Goal: Task Accomplishment & Management: Manage account settings

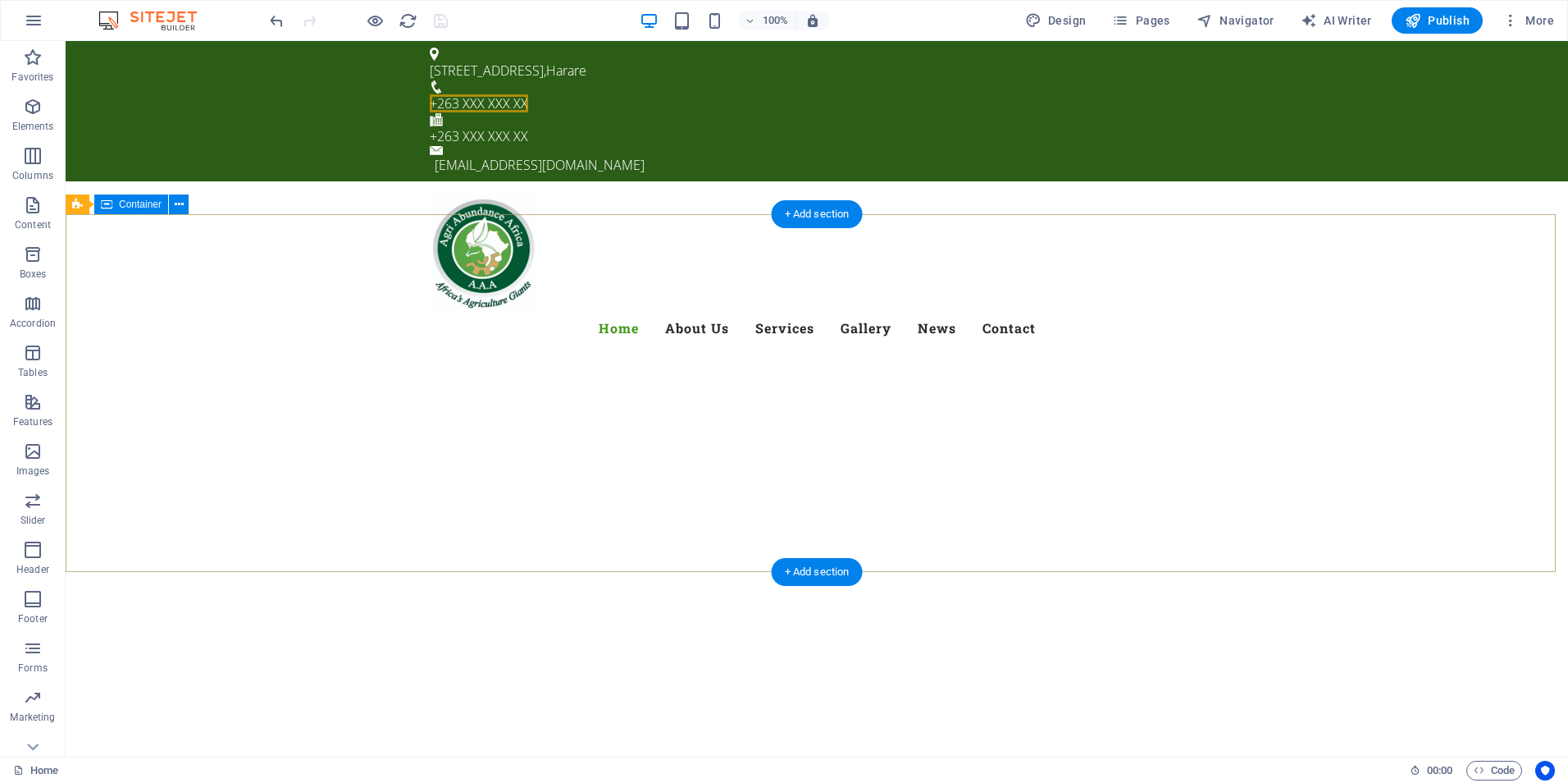
scroll to position [2926, 0]
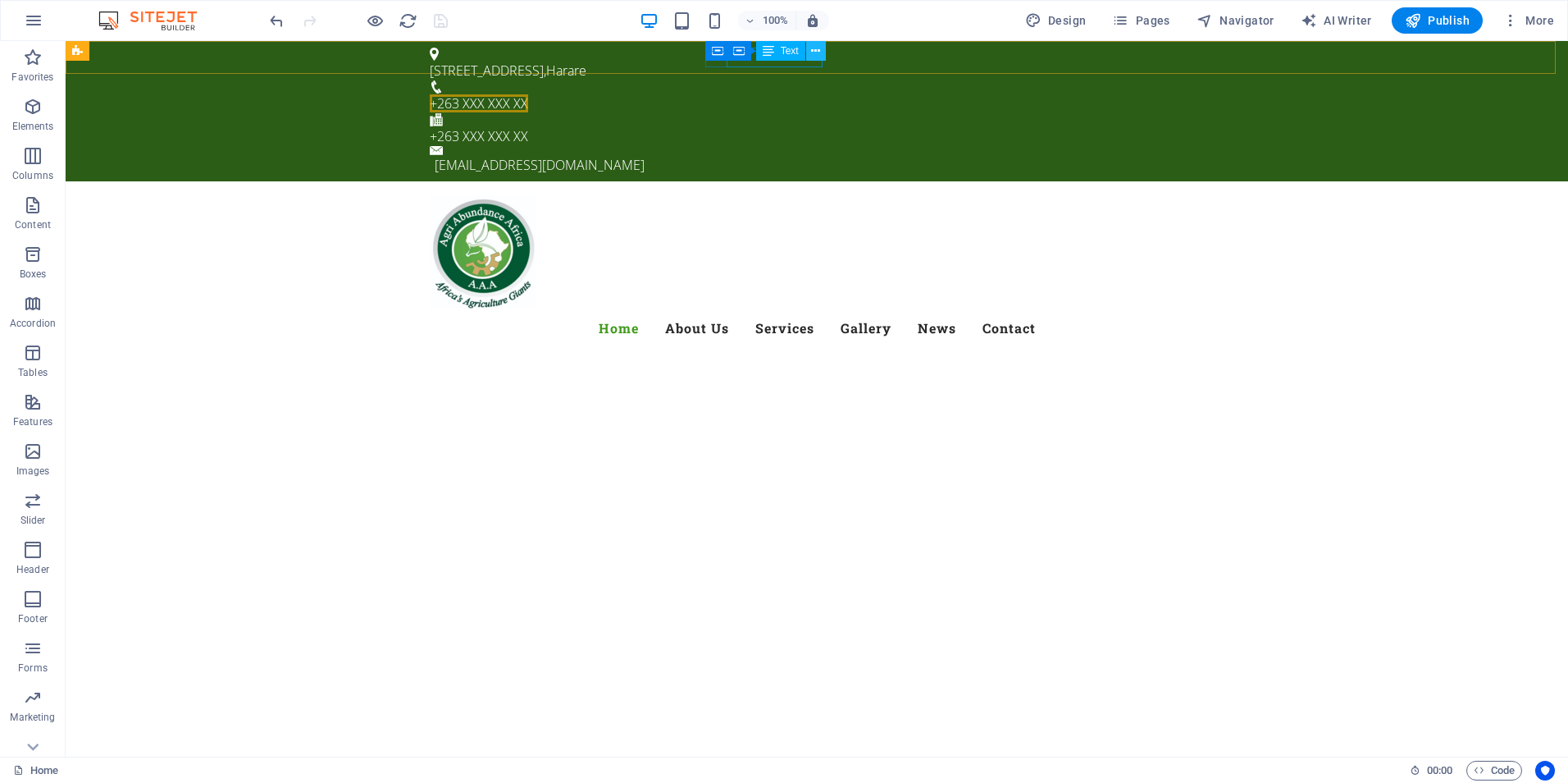
click at [814, 53] on icon at bounding box center [815, 51] width 9 height 17
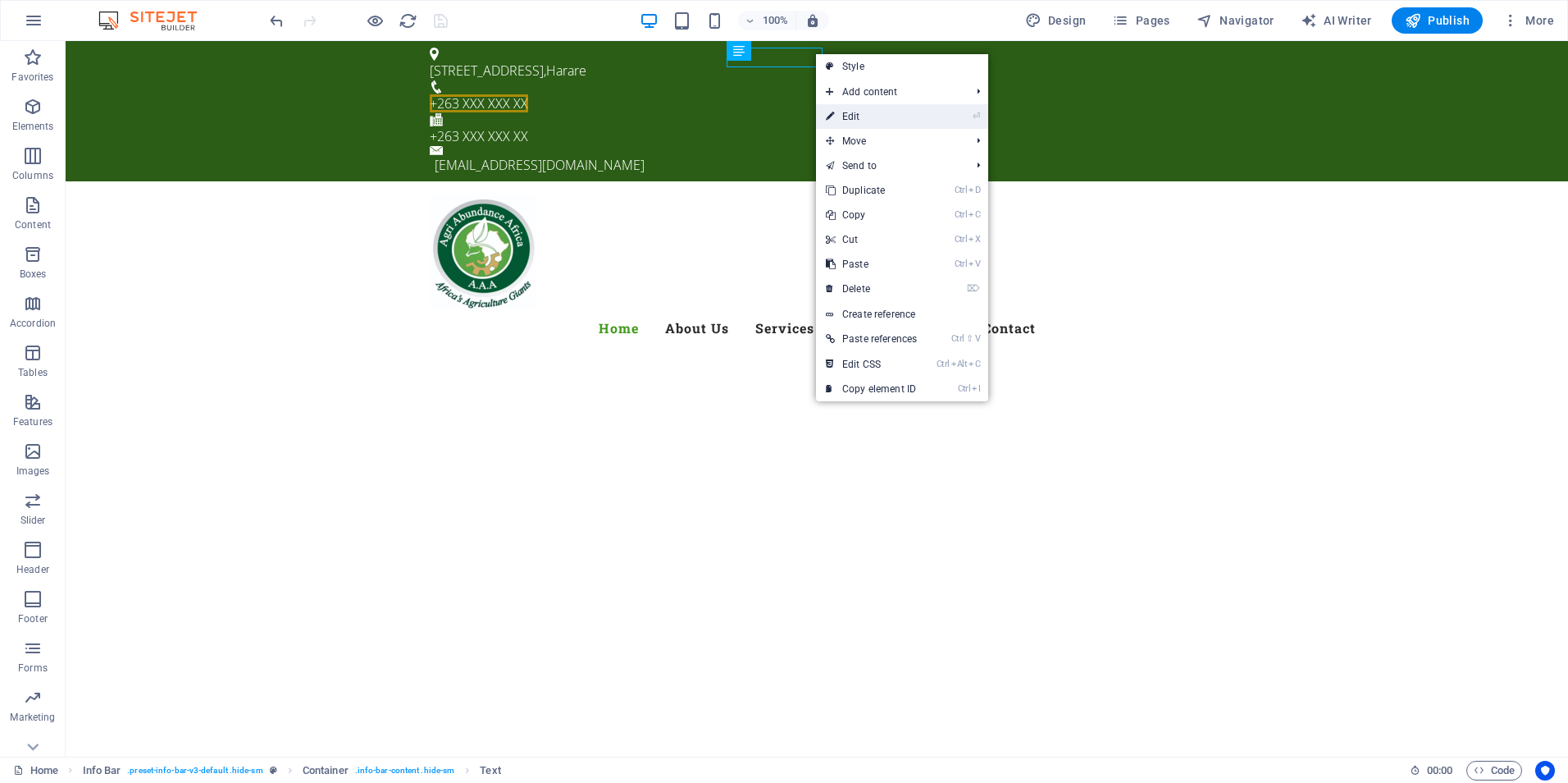
click at [859, 116] on link "⏎ Edit" at bounding box center [872, 116] width 111 height 25
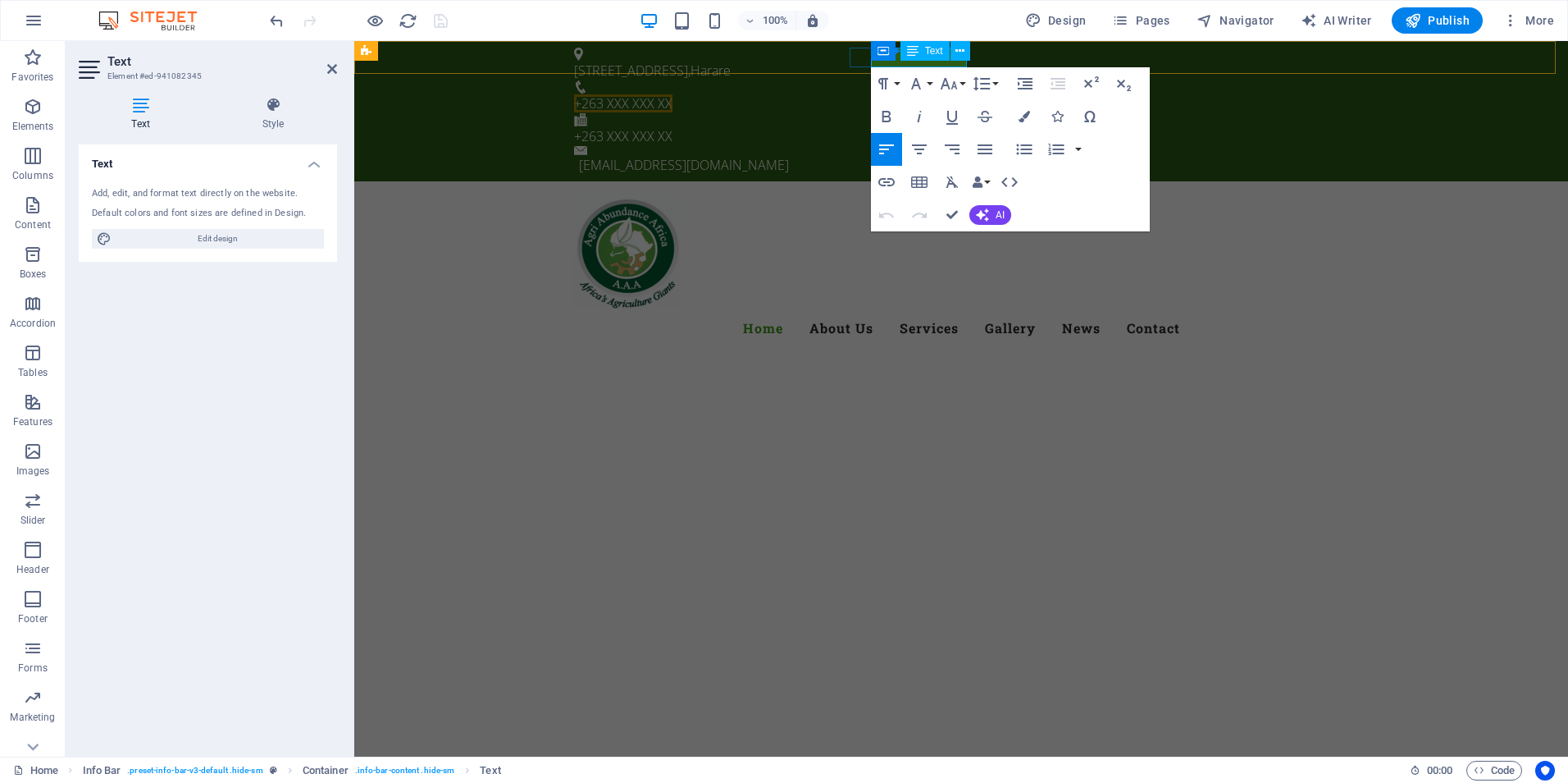
click at [672, 94] on span "+263 XXX XXX XX" at bounding box center [623, 103] width 98 height 18
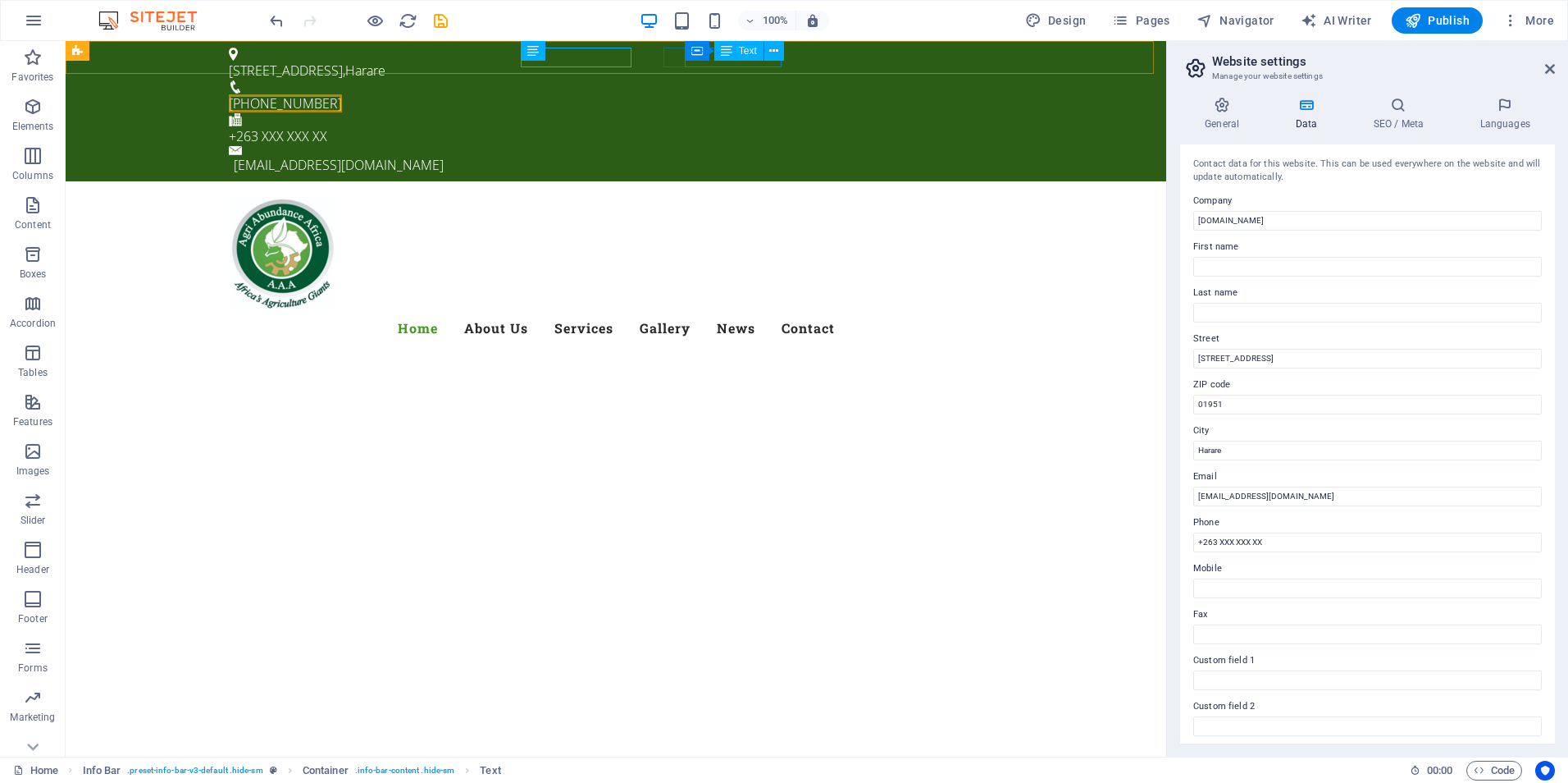
click at [767, 61] on div "Container Text" at bounding box center [739, 51] width 110 height 21
click at [771, 51] on icon at bounding box center [774, 51] width 9 height 17
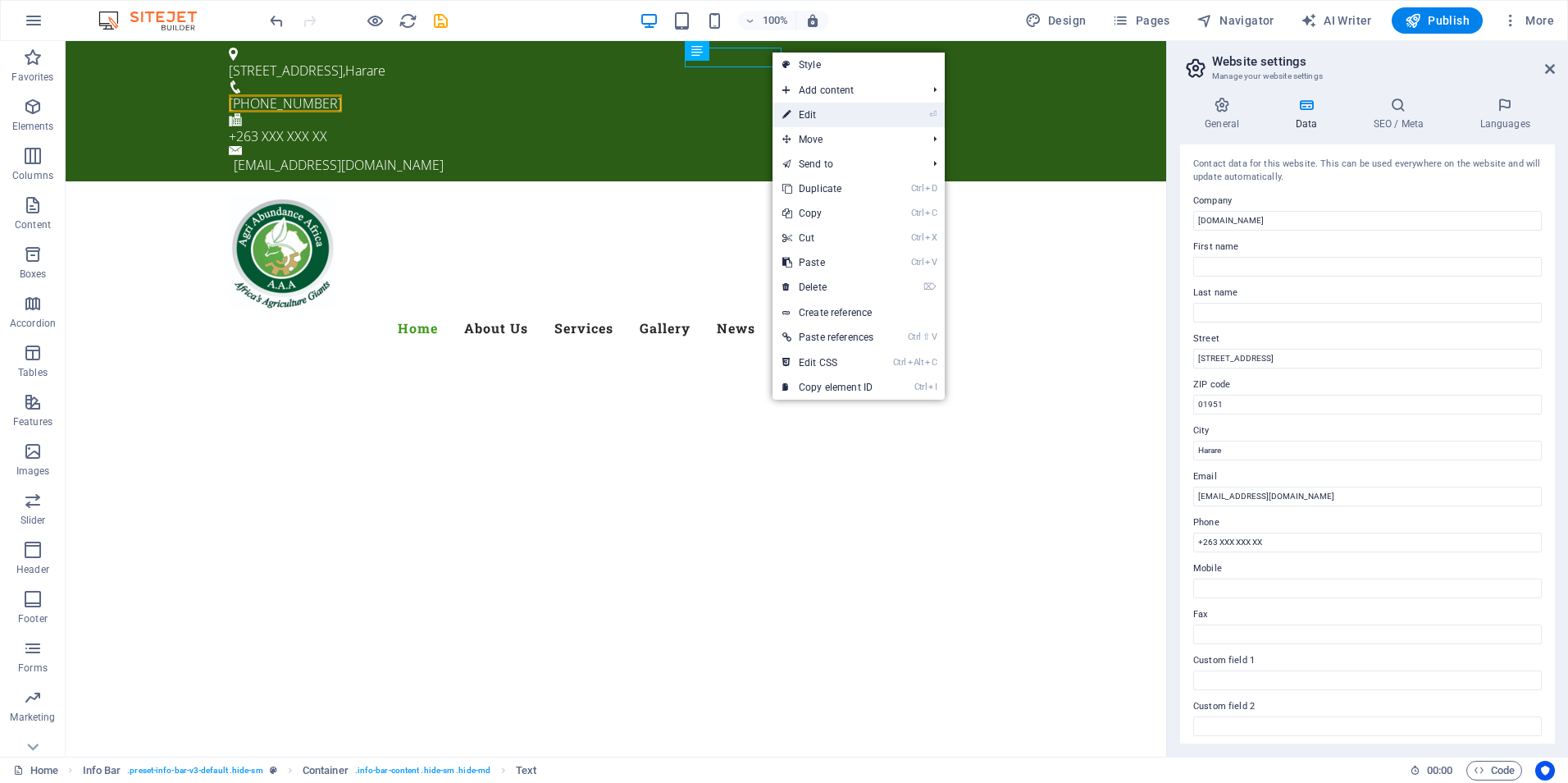
click at [801, 116] on link "⏎ Edit" at bounding box center [828, 114] width 111 height 25
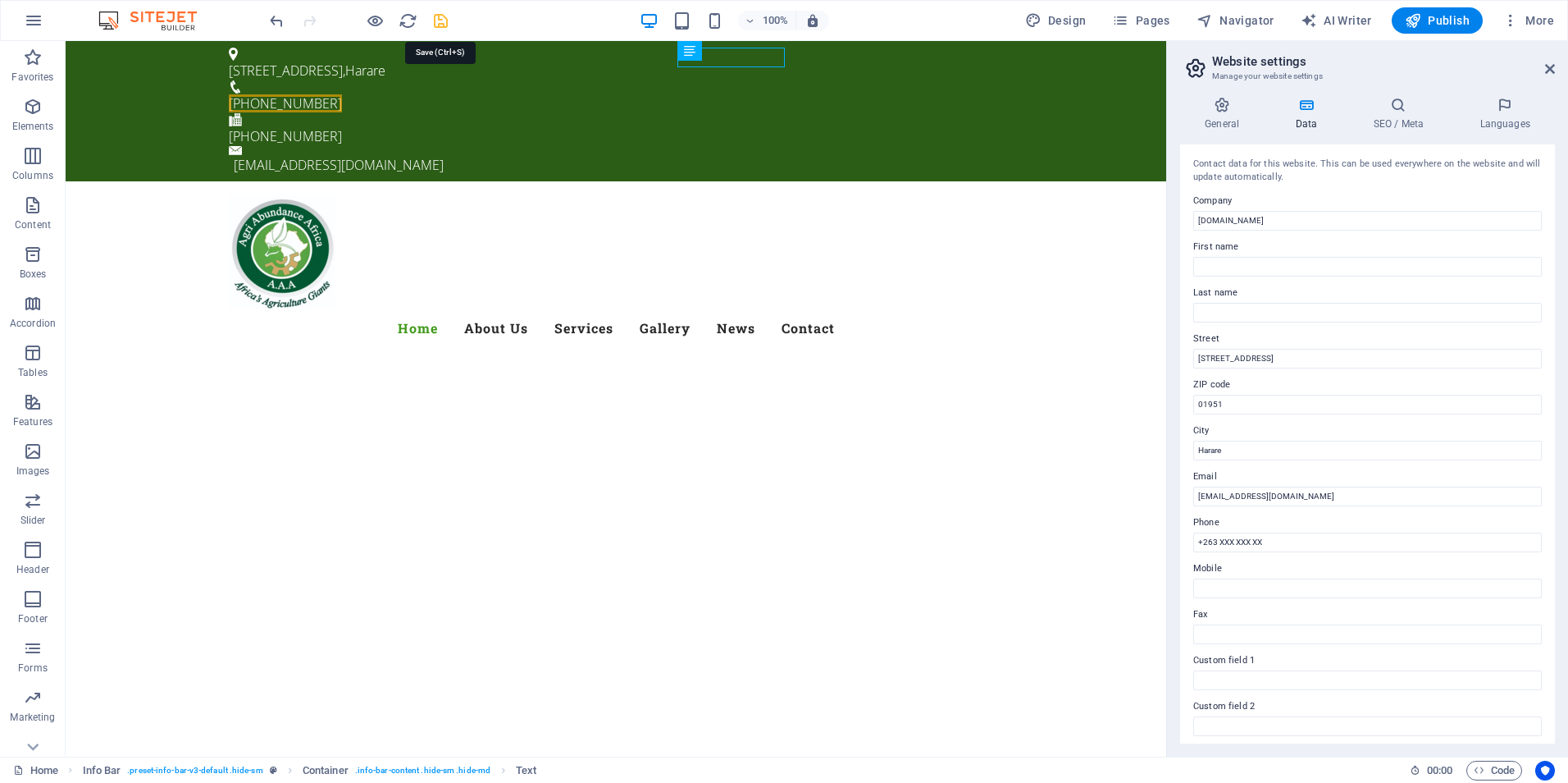
click at [442, 16] on icon "save" at bounding box center [440, 21] width 19 height 19
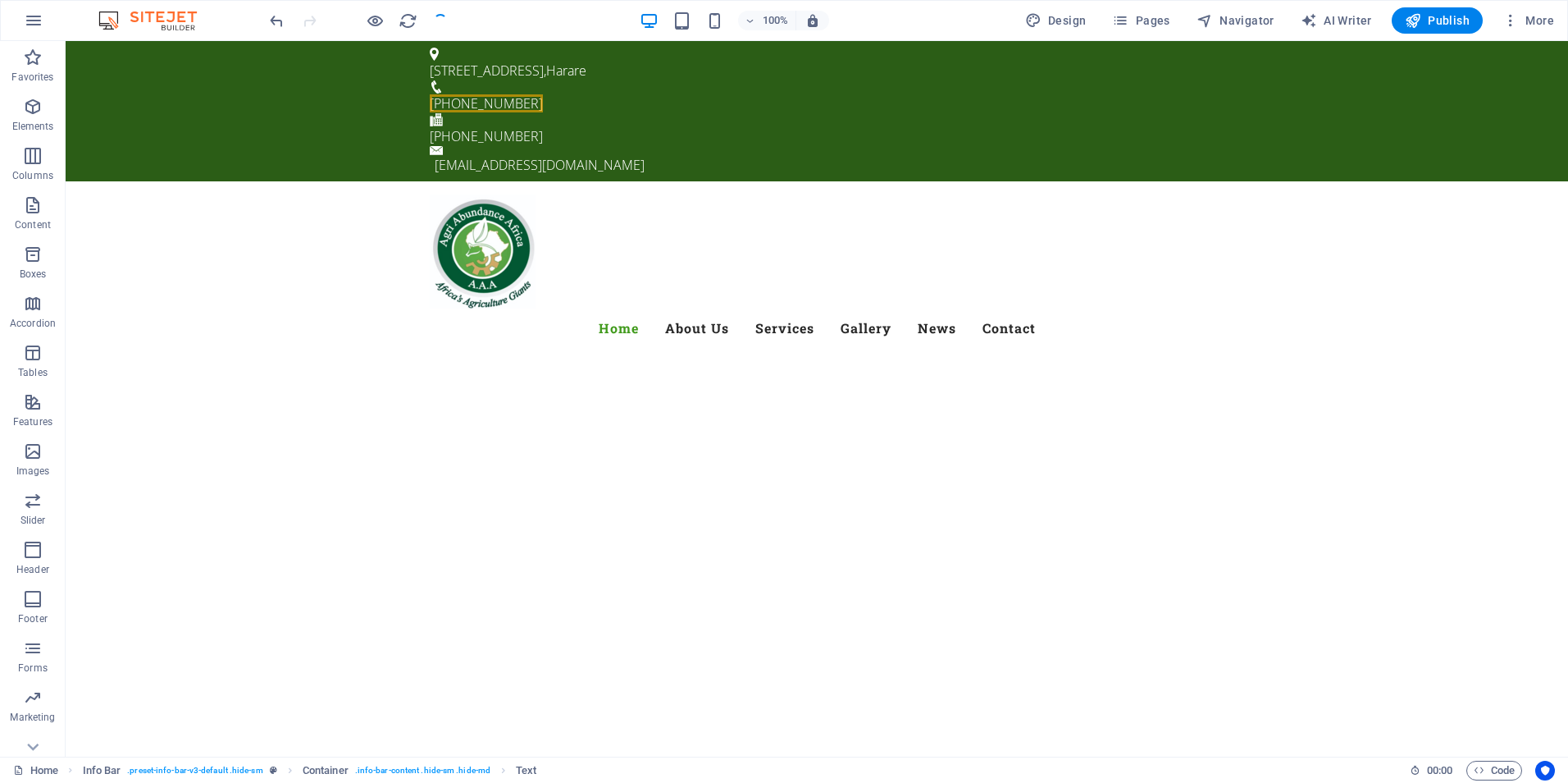
checkbox input "false"
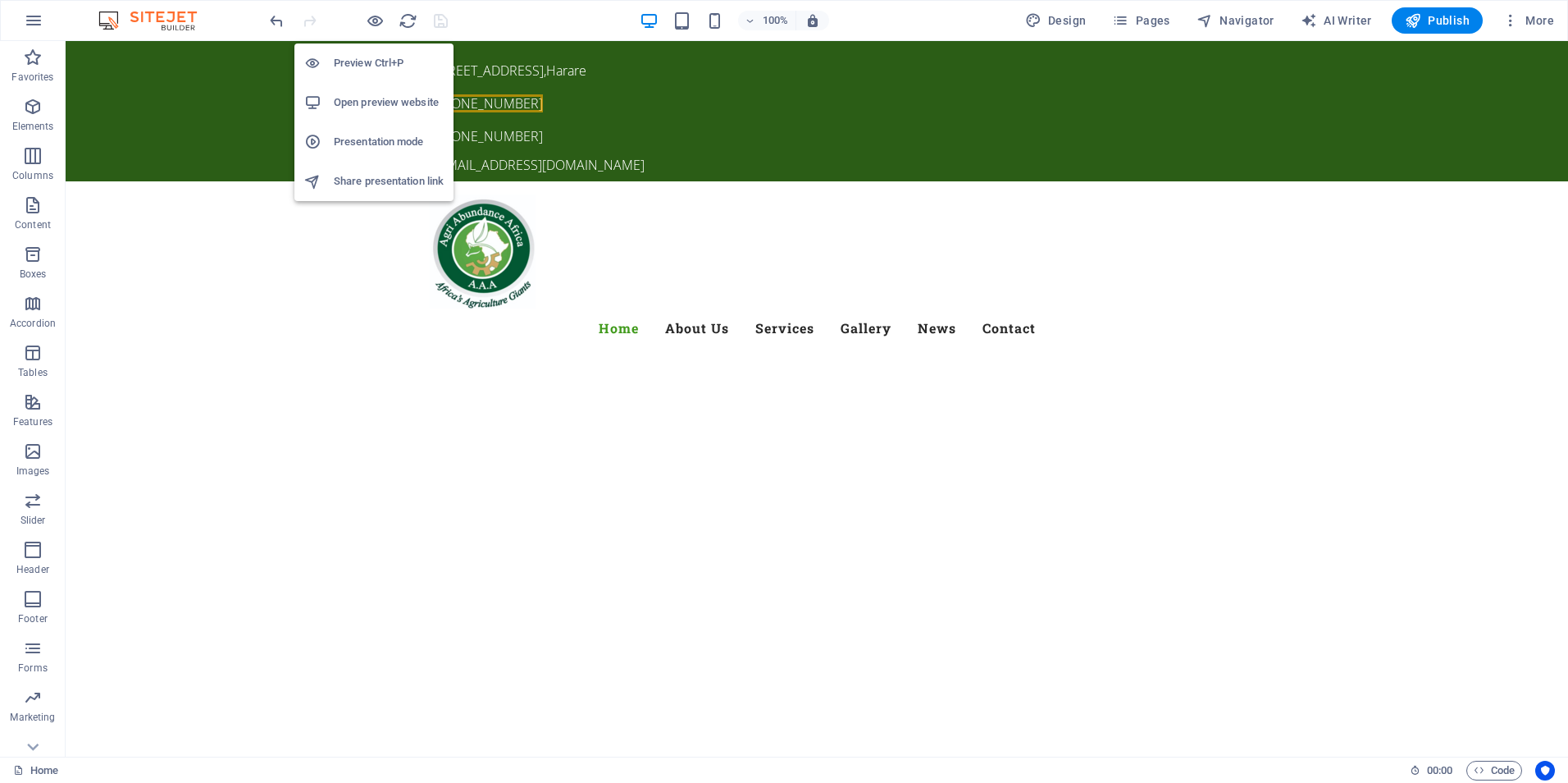
click at [391, 104] on h6 "Open preview website" at bounding box center [388, 102] width 110 height 20
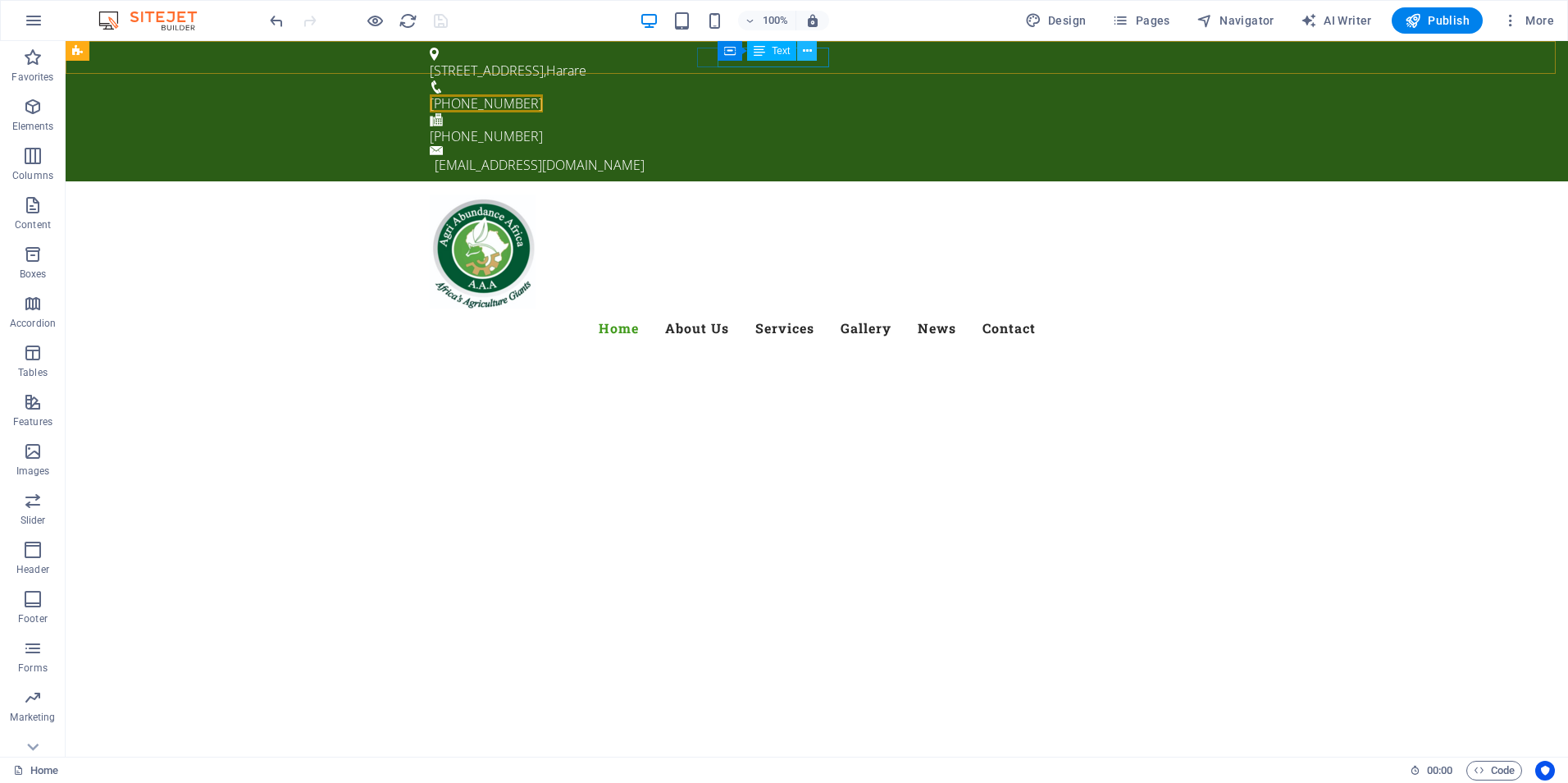
click at [812, 53] on button at bounding box center [807, 51] width 20 height 20
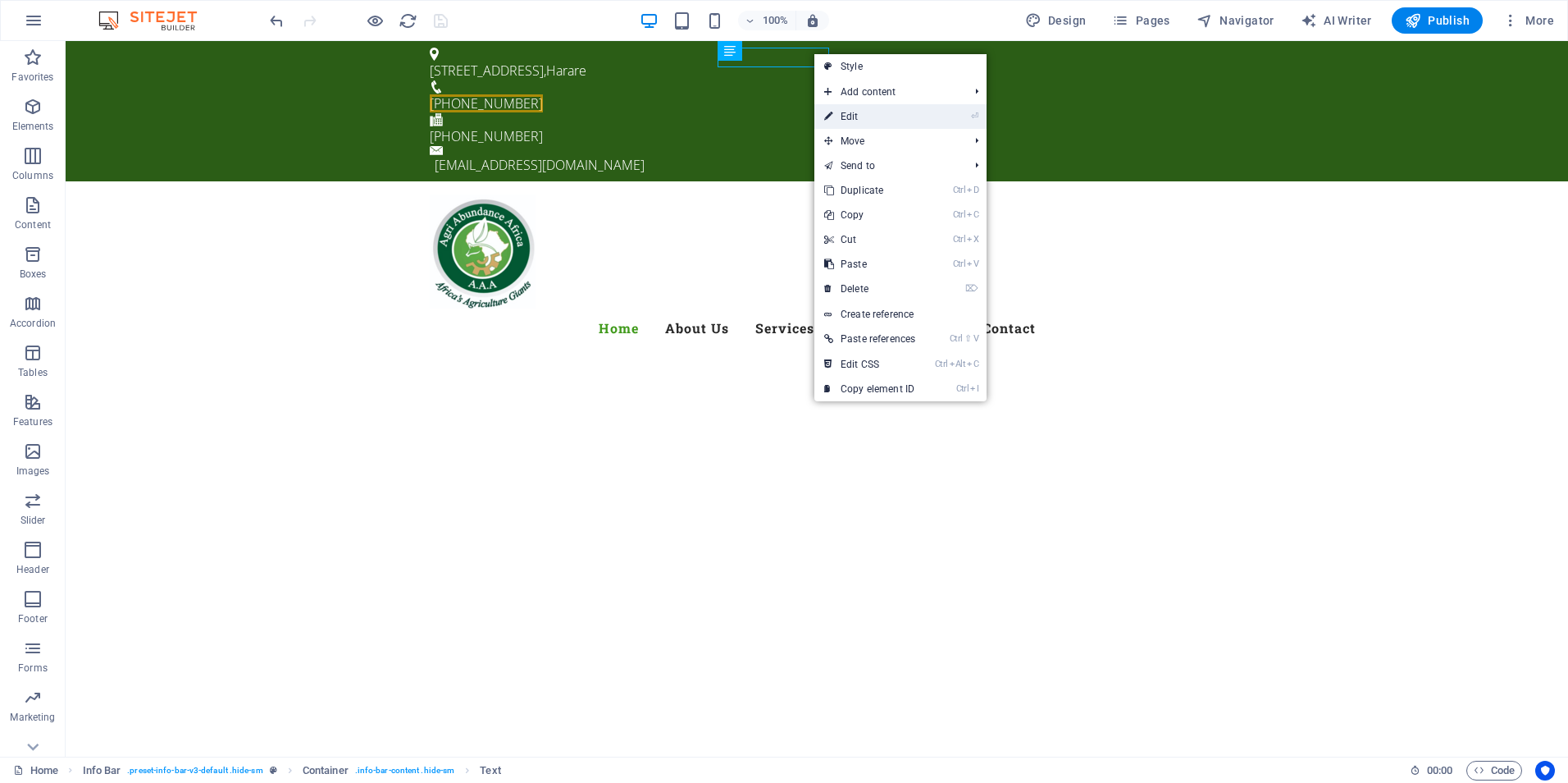
click at [837, 115] on link "⏎ Edit" at bounding box center [870, 116] width 111 height 25
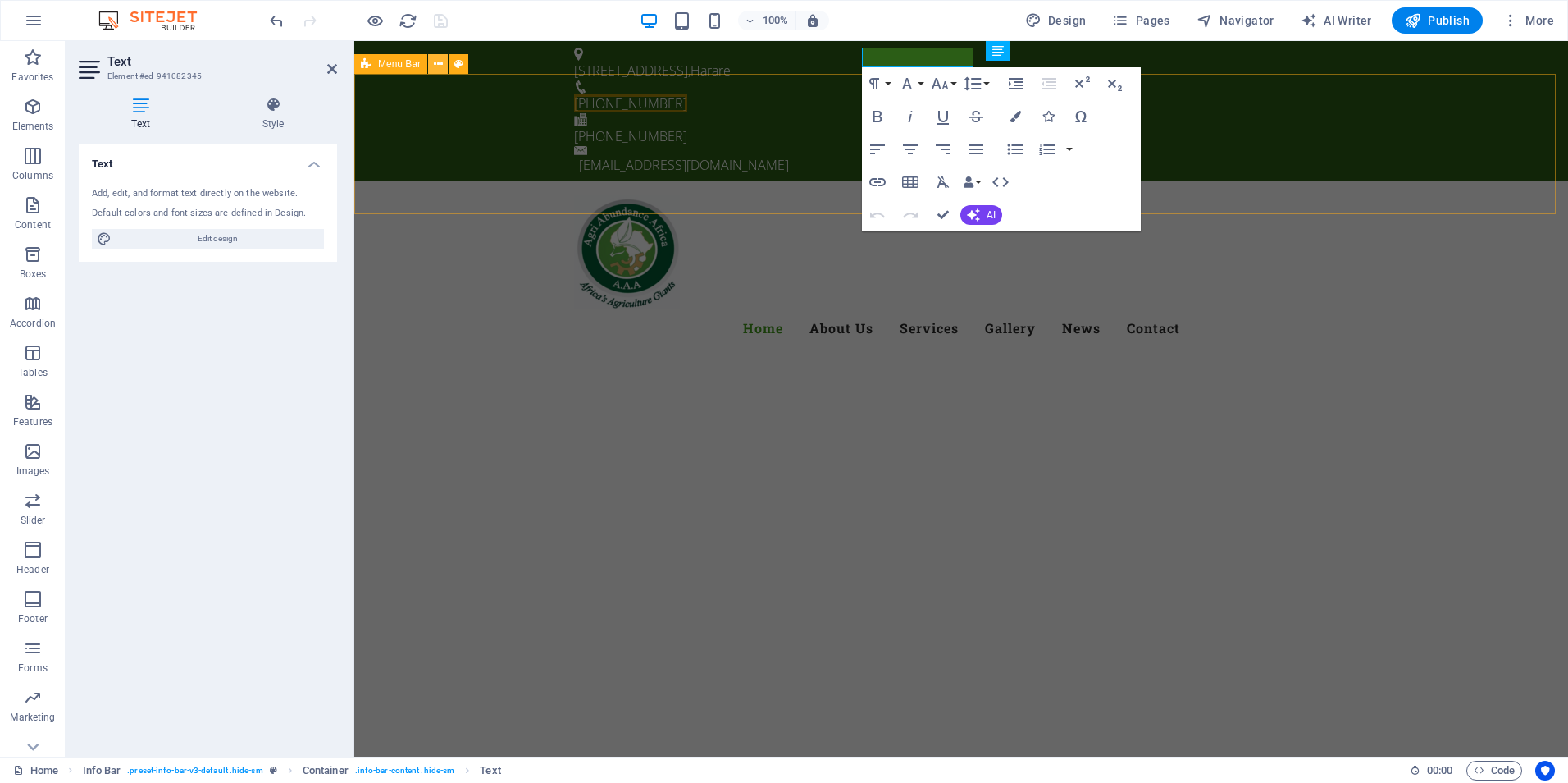
click at [437, 61] on icon at bounding box center [437, 64] width 9 height 17
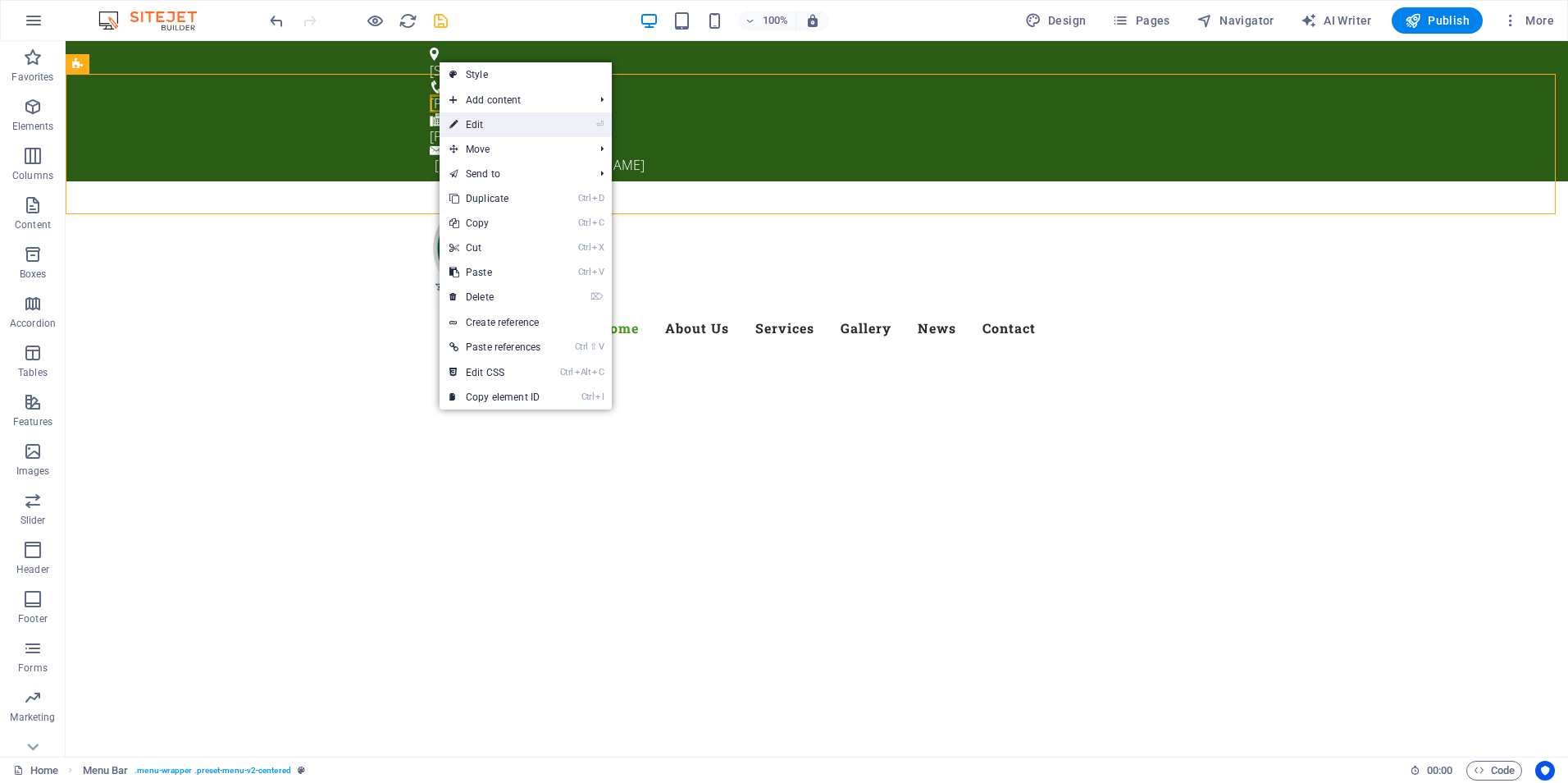
click at [471, 124] on link "⏎ Edit" at bounding box center [495, 124] width 111 height 25
select select "header"
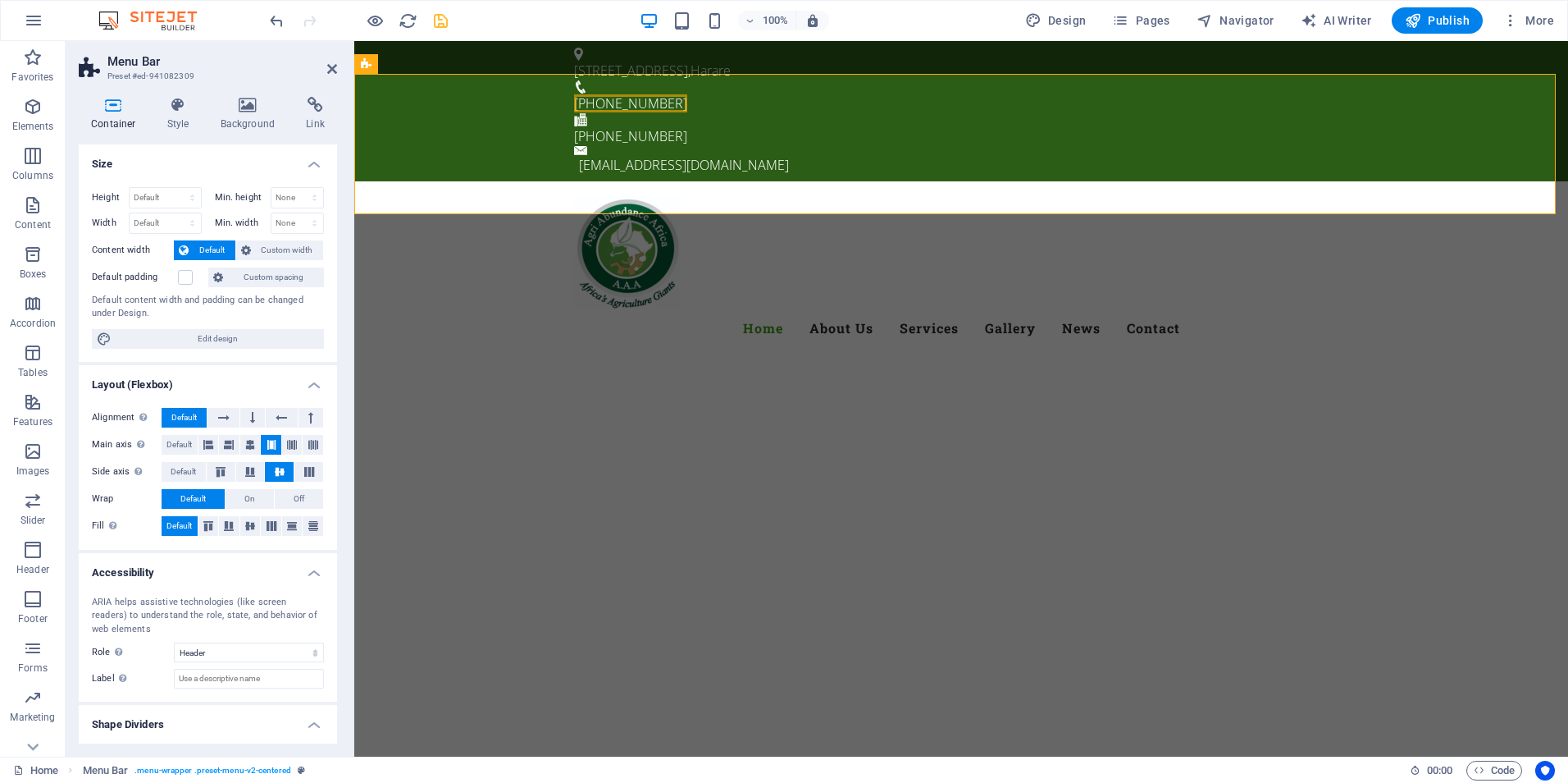
drag, startPoint x: 337, startPoint y: 189, endPoint x: 330, endPoint y: 285, distance: 96.3
click at [330, 285] on div "Container Style Background Link Size Height Default px rem % vh vw Min. height …" at bounding box center [207, 420] width 285 height 673
click at [329, 65] on icon at bounding box center [332, 68] width 10 height 13
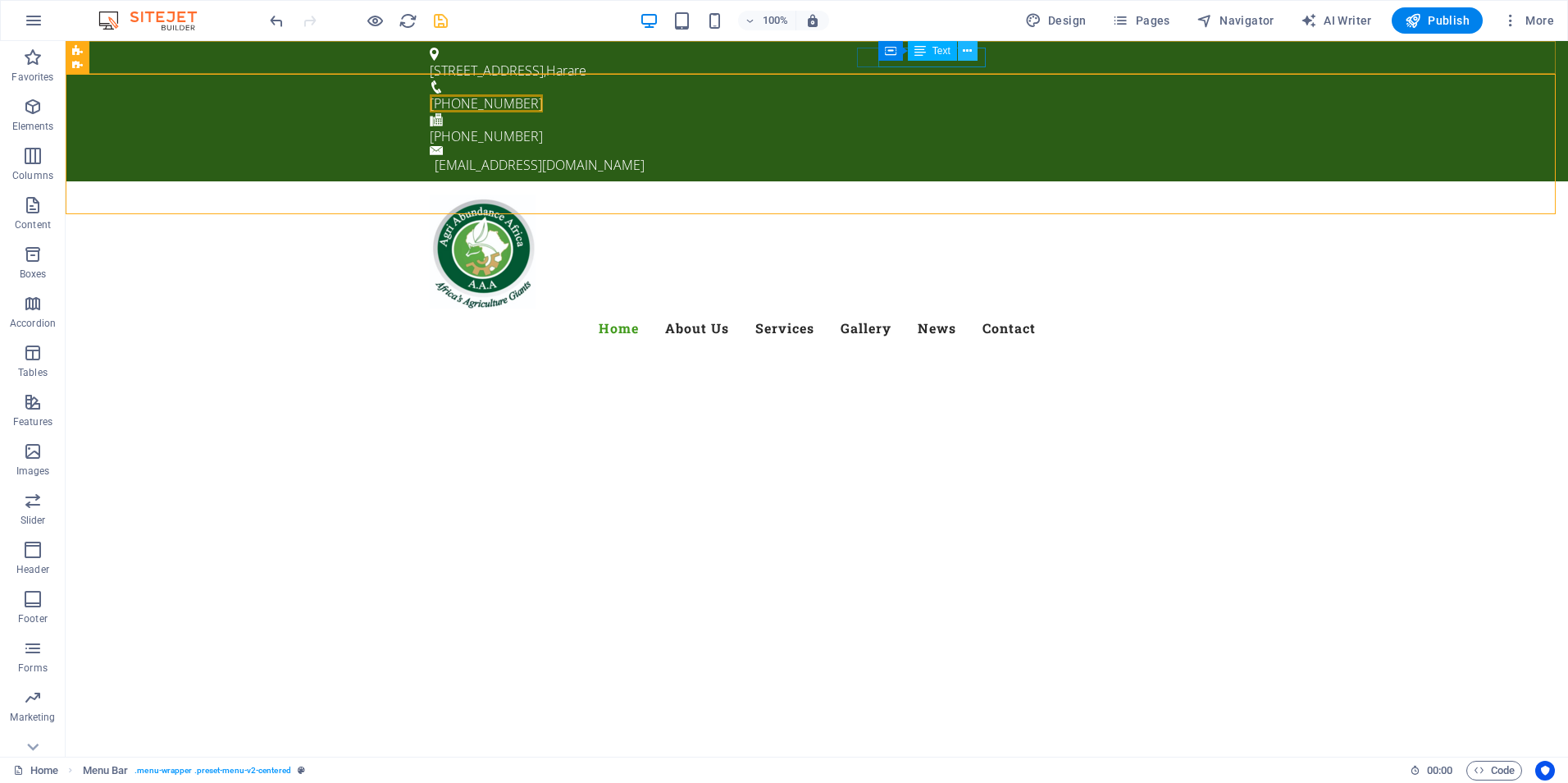
click at [972, 48] on icon at bounding box center [967, 51] width 9 height 17
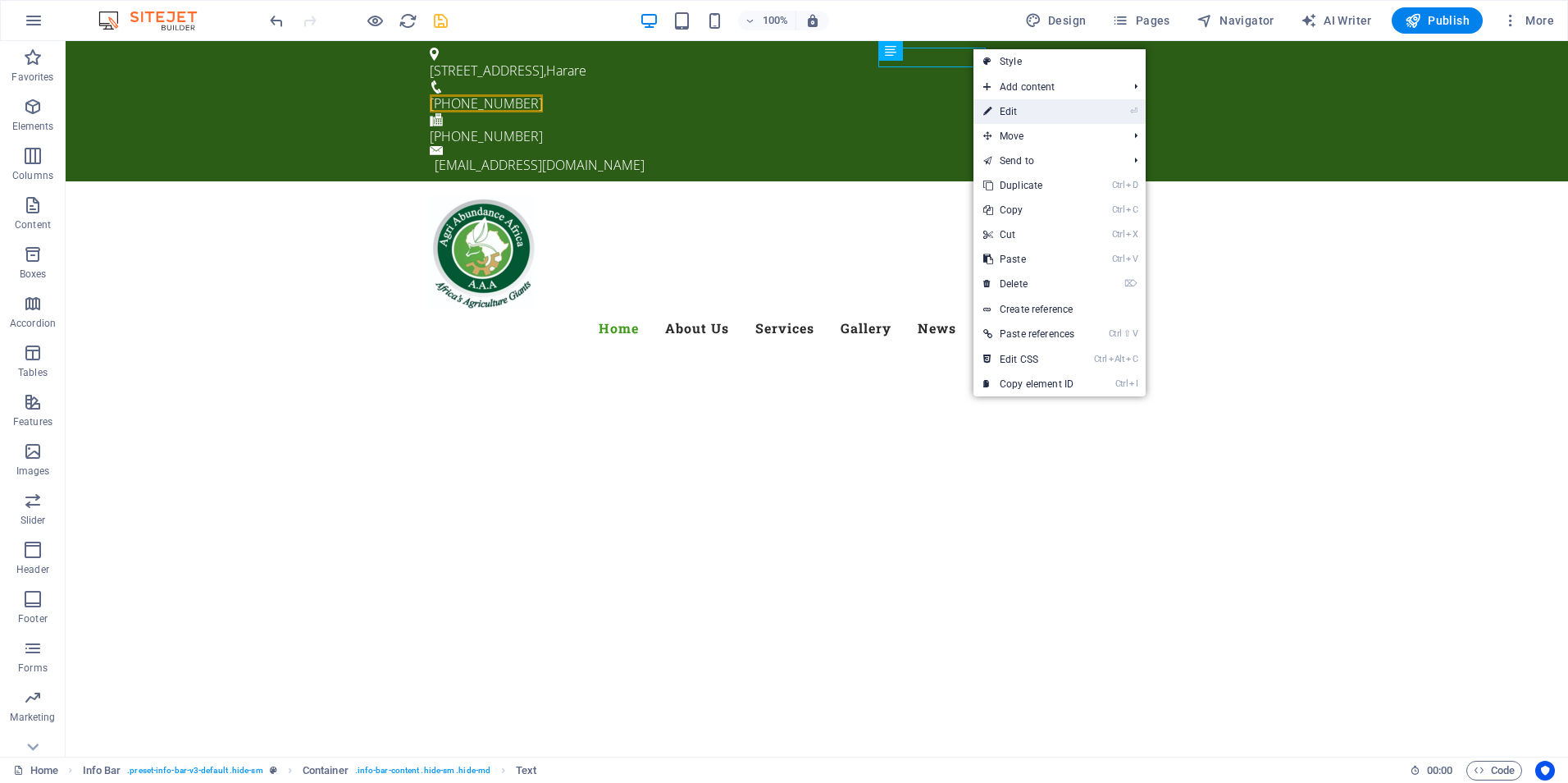
click at [997, 106] on link "⏎ Edit" at bounding box center [1028, 111] width 111 height 25
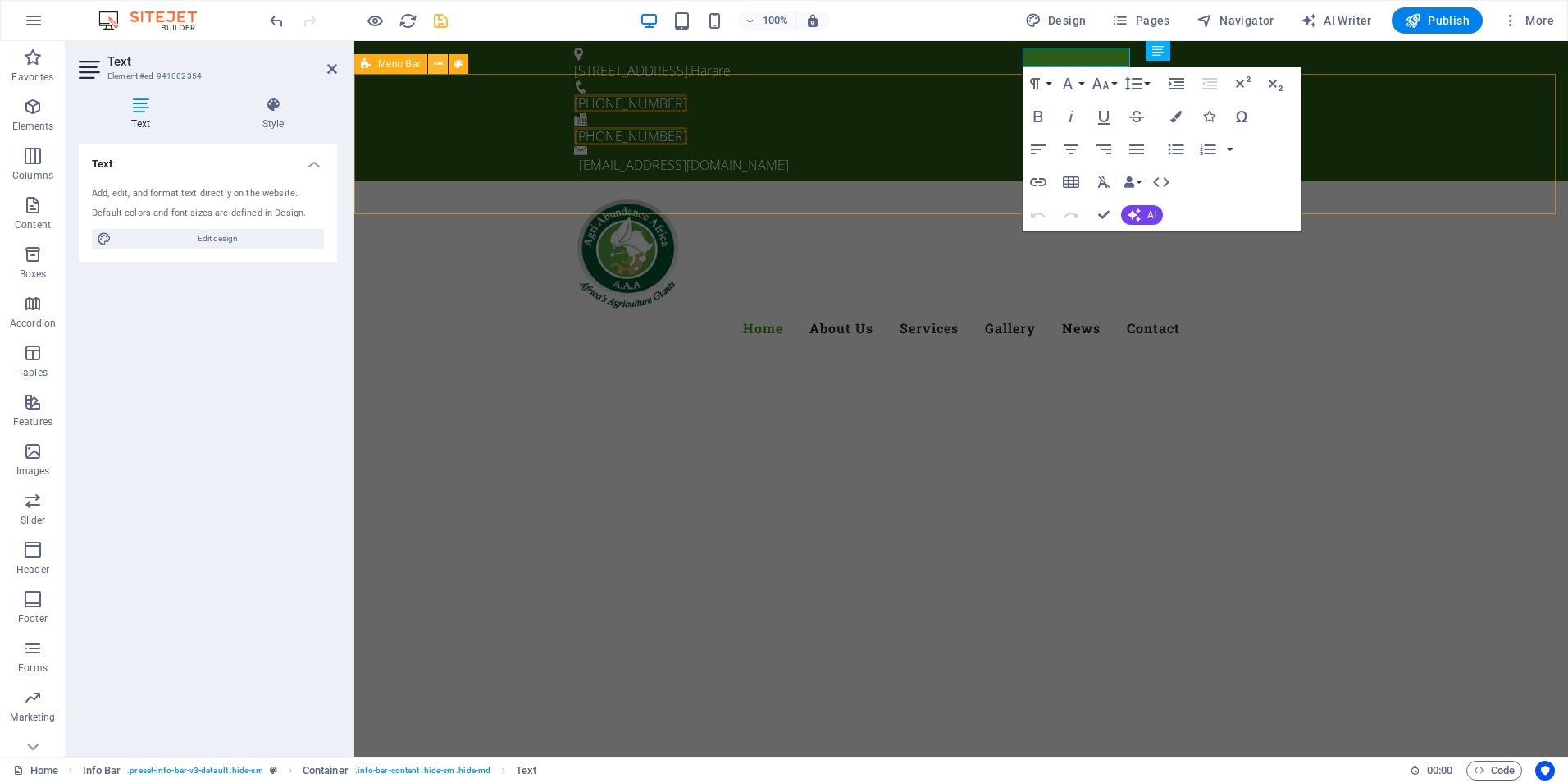
click at [447, 66] on button at bounding box center [438, 65] width 20 height 20
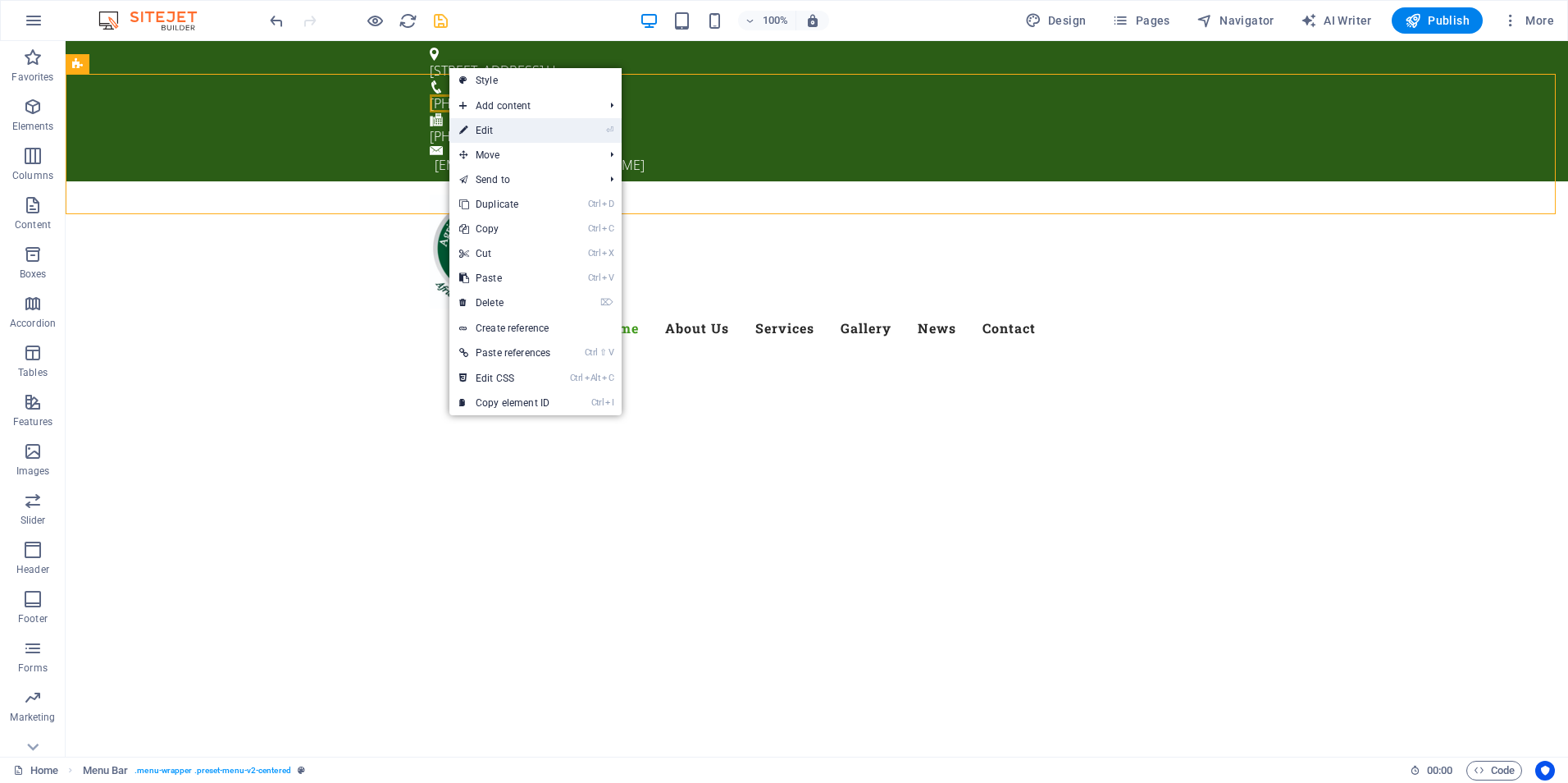
click at [485, 125] on link "⏎ Edit" at bounding box center [505, 130] width 111 height 25
select select "header"
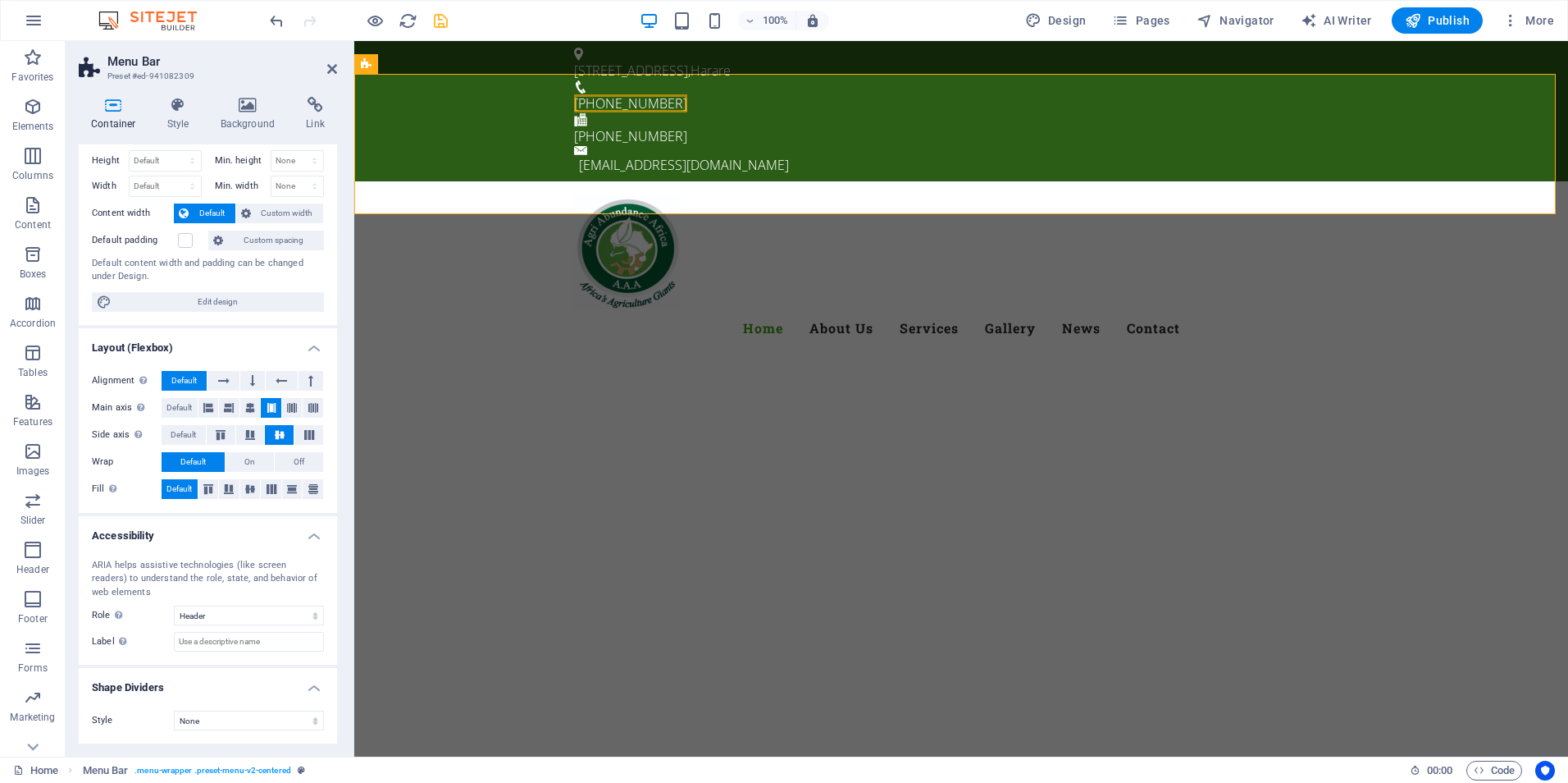
scroll to position [0, 0]
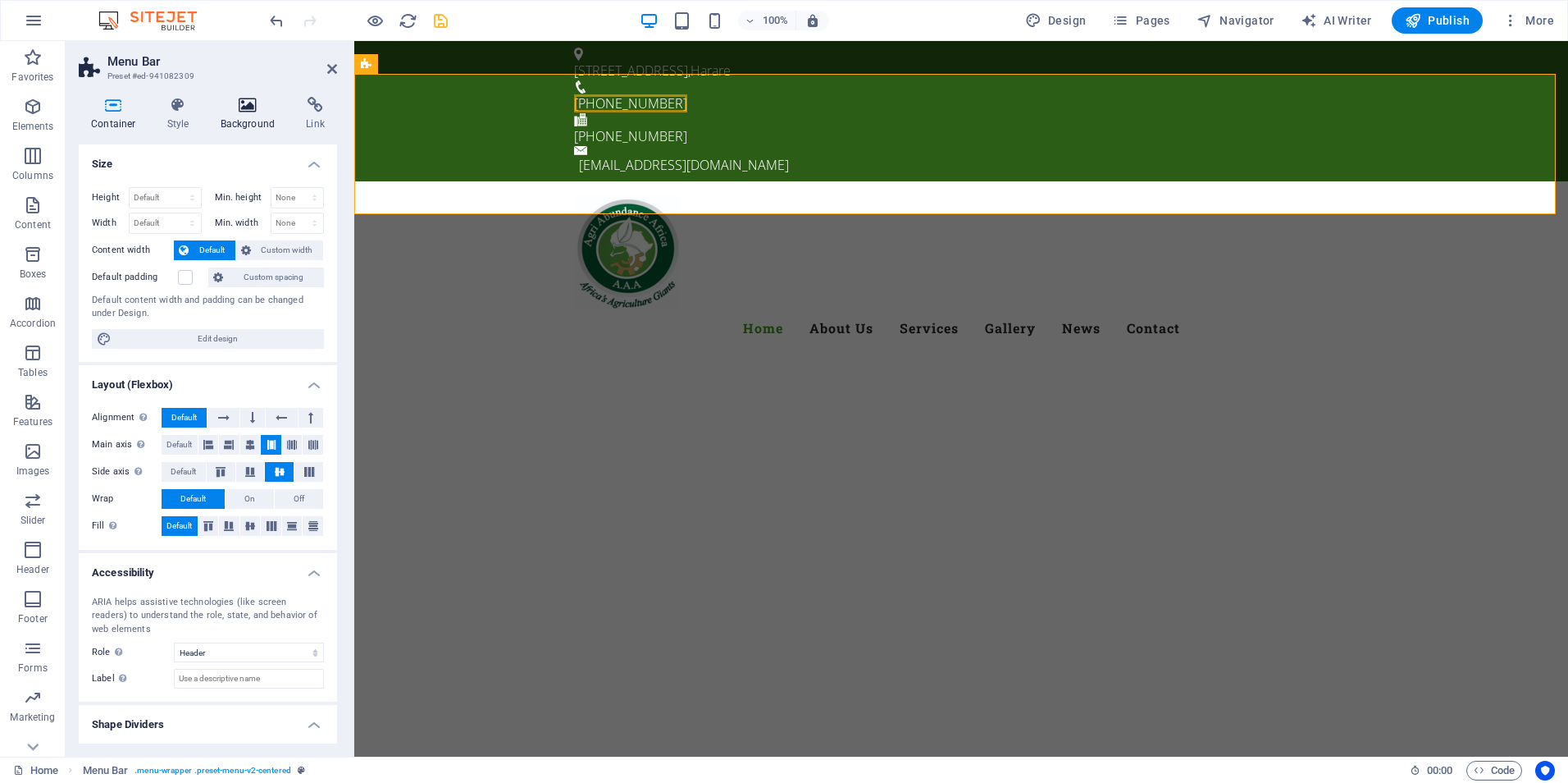
click at [265, 111] on icon at bounding box center [248, 105] width 79 height 17
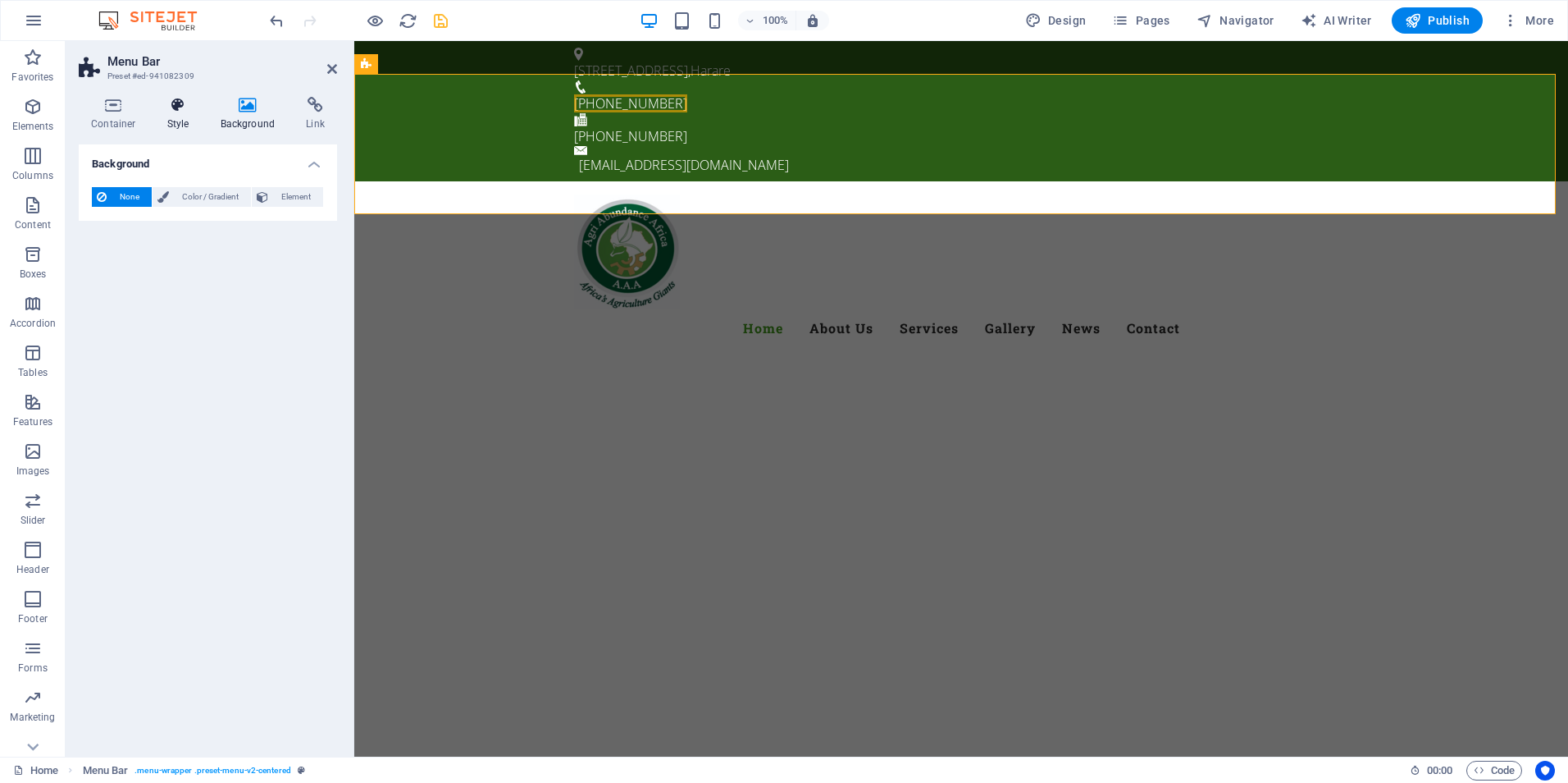
click at [179, 108] on icon at bounding box center [178, 105] width 47 height 17
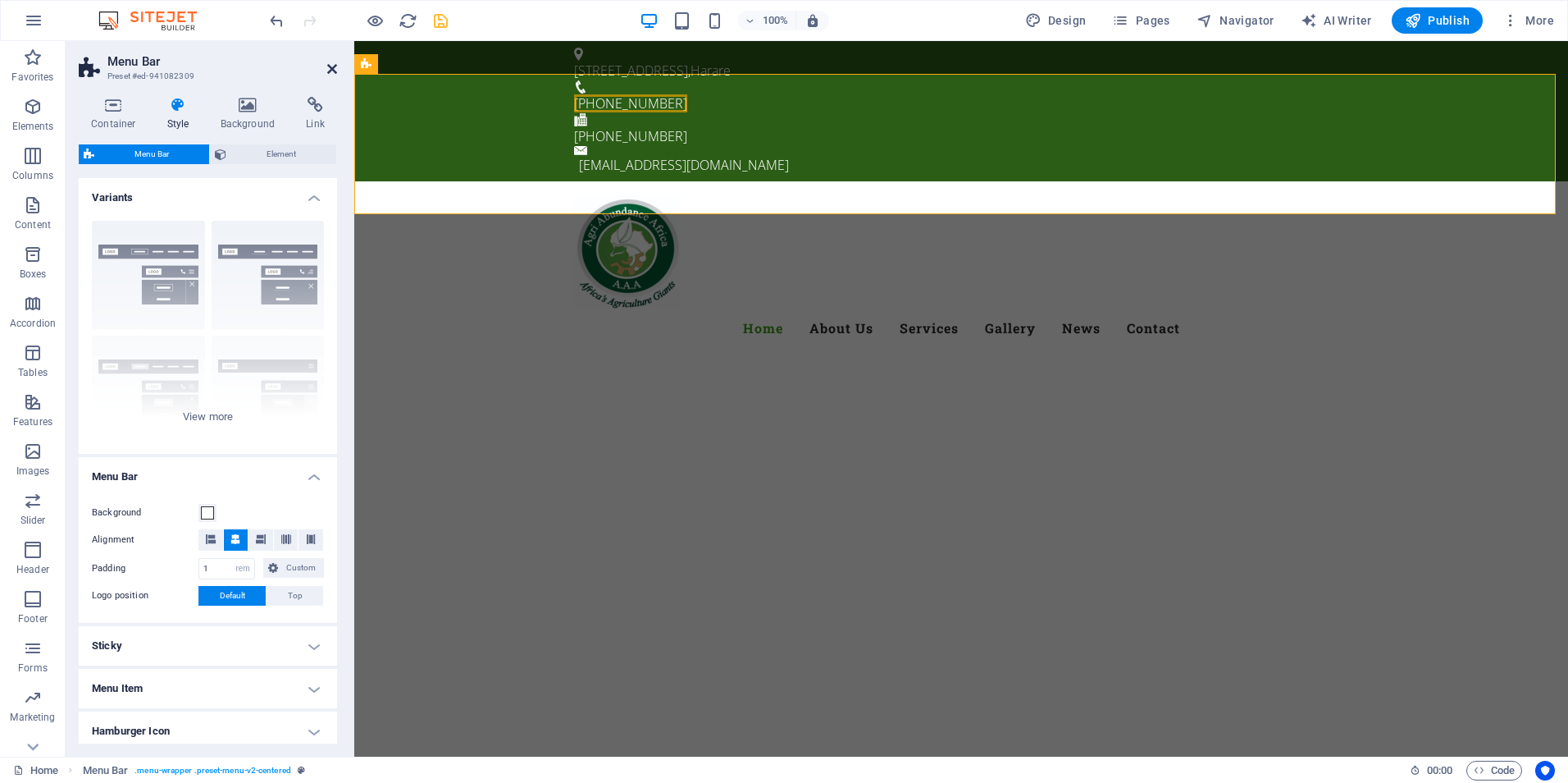
click at [330, 69] on icon at bounding box center [332, 68] width 10 height 13
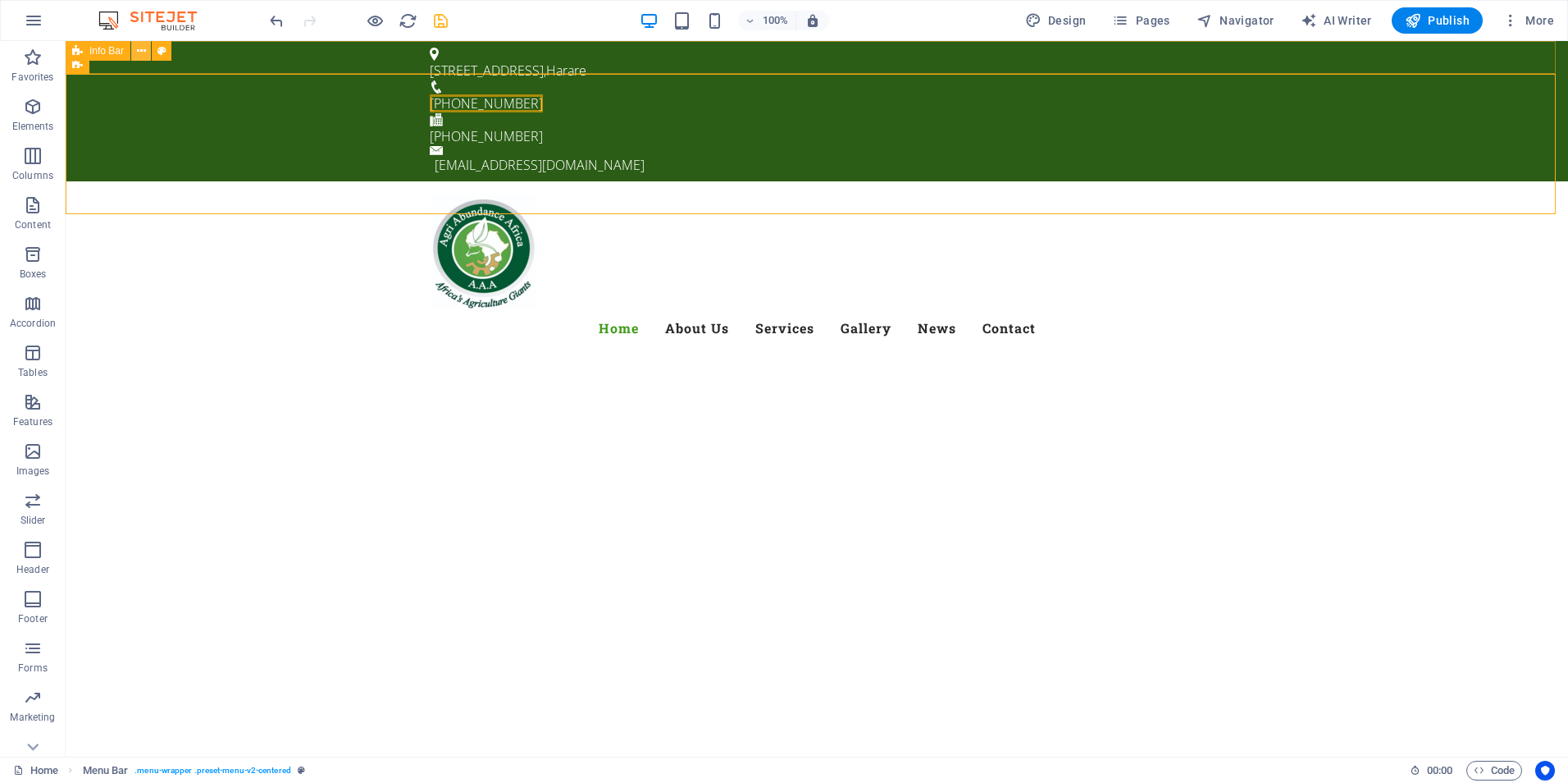
click at [144, 47] on icon at bounding box center [141, 51] width 9 height 17
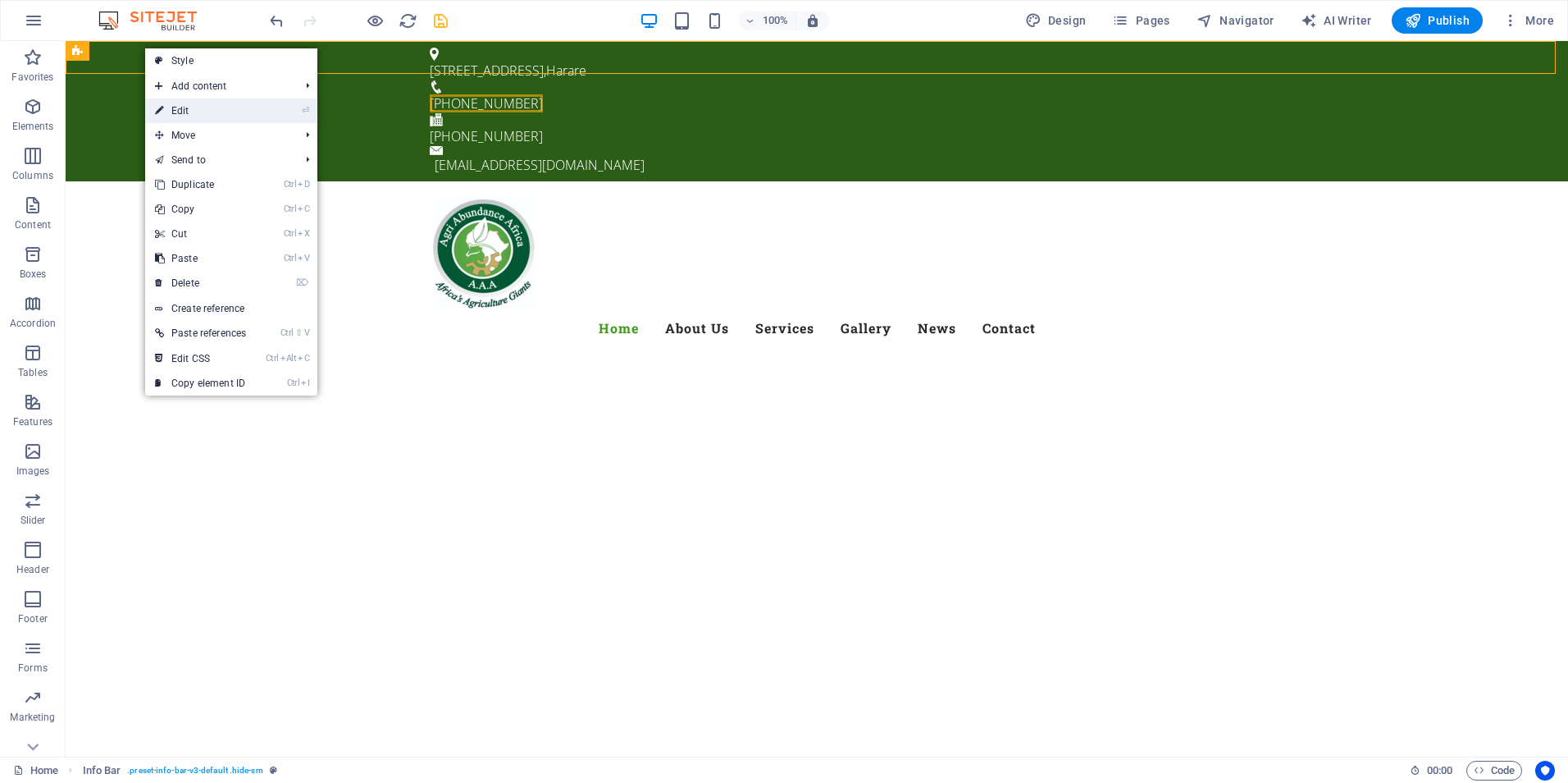
click at [202, 112] on link "⏎ Edit" at bounding box center [200, 110] width 111 height 25
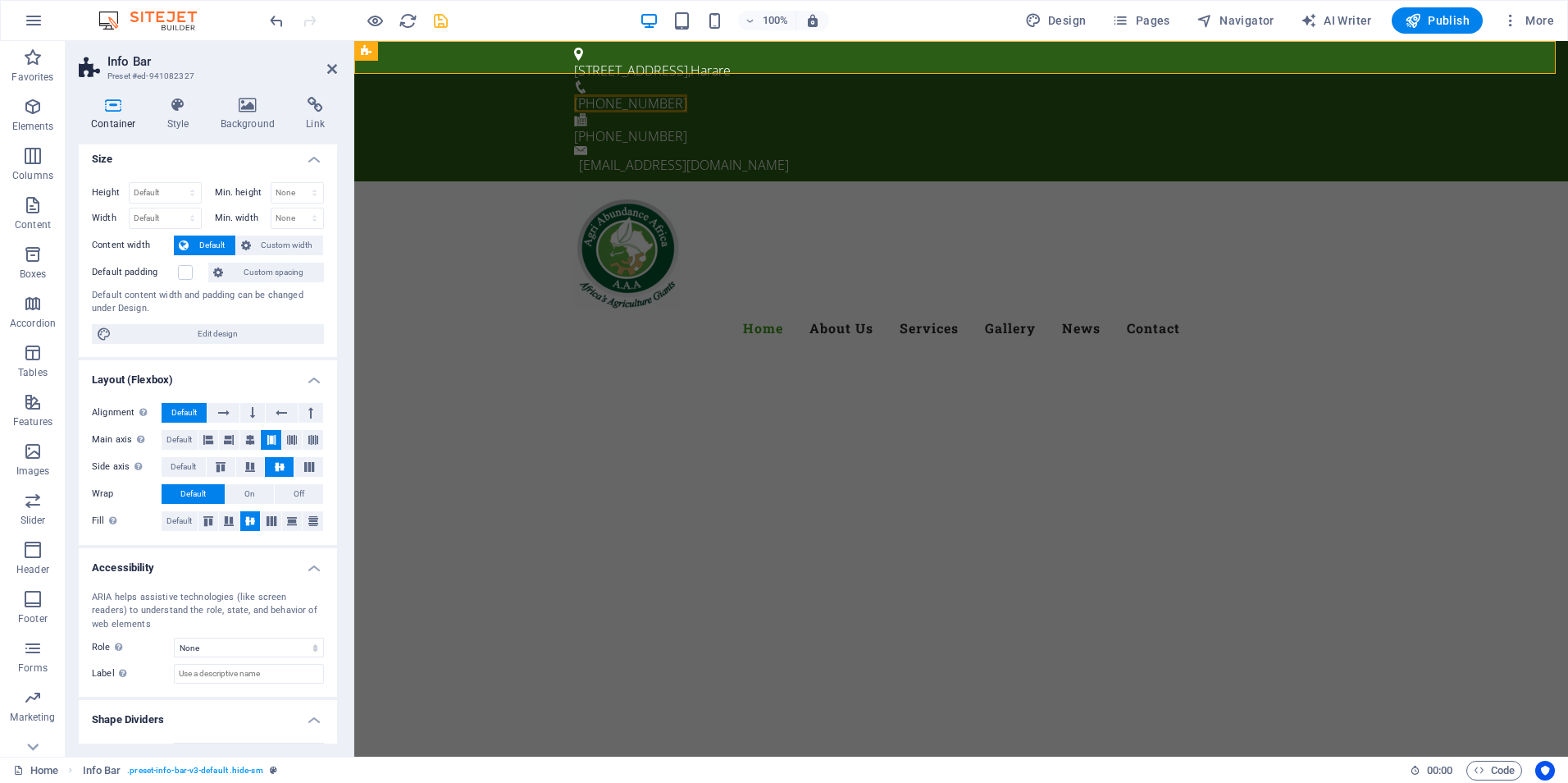
scroll to position [6, 0]
click at [185, 271] on label at bounding box center [184, 271] width 15 height 15
click at [0, 0] on input "Default padding" at bounding box center [0, 0] width 0 height 0
click at [185, 271] on label at bounding box center [184, 271] width 15 height 15
click at [0, 0] on input "Default padding" at bounding box center [0, 0] width 0 height 0
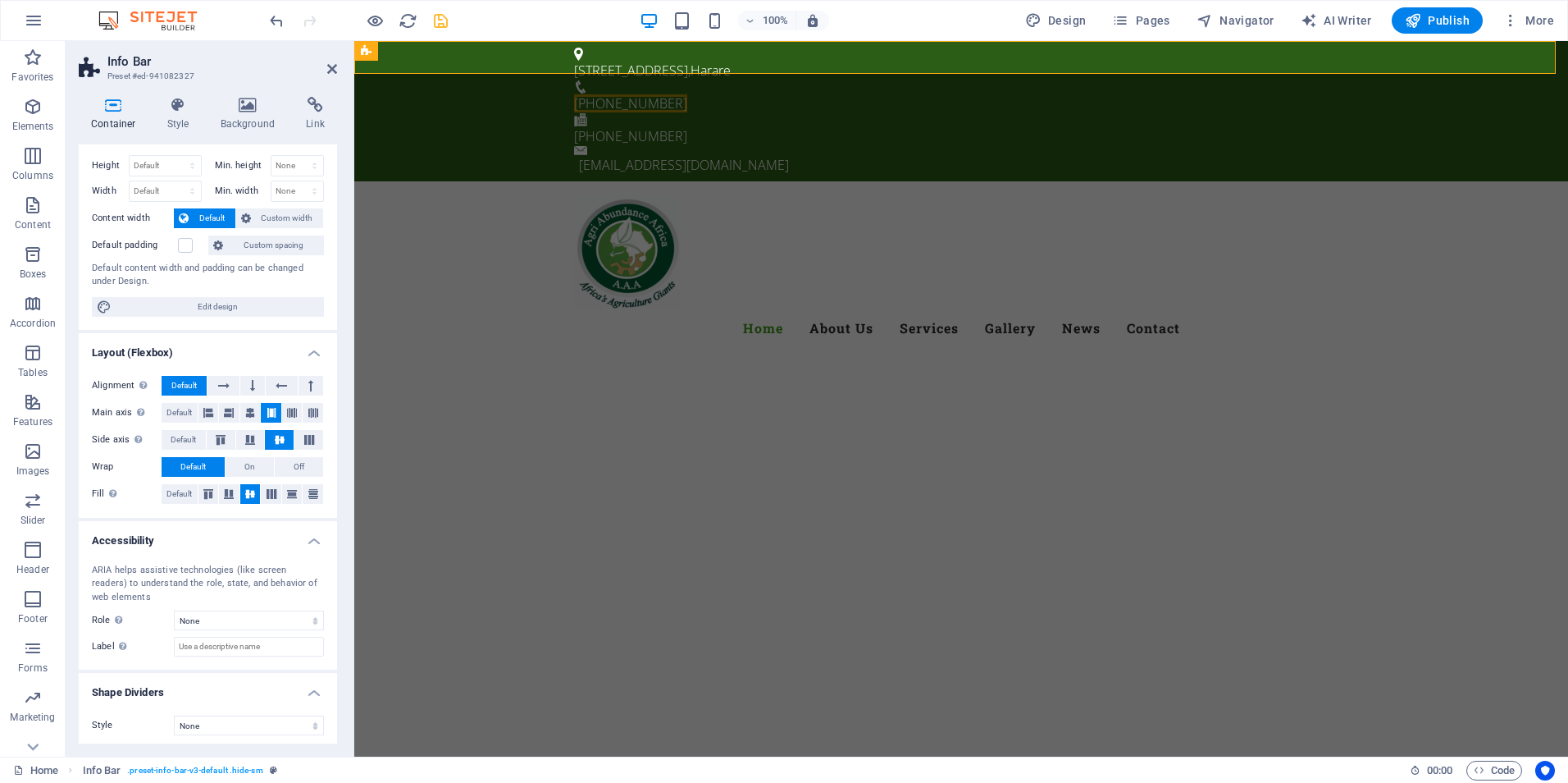
scroll to position [37, 0]
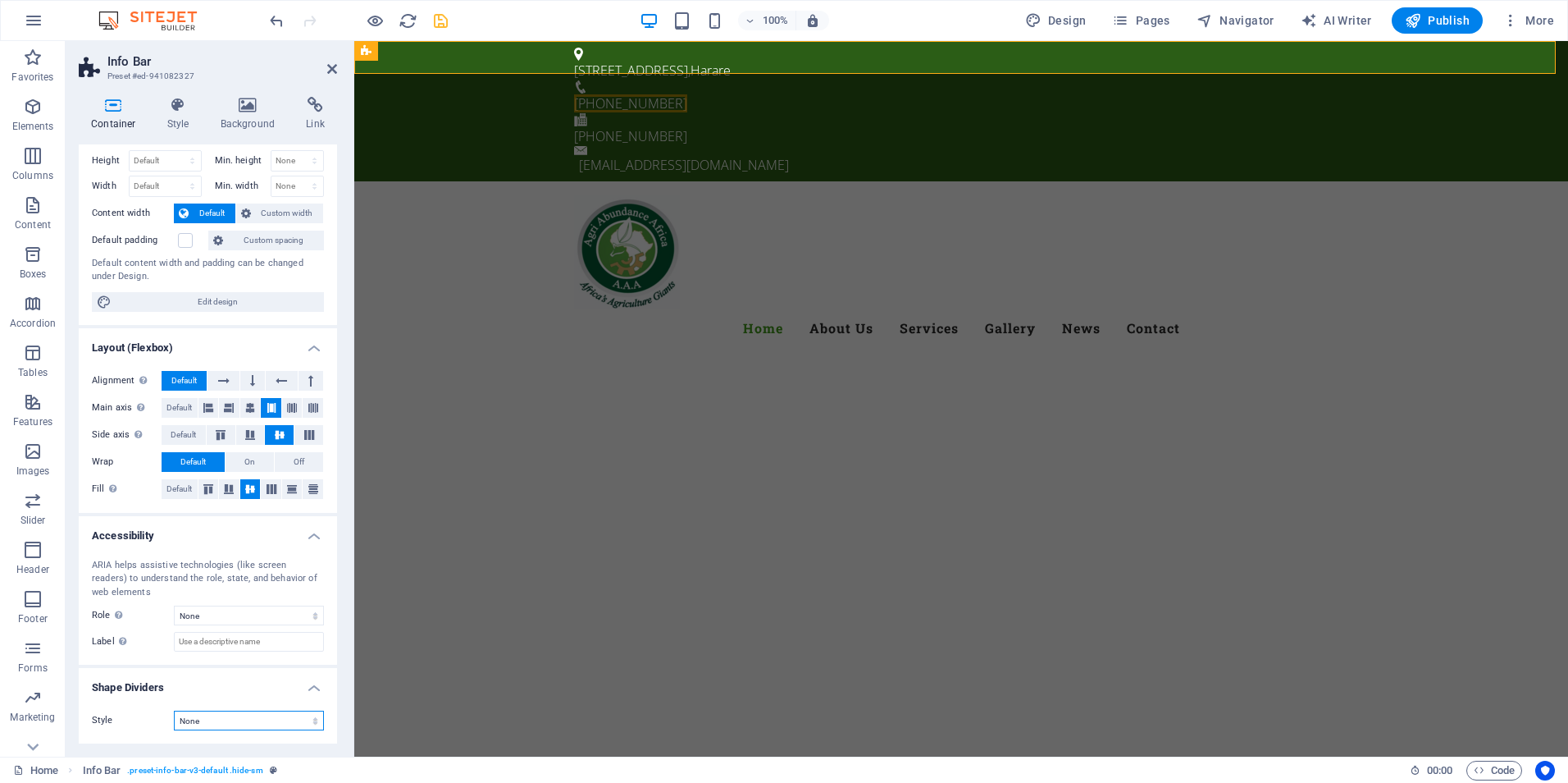
click at [299, 729] on select "None Triangle Square Diagonal Polygon 1 Polygon 2 Zigzag Multiple Zigzags Waves…" at bounding box center [248, 720] width 150 height 20
click at [174, 711] on select "None Triangle Square Diagonal Polygon 1 Polygon 2 Zigzag Multiple Zigzags Waves…" at bounding box center [248, 720] width 150 height 20
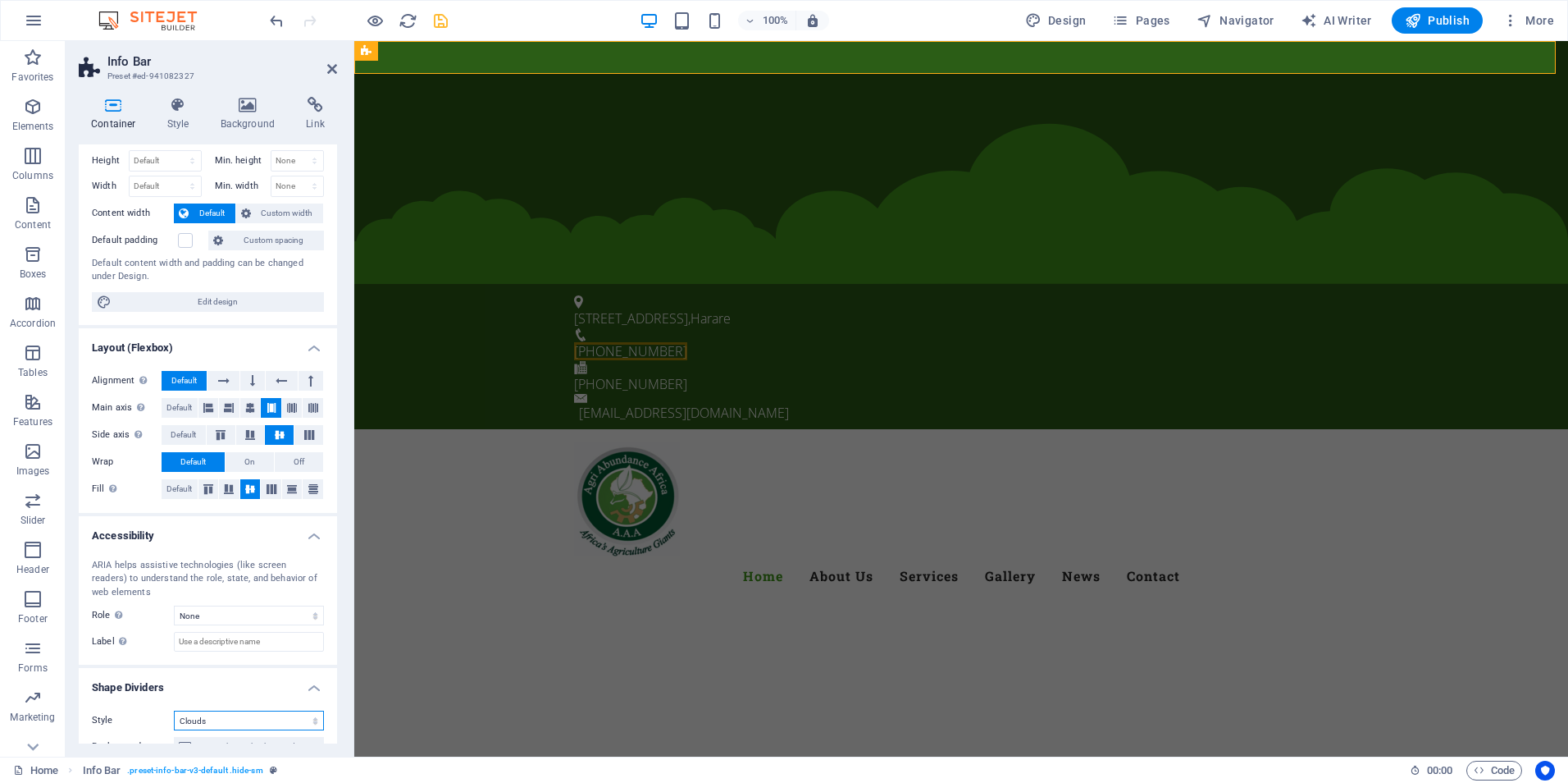
click at [301, 716] on select "None Triangle Square Diagonal Polygon 1 Polygon 2 Zigzag Multiple Zigzags Waves…" at bounding box center [248, 720] width 150 height 20
click at [174, 711] on select "None Triangle Square Diagonal Polygon 1 Polygon 2 Zigzag Multiple Zigzags Waves…" at bounding box center [248, 720] width 150 height 20
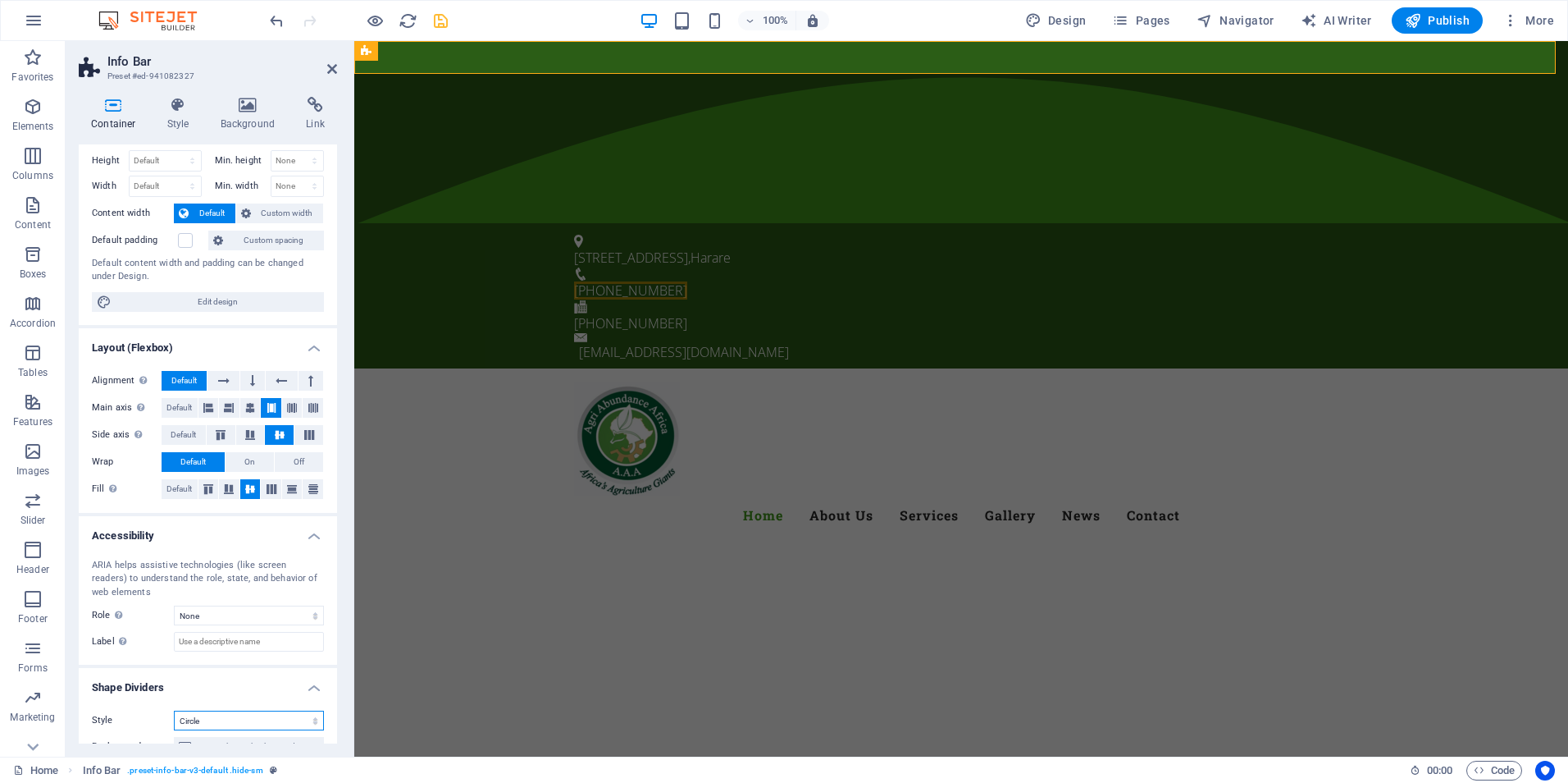
click at [302, 718] on select "None Triangle Square Diagonal Polygon 1 Polygon 2 Zigzag Multiple Zigzags Waves…" at bounding box center [248, 720] width 150 height 20
click at [174, 711] on select "None Triangle Square Diagonal Polygon 1 Polygon 2 Zigzag Multiple Zigzags Waves…" at bounding box center [248, 720] width 150 height 20
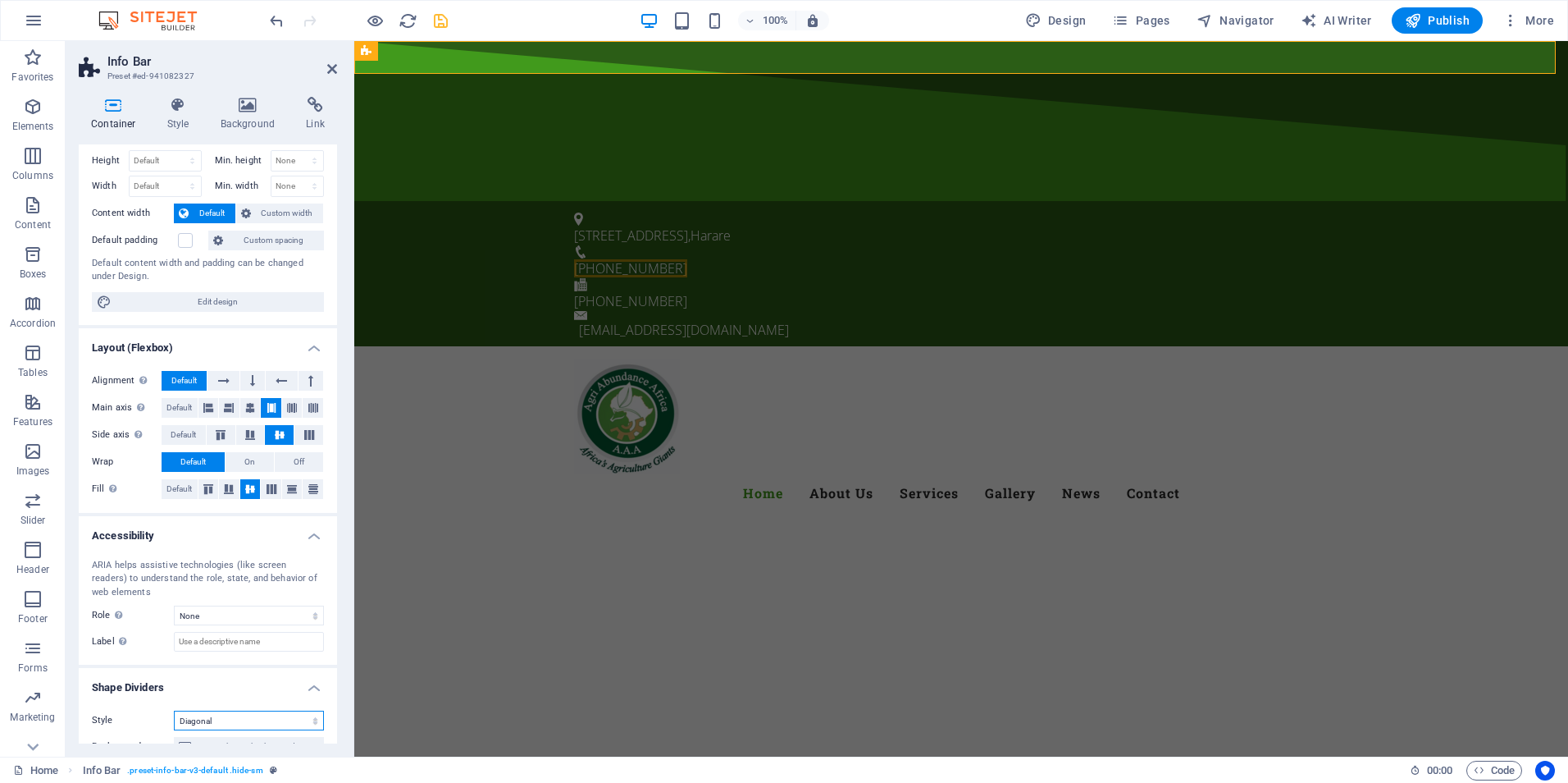
click at [285, 723] on select "None Triangle Square Diagonal Polygon 1 Polygon 2 Zigzag Multiple Zigzags Waves…" at bounding box center [248, 720] width 150 height 20
click at [174, 711] on select "None Triangle Square Diagonal Polygon 1 Polygon 2 Zigzag Multiple Zigzags Waves…" at bounding box center [248, 720] width 150 height 20
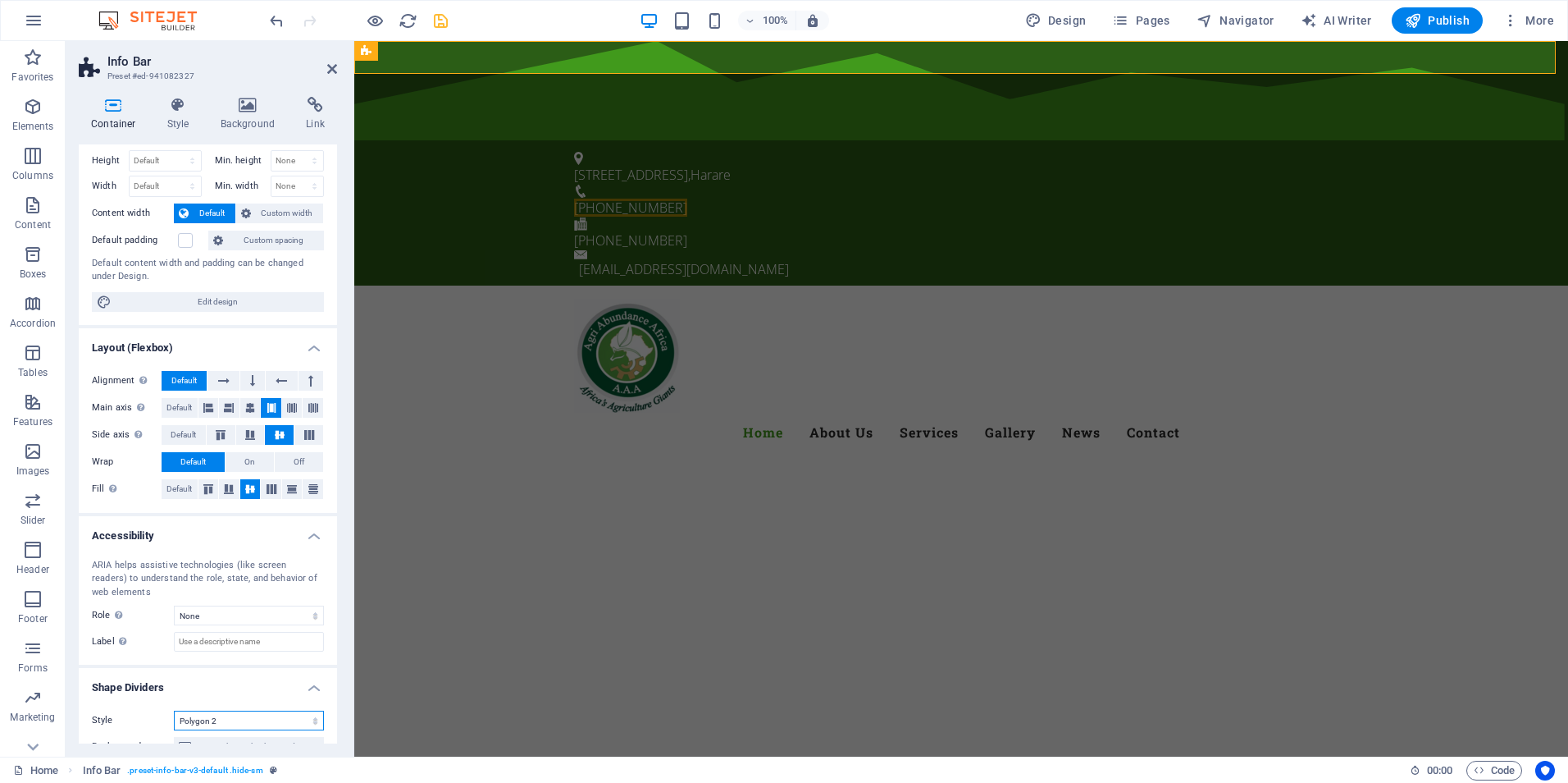
click at [291, 718] on select "None Triangle Square Diagonal Polygon 1 Polygon 2 Zigzag Multiple Zigzags Waves…" at bounding box center [248, 720] width 150 height 20
click at [174, 711] on select "None Triangle Square Diagonal Polygon 1 Polygon 2 Zigzag Multiple Zigzags Waves…" at bounding box center [248, 720] width 150 height 20
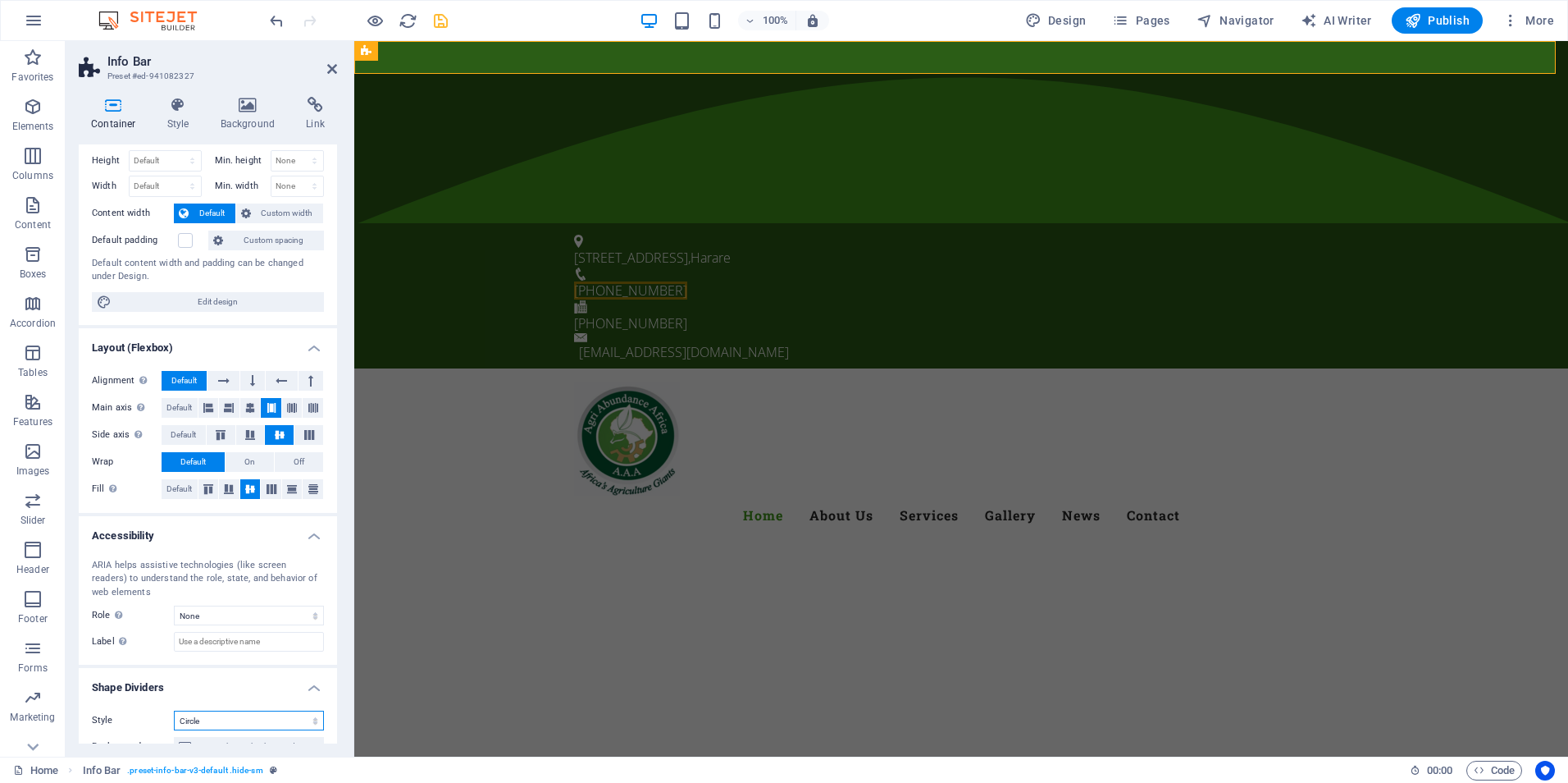
click at [301, 720] on select "None Triangle Square Diagonal Polygon 1 Polygon 2 Zigzag Multiple Zigzags Waves…" at bounding box center [248, 720] width 150 height 20
click at [174, 711] on select "None Triangle Square Diagonal Polygon 1 Polygon 2 Zigzag Multiple Zigzags Waves…" at bounding box center [248, 720] width 150 height 20
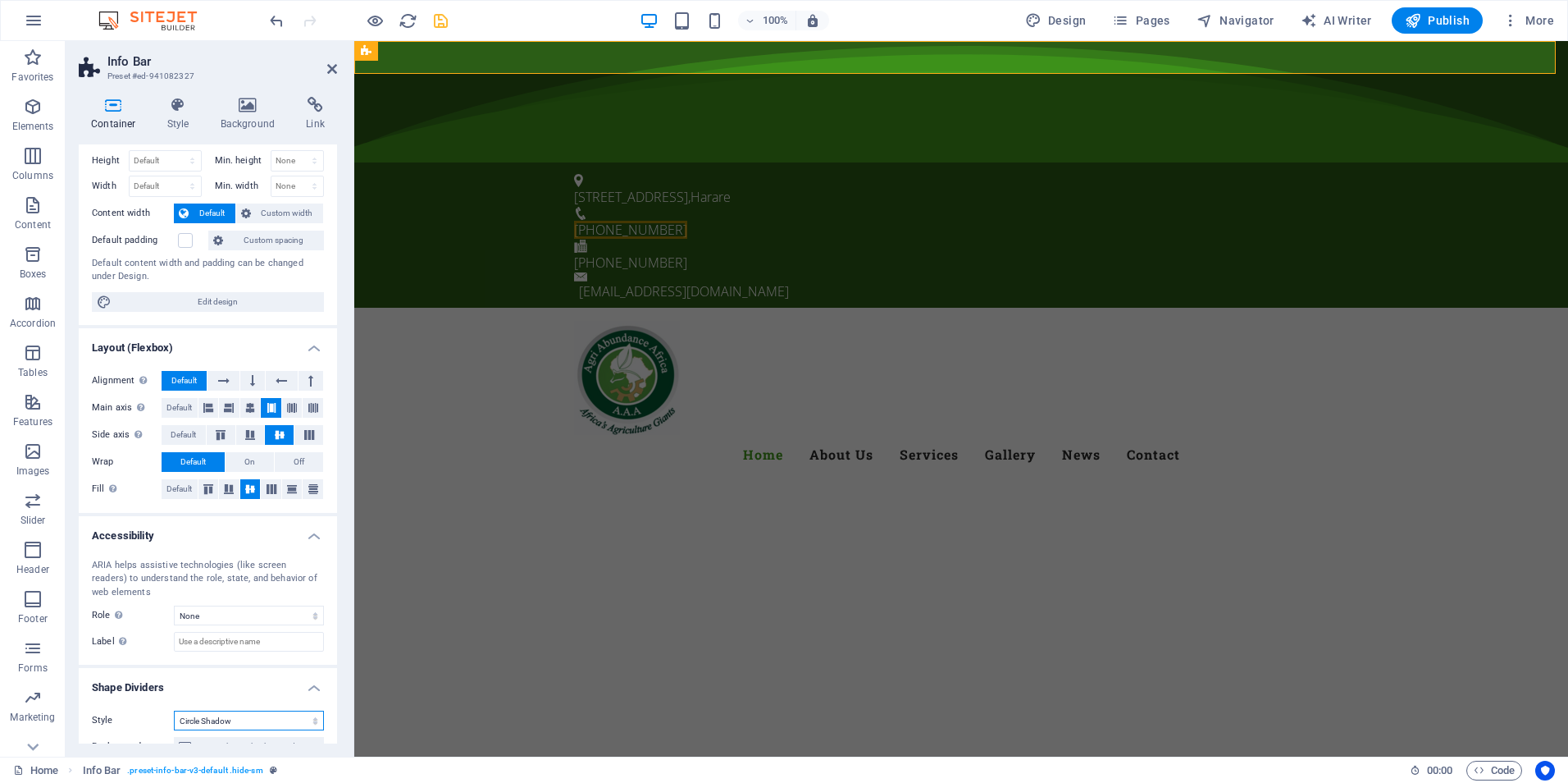
click at [265, 718] on select "None Triangle Square Diagonal Polygon 1 Polygon 2 Zigzag Multiple Zigzags Waves…" at bounding box center [248, 720] width 150 height 20
click at [174, 711] on select "None Triangle Square Diagonal Polygon 1 Polygon 2 Zigzag Multiple Zigzags Waves…" at bounding box center [248, 720] width 150 height 20
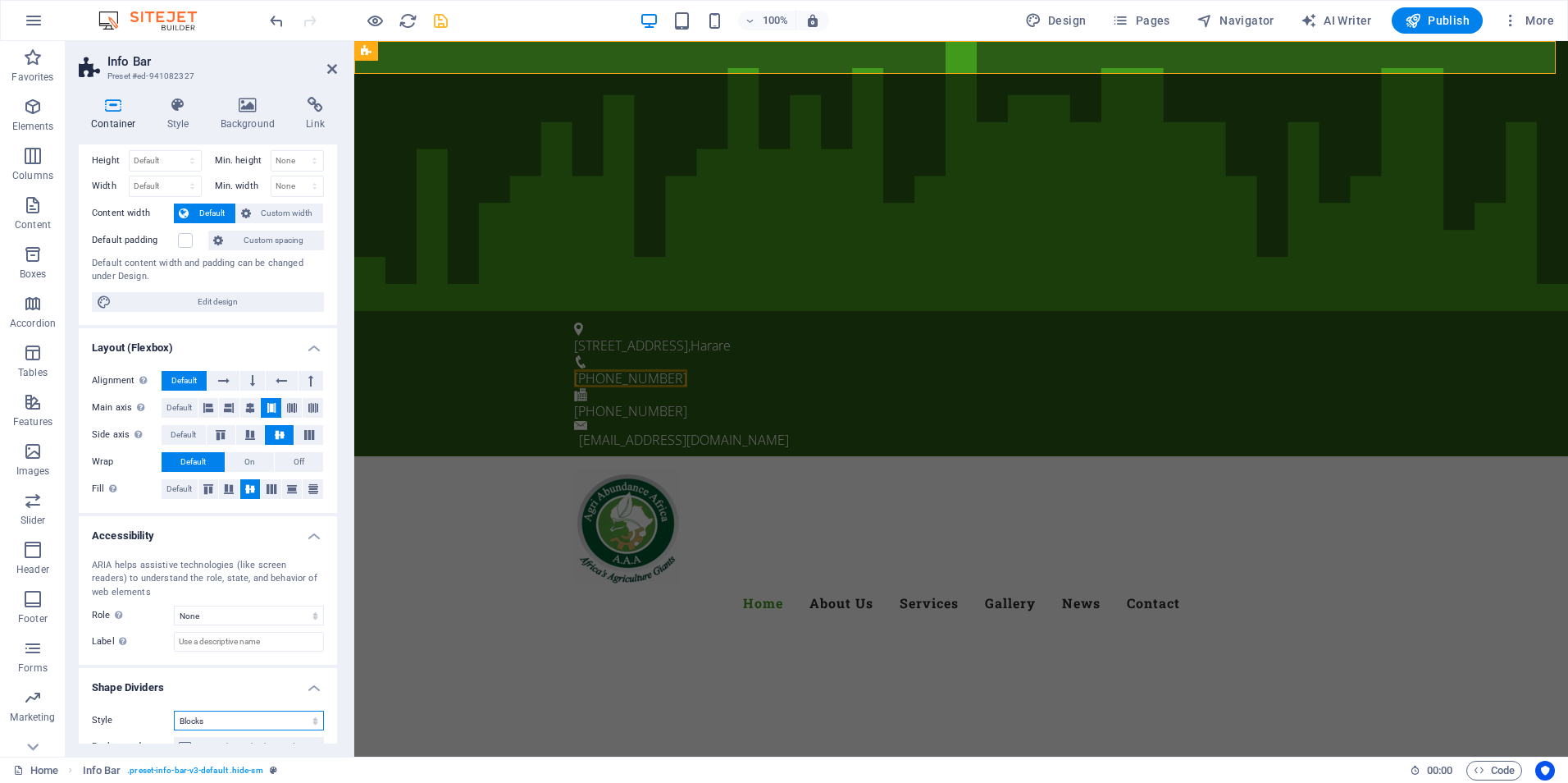
click at [295, 718] on select "None Triangle Square Diagonal Polygon 1 Polygon 2 Zigzag Multiple Zigzags Waves…" at bounding box center [248, 720] width 150 height 20
click at [174, 711] on select "None Triangle Square Diagonal Polygon 1 Polygon 2 Zigzag Multiple Zigzags Waves…" at bounding box center [248, 720] width 150 height 20
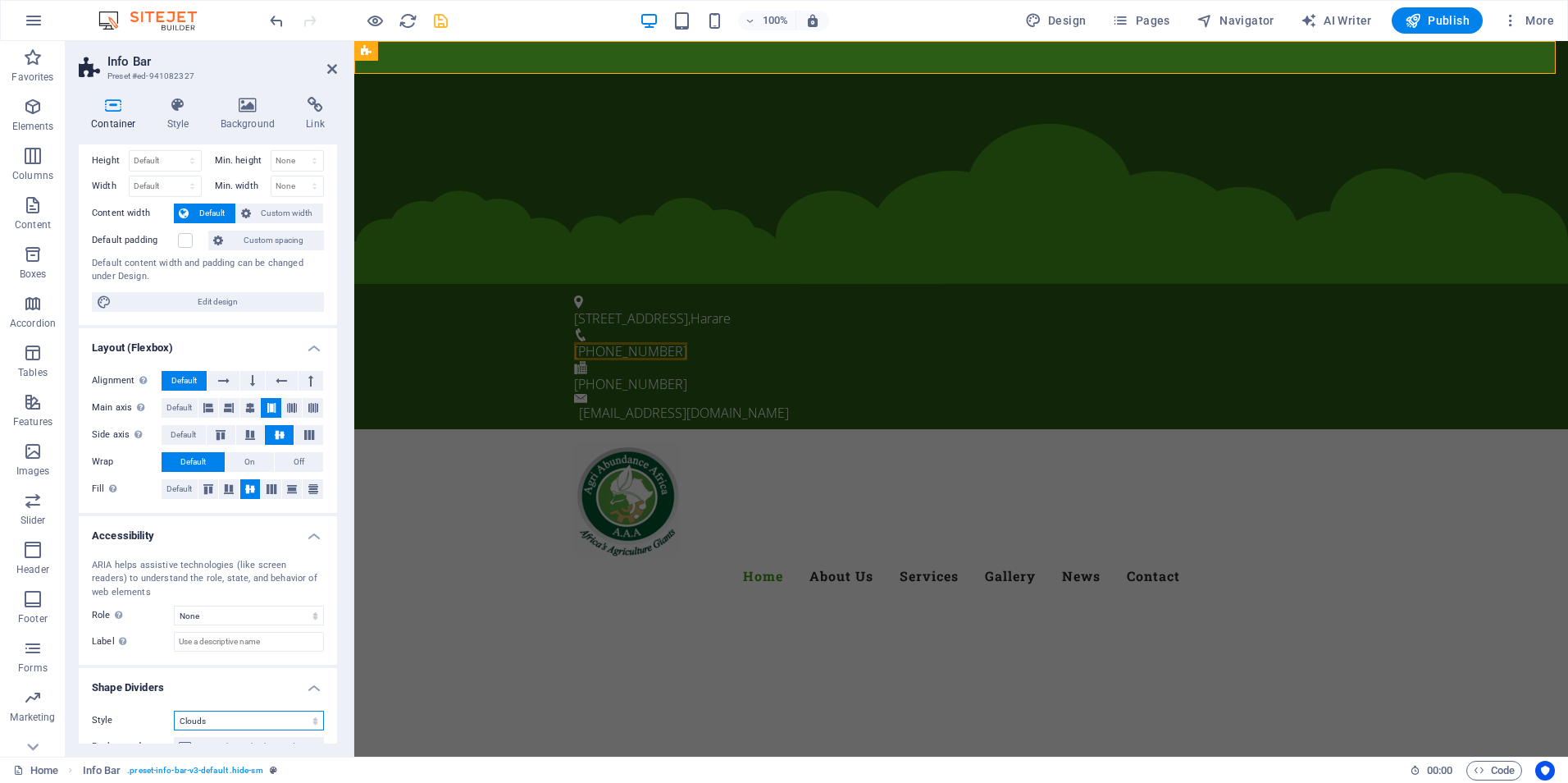
click at [244, 728] on select "None Triangle Square Diagonal Polygon 1 Polygon 2 Zigzag Multiple Zigzags Waves…" at bounding box center [248, 720] width 150 height 20
click at [174, 711] on select "None Triangle Square Diagonal Polygon 1 Polygon 2 Zigzag Multiple Zigzags Waves…" at bounding box center [248, 720] width 150 height 20
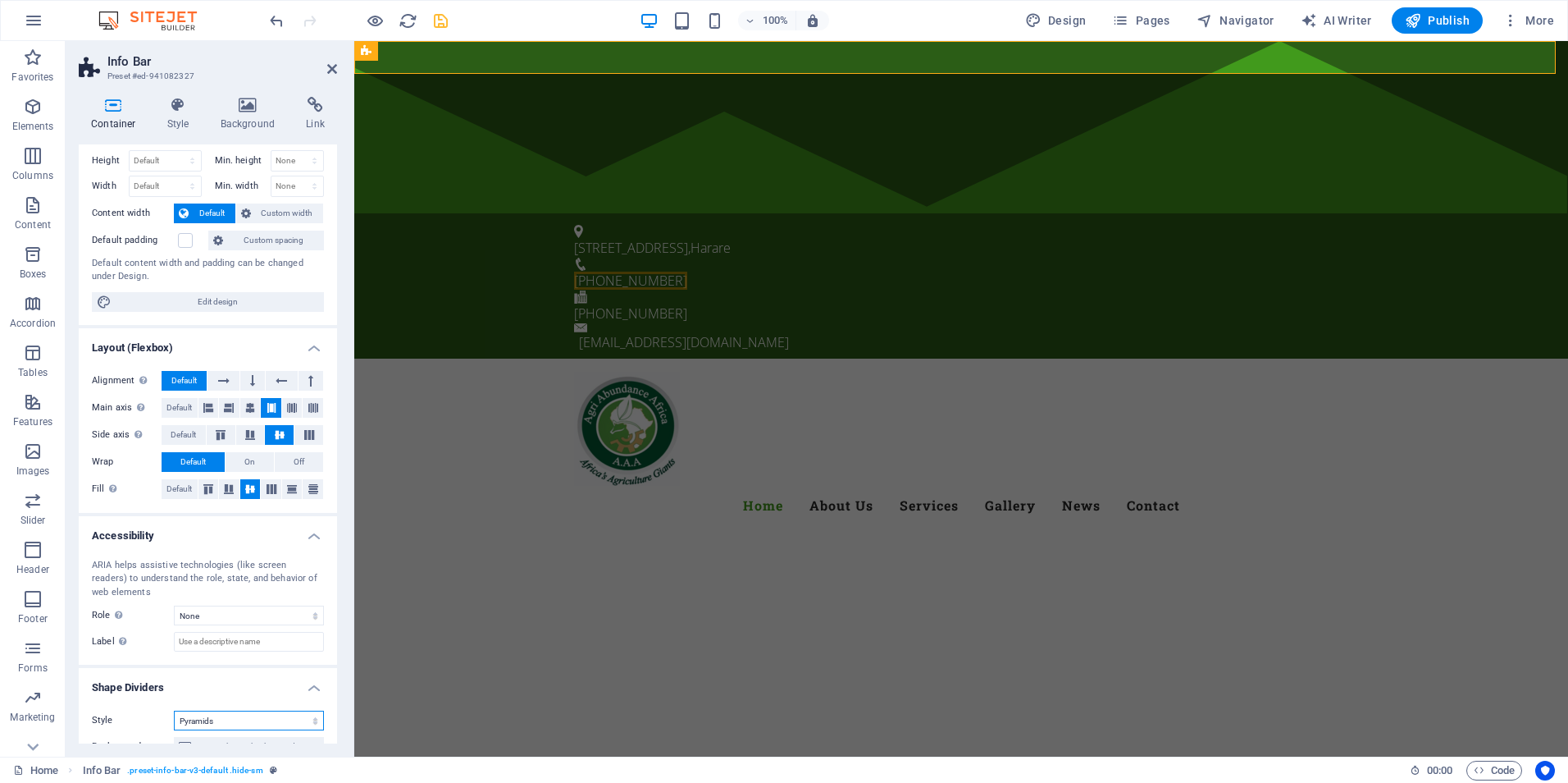
click at [301, 718] on select "None Triangle Square Diagonal Polygon 1 Polygon 2 Zigzag Multiple Zigzags Waves…" at bounding box center [248, 720] width 150 height 20
click at [174, 711] on select "None Triangle Square Diagonal Polygon 1 Polygon 2 Zigzag Multiple Zigzags Waves…" at bounding box center [248, 720] width 150 height 20
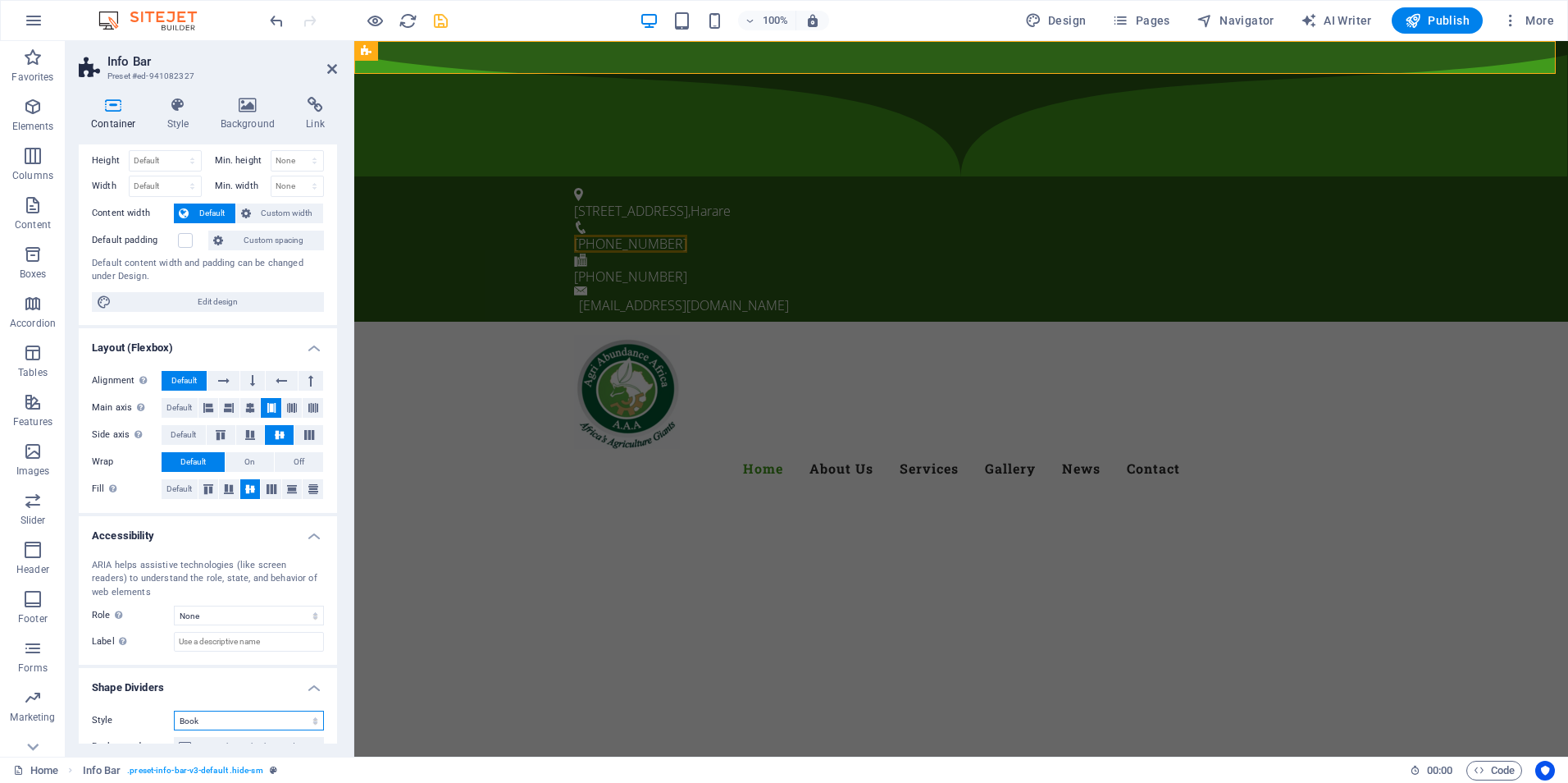
click at [272, 718] on select "None Triangle Square Diagonal Polygon 1 Polygon 2 Zigzag Multiple Zigzags Waves…" at bounding box center [248, 720] width 150 height 20
click at [174, 711] on select "None Triangle Square Diagonal Polygon 1 Polygon 2 Zigzag Multiple Zigzags Waves…" at bounding box center [248, 720] width 150 height 20
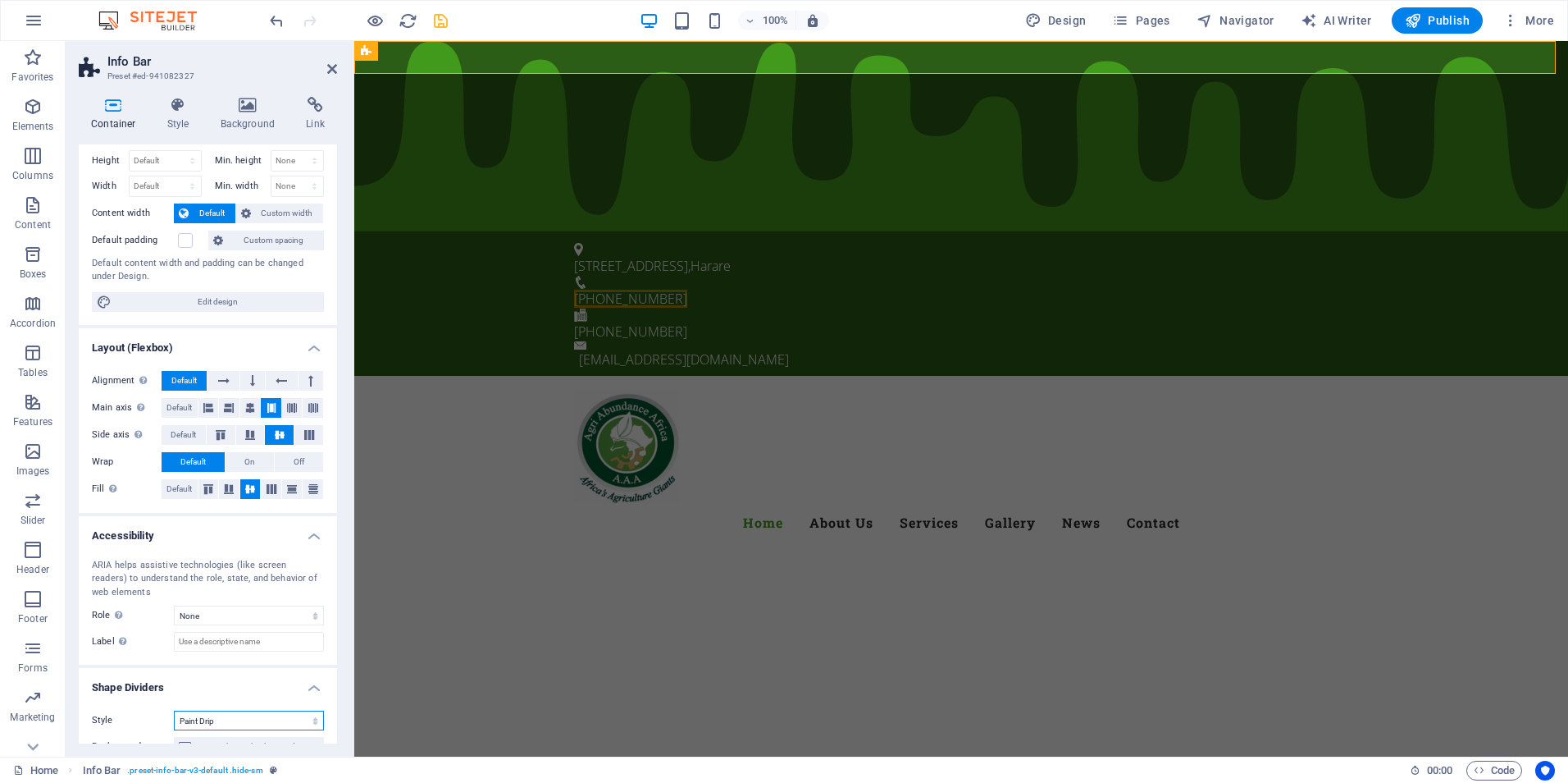
click at [275, 714] on select "None Triangle Square Diagonal Polygon 1 Polygon 2 Zigzag Multiple Zigzags Waves…" at bounding box center [248, 720] width 150 height 20
click at [174, 711] on select "None Triangle Square Diagonal Polygon 1 Polygon 2 Zigzag Multiple Zigzags Waves…" at bounding box center [248, 720] width 150 height 20
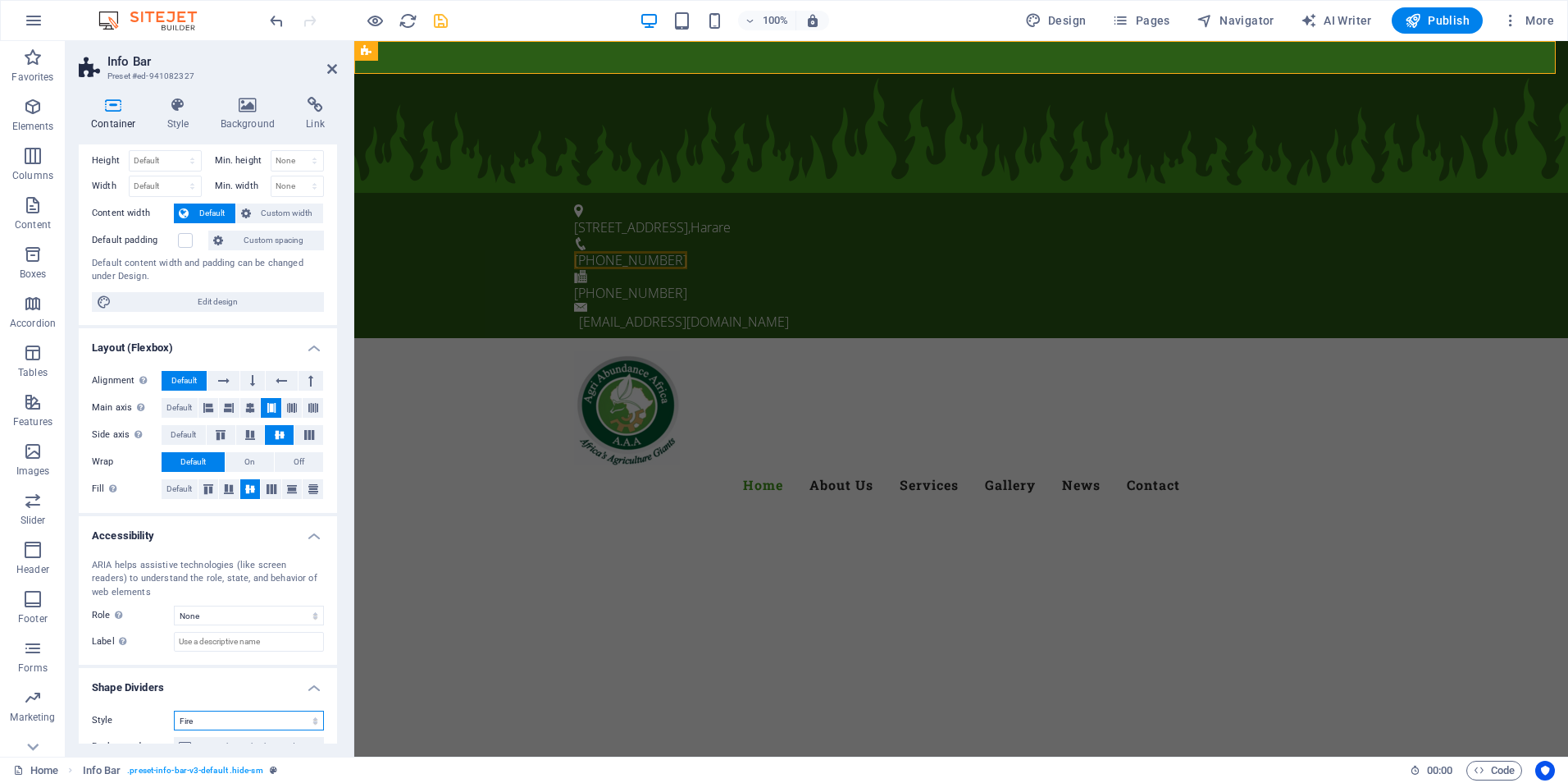
click at [292, 721] on select "None Triangle Square Diagonal Polygon 1 Polygon 2 Zigzag Multiple Zigzags Waves…" at bounding box center [248, 720] width 150 height 20
click at [174, 711] on select "None Triangle Square Diagonal Polygon 1 Polygon 2 Zigzag Multiple Zigzags Waves…" at bounding box center [248, 720] width 150 height 20
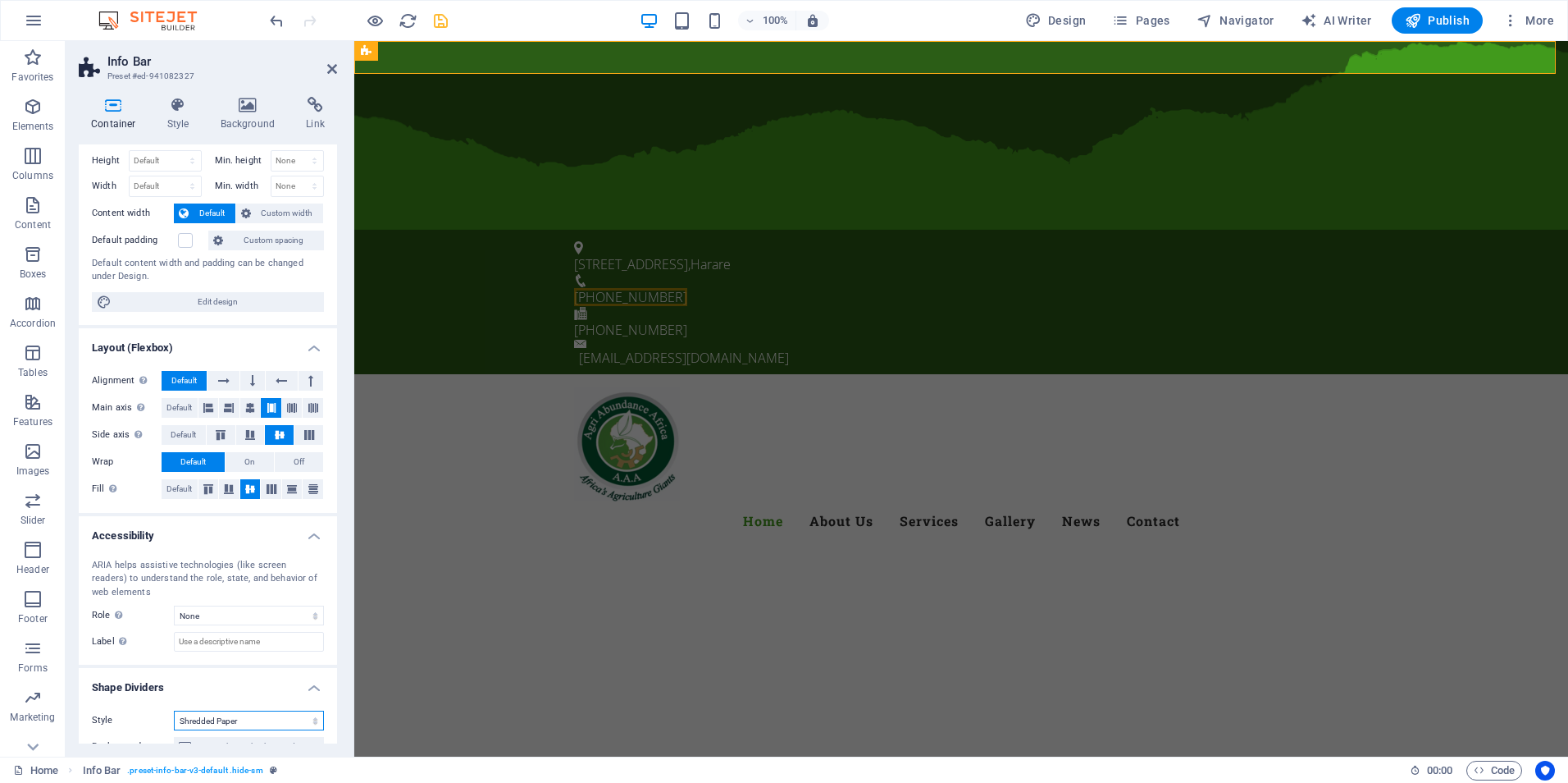
click at [310, 722] on select "None Triangle Square Diagonal Polygon 1 Polygon 2 Zigzag Multiple Zigzags Waves…" at bounding box center [248, 720] width 150 height 20
click at [174, 711] on select "None Triangle Square Diagonal Polygon 1 Polygon 2 Zigzag Multiple Zigzags Waves…" at bounding box center [248, 720] width 150 height 20
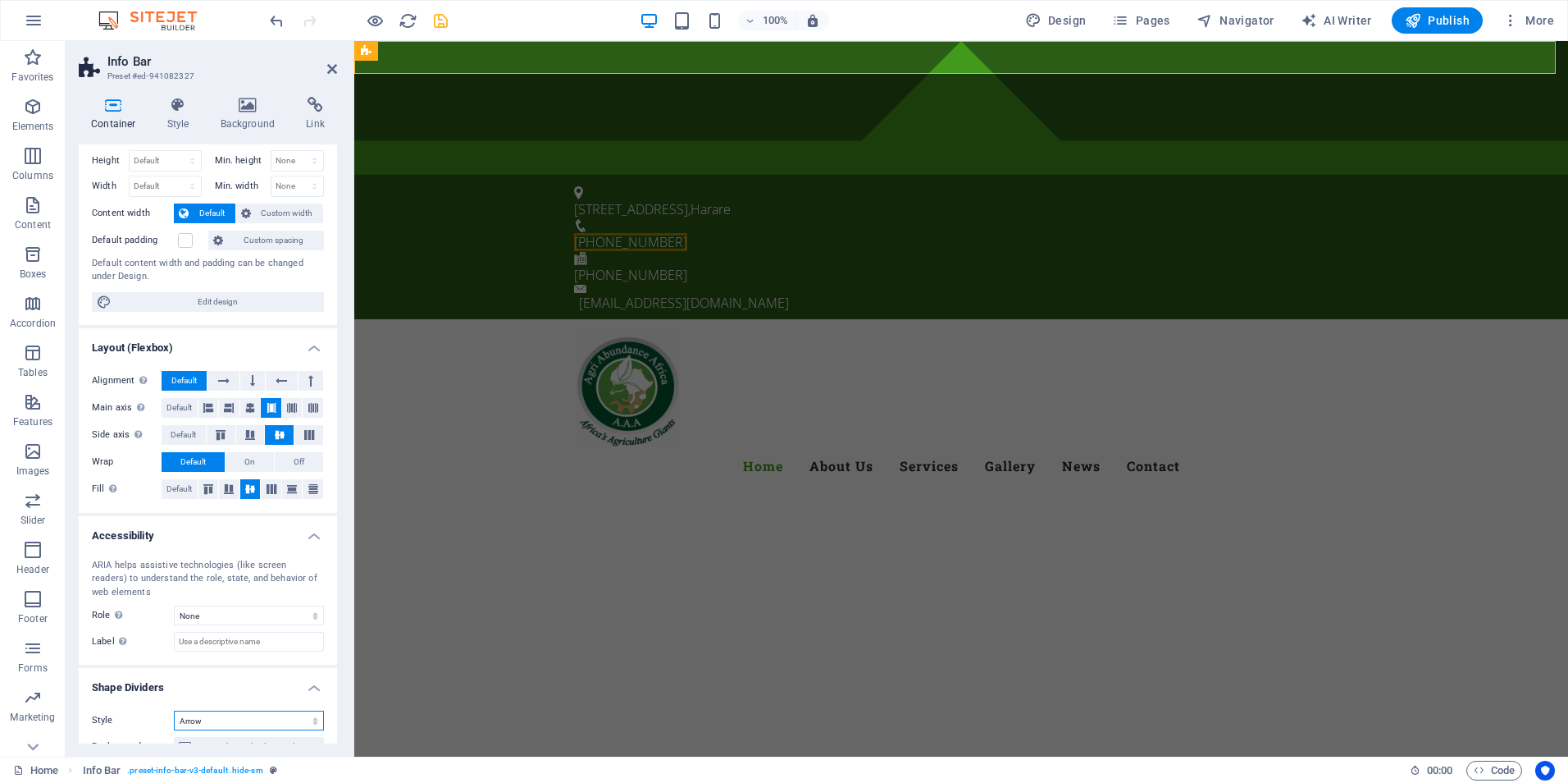
click at [224, 725] on select "None Triangle Square Diagonal Polygon 1 Polygon 2 Zigzag Multiple Zigzags Waves…" at bounding box center [248, 720] width 150 height 20
click at [174, 711] on select "None Triangle Square Diagonal Polygon 1 Polygon 2 Zigzag Multiple Zigzags Waves…" at bounding box center [248, 720] width 150 height 20
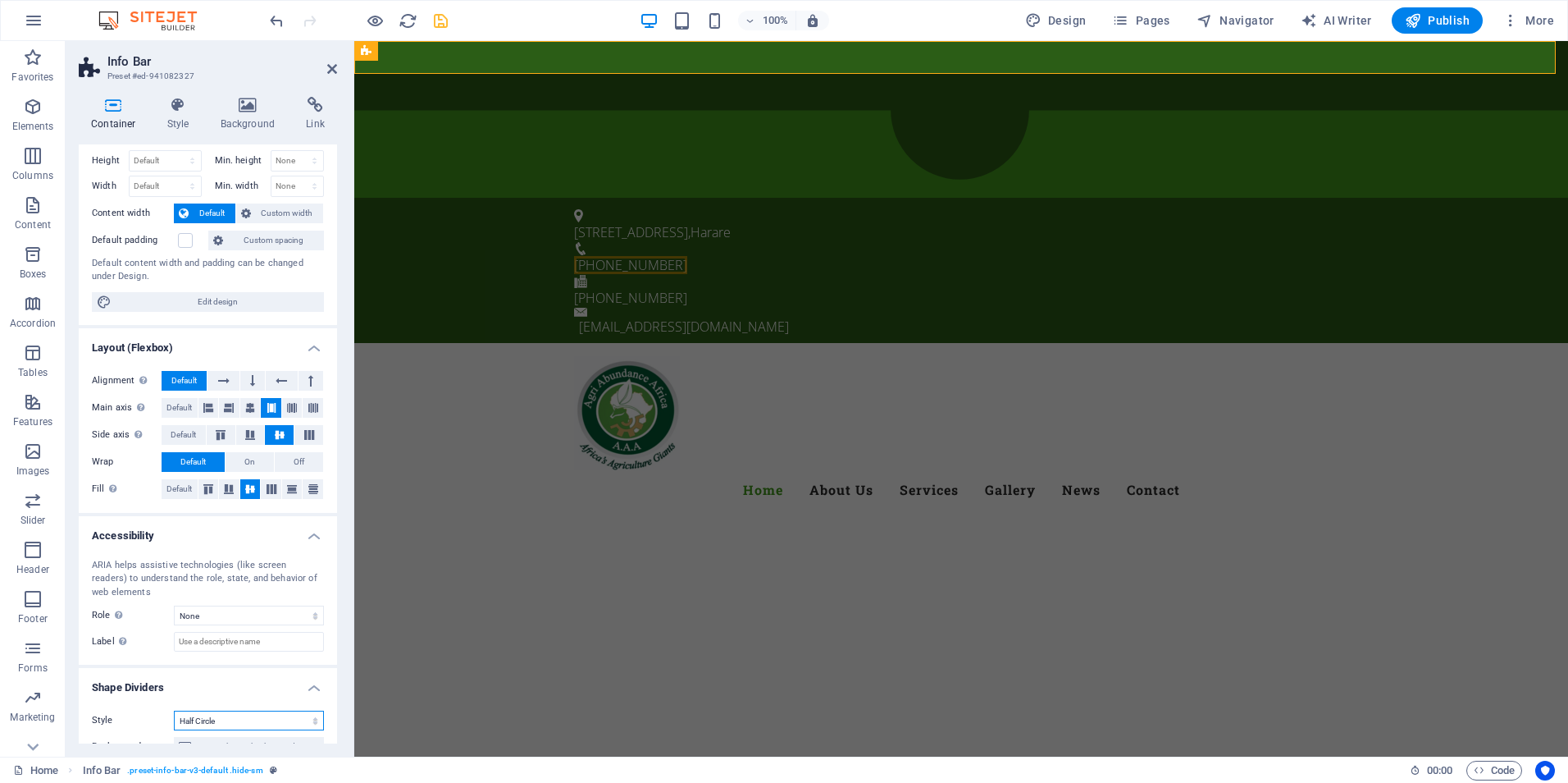
click at [234, 721] on select "None Triangle Square Diagonal Polygon 1 Polygon 2 Zigzag Multiple Zigzags Waves…" at bounding box center [248, 720] width 150 height 20
select select "circle"
click at [174, 711] on select "None Triangle Square Diagonal Polygon 1 Polygon 2 Zigzag Multiple Zigzags Waves…" at bounding box center [248, 720] width 150 height 20
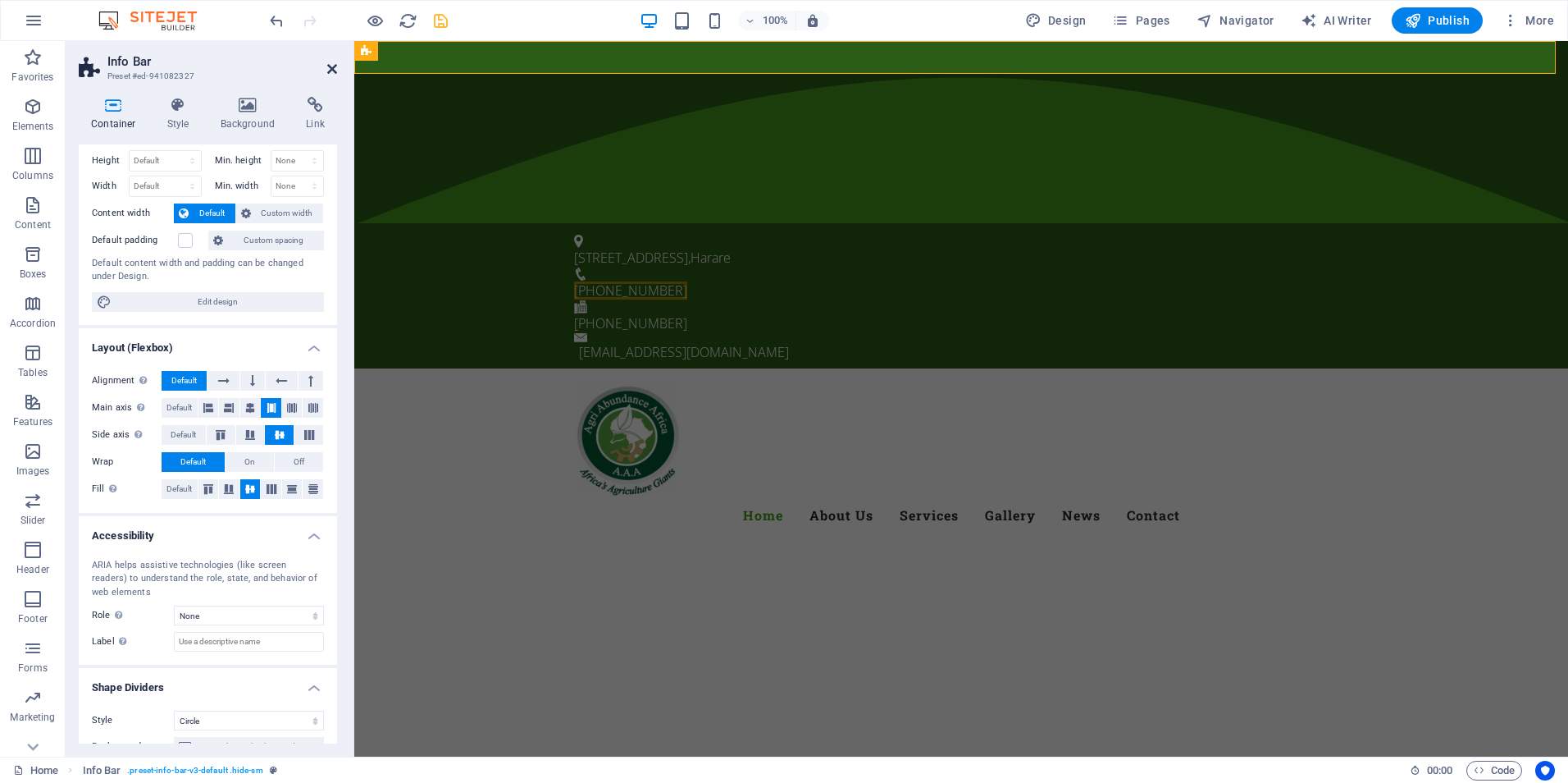
click at [329, 71] on icon at bounding box center [332, 68] width 10 height 13
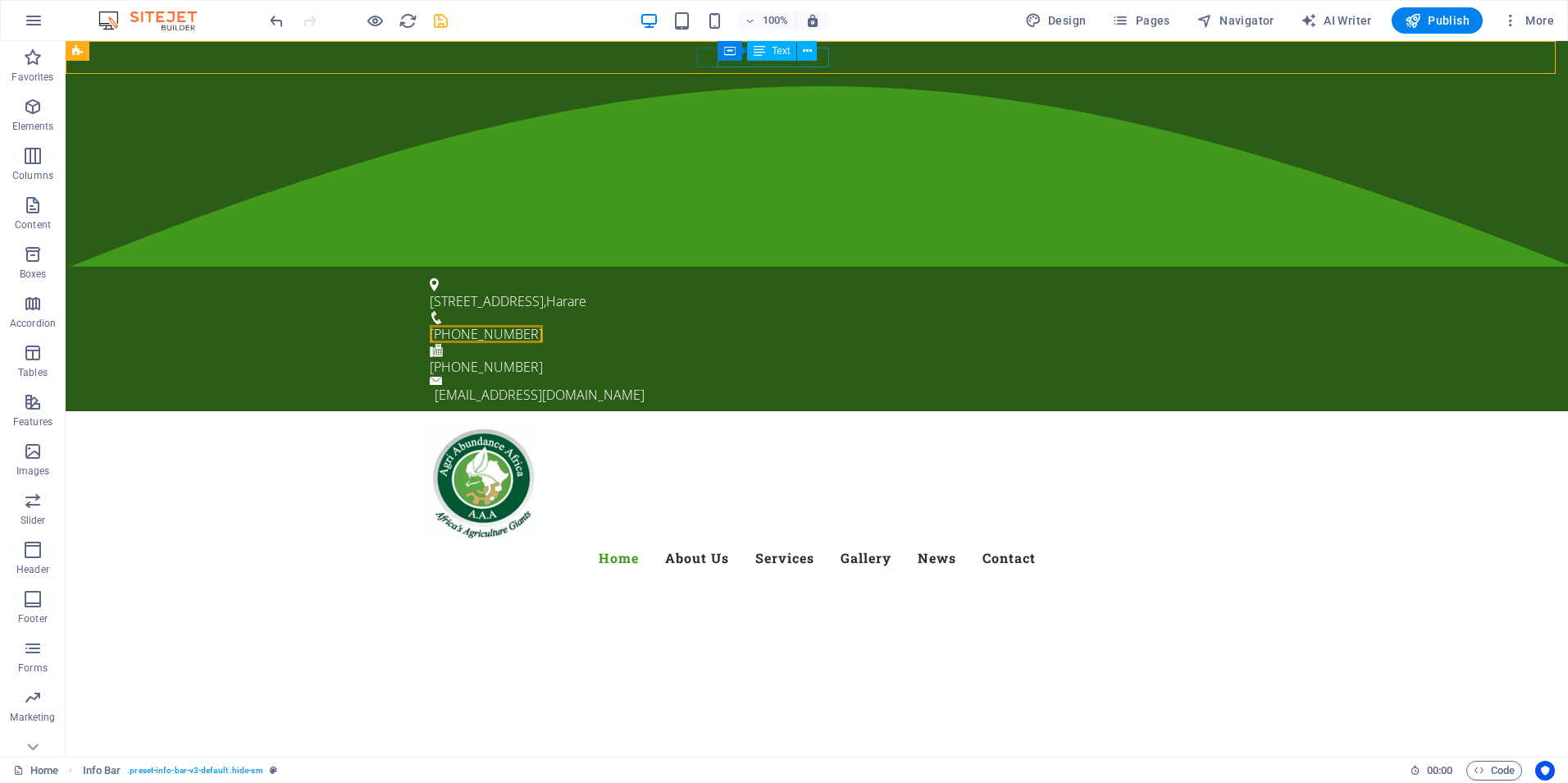
click at [784, 55] on span "Text" at bounding box center [781, 51] width 18 height 10
click at [807, 55] on icon at bounding box center [806, 51] width 9 height 17
click at [810, 52] on icon at bounding box center [806, 51] width 9 height 17
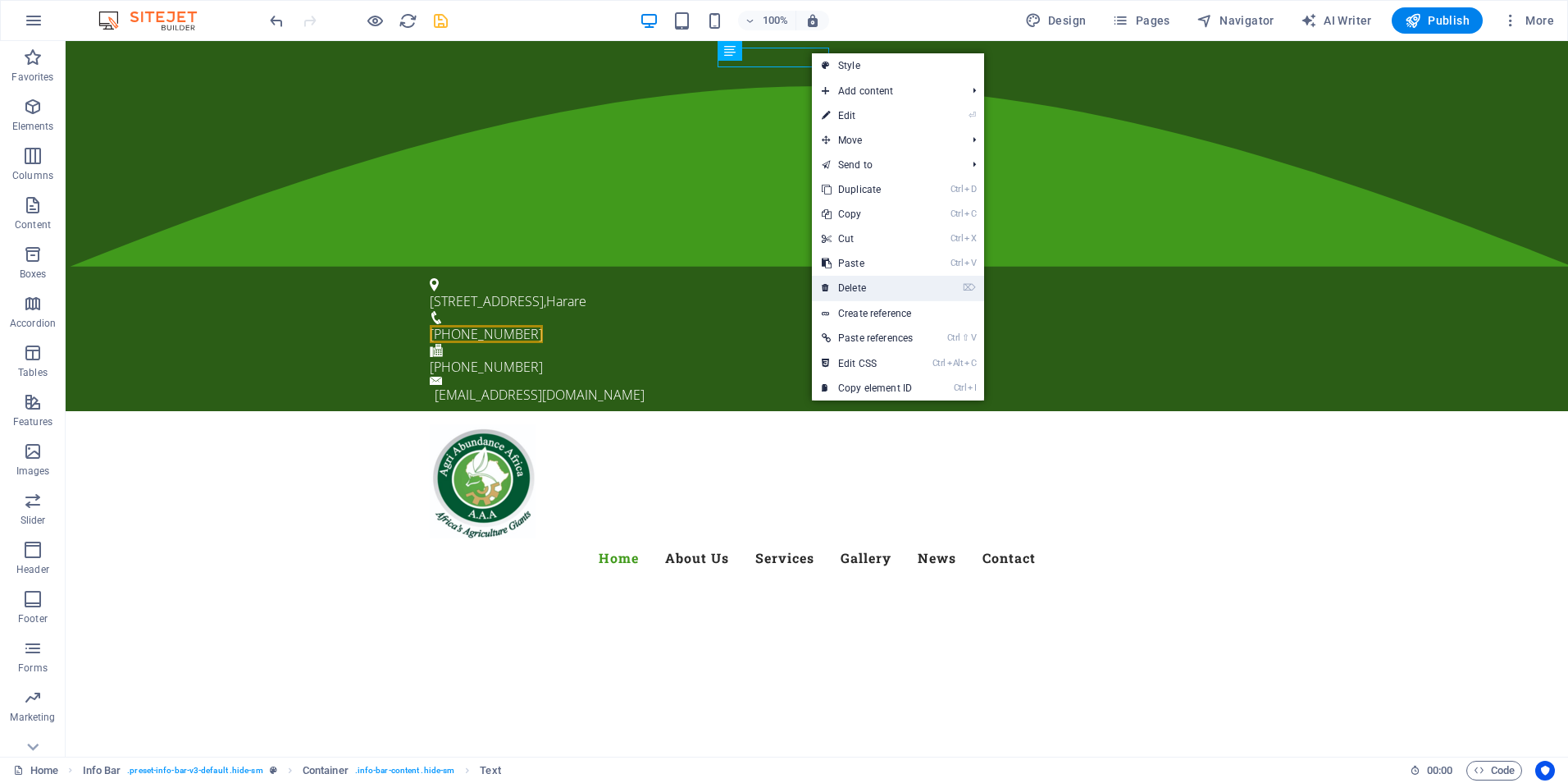
click at [854, 286] on link "⌦ Delete" at bounding box center [868, 288] width 111 height 25
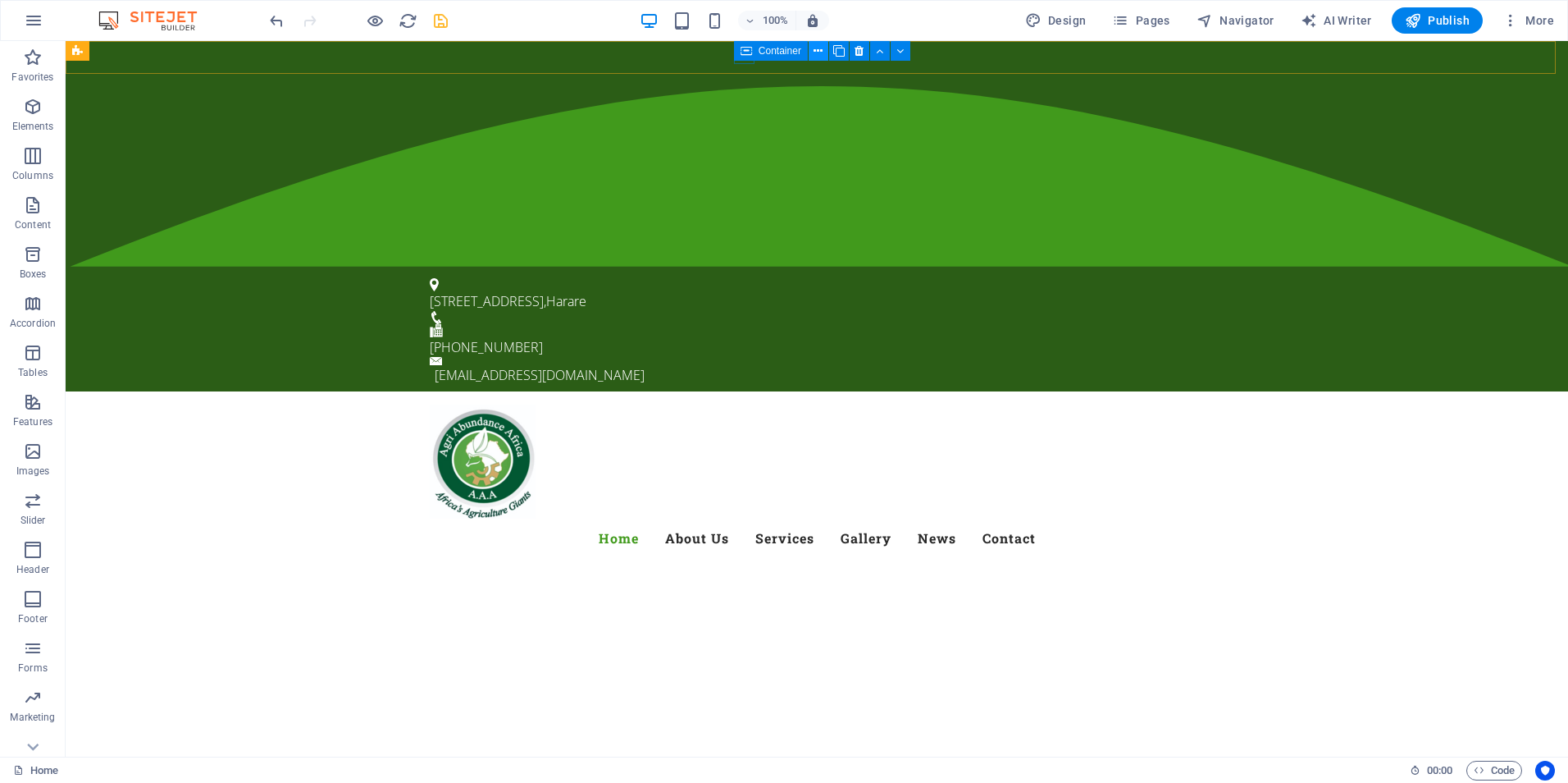
click at [813, 49] on icon at bounding box center [817, 51] width 9 height 17
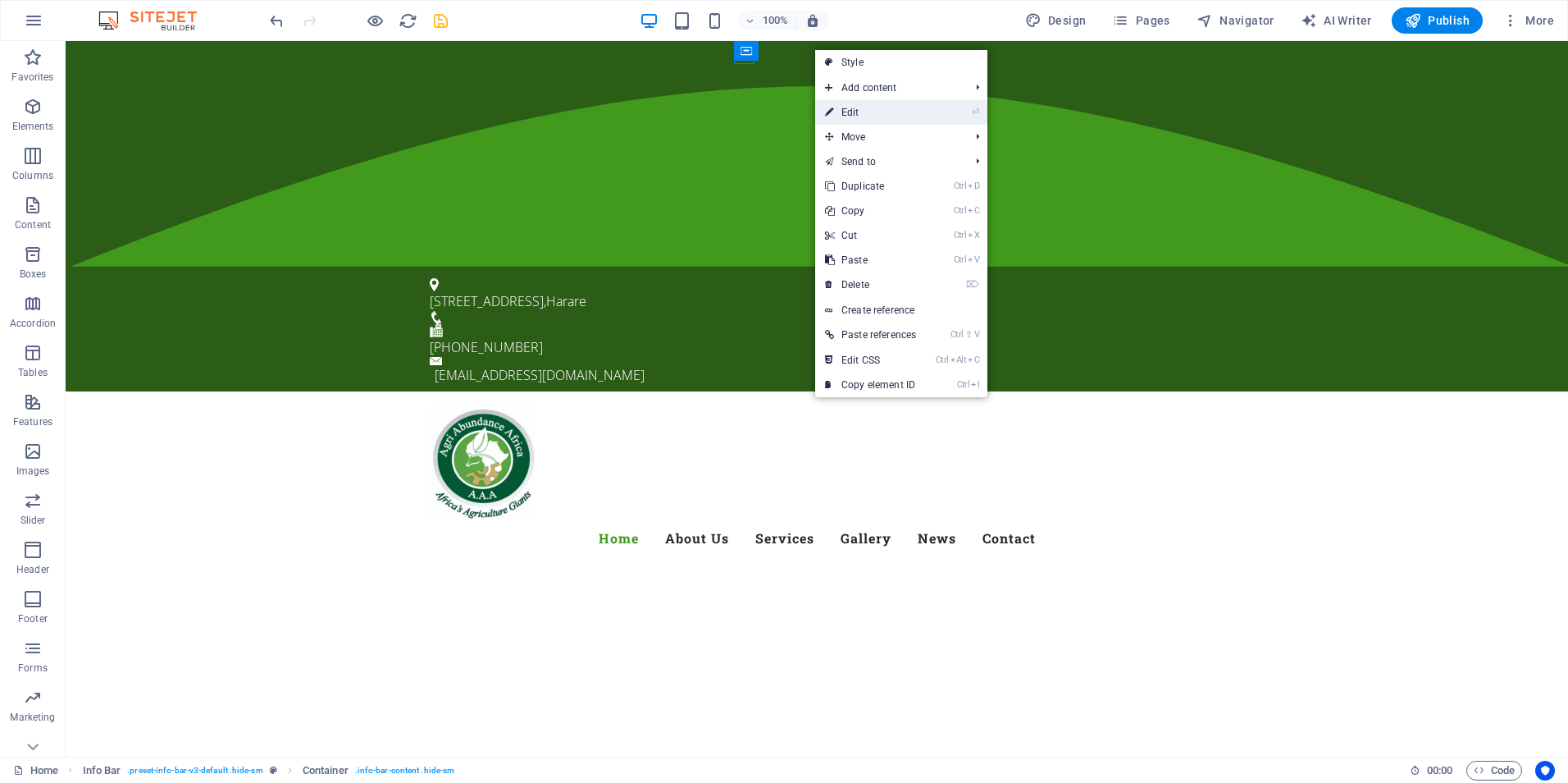
click at [838, 111] on link "⏎ Edit" at bounding box center [871, 112] width 111 height 25
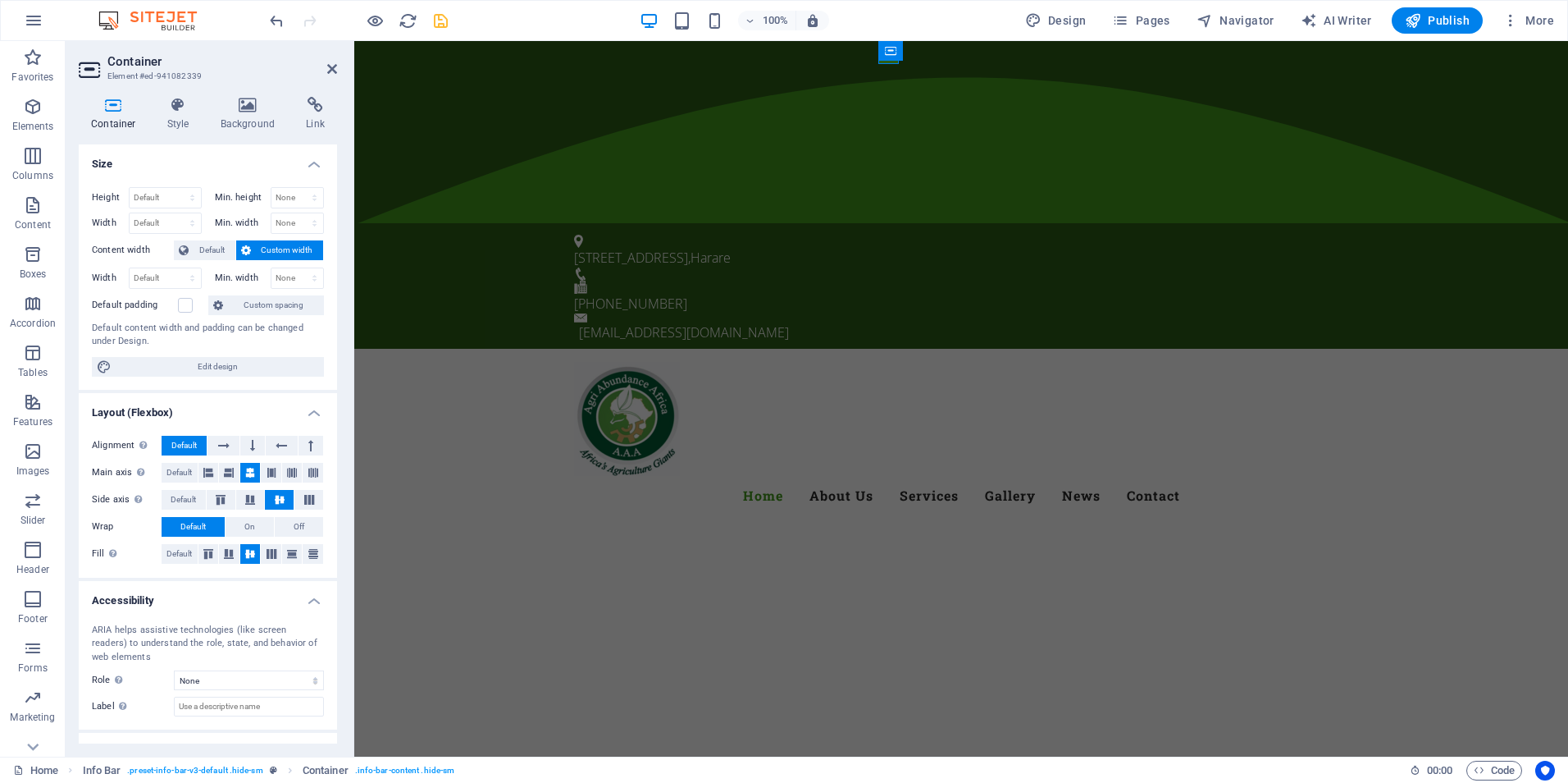
drag, startPoint x: 333, startPoint y: 320, endPoint x: 337, endPoint y: 412, distance: 92.1
click at [337, 410] on div "Container Style Background Link Size Height Default px rem % vh vw Min. height …" at bounding box center [207, 420] width 285 height 673
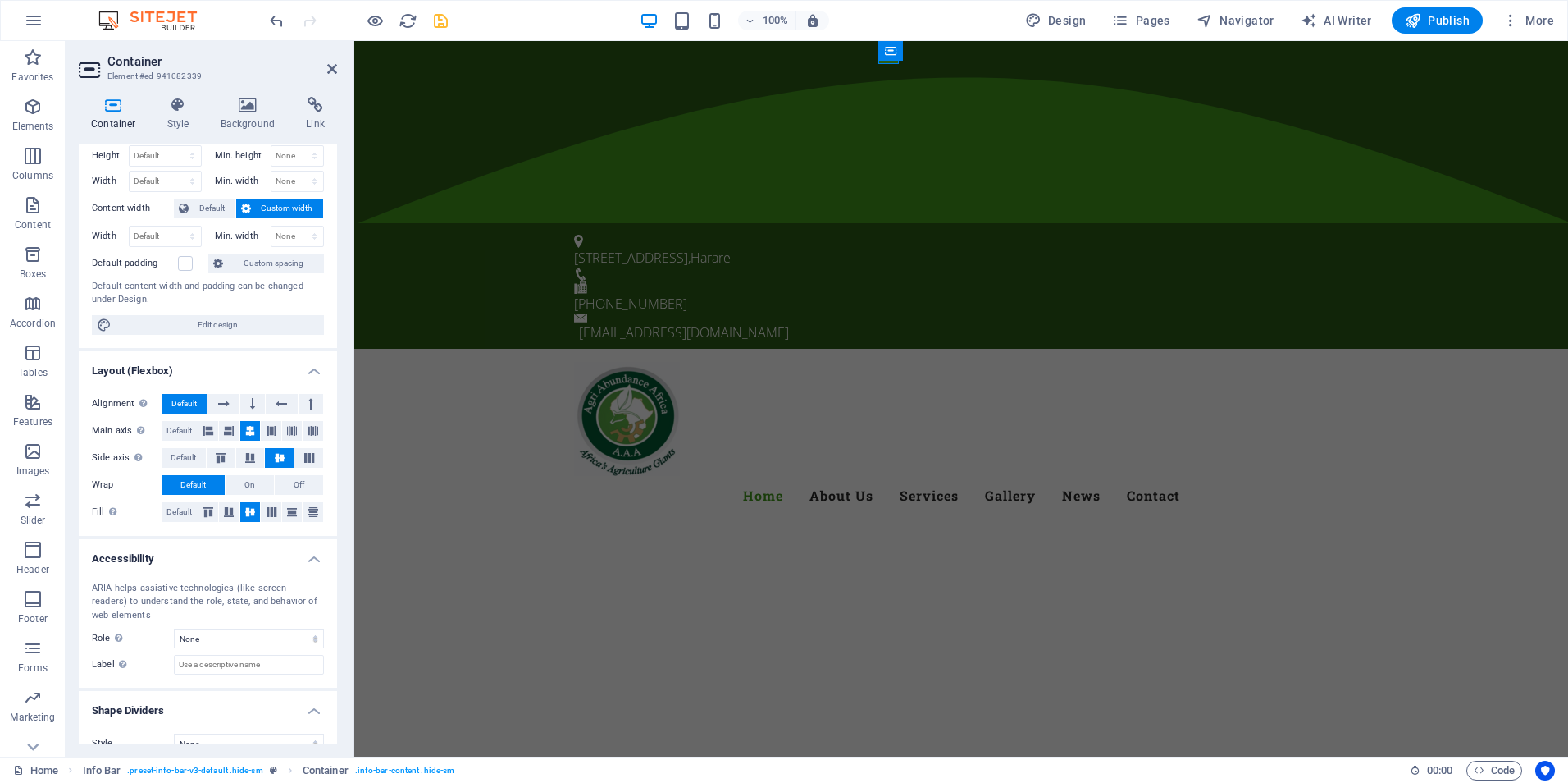
scroll to position [65, 0]
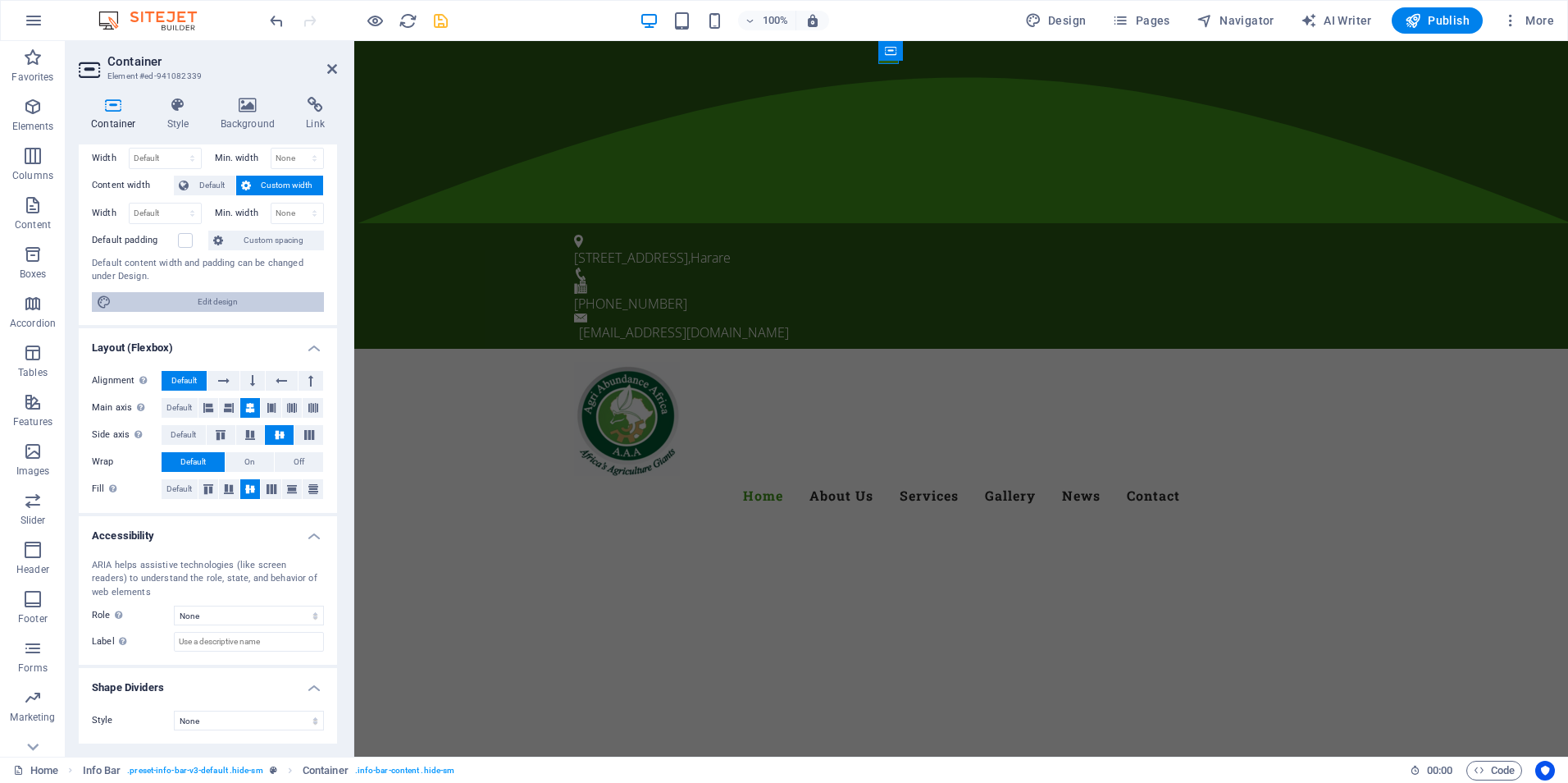
click at [271, 307] on span "Edit design" at bounding box center [217, 302] width 202 height 20
select select "ease-in-out"
select select "rem"
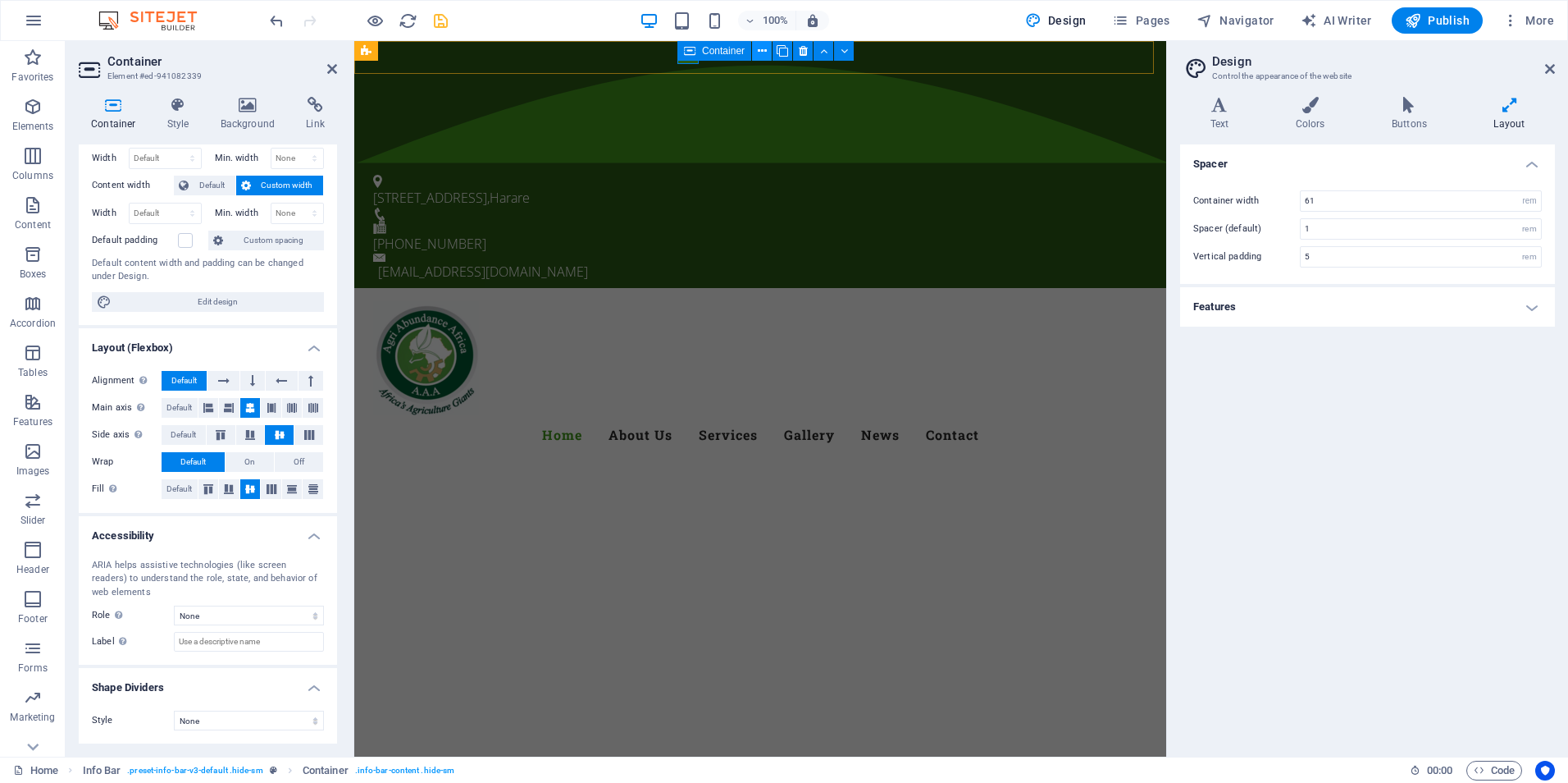
click at [760, 50] on icon at bounding box center [762, 51] width 9 height 17
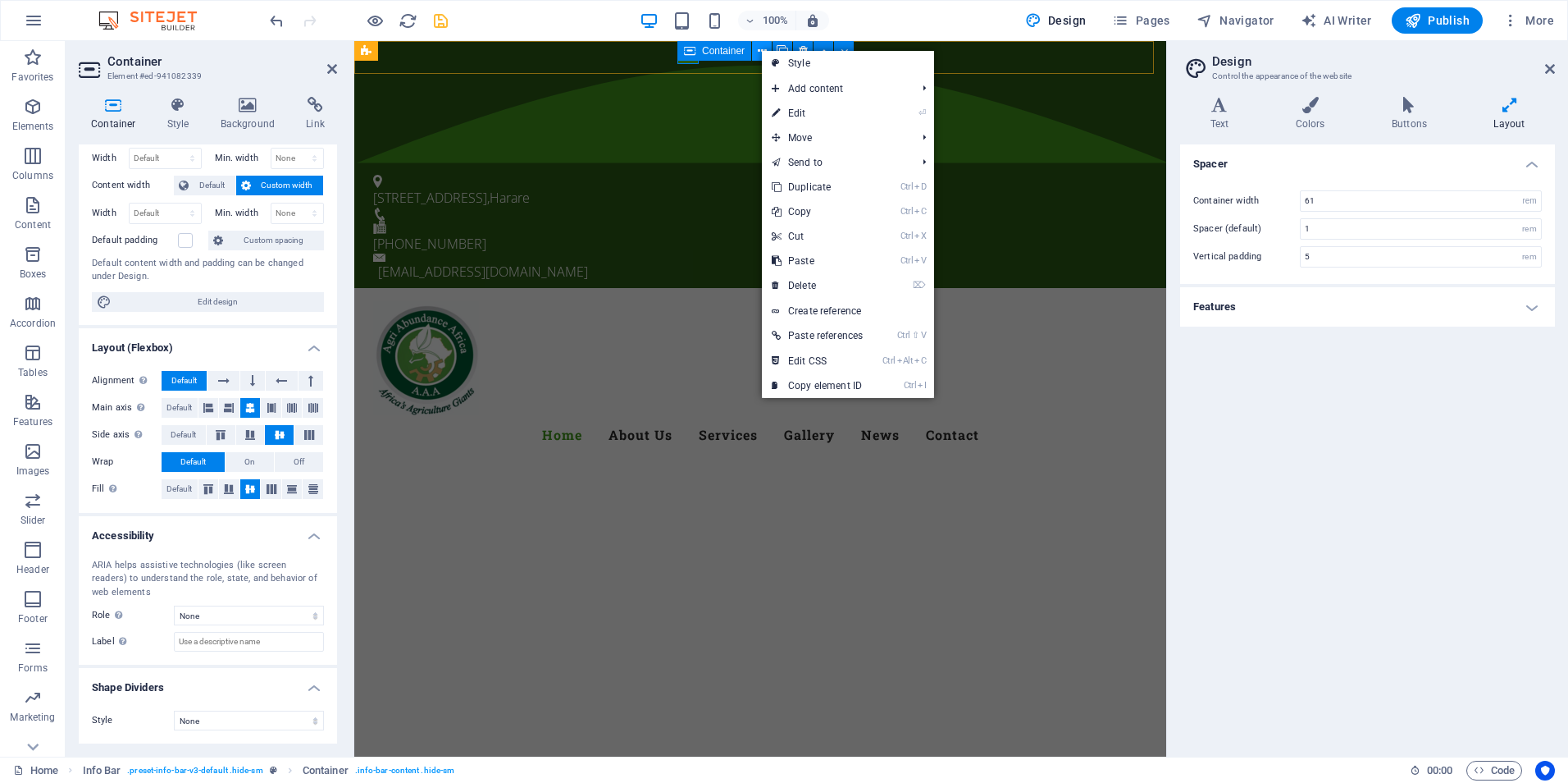
click at [760, 50] on icon at bounding box center [762, 51] width 9 height 17
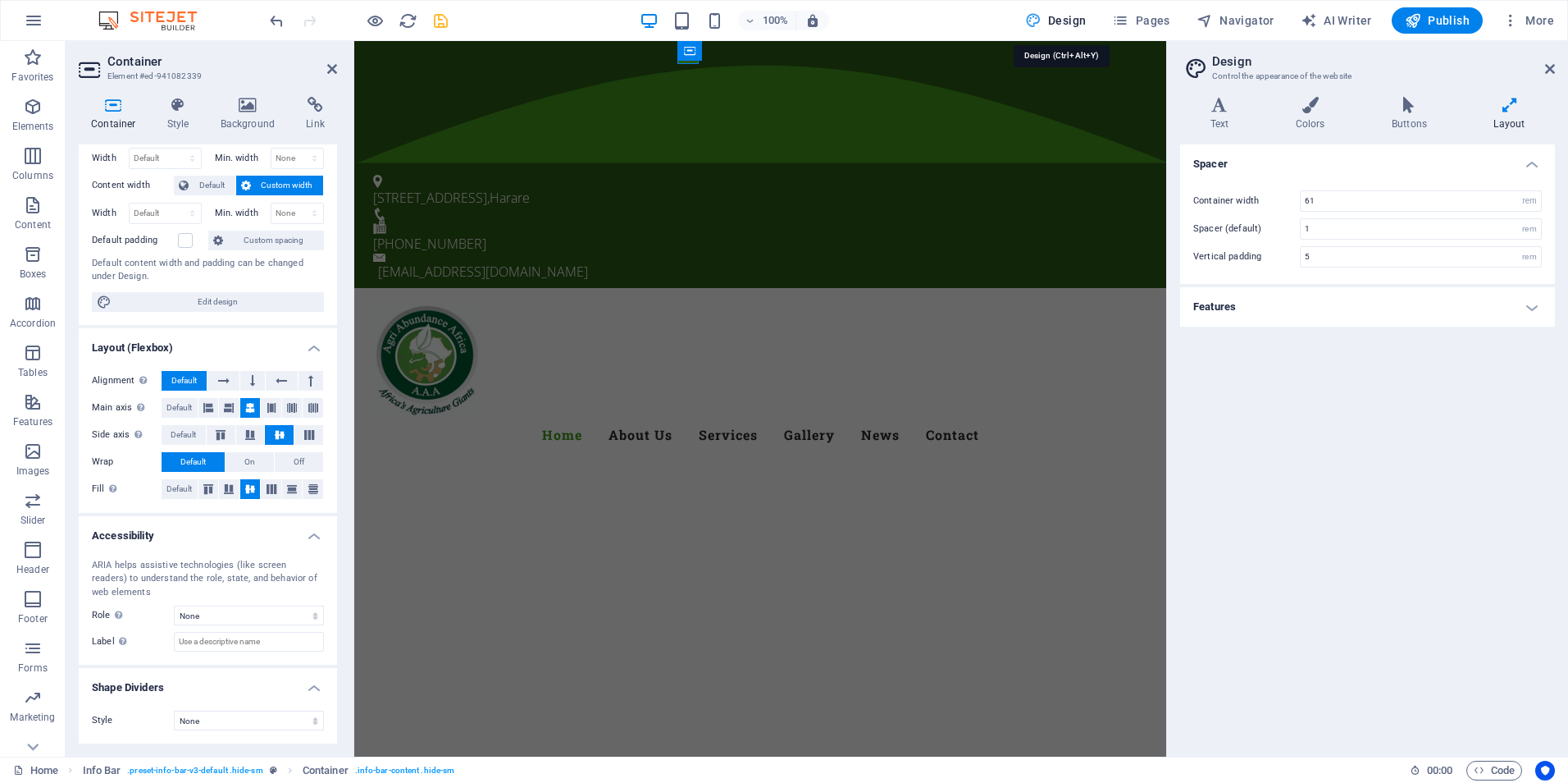
click at [1079, 27] on span "Design" at bounding box center [1055, 20] width 61 height 17
click at [1546, 13] on span "More" at bounding box center [1528, 20] width 52 height 17
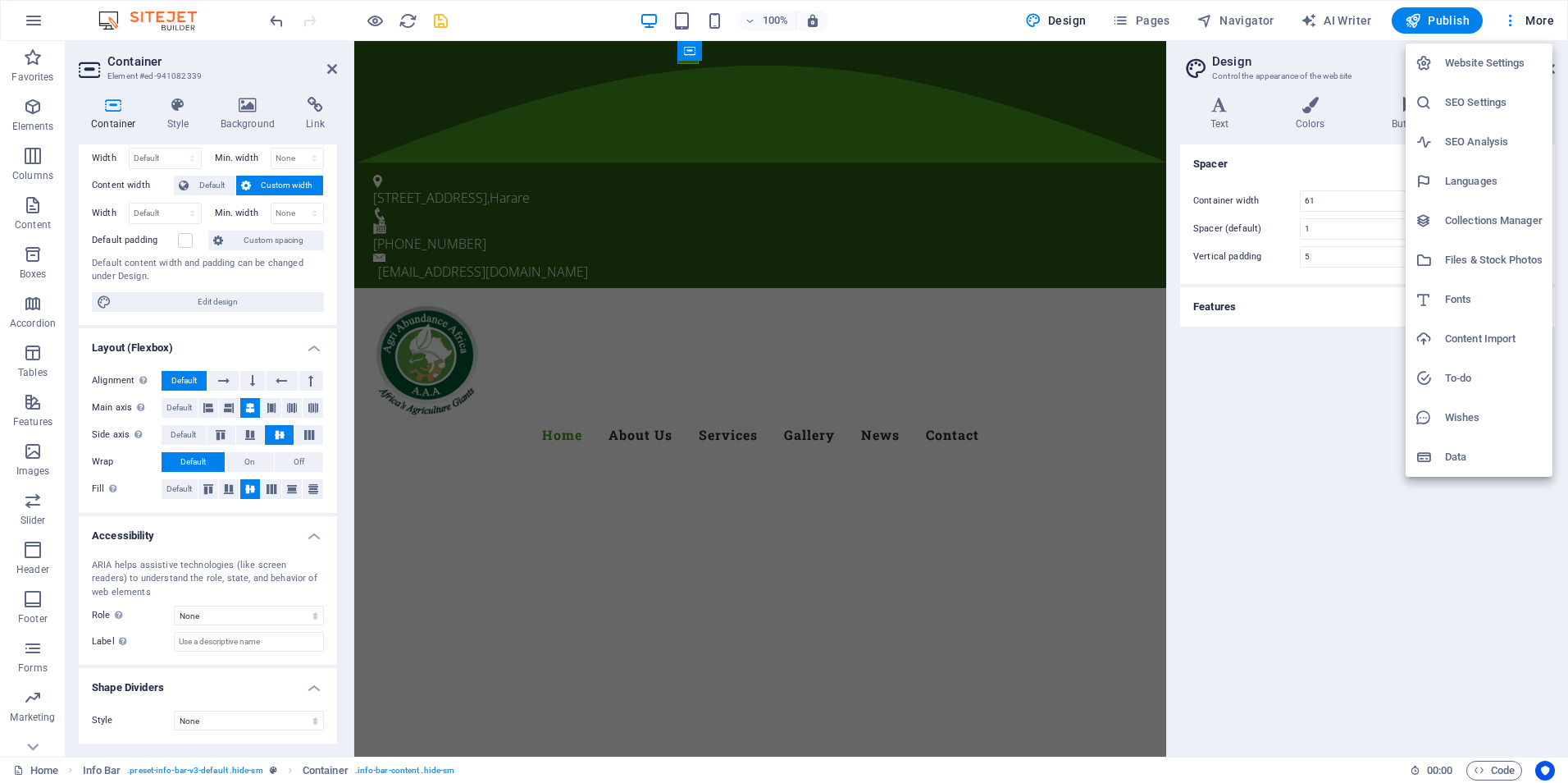
click at [226, 343] on div at bounding box center [784, 391] width 1568 height 783
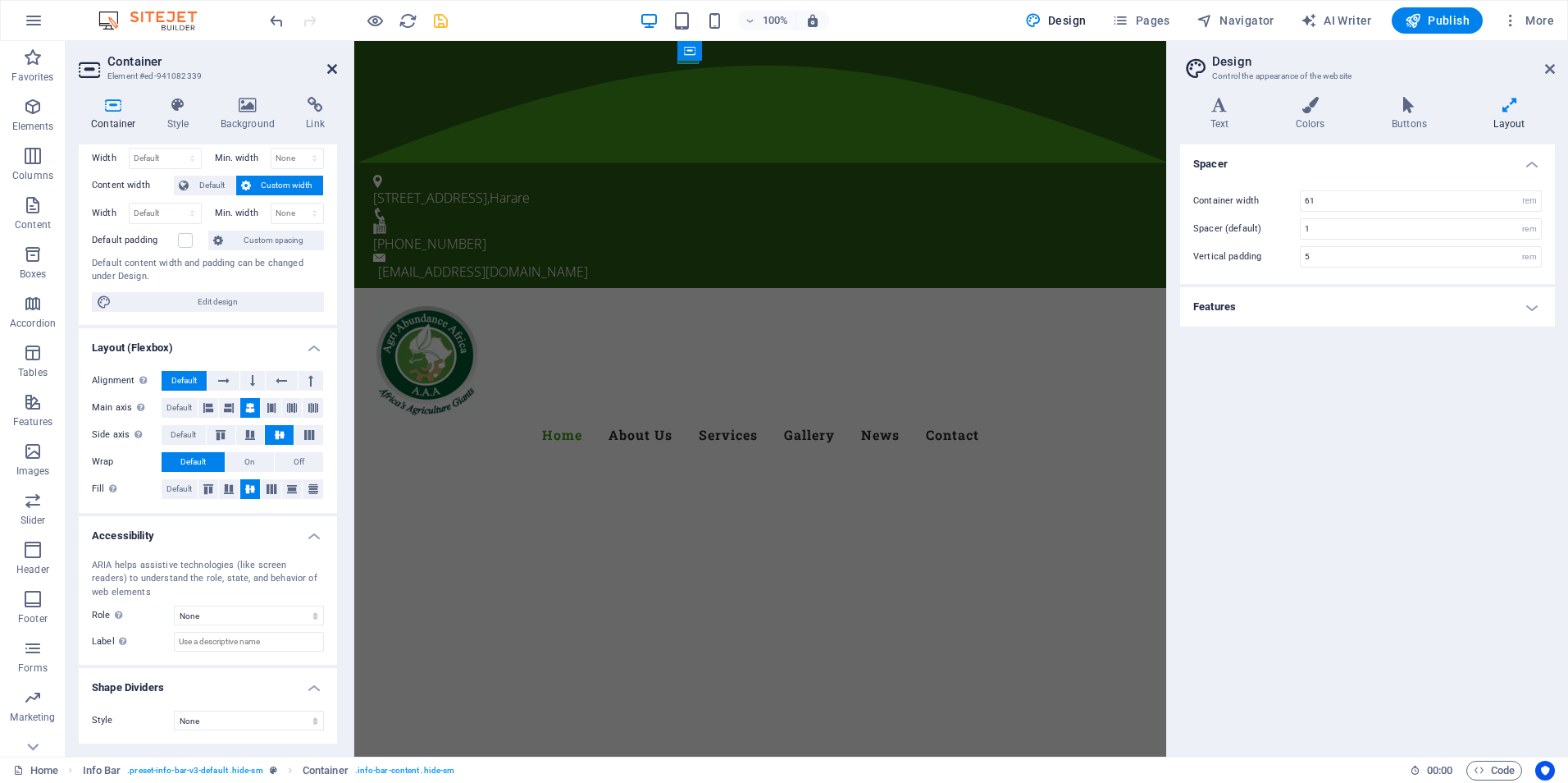
click at [331, 68] on icon at bounding box center [332, 68] width 10 height 13
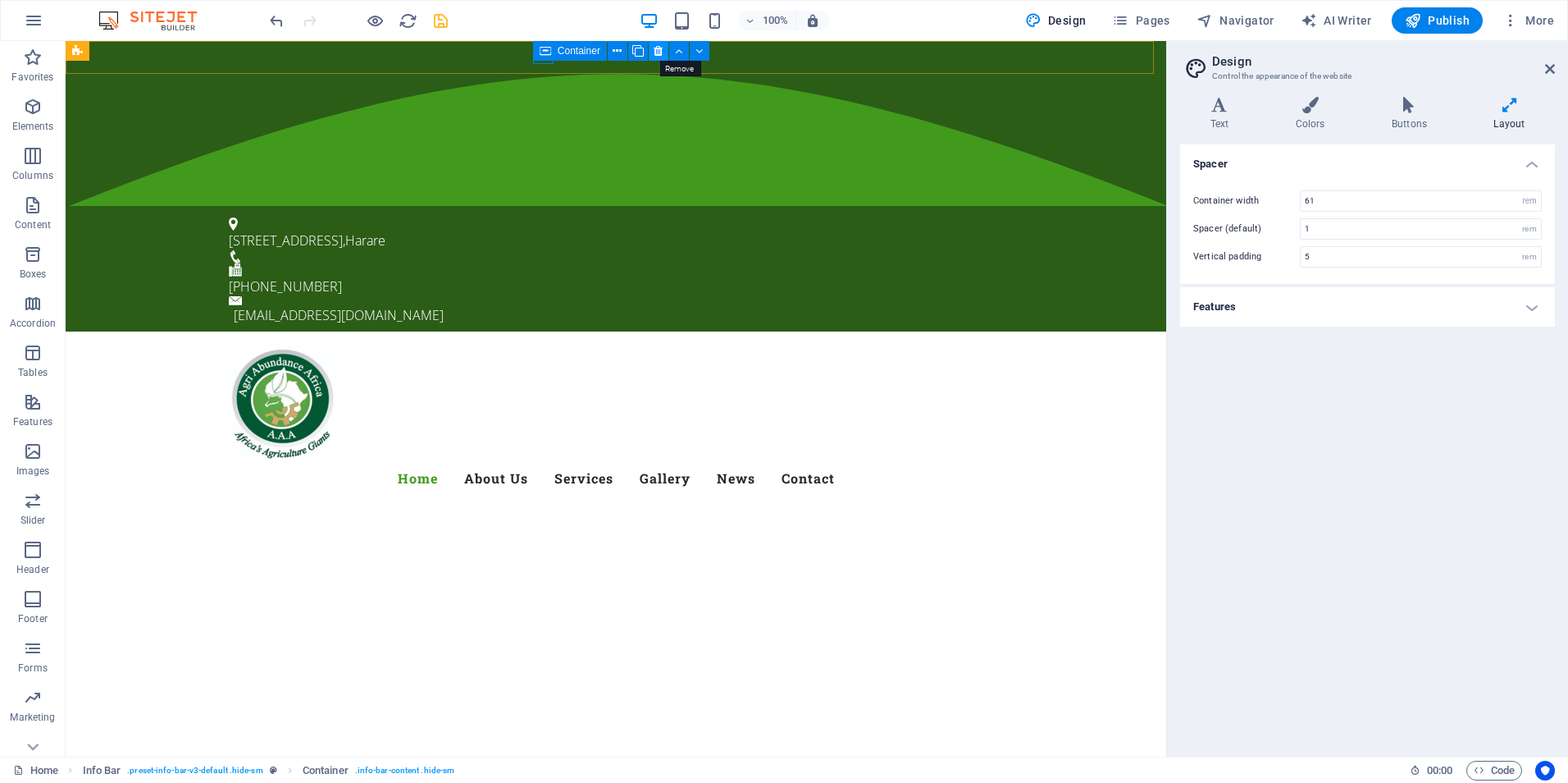
click at [657, 50] on icon at bounding box center [658, 51] width 9 height 17
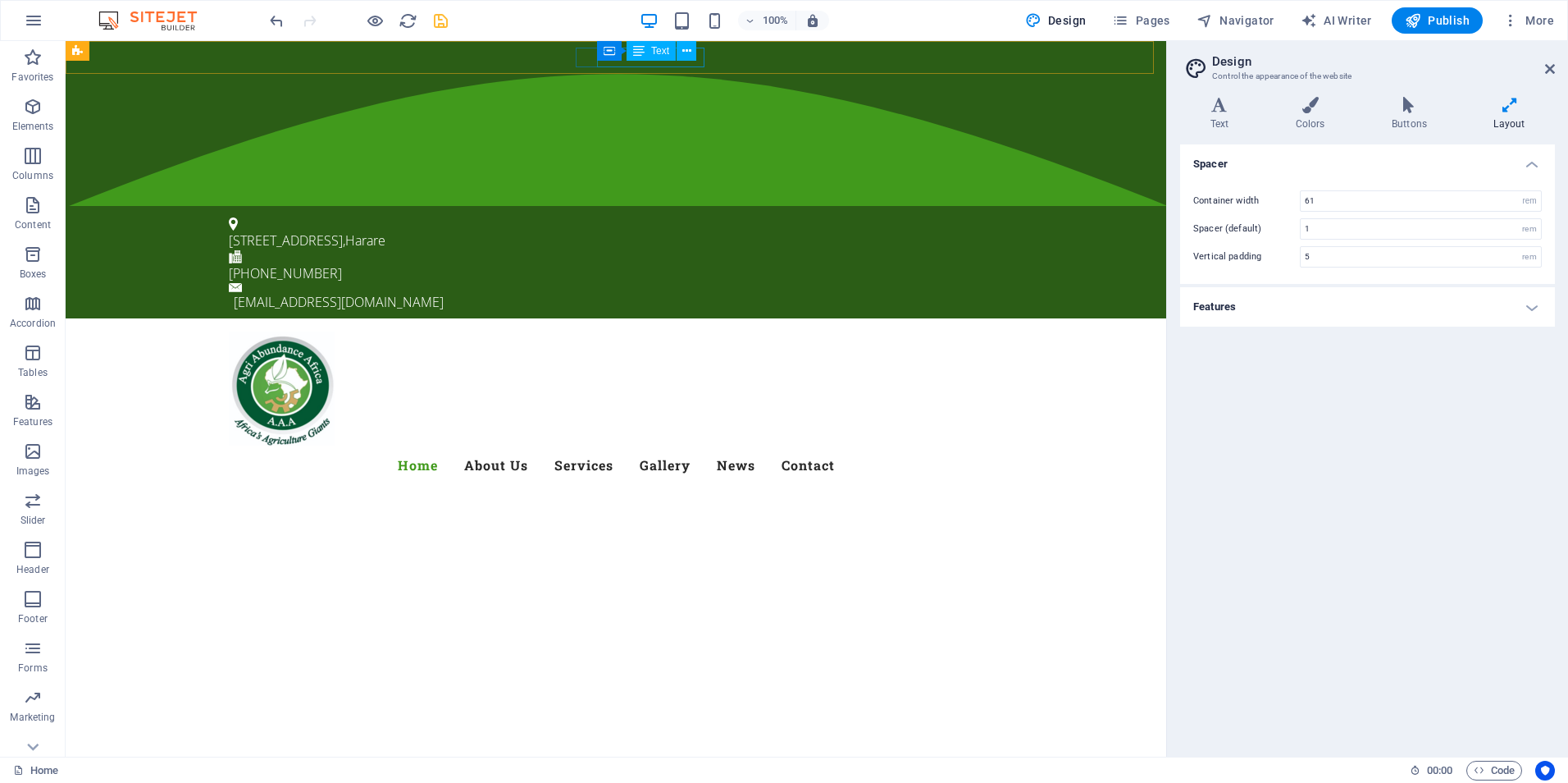
click at [700, 58] on div "Container Text" at bounding box center [652, 51] width 110 height 21
click at [688, 50] on icon at bounding box center [686, 51] width 9 height 17
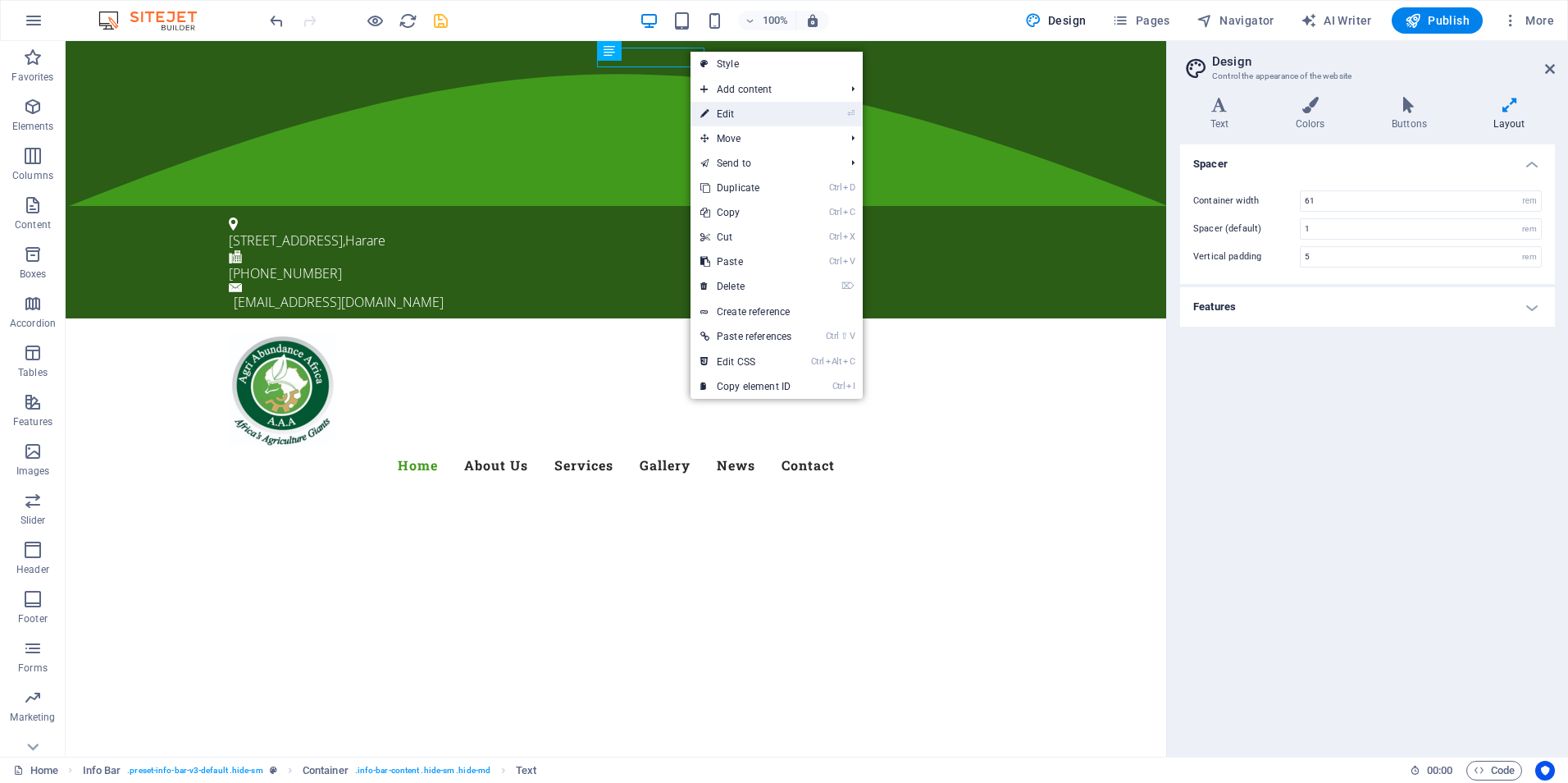
click at [719, 111] on link "⏎ Edit" at bounding box center [746, 114] width 111 height 25
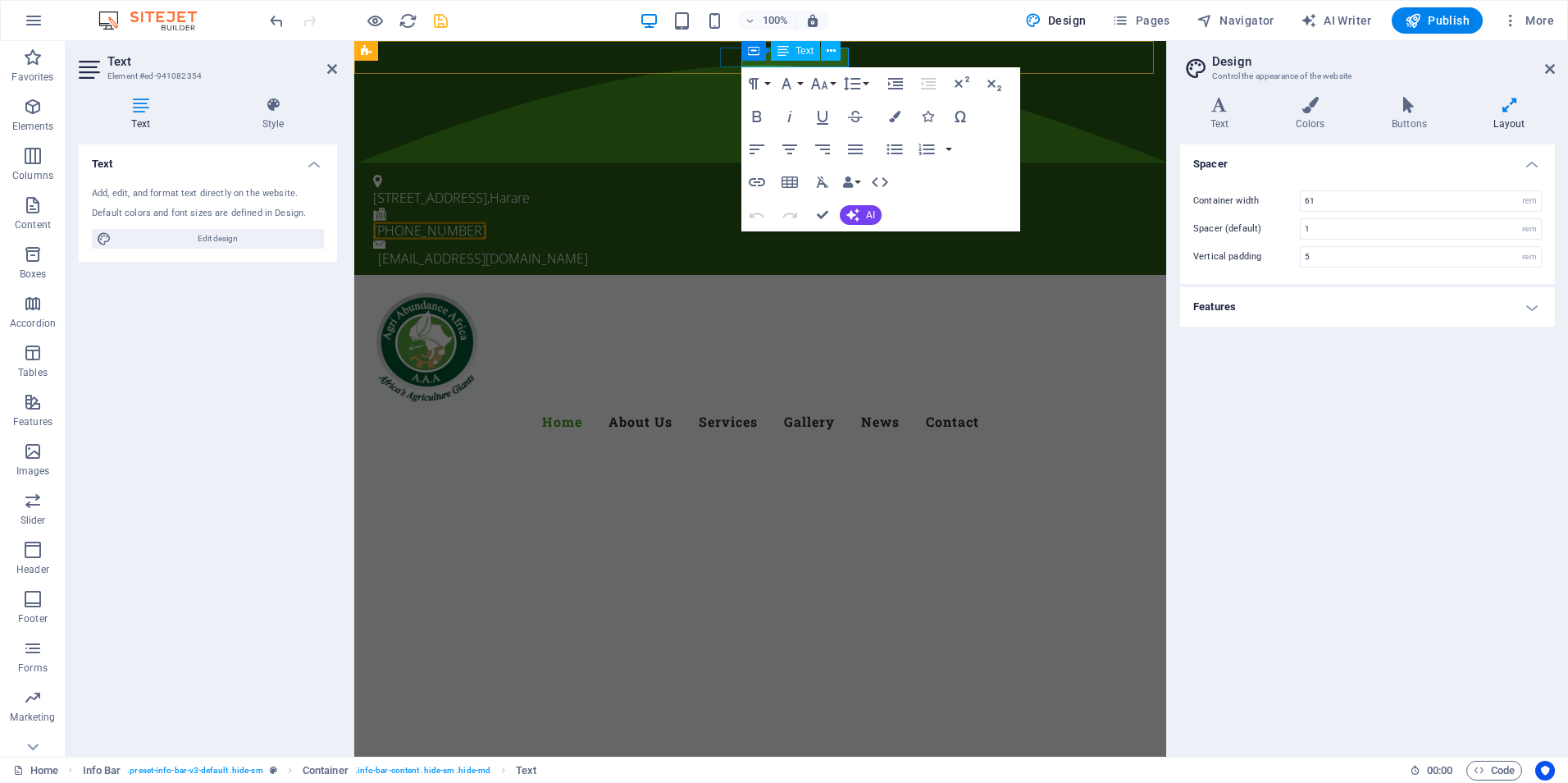
drag, startPoint x: 844, startPoint y: 57, endPoint x: 490, endPoint y: 25, distance: 355.4
click at [844, 57] on div "Container Text" at bounding box center [795, 51] width 110 height 21
click at [844, 58] on div "Container Text" at bounding box center [795, 51] width 110 height 21
click at [845, 59] on div "Container Text" at bounding box center [795, 51] width 110 height 21
click at [486, 221] on span "[PHONE_NUMBER]" at bounding box center [429, 230] width 113 height 18
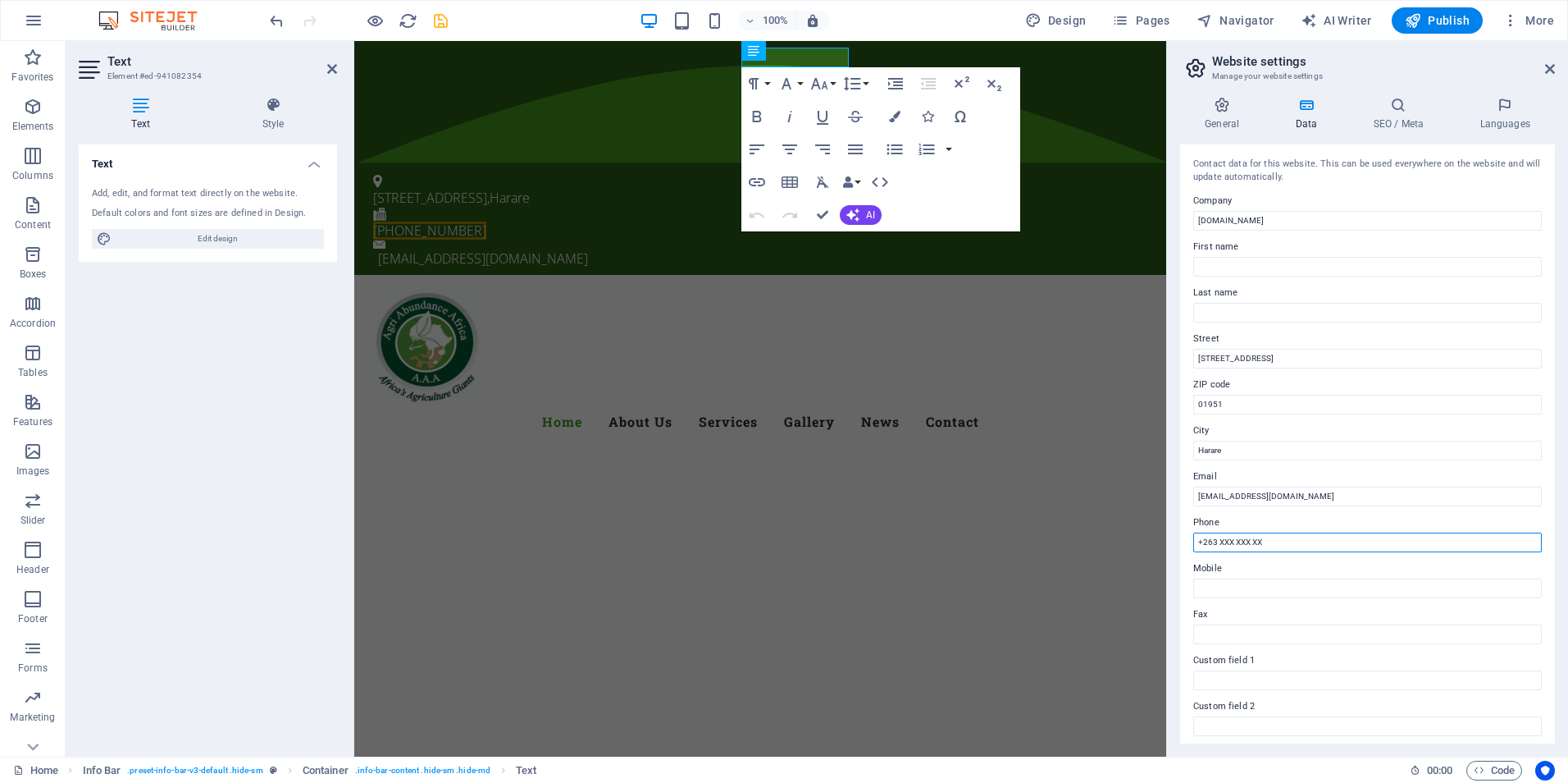
click at [1301, 540] on input "+263 XXX XXX XX" at bounding box center [1367, 543] width 348 height 20
drag, startPoint x: 1301, startPoint y: 540, endPoint x: 1232, endPoint y: 546, distance: 69.3
click at [1232, 546] on input "+263 XXX XXX XX" at bounding box center [1367, 543] width 348 height 20
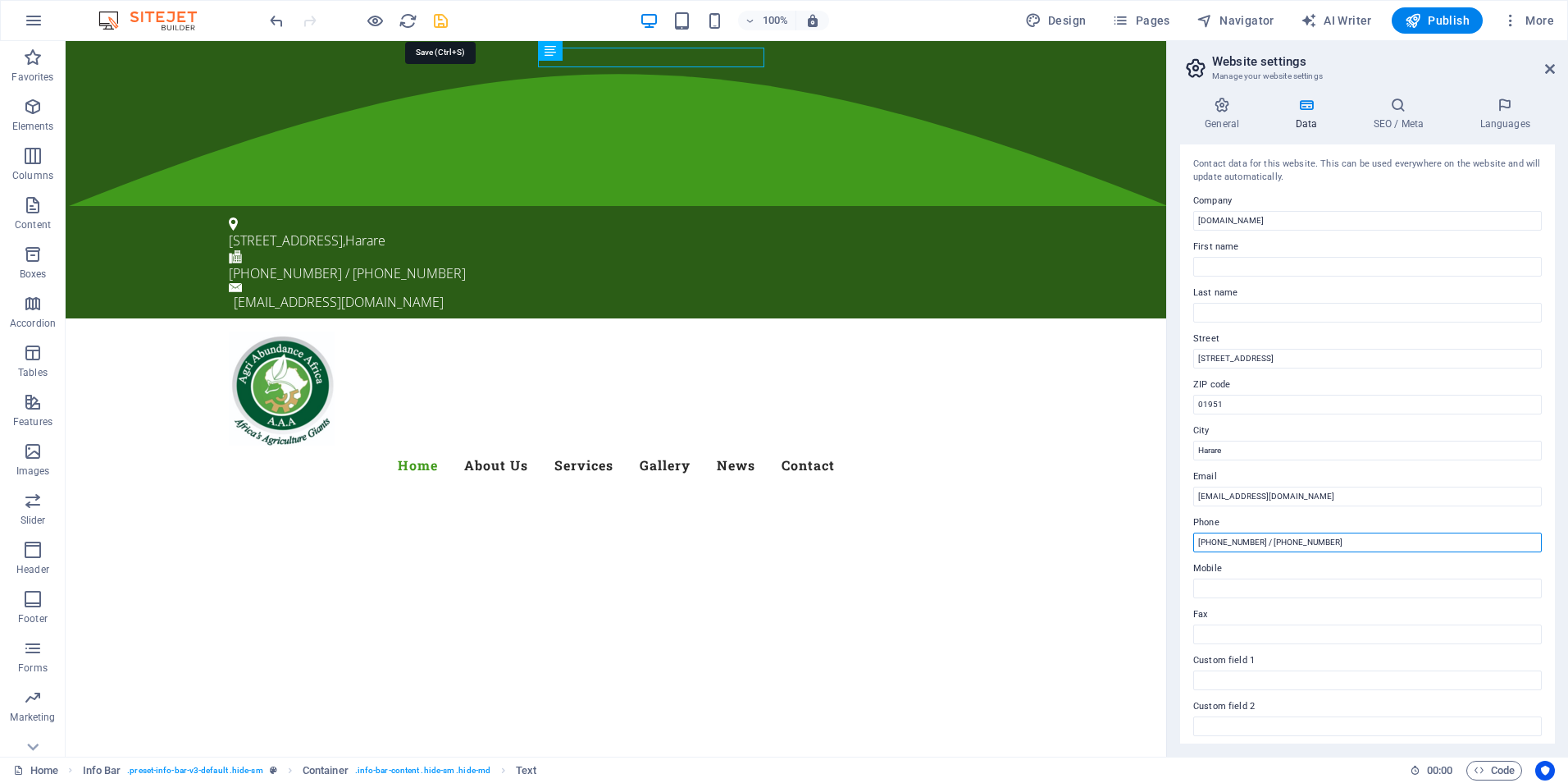
type input "[PHONE_NUMBER] / [PHONE_NUMBER]"
click at [449, 14] on icon "save" at bounding box center [440, 21] width 19 height 19
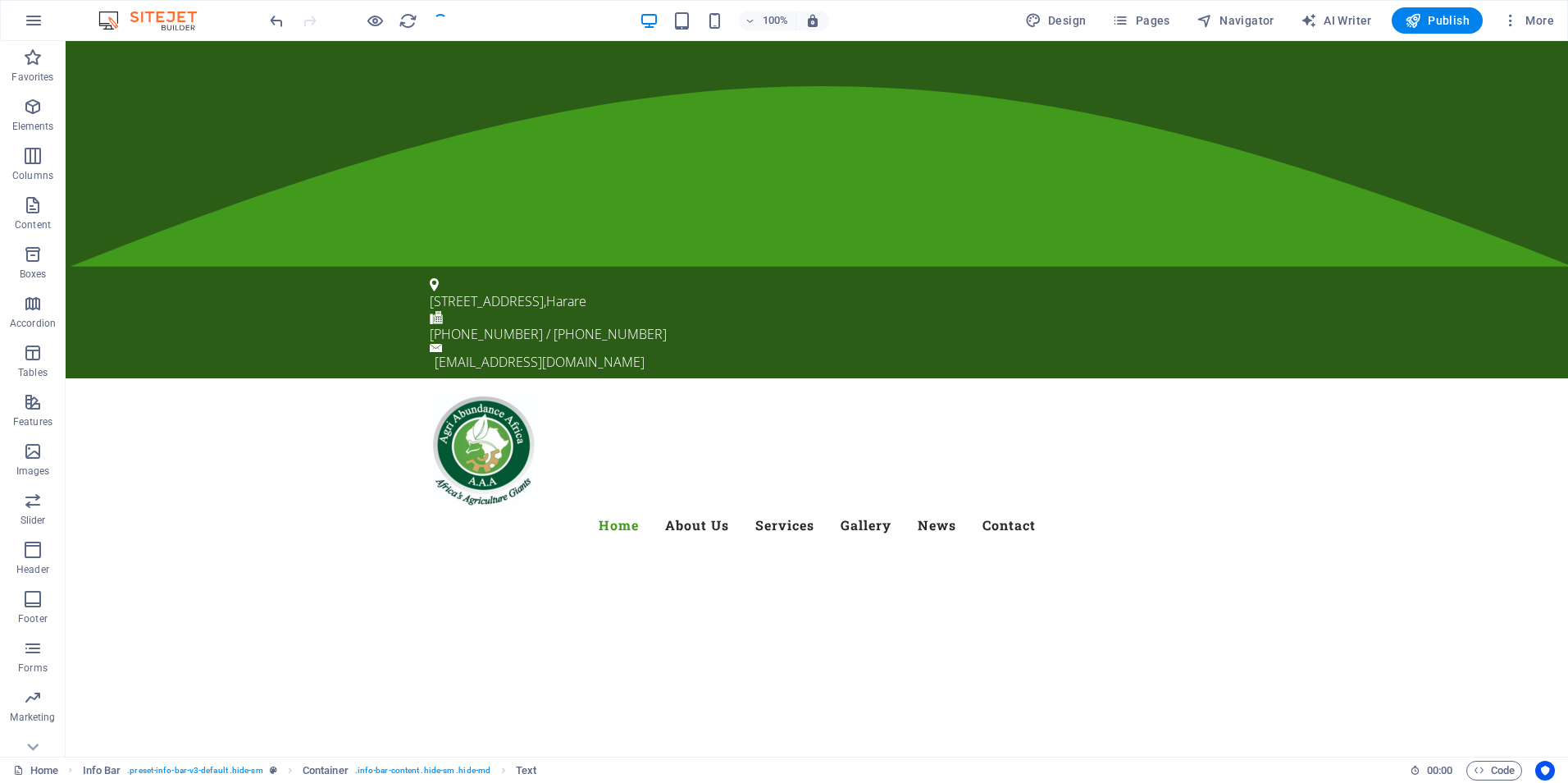
checkbox input "false"
click at [831, 50] on icon at bounding box center [827, 51] width 9 height 17
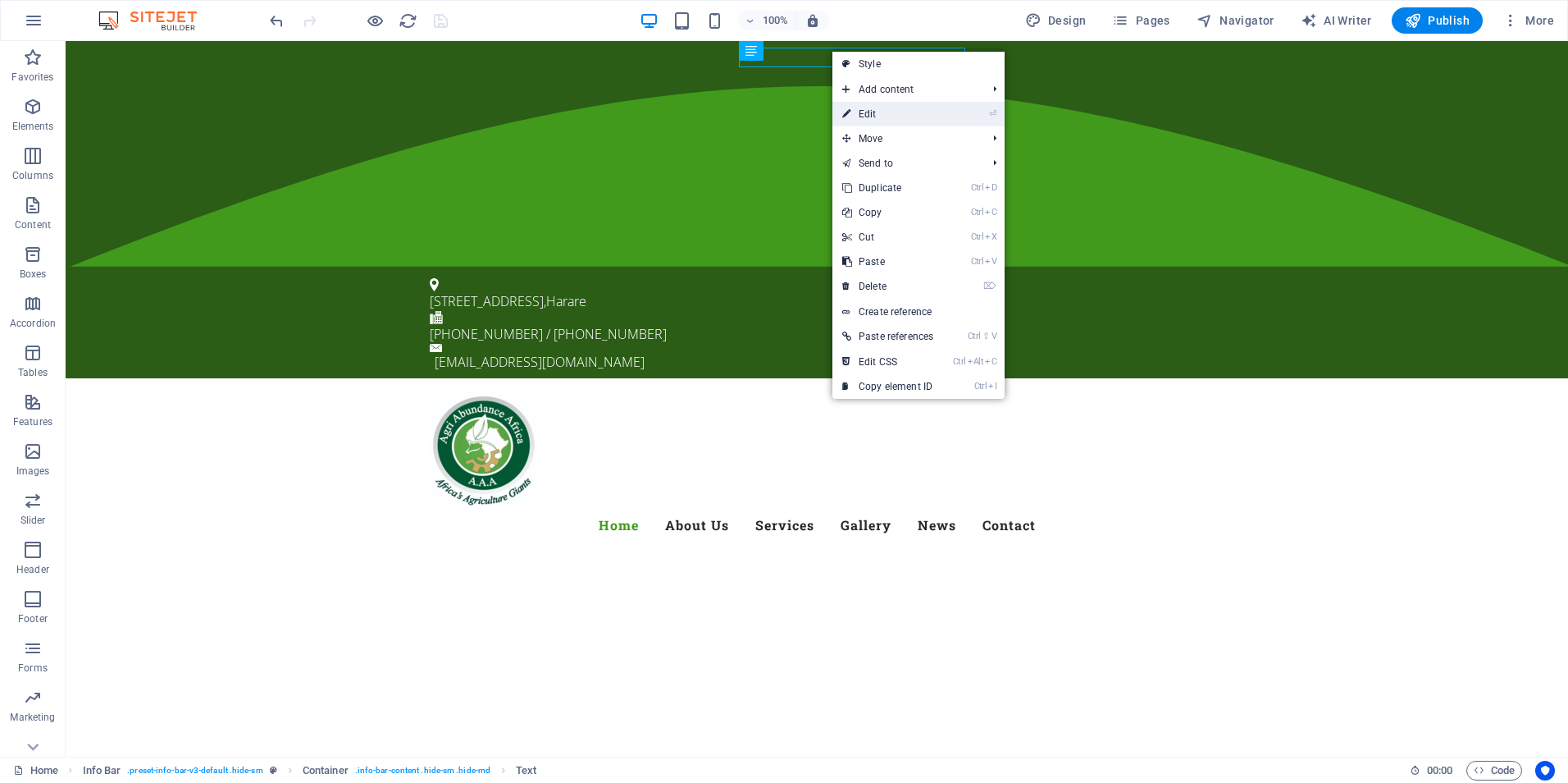
click at [863, 111] on link "⏎ Edit" at bounding box center [888, 114] width 111 height 25
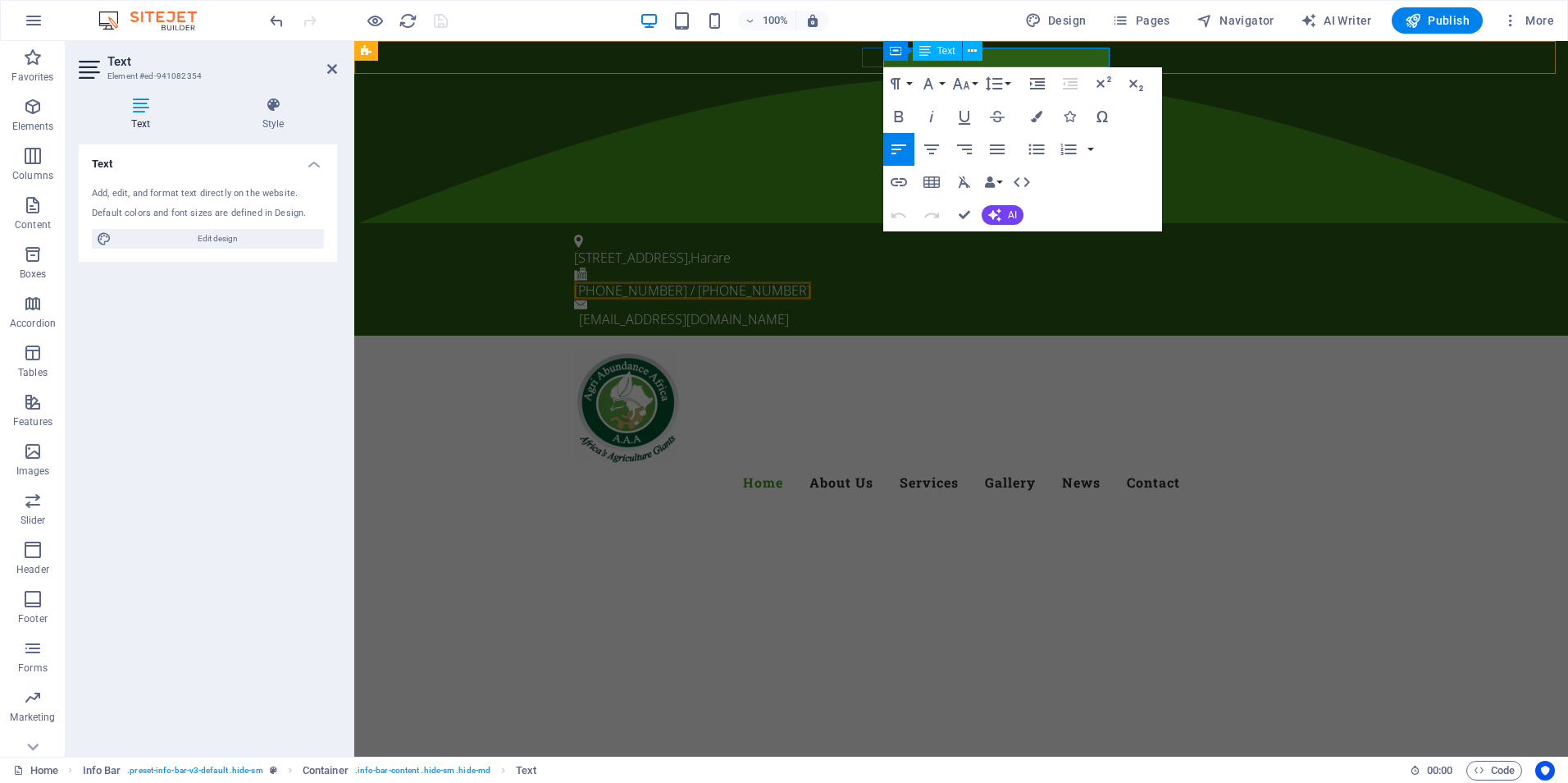
click at [811, 282] on span "[PHONE_NUMBER] / [PHONE_NUMBER]" at bounding box center [692, 291] width 237 height 18
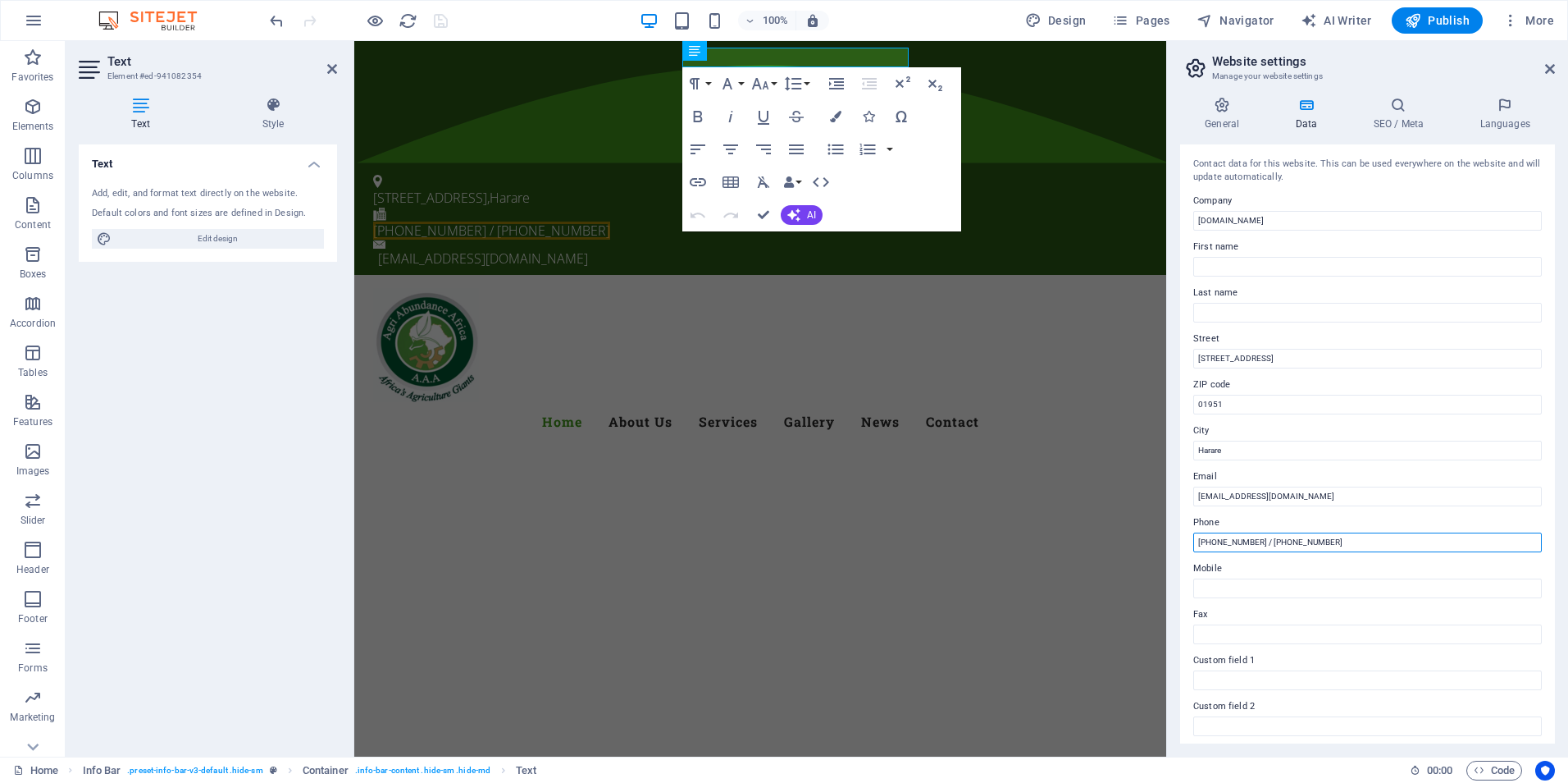
click at [1300, 547] on input "[PHONE_NUMBER] / [PHONE_NUMBER]" at bounding box center [1367, 543] width 348 height 20
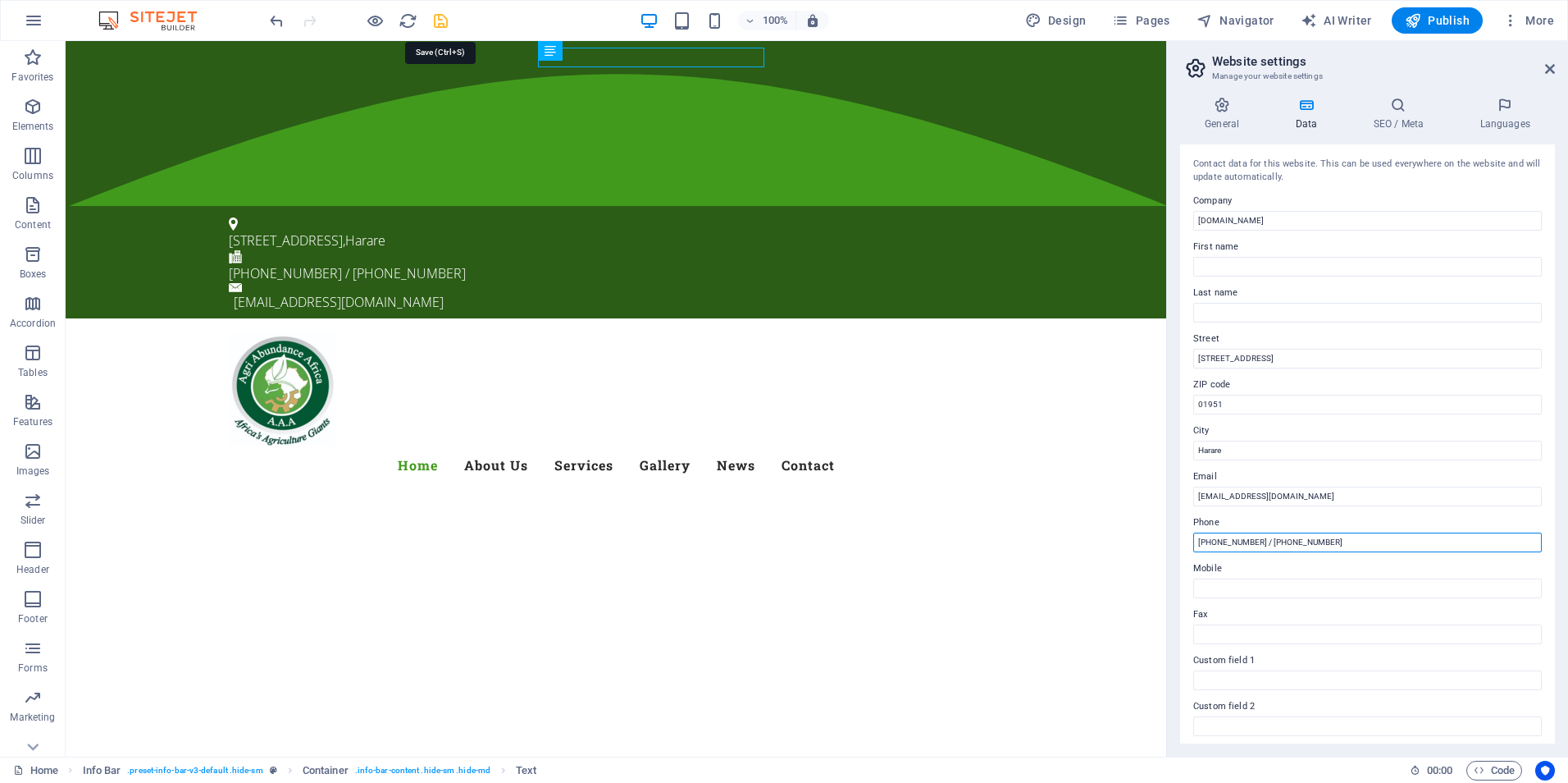
type input "[PHONE_NUMBER] / [PHONE_NUMBER]"
drag, startPoint x: 442, startPoint y: 26, endPoint x: 921, endPoint y: 206, distance: 511.7
click at [442, 26] on icon "save" at bounding box center [440, 21] width 19 height 19
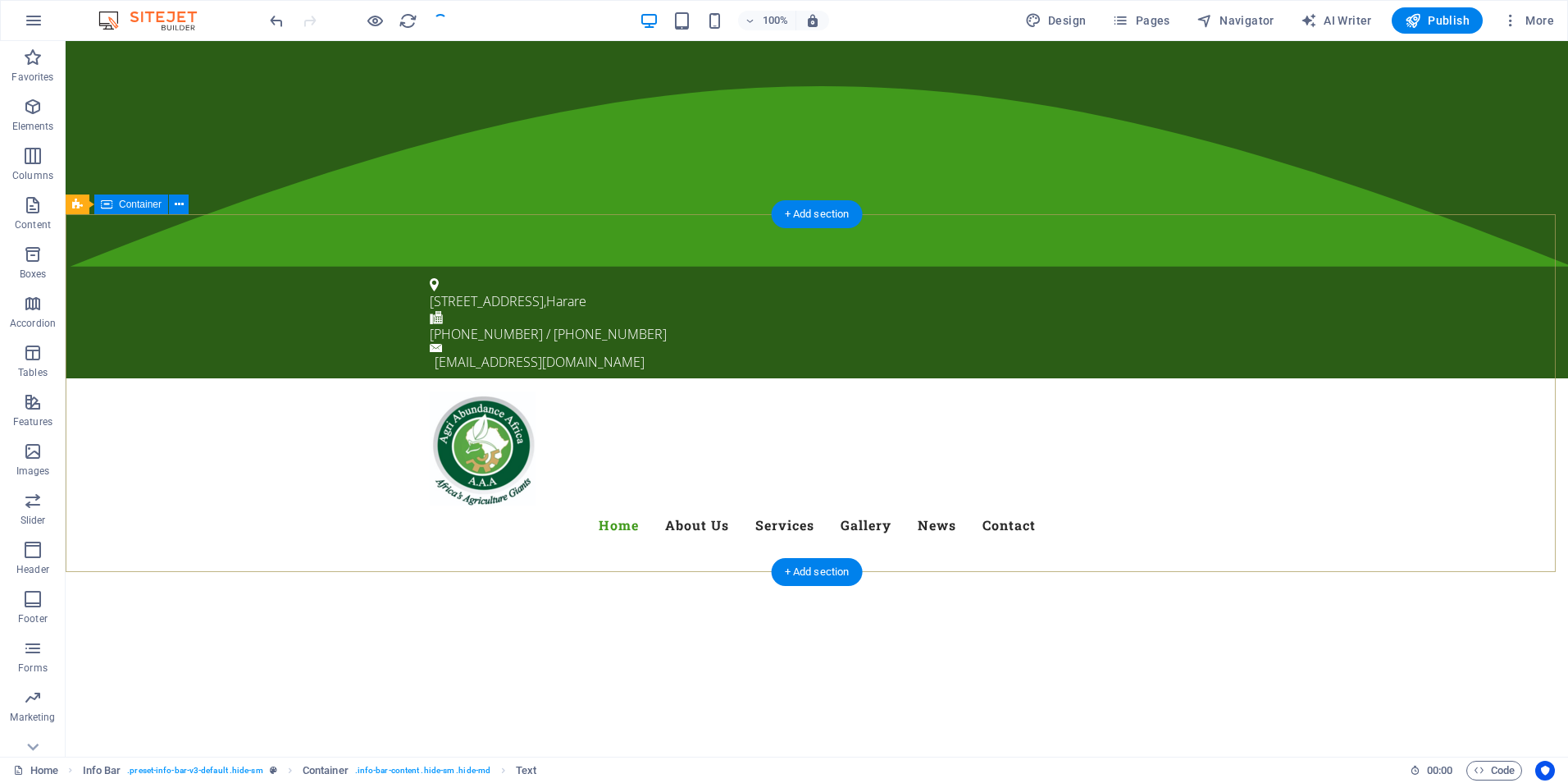
checkbox input "false"
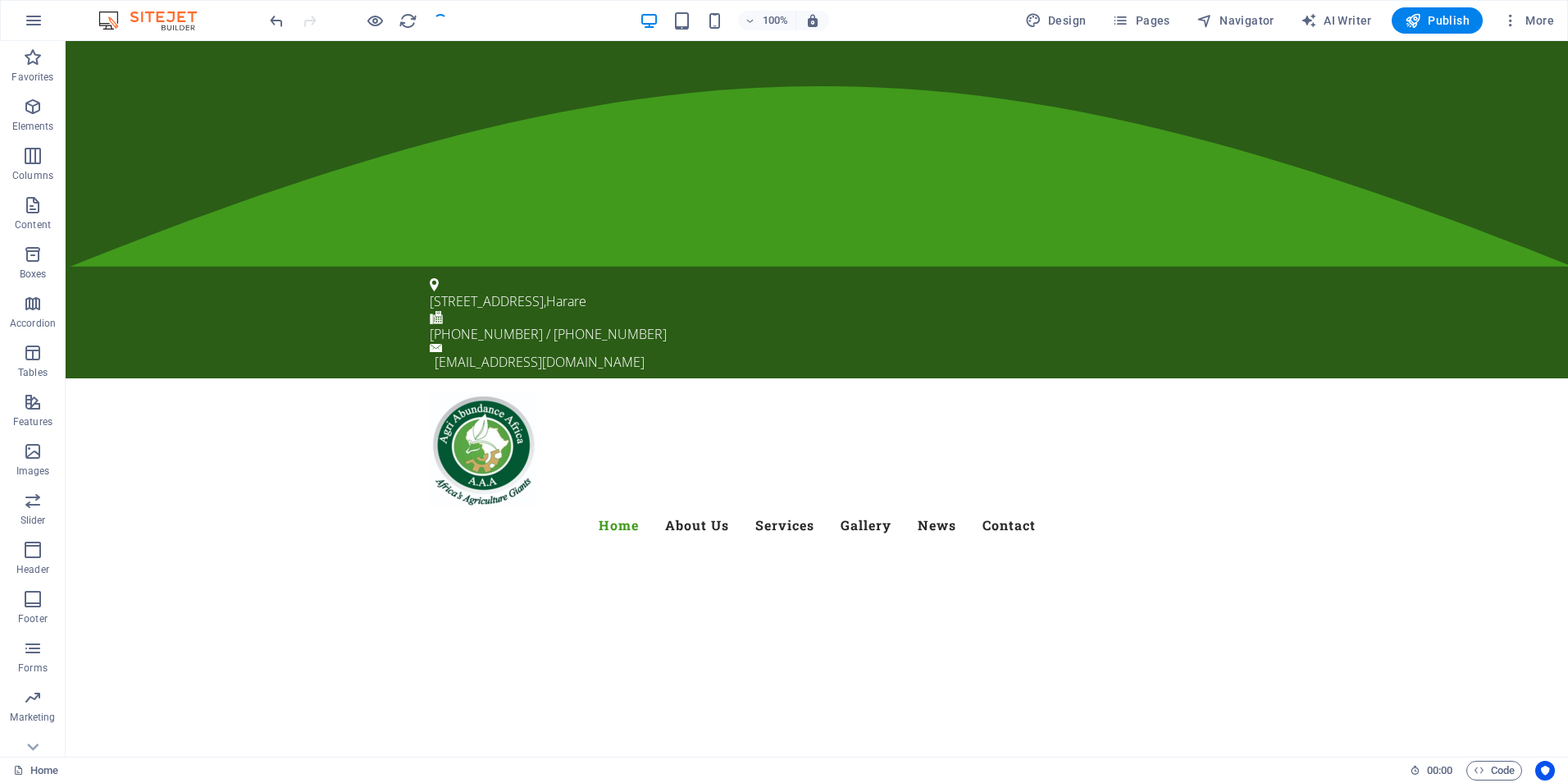
scroll to position [26, 0]
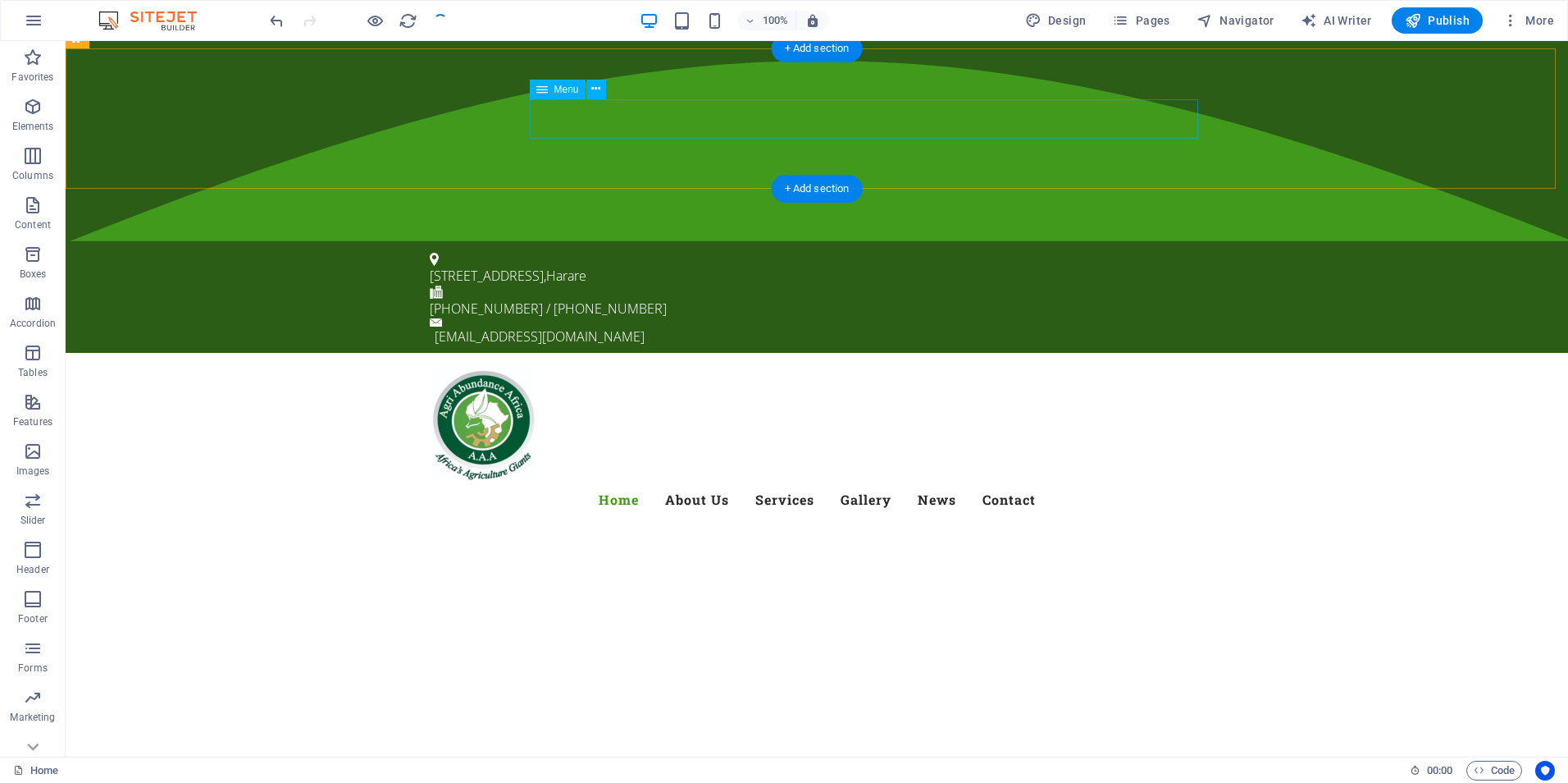
click at [1065, 480] on nav "Home About Us Services Gallery News Contact" at bounding box center [816, 500] width 774 height 40
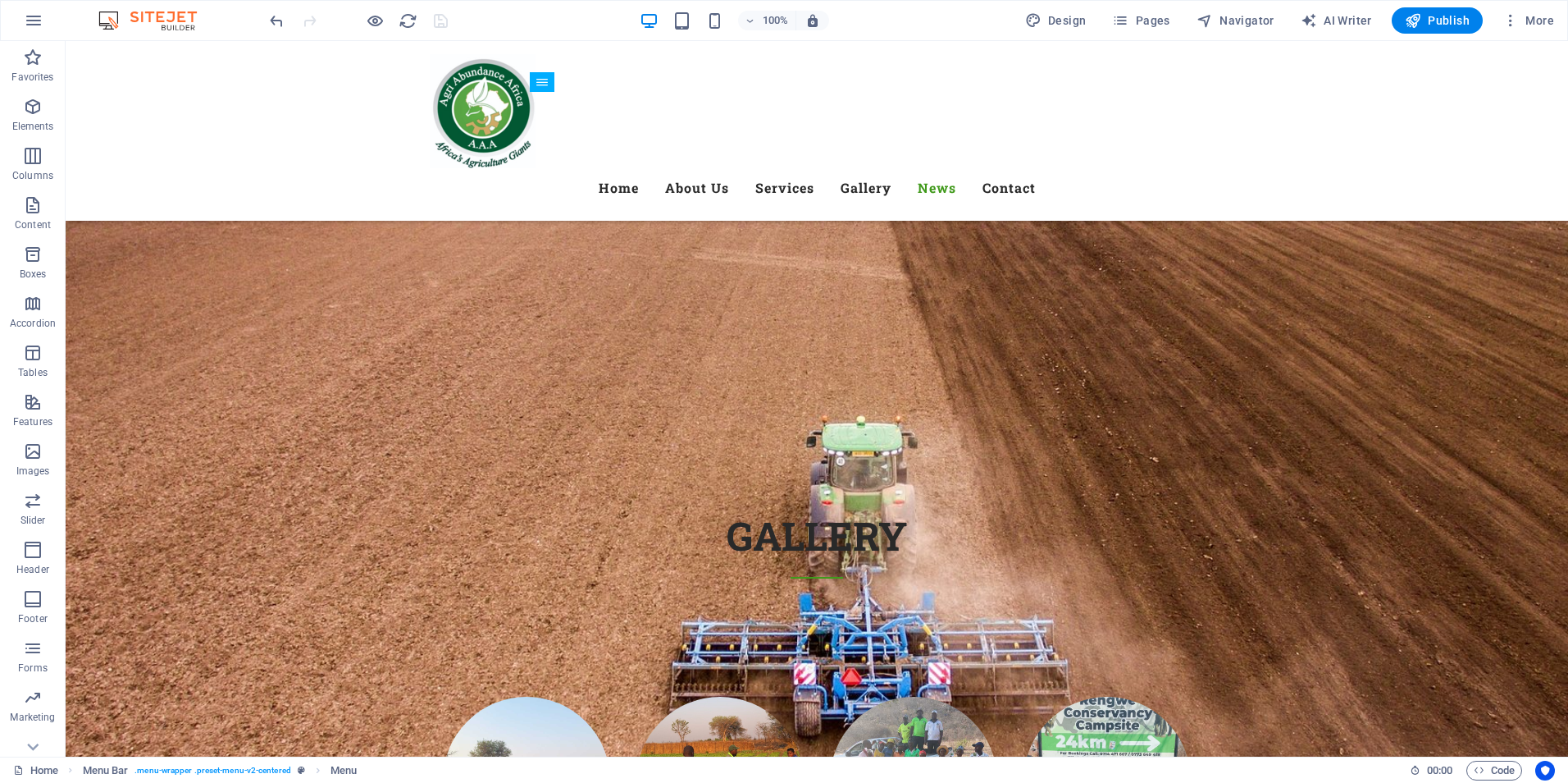
scroll to position [9204, 0]
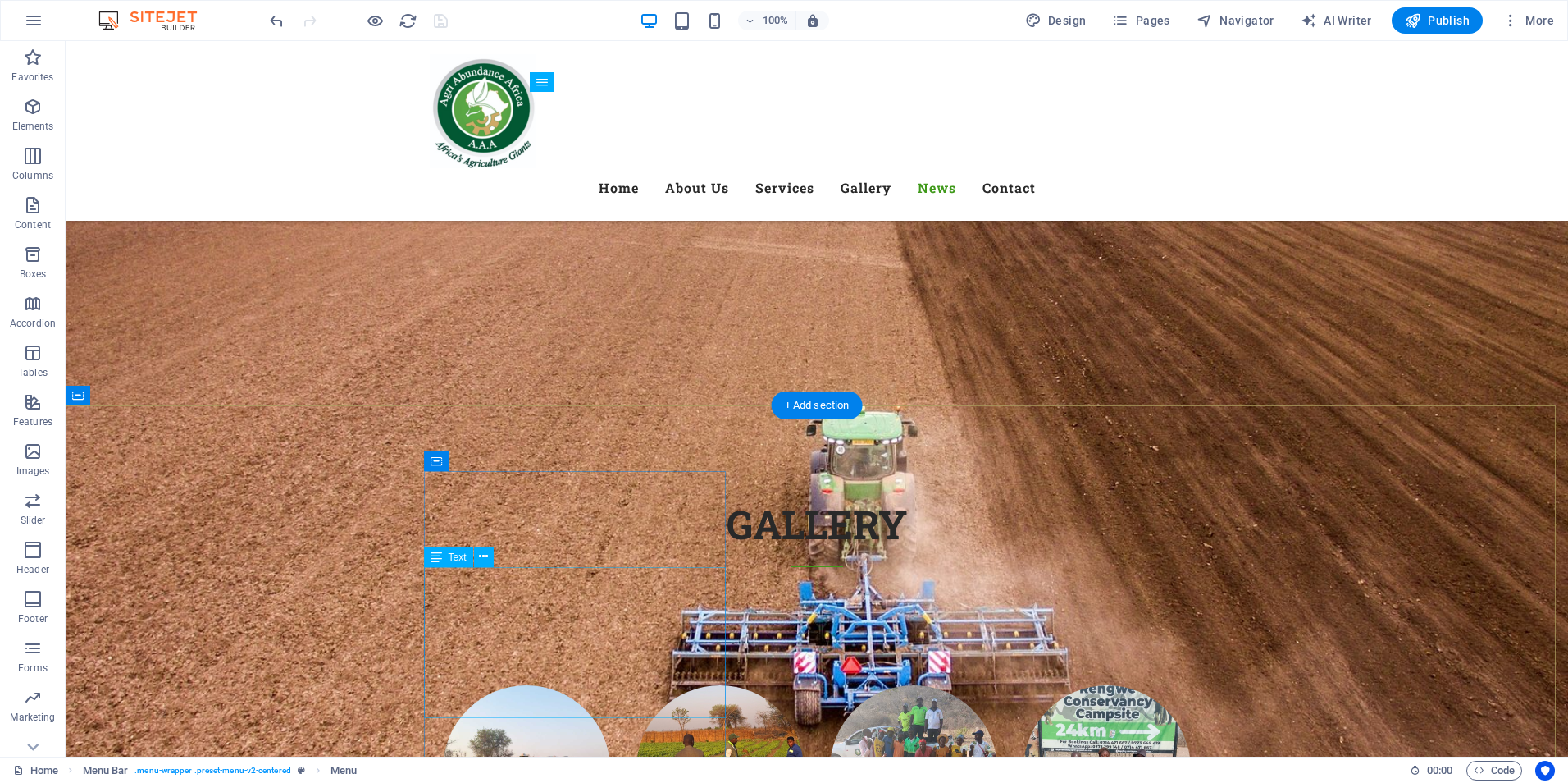
click at [480, 558] on icon at bounding box center [483, 556] width 9 height 17
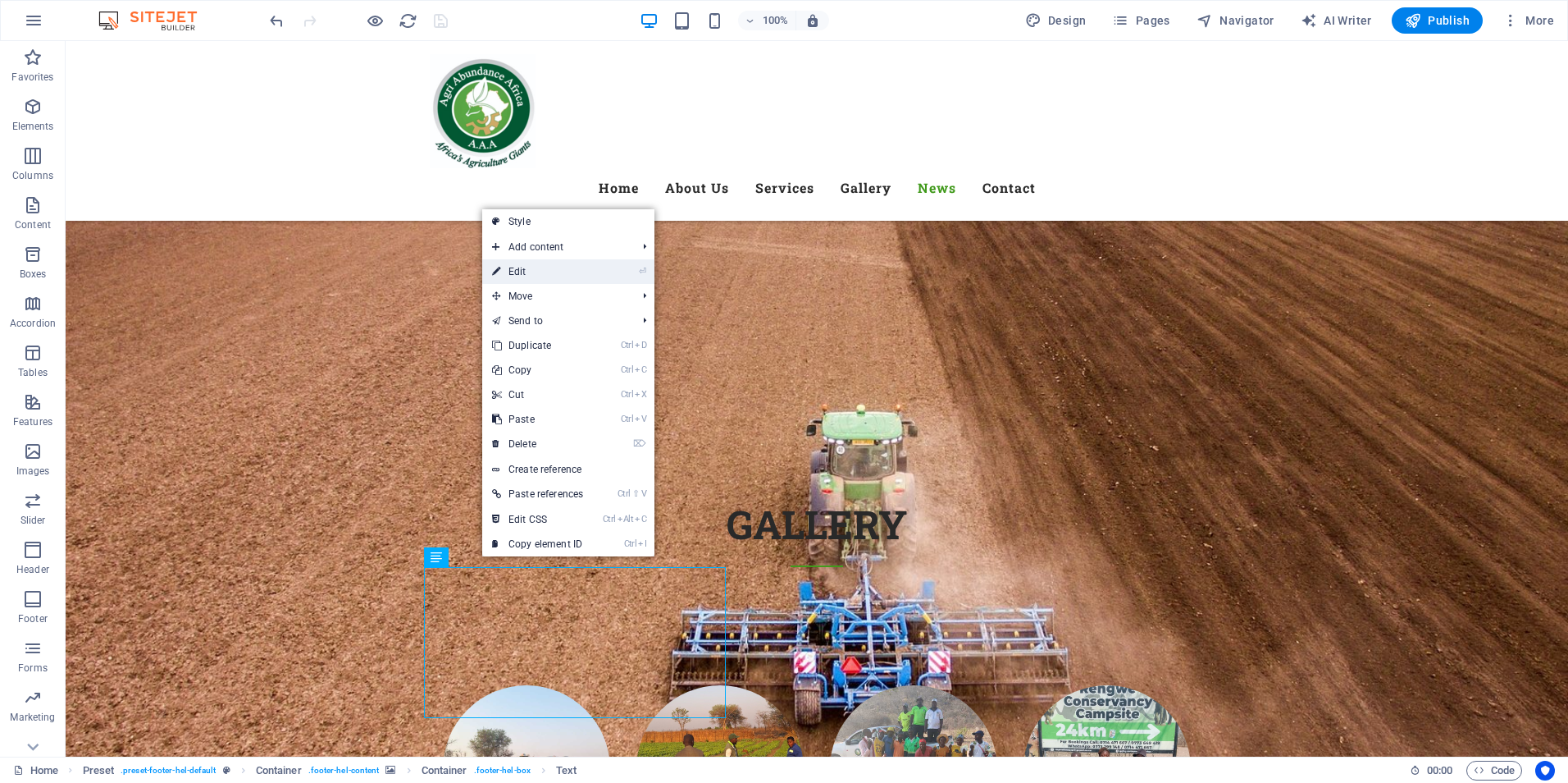
click at [519, 278] on link "⏎ Edit" at bounding box center [538, 271] width 111 height 25
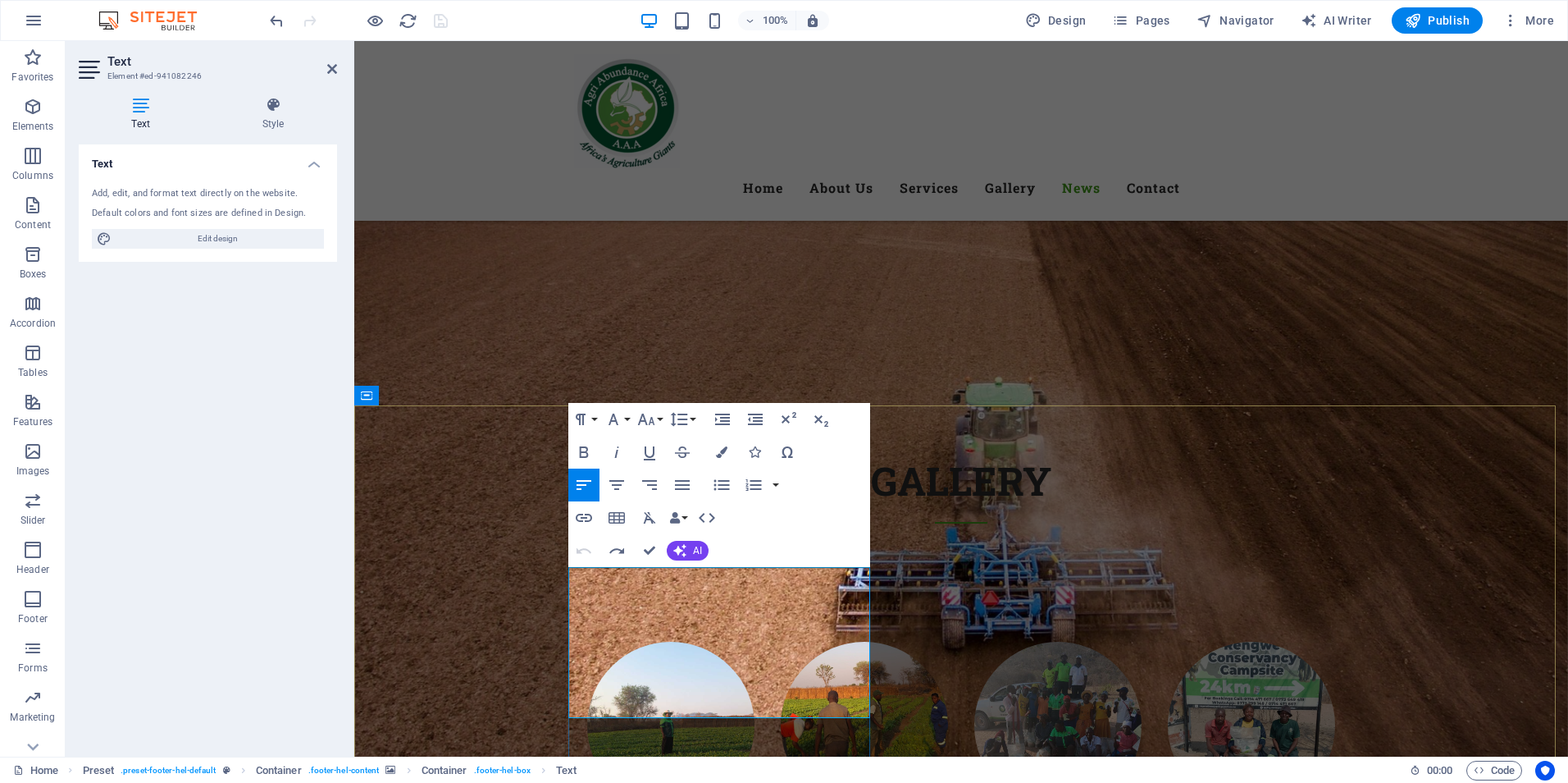
drag, startPoint x: 710, startPoint y: 627, endPoint x: 818, endPoint y: 627, distance: 108.0
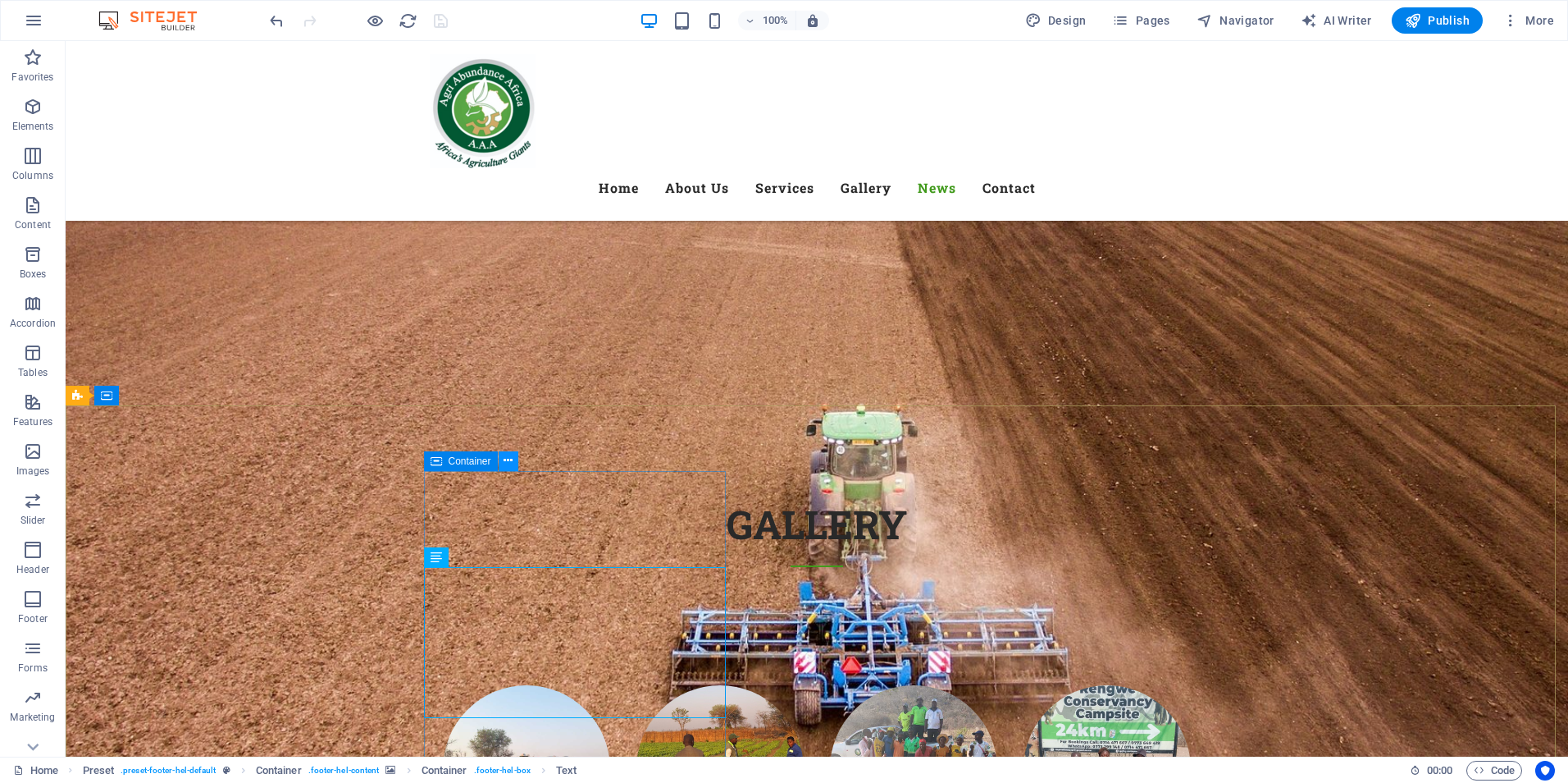
click at [508, 457] on icon at bounding box center [508, 460] width 9 height 17
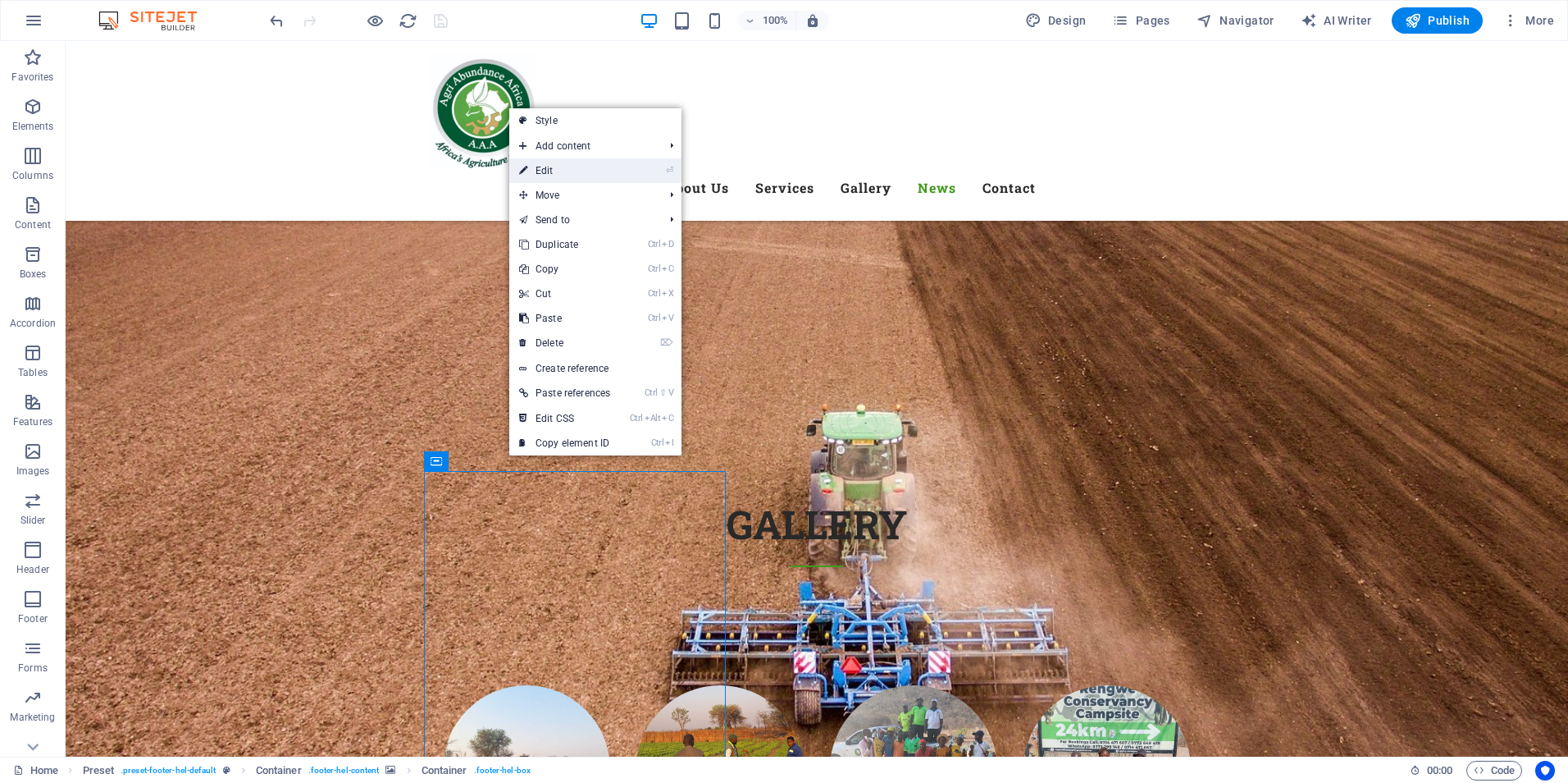
click at [559, 169] on link "⏎ Edit" at bounding box center [564, 171] width 111 height 25
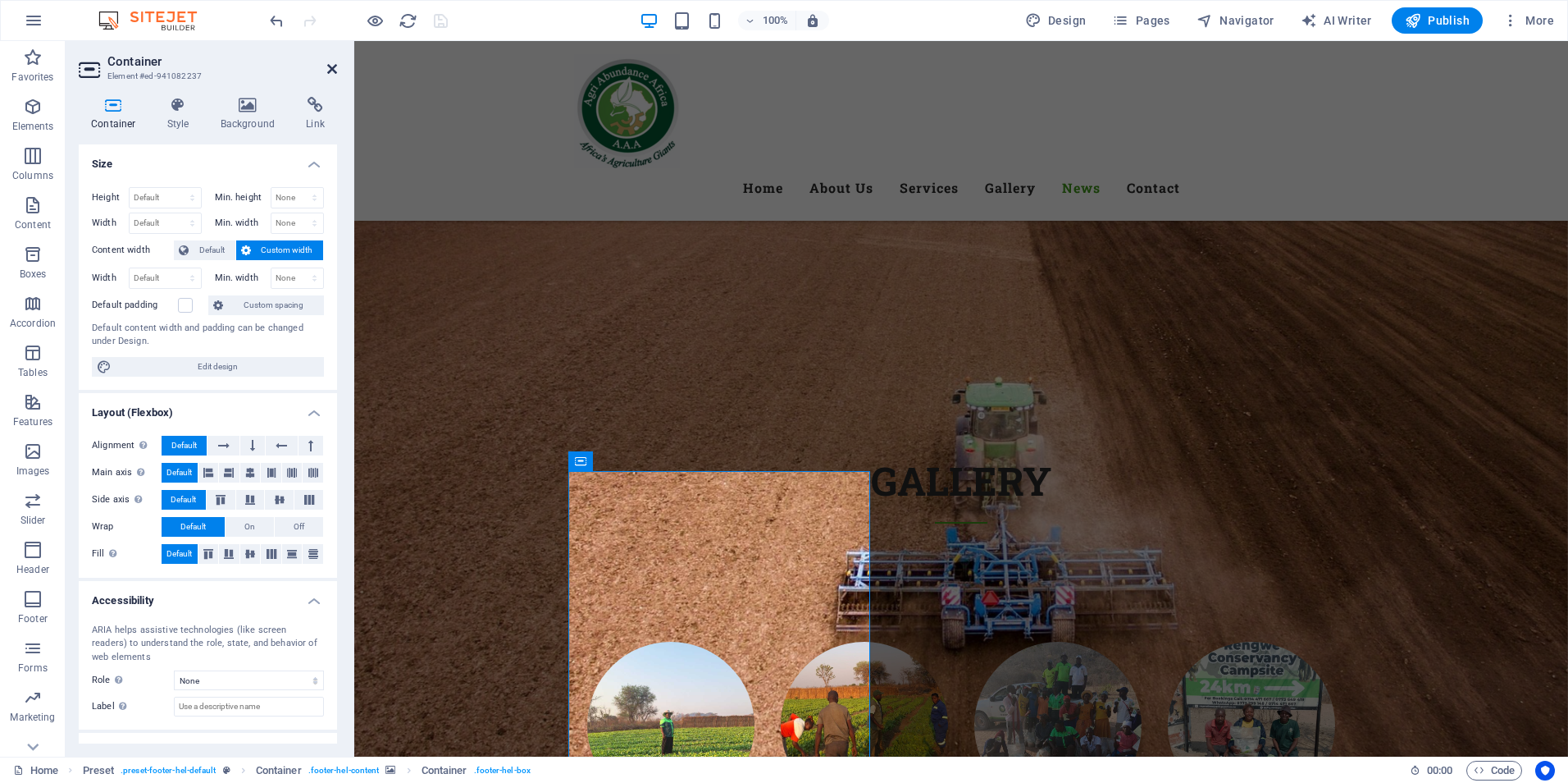
drag, startPoint x: 333, startPoint y: 69, endPoint x: 911, endPoint y: 427, distance: 679.9
click at [333, 69] on icon at bounding box center [332, 68] width 10 height 13
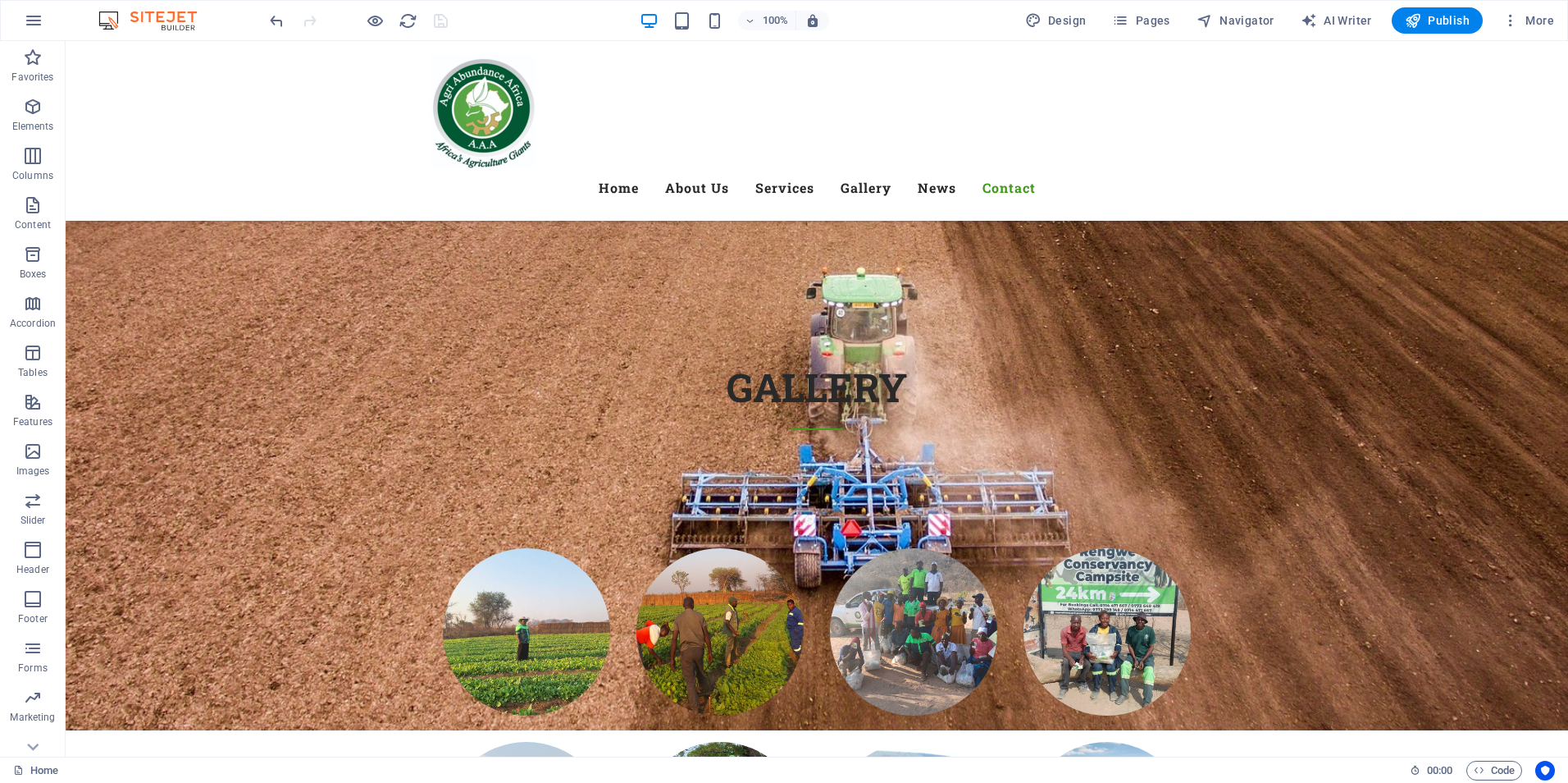
scroll to position [9254, 0]
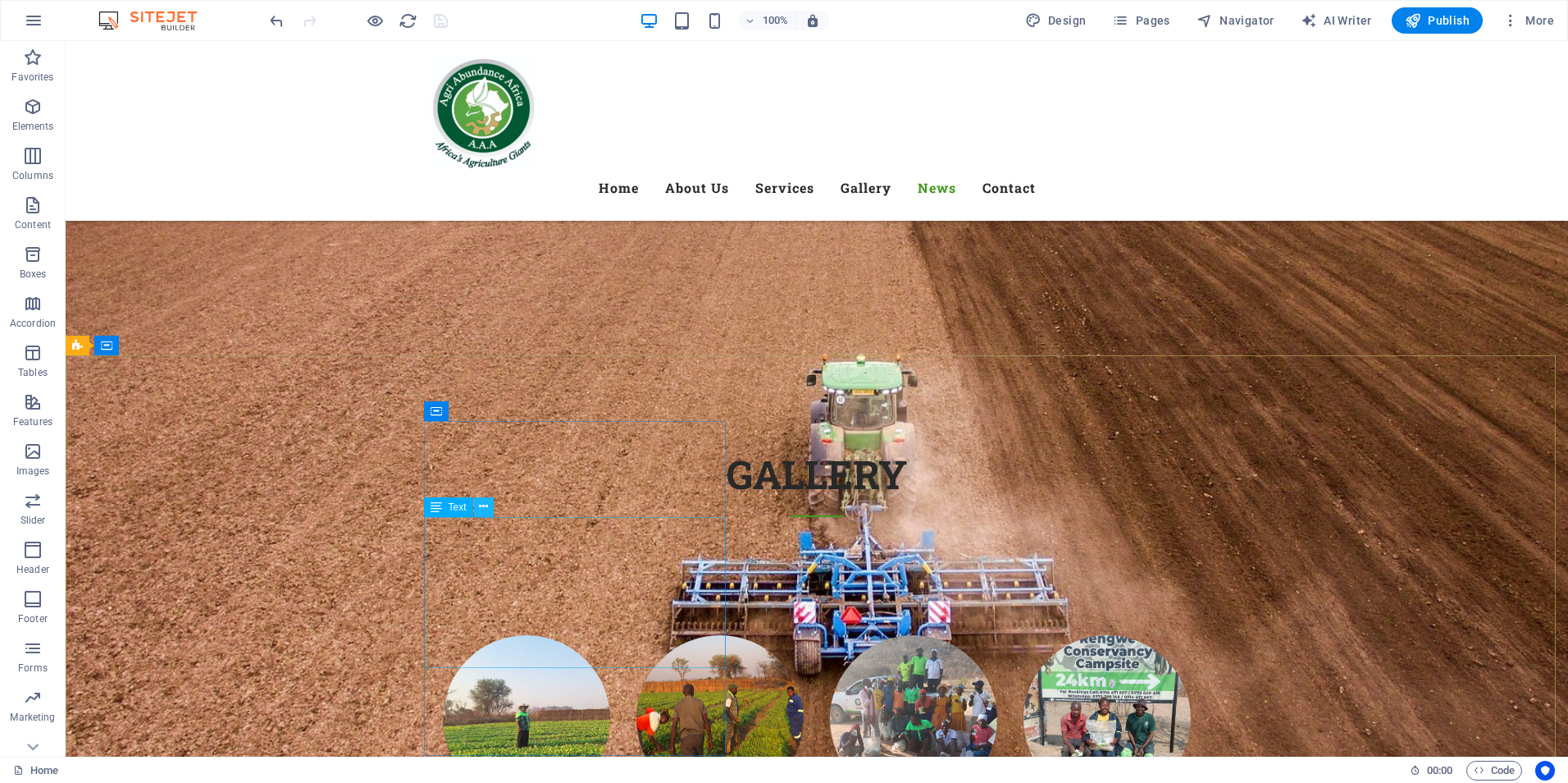
click at [488, 502] on icon at bounding box center [483, 506] width 9 height 17
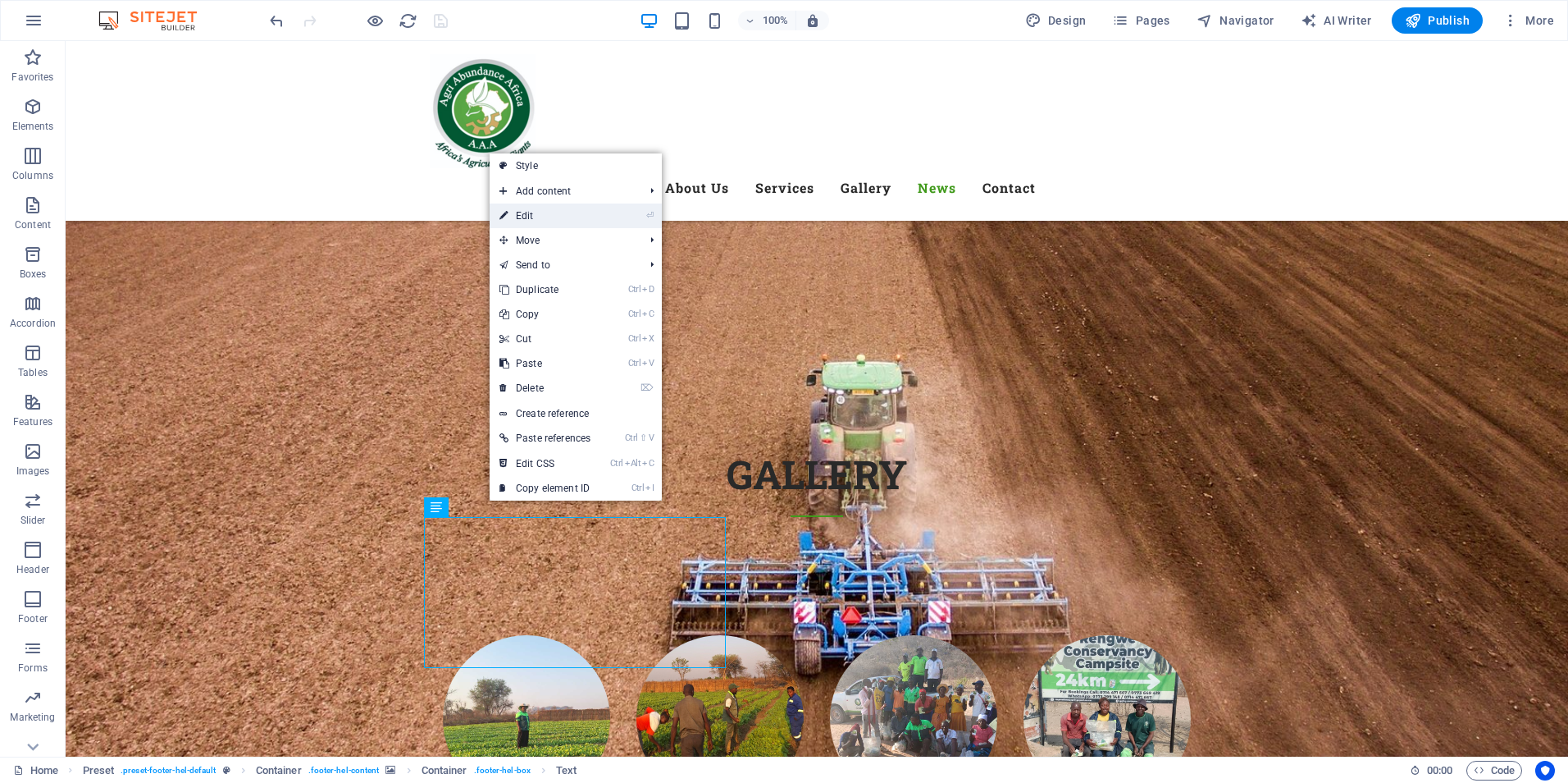
click at [533, 220] on link "⏎ Edit" at bounding box center [545, 215] width 111 height 25
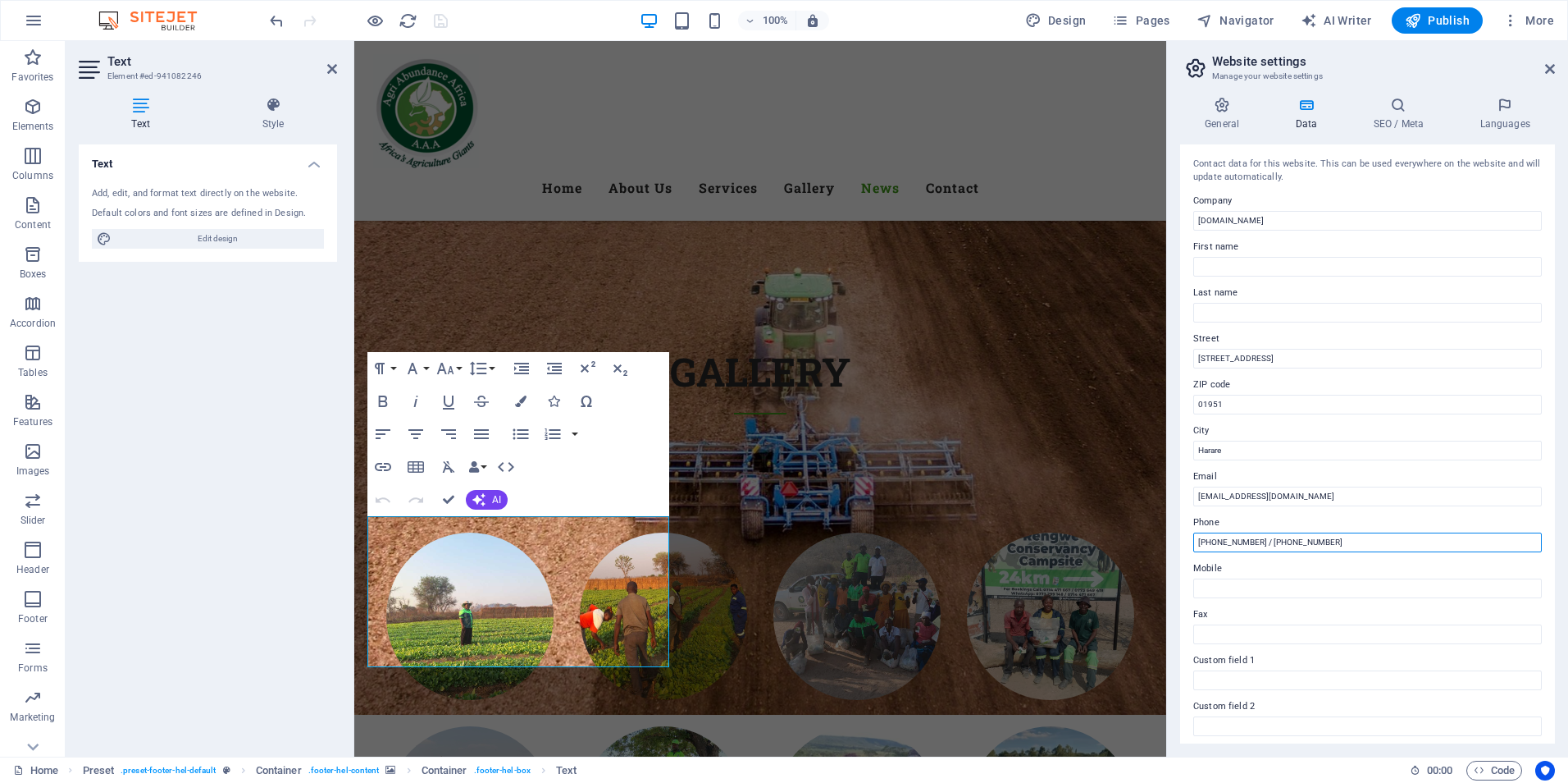
drag, startPoint x: 1380, startPoint y: 543, endPoint x: 1299, endPoint y: 548, distance: 81.2
click at [1299, 548] on input "[PHONE_NUMBER] / [PHONE_NUMBER]" at bounding box center [1367, 543] width 348 height 20
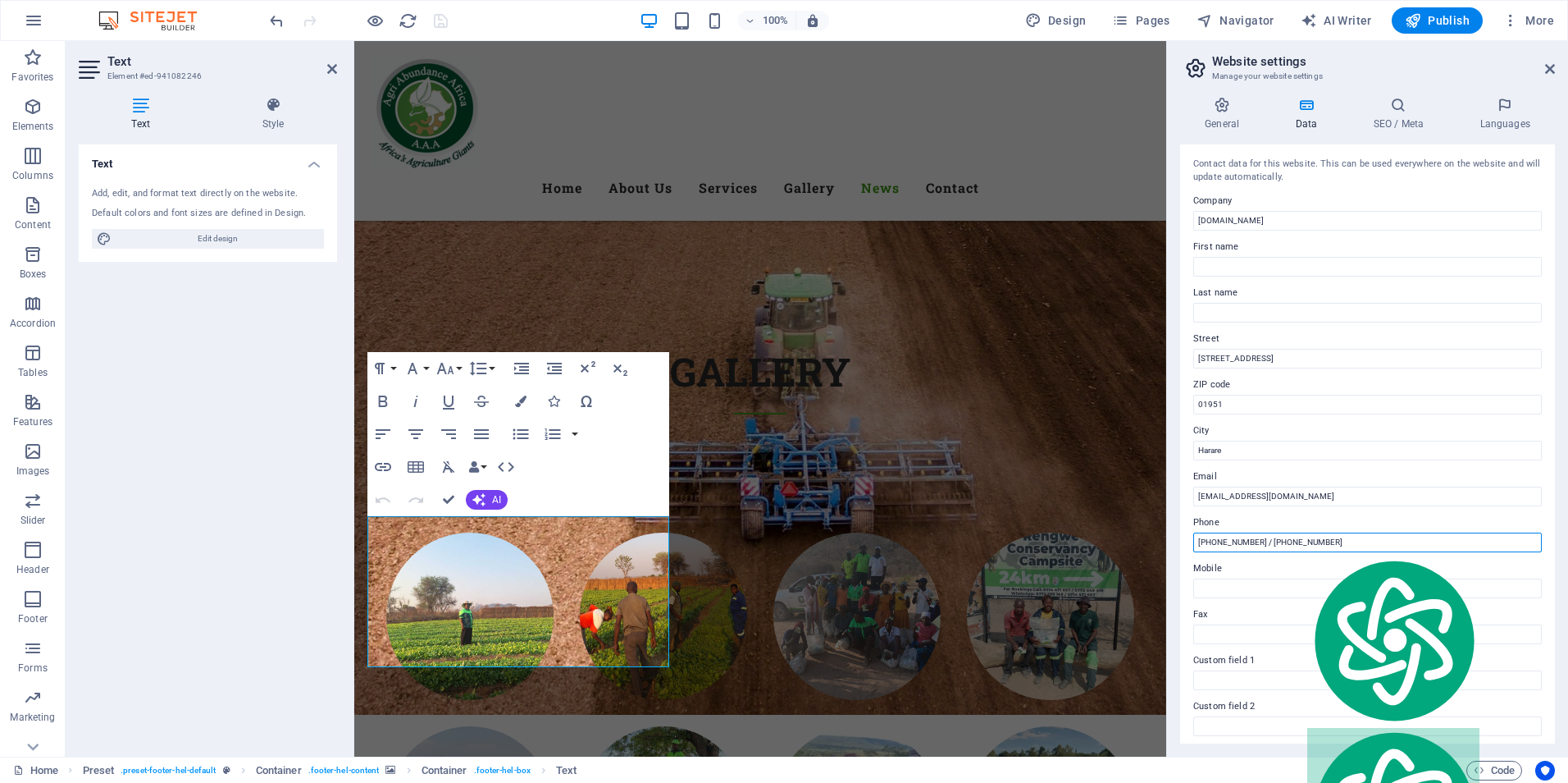
click at [1361, 542] on input "[PHONE_NUMBER] / [PHONE_NUMBER]" at bounding box center [1367, 543] width 348 height 20
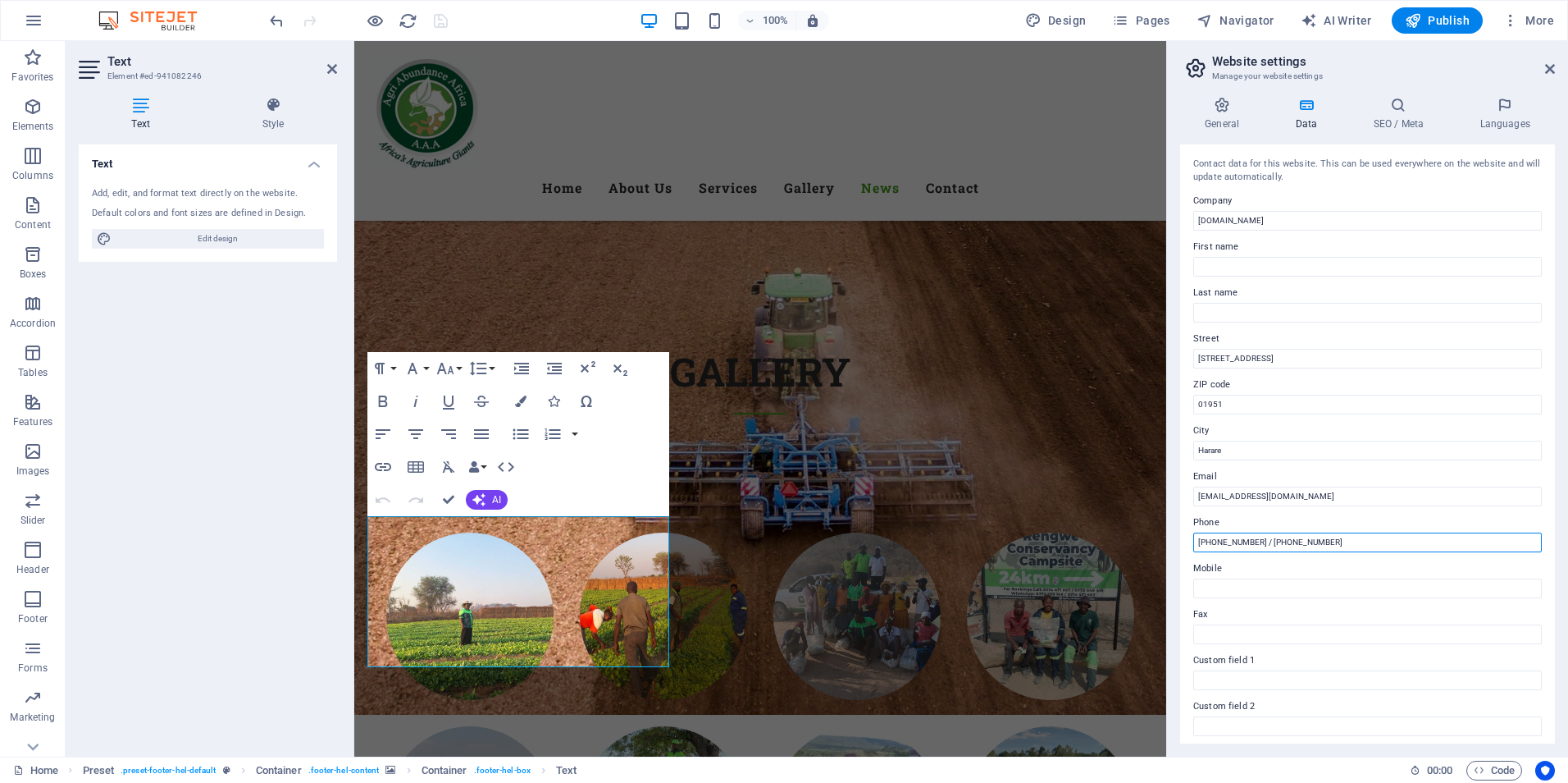
drag, startPoint x: 1361, startPoint y: 542, endPoint x: 1271, endPoint y: 542, distance: 90.0
click at [1271, 542] on input "[PHONE_NUMBER] / [PHONE_NUMBER]" at bounding box center [1367, 543] width 348 height 20
type input "[PHONE_NUMBER] /"
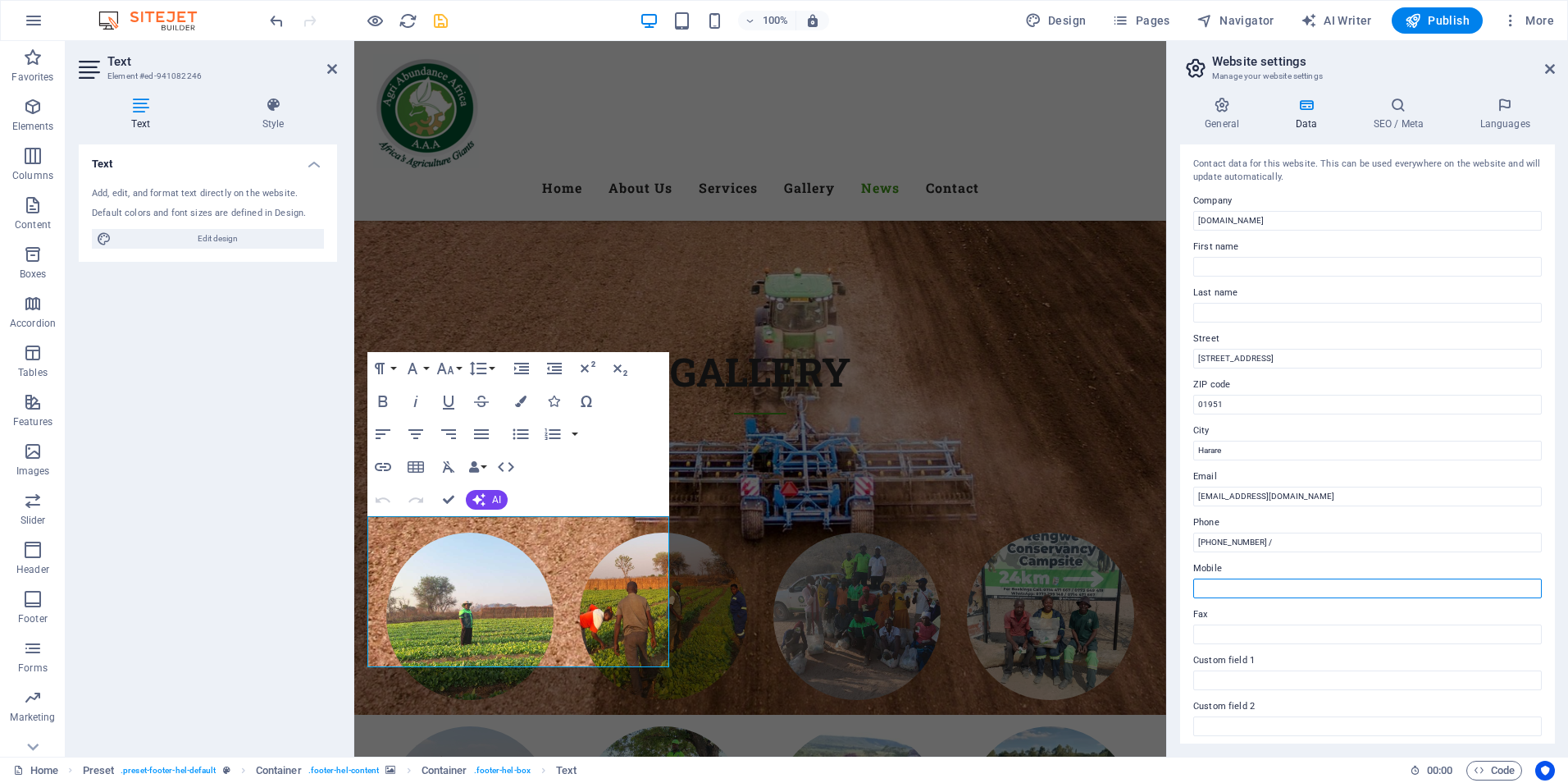
click at [1245, 593] on input "Mobile" at bounding box center [1367, 588] width 348 height 20
paste input "[PHONE_NUMBER]"
type input "[PHONE_NUMBER]"
click at [1306, 542] on input "[PHONE_NUMBER] /" at bounding box center [1367, 543] width 348 height 20
type input "[PHONE_NUMBER]"
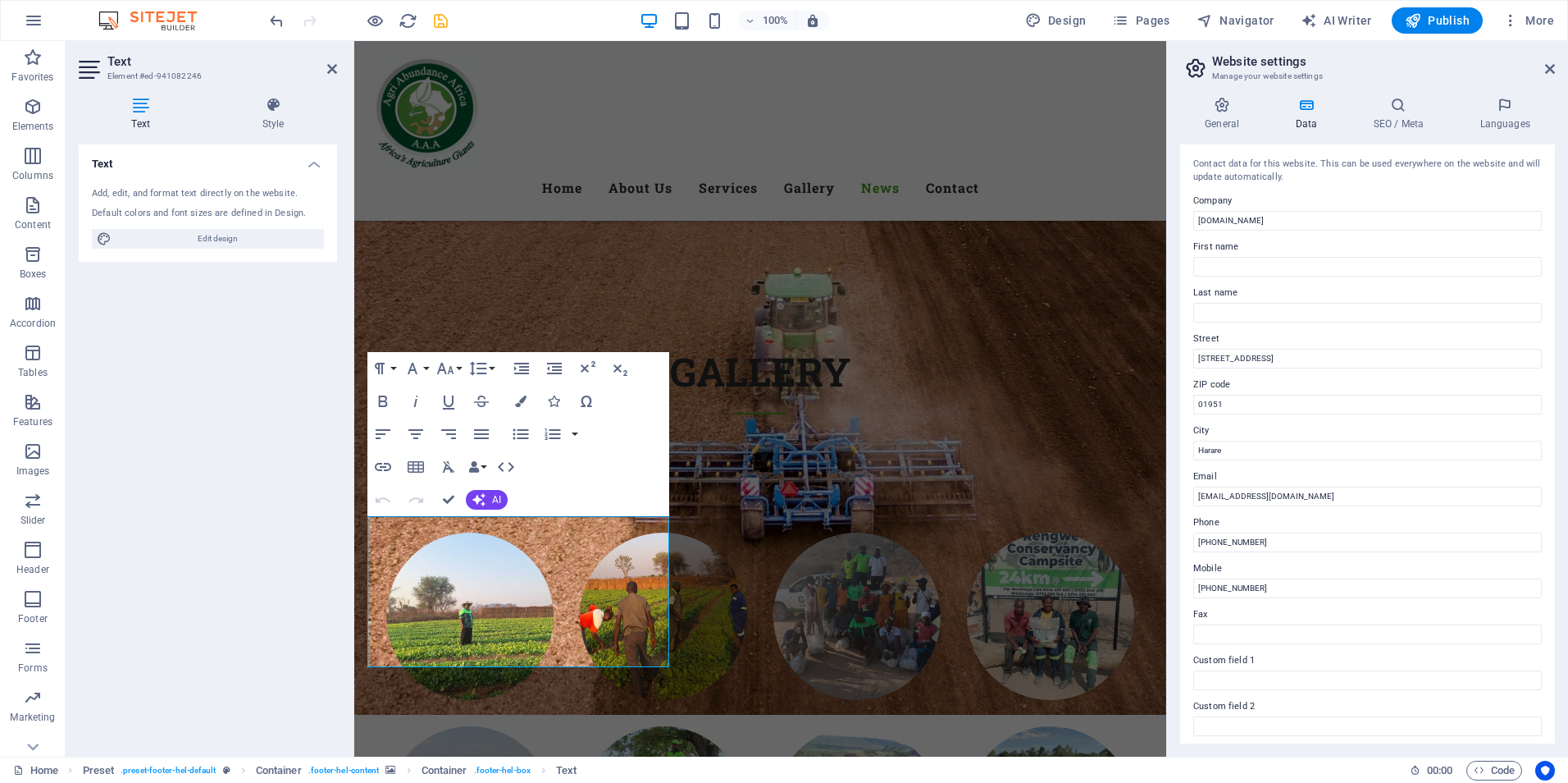
drag, startPoint x: 1555, startPoint y: 524, endPoint x: 1322, endPoint y: 39, distance: 538.1
click at [1551, 344] on div "General Data SEO / Meta Languages Website name [DOMAIN_NAME] Logo Drag files he…" at bounding box center [1367, 420] width 401 height 673
click at [438, 21] on icon "save" at bounding box center [440, 21] width 19 height 19
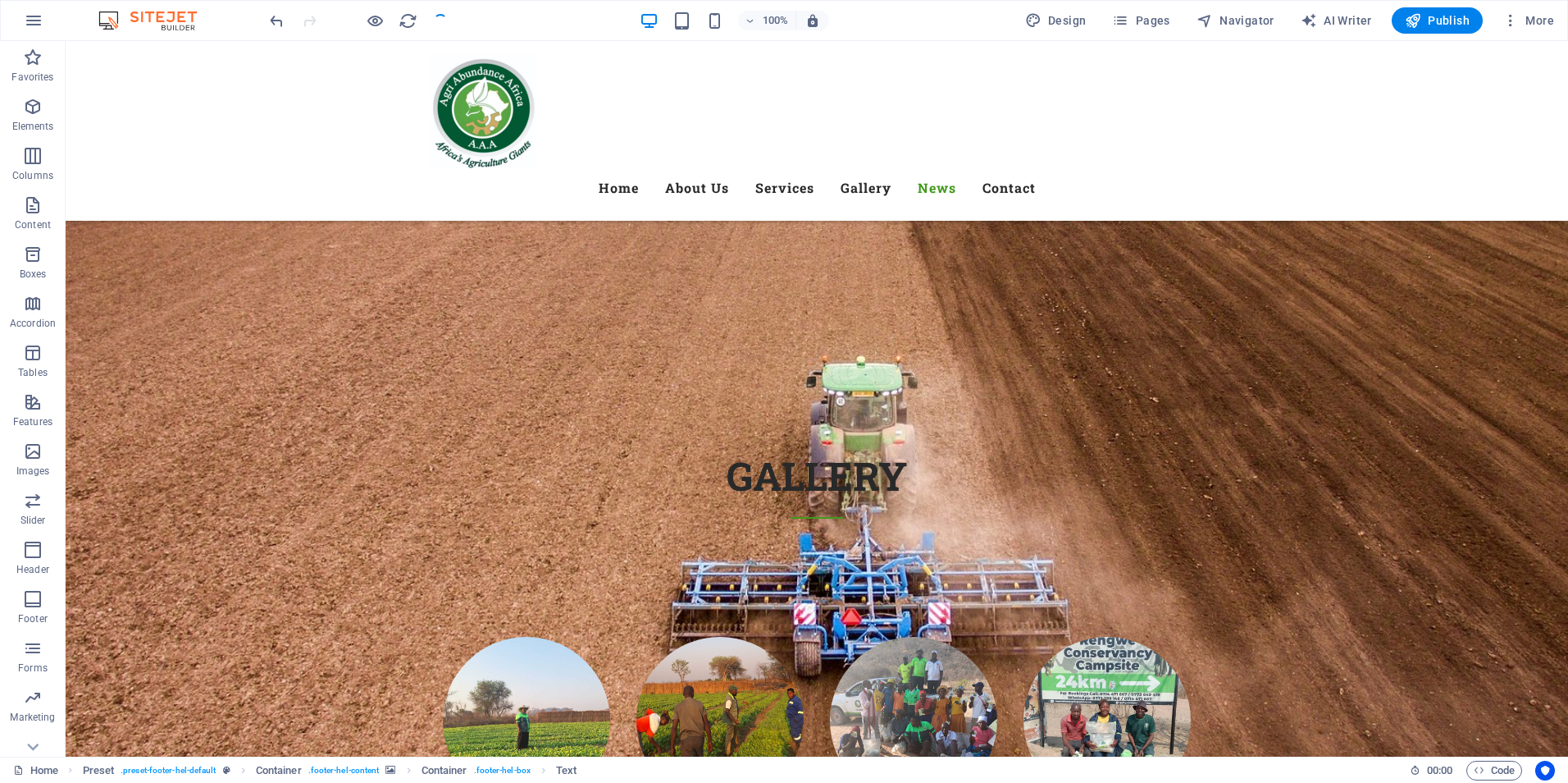
checkbox input "false"
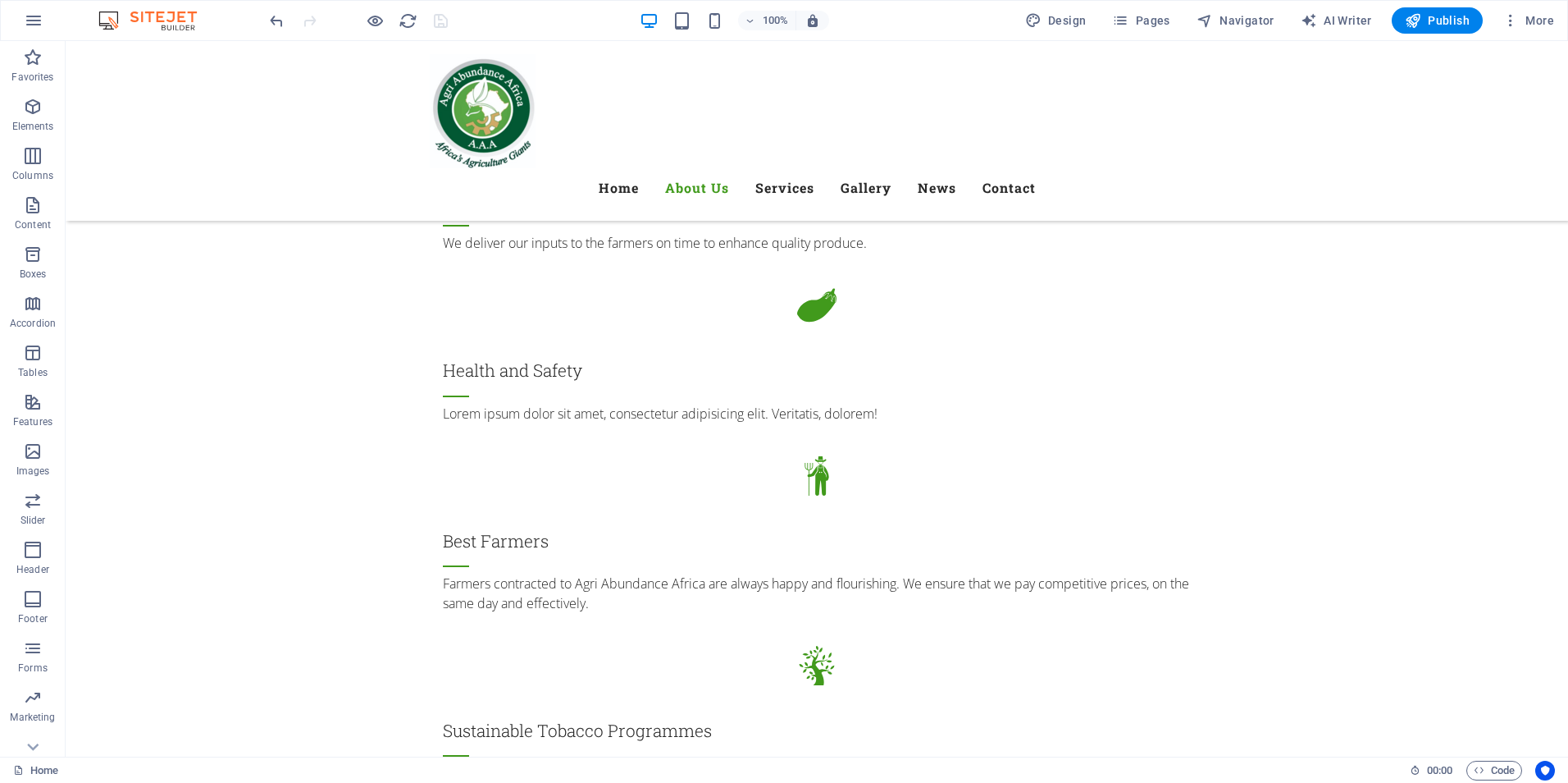
scroll to position [0, 0]
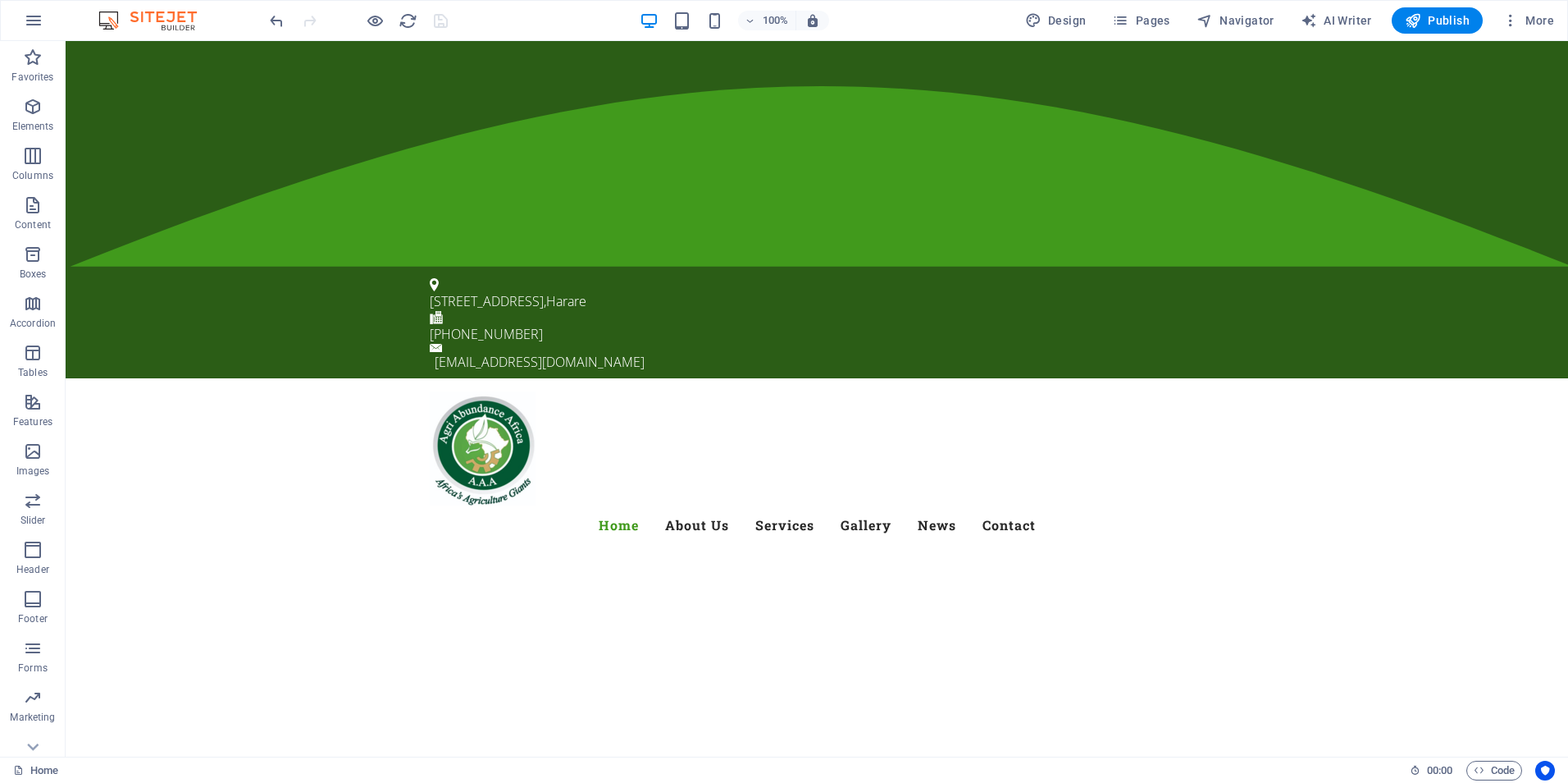
drag, startPoint x: 1560, startPoint y: 679, endPoint x: 1612, endPoint y: 74, distance: 607.2
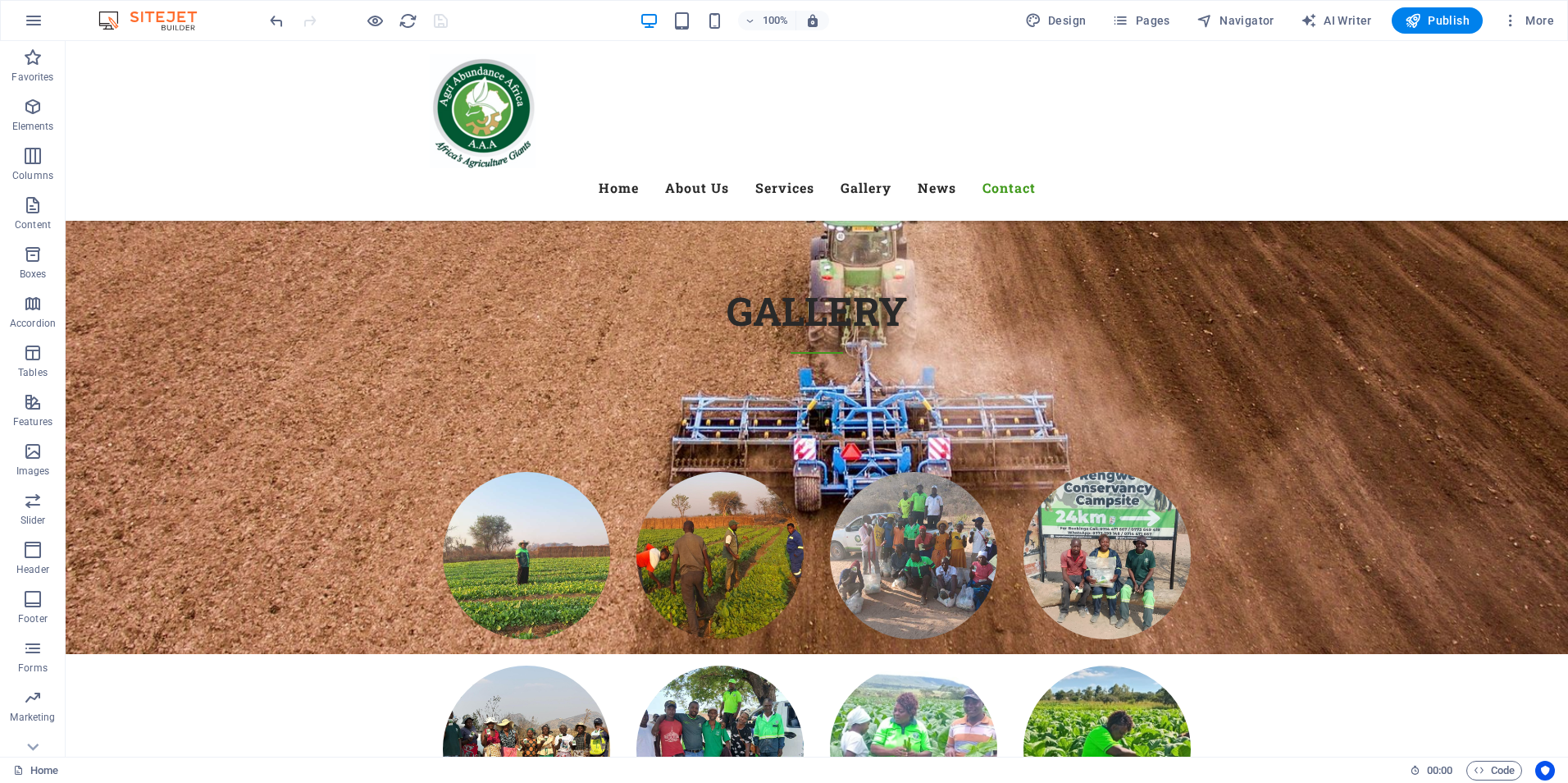
scroll to position [9404, 0]
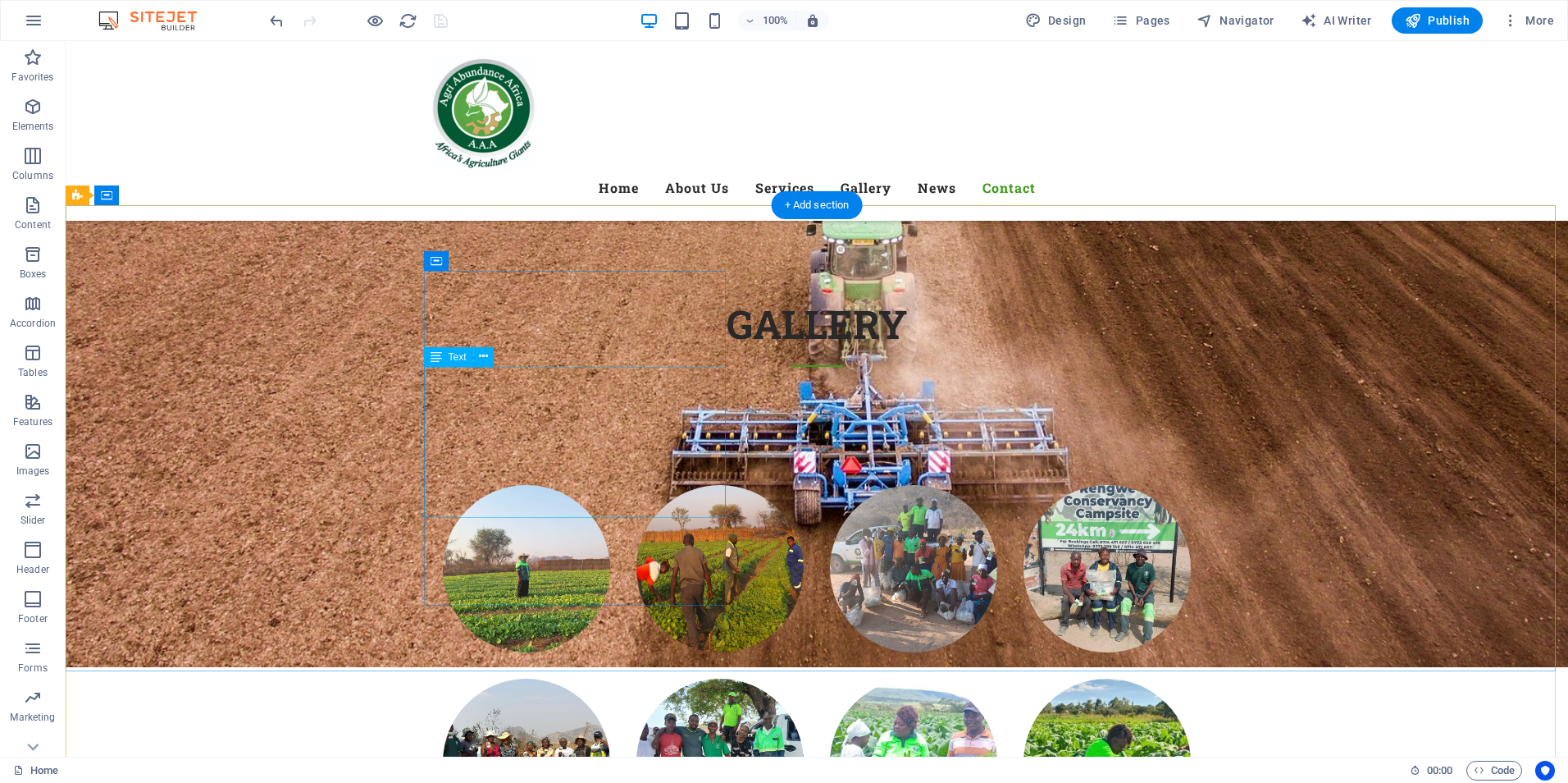
click at [483, 357] on icon at bounding box center [483, 356] width 9 height 17
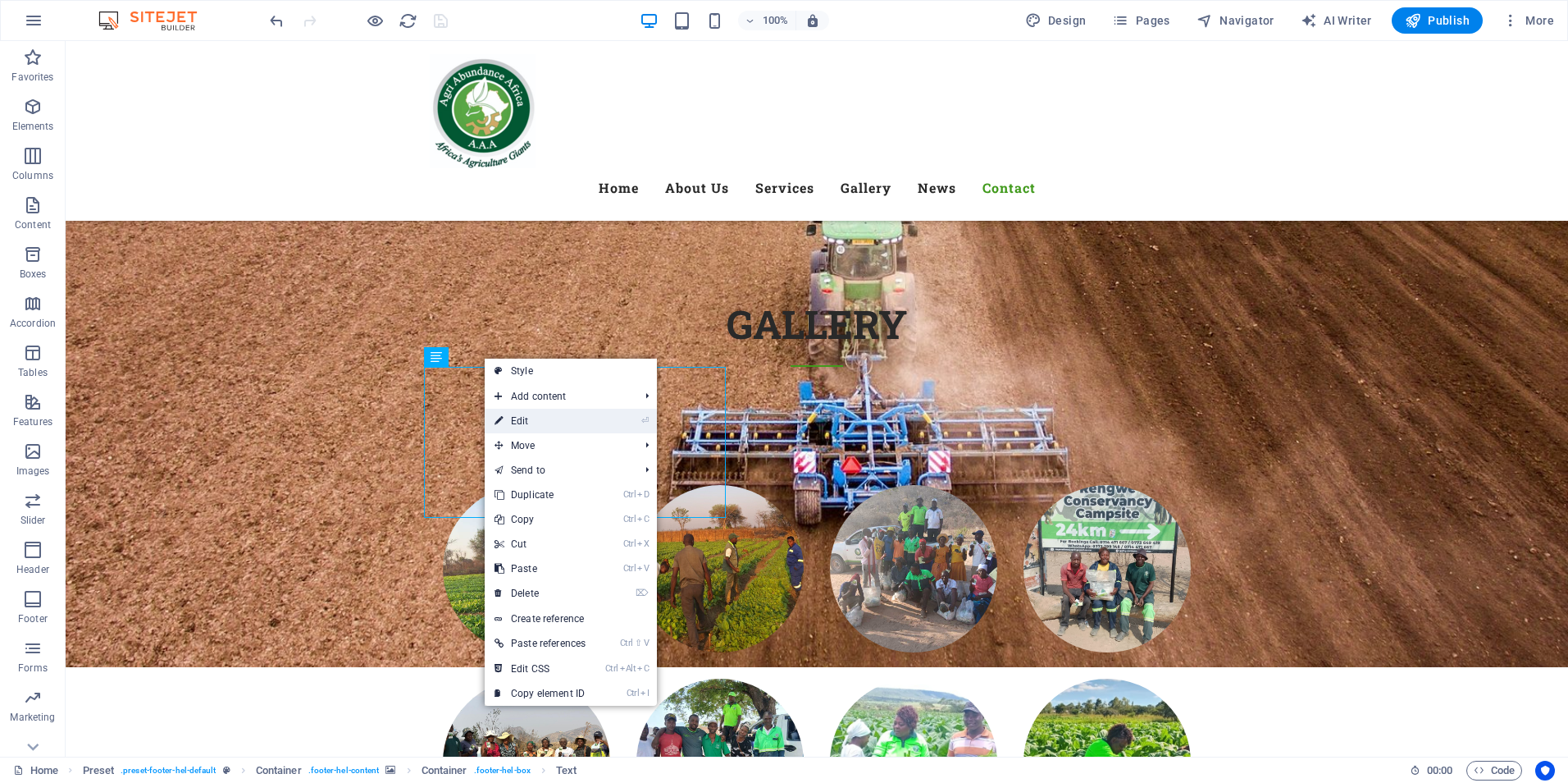
click at [523, 428] on link "⏎ Edit" at bounding box center [541, 421] width 111 height 25
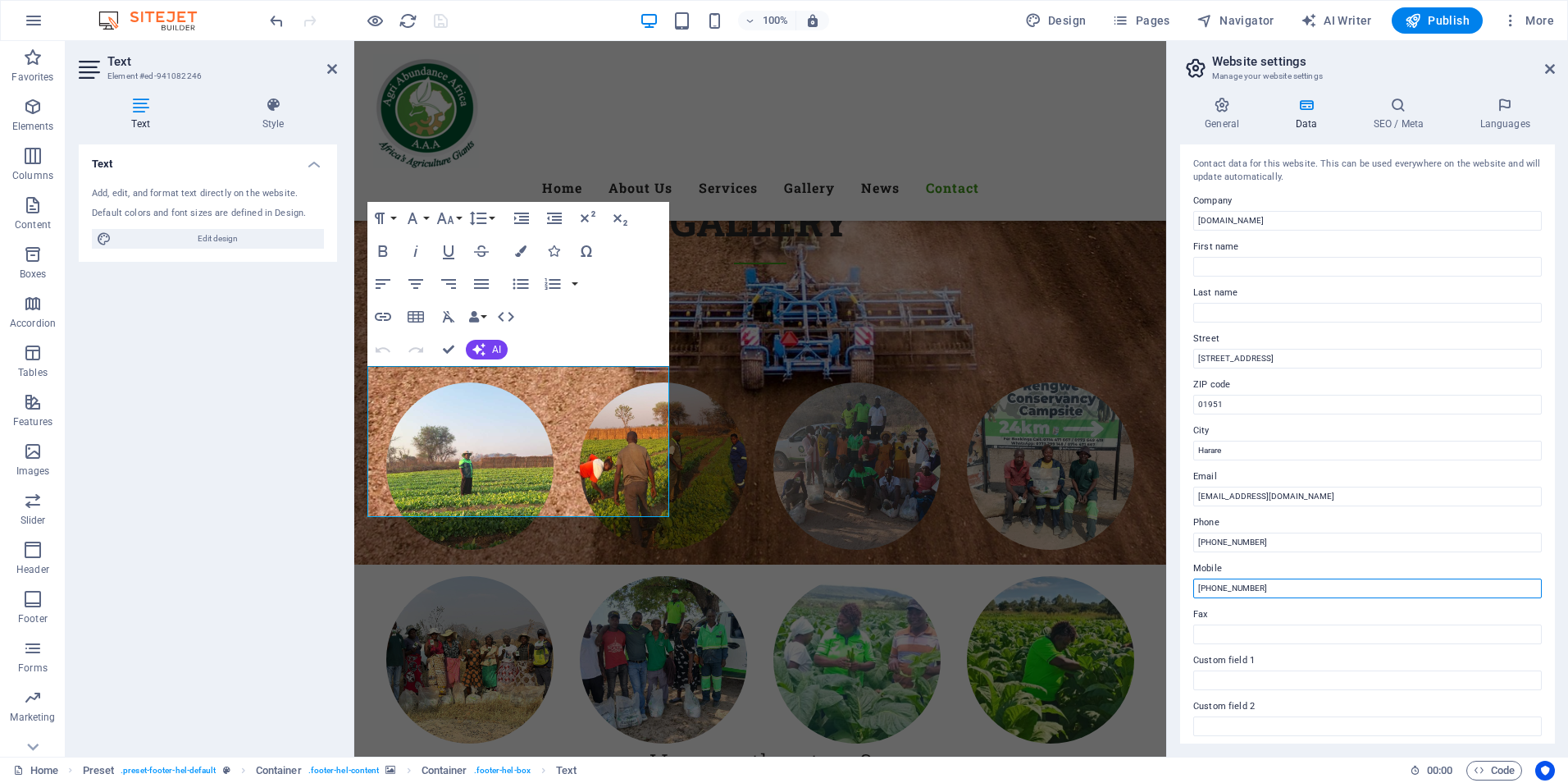
drag, startPoint x: 1280, startPoint y: 589, endPoint x: 1166, endPoint y: 601, distance: 114.6
click at [1166, 601] on aside "Website settings Manage your website settings General Data SEO / Meta Languages…" at bounding box center [1367, 398] width 402 height 716
click at [1298, 542] on input "[PHONE_NUMBER]" at bounding box center [1367, 543] width 348 height 20
paste input "[PHONE_NUMBER]"
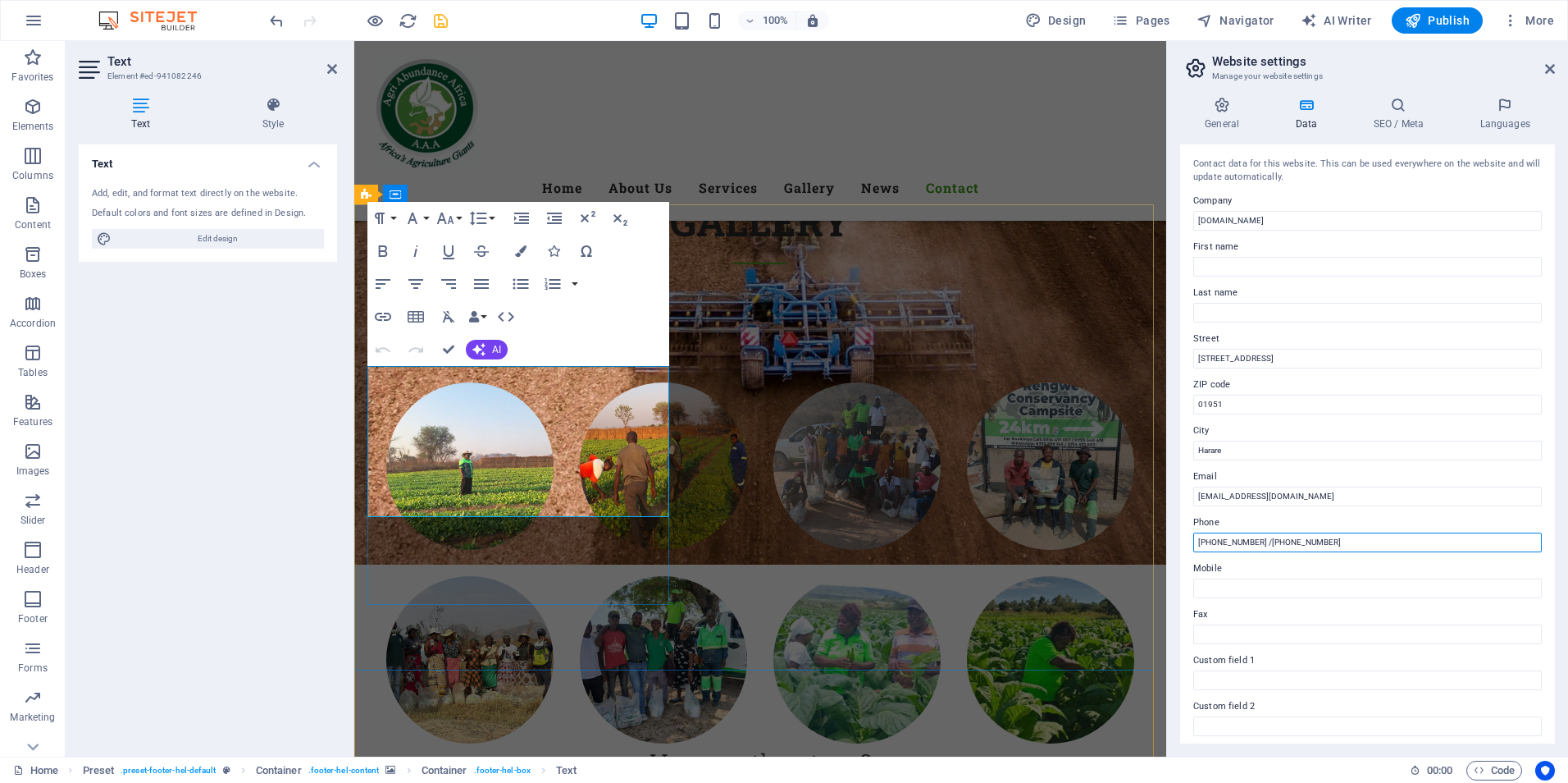
type input "[PHONE_NUMBER] /[PHONE_NUMBER]"
click at [442, 24] on icon "save" at bounding box center [440, 21] width 19 height 19
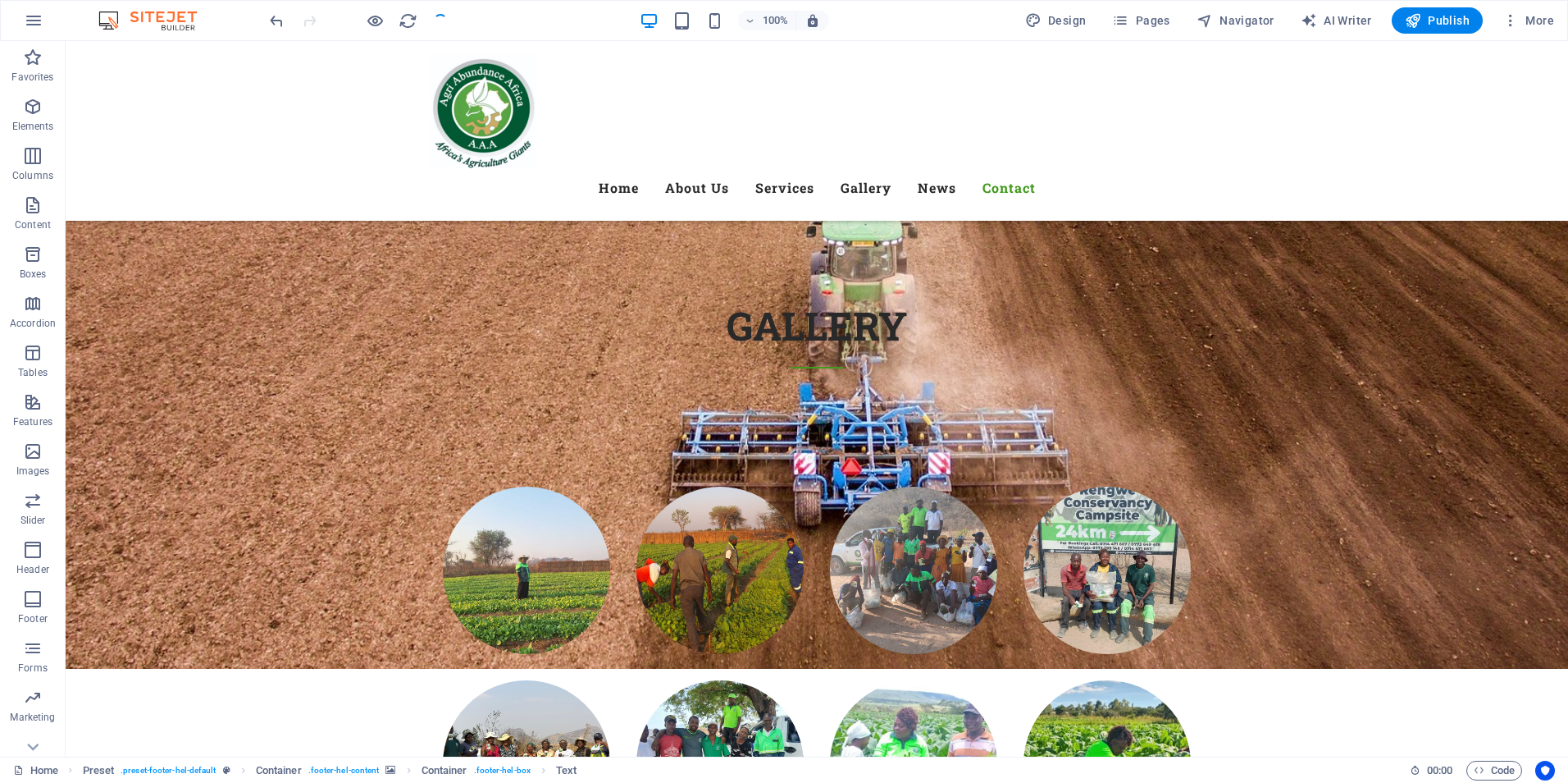
checkbox input "false"
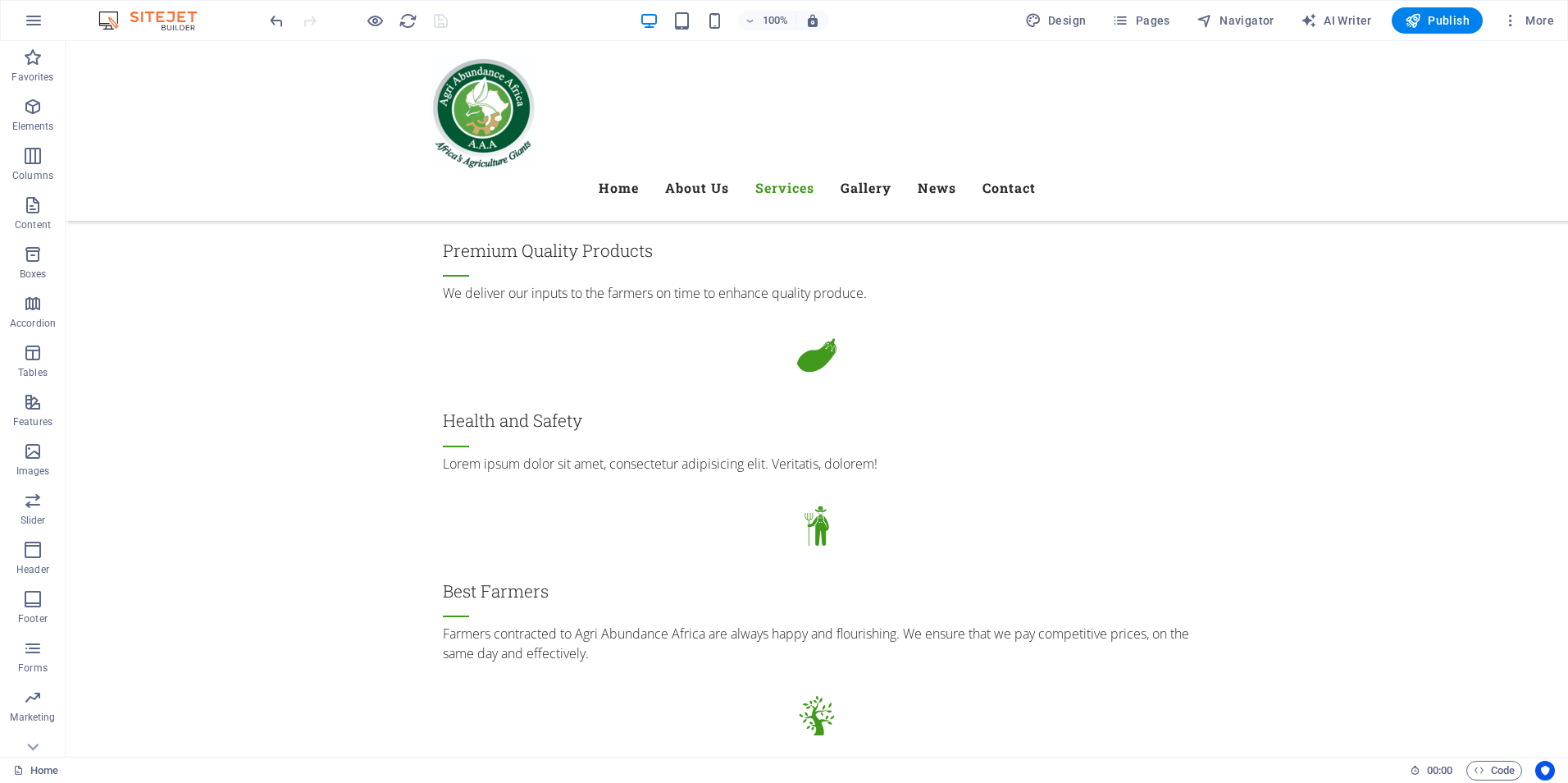
scroll to position [2190, 0]
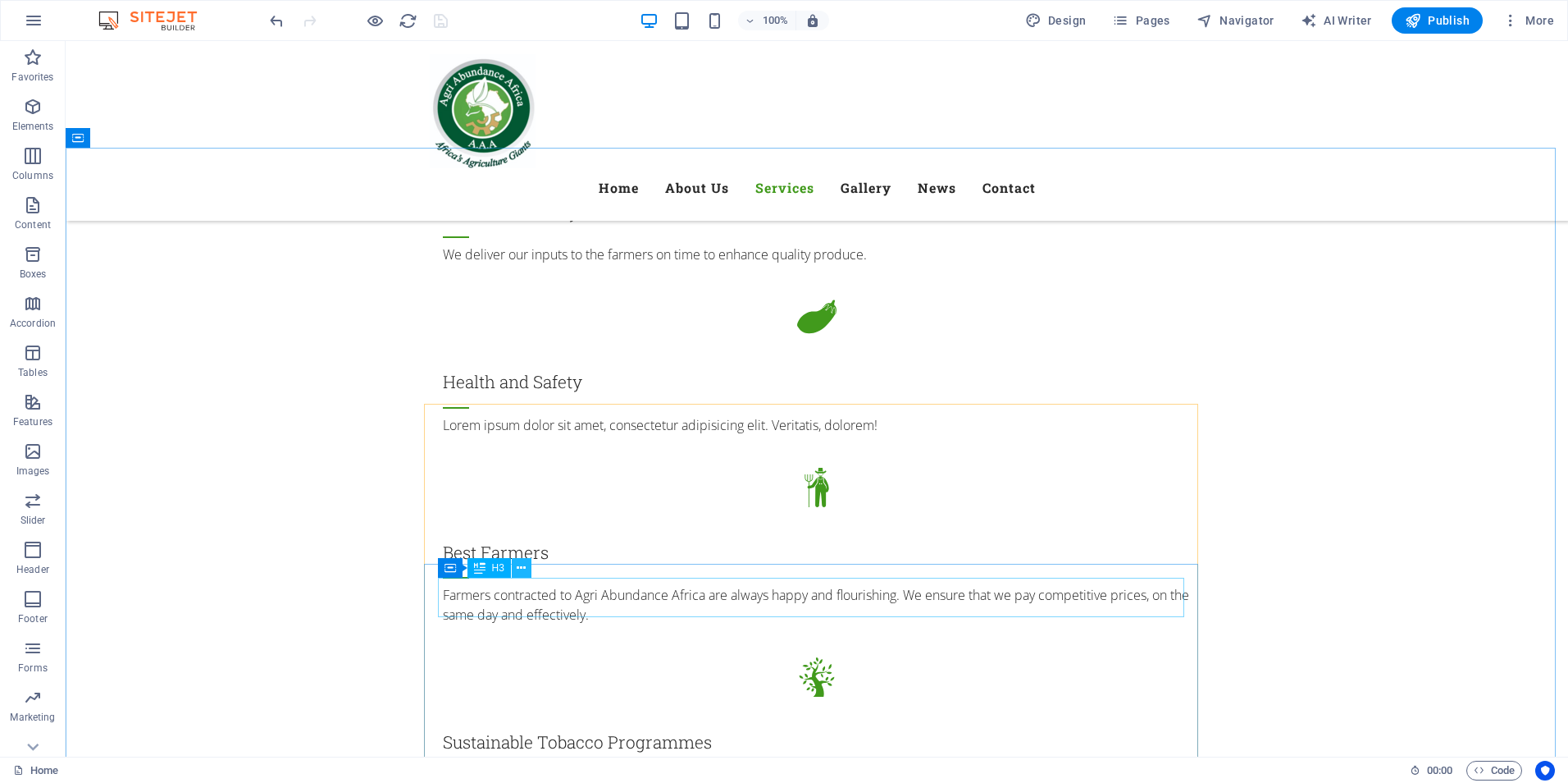
click at [523, 573] on icon at bounding box center [521, 568] width 9 height 17
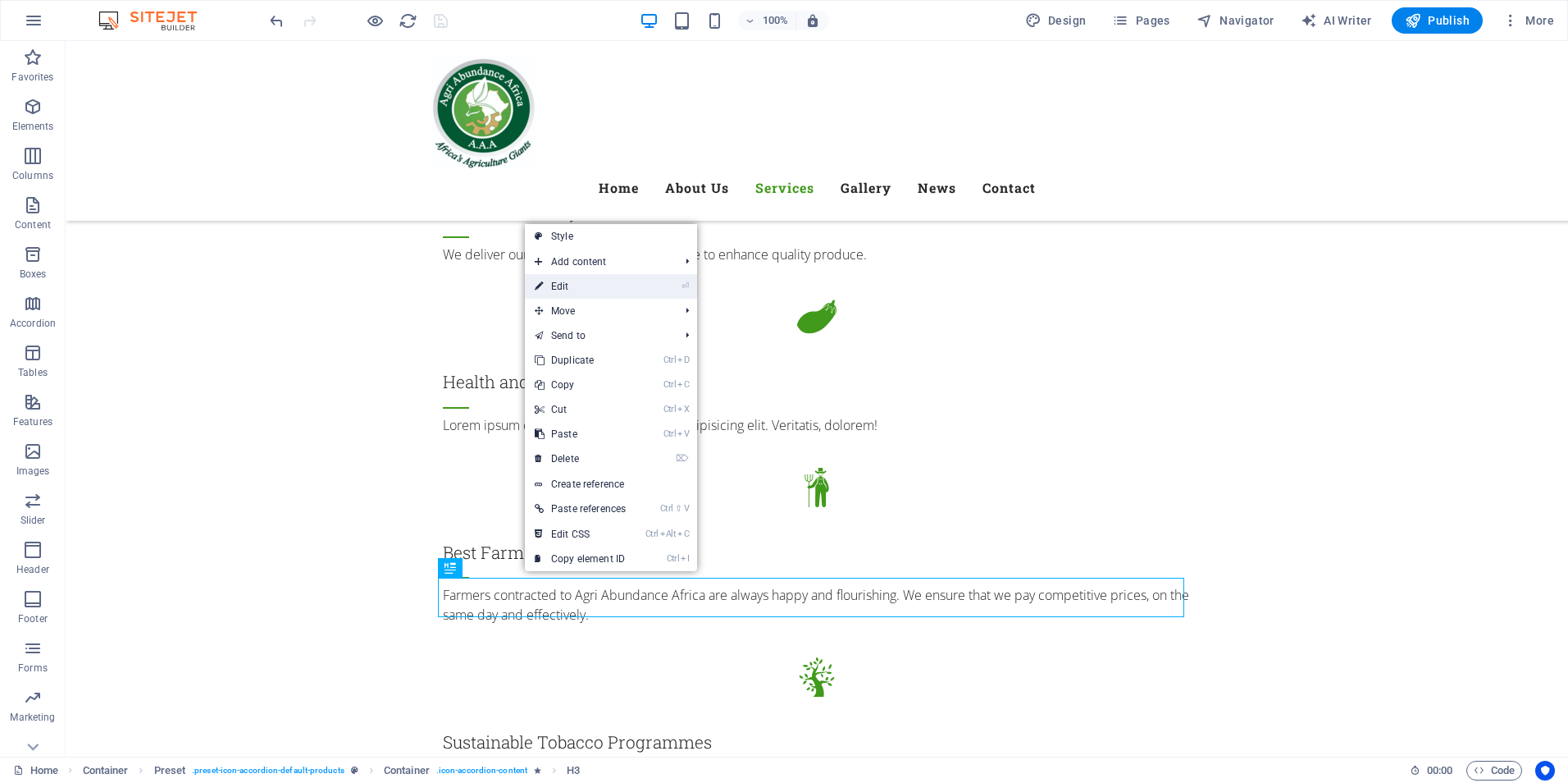
drag, startPoint x: 557, startPoint y: 274, endPoint x: 228, endPoint y: 543, distance: 425.0
click at [557, 274] on link "⏎ Edit" at bounding box center [580, 286] width 111 height 25
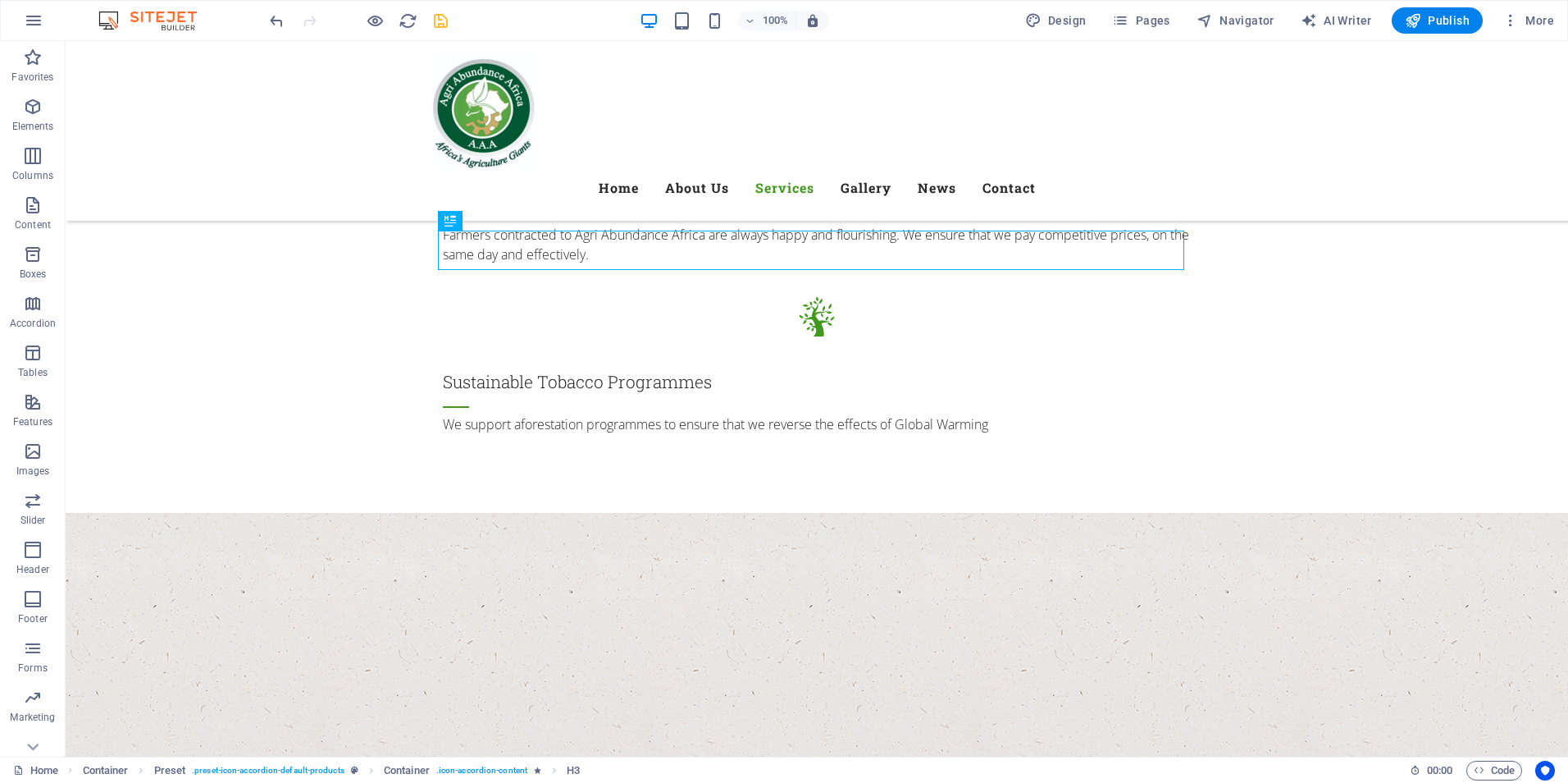
scroll to position [2537, 0]
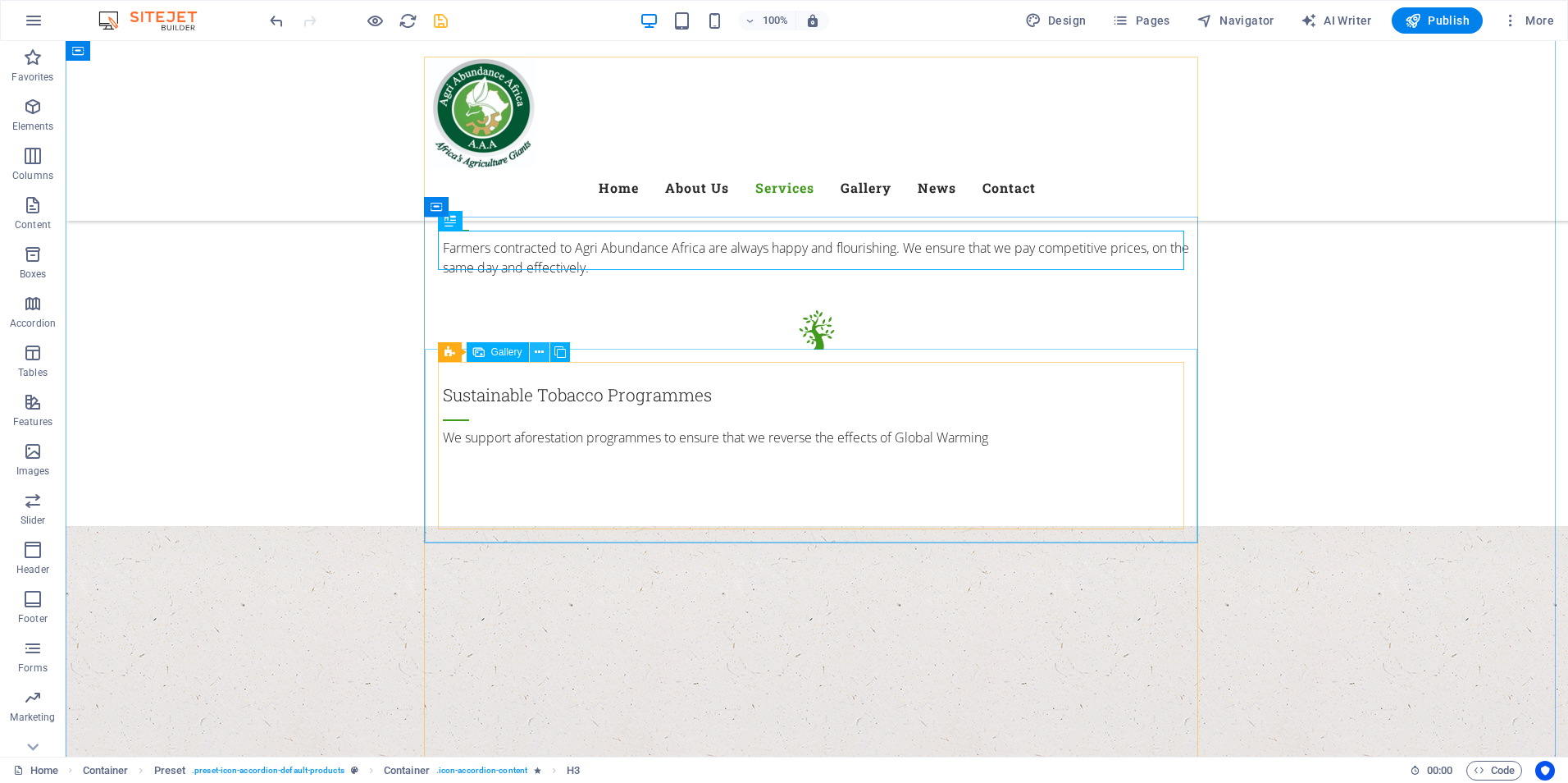
click at [536, 354] on icon at bounding box center [539, 351] width 9 height 17
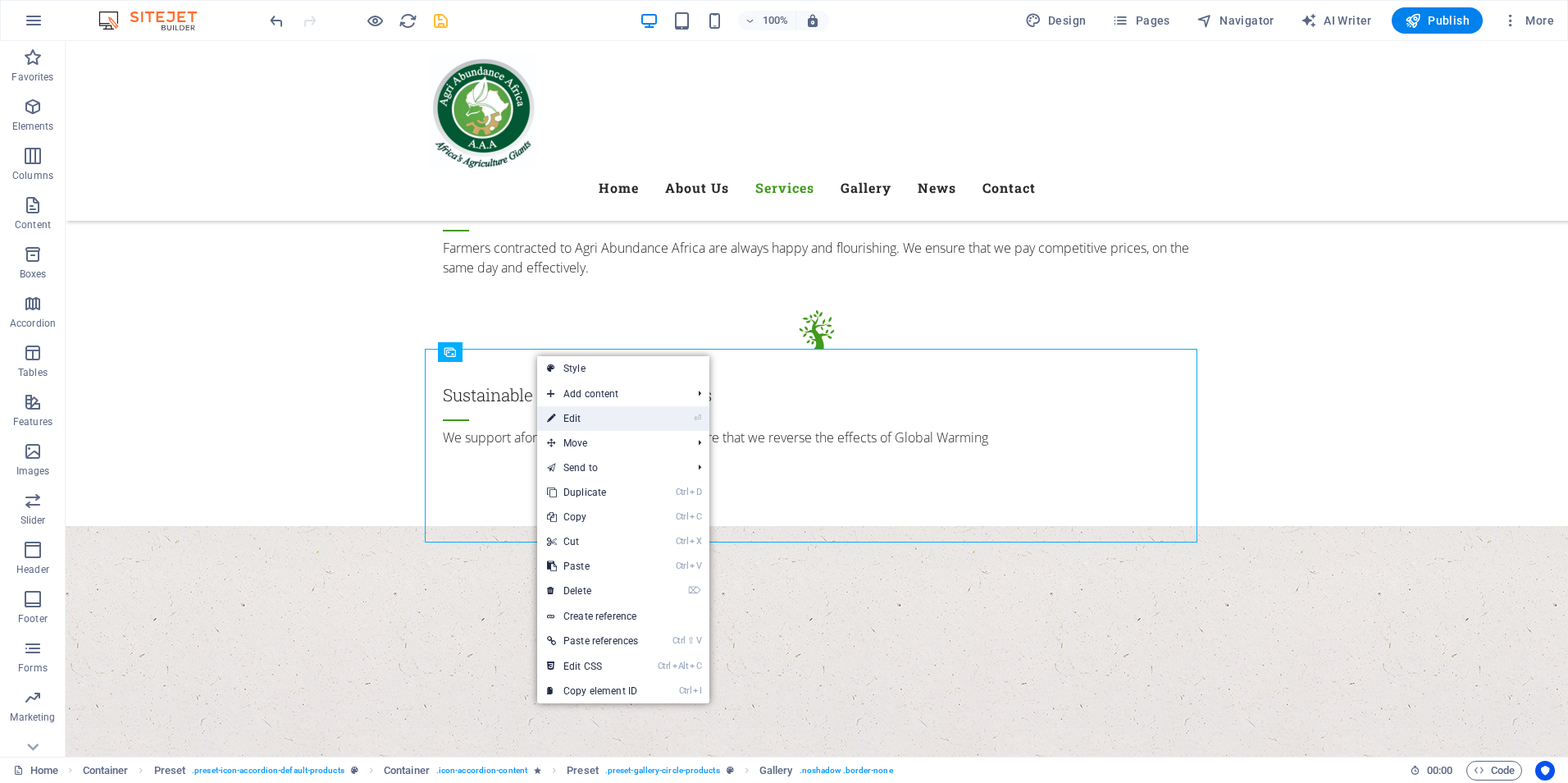
click at [567, 419] on link "⏎ Edit" at bounding box center [593, 418] width 111 height 25
select select "4"
select select "px"
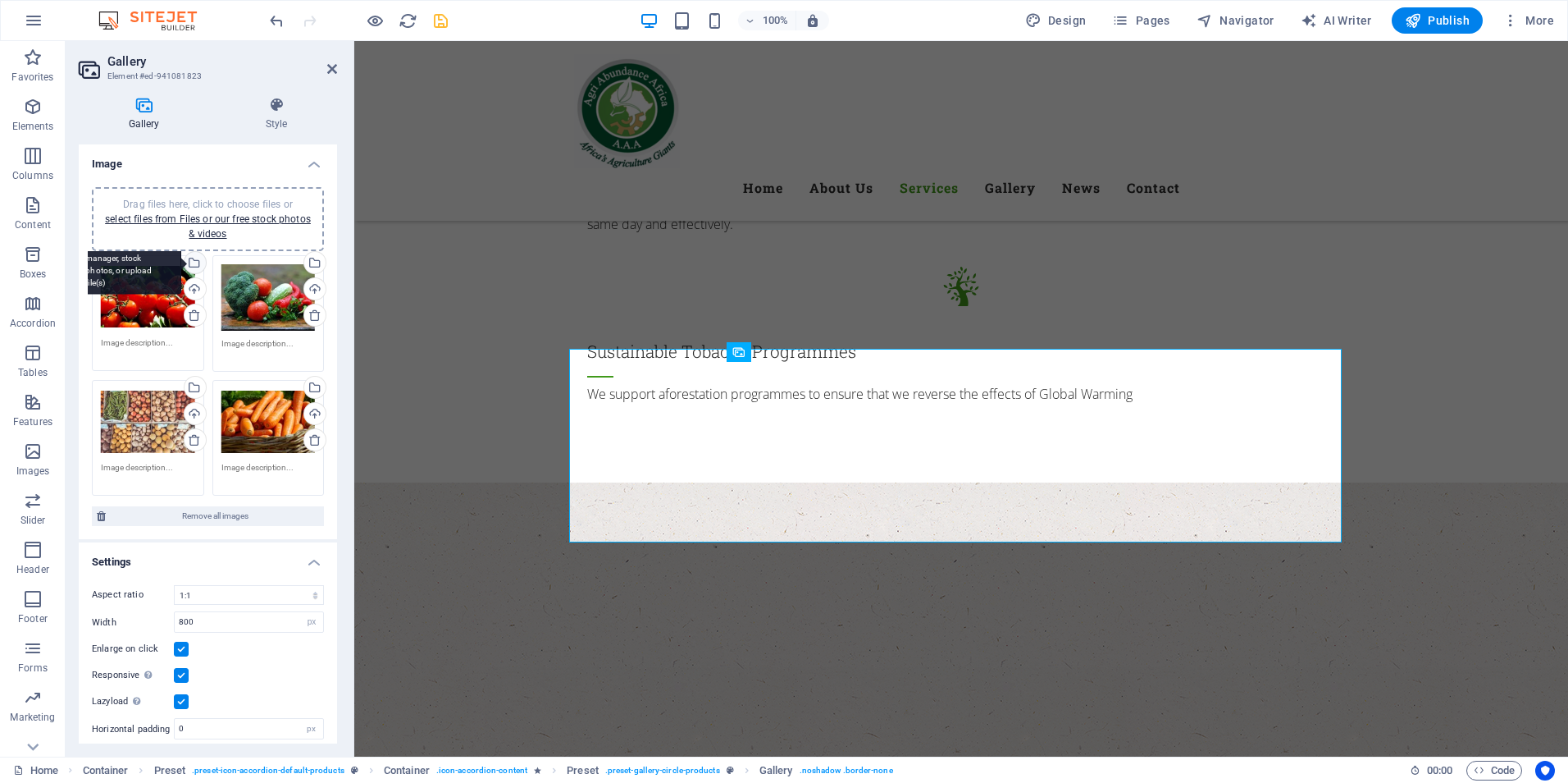
click at [181, 263] on div "Select files from the file manager, stock photos, or upload file(s)" at bounding box center [127, 264] width 106 height 62
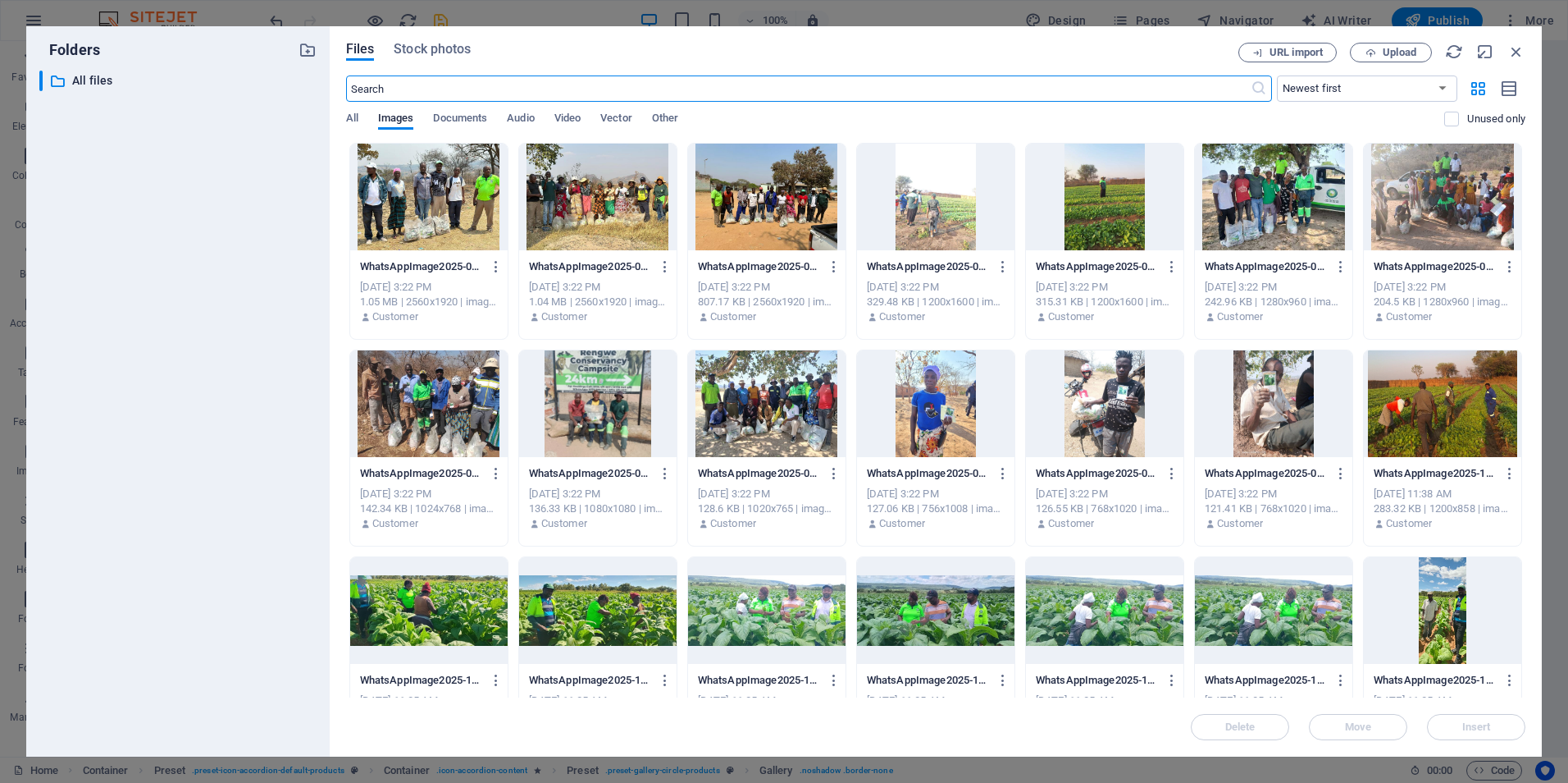
click at [932, 417] on div at bounding box center [935, 403] width 158 height 106
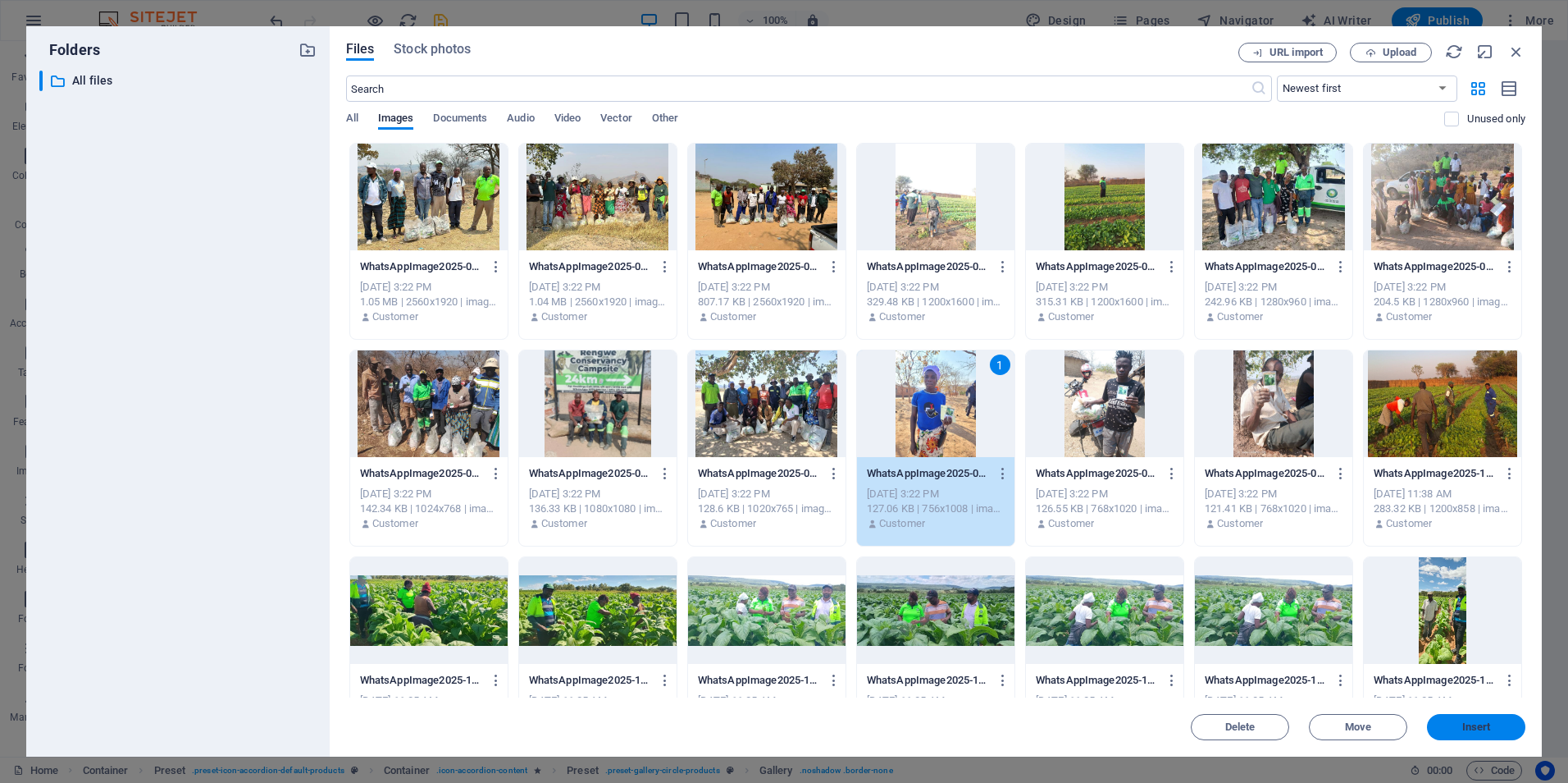
drag, startPoint x: 1470, startPoint y: 727, endPoint x: 1106, endPoint y: 688, distance: 366.1
click at [1470, 727] on span "Insert" at bounding box center [1476, 727] width 29 height 10
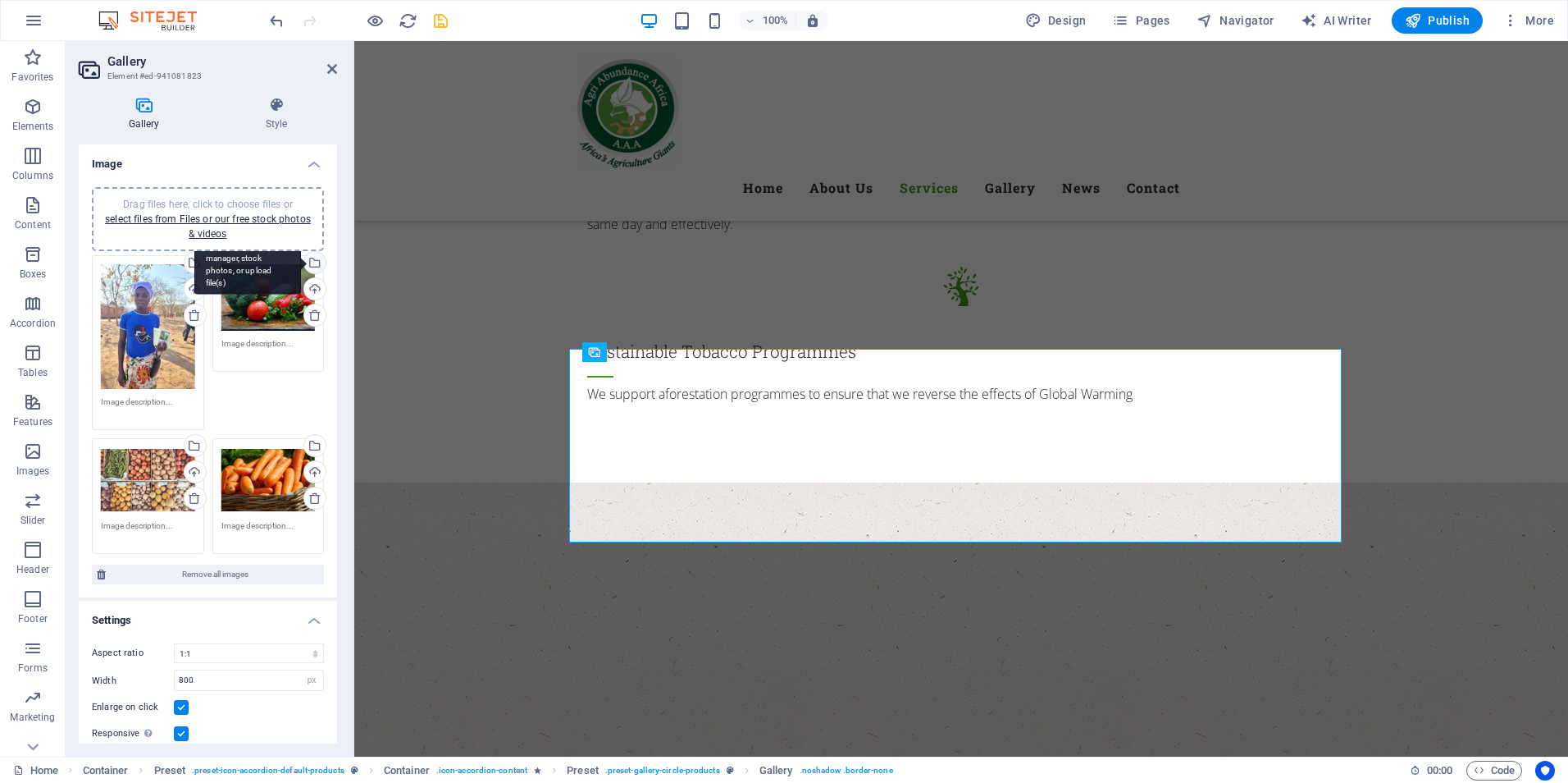
click at [301, 263] on div "Select files from the file manager, stock photos, or upload file(s)" at bounding box center [247, 264] width 106 height 62
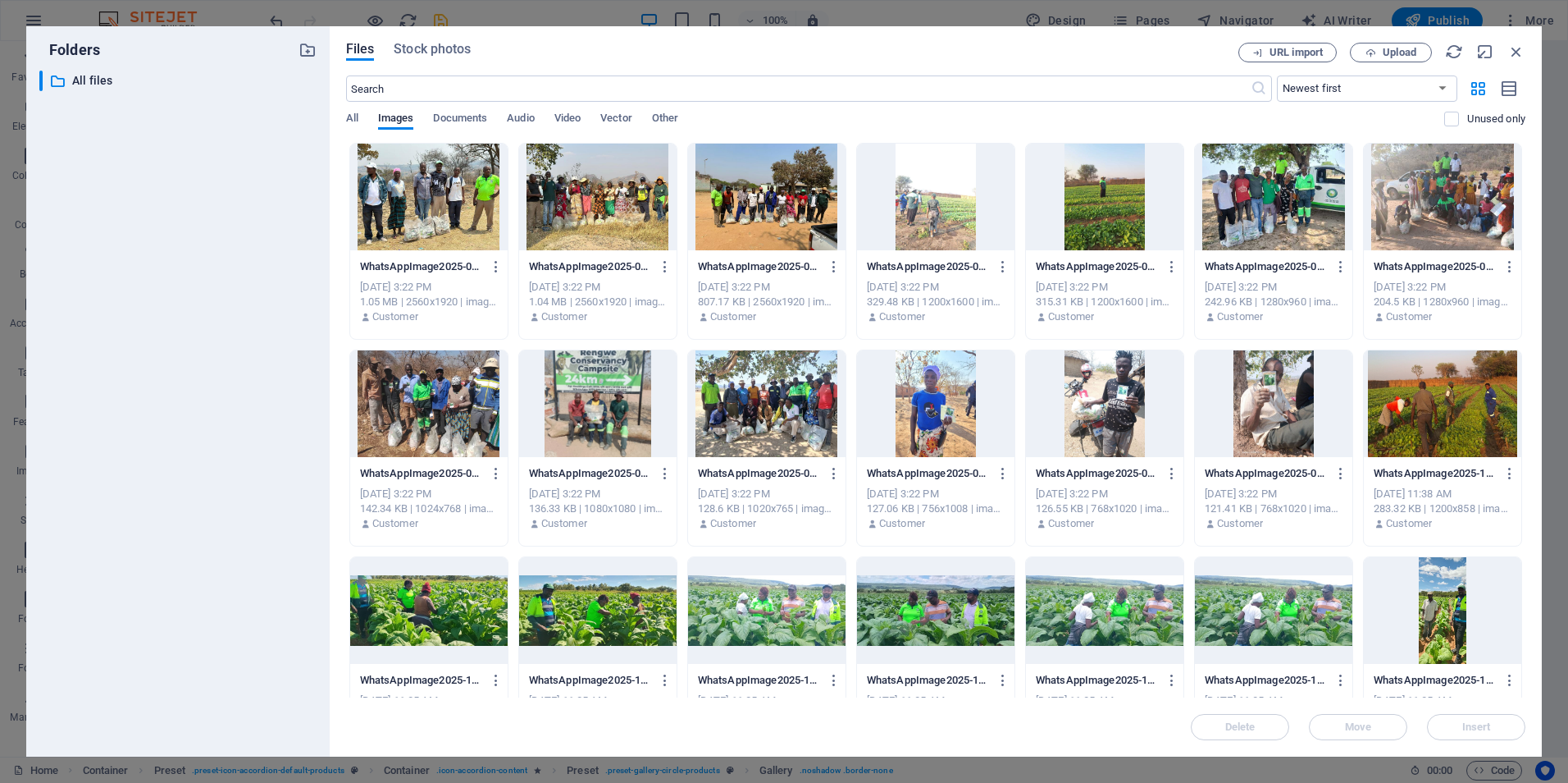
click at [1109, 400] on div at bounding box center [1104, 403] width 158 height 106
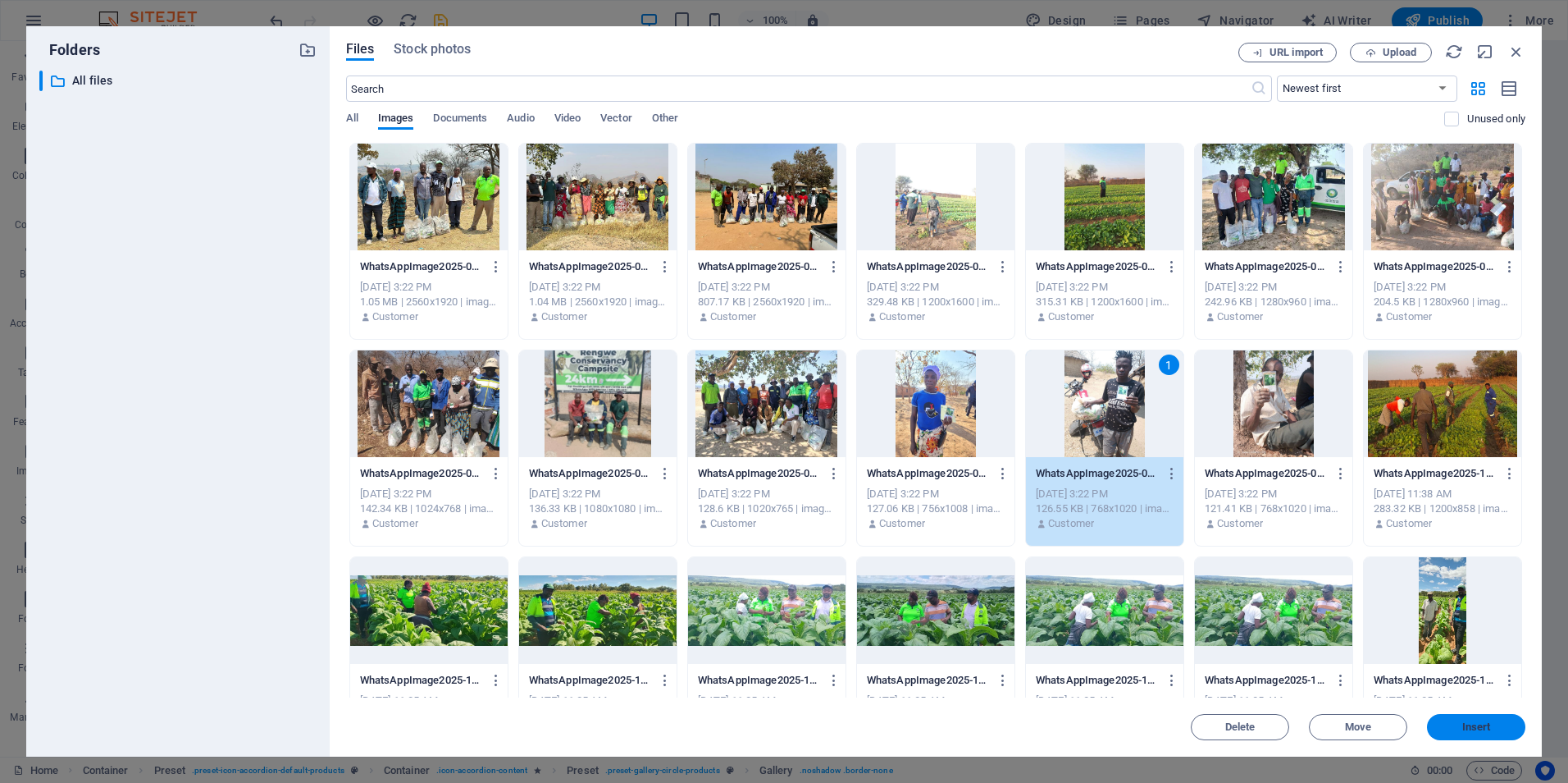
drag, startPoint x: 1456, startPoint y: 730, endPoint x: 563, endPoint y: 530, distance: 915.1
click at [1456, 730] on span "Insert" at bounding box center [1476, 727] width 85 height 10
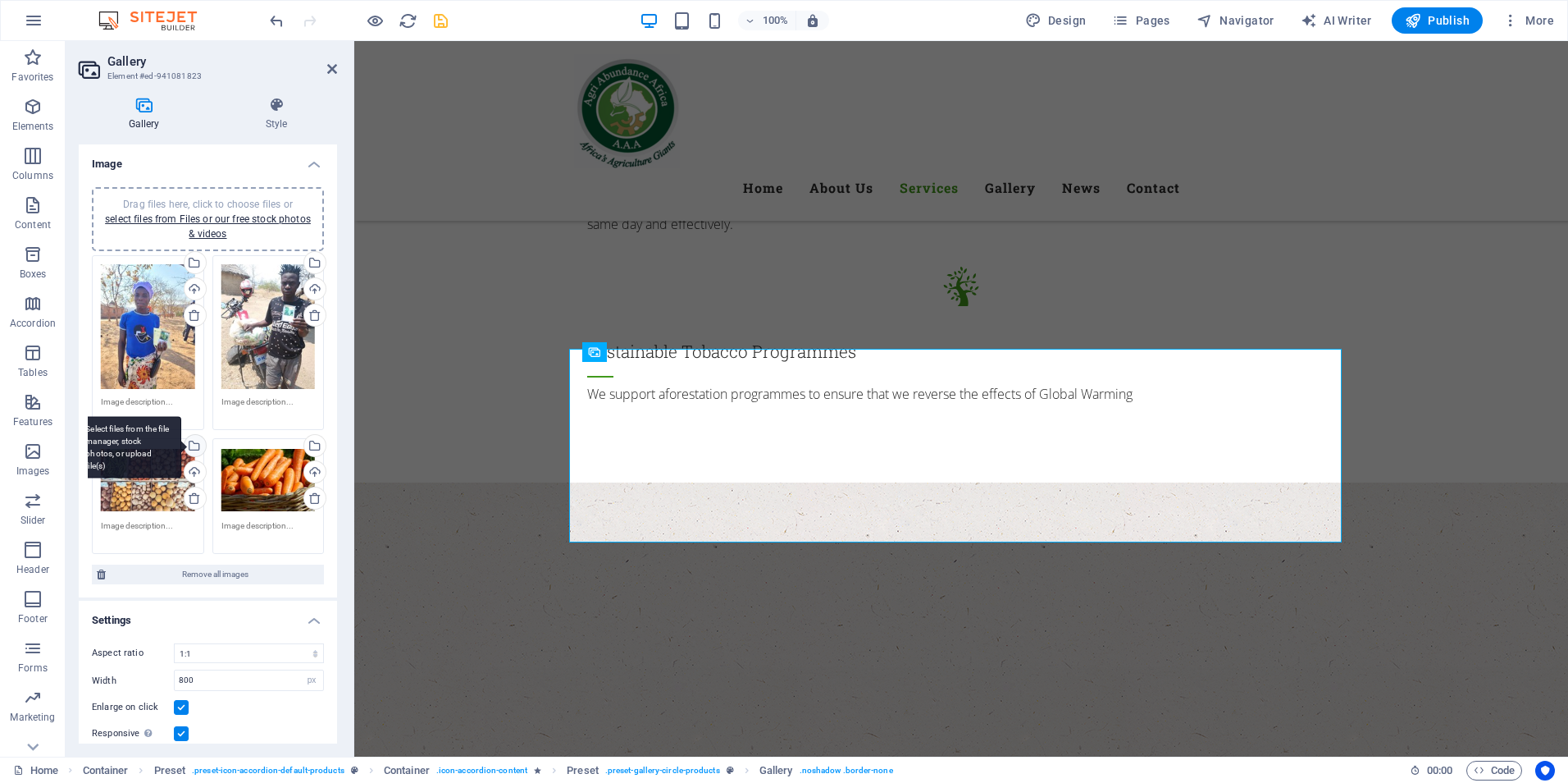
click at [140, 474] on div "Select files from the file manager, stock photos, or upload file(s)" at bounding box center [127, 448] width 106 height 62
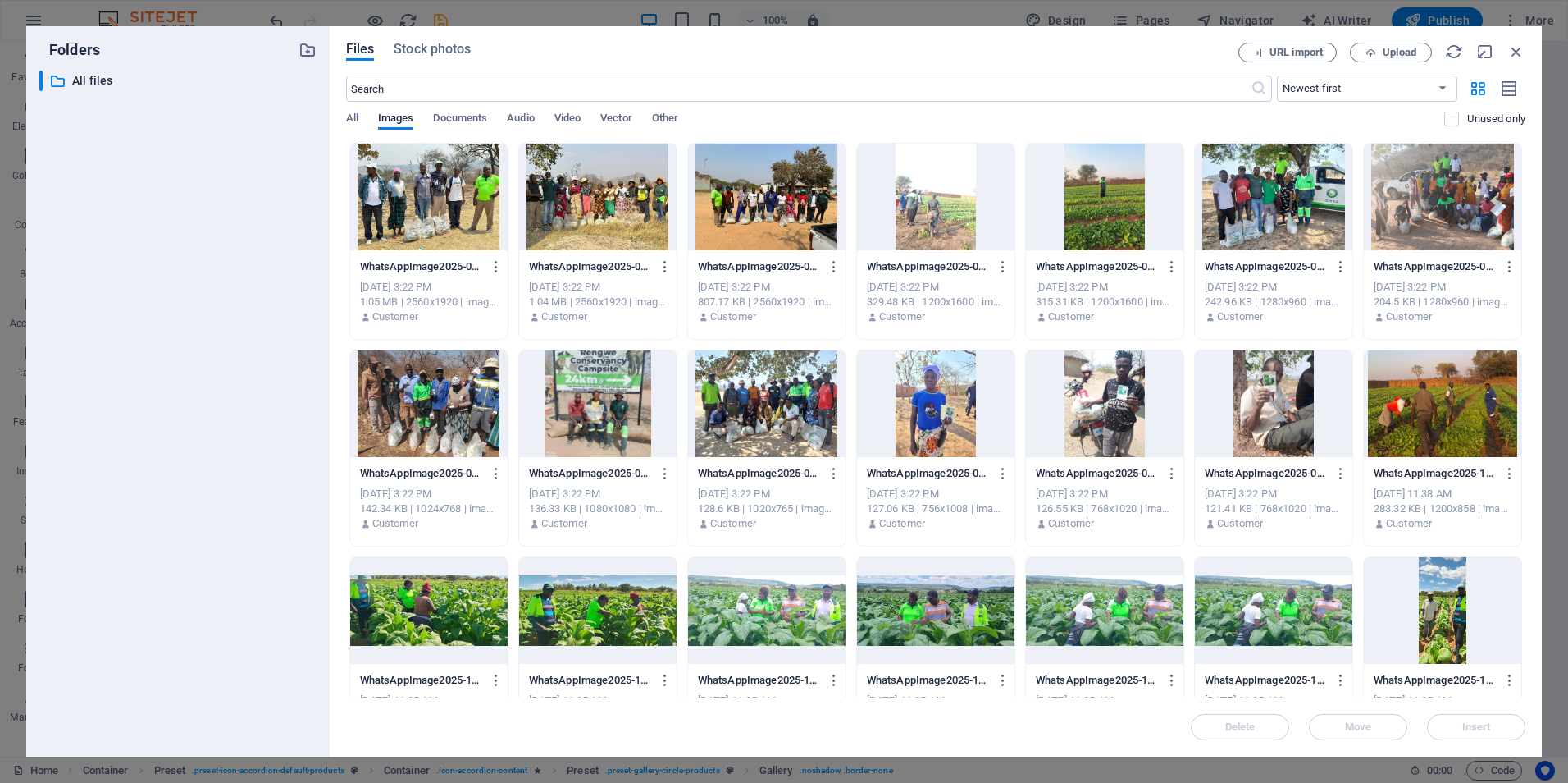
click at [1262, 410] on div at bounding box center [1273, 403] width 158 height 106
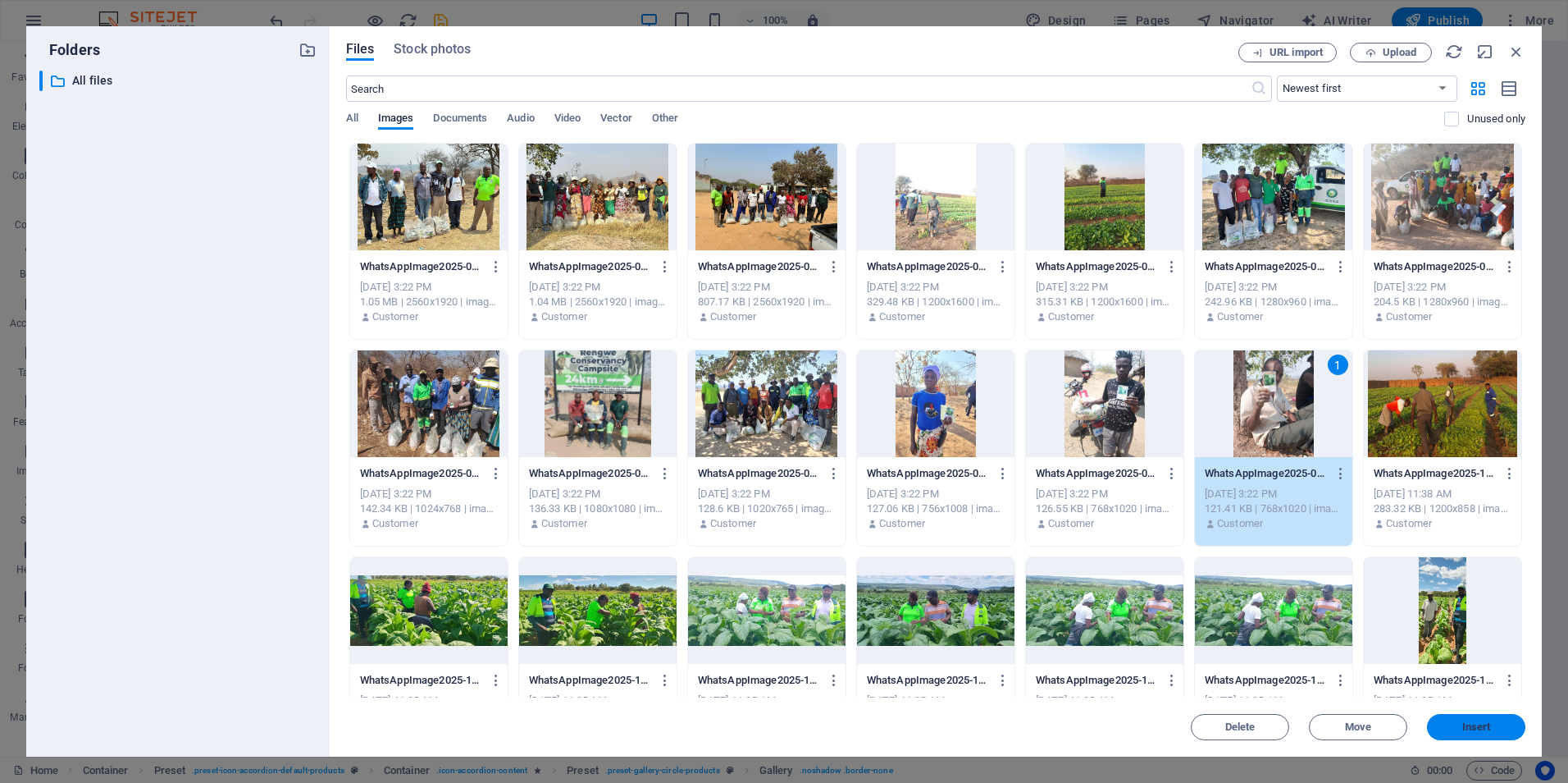
click at [1474, 723] on span "Insert" at bounding box center [1476, 727] width 29 height 10
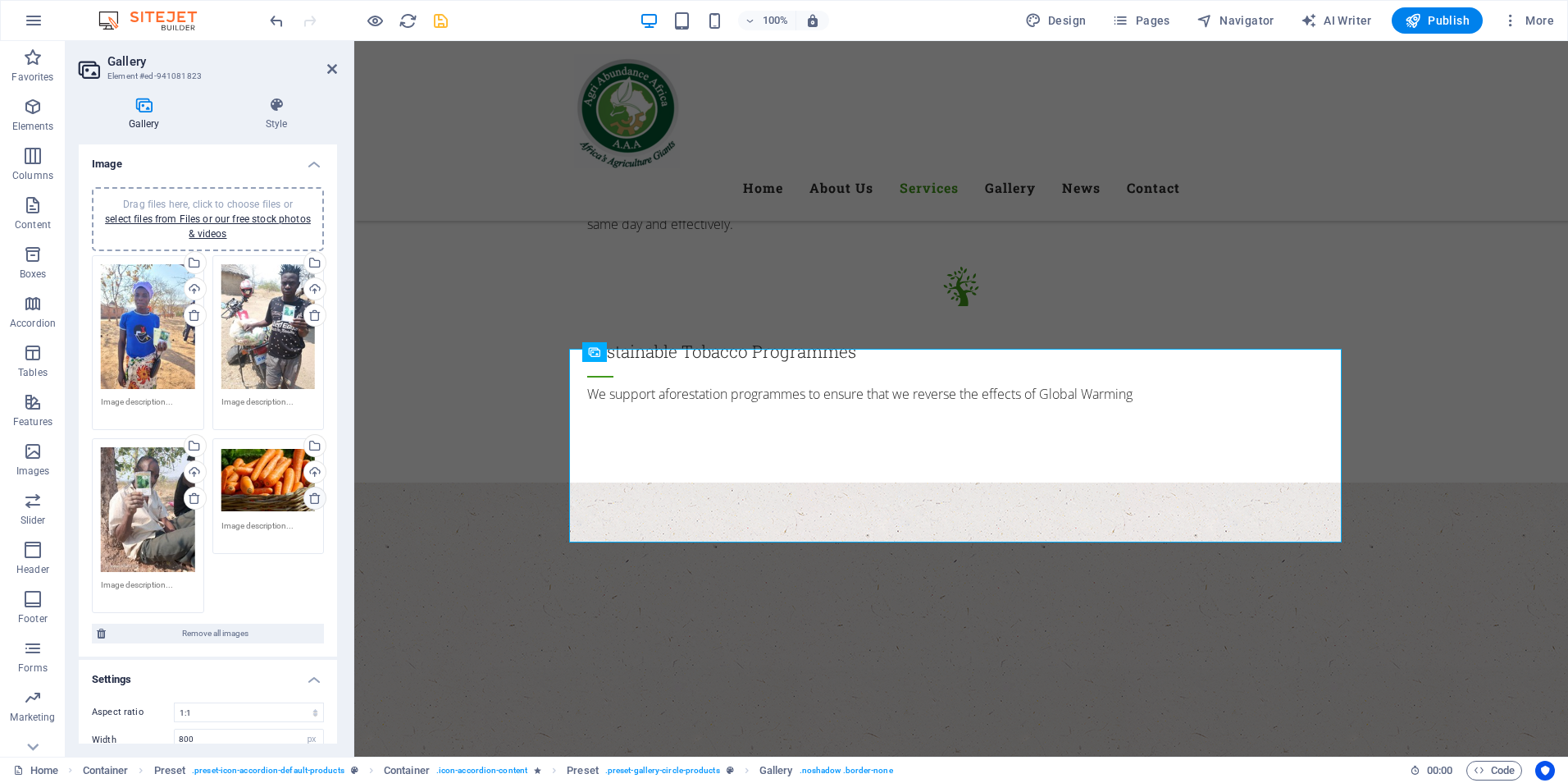
click at [311, 498] on icon at bounding box center [314, 497] width 13 height 13
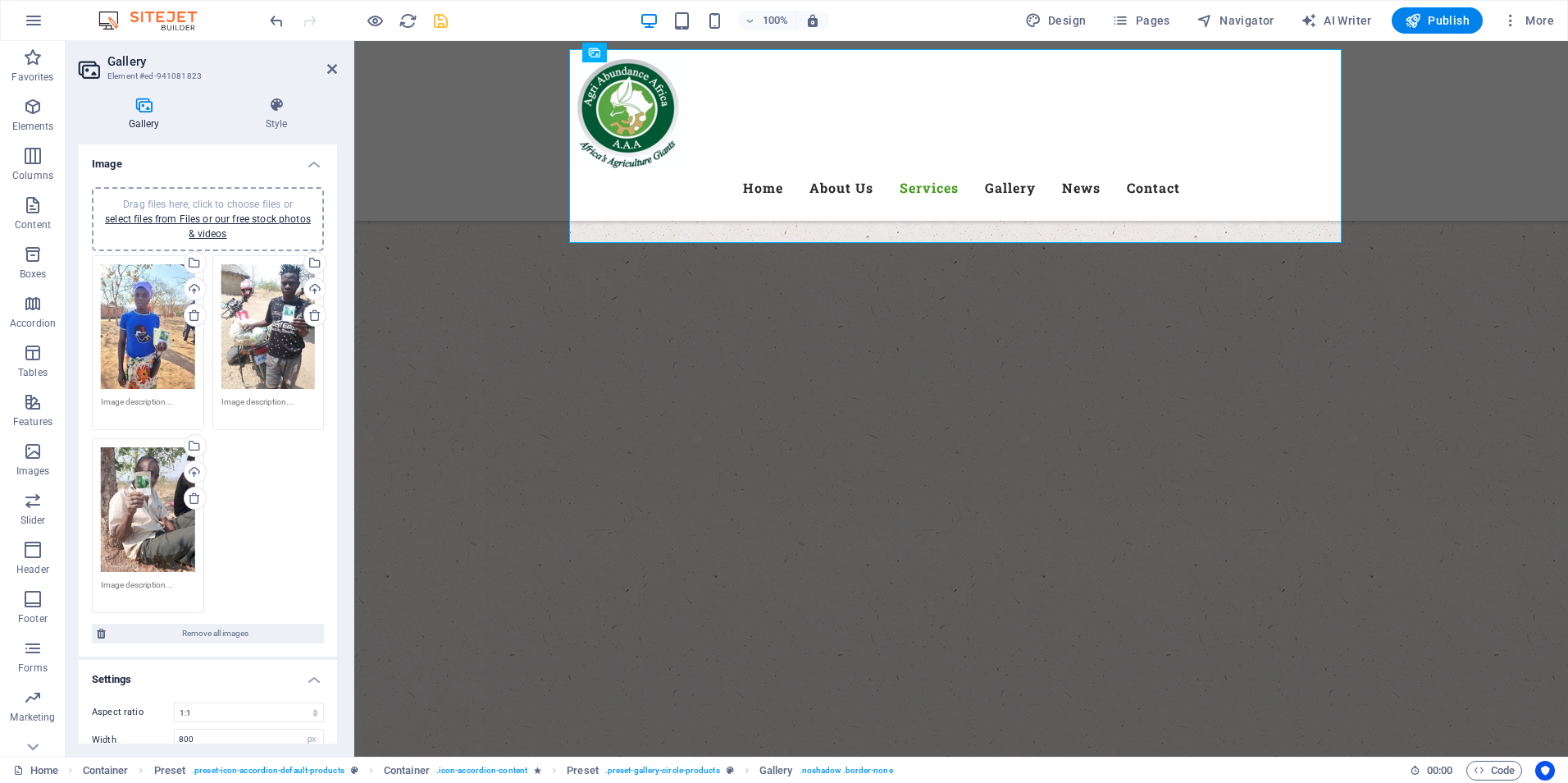
scroll to position [2836, 0]
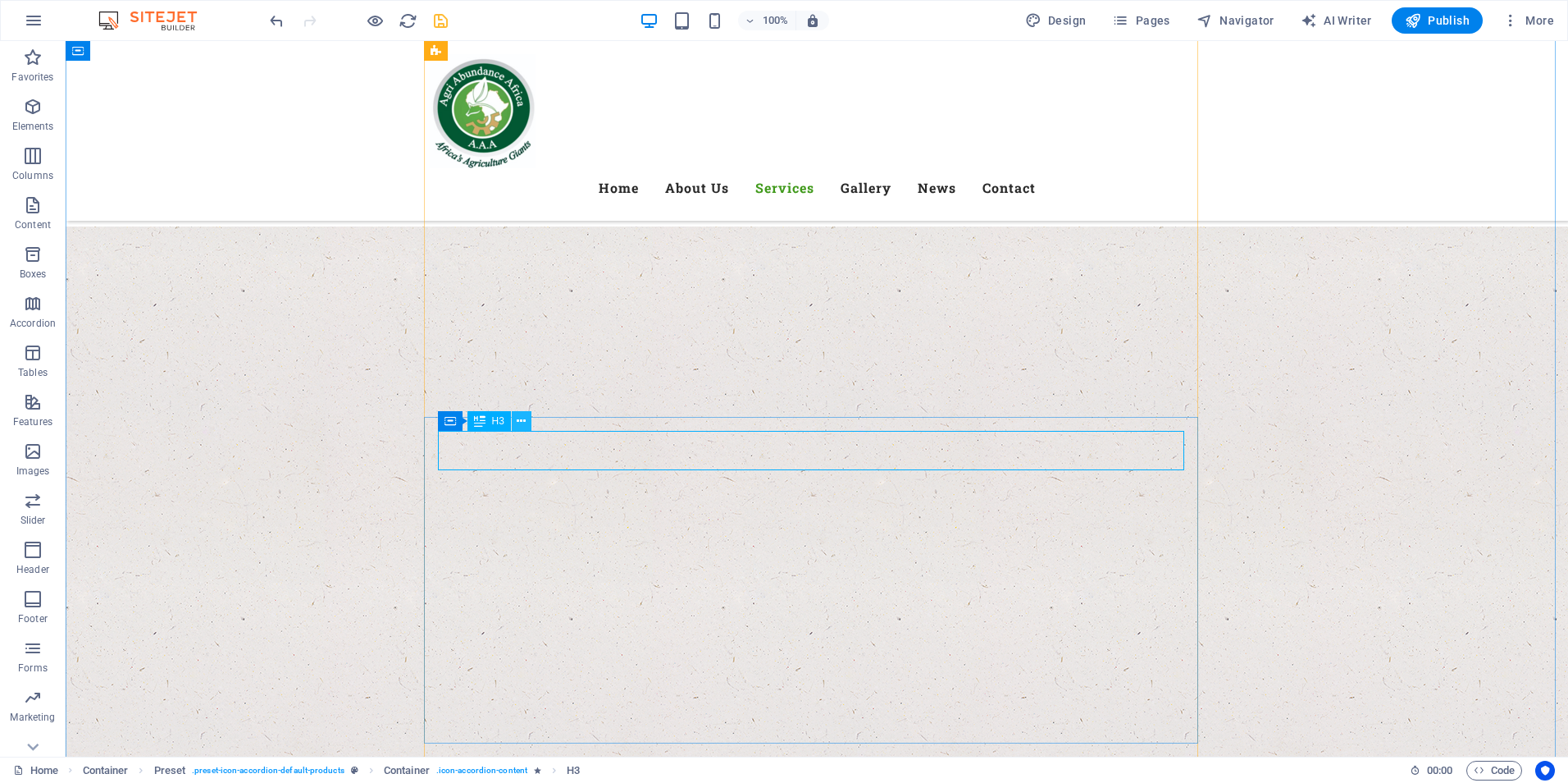
click at [525, 419] on icon at bounding box center [521, 421] width 9 height 17
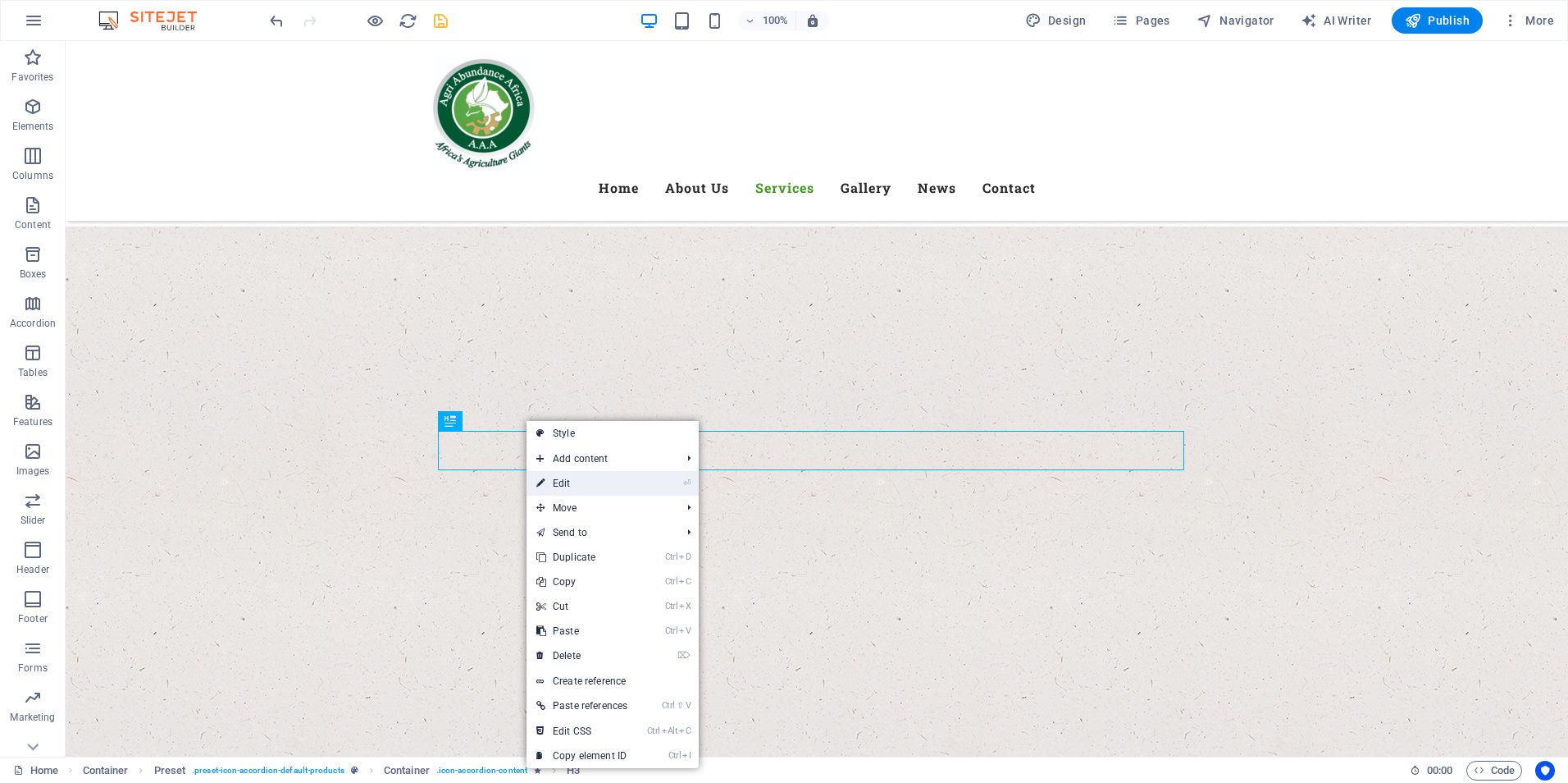
click at [563, 484] on link "⏎ Edit" at bounding box center [582, 483] width 111 height 25
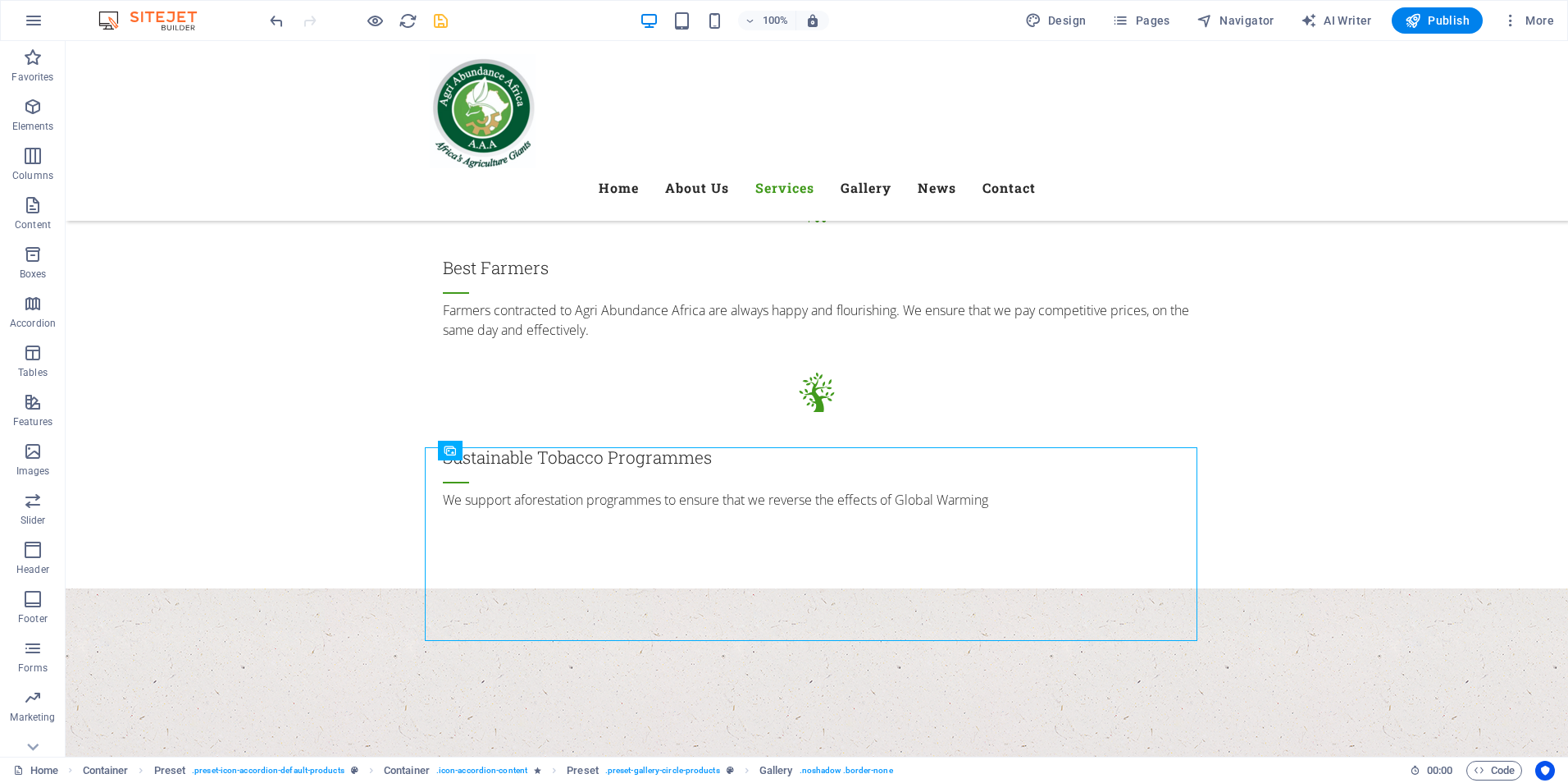
scroll to position [2525, 0]
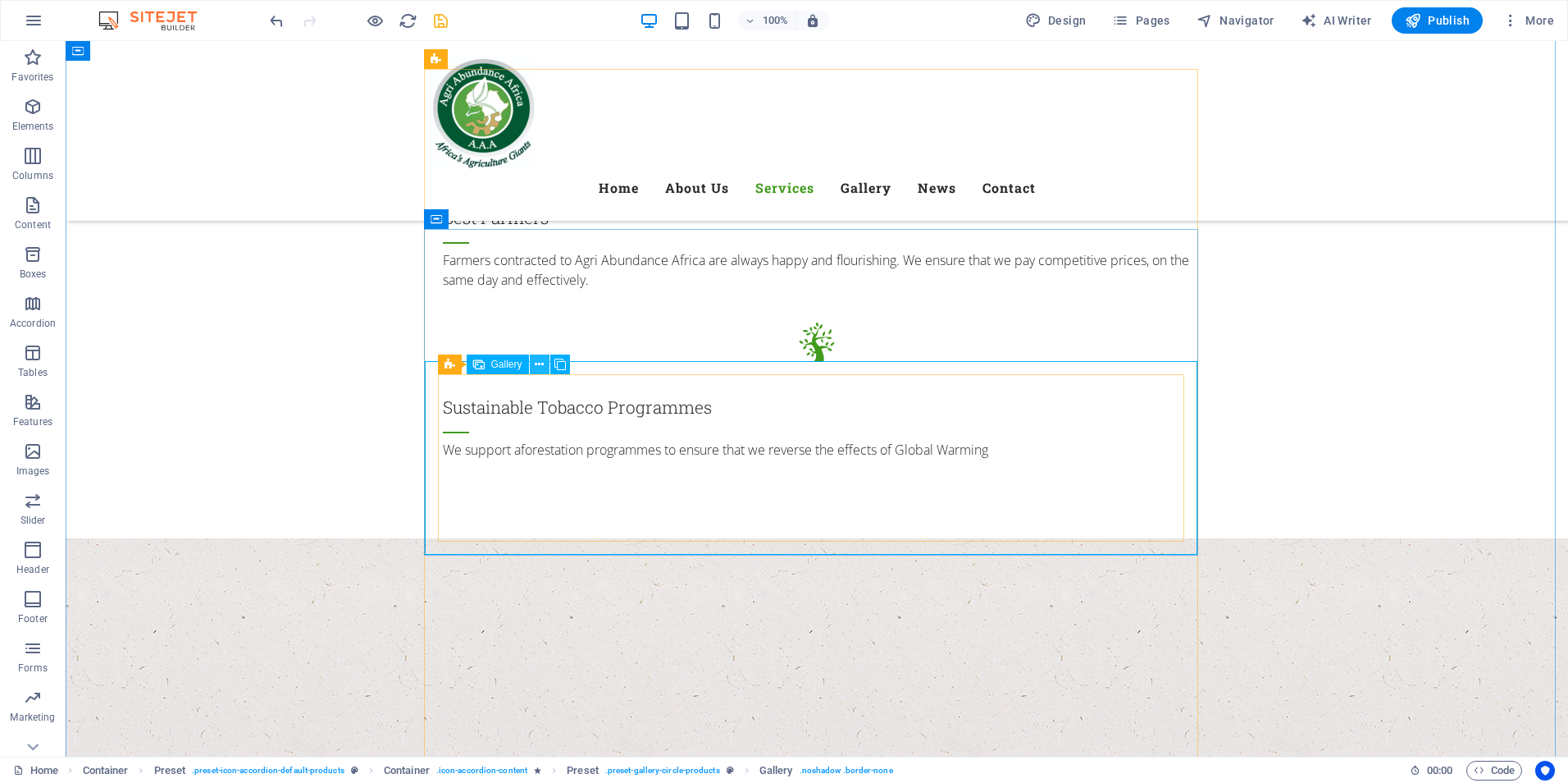
click at [541, 367] on icon at bounding box center [539, 364] width 9 height 17
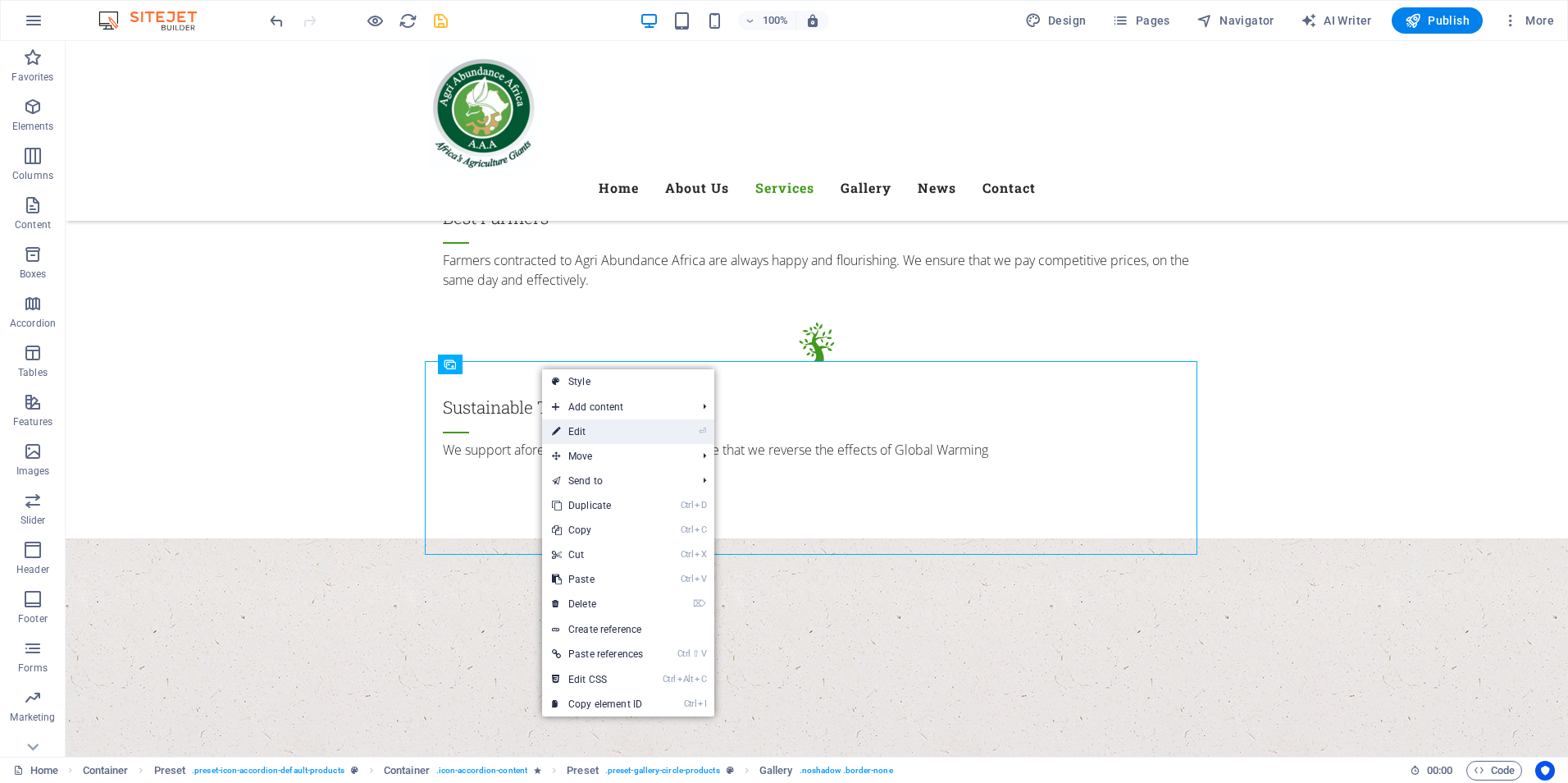
click at [584, 431] on link "⏎ Edit" at bounding box center [597, 431] width 111 height 25
select select "4"
select select "px"
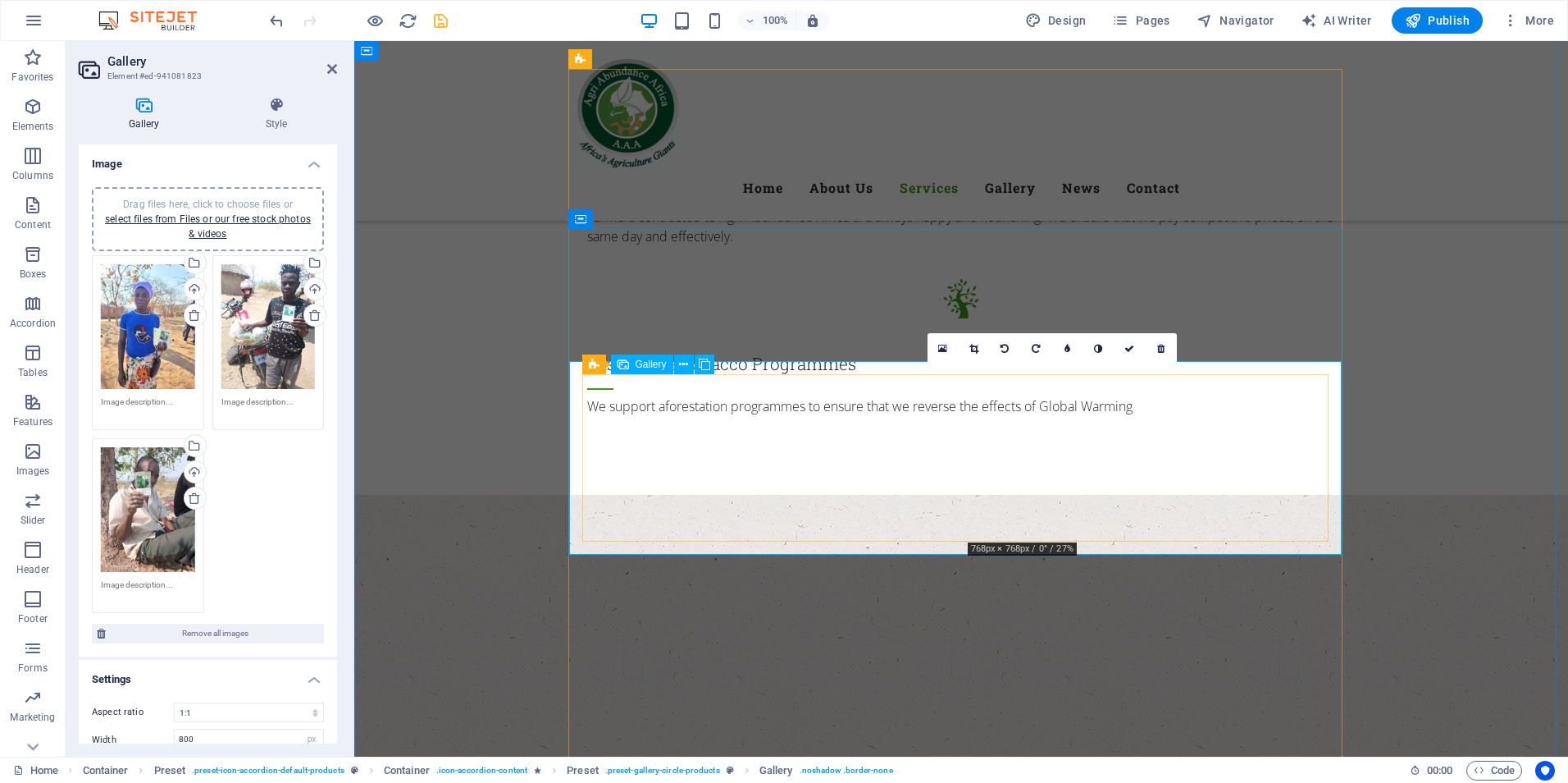
drag, startPoint x: 1065, startPoint y: 456, endPoint x: 1090, endPoint y: 460, distance: 25.3
drag, startPoint x: 1084, startPoint y: 465, endPoint x: 1185, endPoint y: 454, distance: 101.6
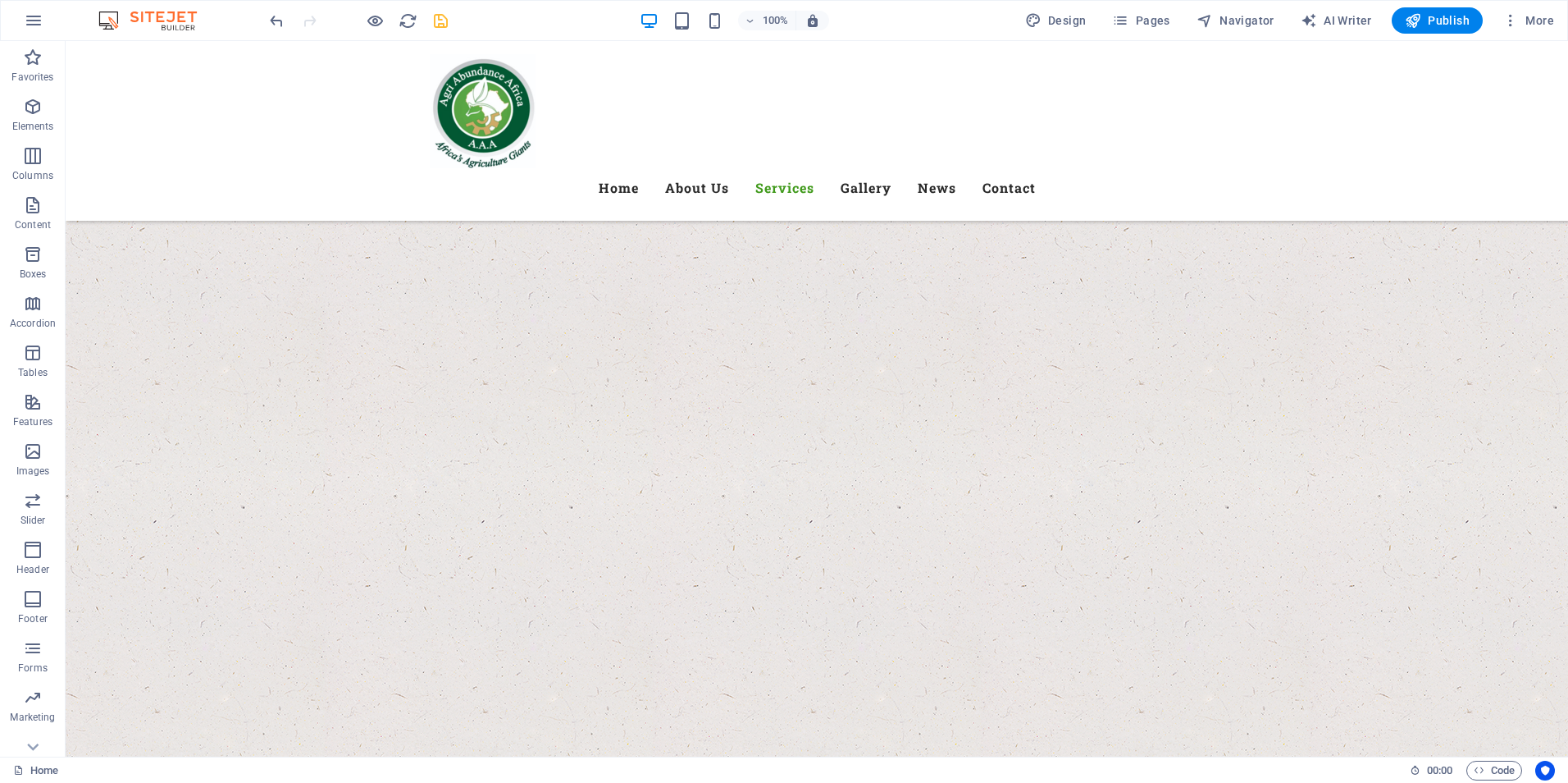
scroll to position [2898, 0]
click at [538, 492] on icon at bounding box center [539, 490] width 9 height 17
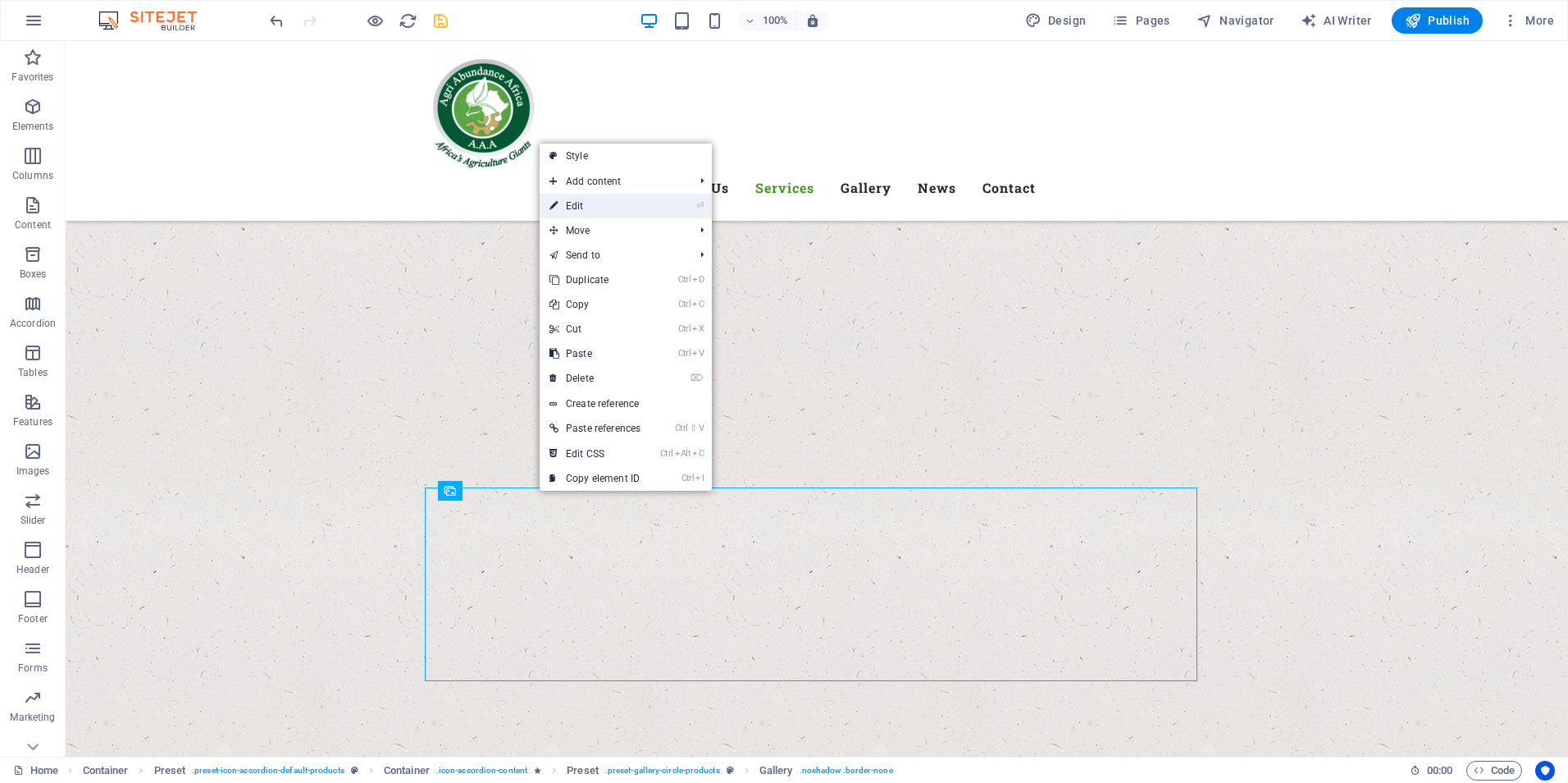
click at [583, 211] on link "⏎ Edit" at bounding box center [595, 205] width 111 height 25
select select "4"
select select "px"
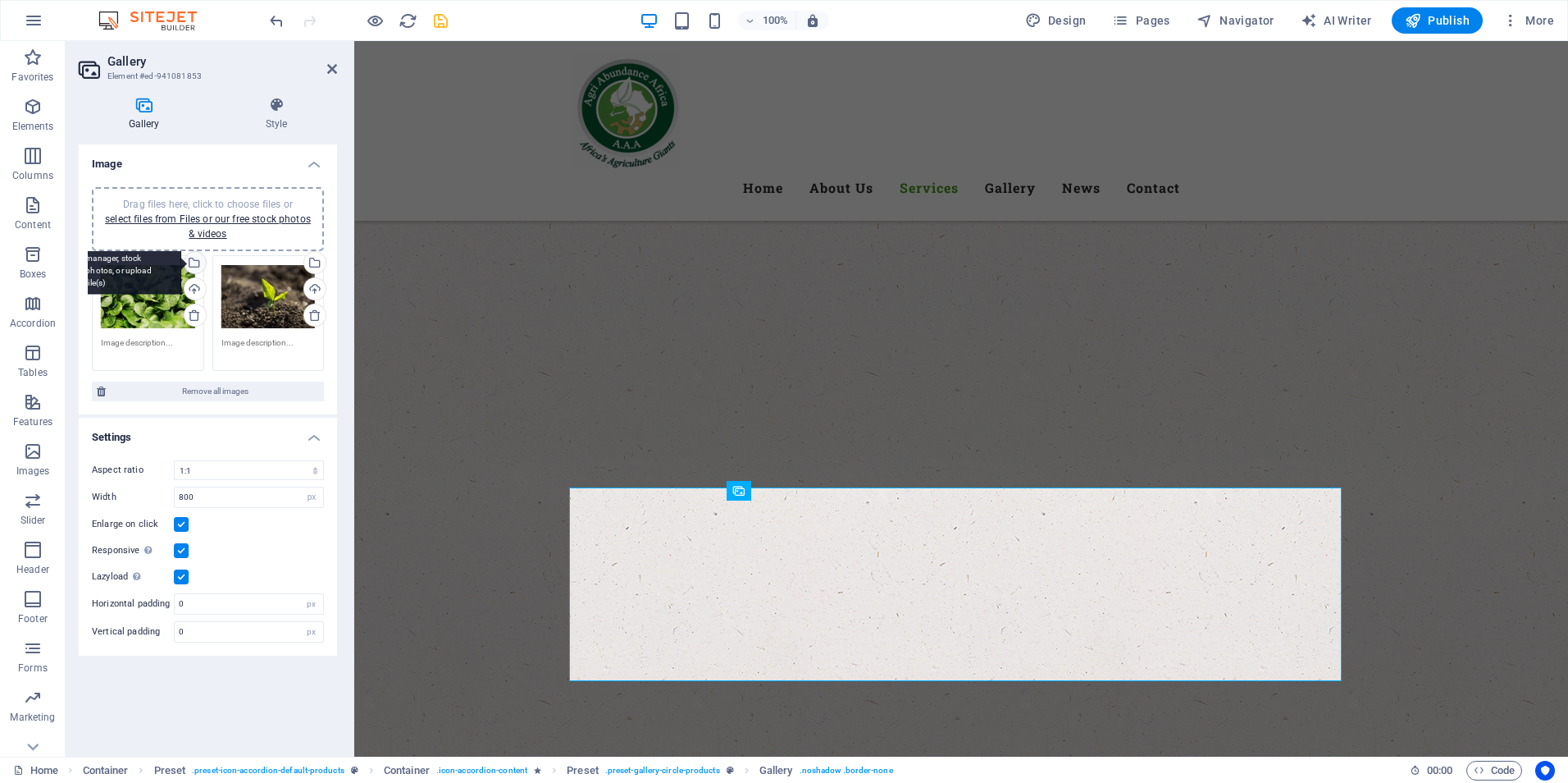
click at [181, 258] on div "Select files from the file manager, stock photos, or upload file(s)" at bounding box center [127, 264] width 106 height 62
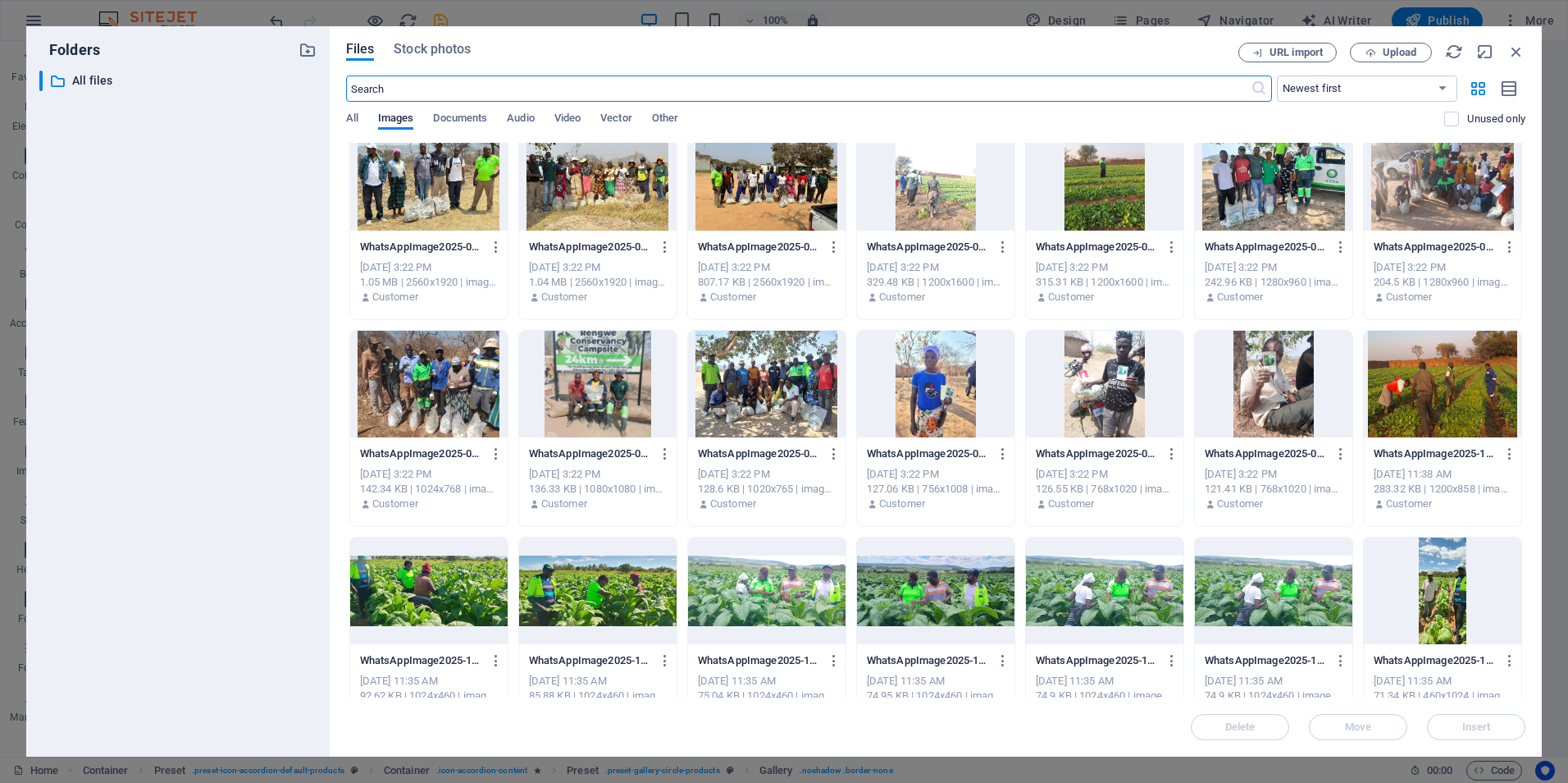
scroll to position [0, 0]
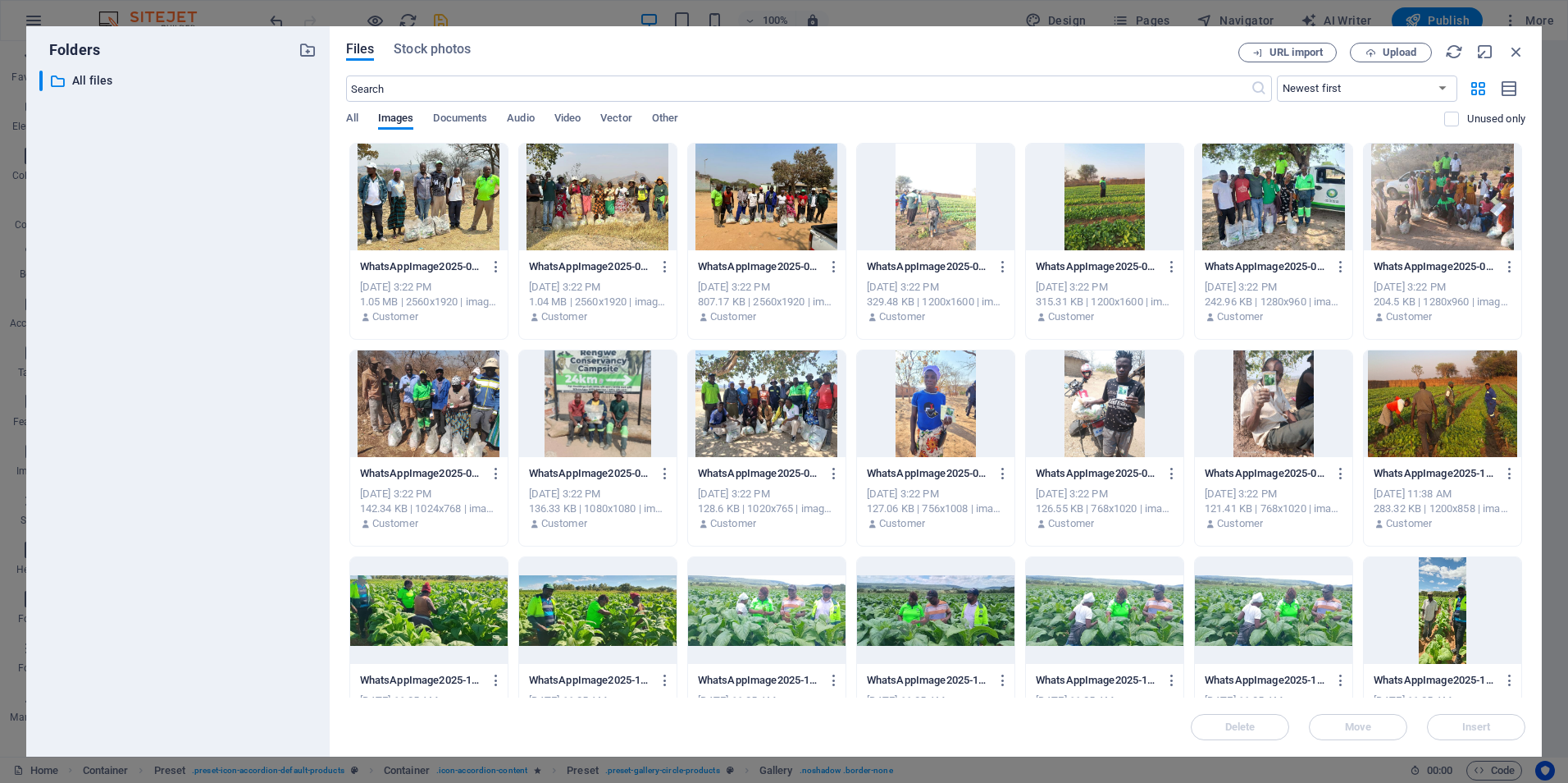
click at [457, 405] on div at bounding box center [428, 403] width 158 height 106
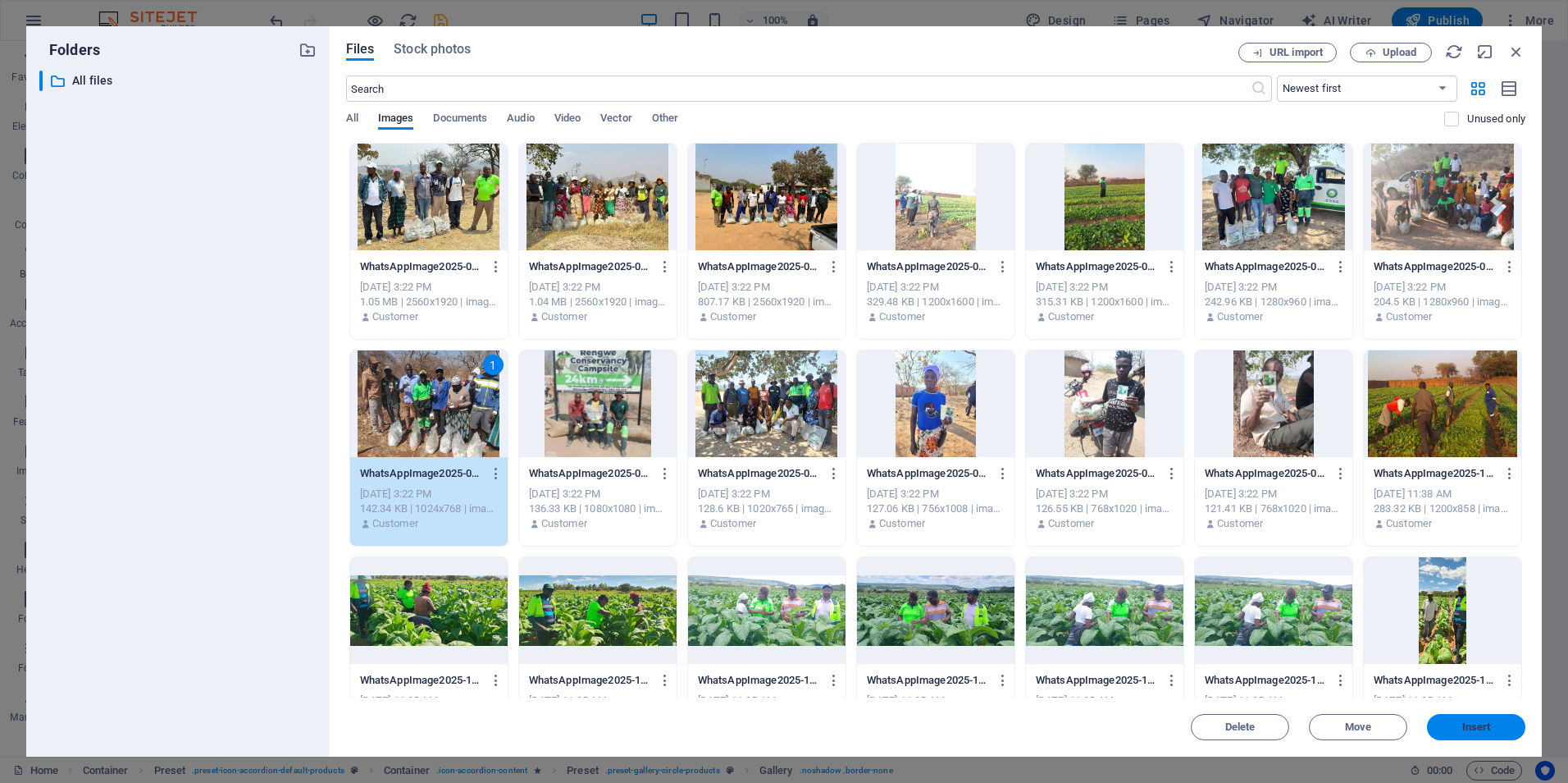
drag, startPoint x: 1492, startPoint y: 722, endPoint x: 685, endPoint y: 621, distance: 813.3
click at [1492, 722] on span "Insert" at bounding box center [1476, 727] width 85 height 10
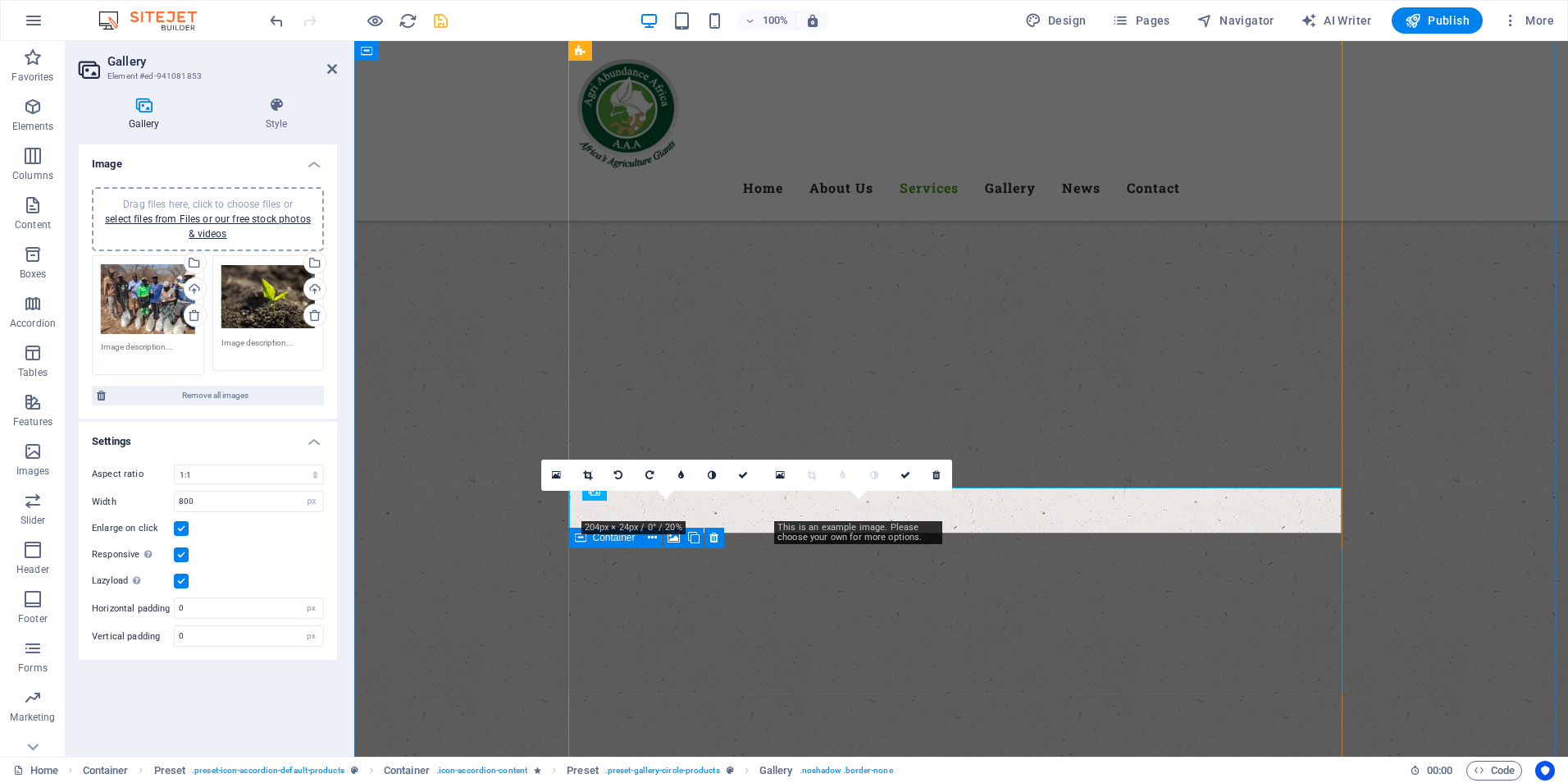
scroll to position [2898, 0]
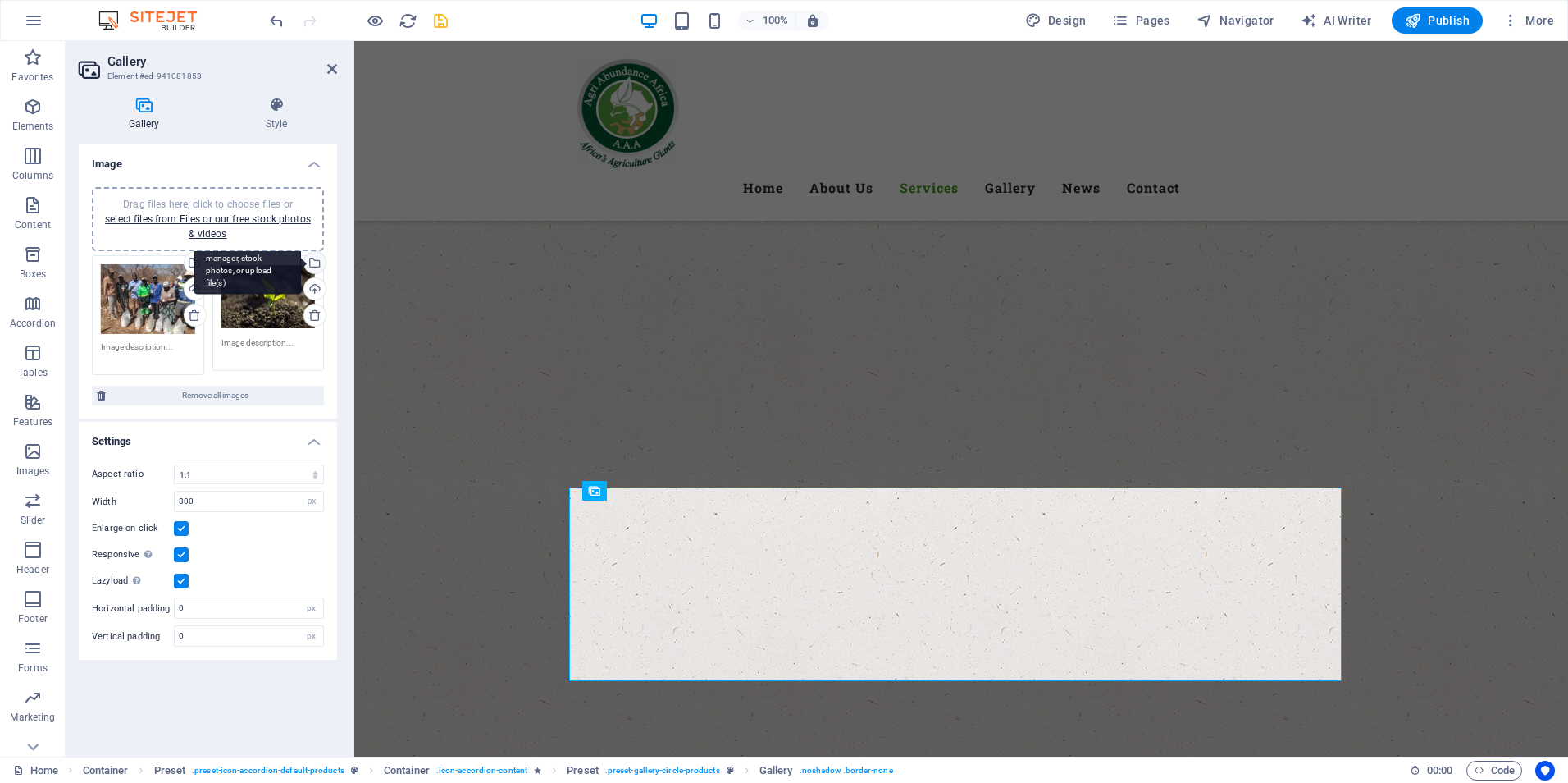
click at [301, 269] on div "Select files from the file manager, stock photos, or upload file(s)" at bounding box center [247, 264] width 106 height 62
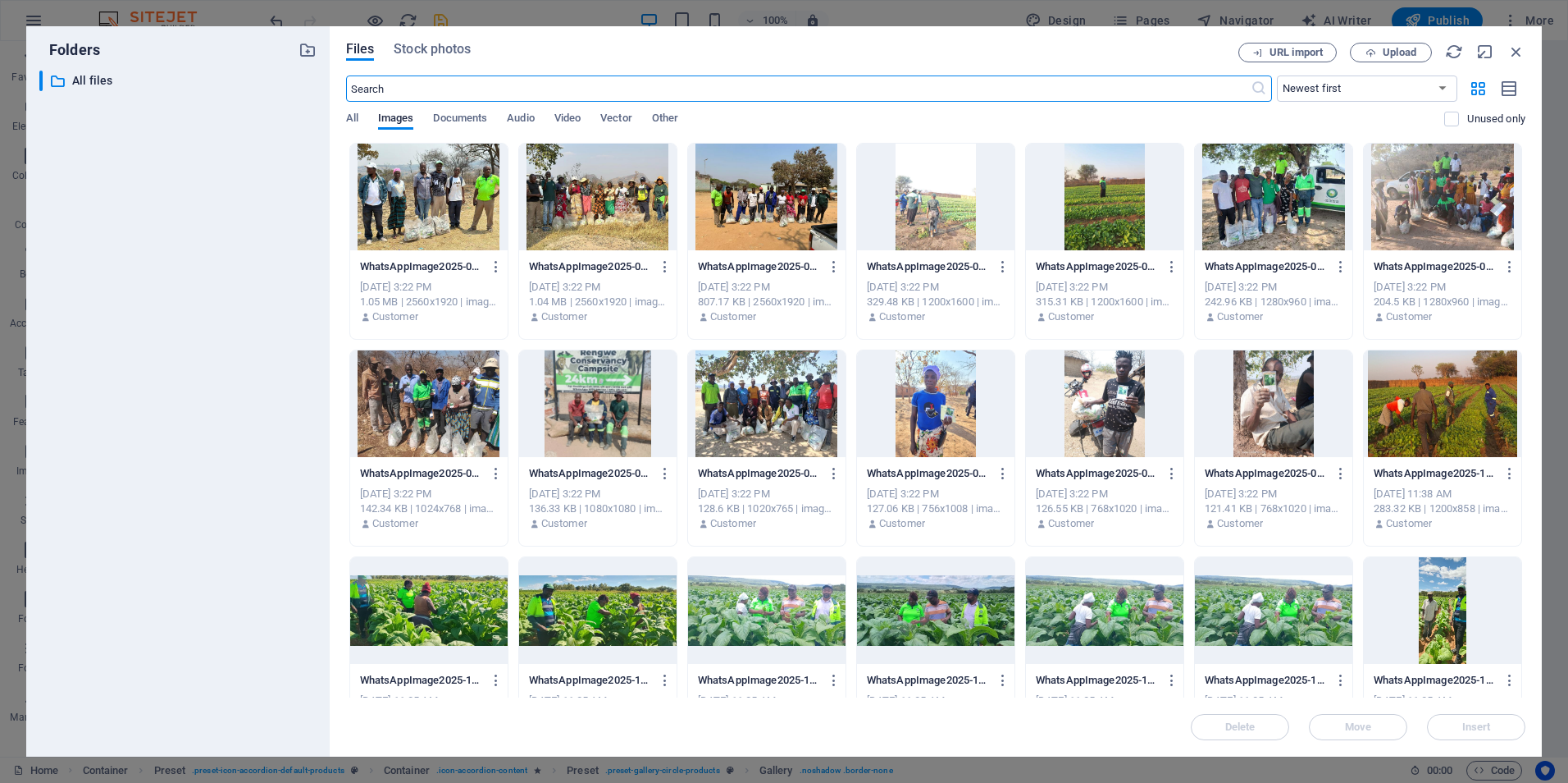
scroll to position [2899, 0]
click at [790, 423] on div at bounding box center [767, 403] width 158 height 106
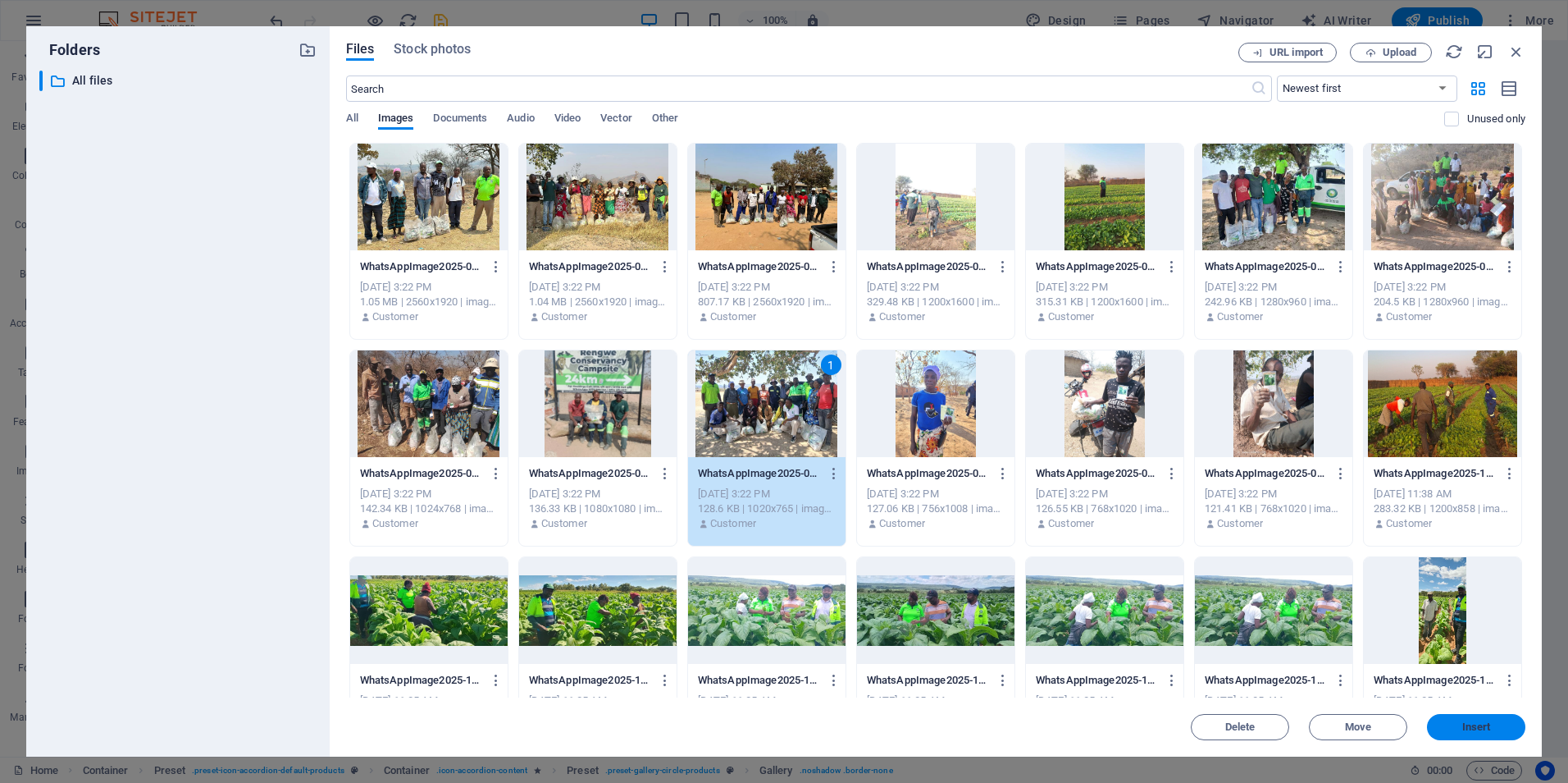
click at [1483, 723] on span "Insert" at bounding box center [1476, 727] width 29 height 10
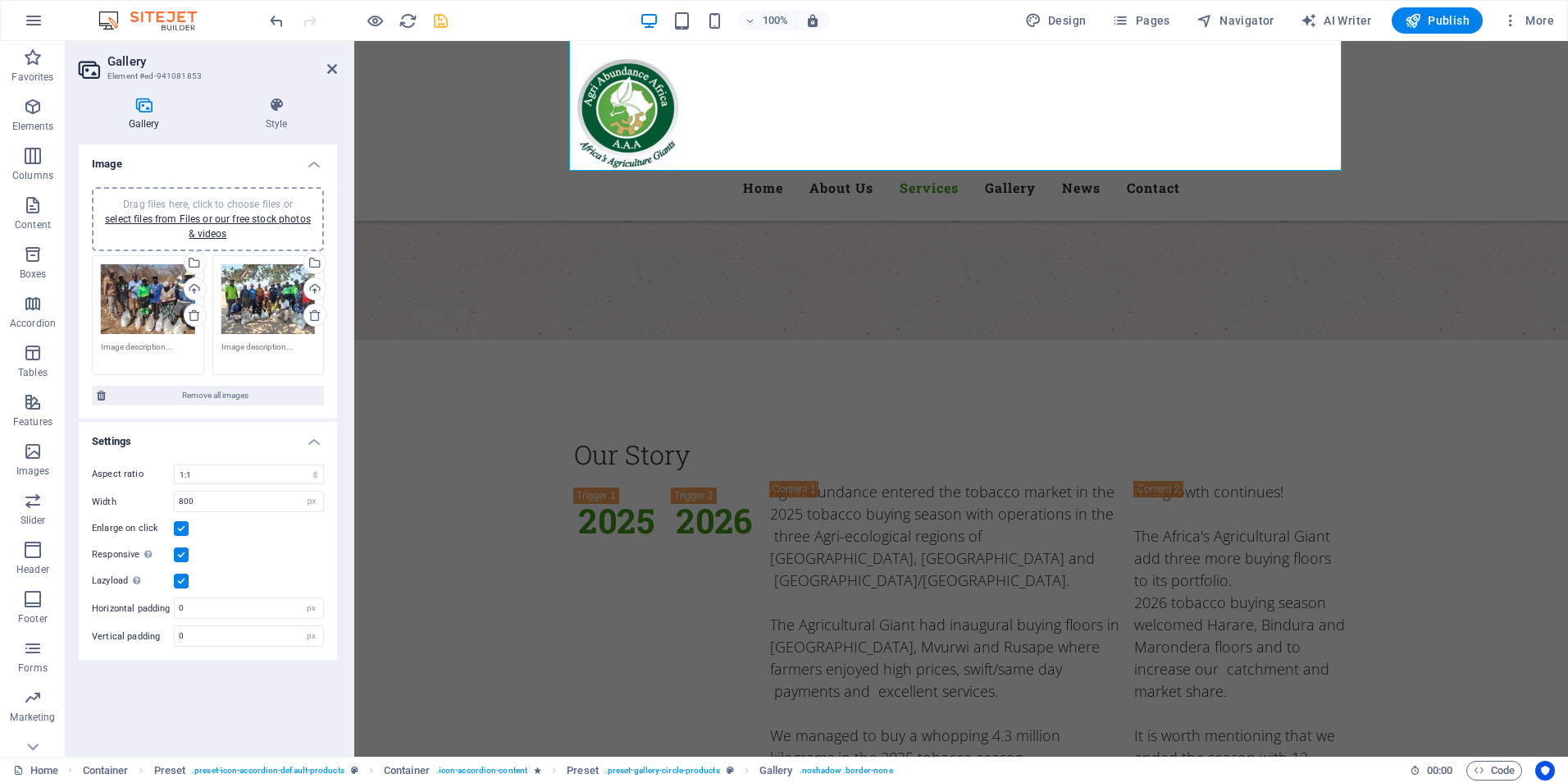
scroll to position [3408, 0]
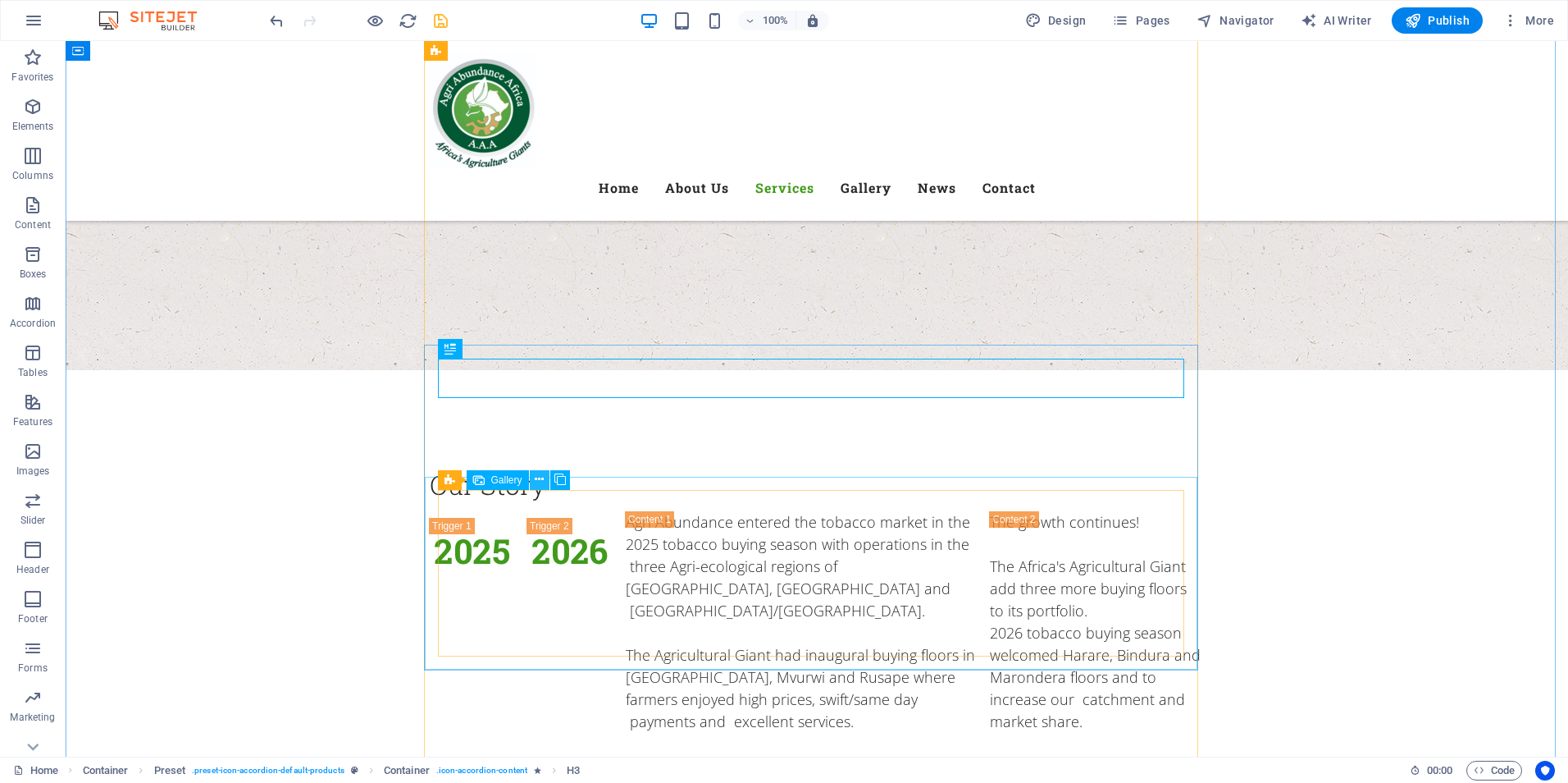
click at [546, 480] on button at bounding box center [540, 480] width 20 height 20
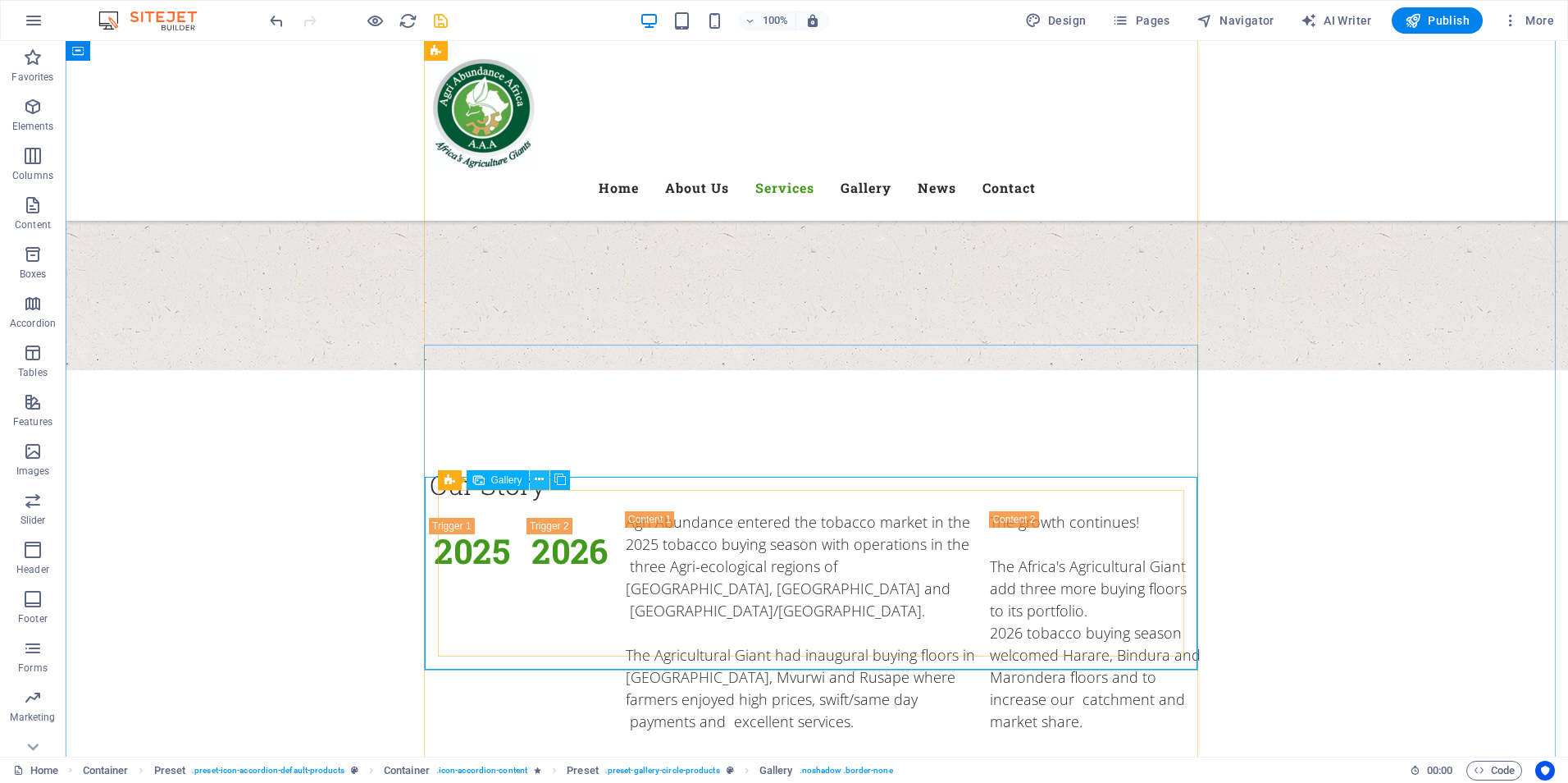
click at [538, 481] on icon at bounding box center [539, 479] width 9 height 17
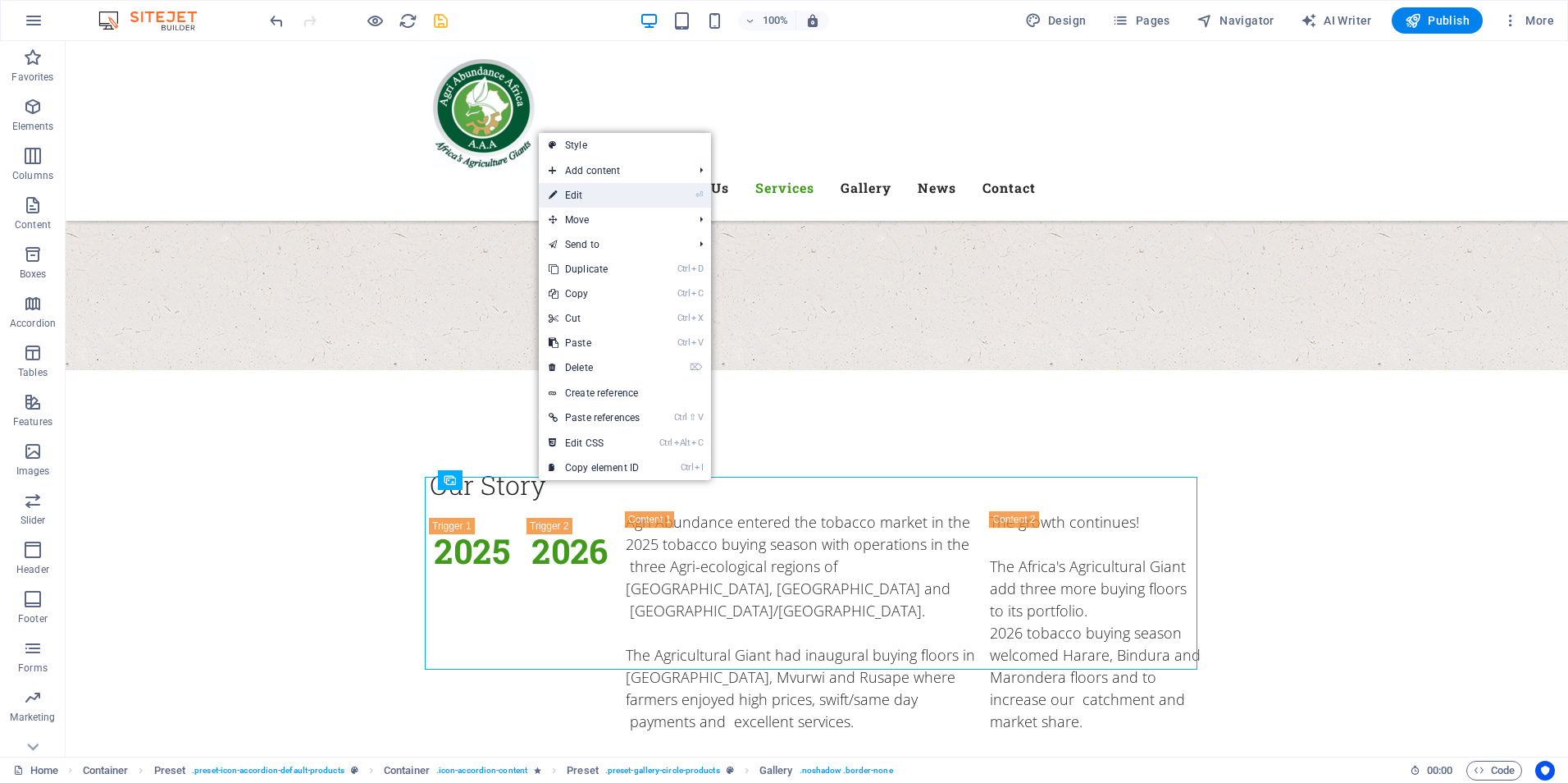
click at [584, 195] on link "⏎ Edit" at bounding box center [594, 195] width 111 height 25
select select "4"
select select "px"
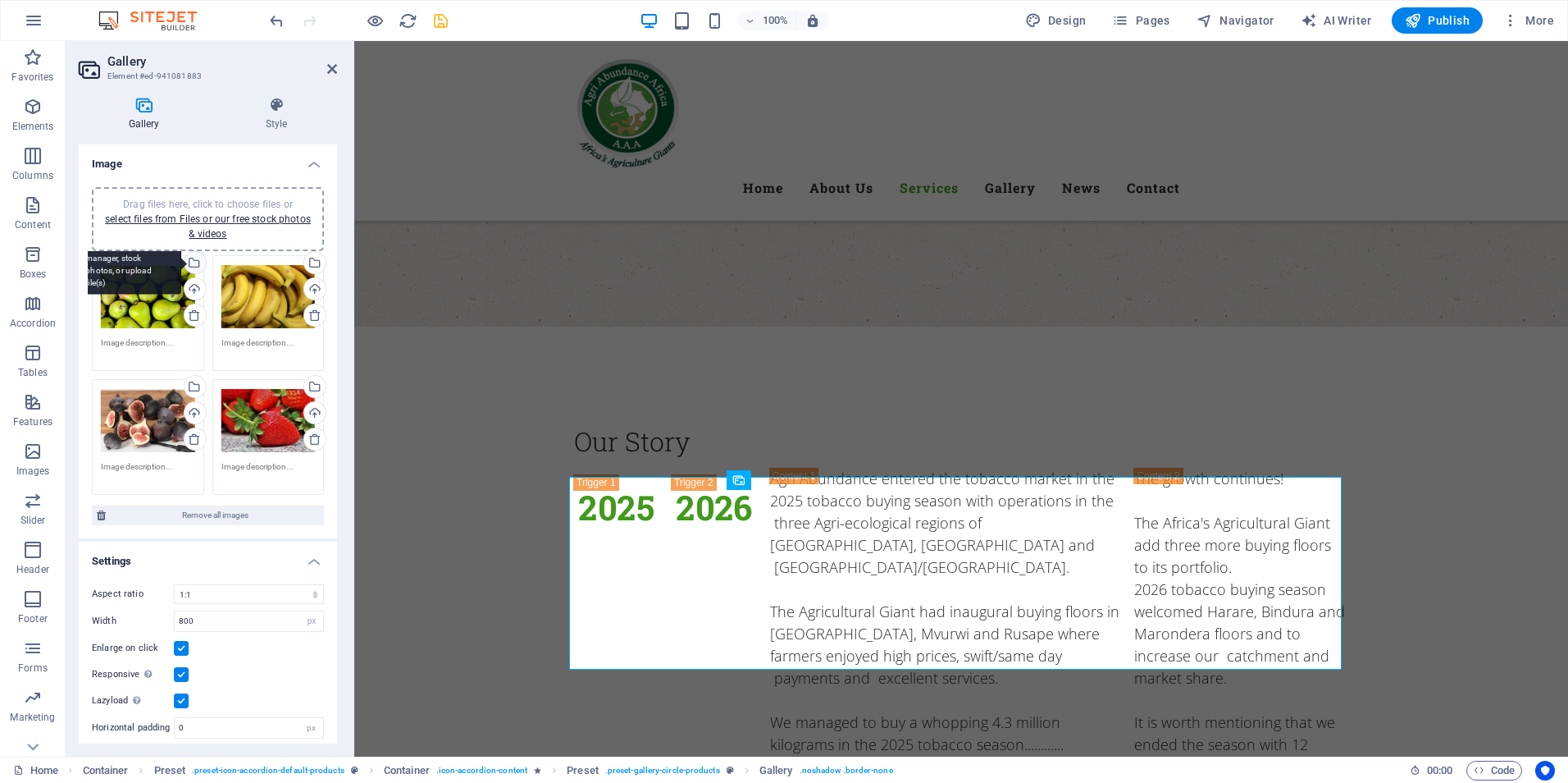
click at [194, 266] on div "Select files from the file manager, stock photos, or upload file(s)" at bounding box center [193, 264] width 25 height 25
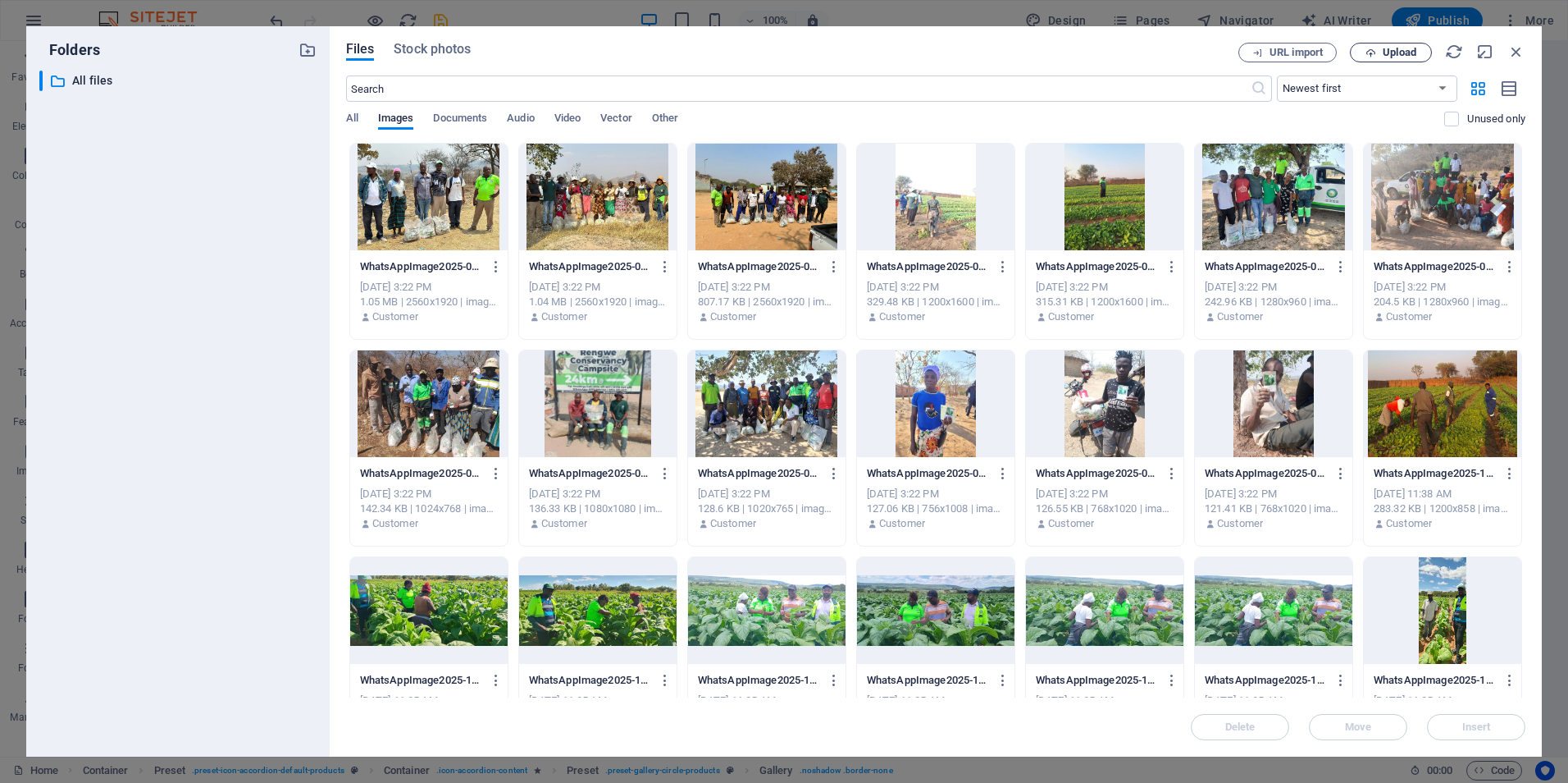
click at [1398, 54] on span "Upload" at bounding box center [1399, 53] width 34 height 10
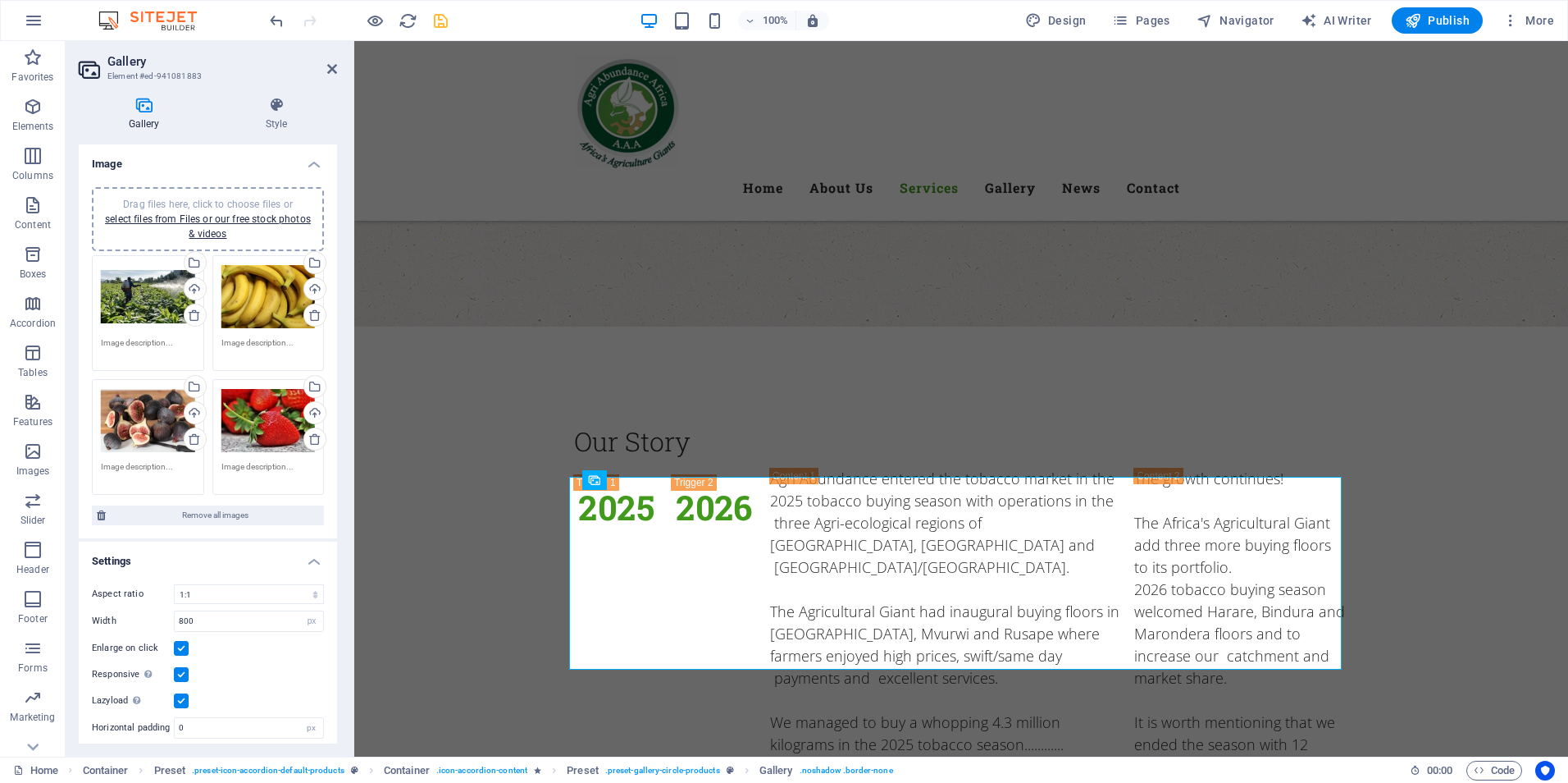
click at [285, 297] on div "Drag files here, click to choose files or select files from Files or our free s…" at bounding box center [268, 297] width 94 height 65
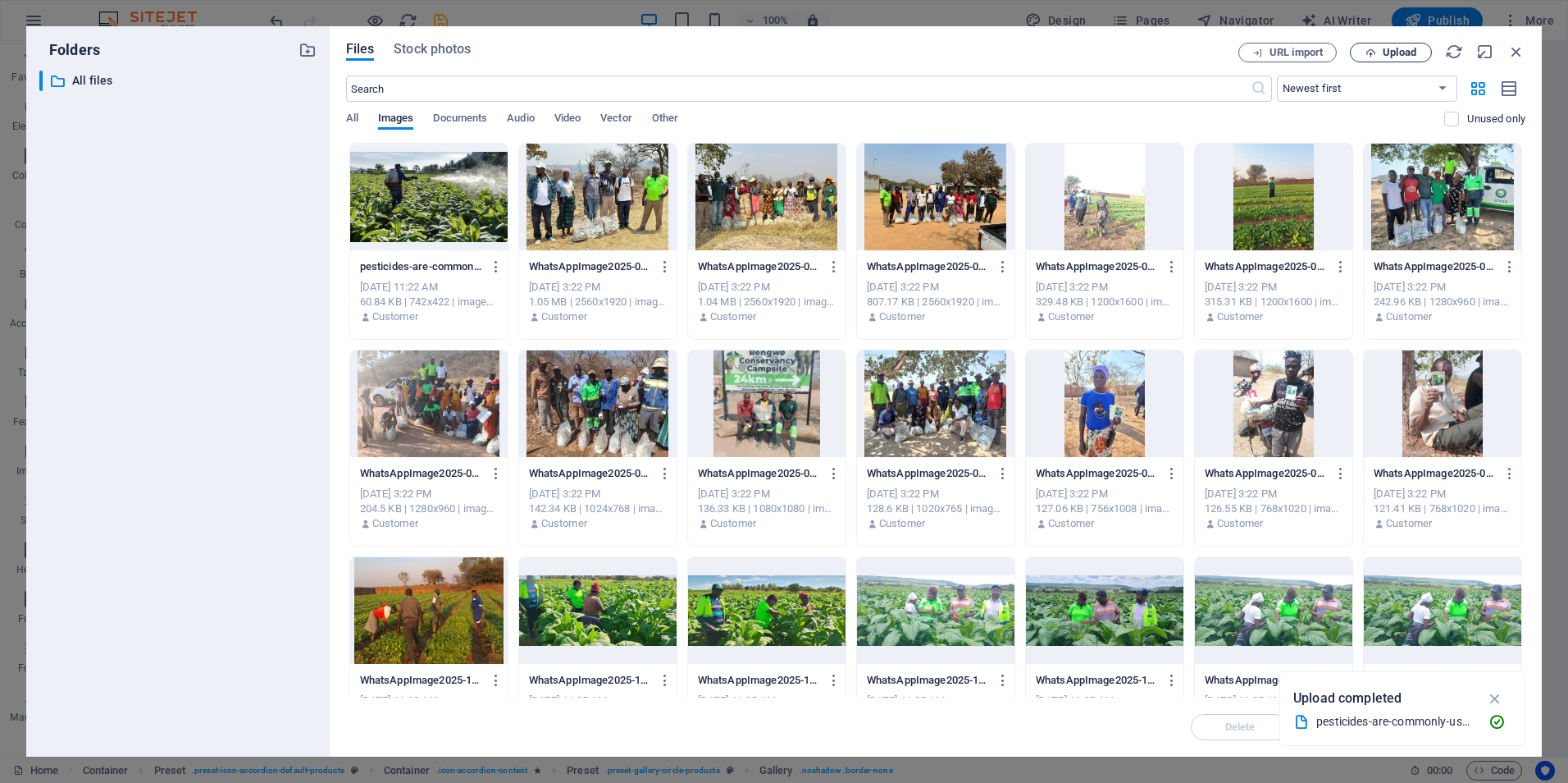
click at [1398, 53] on span "Upload" at bounding box center [1399, 53] width 34 height 10
click at [1403, 51] on span "Upload" at bounding box center [1399, 53] width 34 height 10
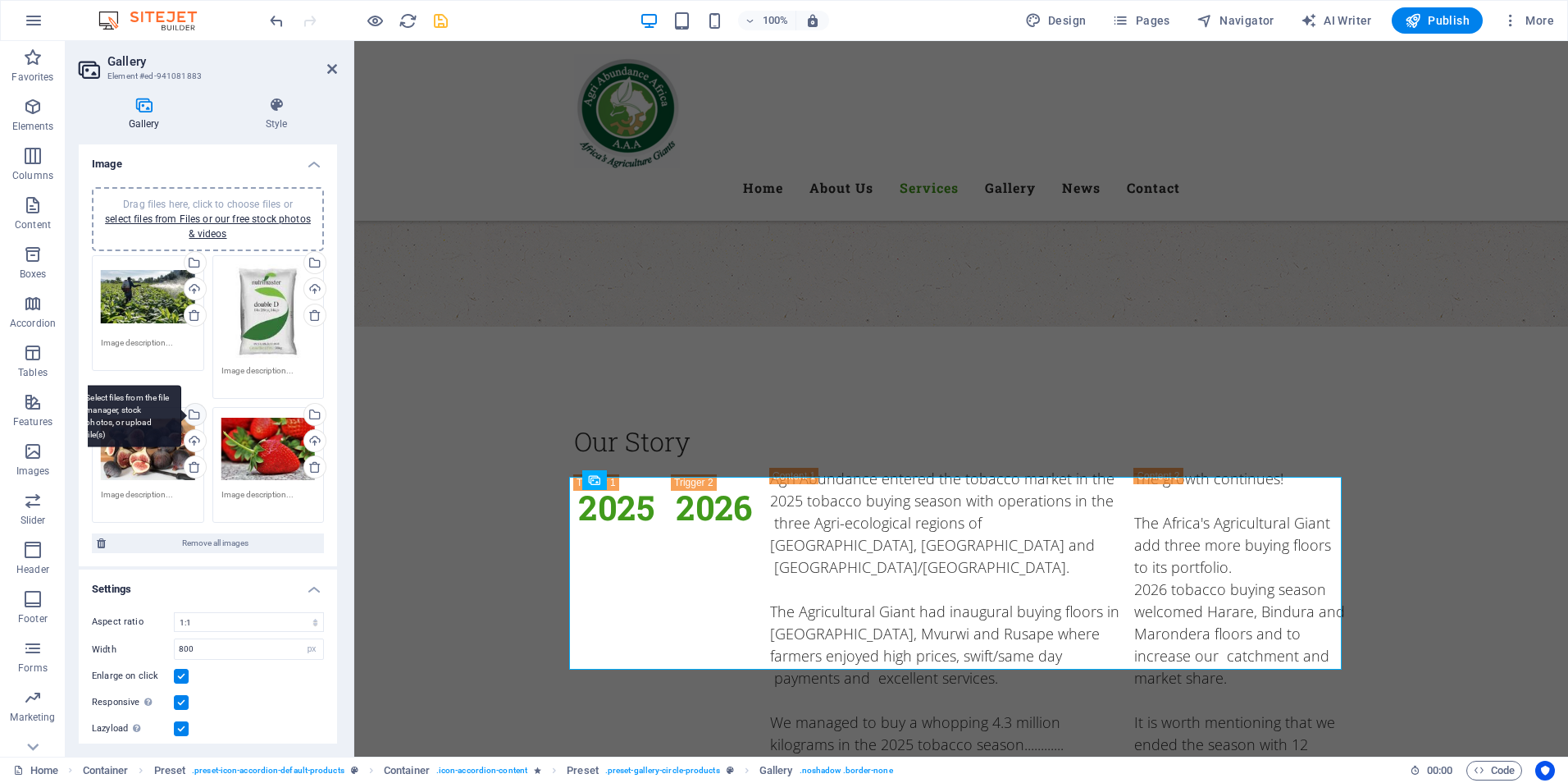
click at [181, 415] on div "Select files from the file manager, stock photos, or upload file(s)" at bounding box center [127, 417] width 106 height 62
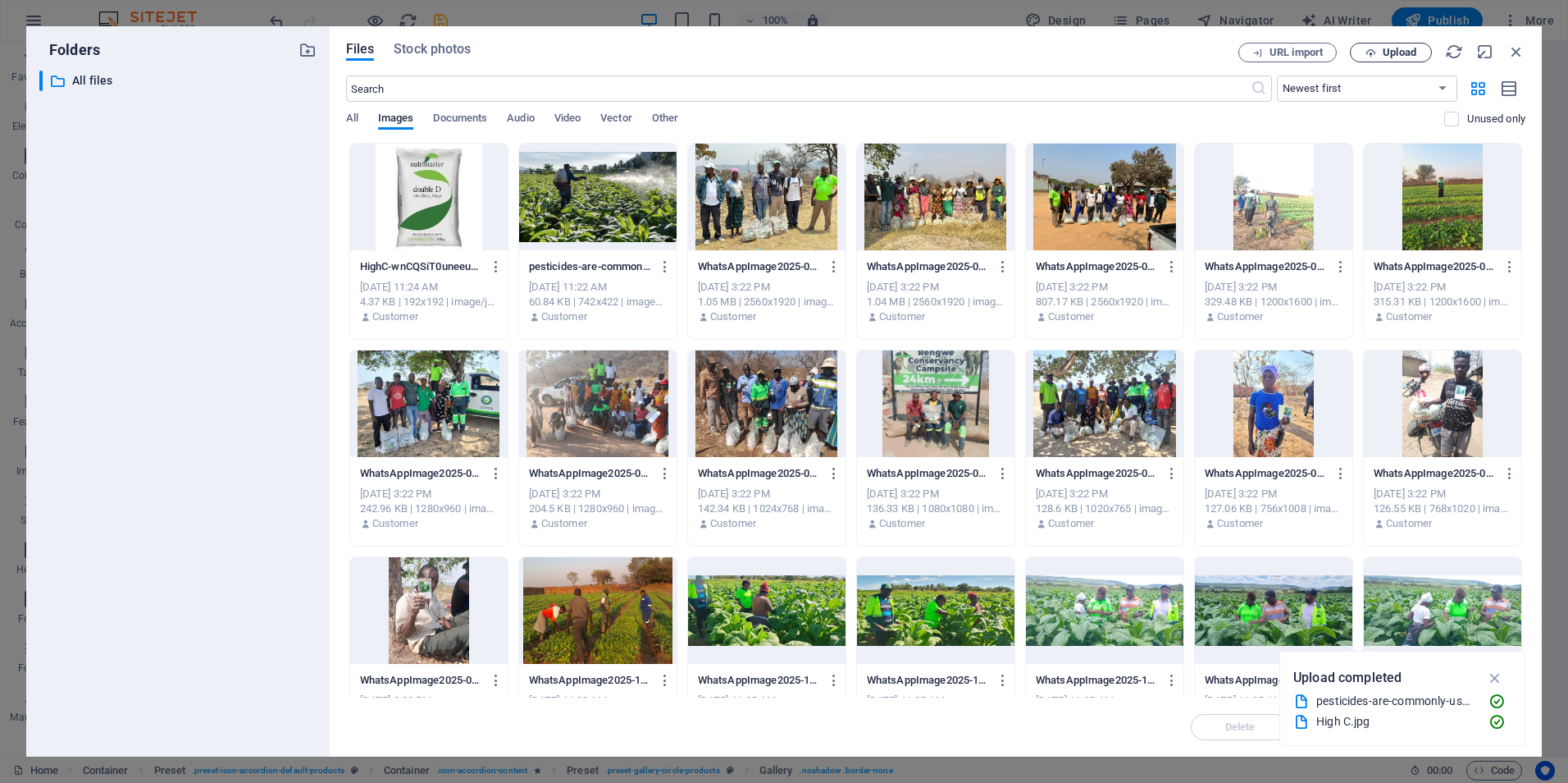
click at [1400, 55] on span "Upload" at bounding box center [1399, 53] width 34 height 10
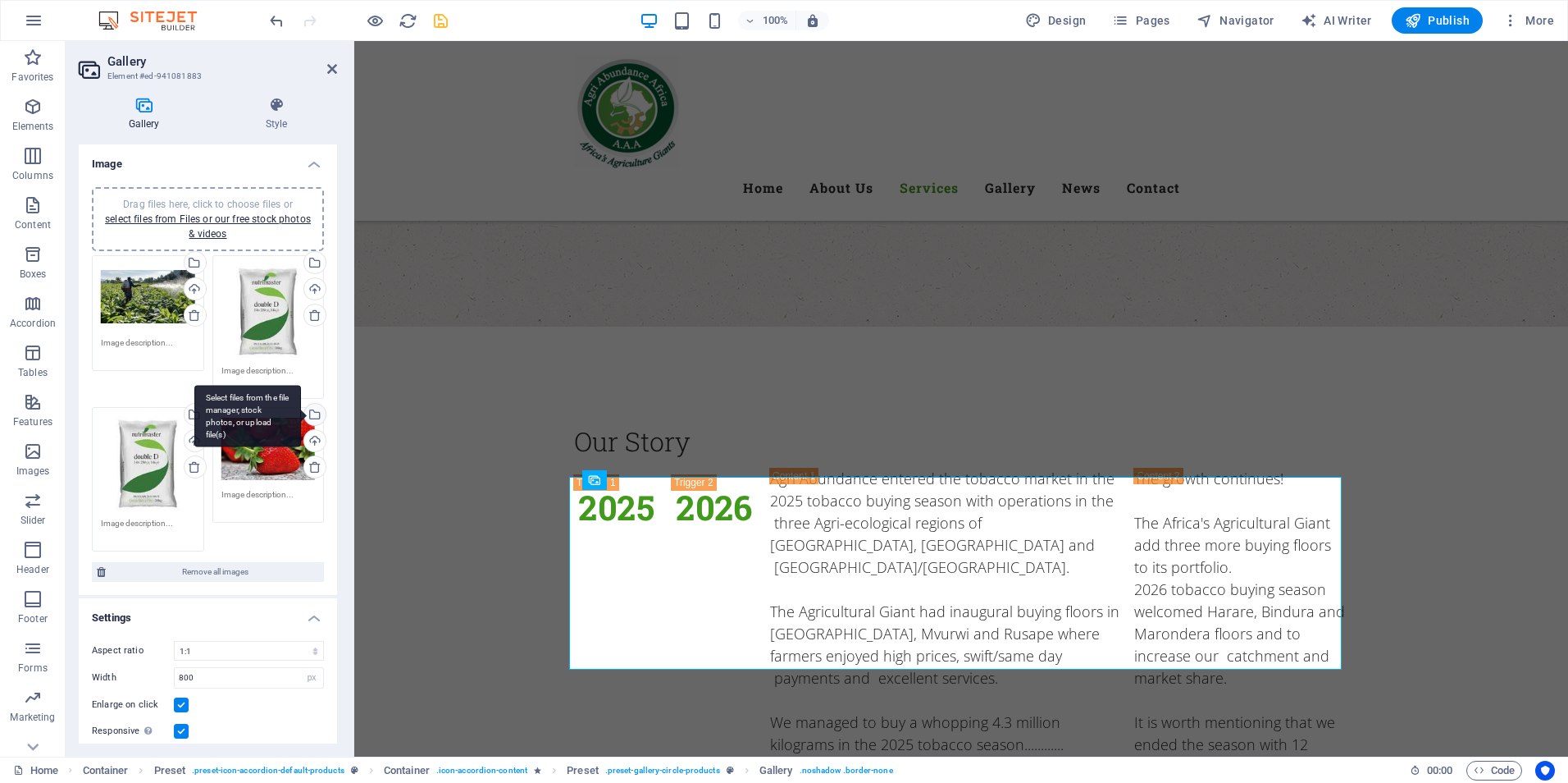
click at [310, 414] on div "Select files from the file manager, stock photos, or upload file(s)" at bounding box center [312, 416] width 25 height 25
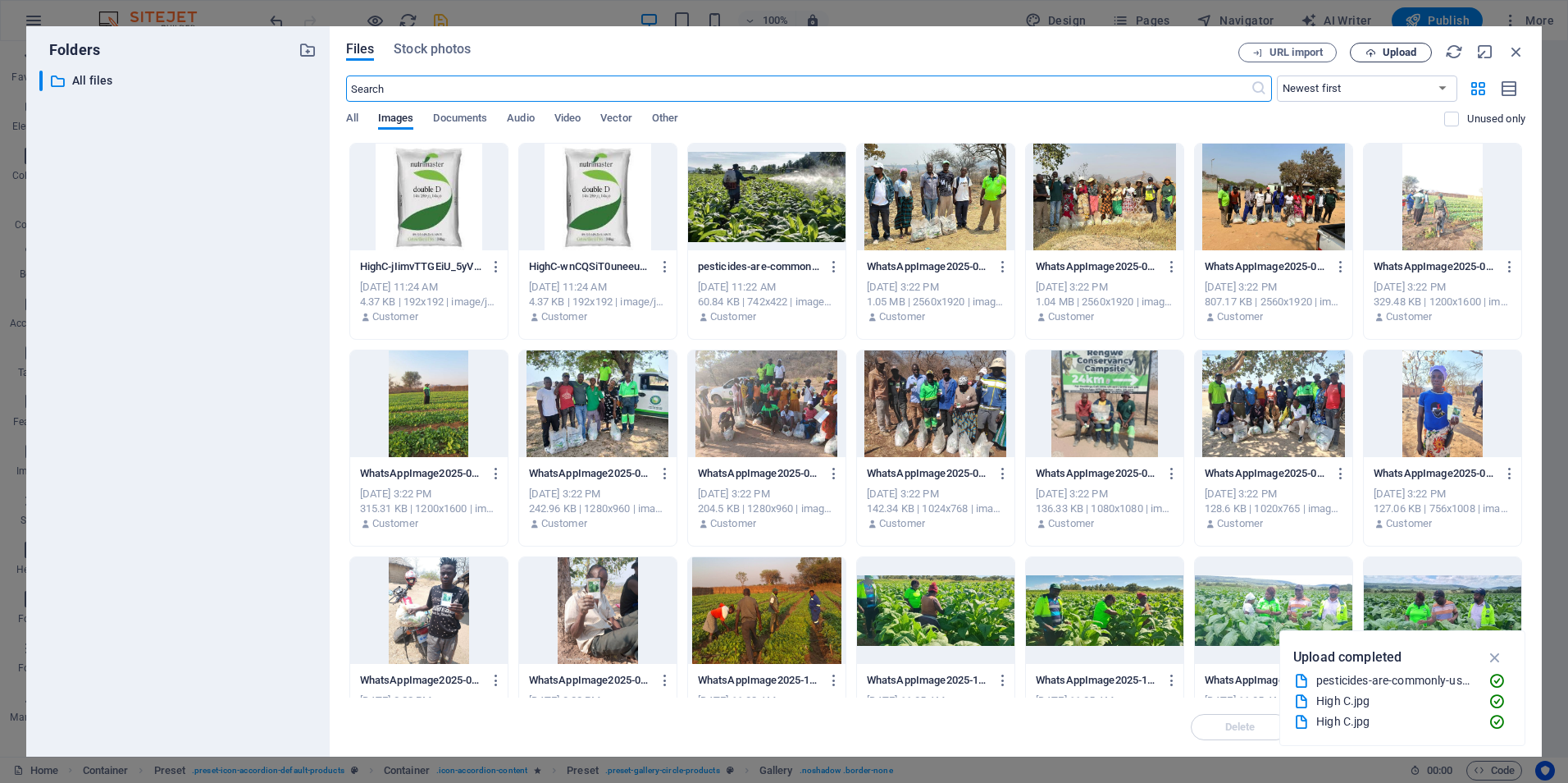
click at [1392, 55] on span "Upload" at bounding box center [1399, 53] width 34 height 10
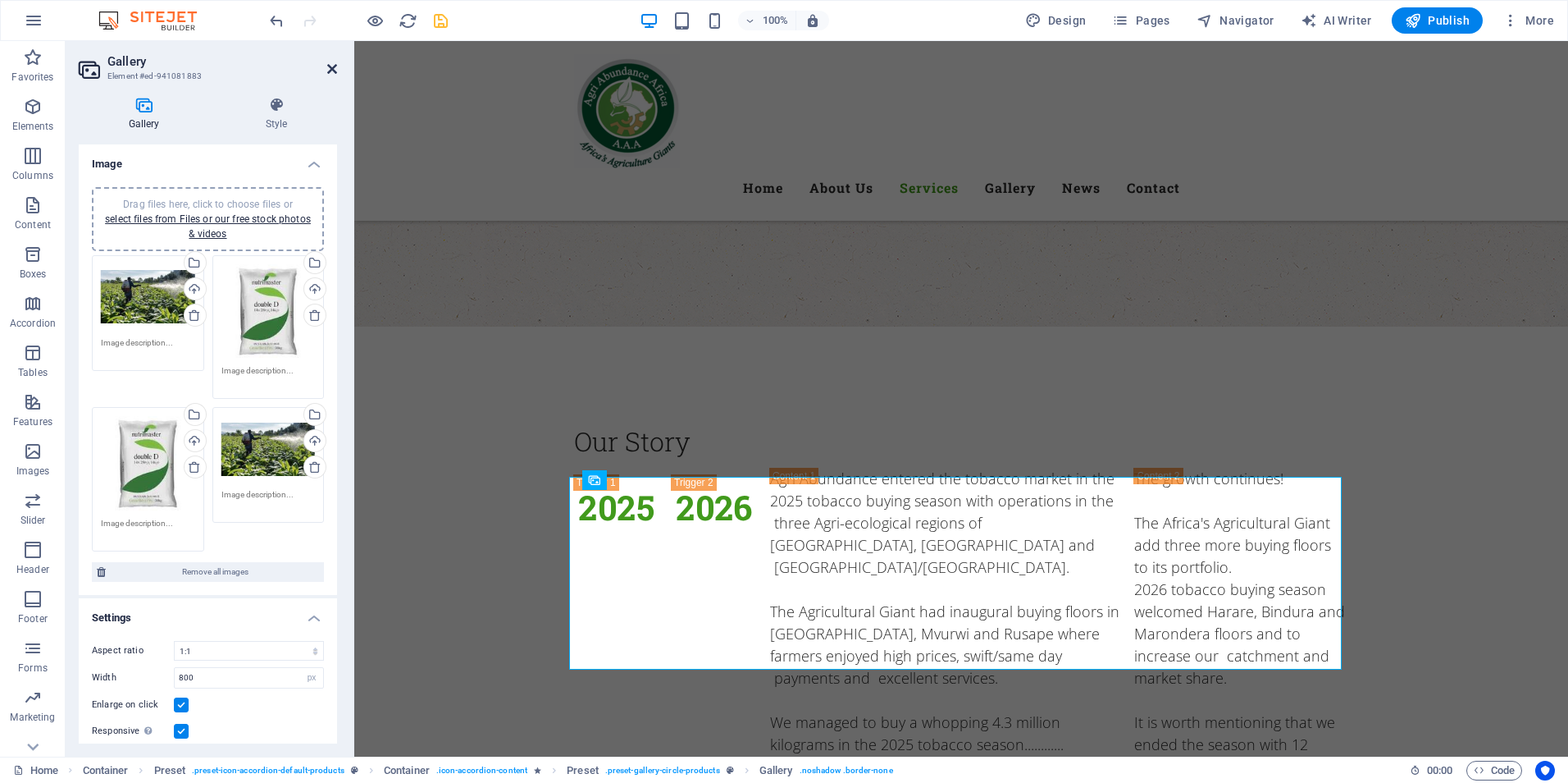
click at [333, 68] on icon at bounding box center [332, 68] width 10 height 13
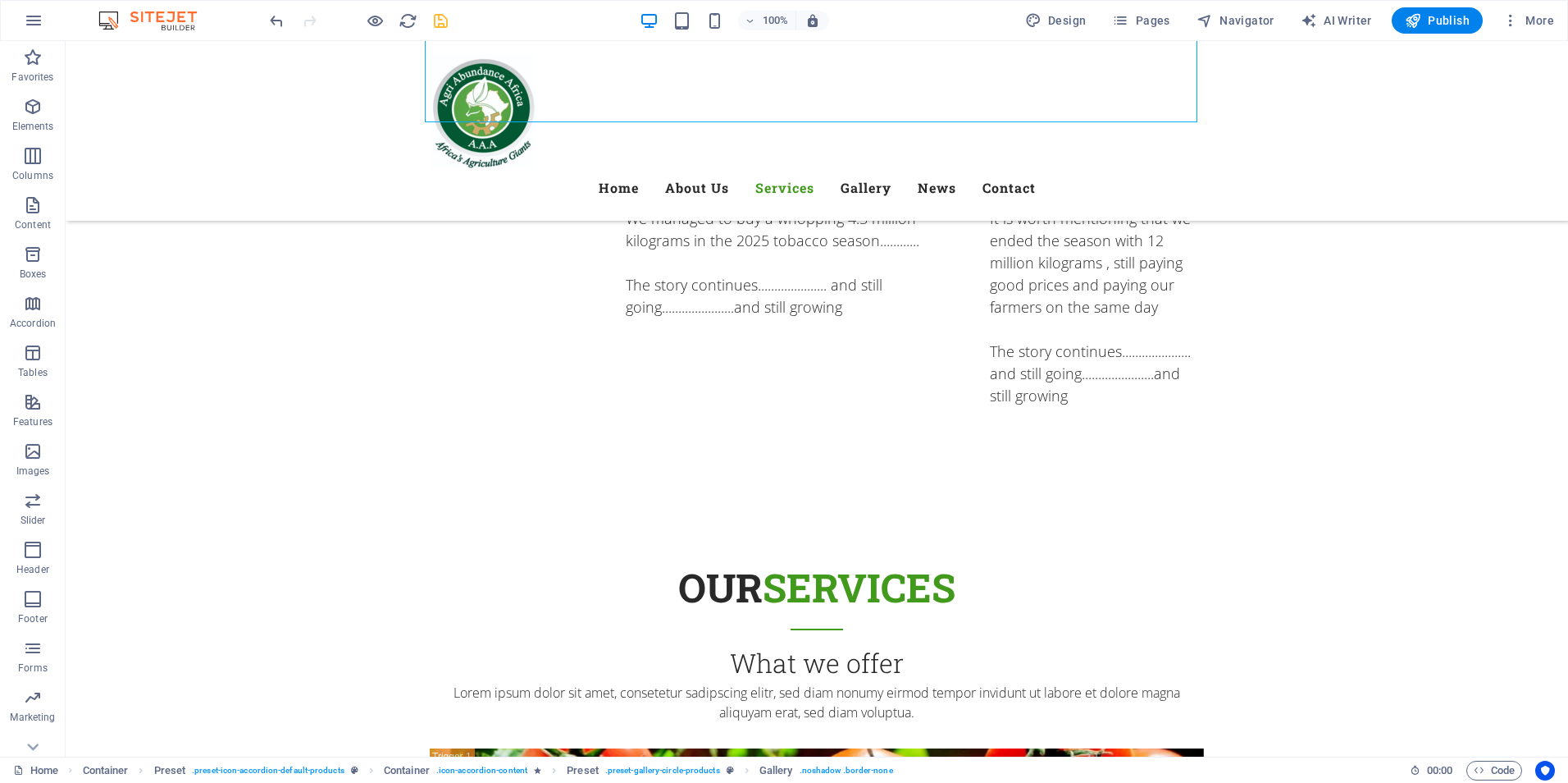
scroll to position [3930, 0]
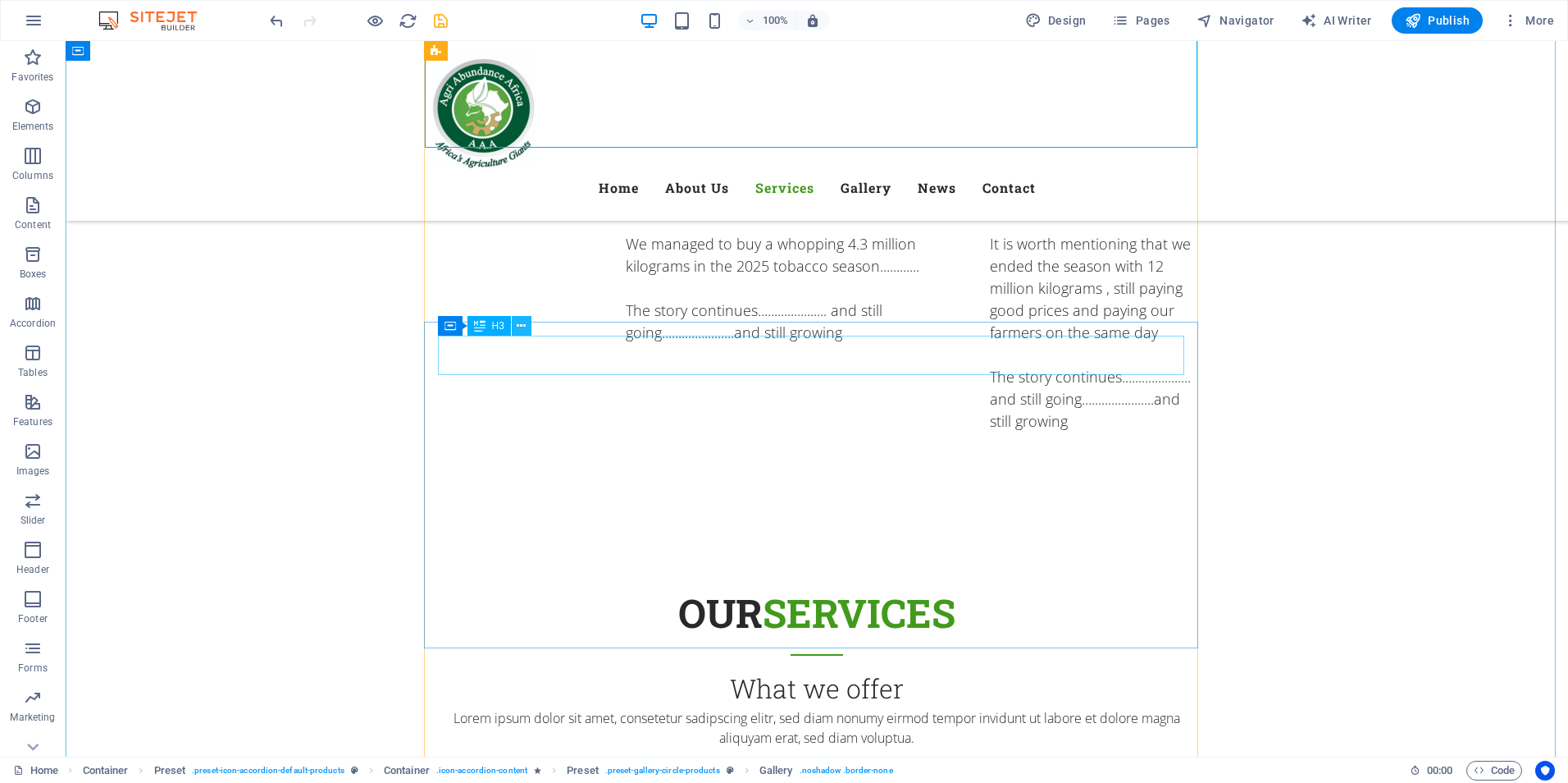
click at [525, 329] on icon at bounding box center [521, 326] width 9 height 17
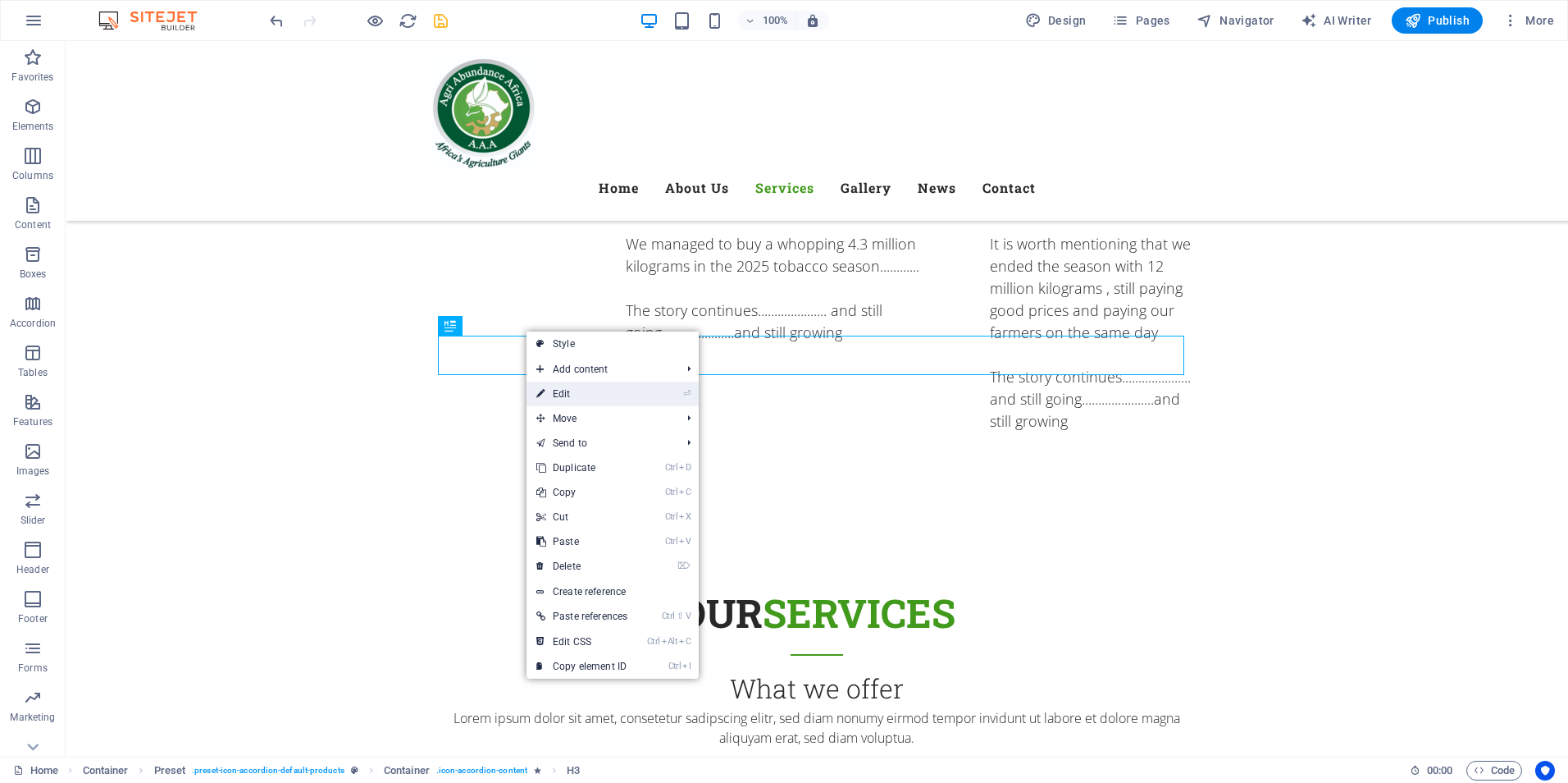
click at [571, 395] on link "⏎ Edit" at bounding box center [582, 393] width 111 height 25
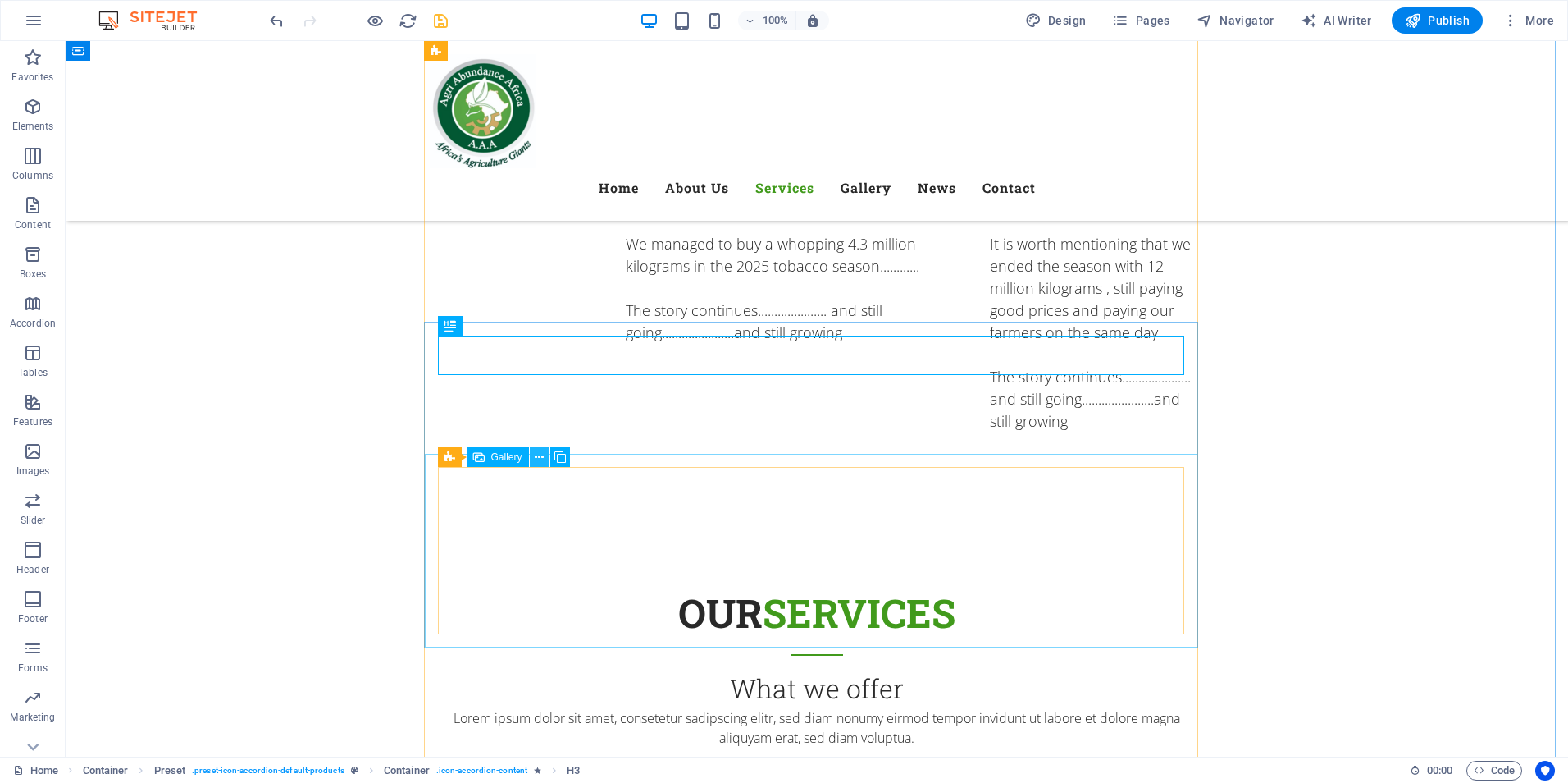
click at [543, 460] on icon at bounding box center [539, 457] width 9 height 17
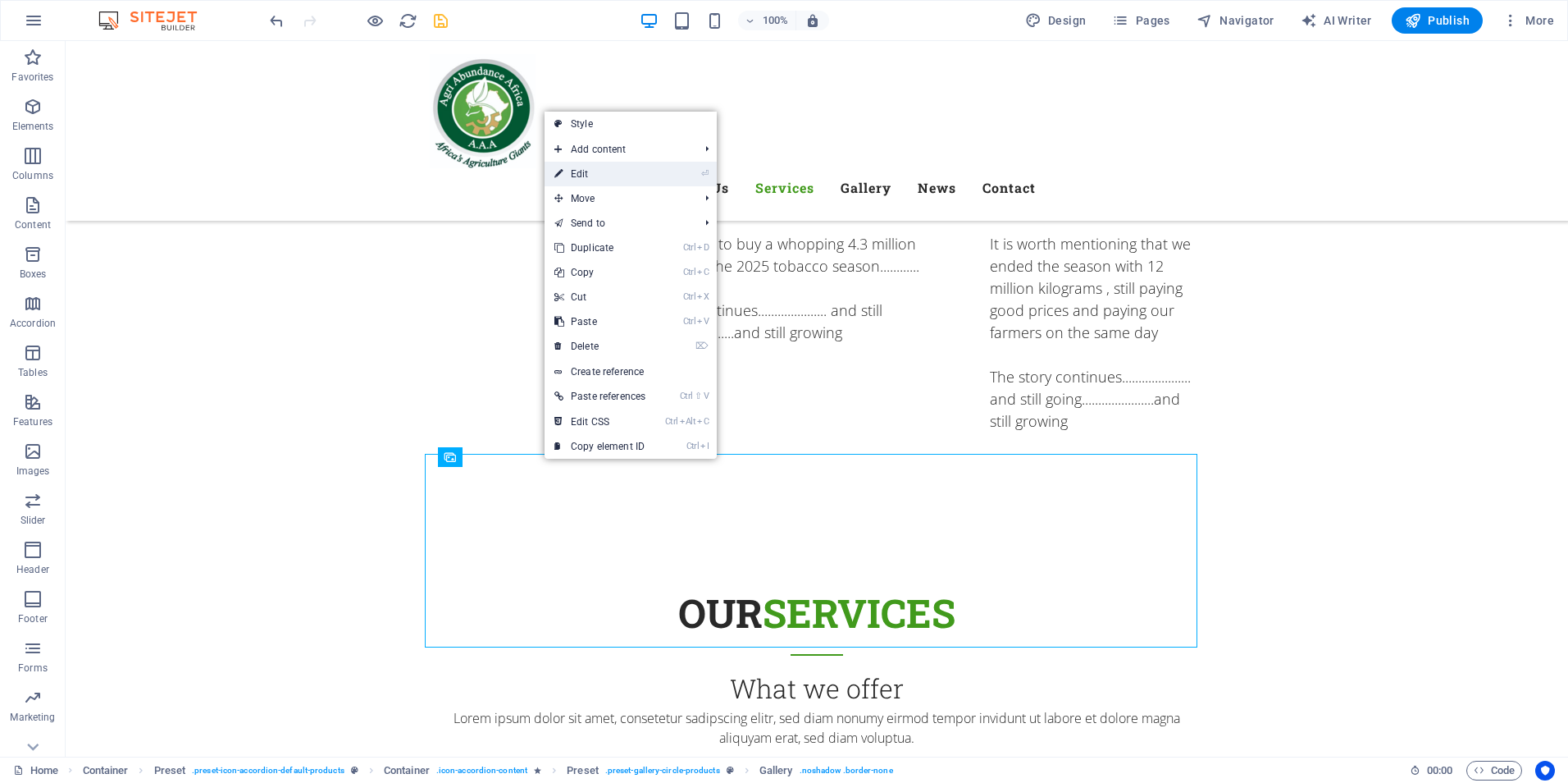
drag, startPoint x: 585, startPoint y: 165, endPoint x: 192, endPoint y: 210, distance: 395.6
click at [585, 165] on link "⏎ Edit" at bounding box center [600, 174] width 111 height 25
select select "4"
select select "px"
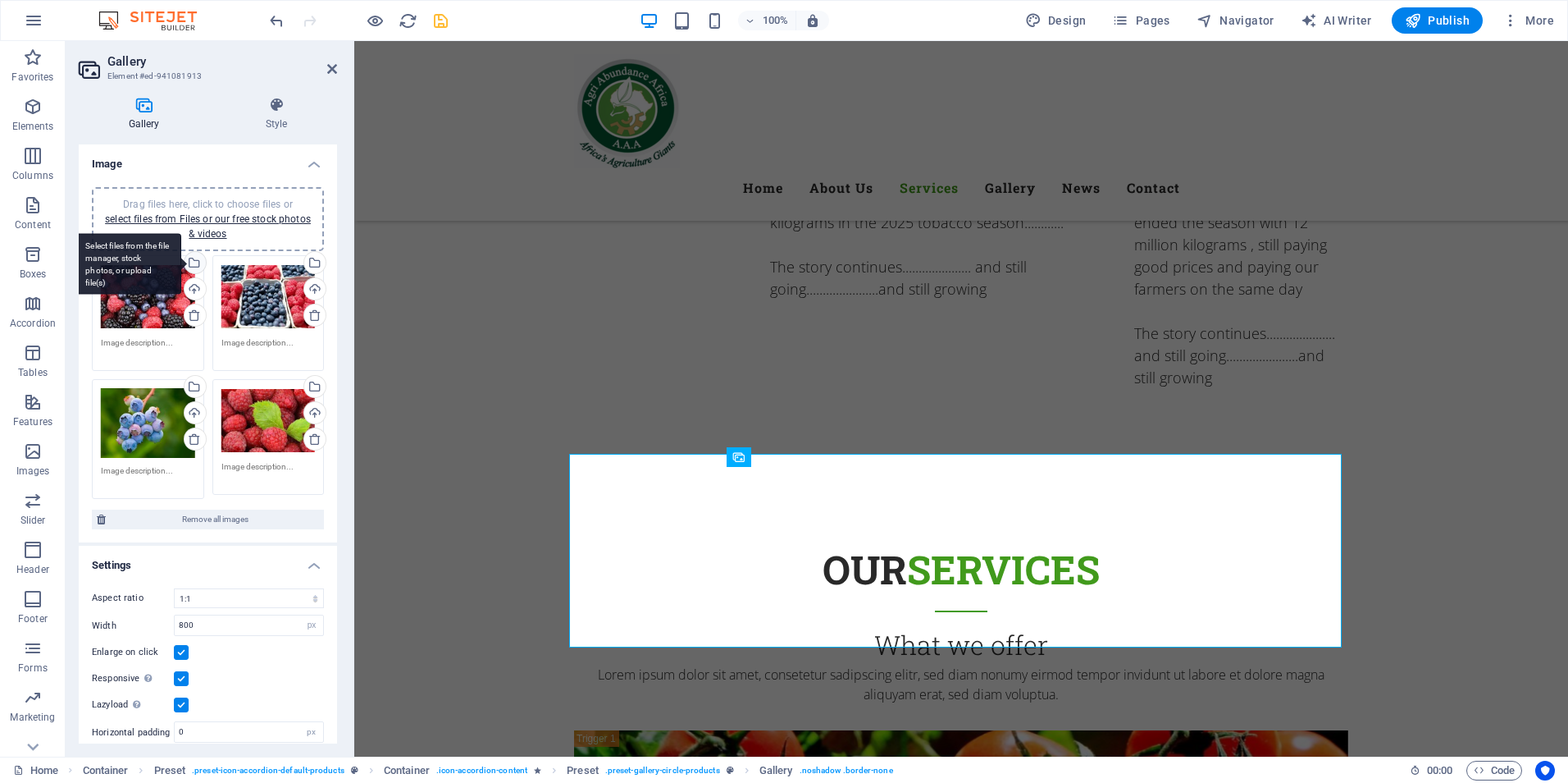
click at [199, 261] on div "Select files from the file manager, stock photos, or upload file(s)" at bounding box center [193, 264] width 25 height 25
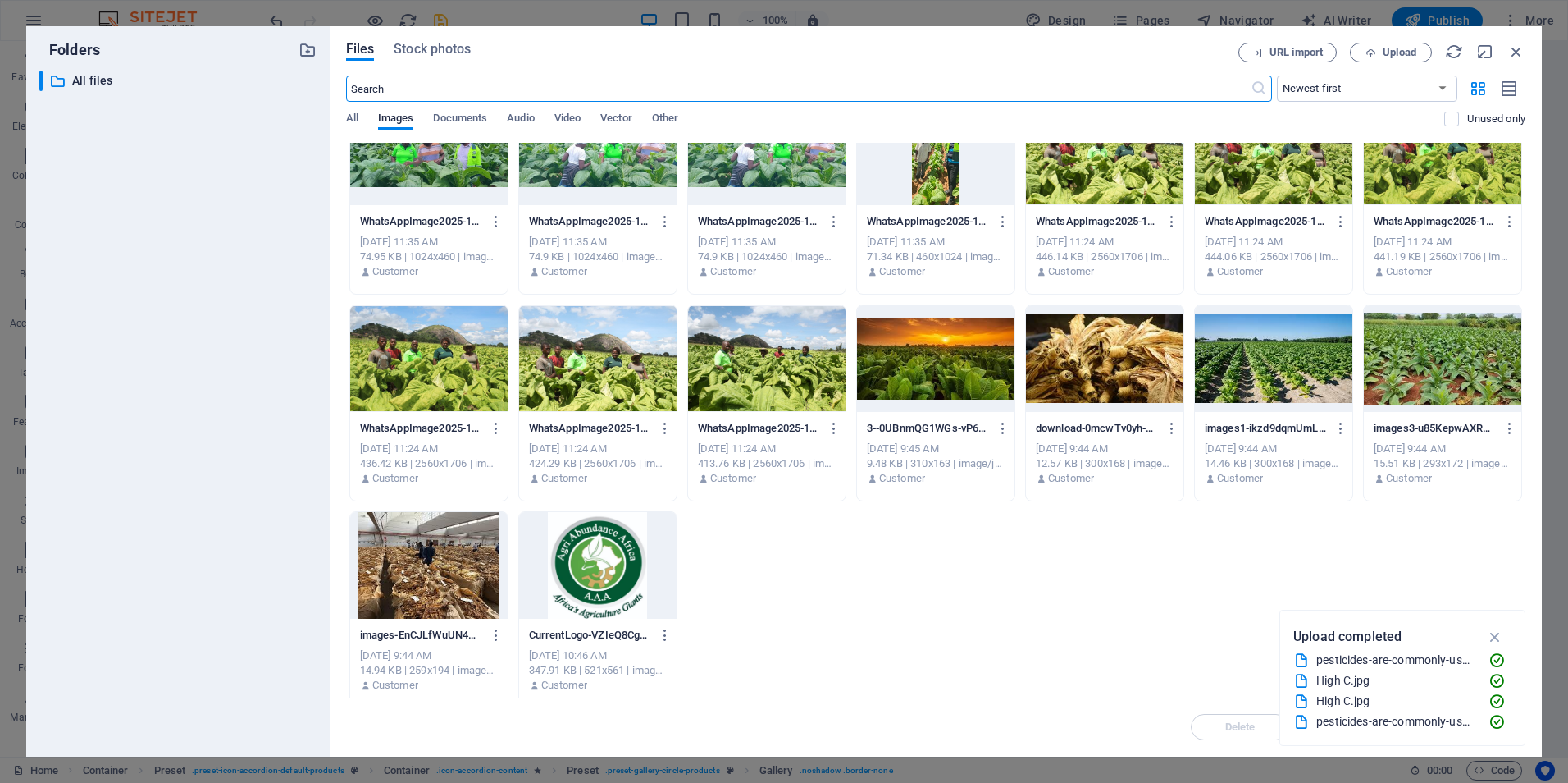
scroll to position [676, 0]
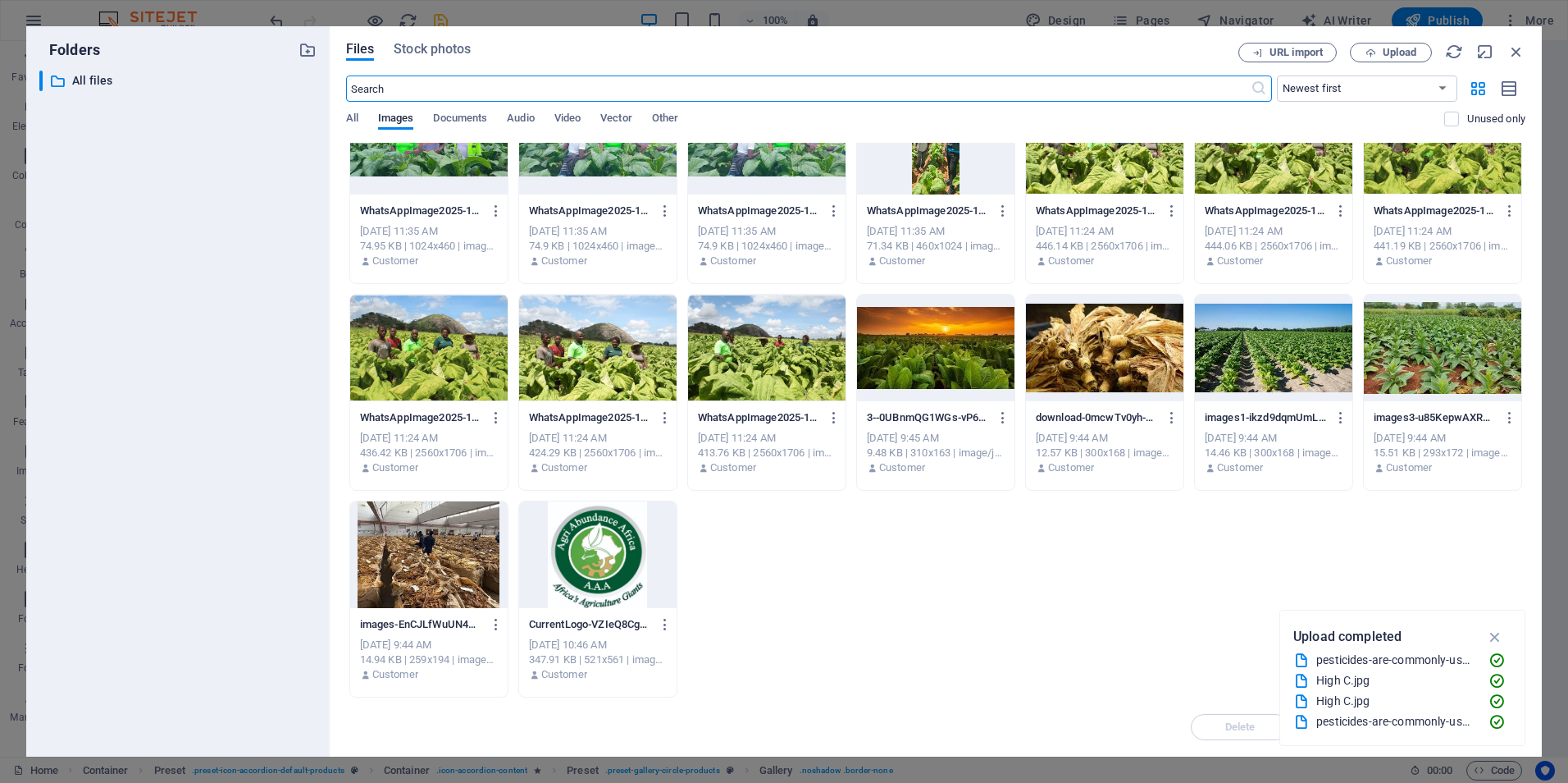
click at [420, 532] on div at bounding box center [428, 554] width 158 height 106
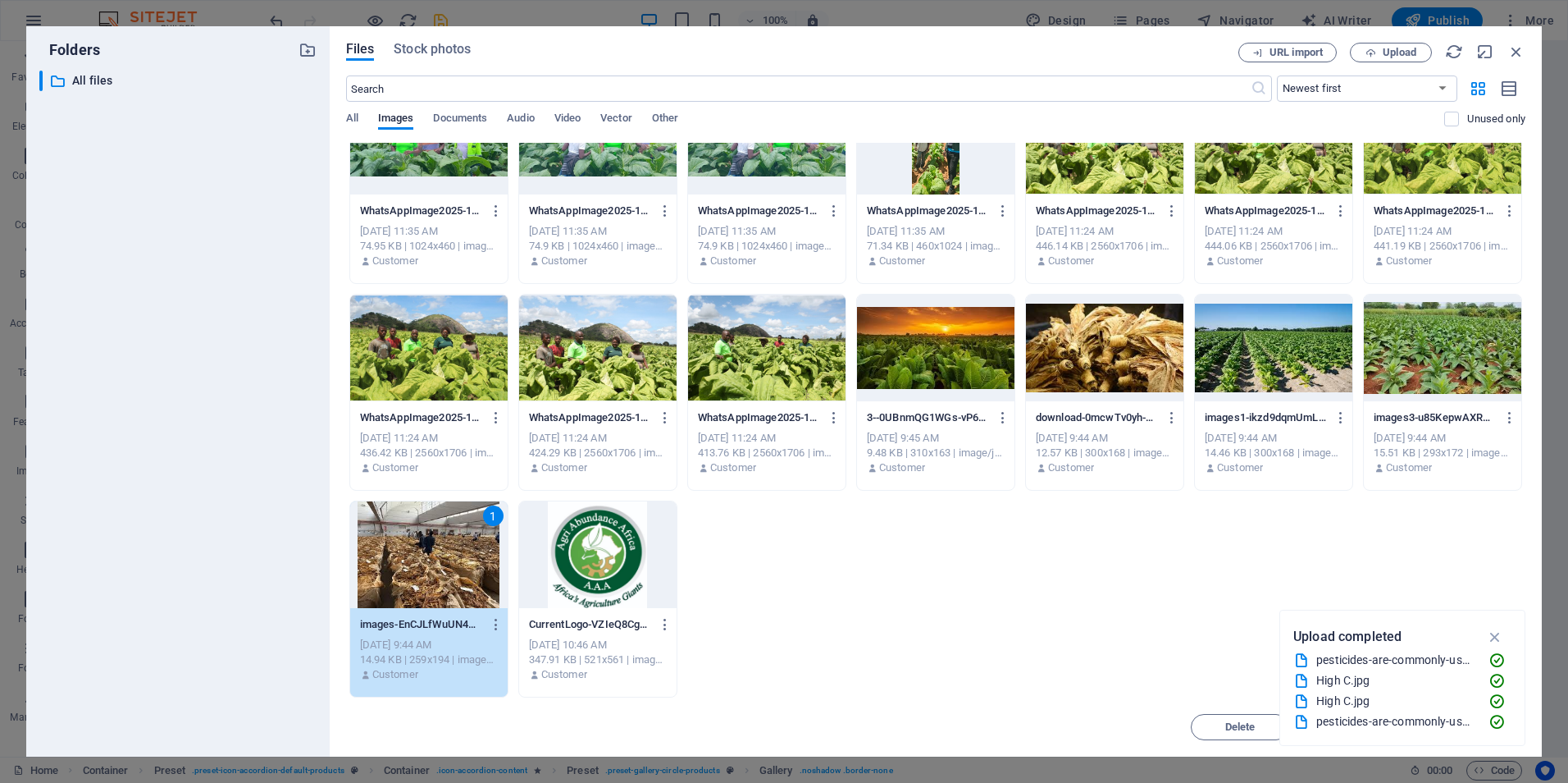
click at [485, 542] on div "1" at bounding box center [428, 554] width 158 height 106
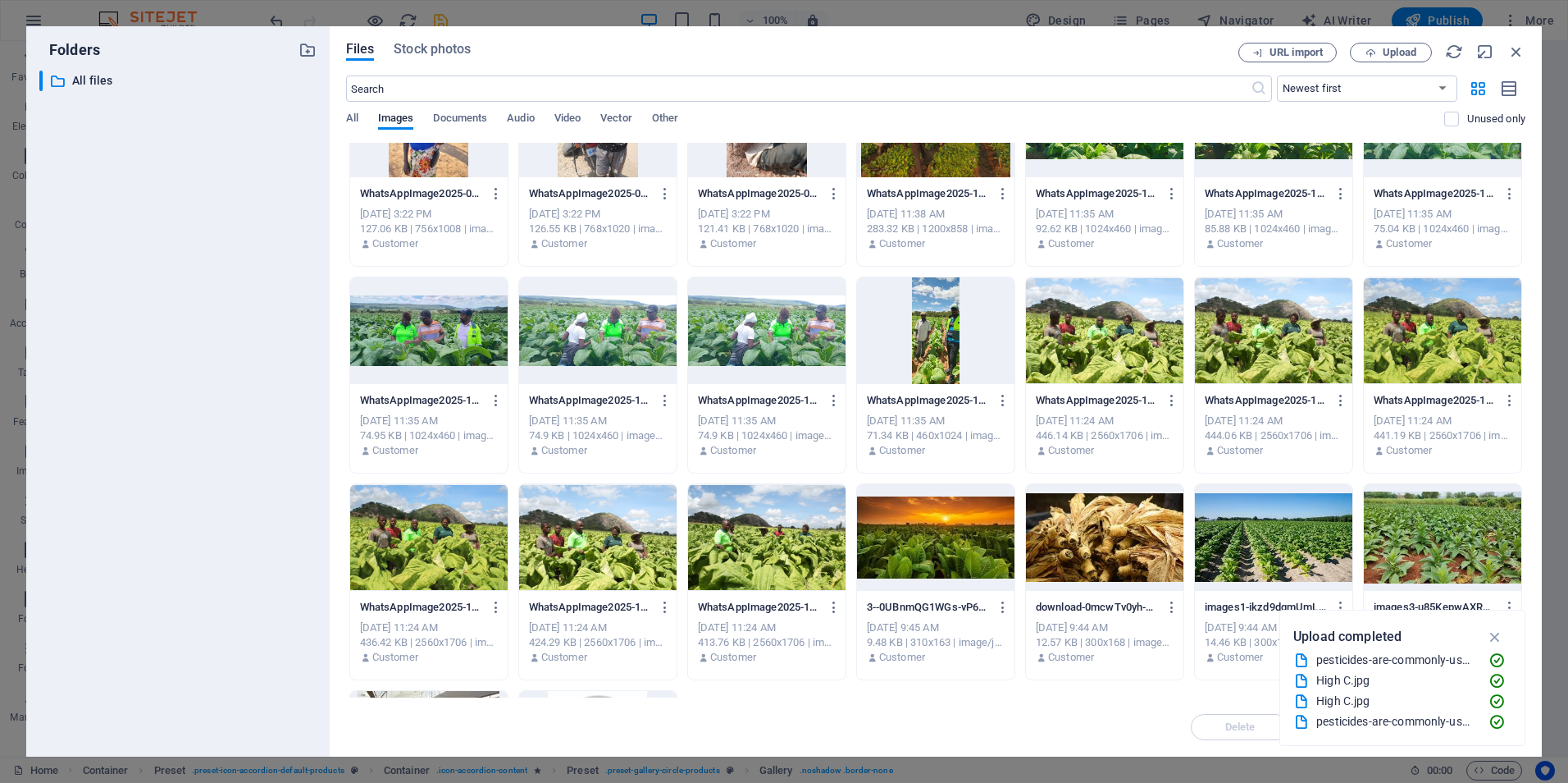
scroll to position [483, 0]
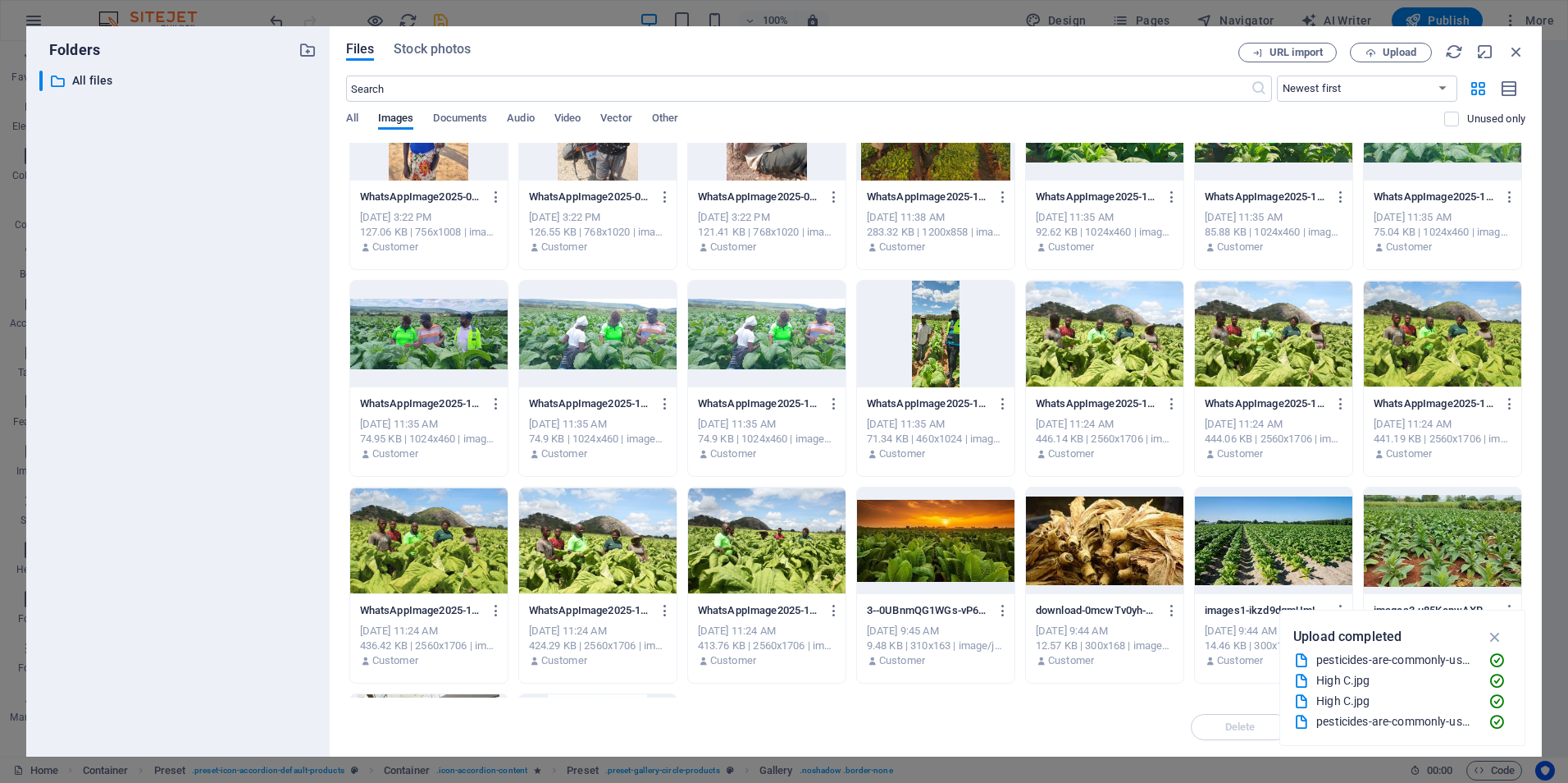
click at [1095, 533] on div at bounding box center [1104, 540] width 158 height 106
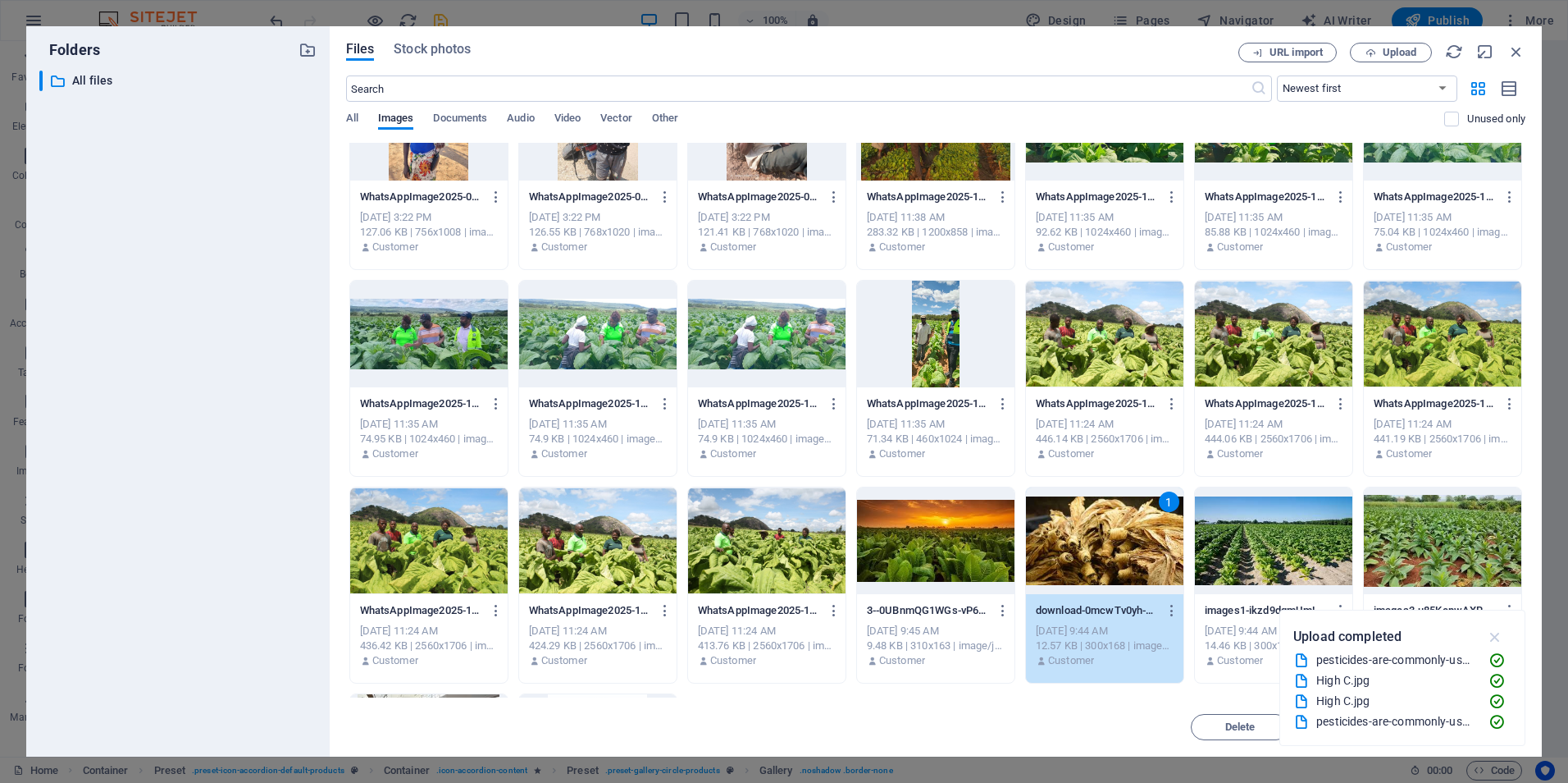
click at [1491, 634] on icon "button" at bounding box center [1495, 636] width 19 height 18
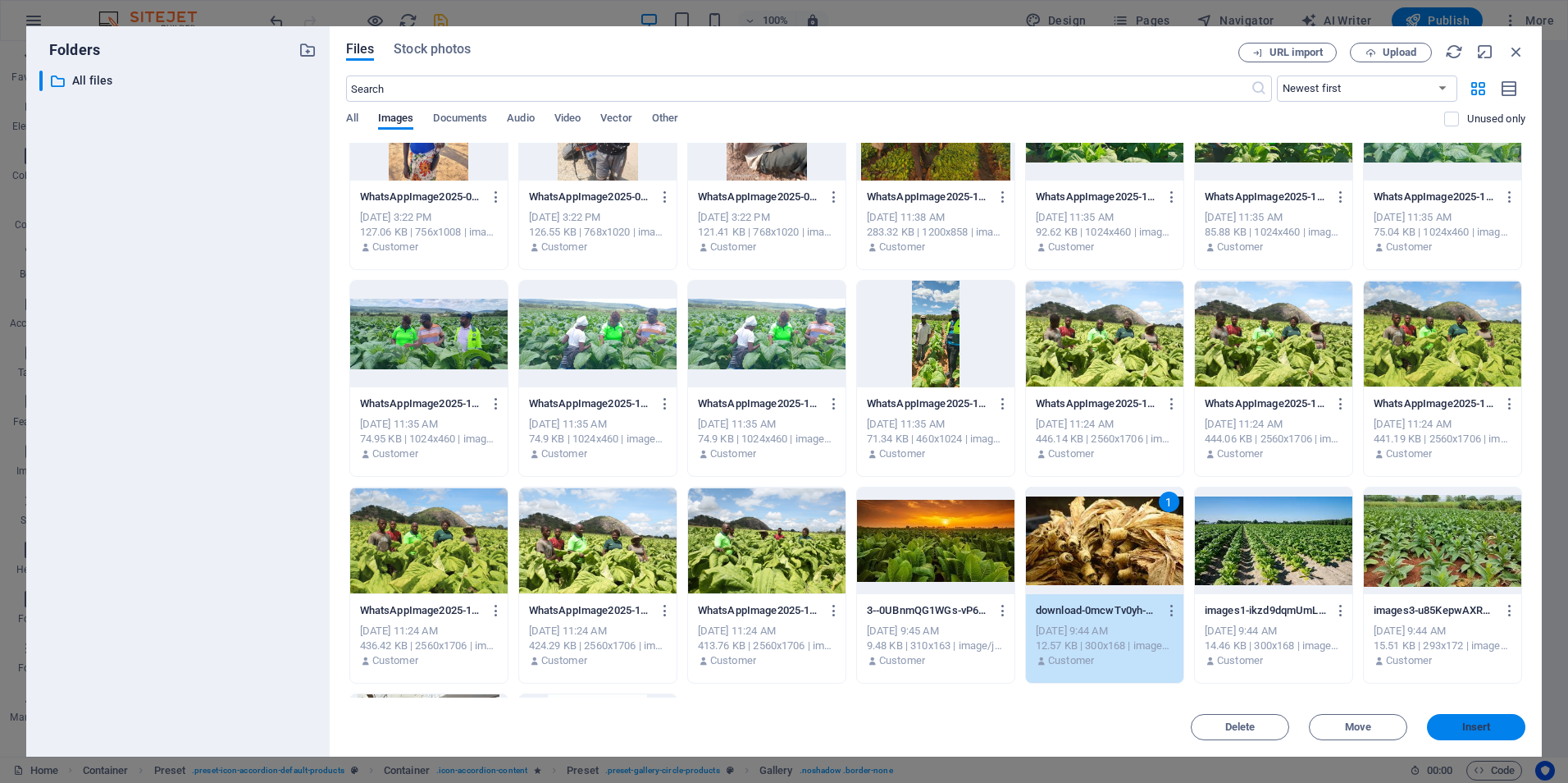
drag, startPoint x: 1479, startPoint y: 724, endPoint x: 1007, endPoint y: 613, distance: 484.9
click at [1479, 724] on span "Insert" at bounding box center [1476, 727] width 29 height 10
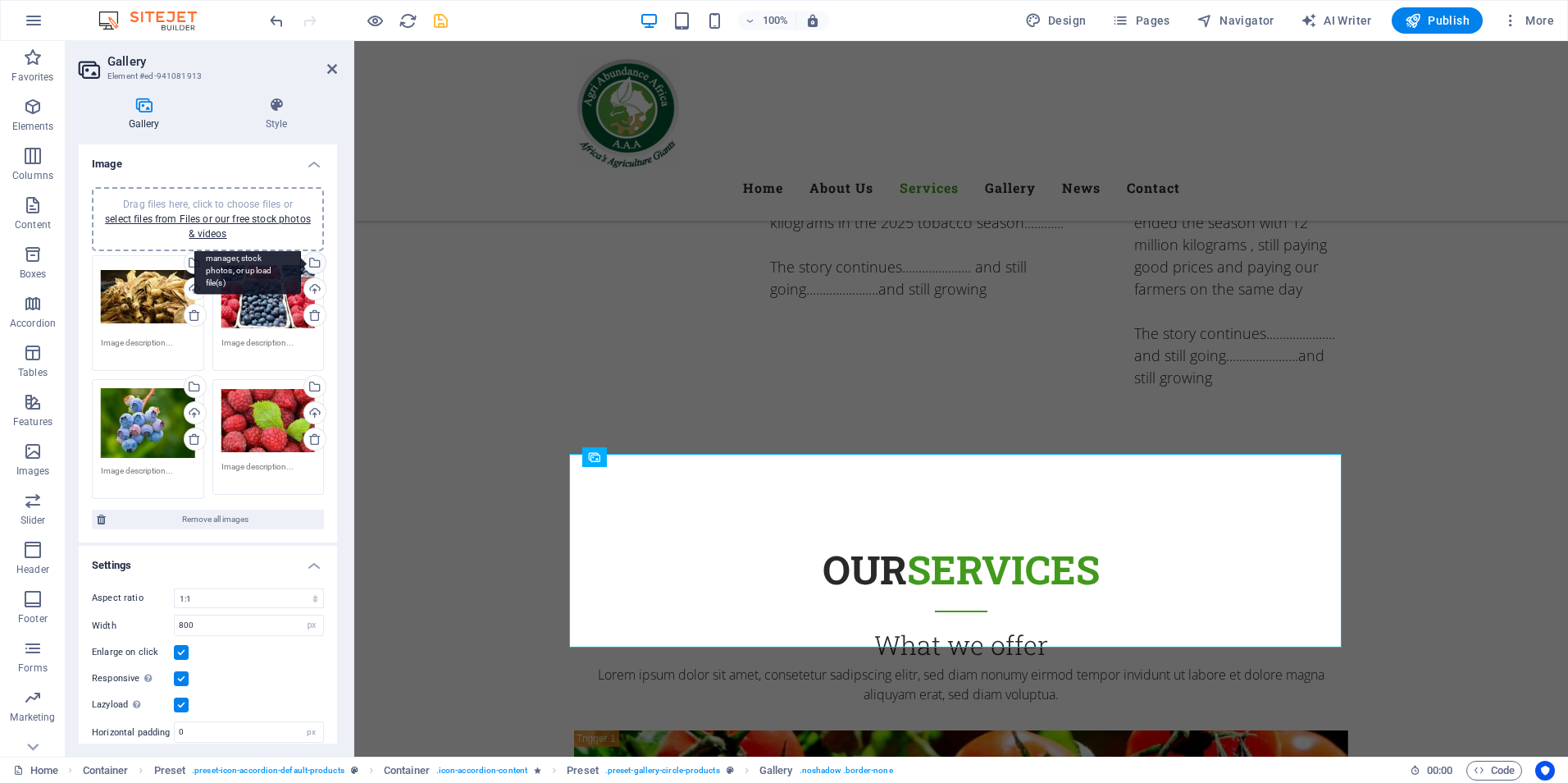
click at [301, 263] on div "Select files from the file manager, stock photos, or upload file(s)" at bounding box center [247, 264] width 106 height 62
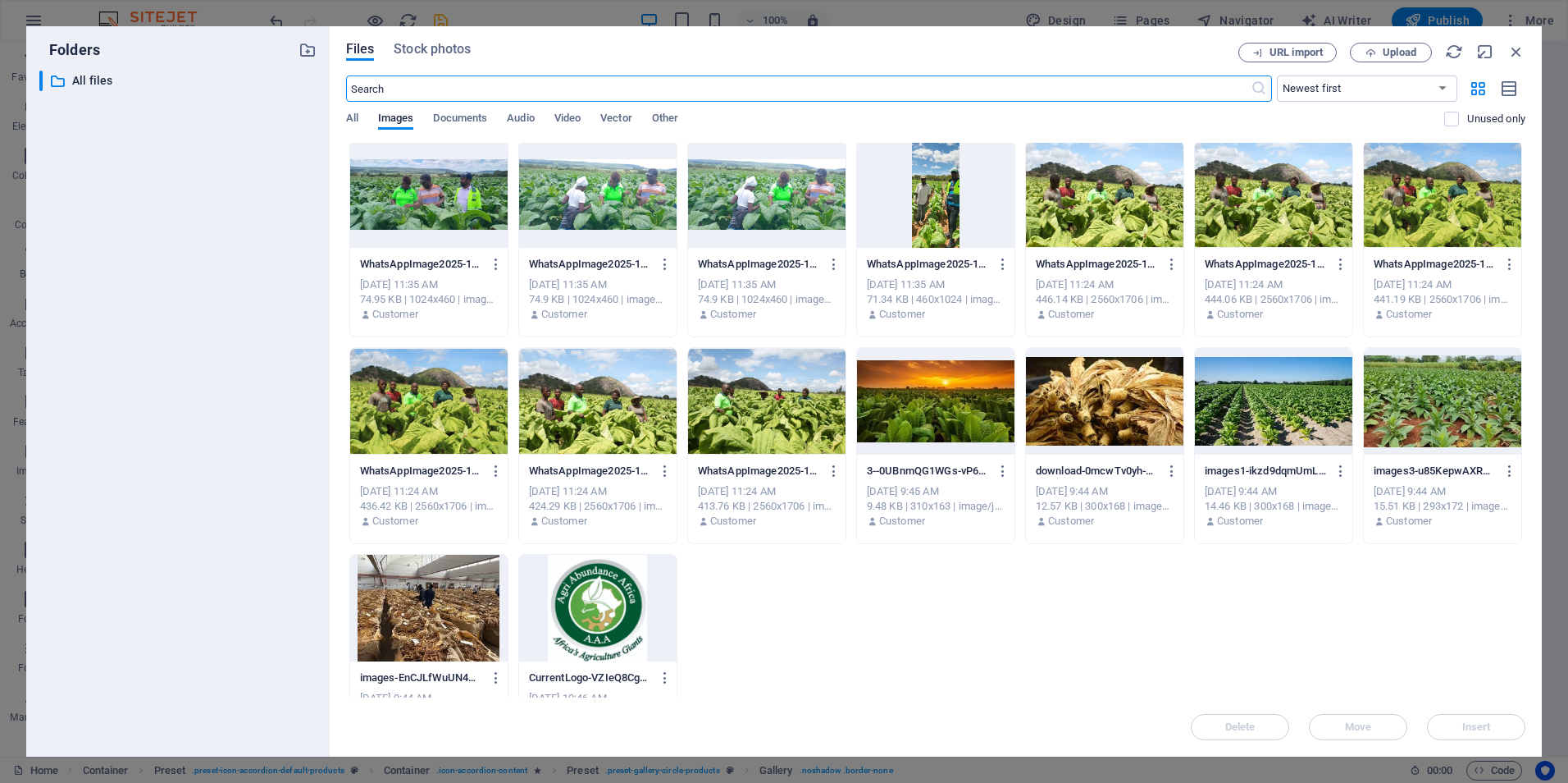
scroll to position [676, 0]
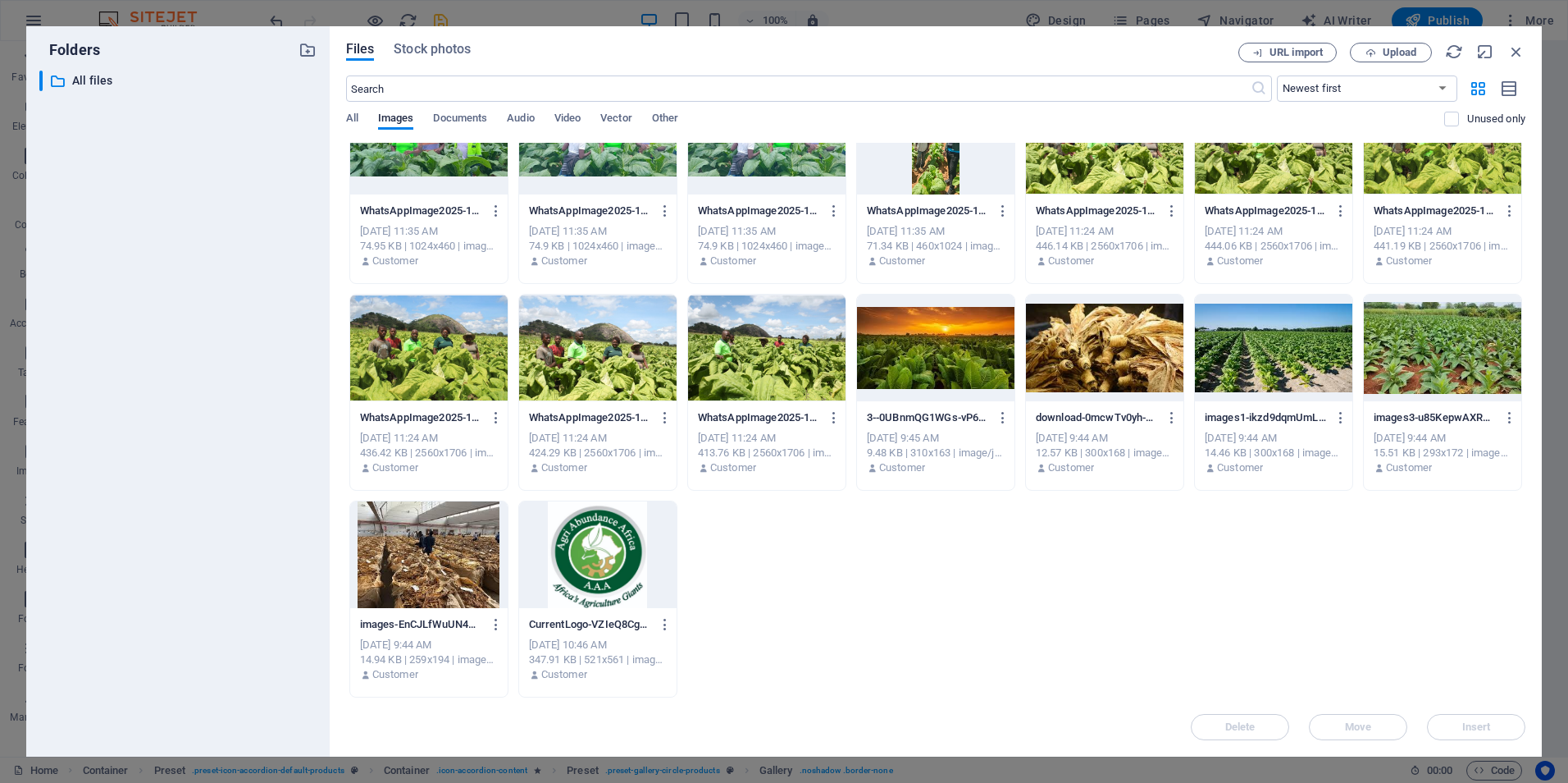
click at [1125, 364] on div at bounding box center [1104, 347] width 158 height 106
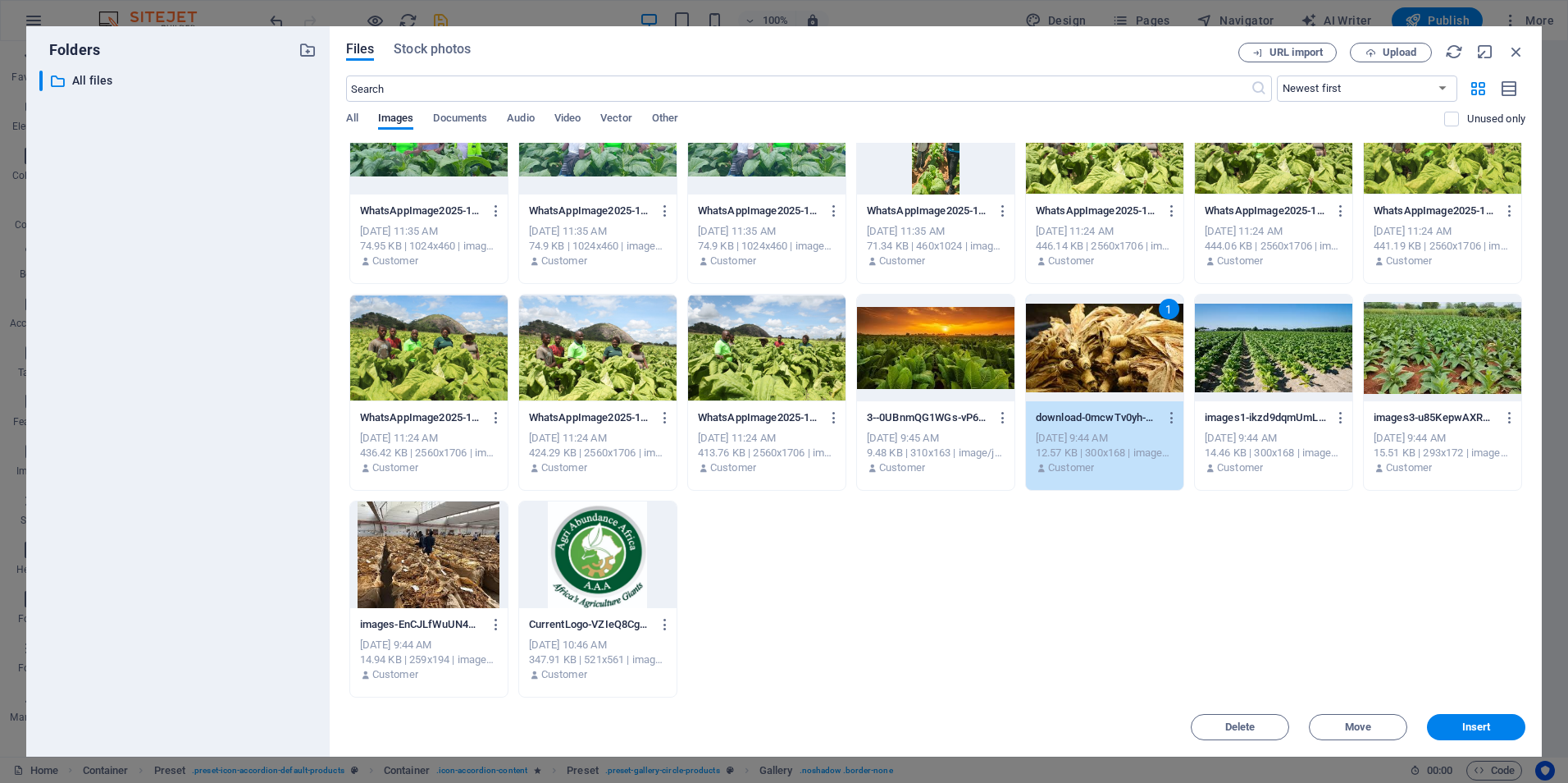
click at [1125, 364] on div "1" at bounding box center [1104, 347] width 158 height 106
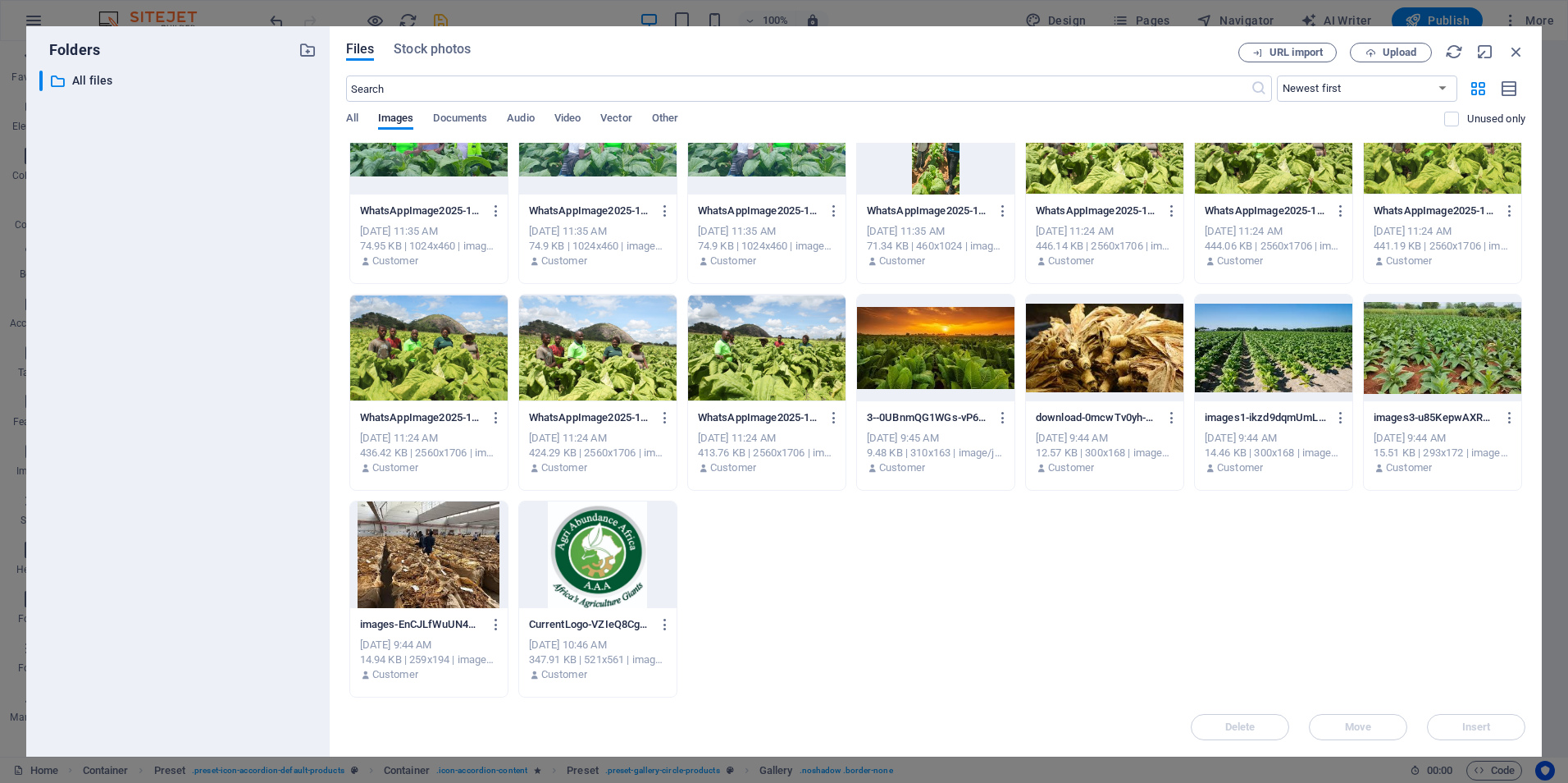
click at [1139, 361] on div at bounding box center [1104, 347] width 158 height 106
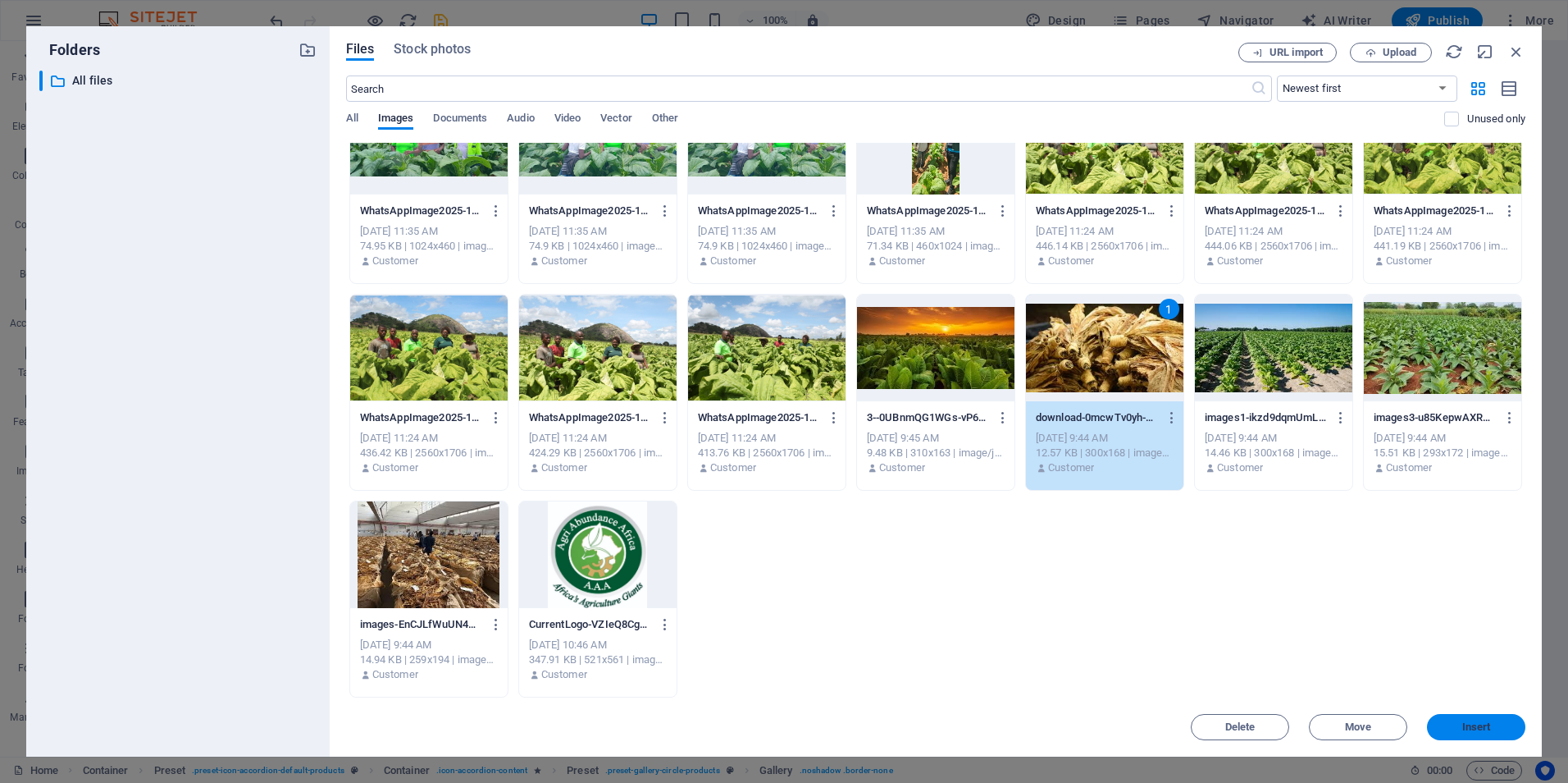
click at [1474, 723] on span "Insert" at bounding box center [1476, 727] width 29 height 10
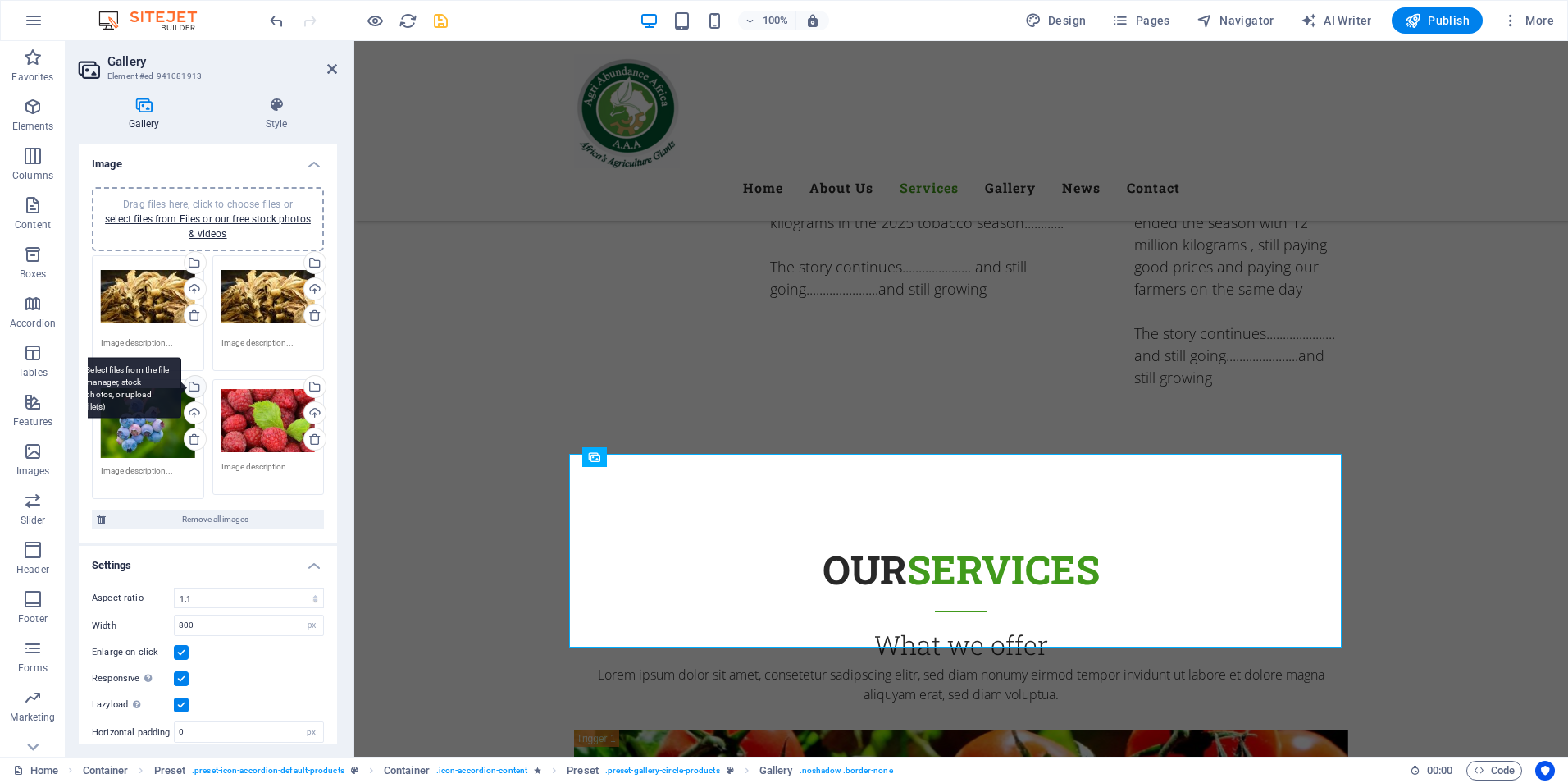
click at [195, 389] on div "Select files from the file manager, stock photos, or upload file(s)" at bounding box center [193, 388] width 25 height 25
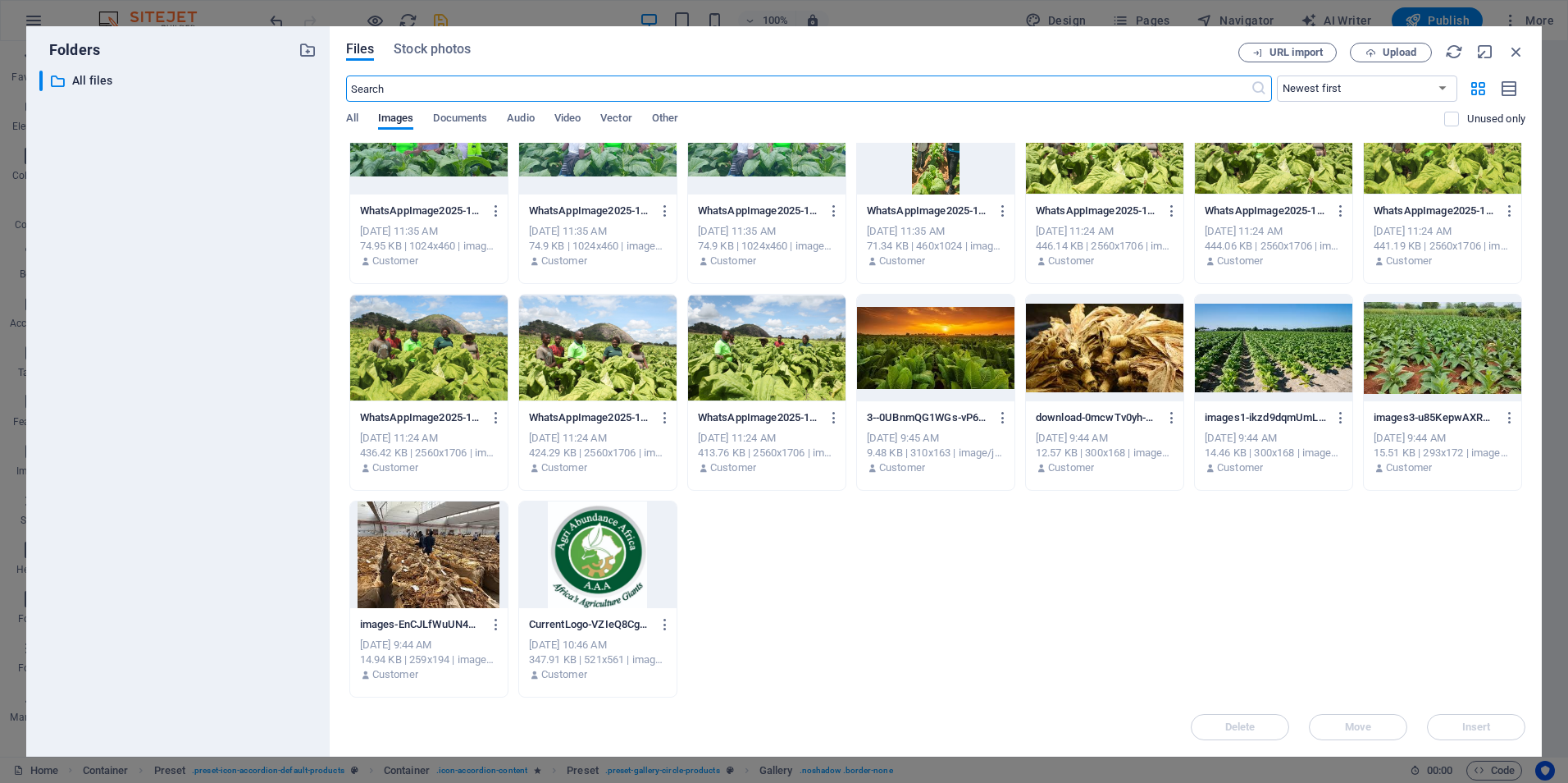
click at [1099, 354] on div at bounding box center [1104, 347] width 158 height 106
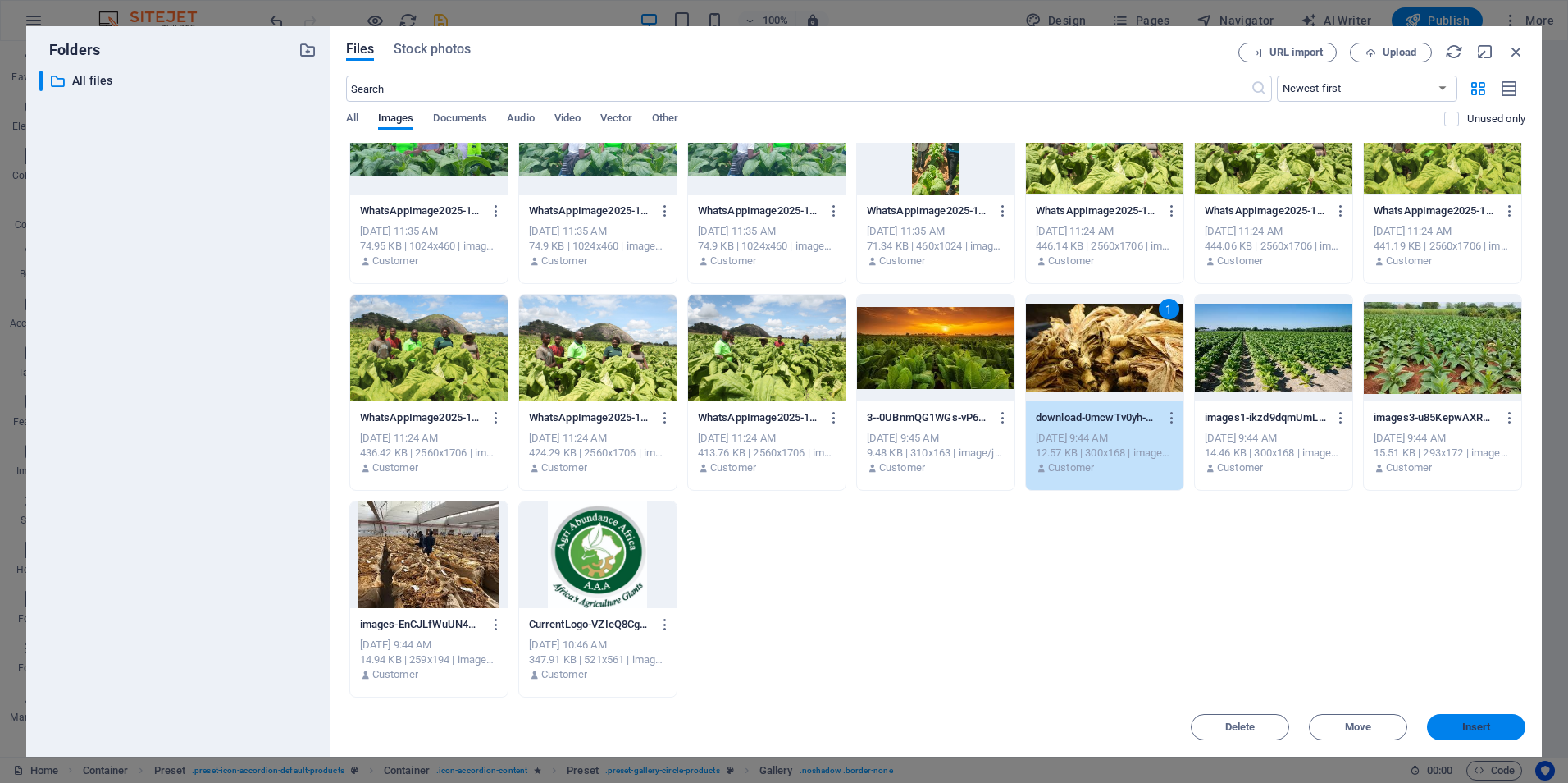
drag, startPoint x: 1475, startPoint y: 730, endPoint x: 1011, endPoint y: 520, distance: 509.3
click at [1475, 730] on span "Insert" at bounding box center [1476, 727] width 29 height 10
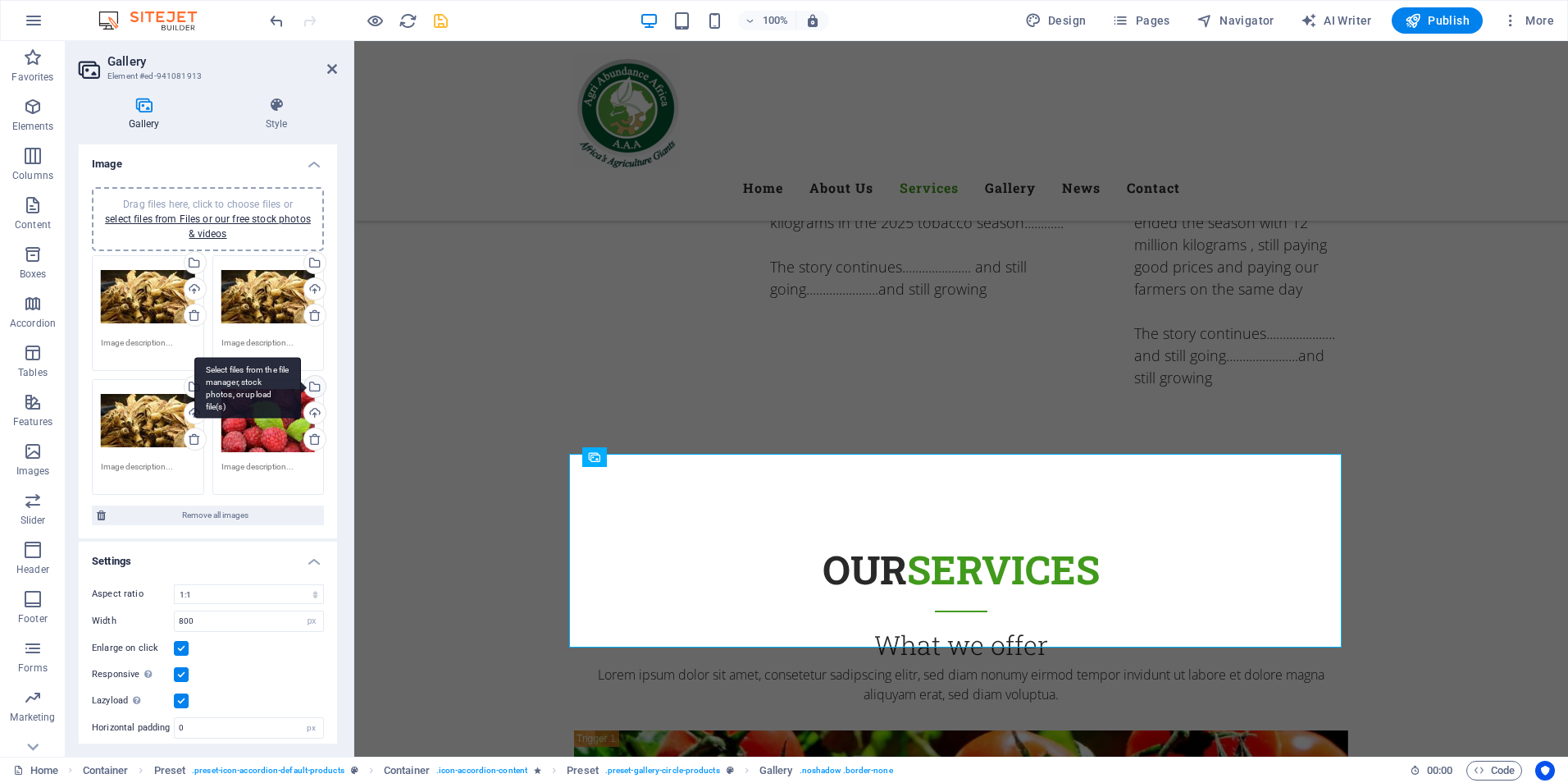
click at [301, 382] on div "Select files from the file manager, stock photos, or upload file(s)" at bounding box center [247, 388] width 106 height 62
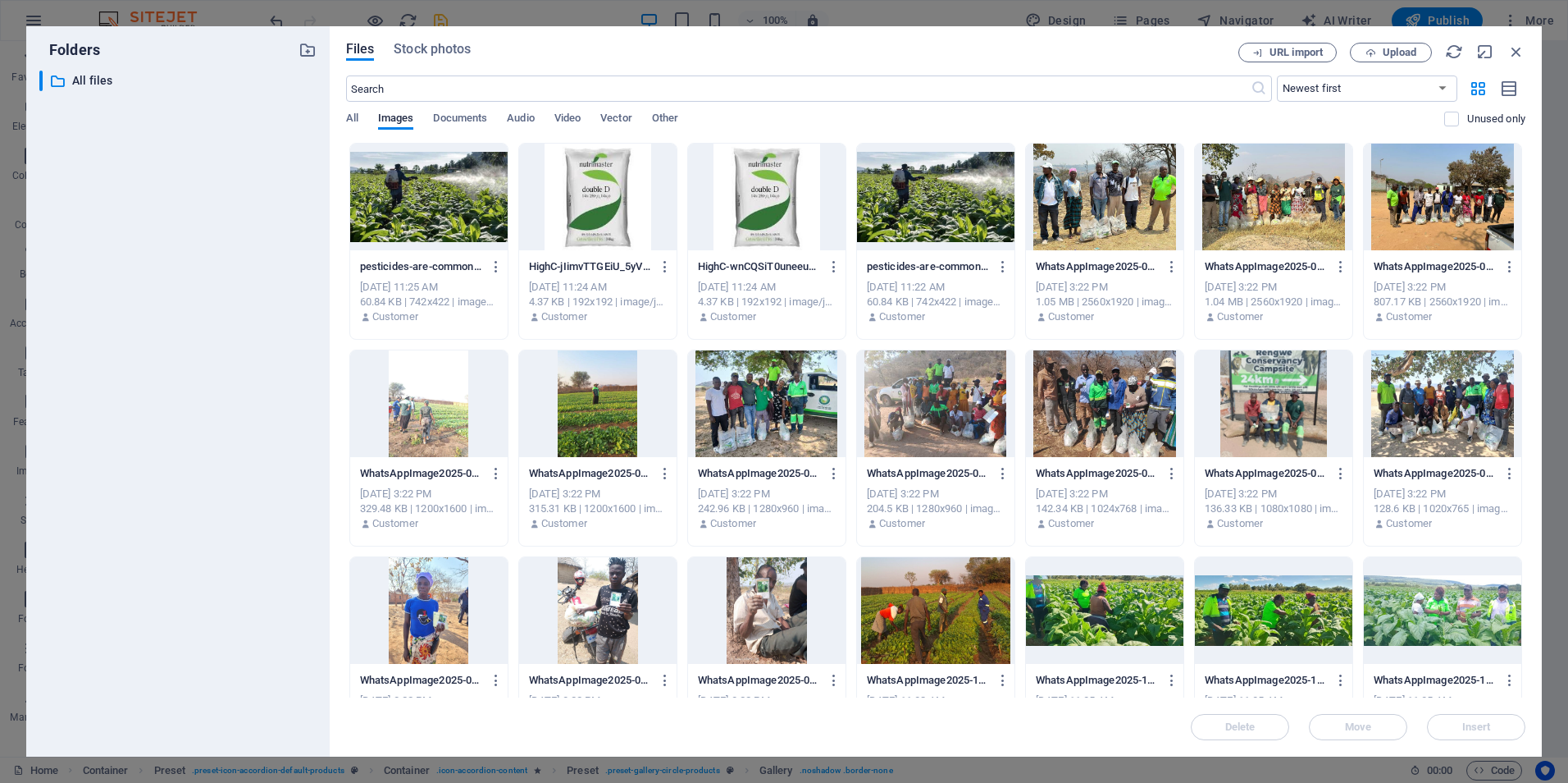
drag, startPoint x: 1520, startPoint y: 278, endPoint x: 1524, endPoint y: 379, distance: 101.1
click at [1524, 379] on div "Drop files here to upload them instantly pesticides-are-commonly-used-for-tobac…" at bounding box center [935, 420] width 1179 height 555
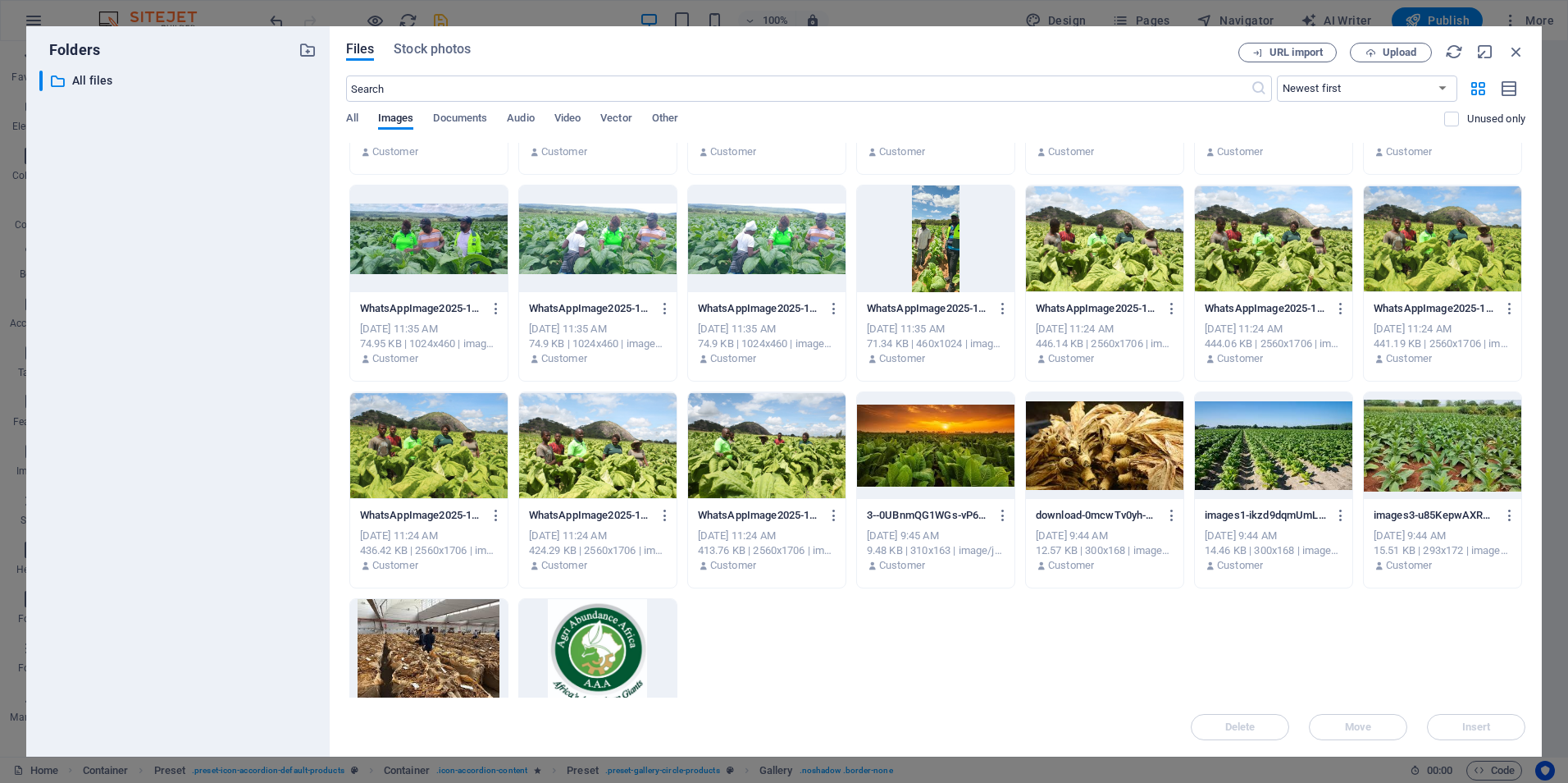
scroll to position [585, 0]
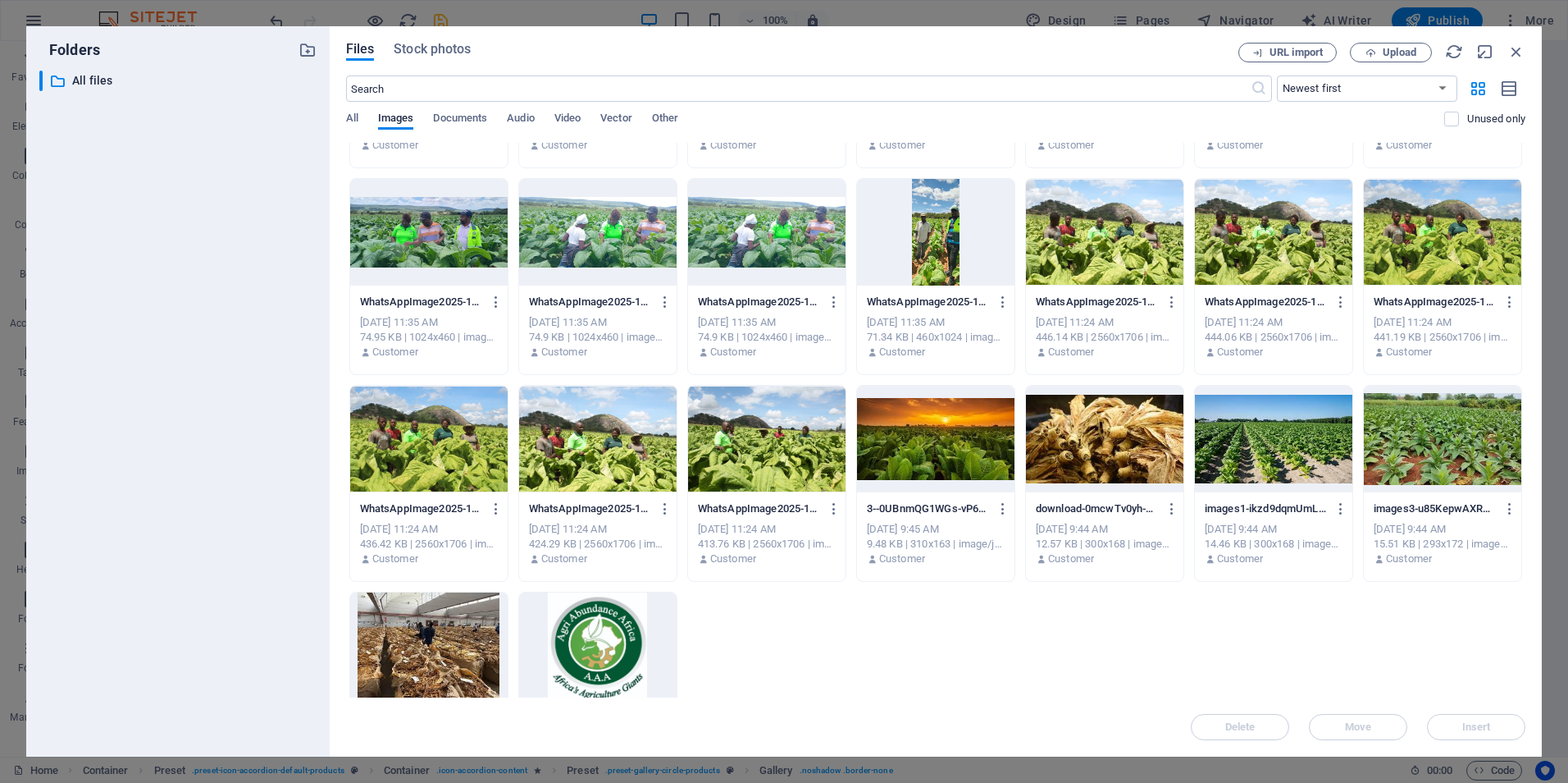
click at [1128, 443] on div at bounding box center [1104, 439] width 158 height 106
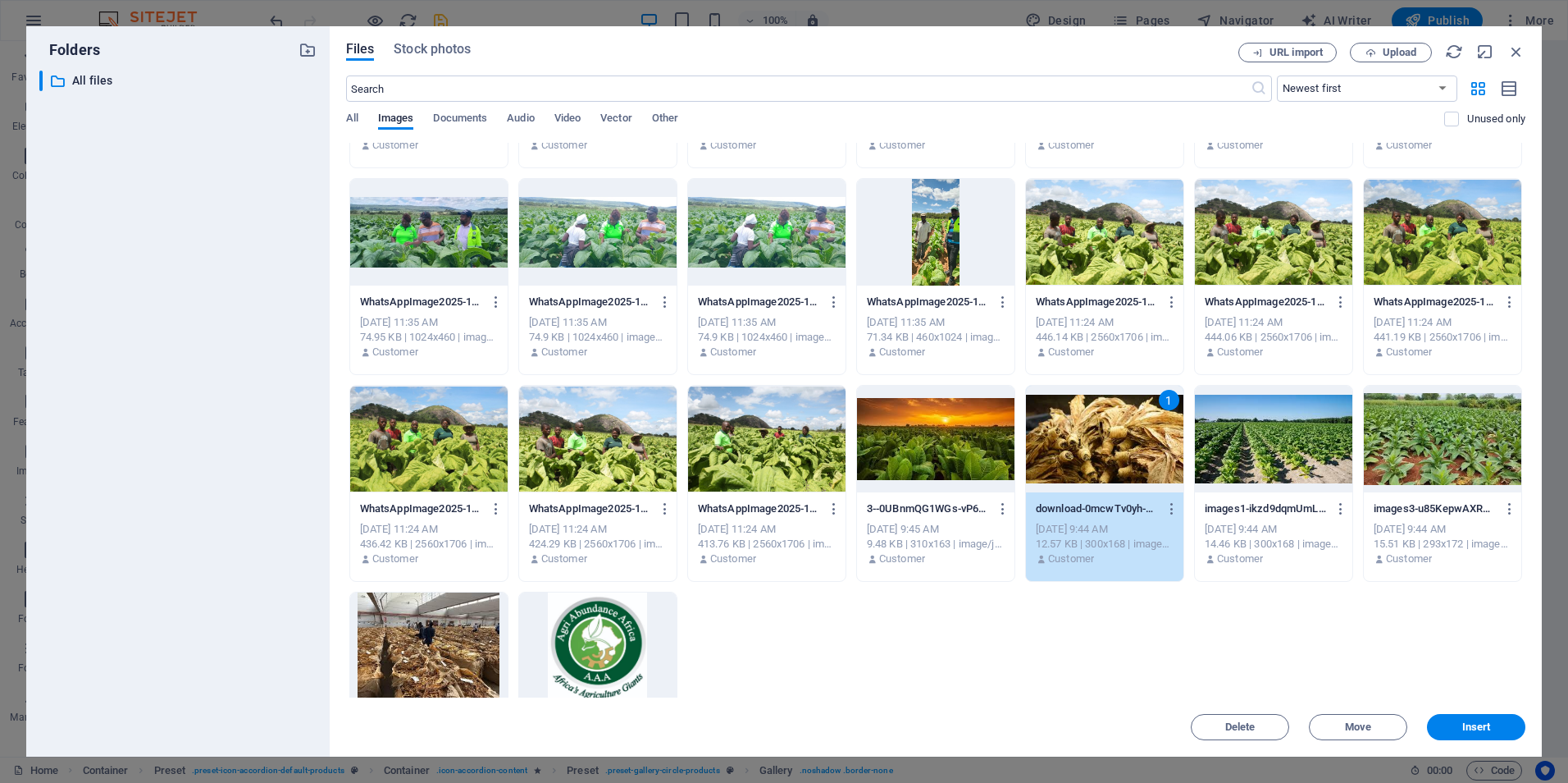
click at [1128, 443] on div "1" at bounding box center [1104, 439] width 158 height 106
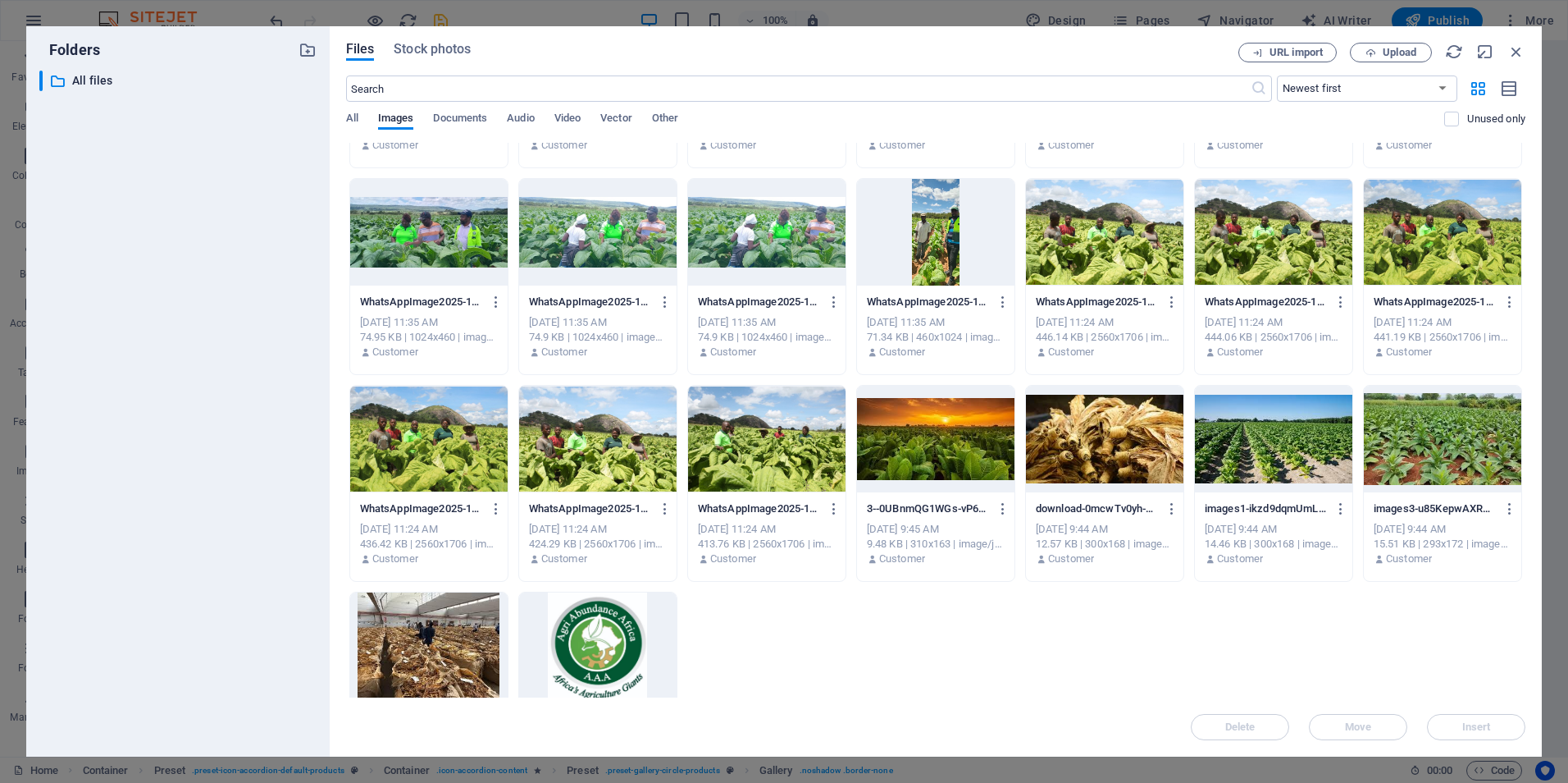
click at [1128, 443] on div at bounding box center [1104, 439] width 158 height 106
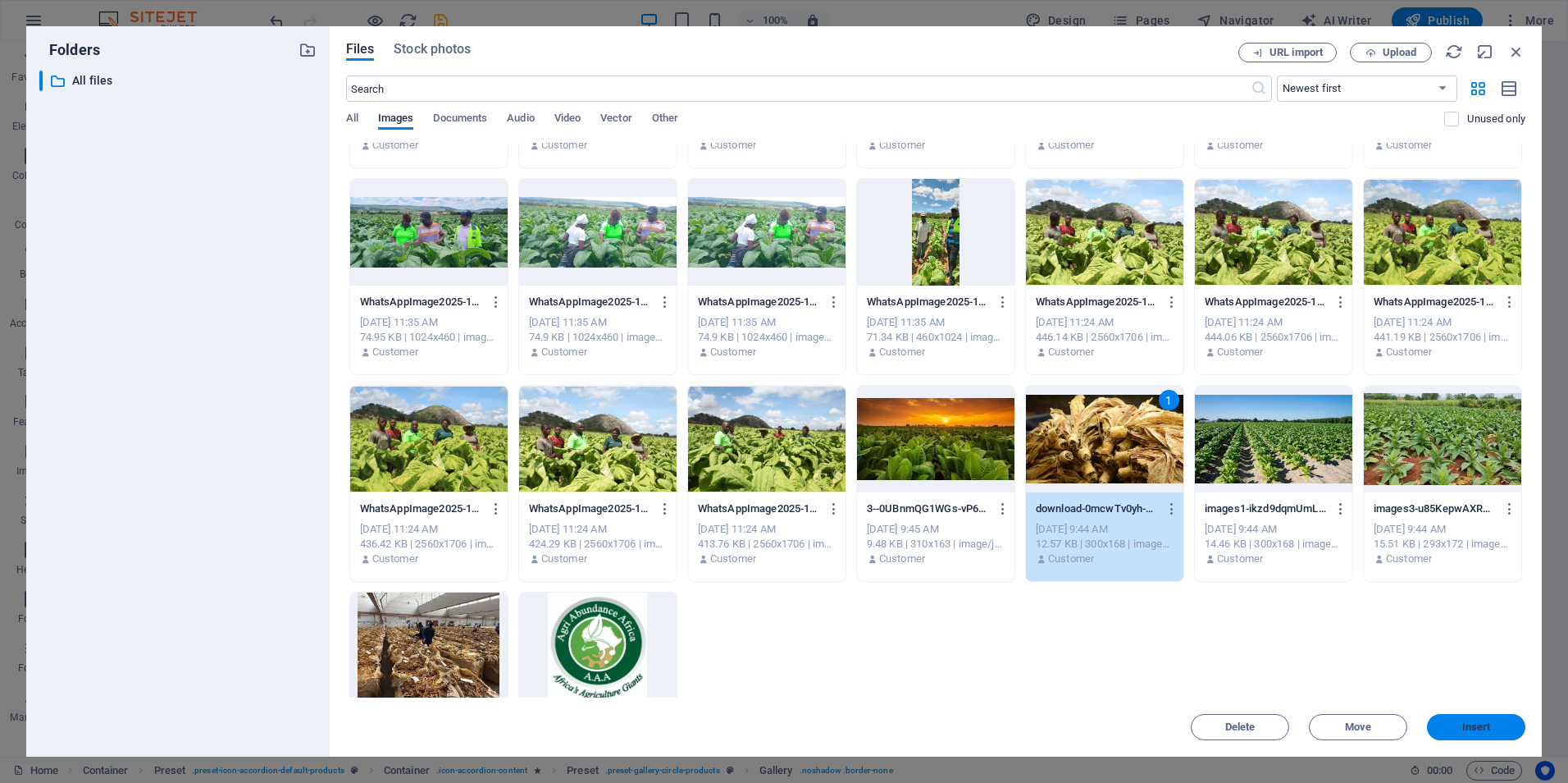
click at [1479, 731] on span "Insert" at bounding box center [1476, 727] width 29 height 10
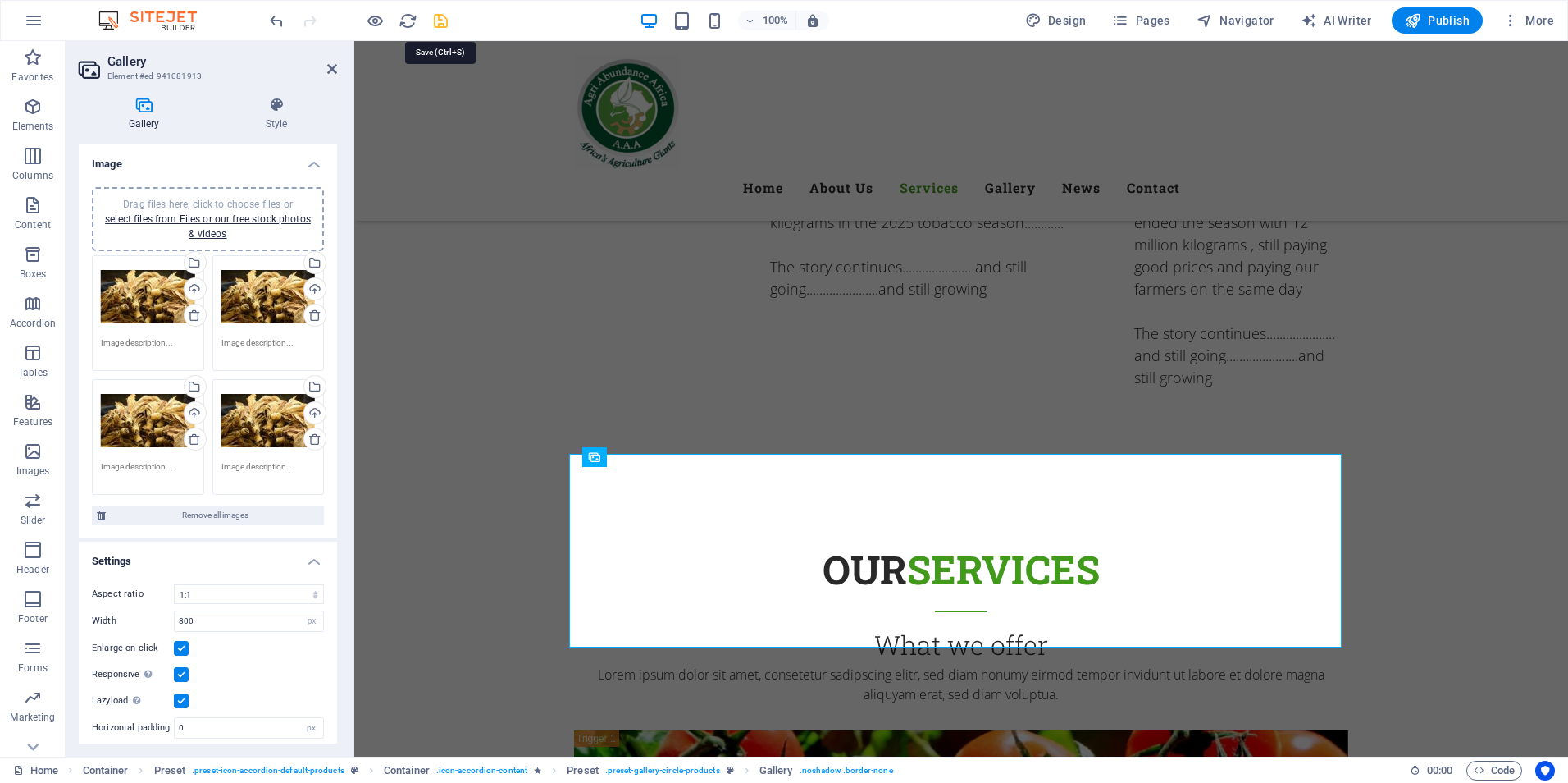
click at [436, 24] on icon "save" at bounding box center [440, 21] width 19 height 19
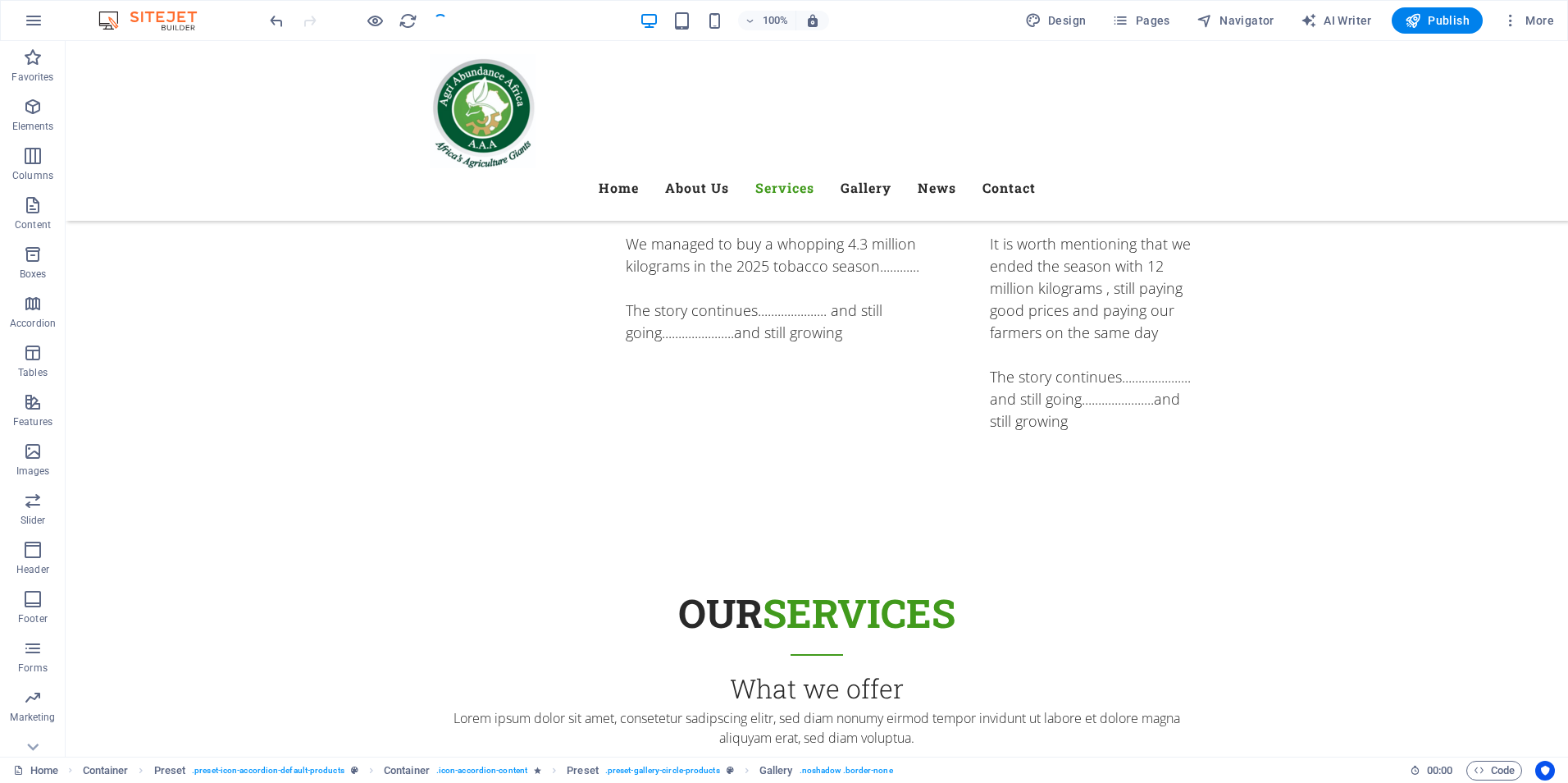
checkbox input "false"
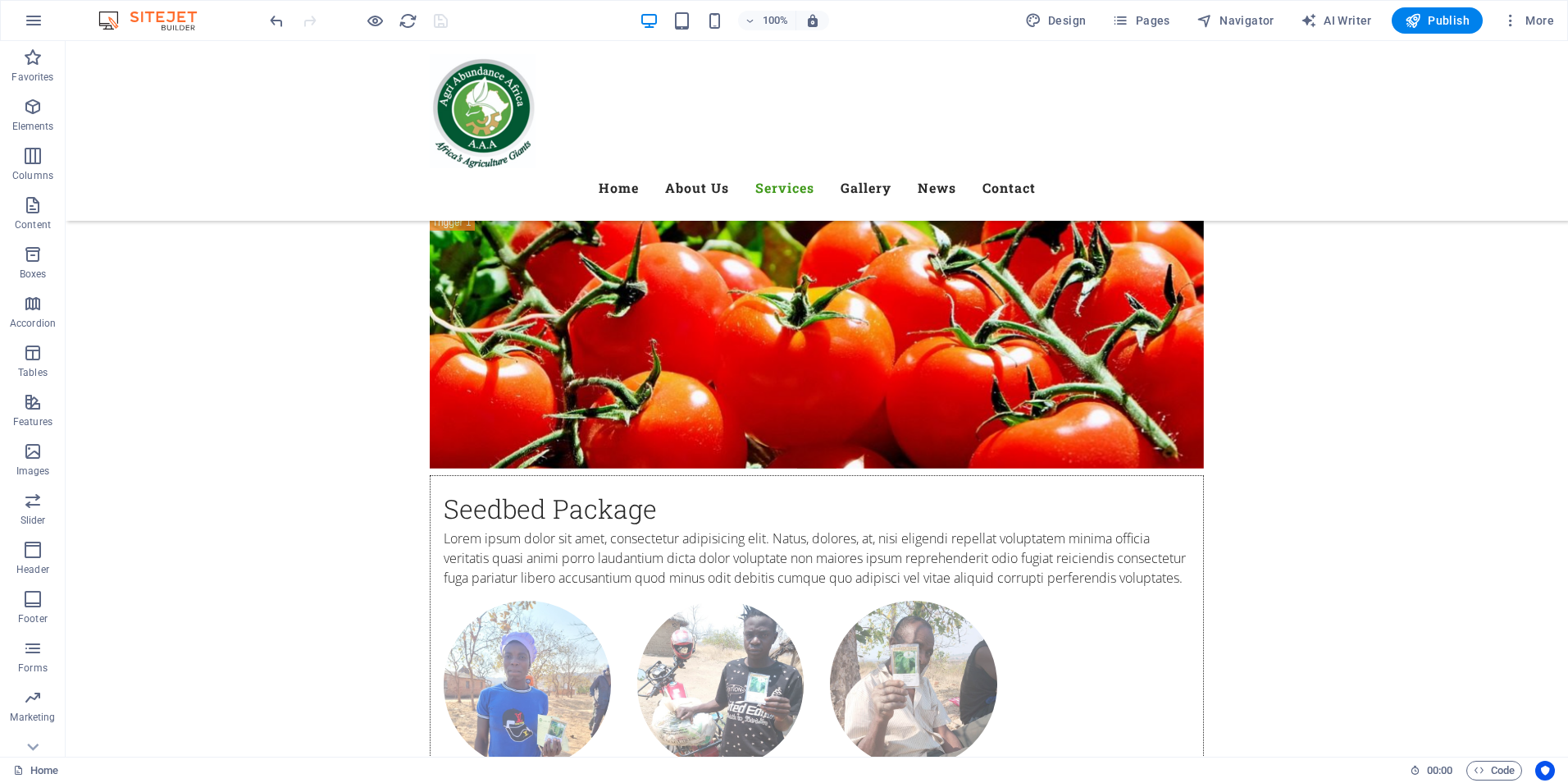
scroll to position [4440, 0]
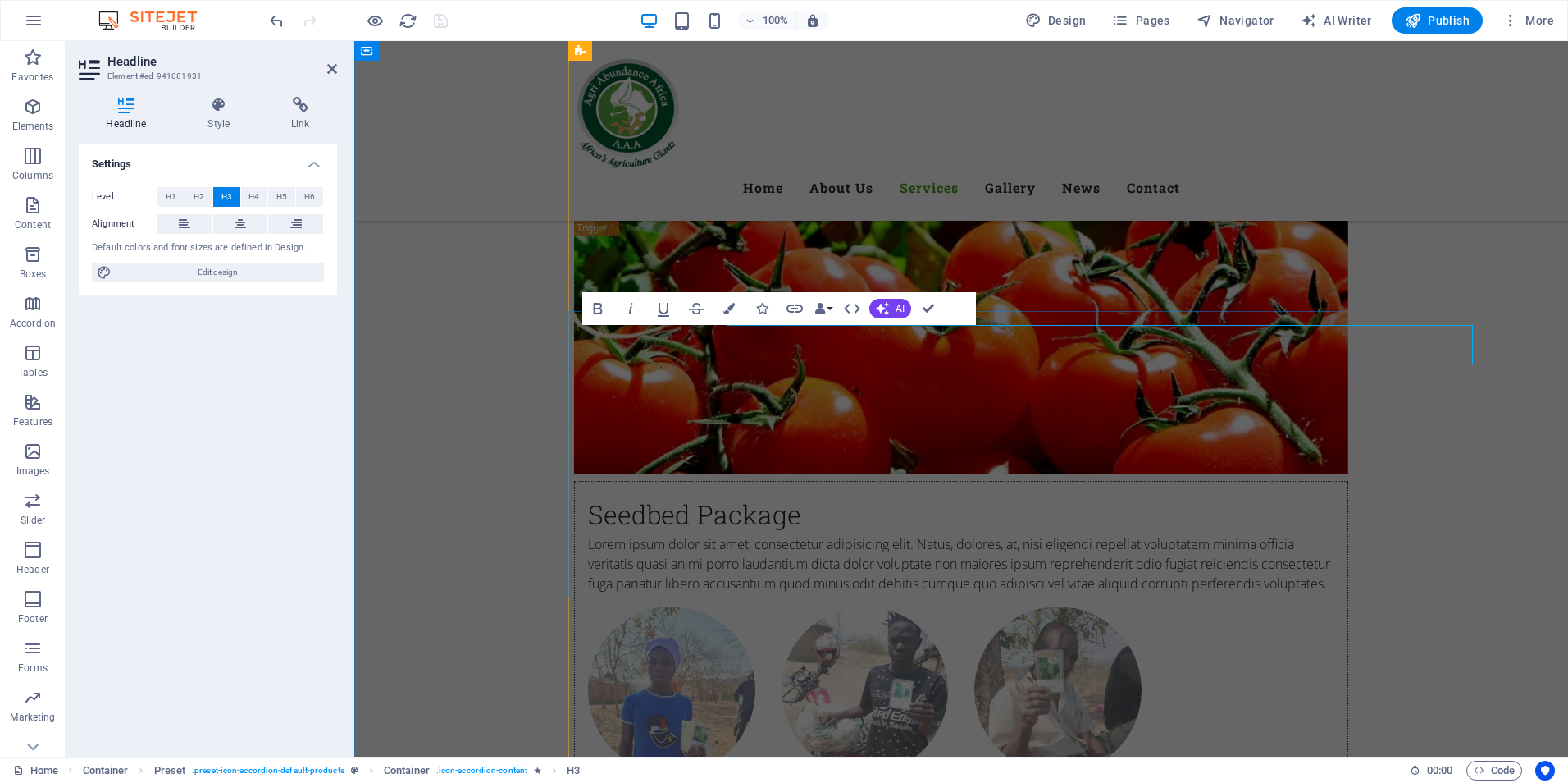
drag, startPoint x: 862, startPoint y: 352, endPoint x: 573, endPoint y: 352, distance: 289.0
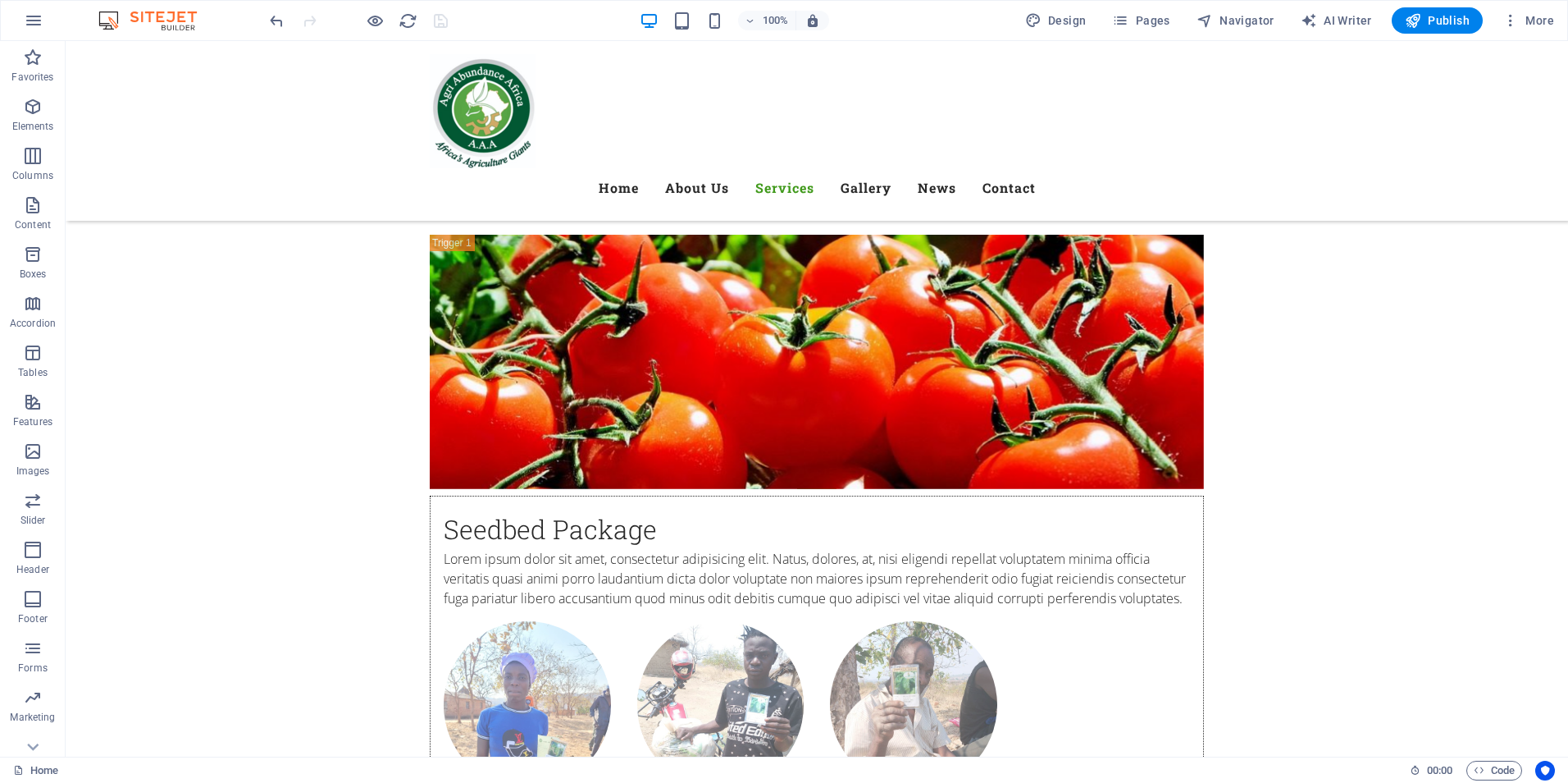
scroll to position [4333, 0]
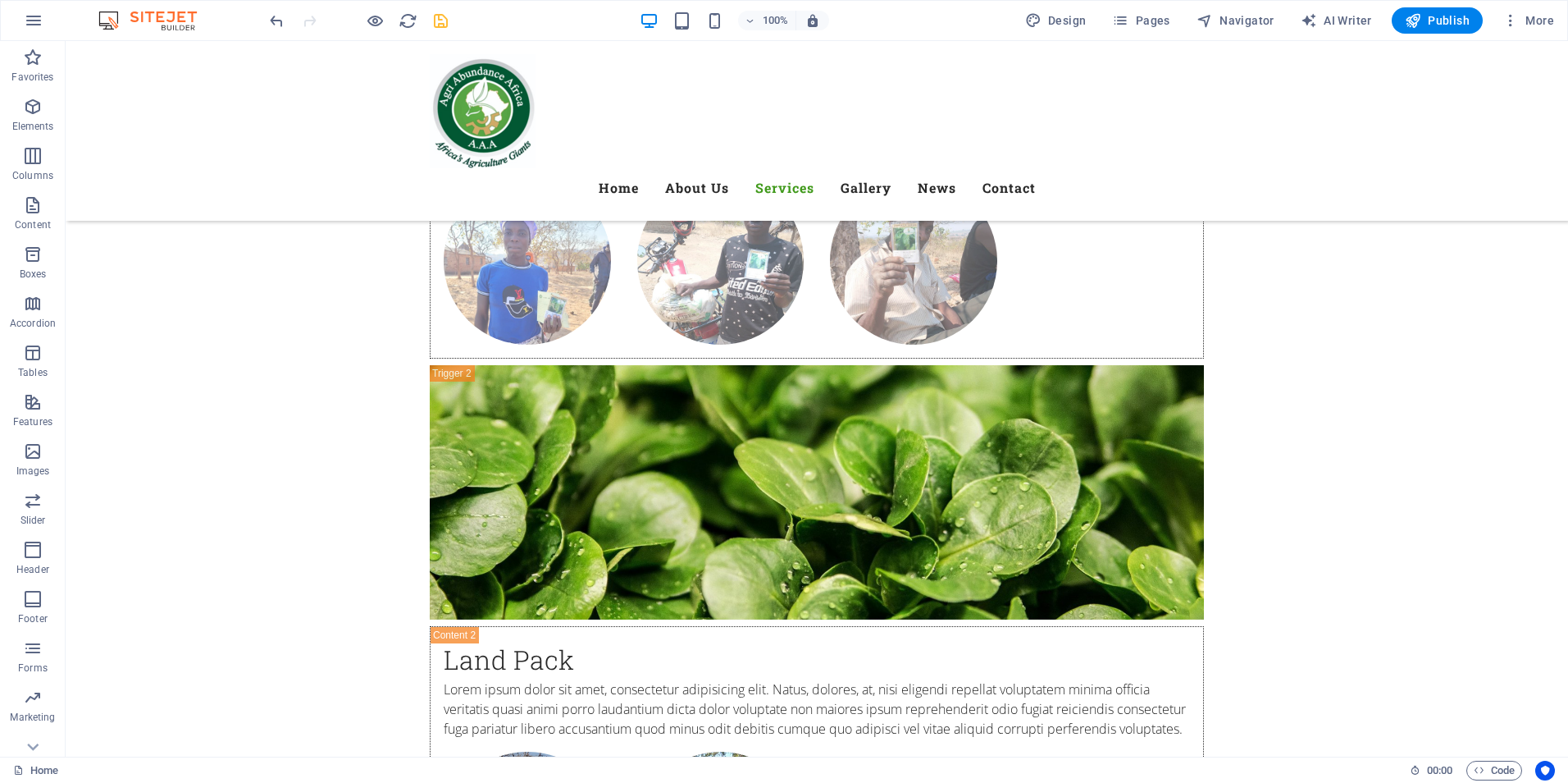
scroll to position [4877, 0]
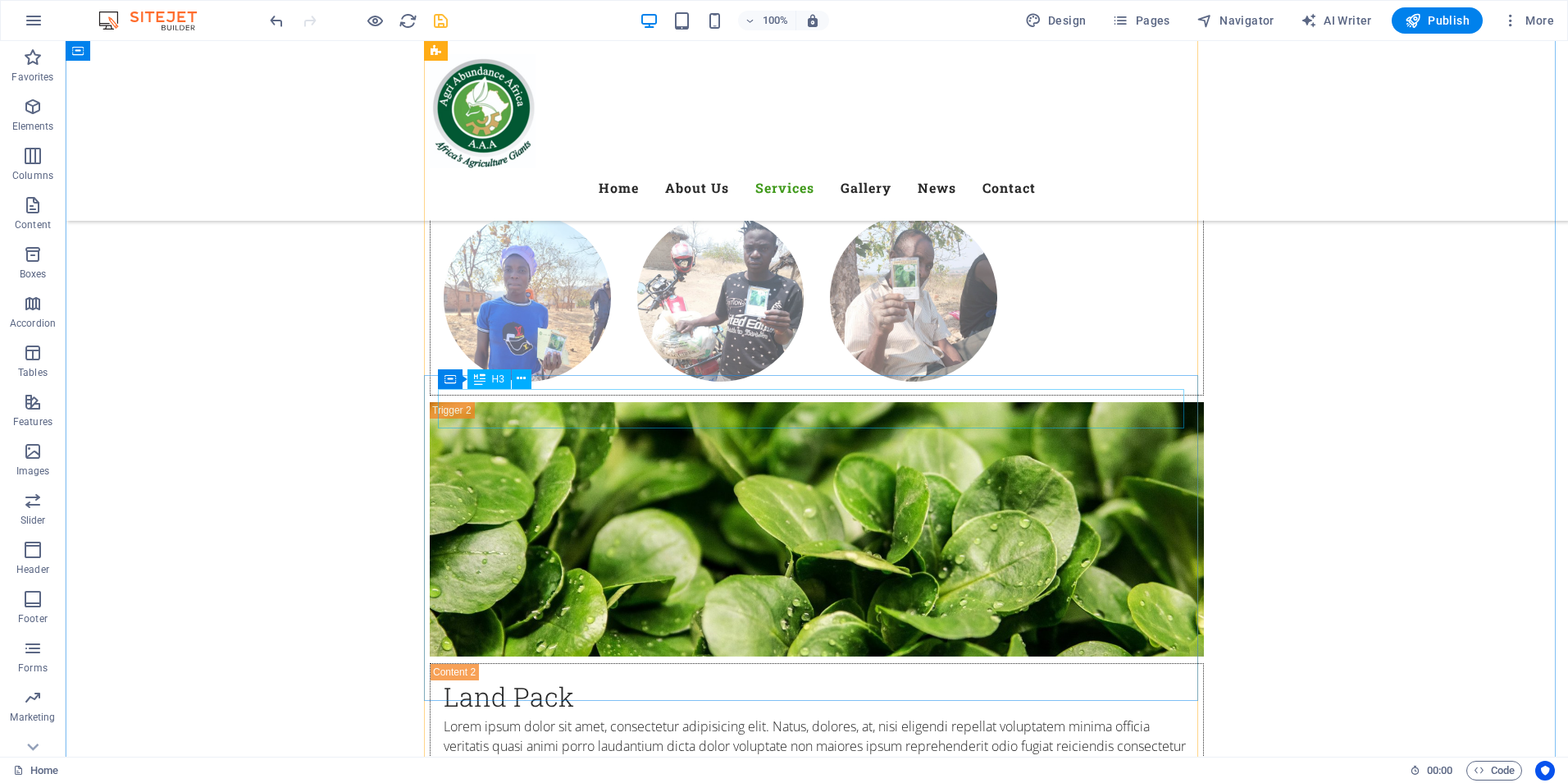
click at [542, 510] on icon at bounding box center [539, 509] width 9 height 17
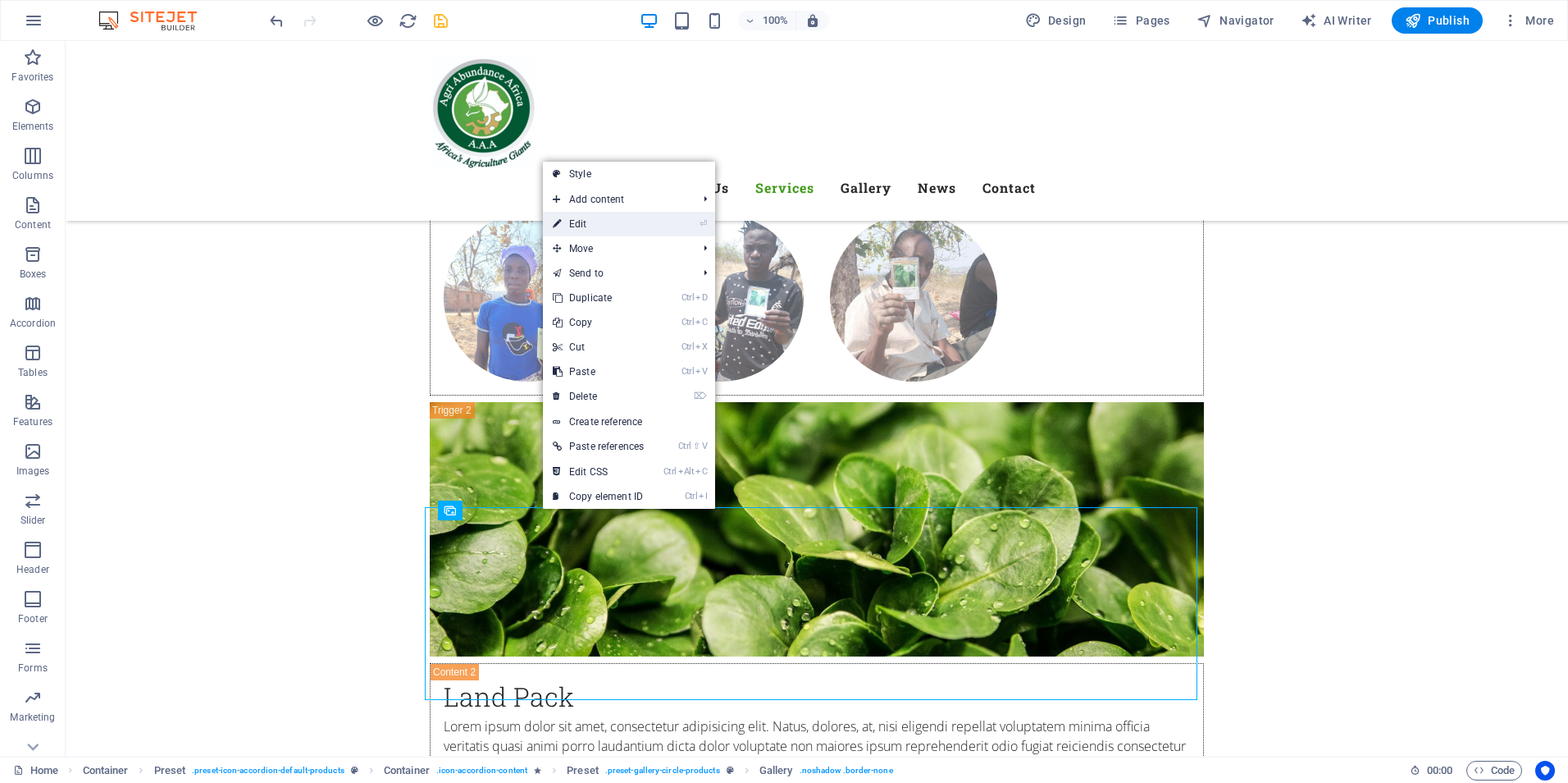
click at [590, 231] on link "⏎ Edit" at bounding box center [598, 223] width 111 height 25
select select "4"
select select "px"
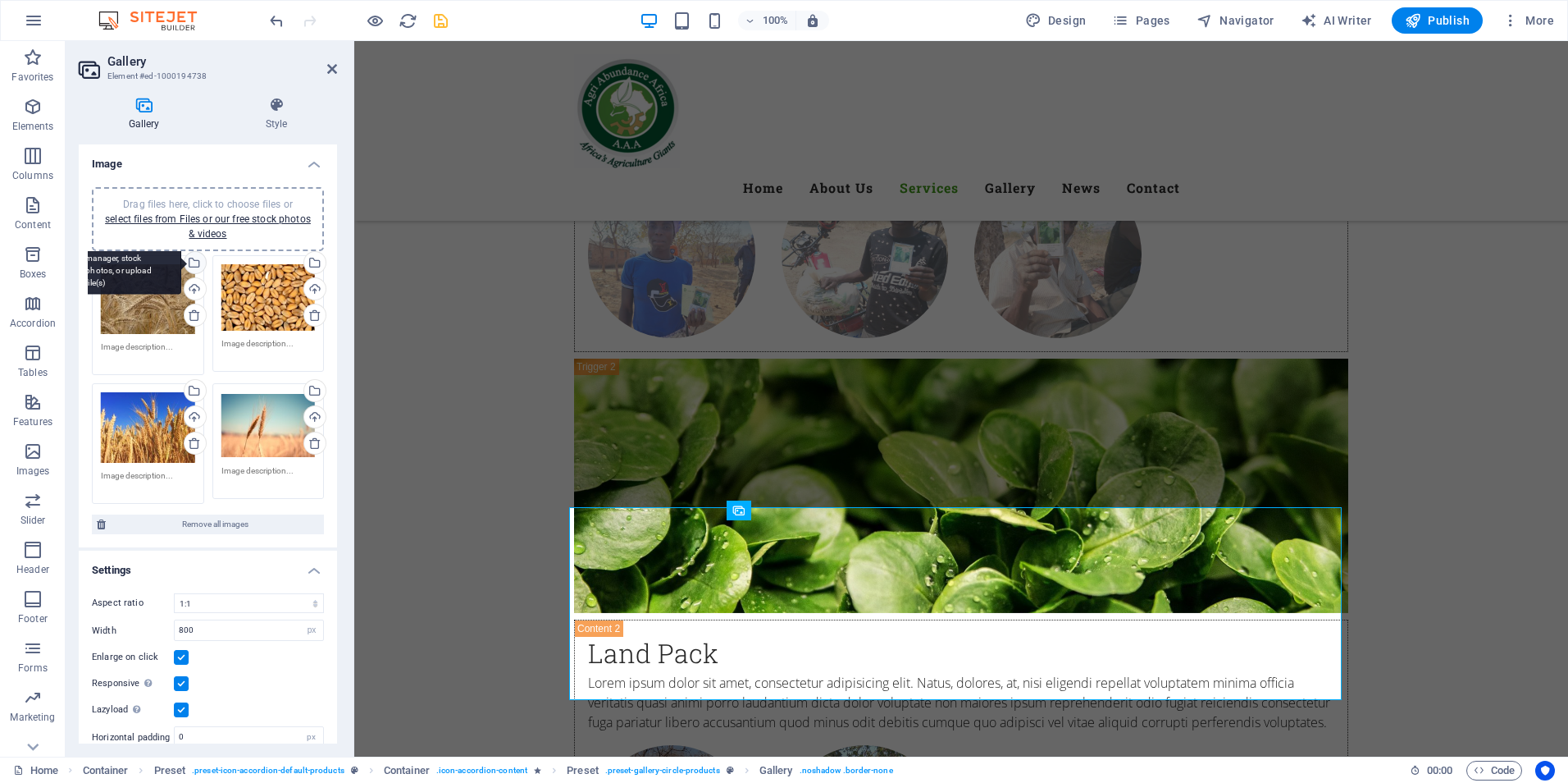
click at [191, 261] on div "Select files from the file manager, stock photos, or upload file(s)" at bounding box center [193, 264] width 25 height 25
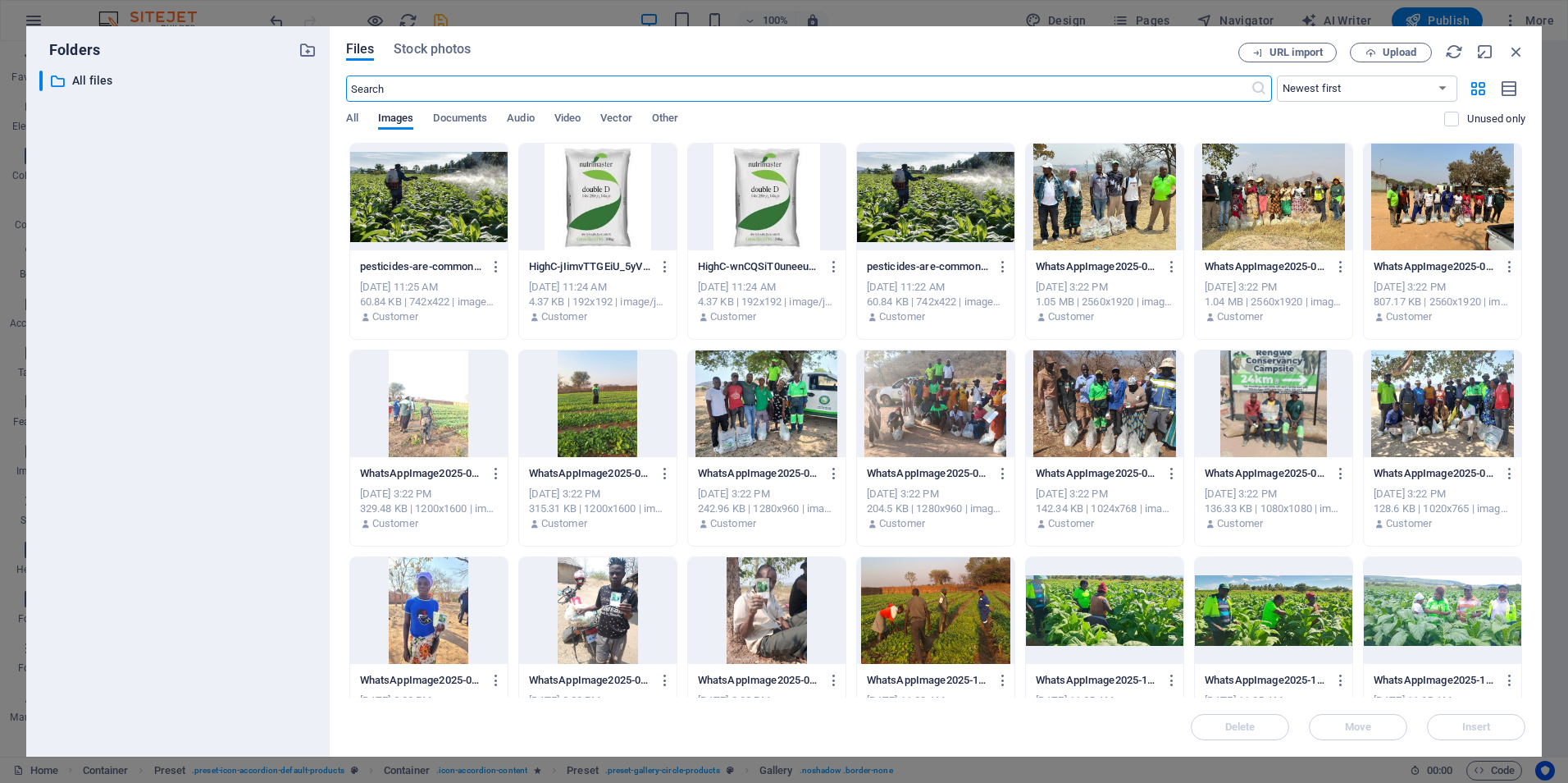
scroll to position [4876, 0]
click at [1091, 604] on div at bounding box center [1104, 609] width 158 height 106
drag, startPoint x: 1466, startPoint y: 724, endPoint x: 753, endPoint y: 602, distance: 723.4
click at [1466, 724] on span "Insert" at bounding box center [1476, 727] width 29 height 10
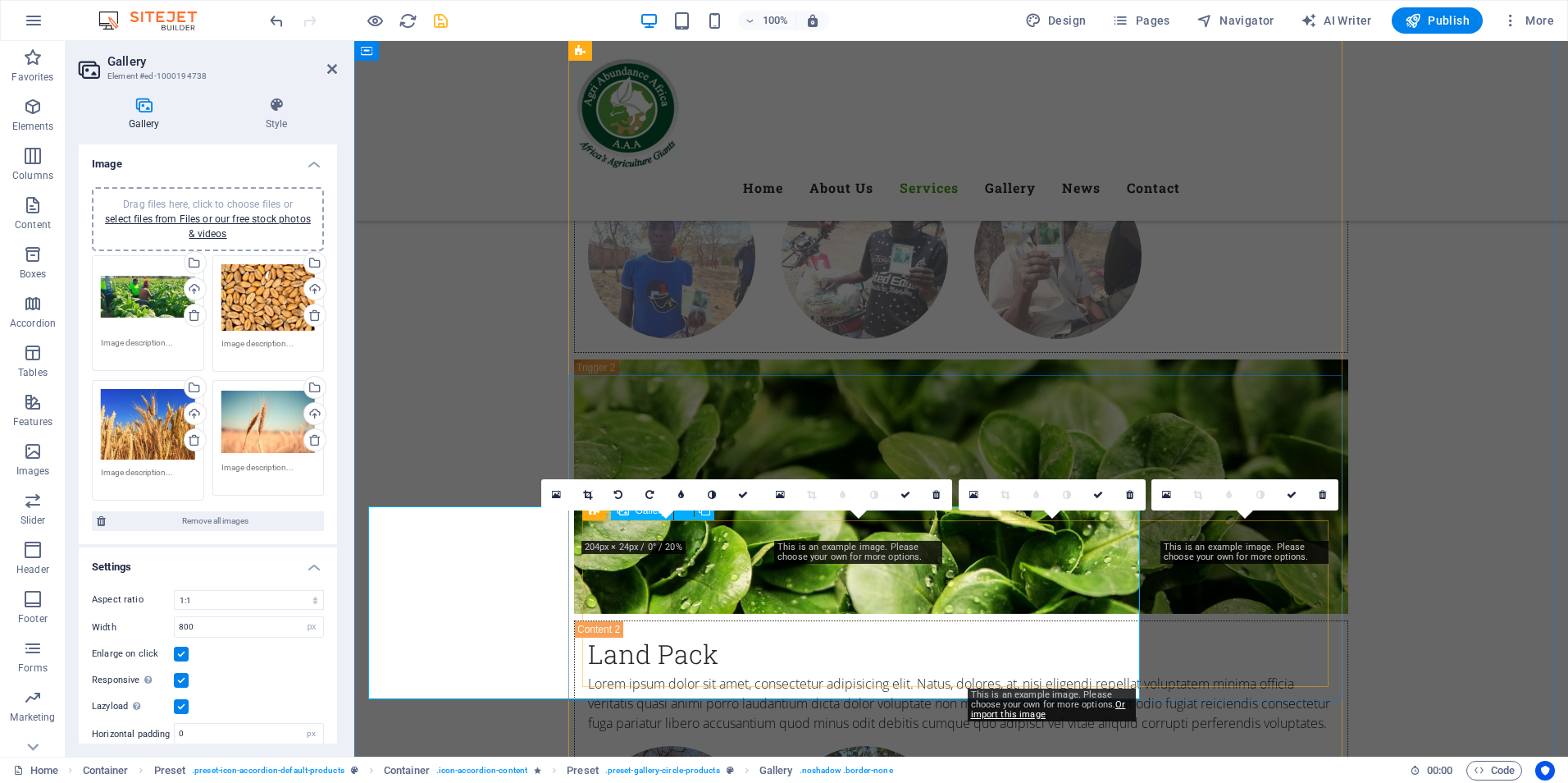
scroll to position [4877, 0]
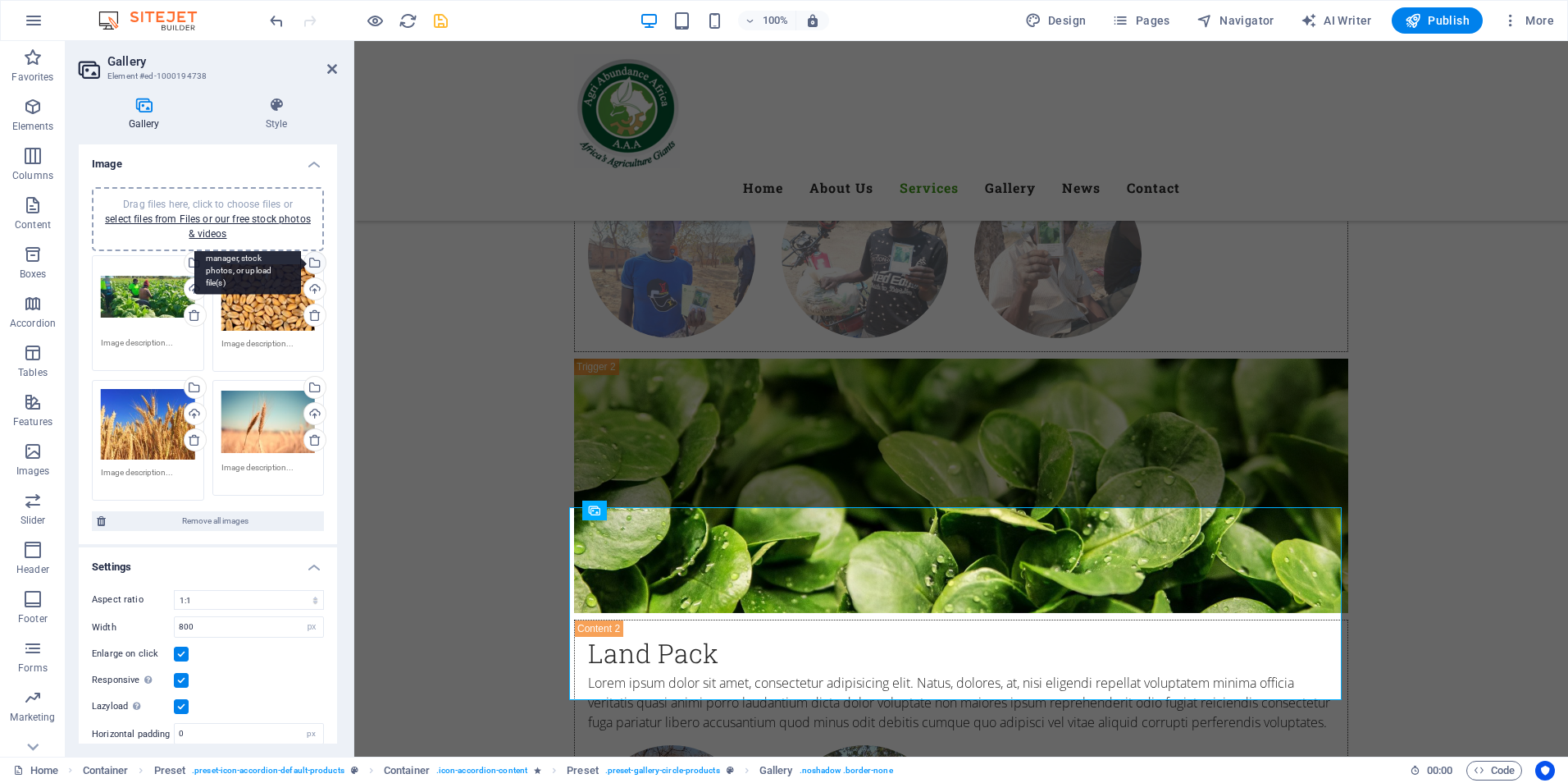
click at [301, 264] on div "Select files from the file manager, stock photos, or upload file(s)" at bounding box center [247, 264] width 106 height 62
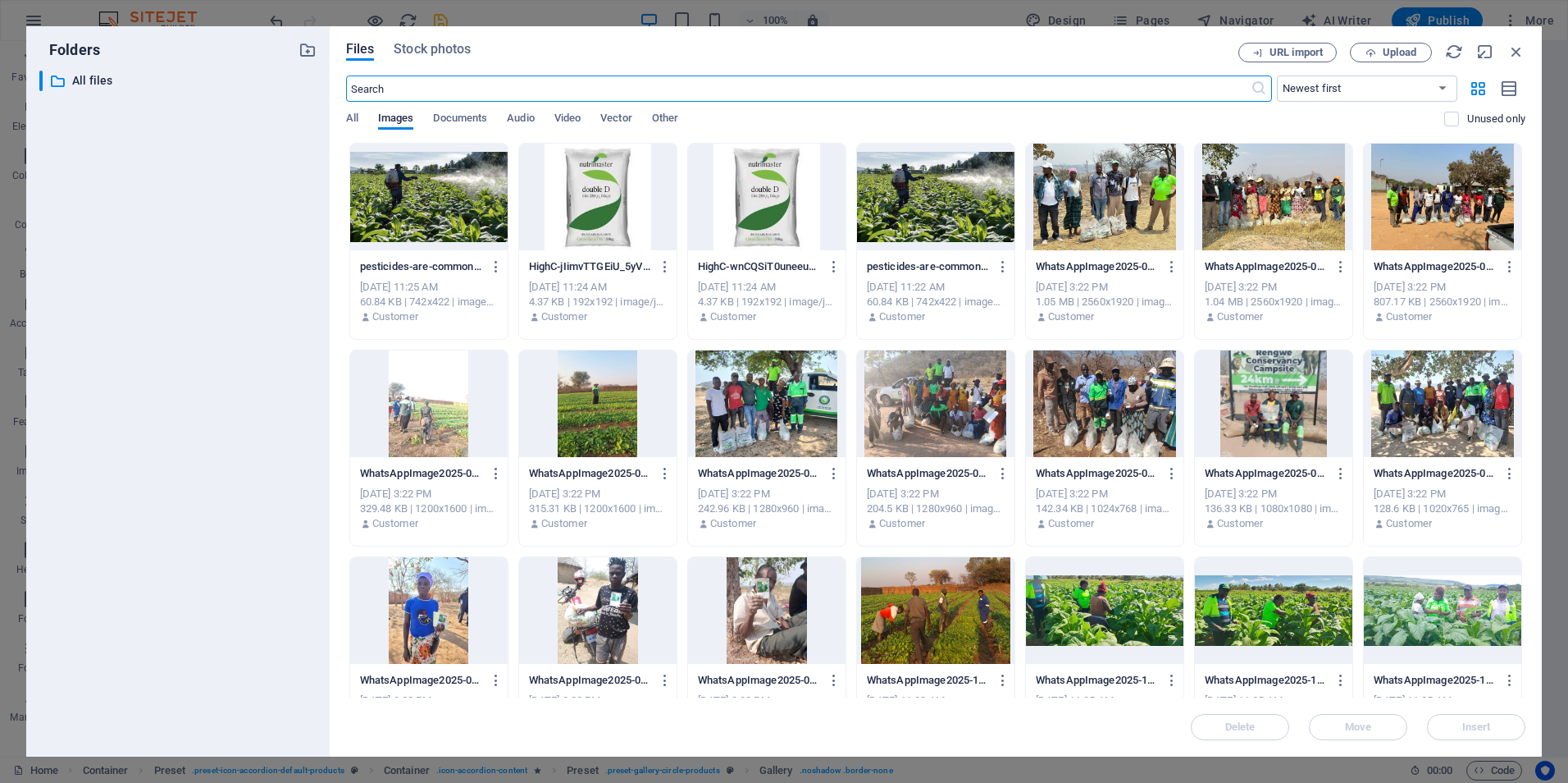
scroll to position [4876, 0]
click at [1311, 626] on div at bounding box center [1273, 609] width 158 height 106
drag, startPoint x: 1498, startPoint y: 733, endPoint x: 813, endPoint y: 619, distance: 694.4
click at [1498, 733] on button "Insert" at bounding box center [1476, 726] width 98 height 26
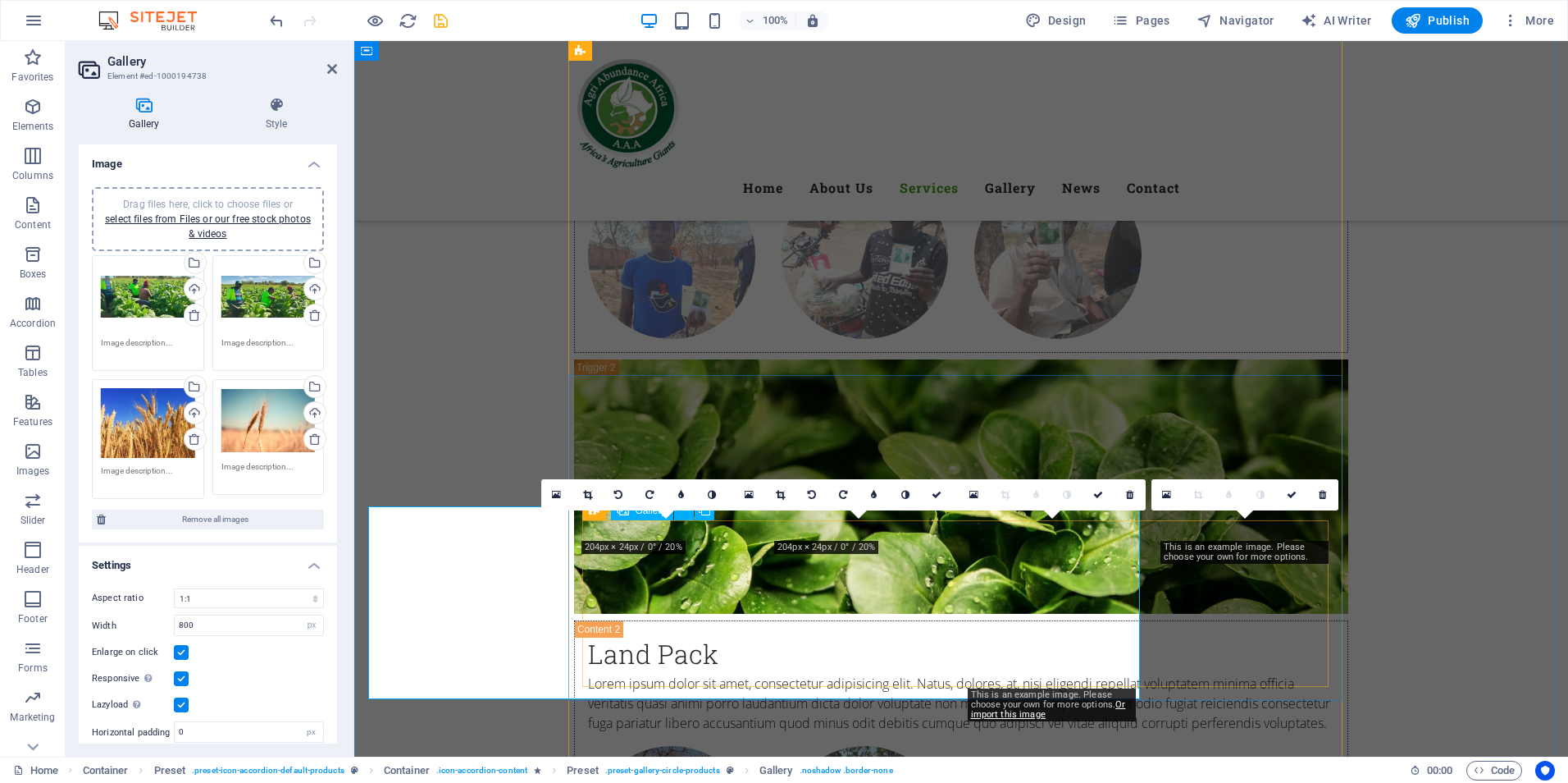
scroll to position [4877, 0]
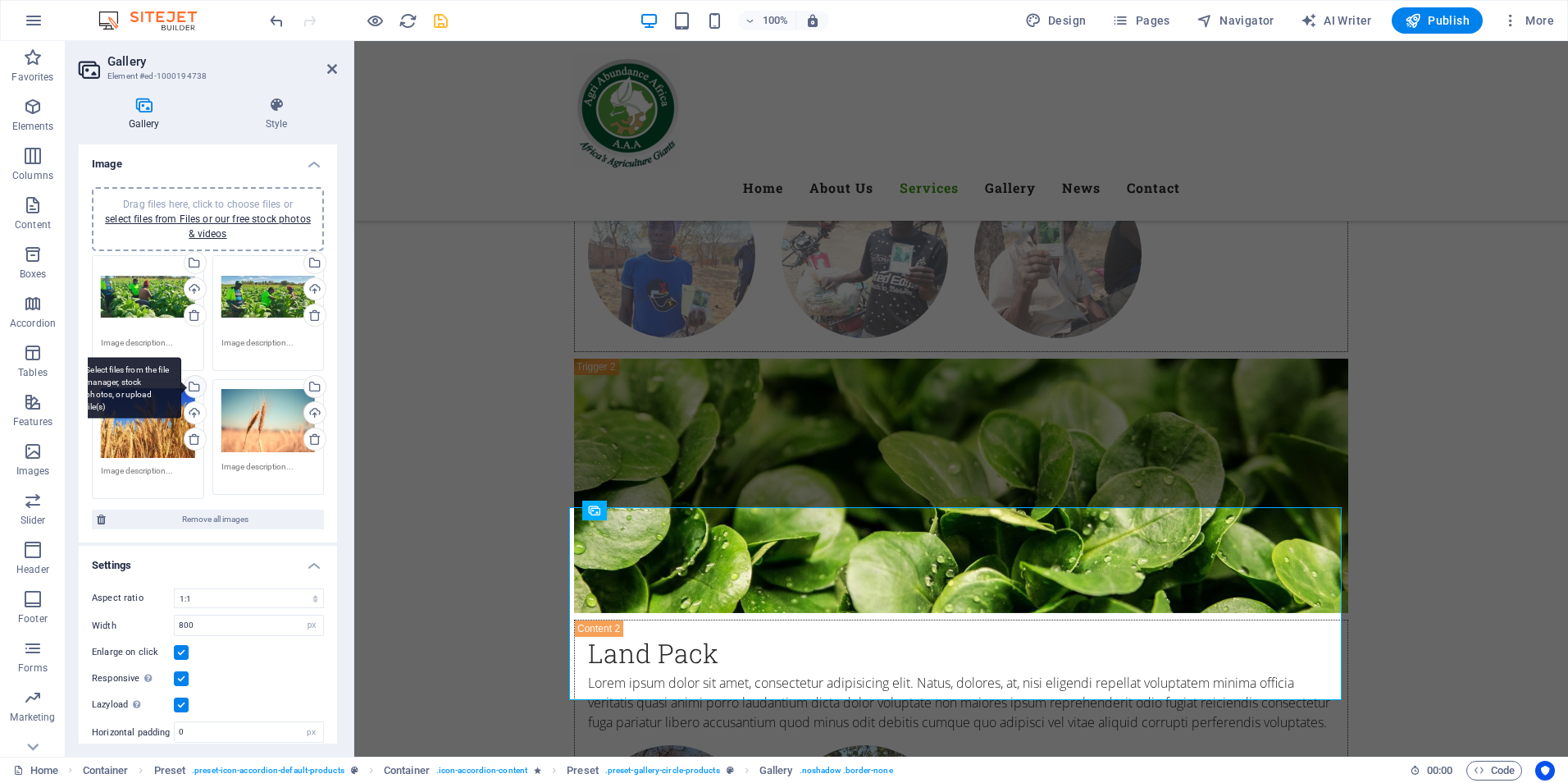
click at [193, 385] on div "Select files from the file manager, stock photos, or upload file(s)" at bounding box center [193, 388] width 25 height 25
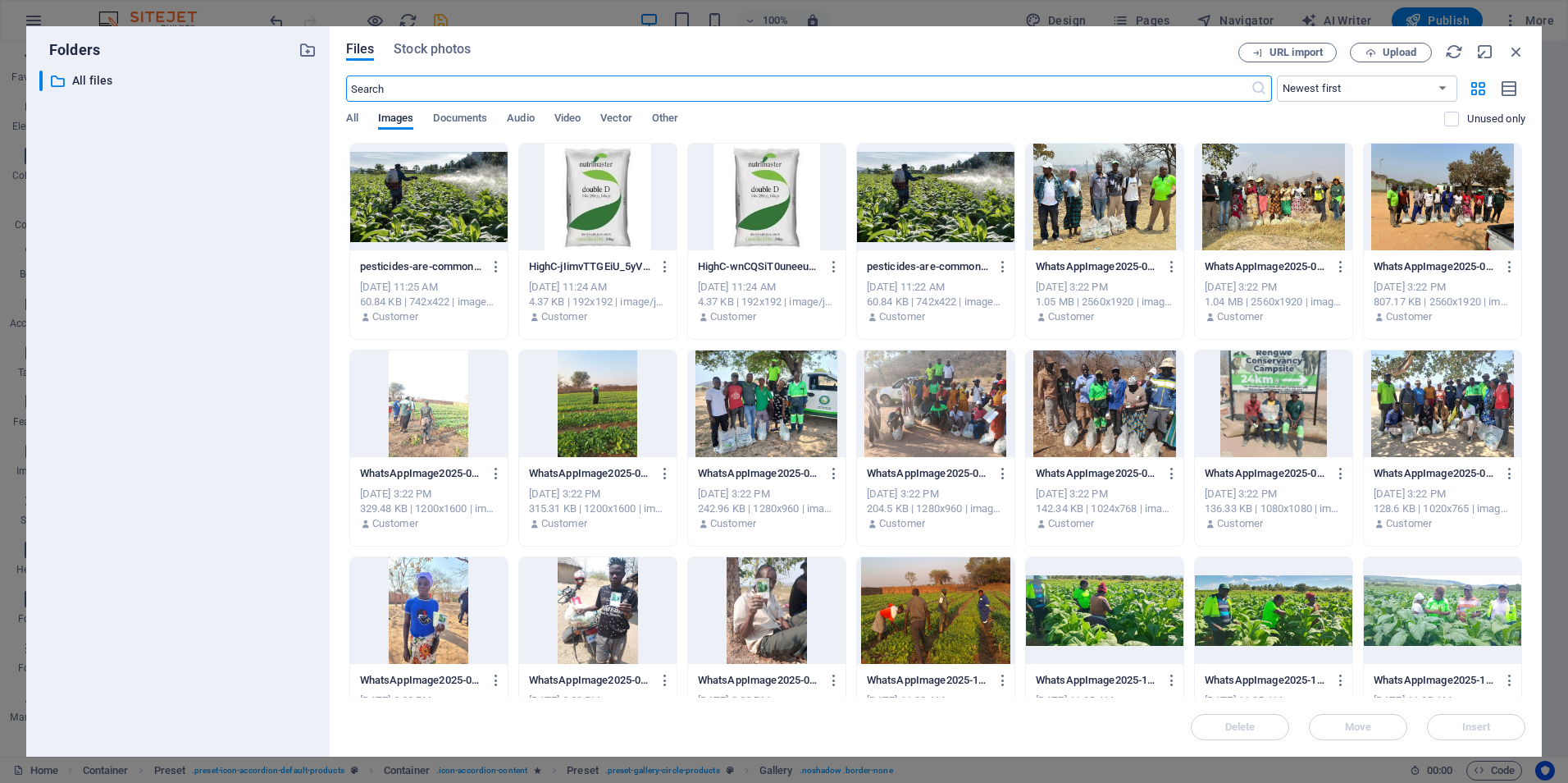
scroll to position [4876, 0]
drag, startPoint x: 1521, startPoint y: 357, endPoint x: 1524, endPoint y: 396, distance: 39.1
click at [1522, 413] on div "Drop files here to upload them instantly pesticides-are-commonly-used-for-tobac…" at bounding box center [935, 420] width 1179 height 555
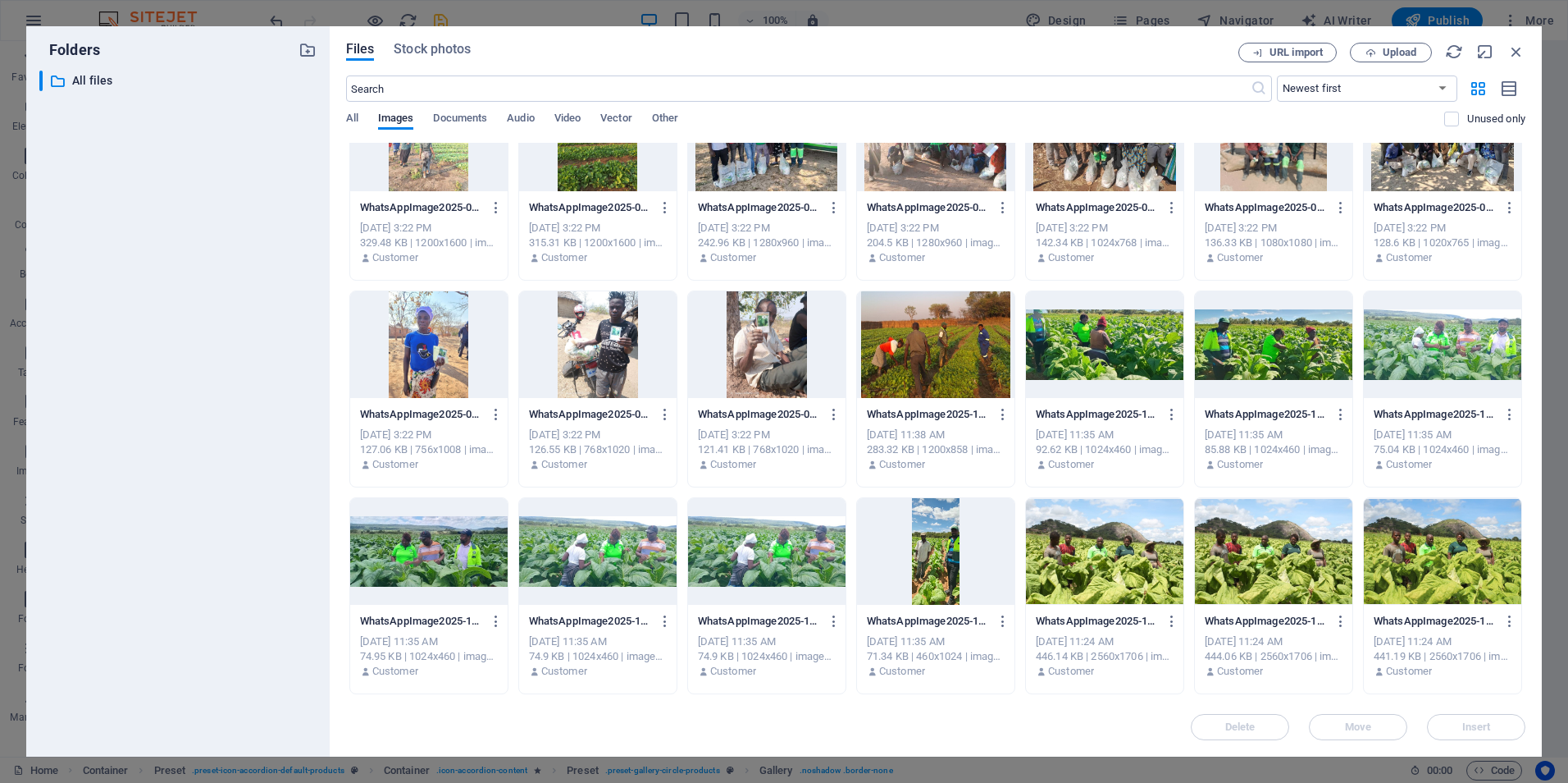
scroll to position [278, 0]
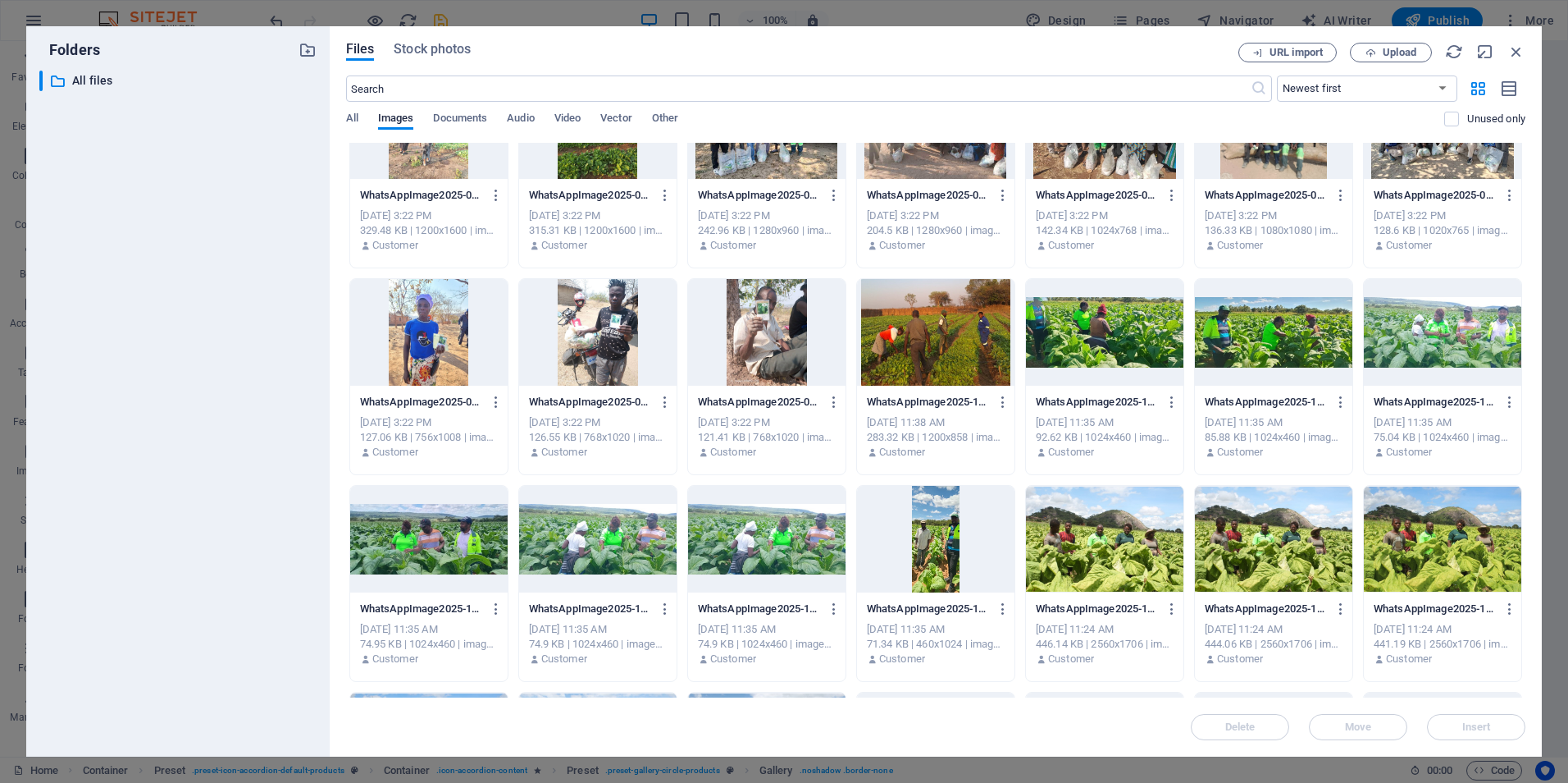
click at [807, 542] on div at bounding box center [767, 538] width 158 height 106
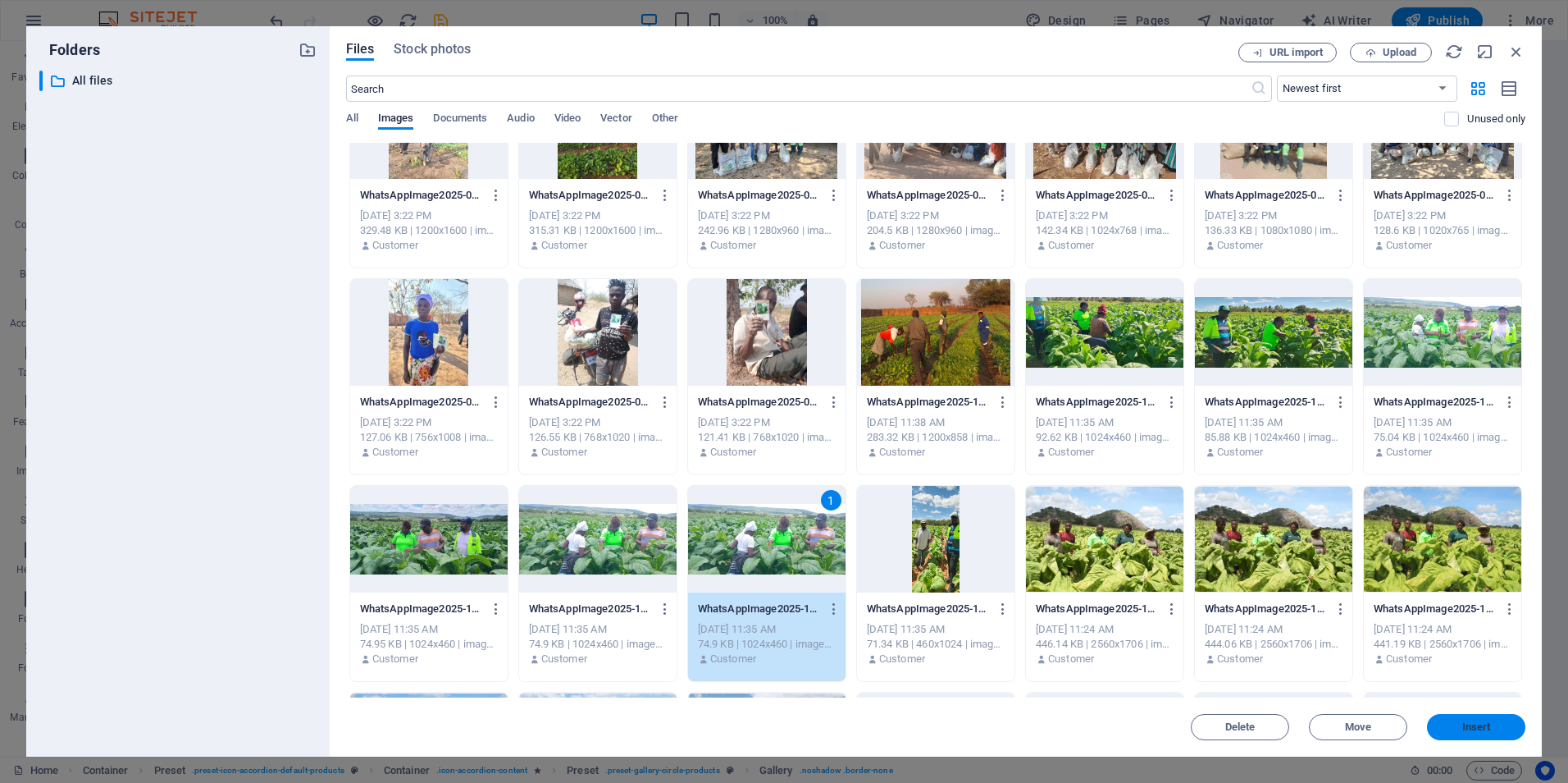
click at [1460, 724] on span "Insert" at bounding box center [1476, 727] width 85 height 10
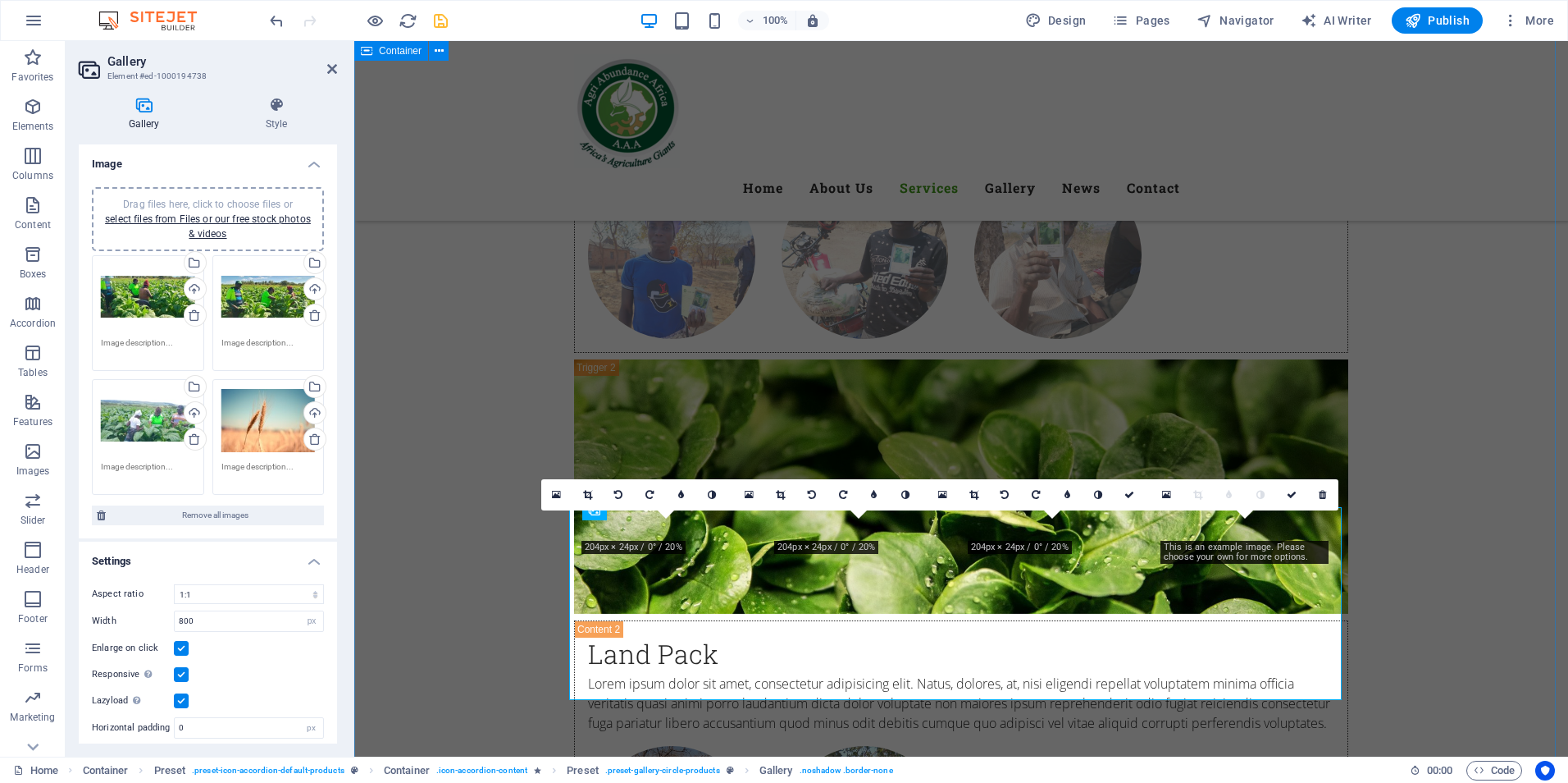
scroll to position [4877, 0]
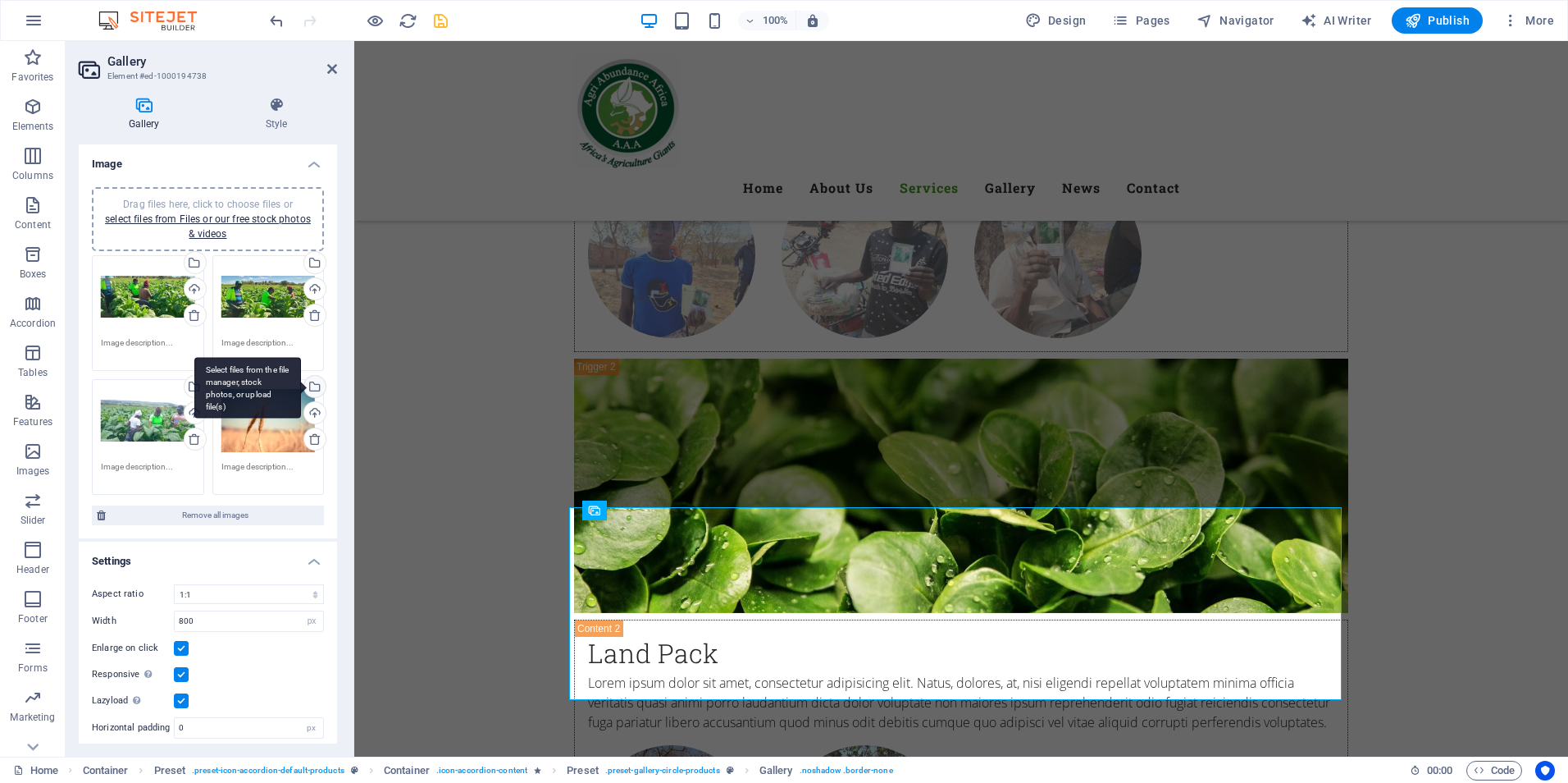
drag, startPoint x: 305, startPoint y: 386, endPoint x: 769, endPoint y: 569, distance: 498.8
click at [301, 386] on div "Select files from the file manager, stock photos, or upload file(s)" at bounding box center [247, 388] width 106 height 62
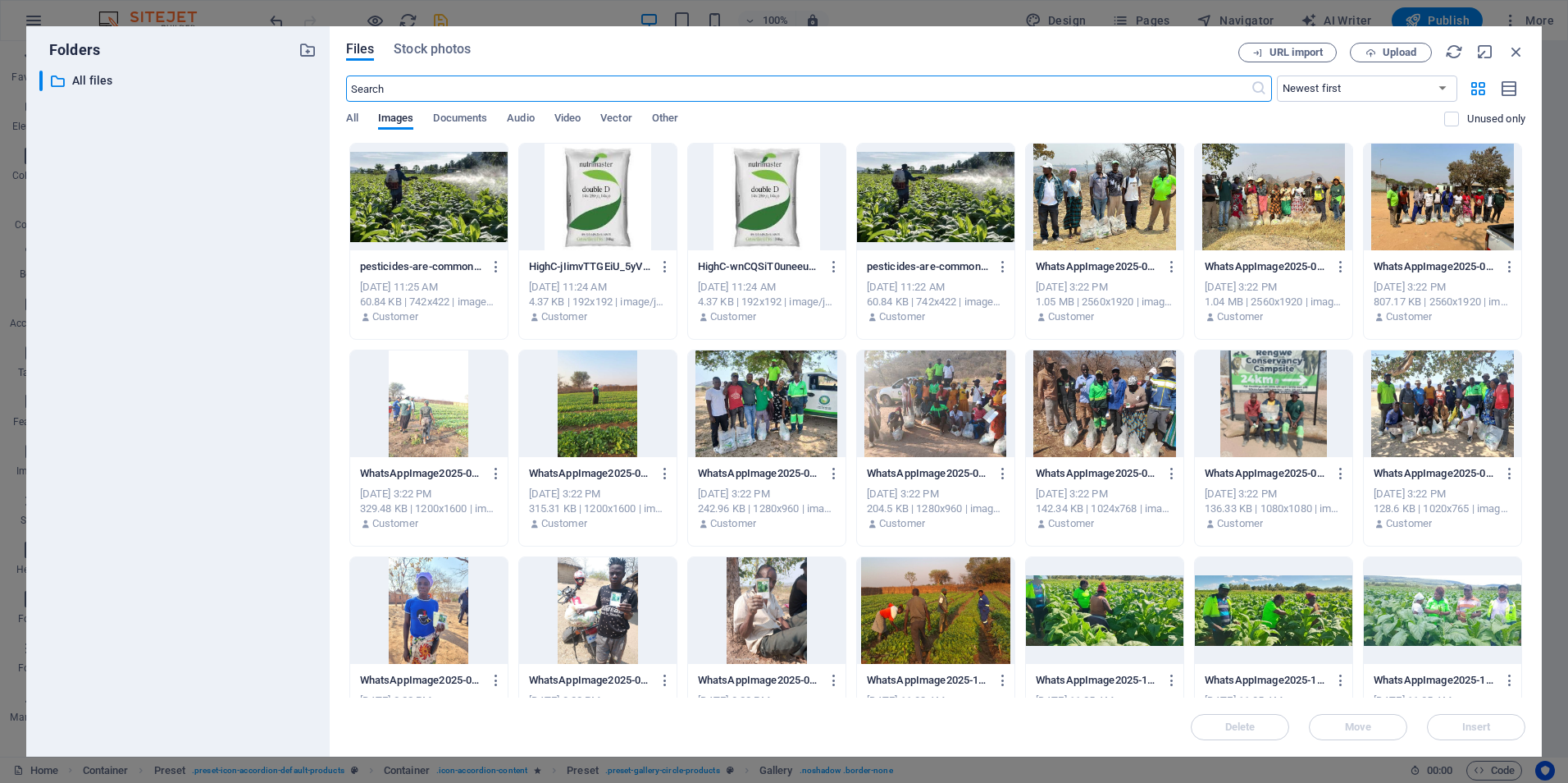
scroll to position [4876, 0]
drag, startPoint x: 1526, startPoint y: 284, endPoint x: 1521, endPoint y: 377, distance: 93.1
click at [1521, 404] on div "Files Stock photos URL import Upload ​ Newest first Oldest first Name (A-Z) Nam…" at bounding box center [935, 391] width 1212 height 730
drag, startPoint x: 1521, startPoint y: 377, endPoint x: 1520, endPoint y: 465, distance: 88.0
click at [1520, 399] on div "pesticides-are-commonly-used-for-tobacco-farming-in-[GEOGRAPHIC_DATA]-1-7eS9NZS…" at bounding box center [935, 655] width 1179 height 1024
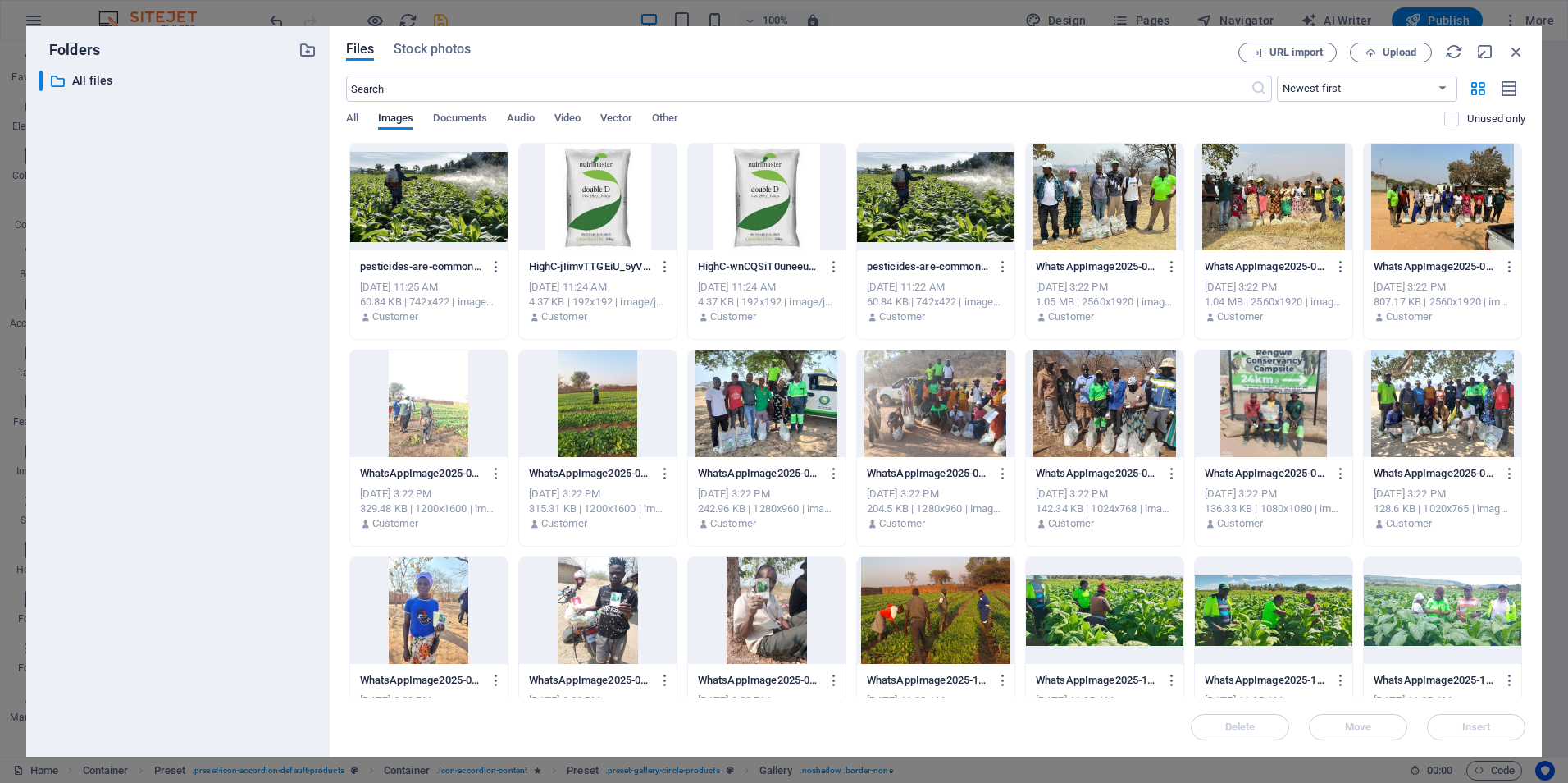
drag, startPoint x: 1520, startPoint y: 465, endPoint x: 1524, endPoint y: 335, distance: 130.1
click at [1524, 335] on div "Drop files here to upload them instantly pesticides-are-commonly-used-for-tobac…" at bounding box center [935, 420] width 1179 height 555
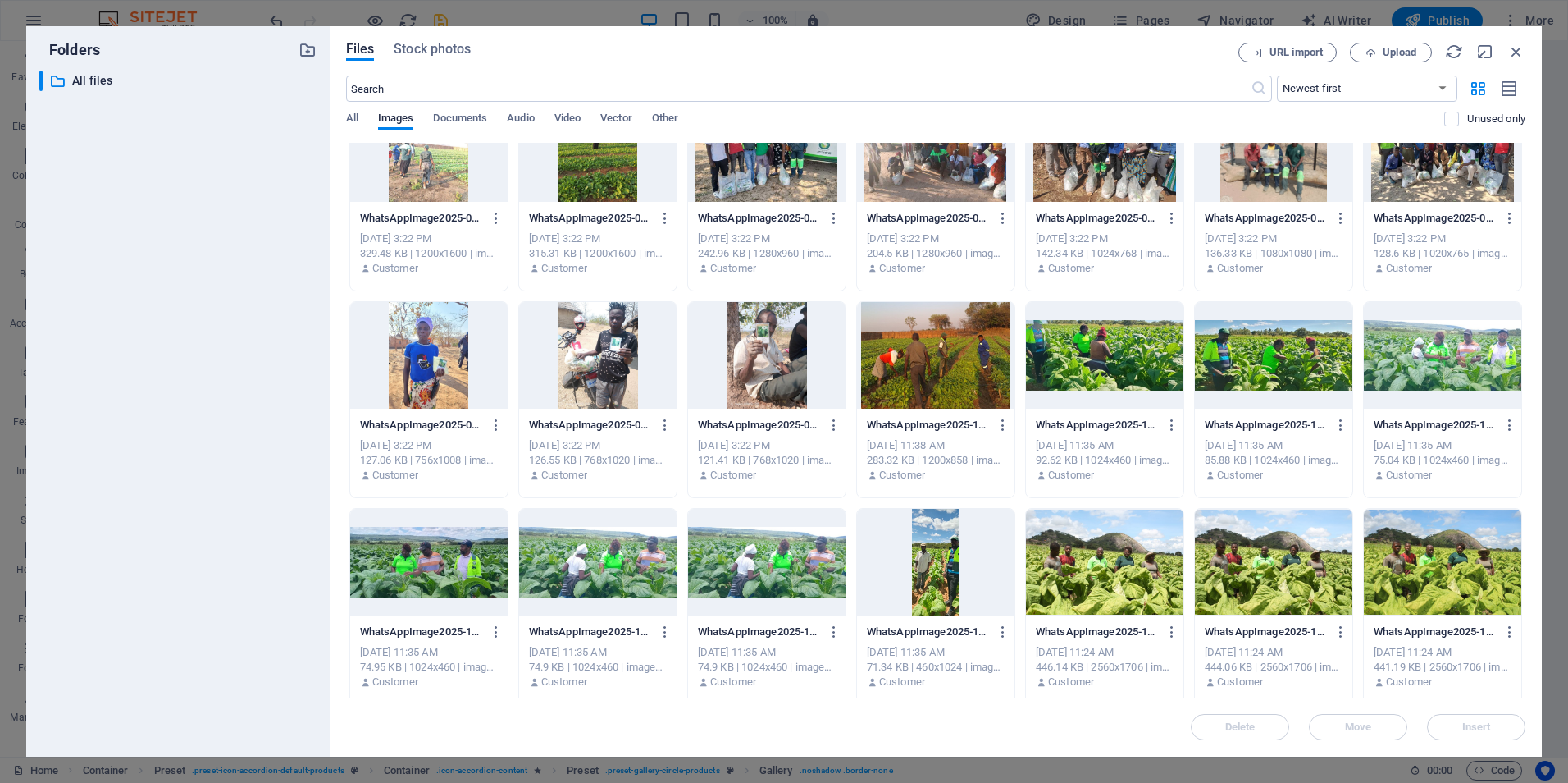
scroll to position [349, 0]
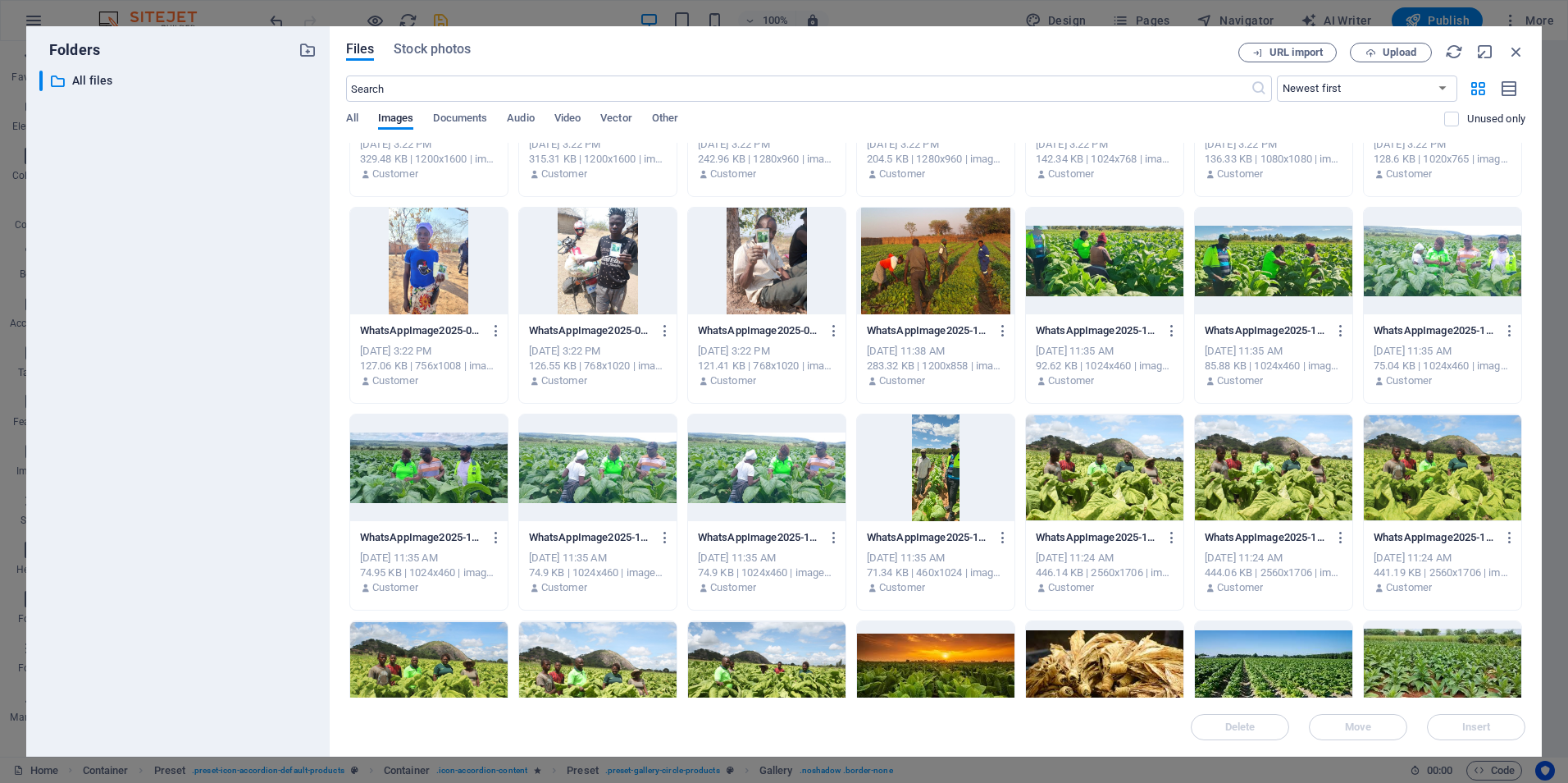
click at [1437, 479] on div at bounding box center [1442, 467] width 158 height 106
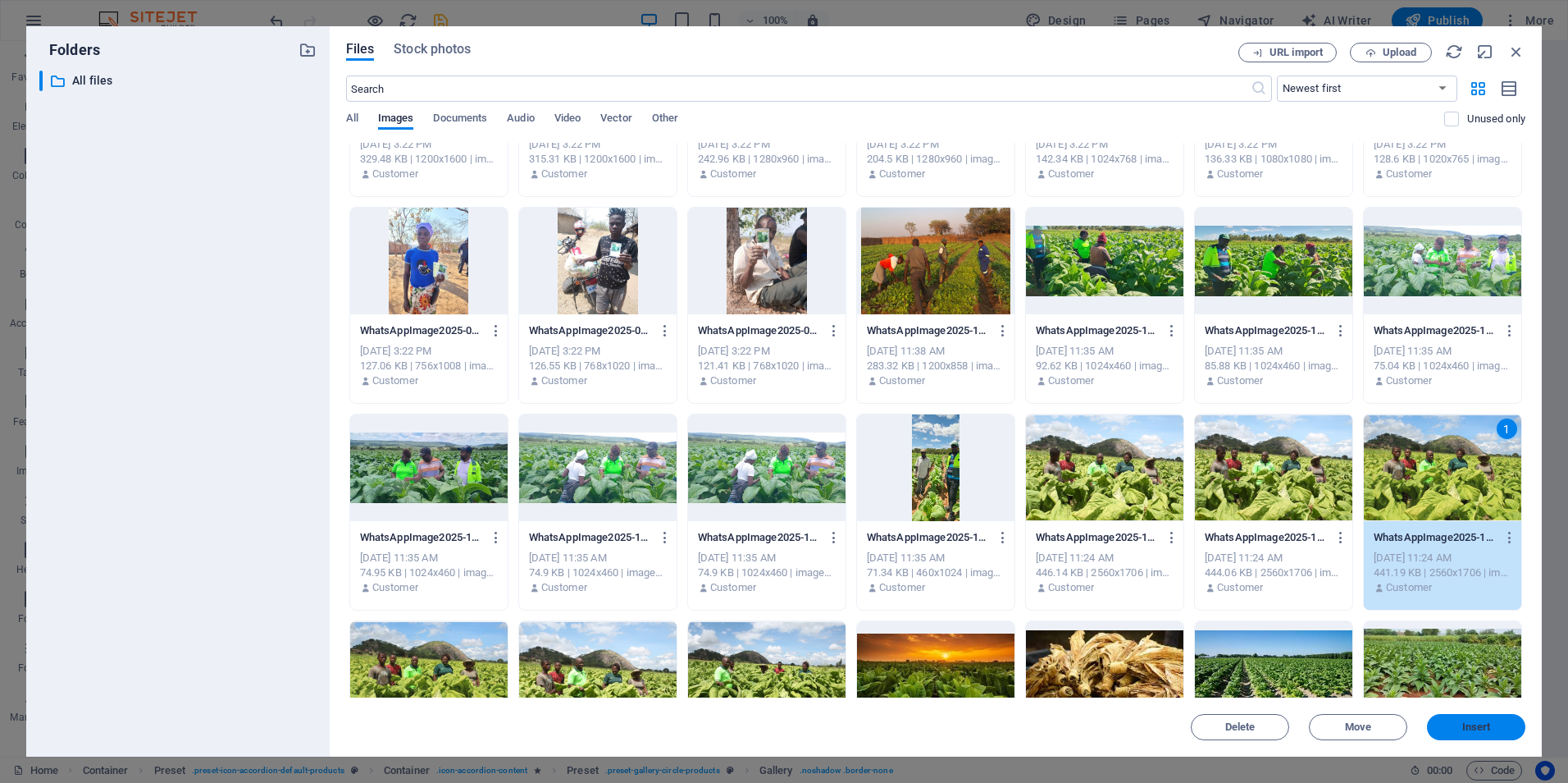
click at [1470, 726] on span "Insert" at bounding box center [1476, 727] width 29 height 10
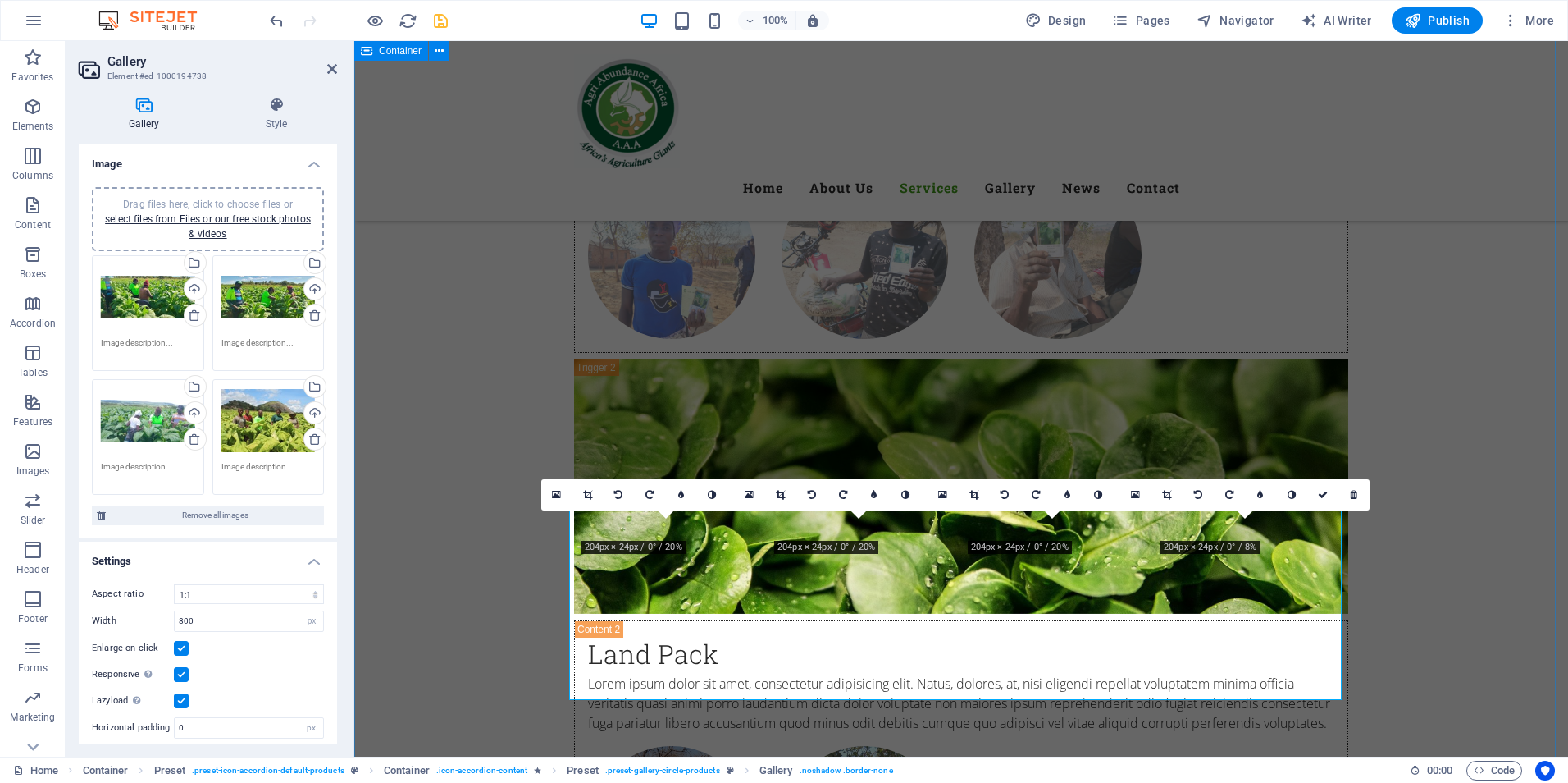
scroll to position [4877, 0]
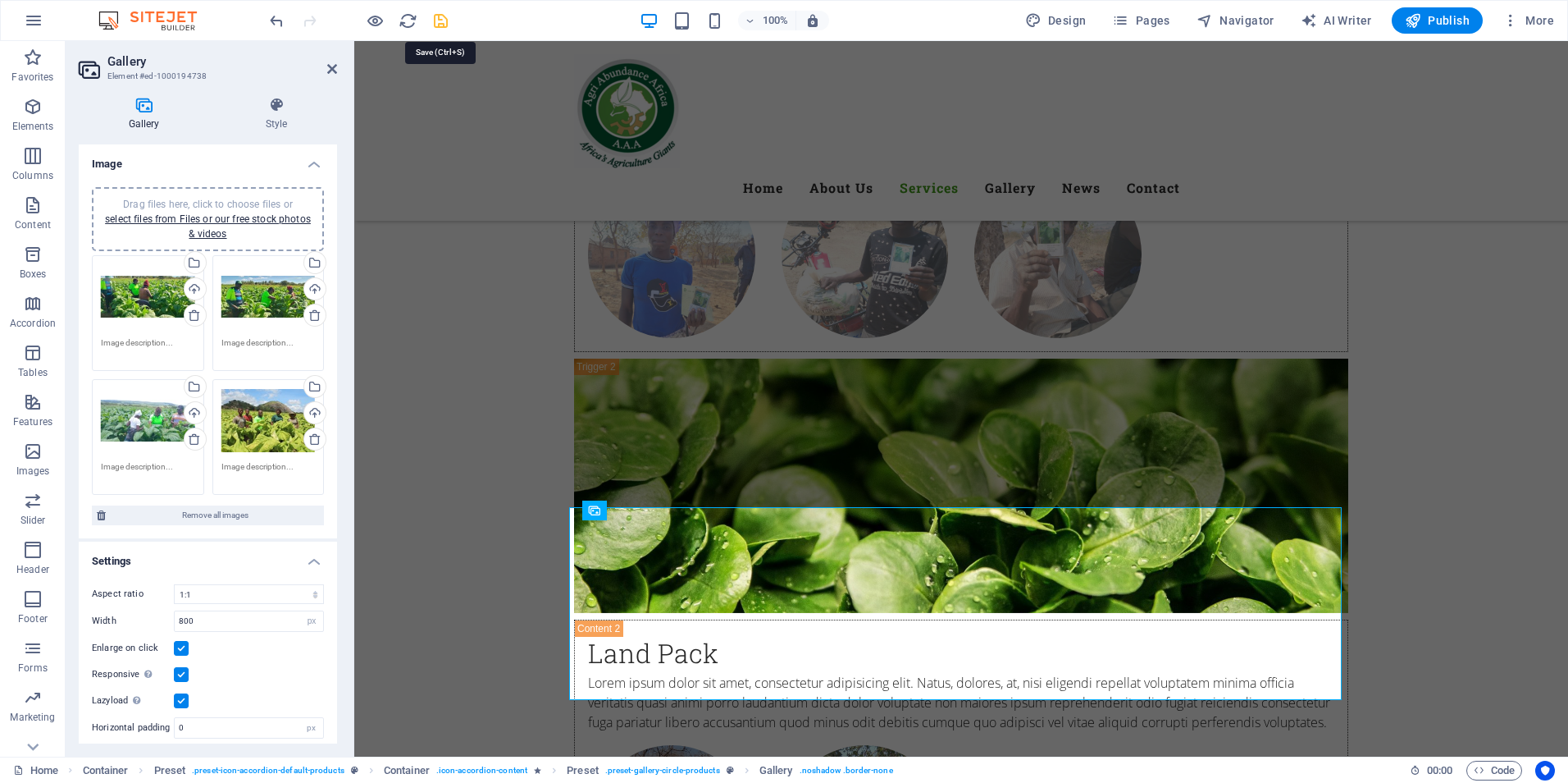
click at [439, 20] on icon "save" at bounding box center [440, 21] width 19 height 19
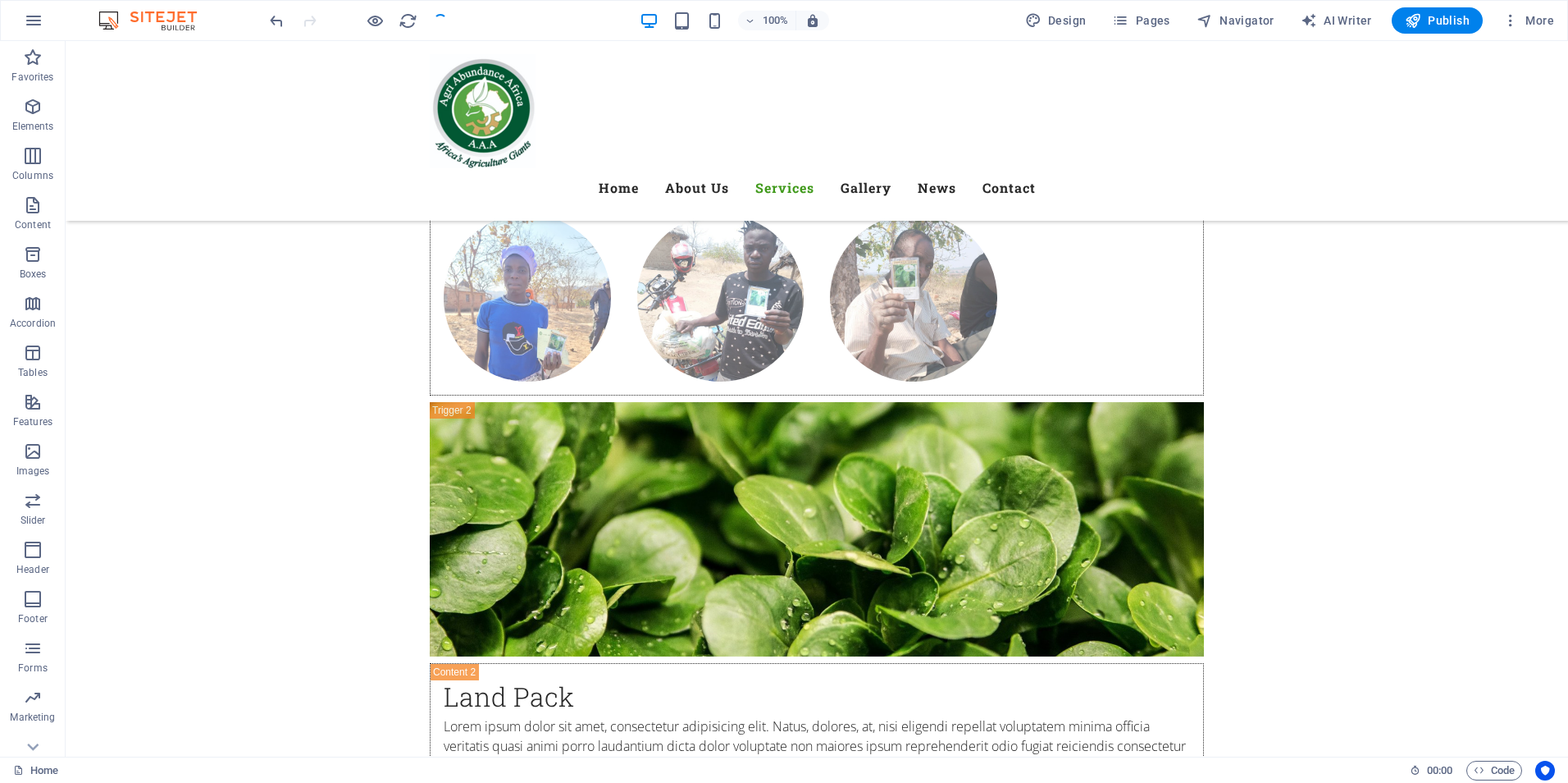
checkbox input "false"
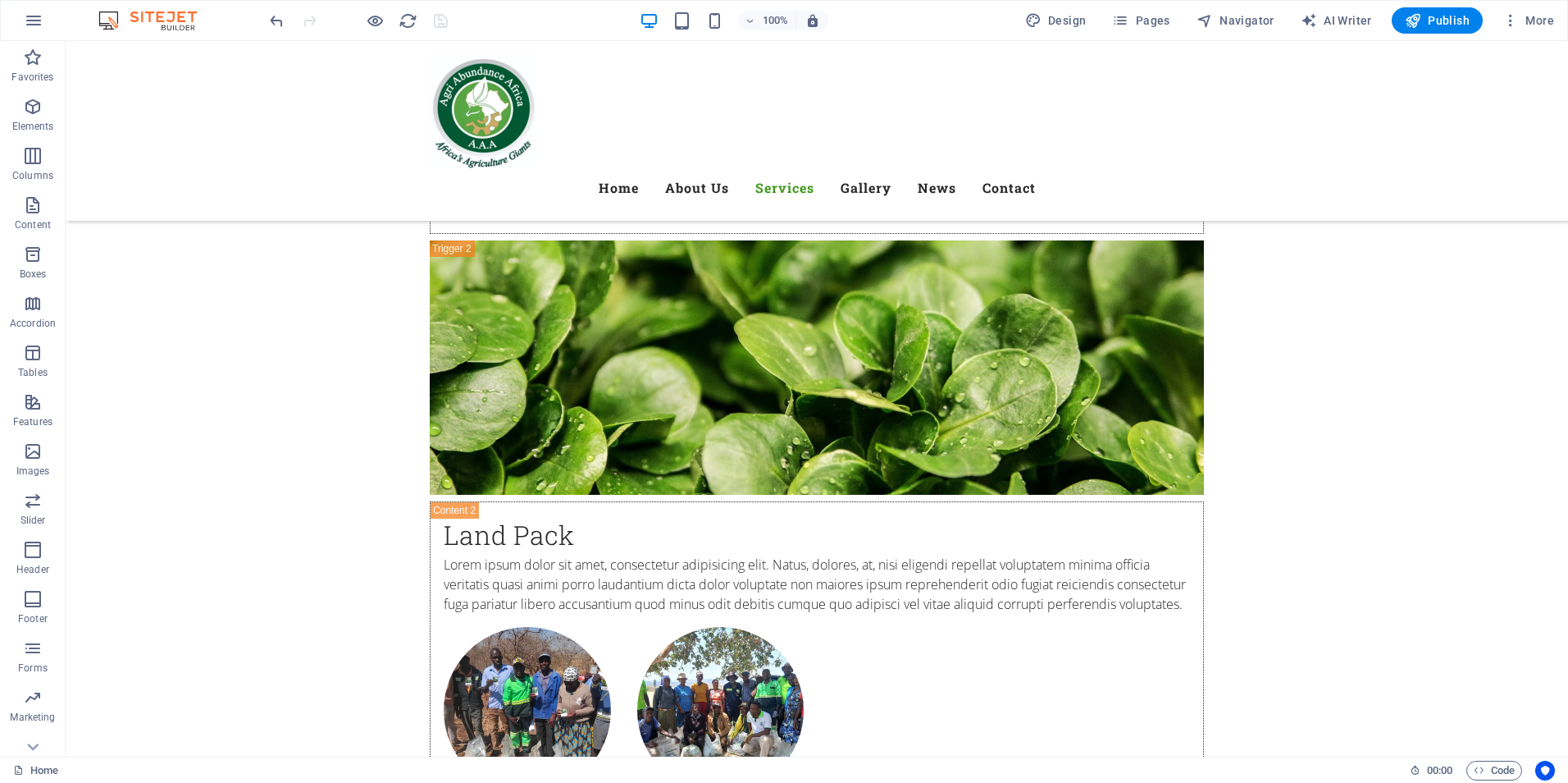
scroll to position [5460, 0]
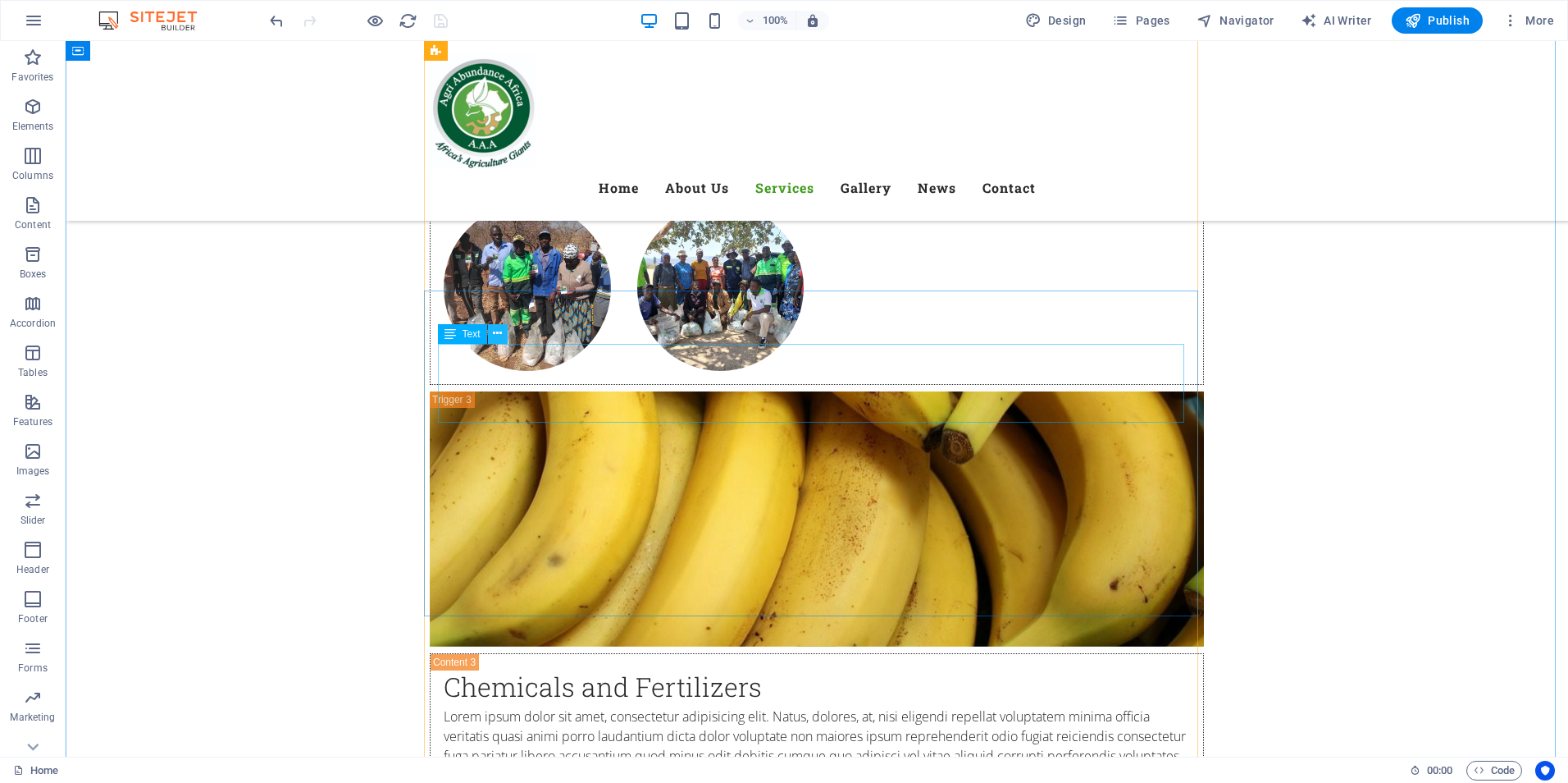
click at [497, 331] on icon at bounding box center [497, 332] width 9 height 17
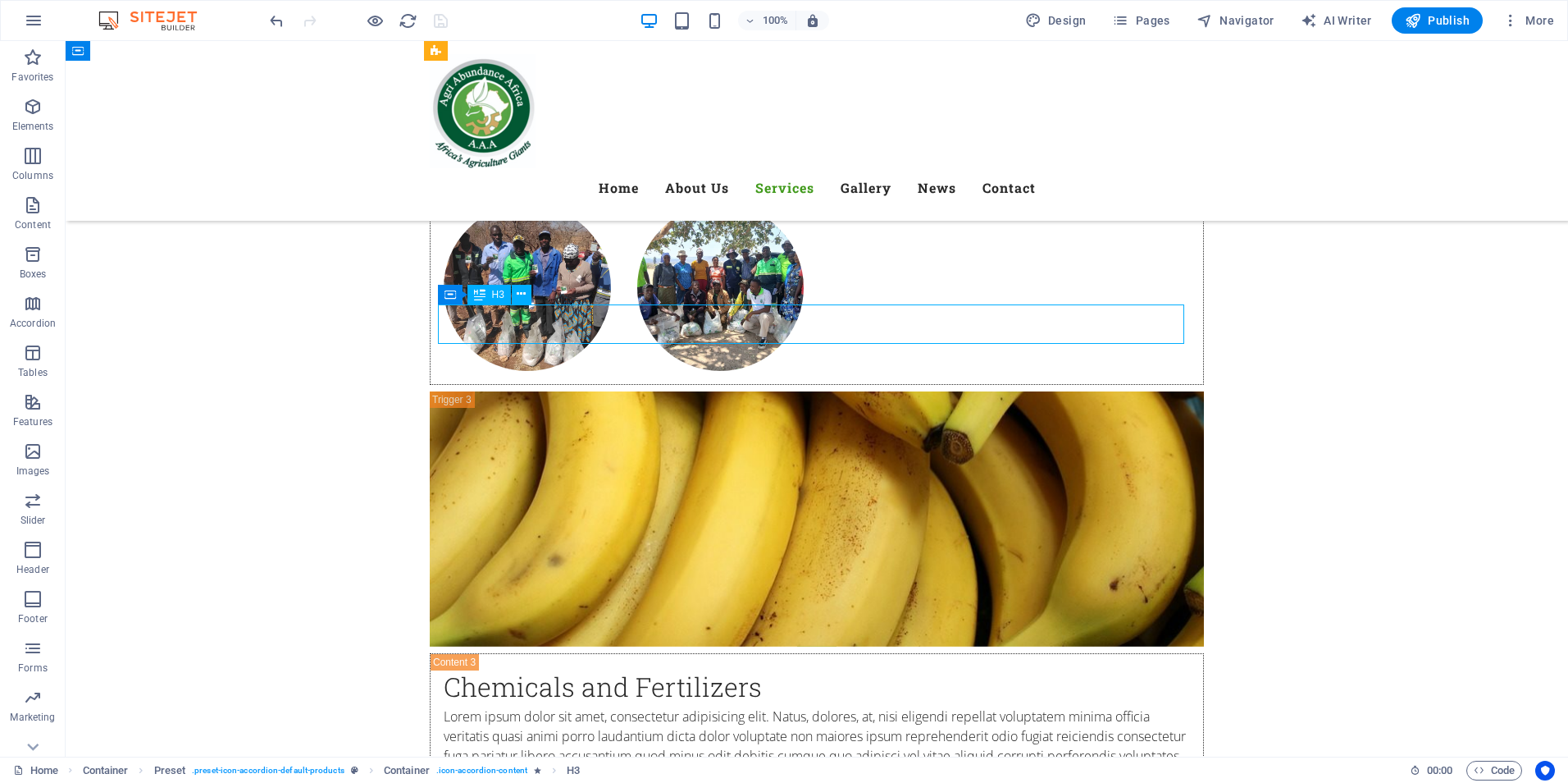
click at [538, 429] on icon at bounding box center [539, 425] width 9 height 17
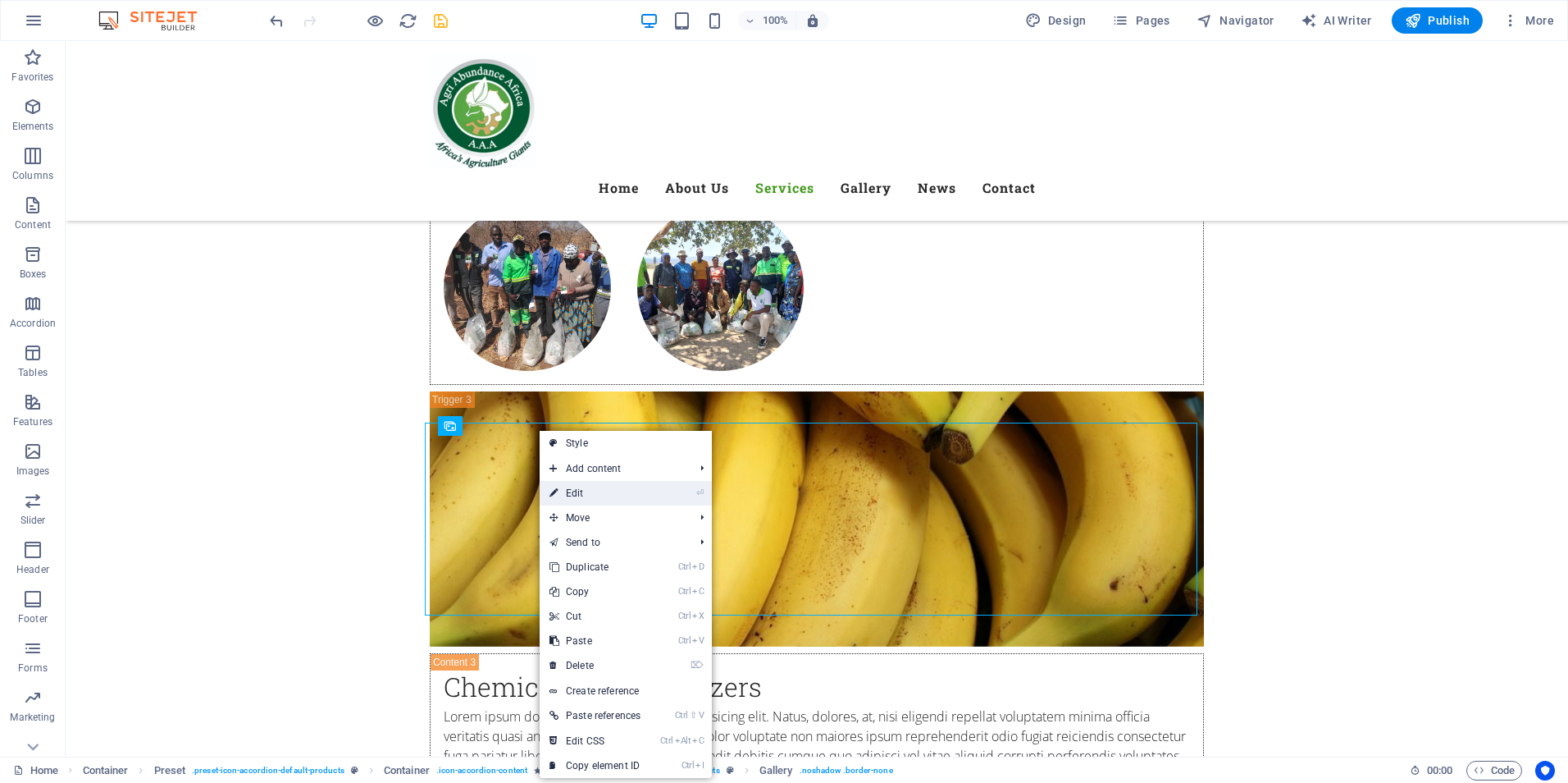
click at [575, 490] on link "⏎ Edit" at bounding box center [595, 492] width 111 height 25
select select "4"
select select "px"
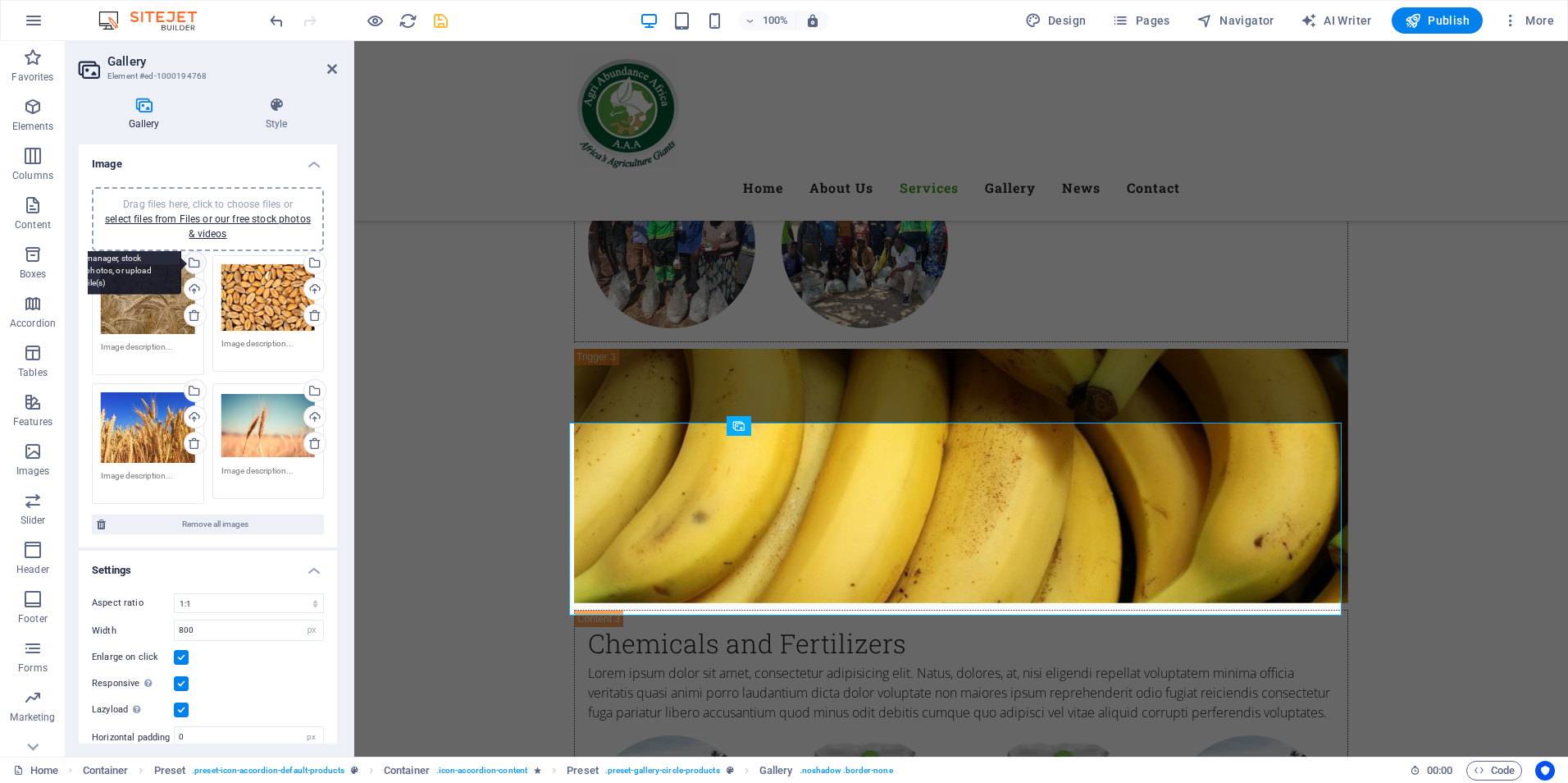
click at [181, 263] on div "Select files from the file manager, stock photos, or upload file(s)" at bounding box center [127, 264] width 106 height 62
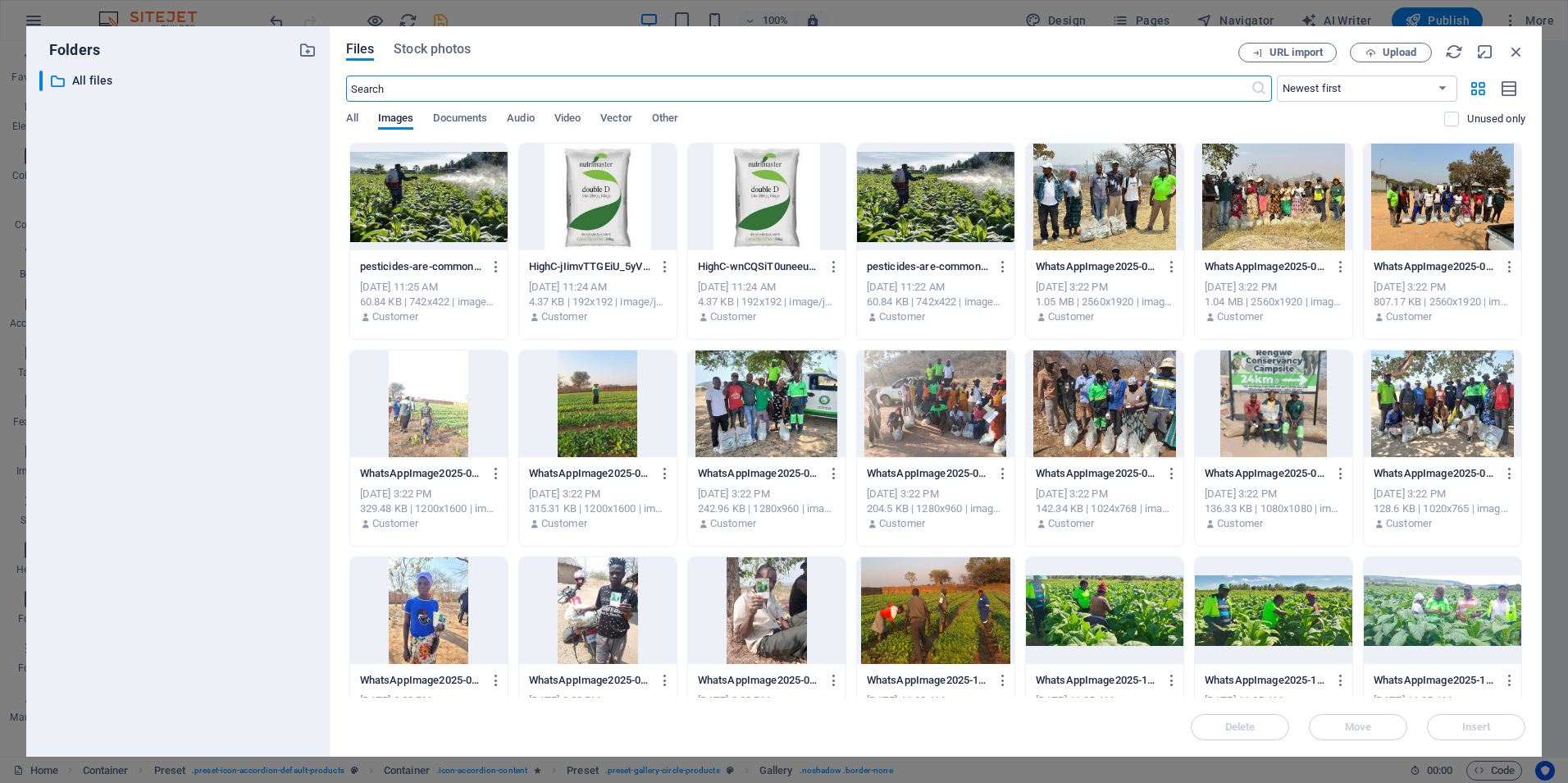
scroll to position [5459, 0]
drag, startPoint x: 1521, startPoint y: 344, endPoint x: 1522, endPoint y: 477, distance: 133.0
click at [1525, 402] on div "Files Stock photos URL import Upload ​ Newest first Oldest first Name (A-Z) Nam…" at bounding box center [935, 391] width 1212 height 730
drag, startPoint x: 1522, startPoint y: 477, endPoint x: 1524, endPoint y: 345, distance: 132.0
click at [1524, 345] on div "Files Stock photos URL import Upload ​ Newest first Oldest first Name (A-Z) Nam…" at bounding box center [935, 391] width 1212 height 730
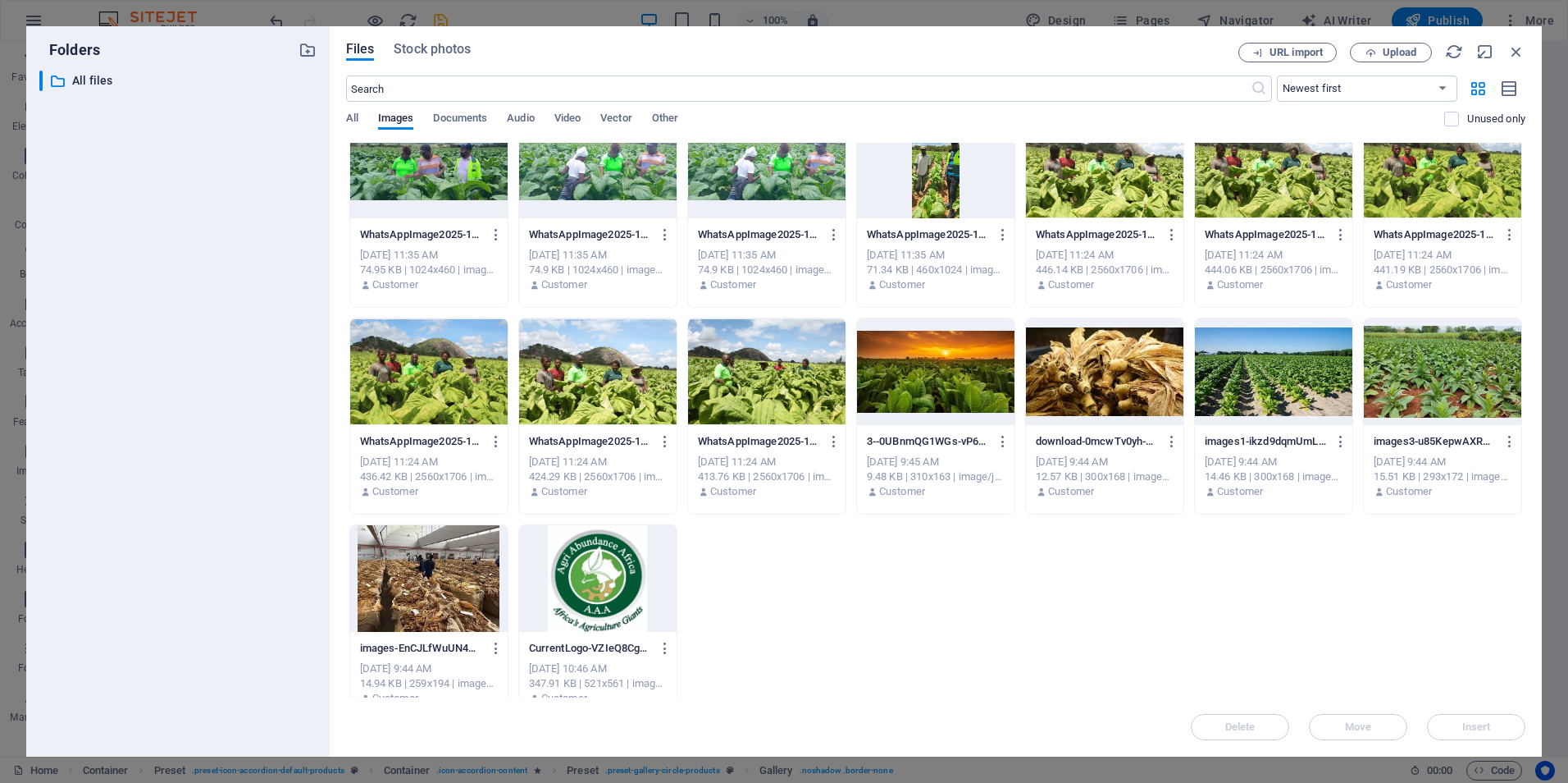
scroll to position [676, 0]
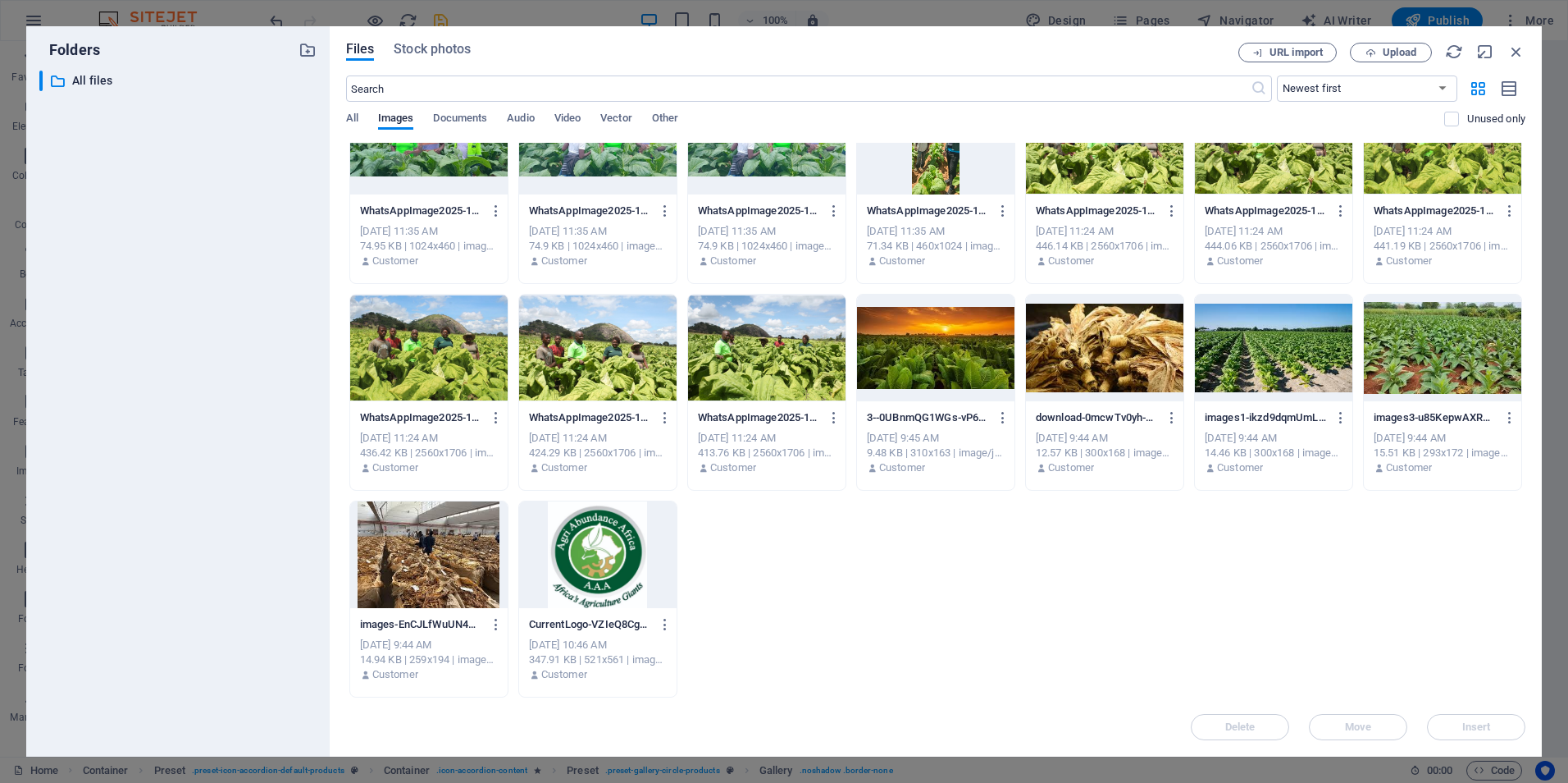
click at [442, 575] on div at bounding box center [428, 554] width 158 height 106
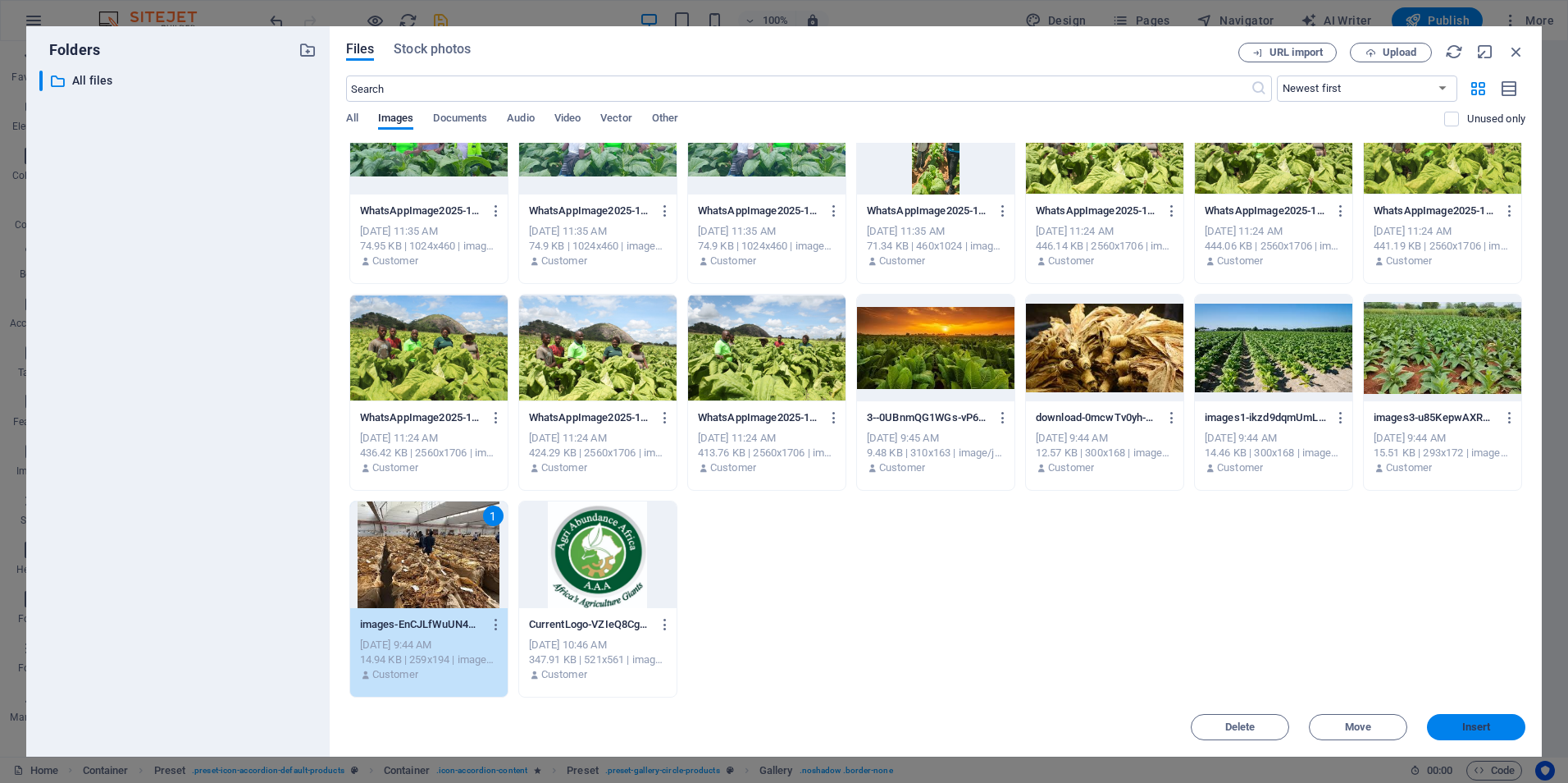
click at [1459, 723] on span "Insert" at bounding box center [1476, 727] width 85 height 10
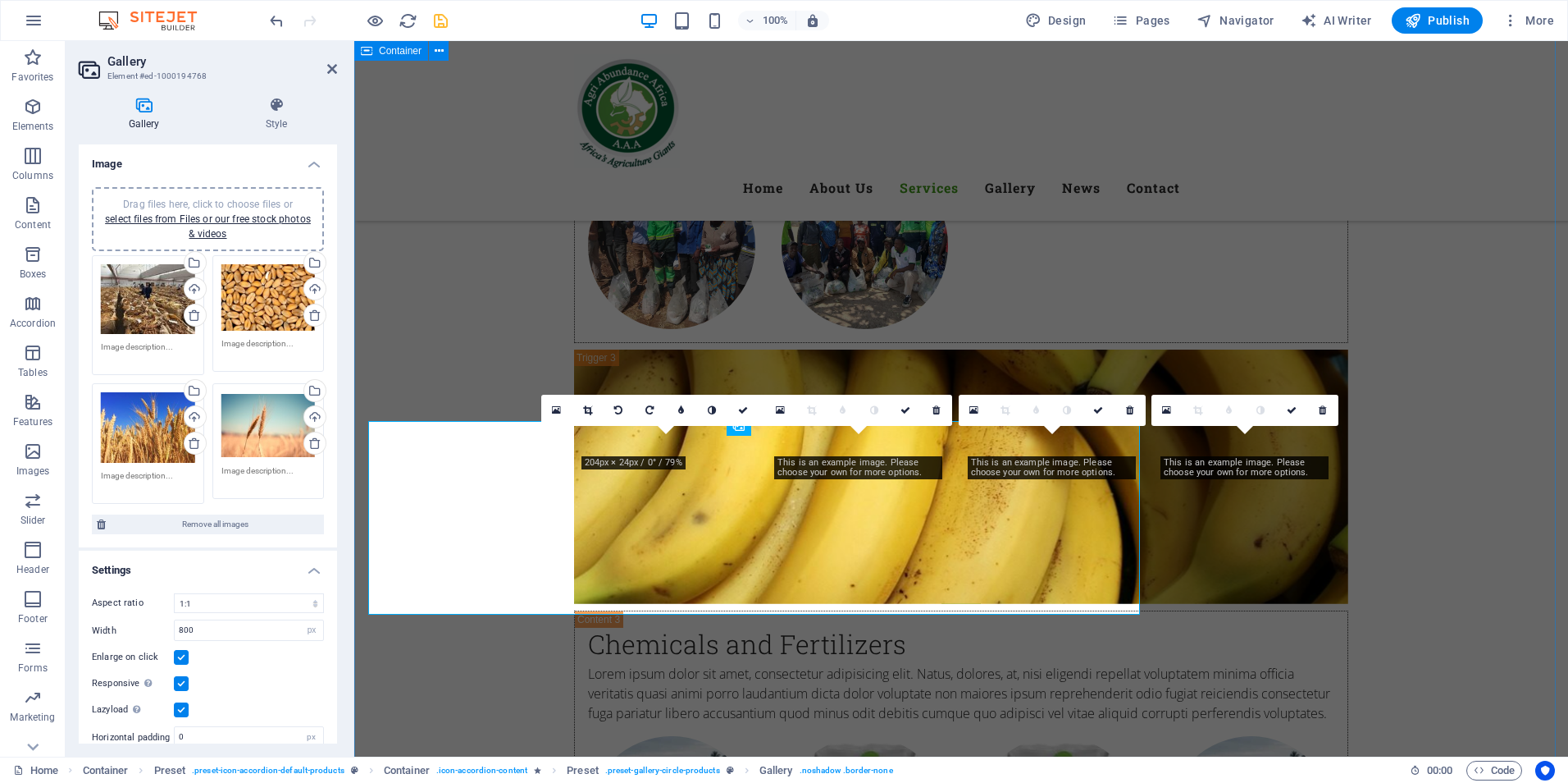
scroll to position [5460, 0]
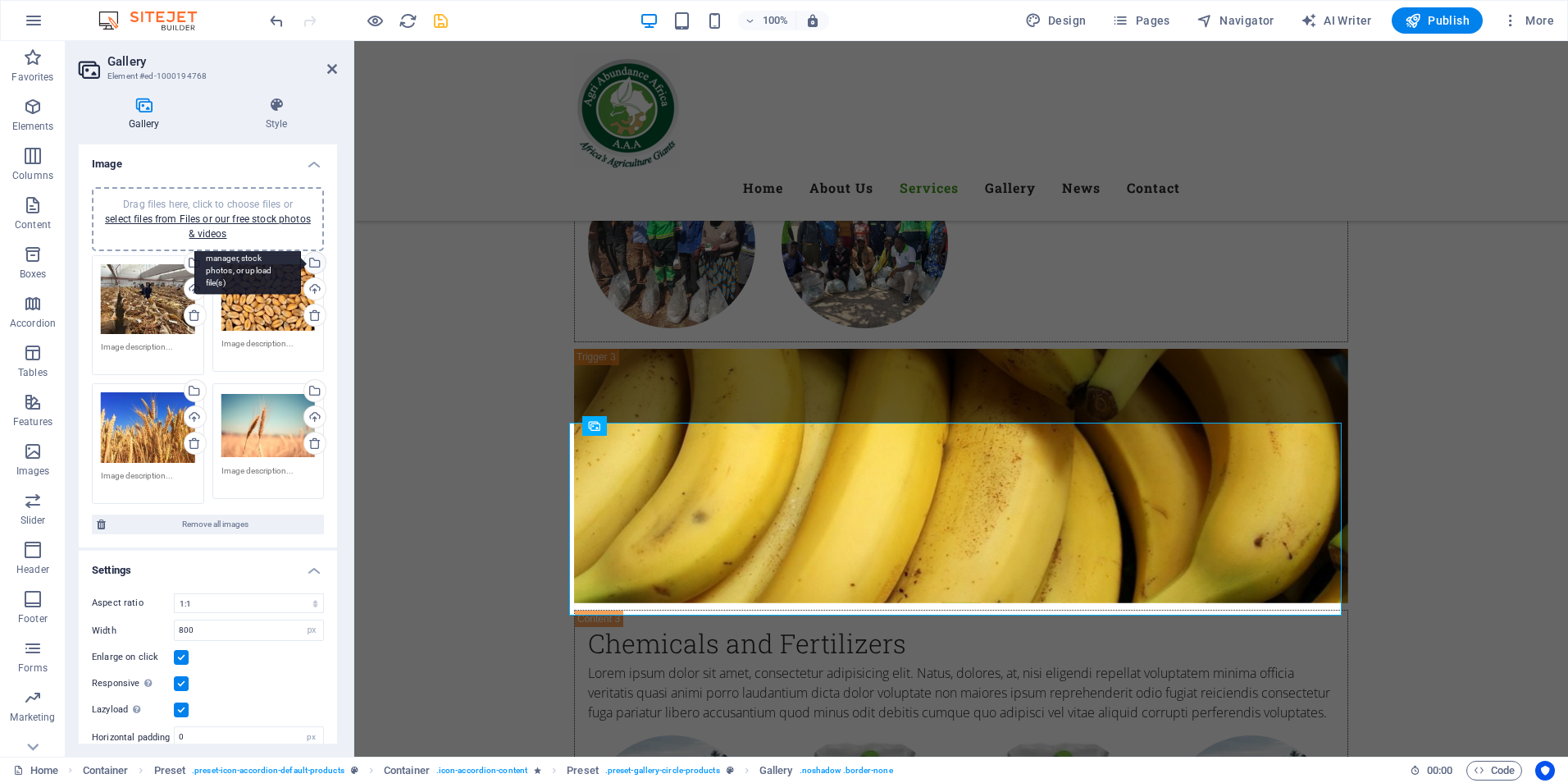
drag, startPoint x: 306, startPoint y: 264, endPoint x: 83, endPoint y: 262, distance: 223.0
click at [301, 264] on div "Select files from the file manager, stock photos, or upload file(s)" at bounding box center [247, 264] width 106 height 62
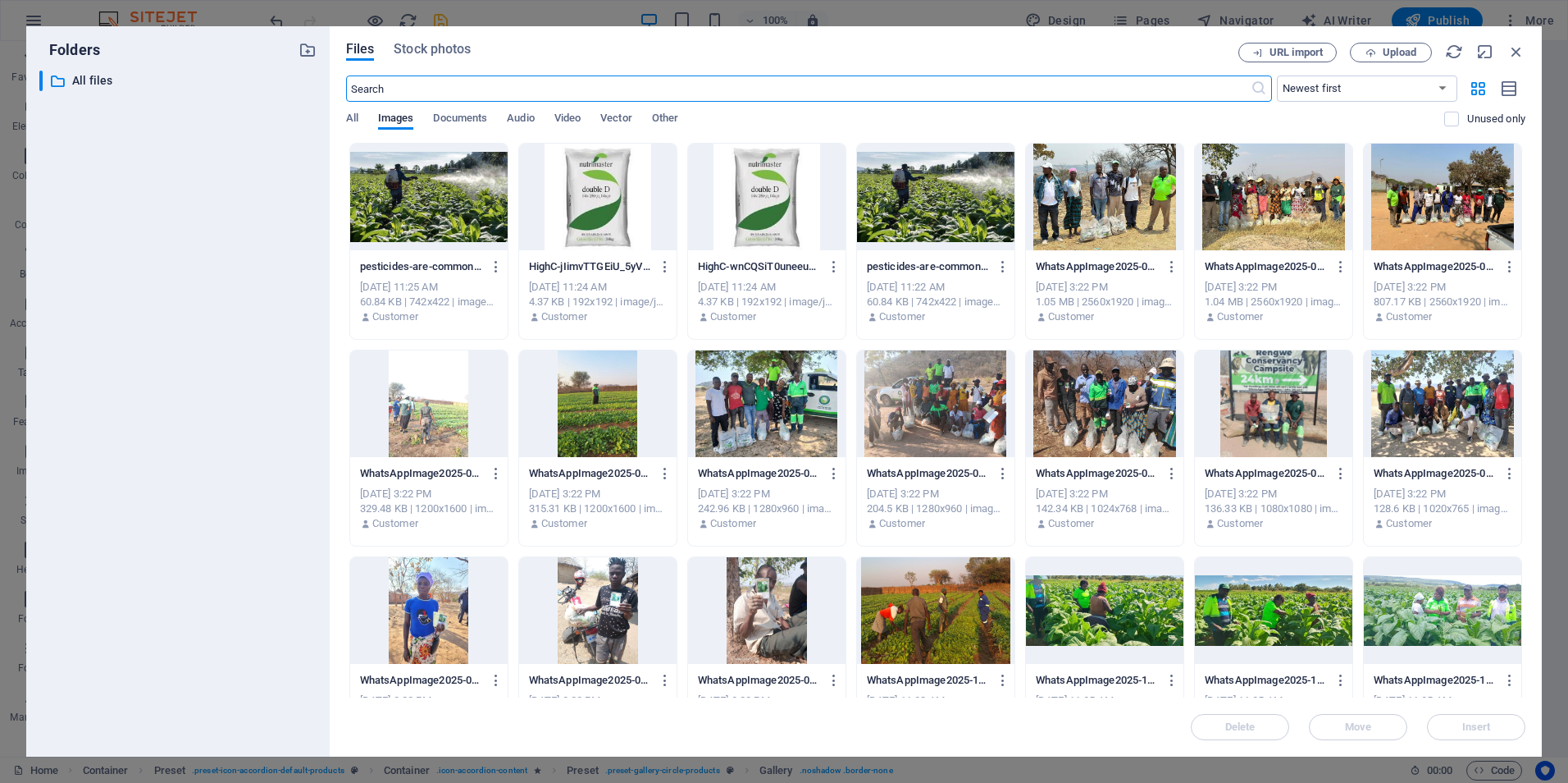
scroll to position [5459, 0]
click at [1417, 49] on span "Upload" at bounding box center [1390, 53] width 67 height 11
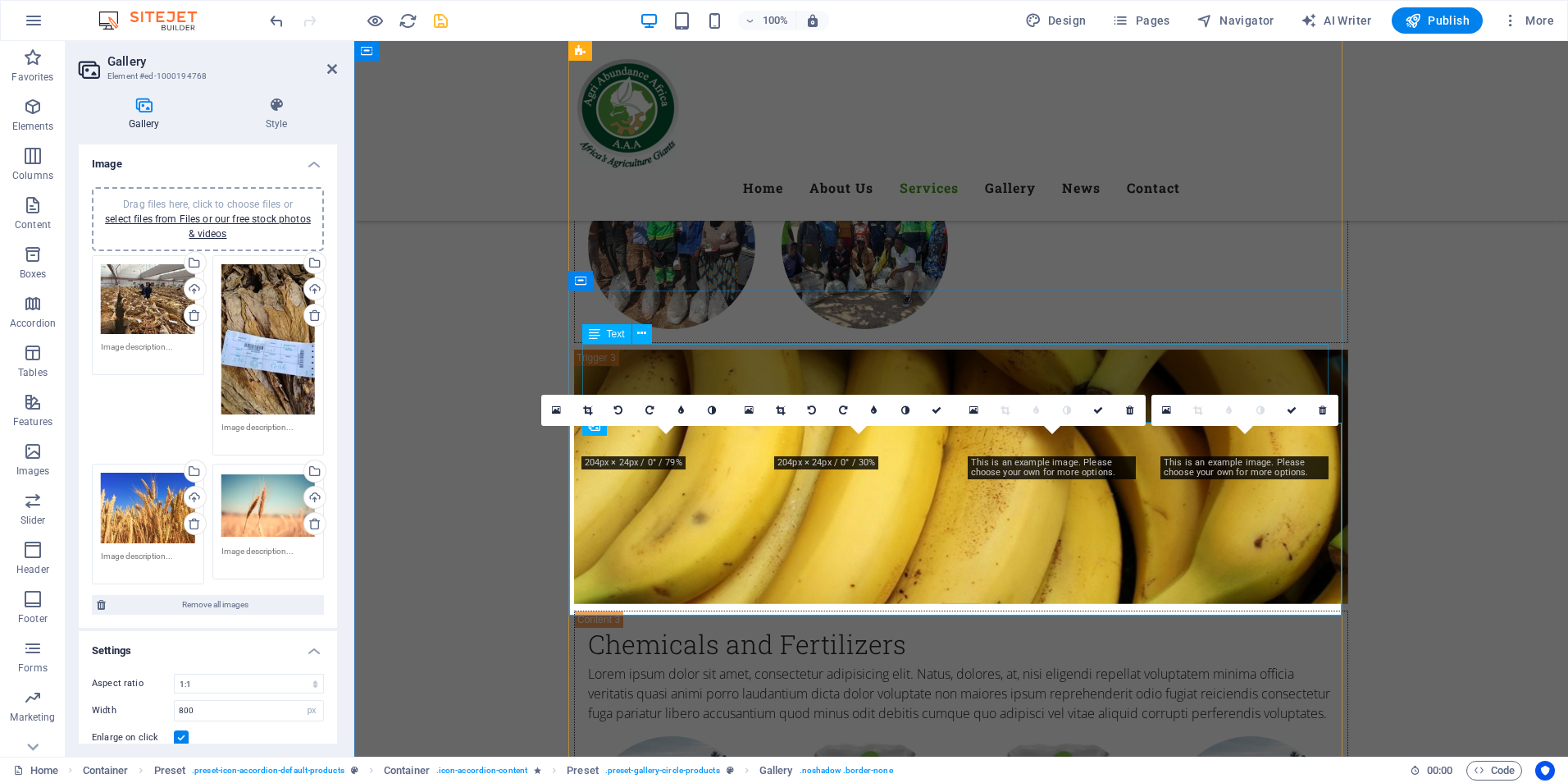
scroll to position [5460, 0]
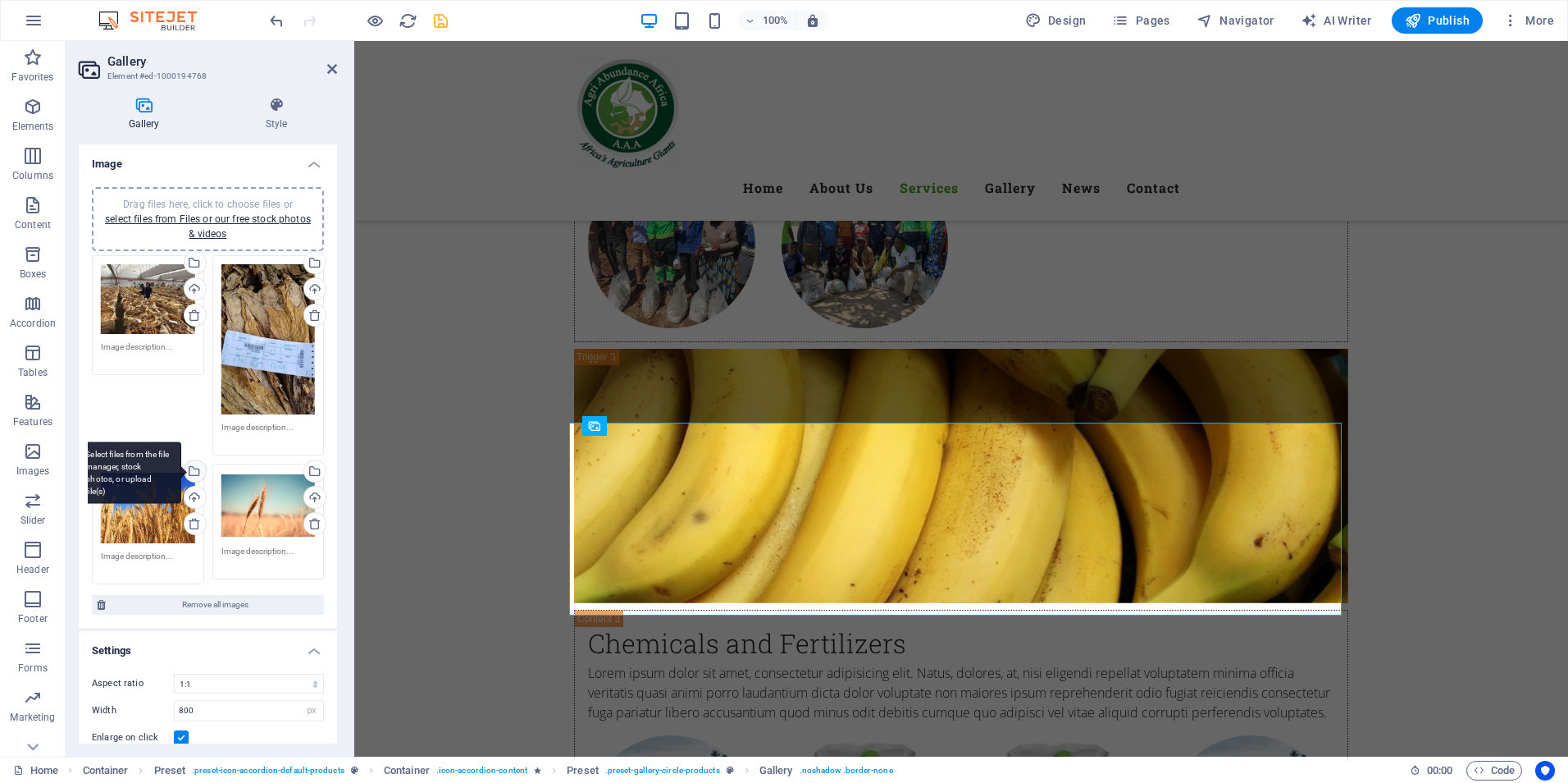
click at [181, 466] on div "Select files from the file manager, stock photos, or upload file(s)" at bounding box center [127, 472] width 106 height 62
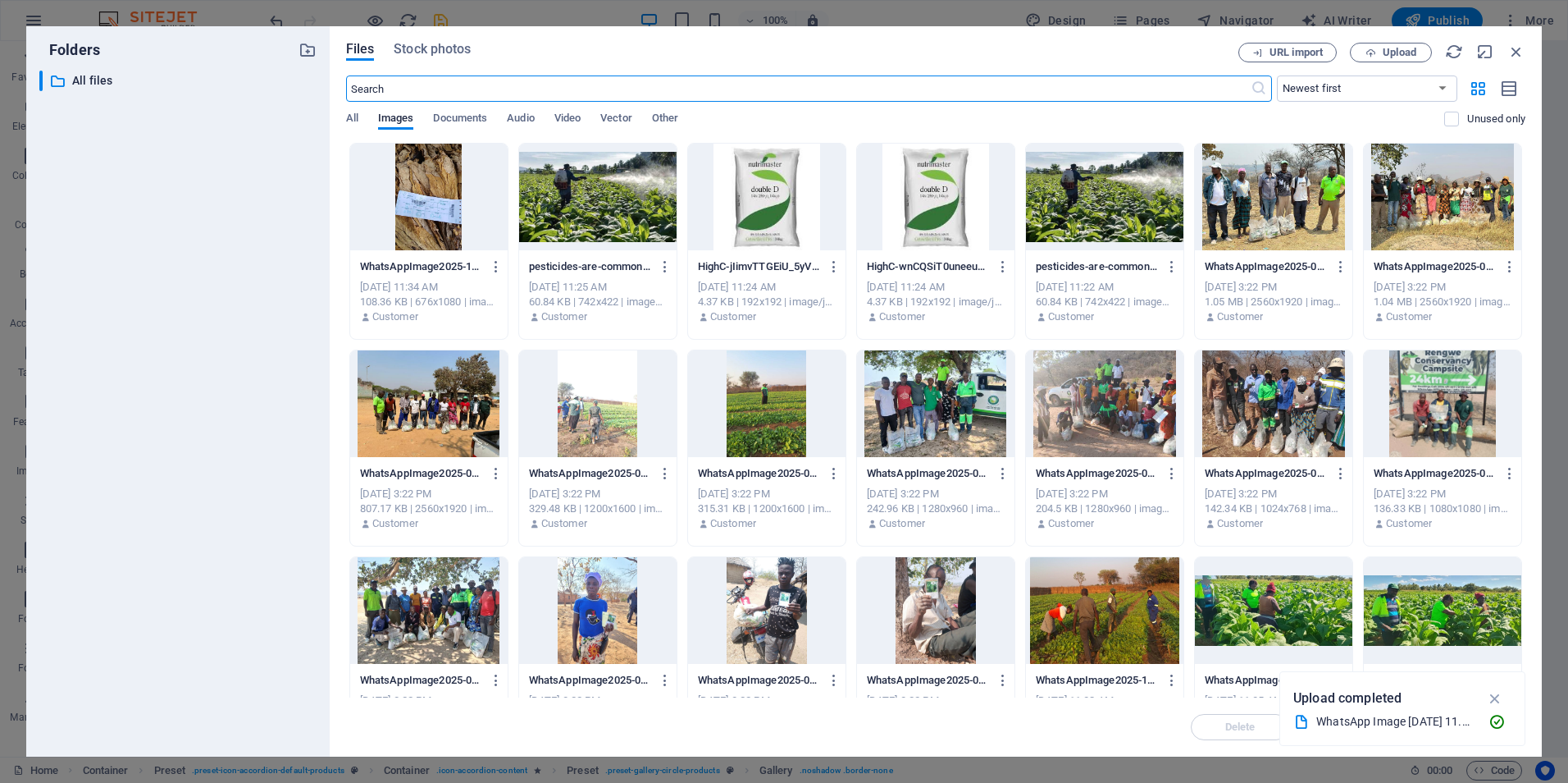
scroll to position [5459, 0]
click at [1398, 50] on span "Upload" at bounding box center [1399, 53] width 34 height 10
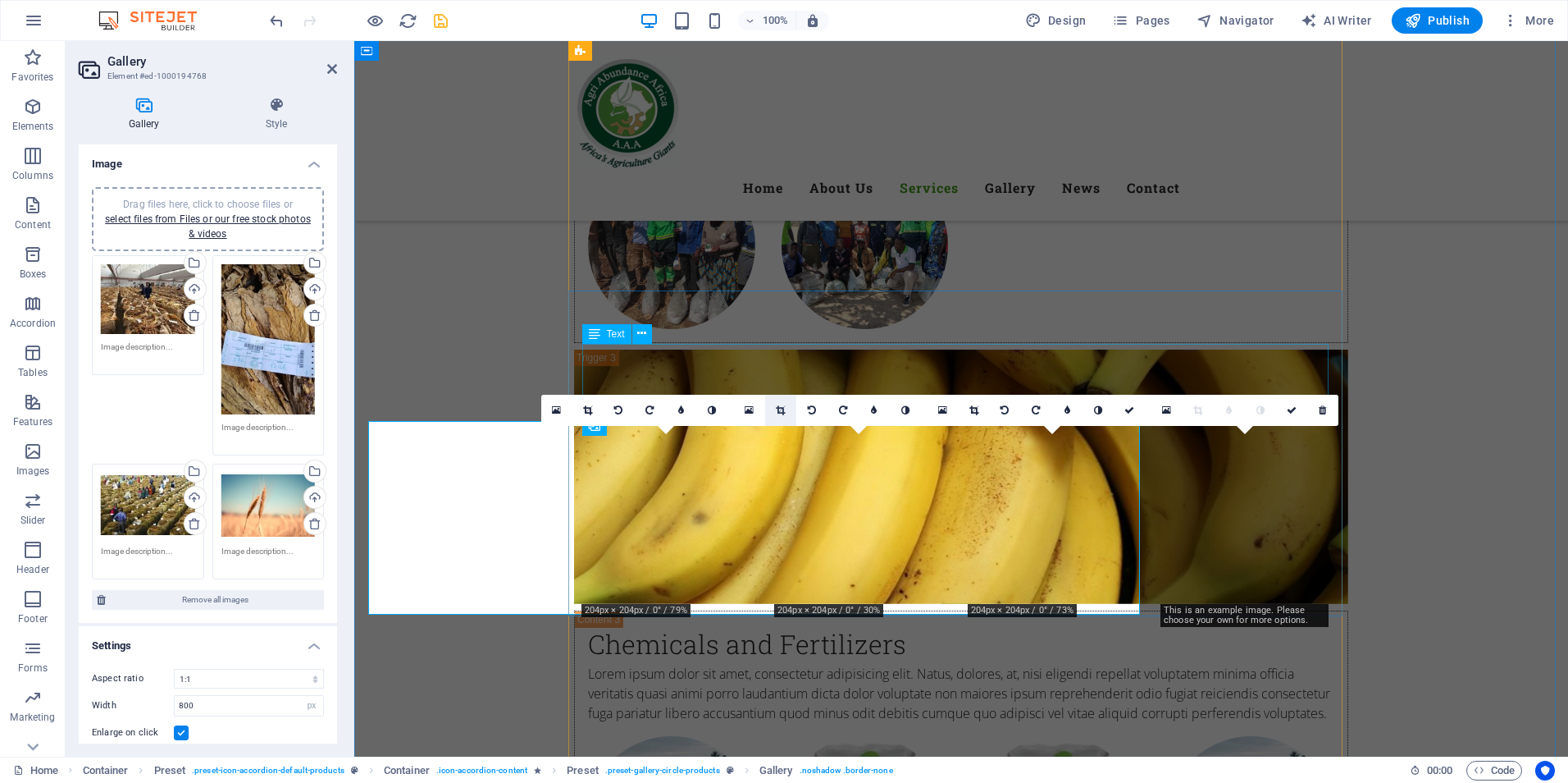
scroll to position [5460, 0]
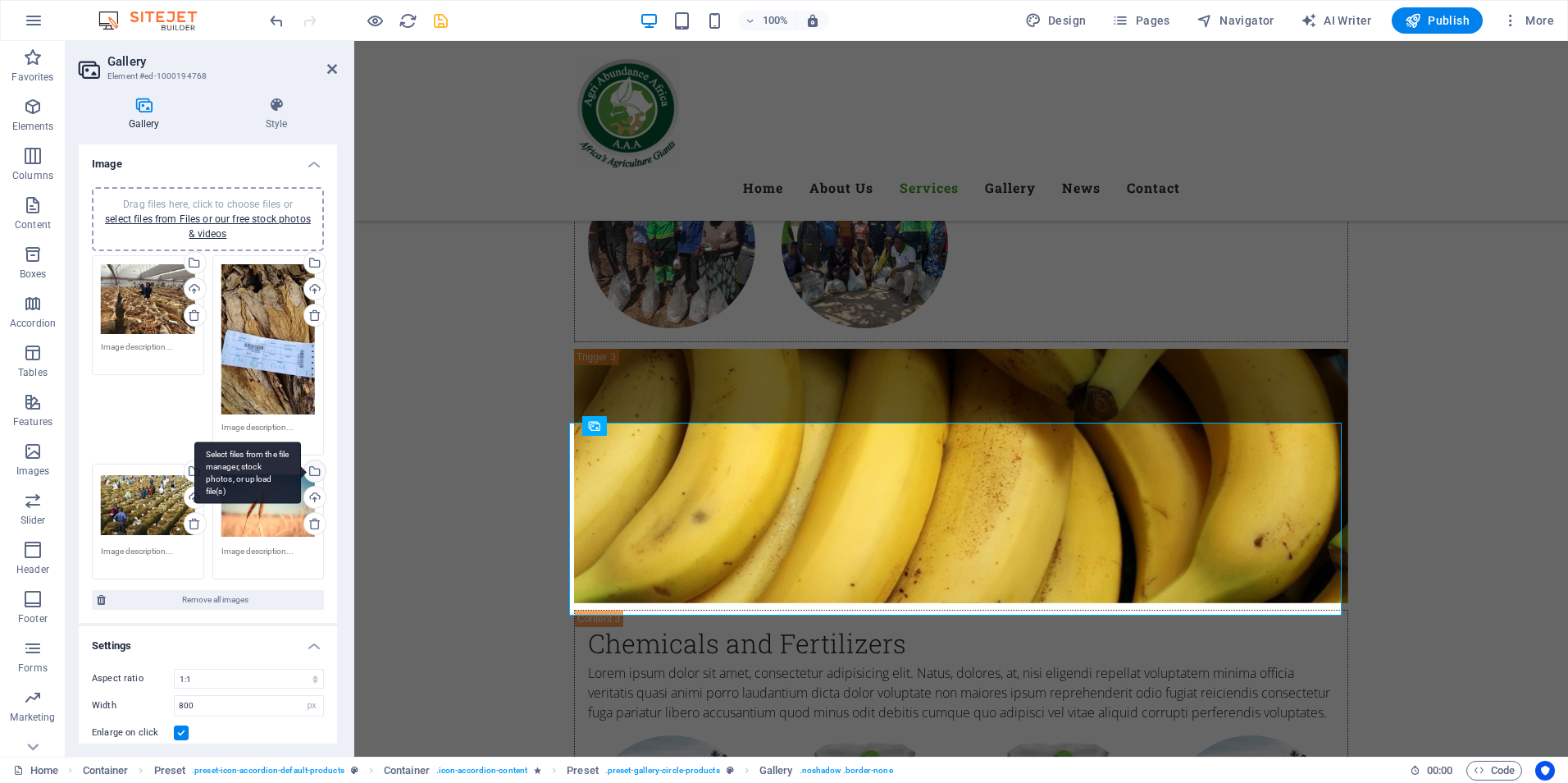
click at [301, 466] on div "Select files from the file manager, stock photos, or upload file(s)" at bounding box center [247, 472] width 106 height 62
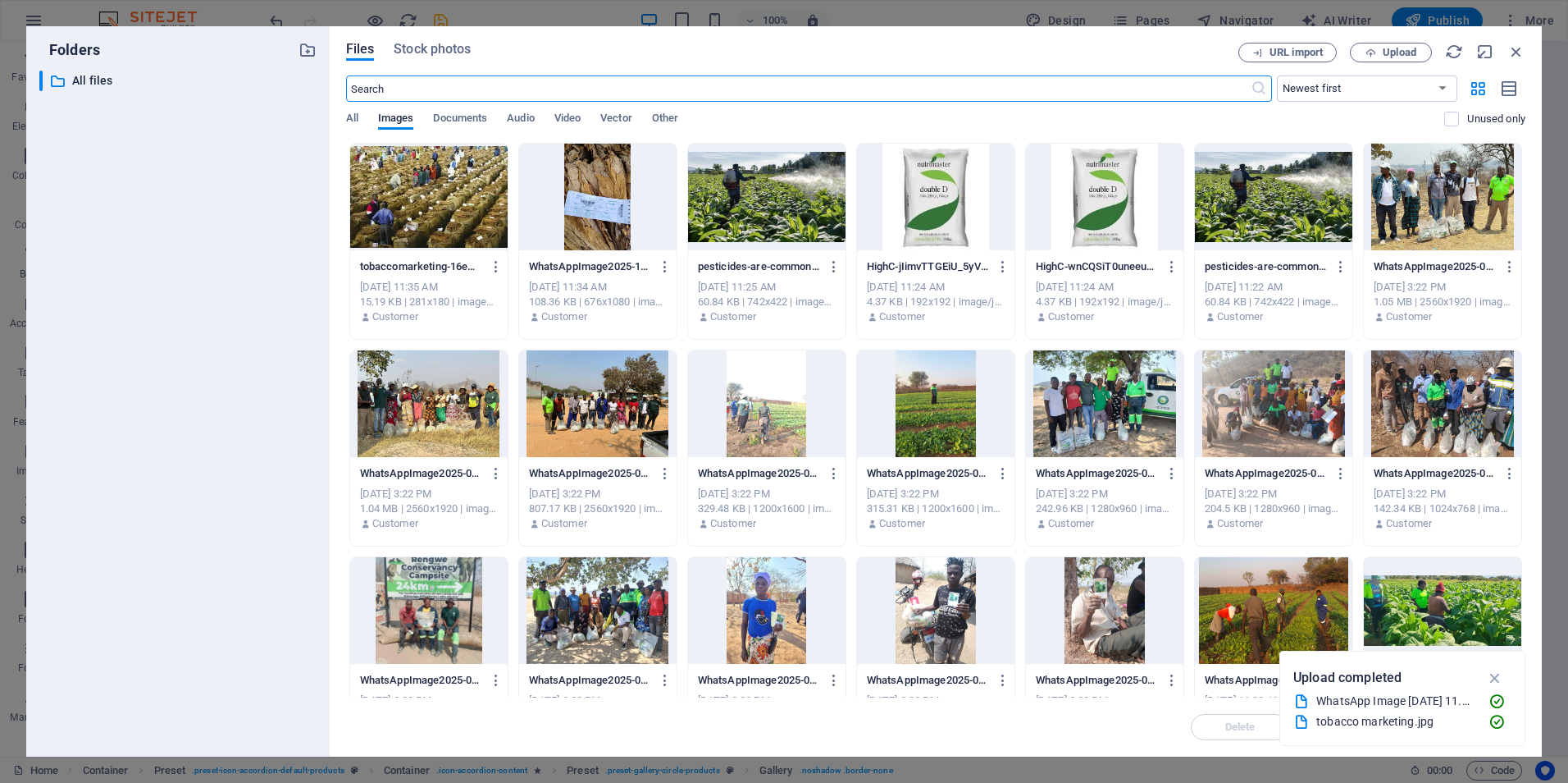
scroll to position [5459, 0]
drag, startPoint x: 1525, startPoint y: 320, endPoint x: 1520, endPoint y: 435, distance: 115.1
click at [1512, 523] on div "Files Stock photos URL import Upload ​ Newest first Oldest first Name (A-Z) Nam…" at bounding box center [935, 391] width 1212 height 730
drag, startPoint x: 1521, startPoint y: 409, endPoint x: 1526, endPoint y: 422, distance: 13.9
click at [1526, 521] on div "Files Stock photos URL import Upload ​ Newest first Oldest first Name (A-Z) Nam…" at bounding box center [935, 391] width 1212 height 730
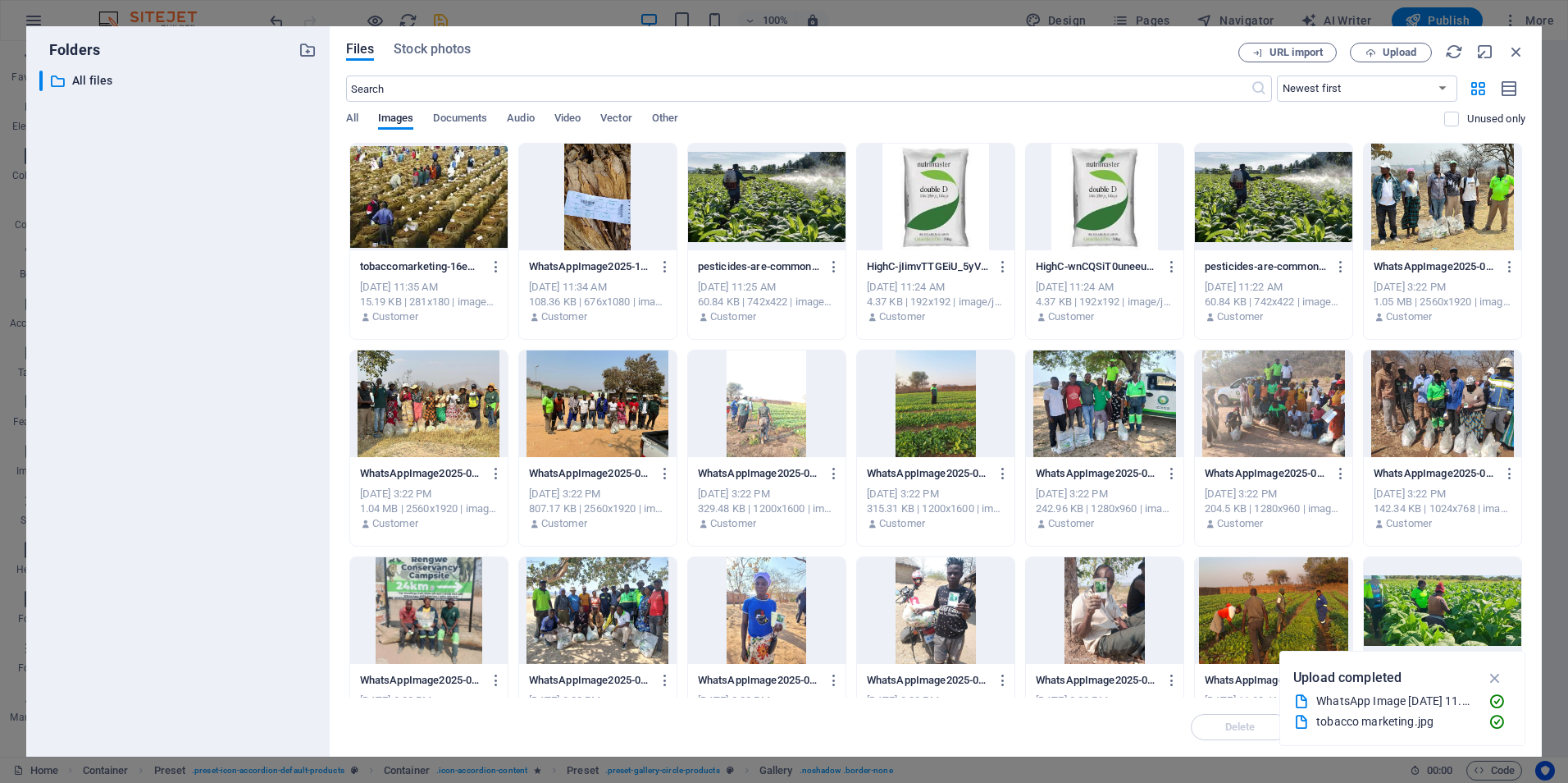
drag, startPoint x: 1526, startPoint y: 422, endPoint x: 1541, endPoint y: 587, distance: 165.7
click at [1541, 587] on div "Files Stock photos URL import Upload ​ Newest first Oldest first Name (A-Z) Nam…" at bounding box center [935, 391] width 1212 height 730
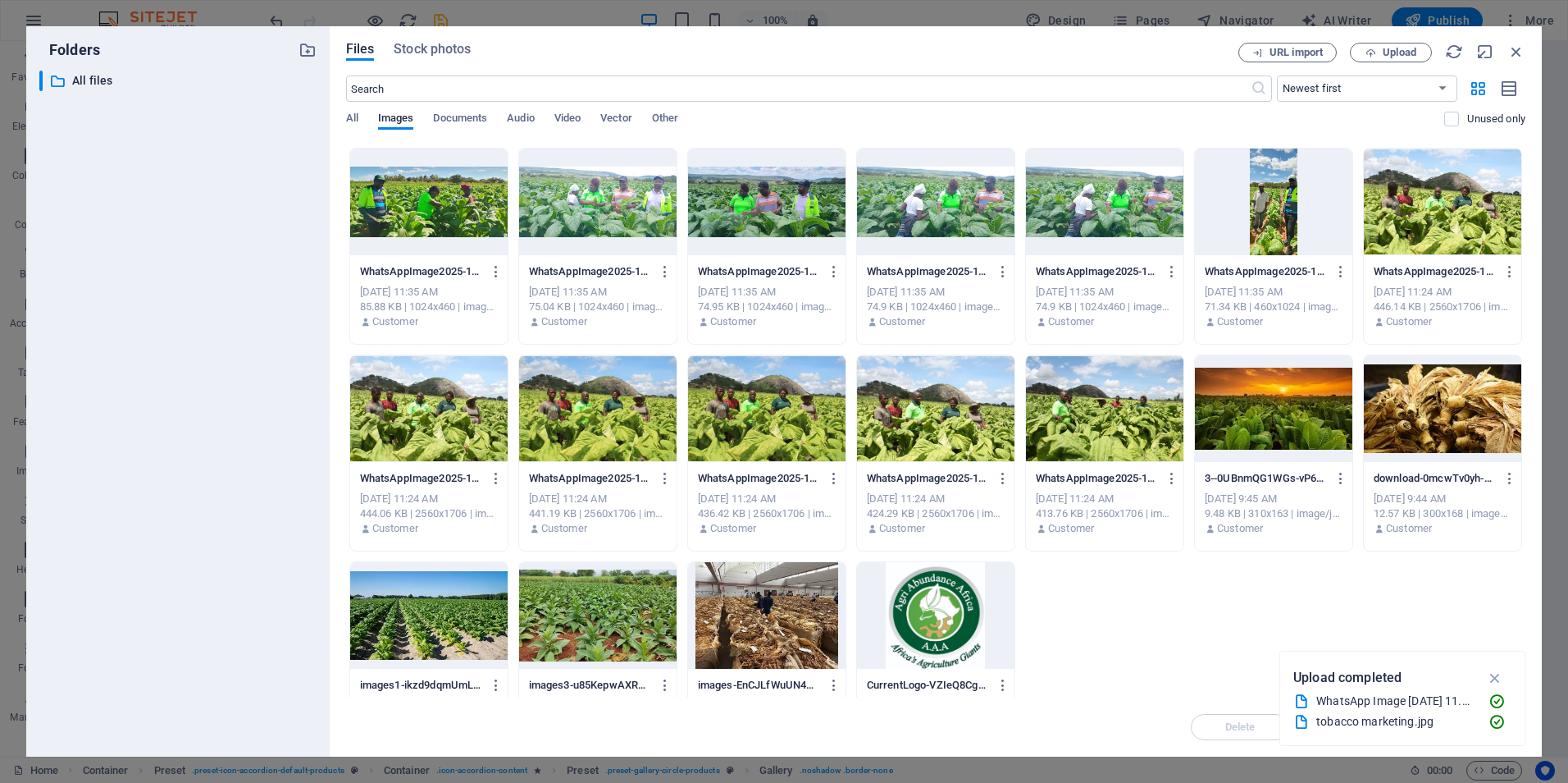
scroll to position [676, 0]
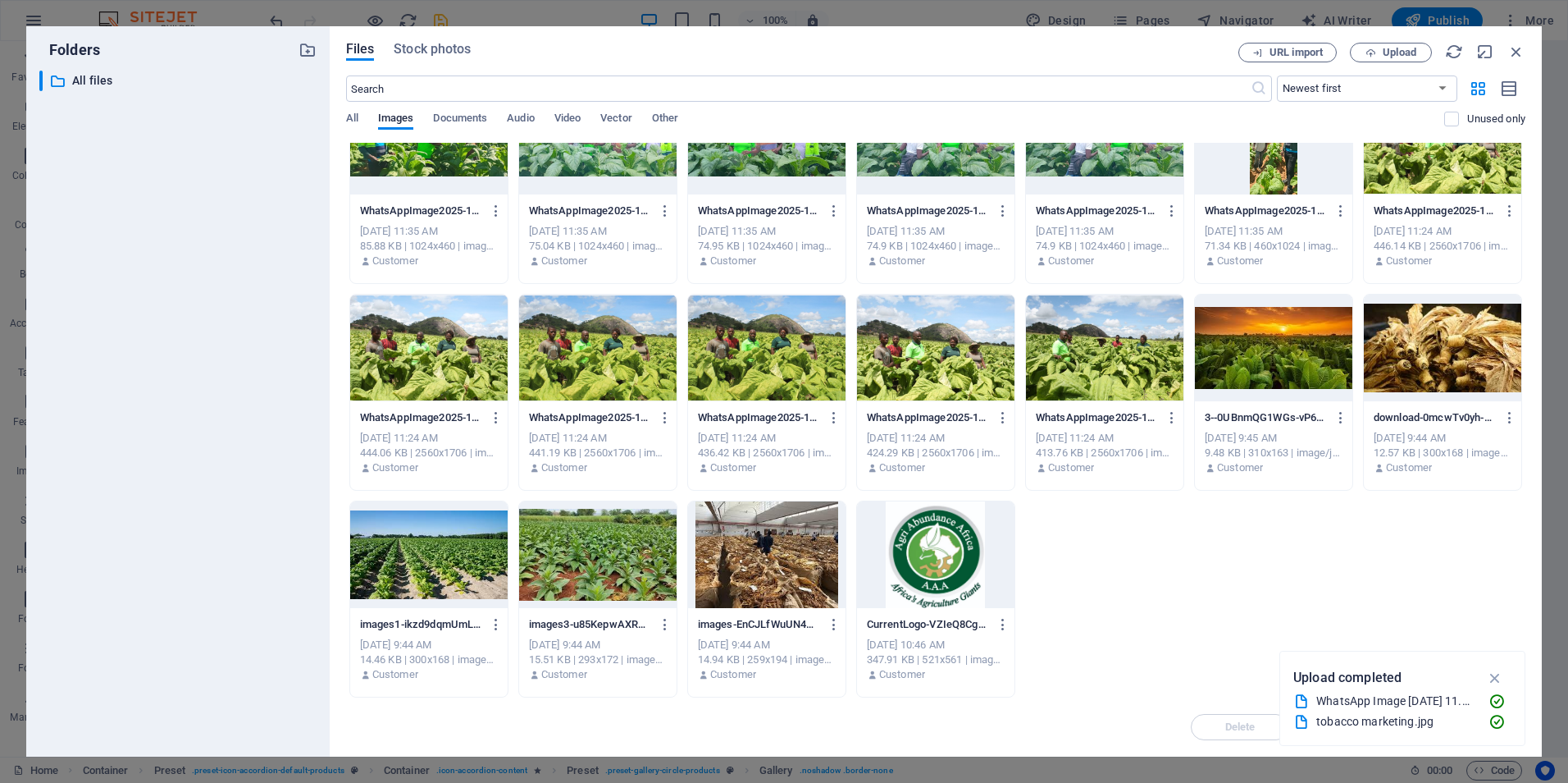
click at [1423, 366] on div at bounding box center [1442, 347] width 158 height 106
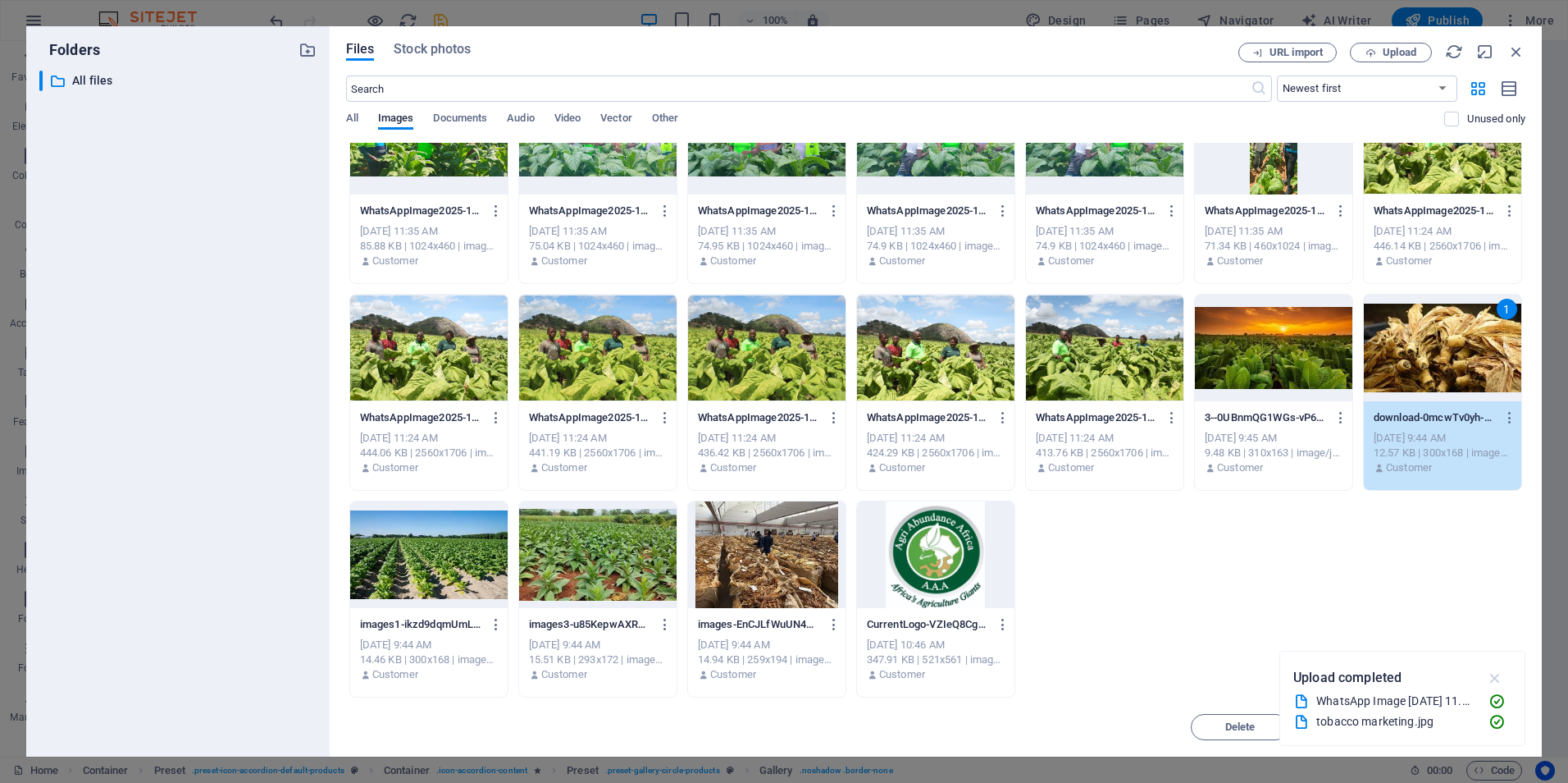
click at [1496, 679] on icon "button" at bounding box center [1495, 678] width 19 height 18
click at [1475, 727] on span "Insert" at bounding box center [1476, 727] width 29 height 10
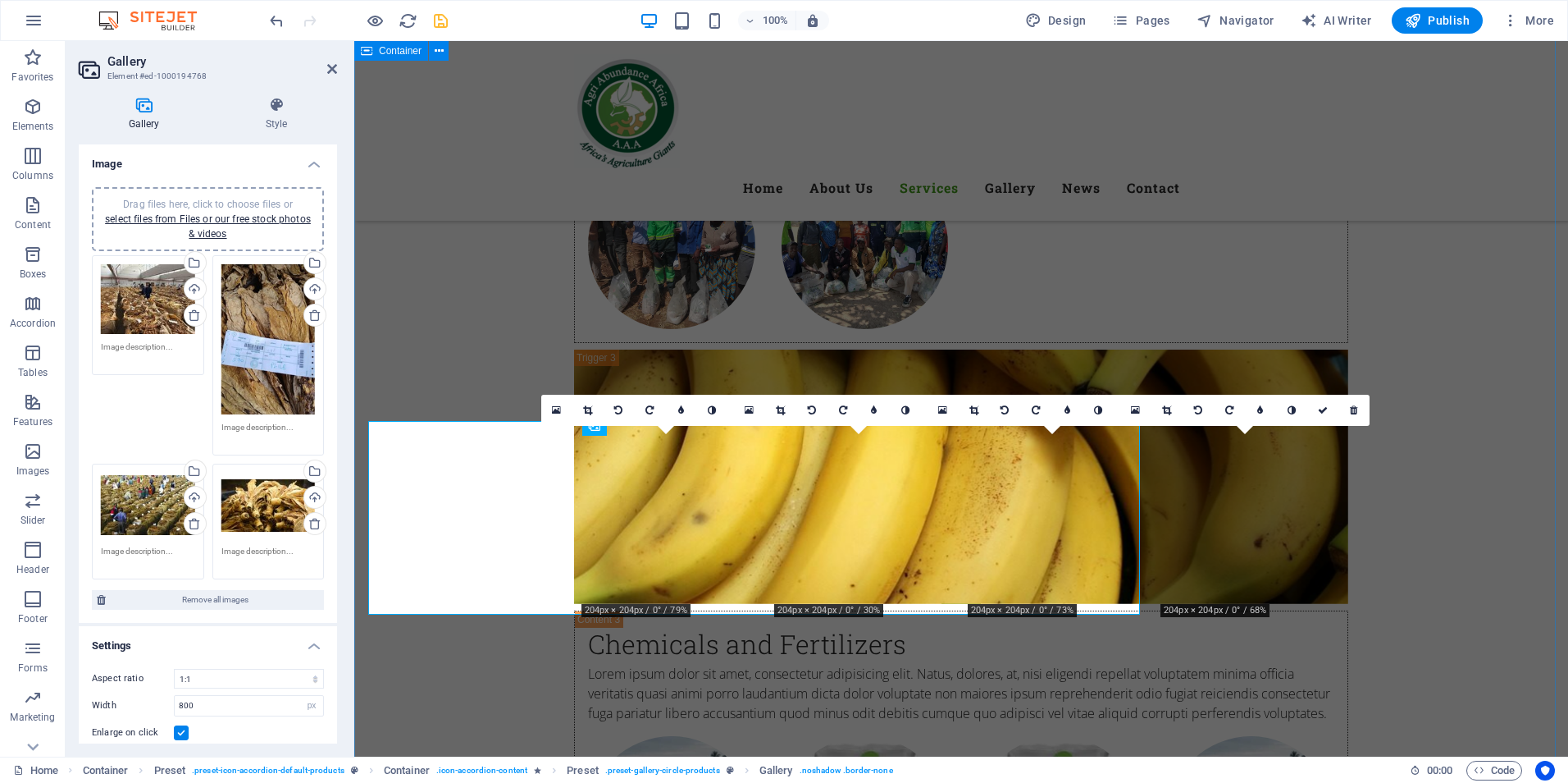
scroll to position [5460, 0]
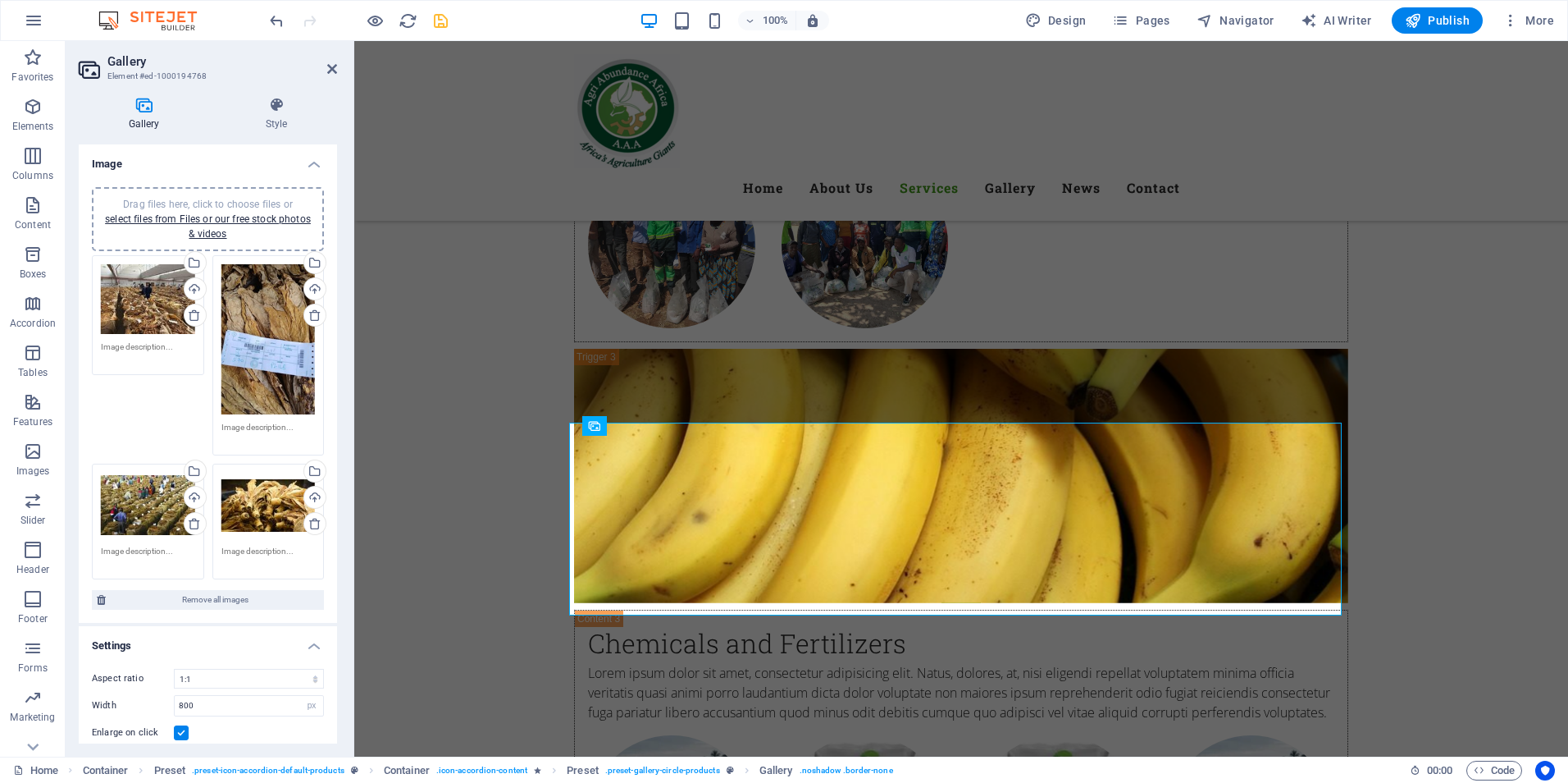
click at [440, 34] on div "100% Design Pages Navigator AI Writer Publish More" at bounding box center [784, 21] width 1566 height 40
click at [439, 26] on icon "save" at bounding box center [440, 21] width 19 height 19
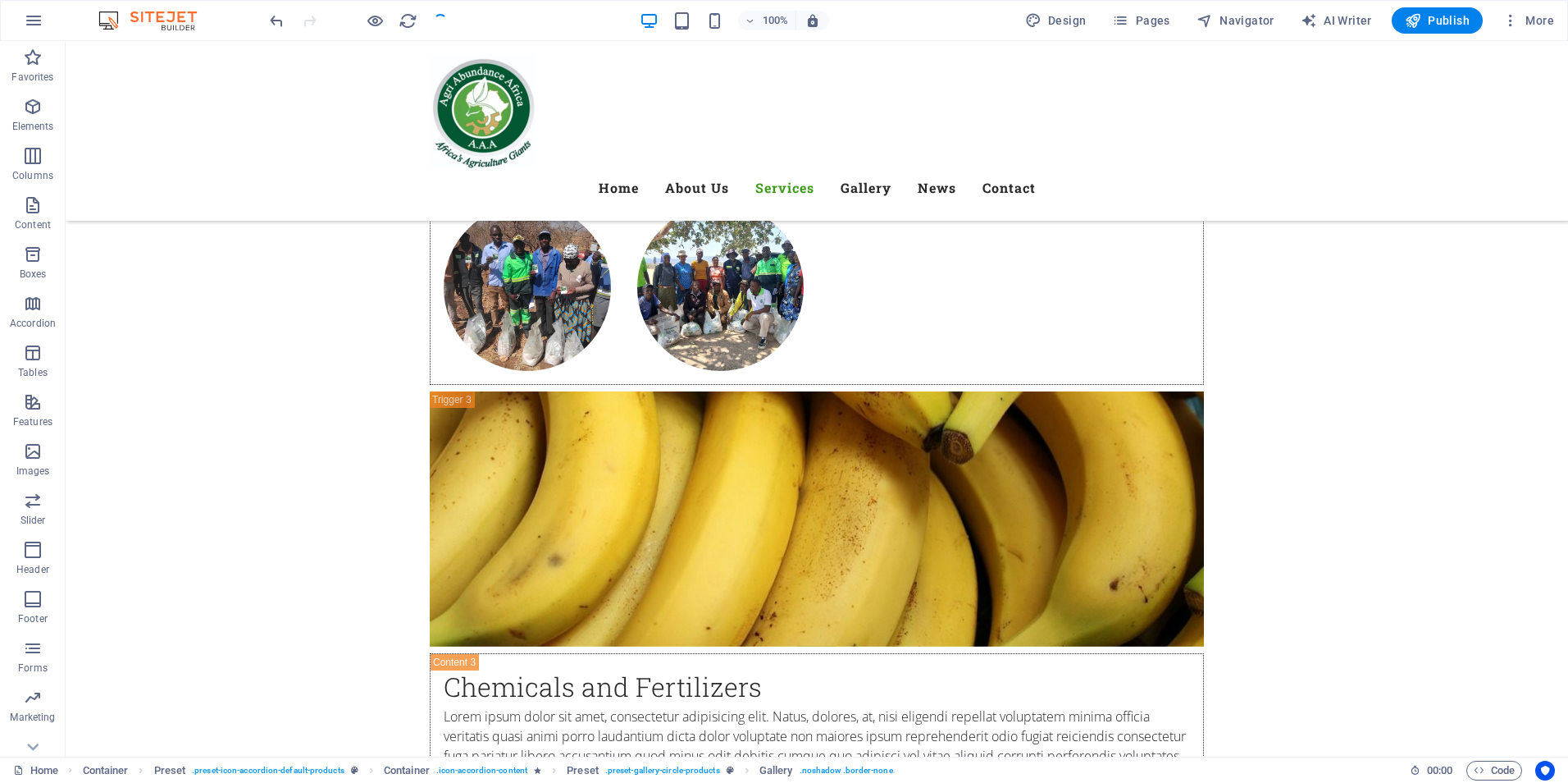
checkbox input "false"
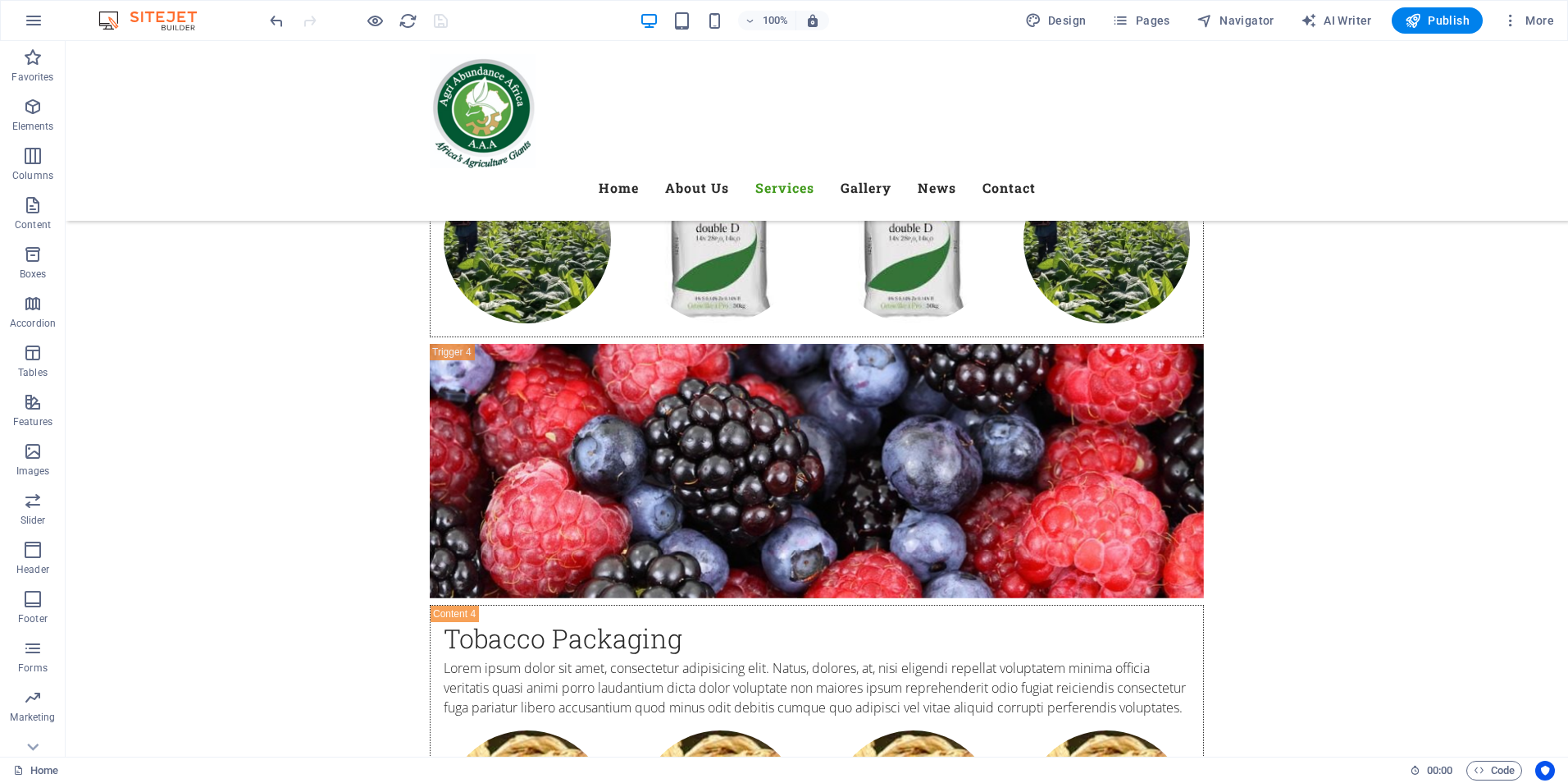
scroll to position [6069, 0]
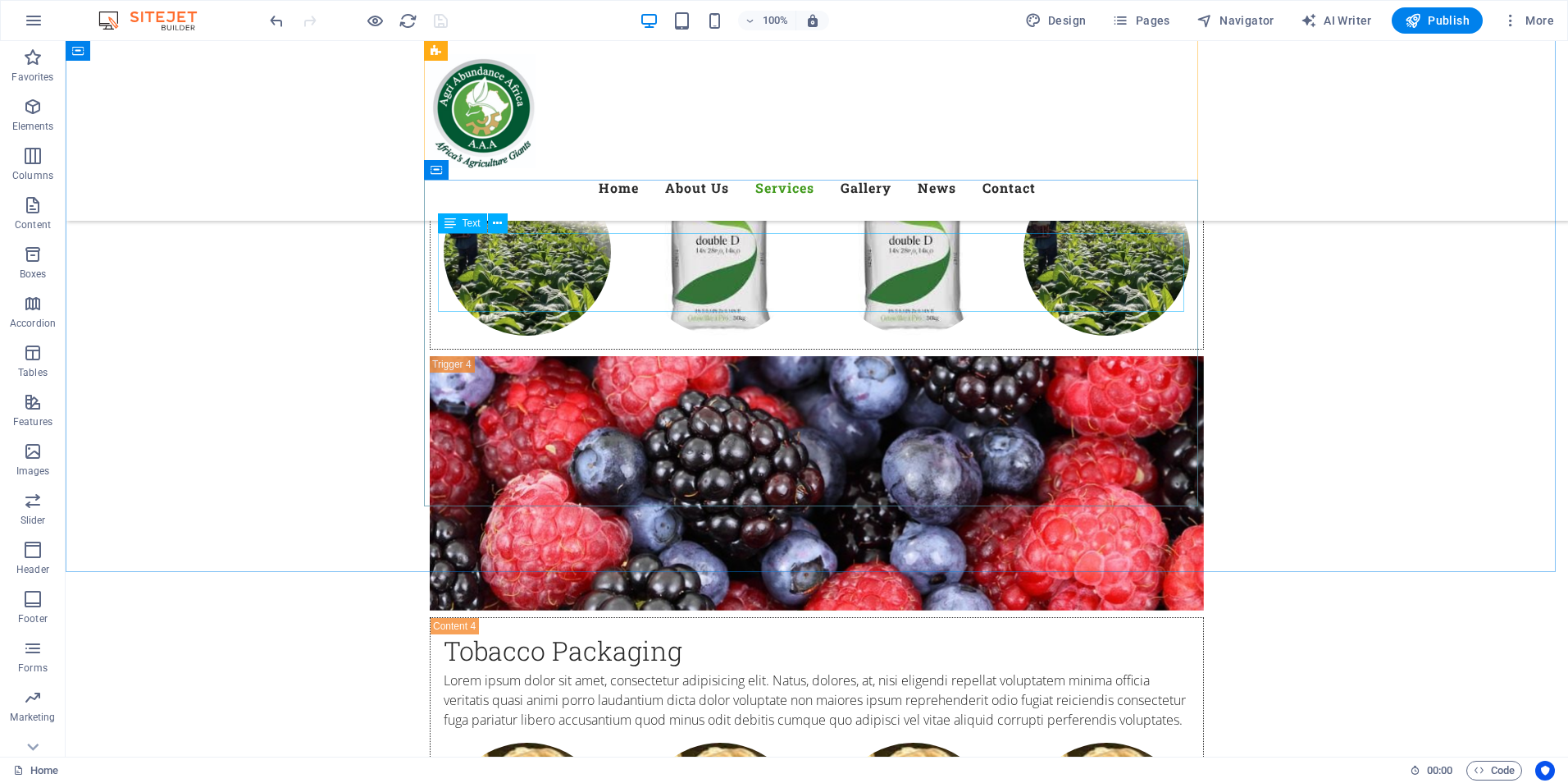
click at [514, 215] on div "Text" at bounding box center [477, 223] width 80 height 21
drag, startPoint x: 510, startPoint y: 215, endPoint x: 397, endPoint y: 135, distance: 138.5
click at [510, 215] on div "Text" at bounding box center [477, 223] width 80 height 21
drag, startPoint x: 397, startPoint y: 135, endPoint x: 465, endPoint y: 177, distance: 79.9
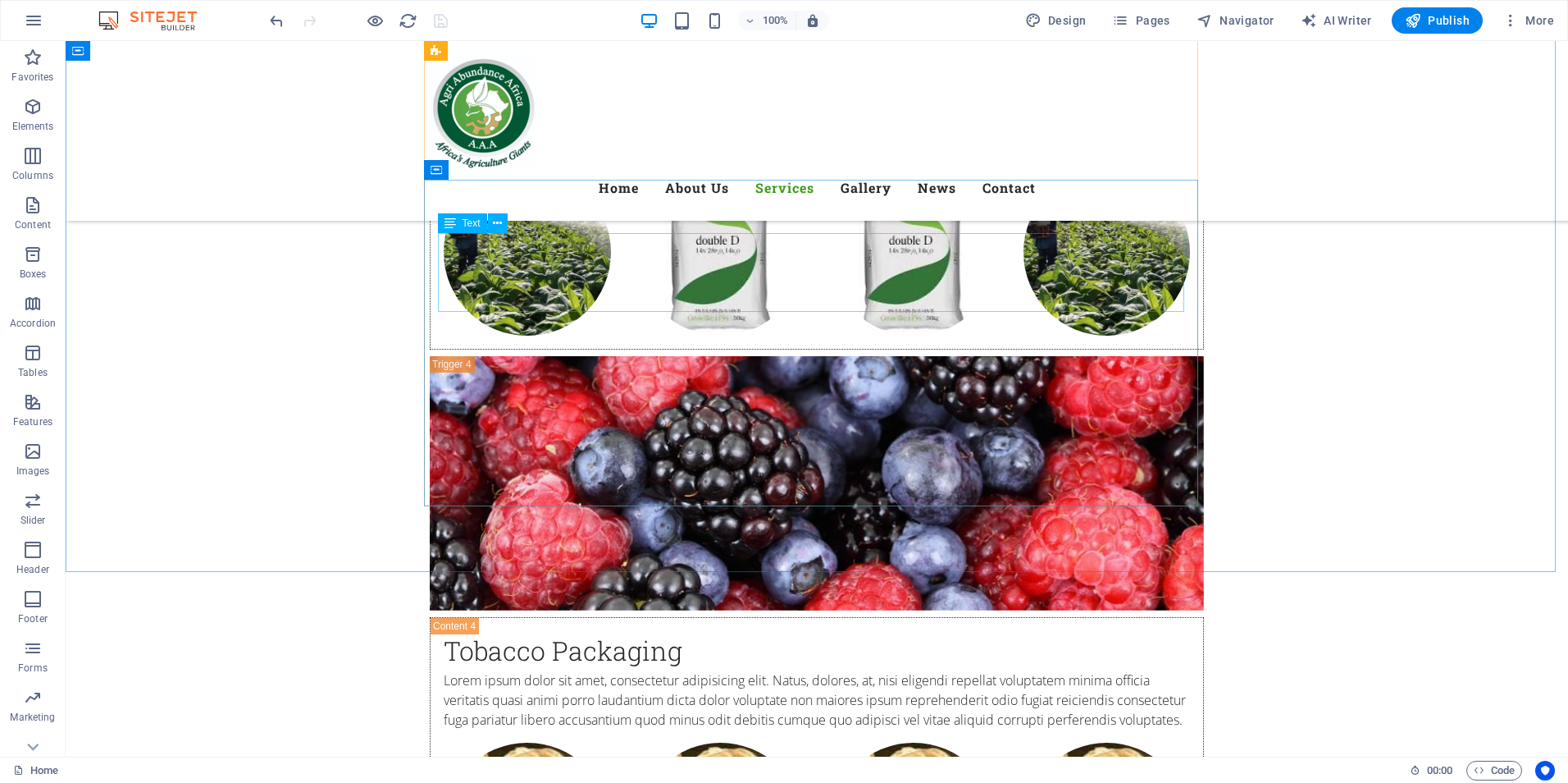
click at [510, 215] on div "Text" at bounding box center [477, 223] width 80 height 21
drag, startPoint x: 531, startPoint y: 217, endPoint x: 463, endPoint y: 177, distance: 78.9
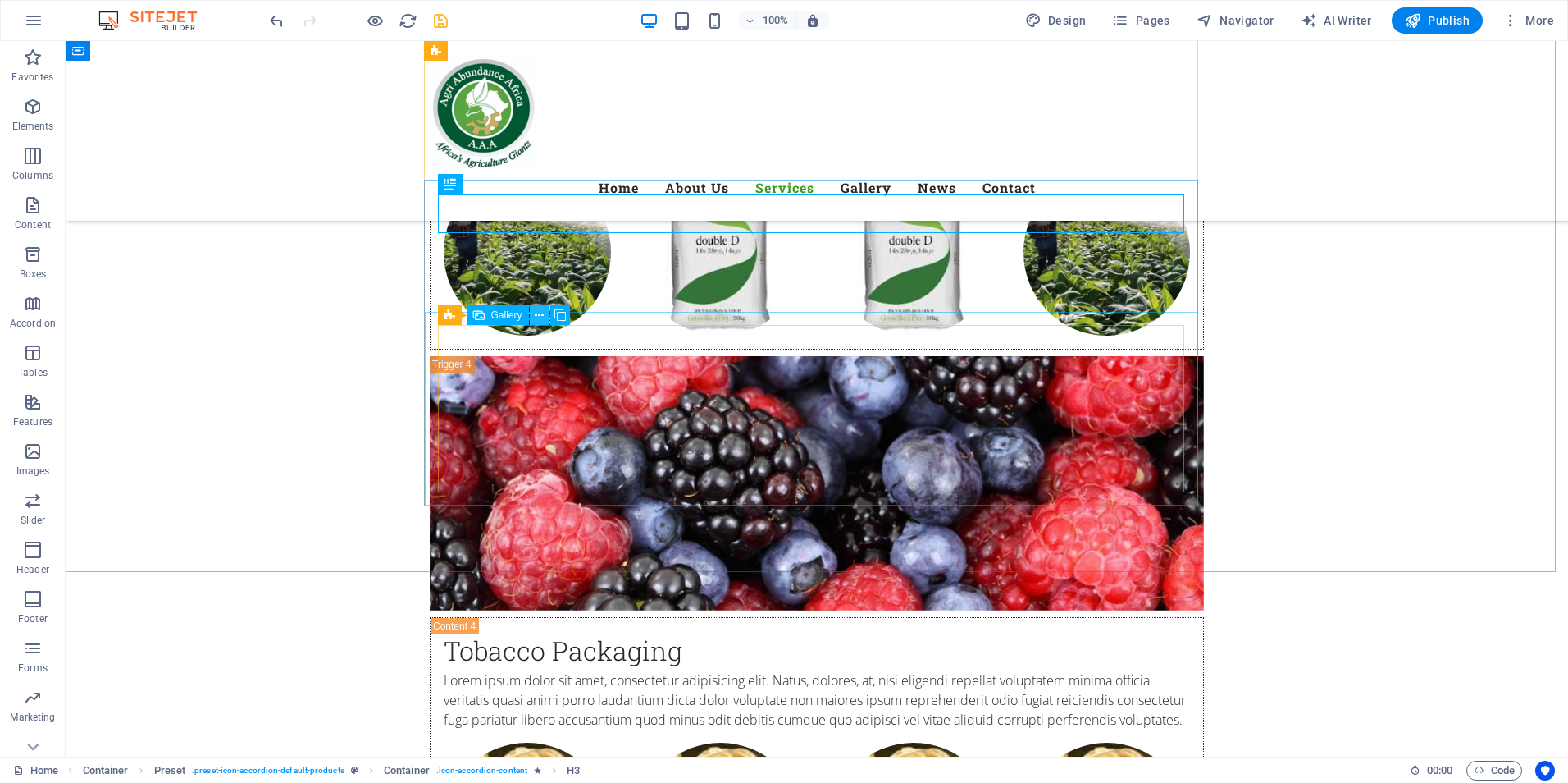
click at [542, 316] on icon at bounding box center [539, 315] width 9 height 17
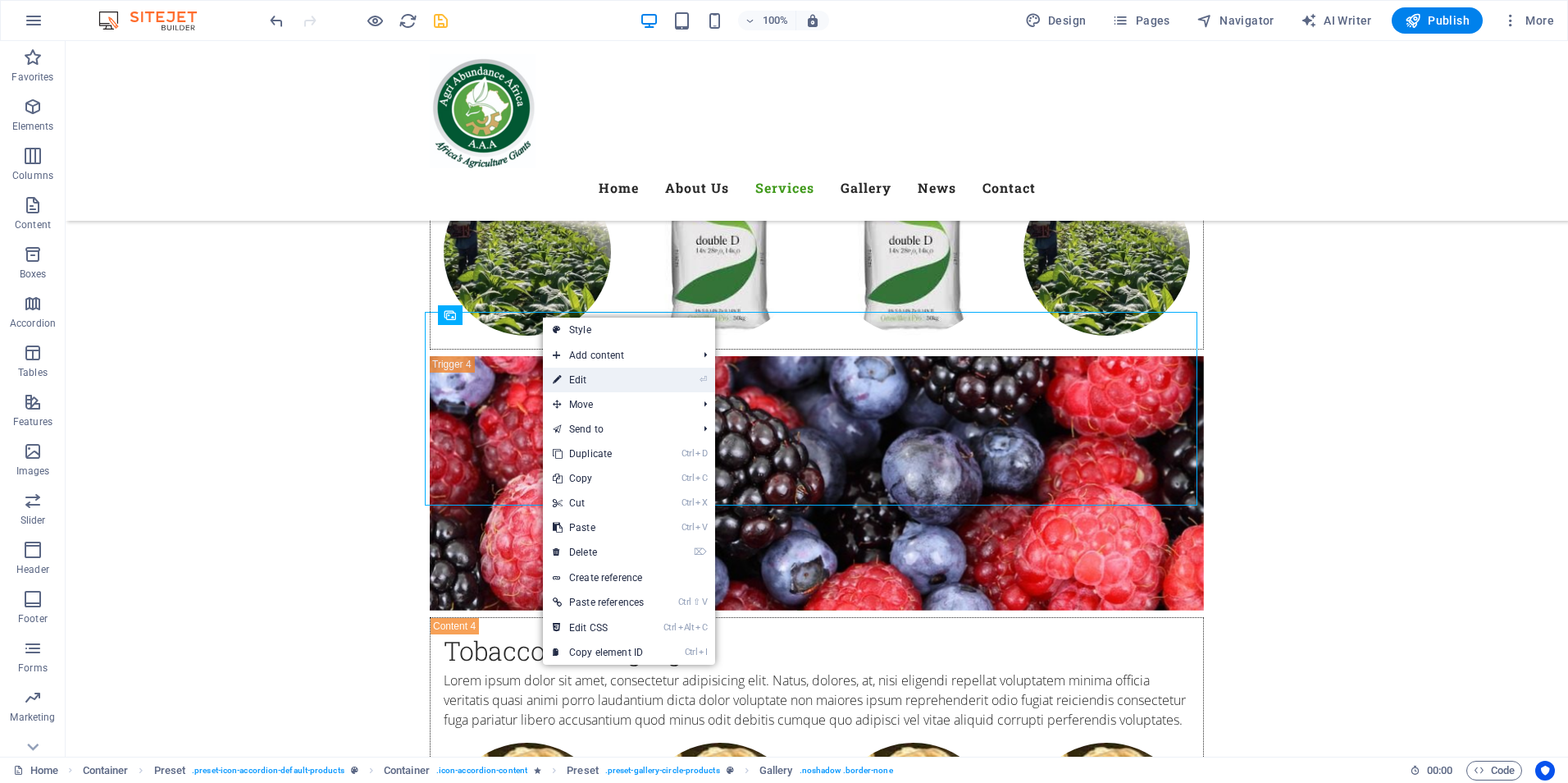
click at [584, 380] on link "⏎ Edit" at bounding box center [598, 379] width 111 height 25
select select "4"
select select "px"
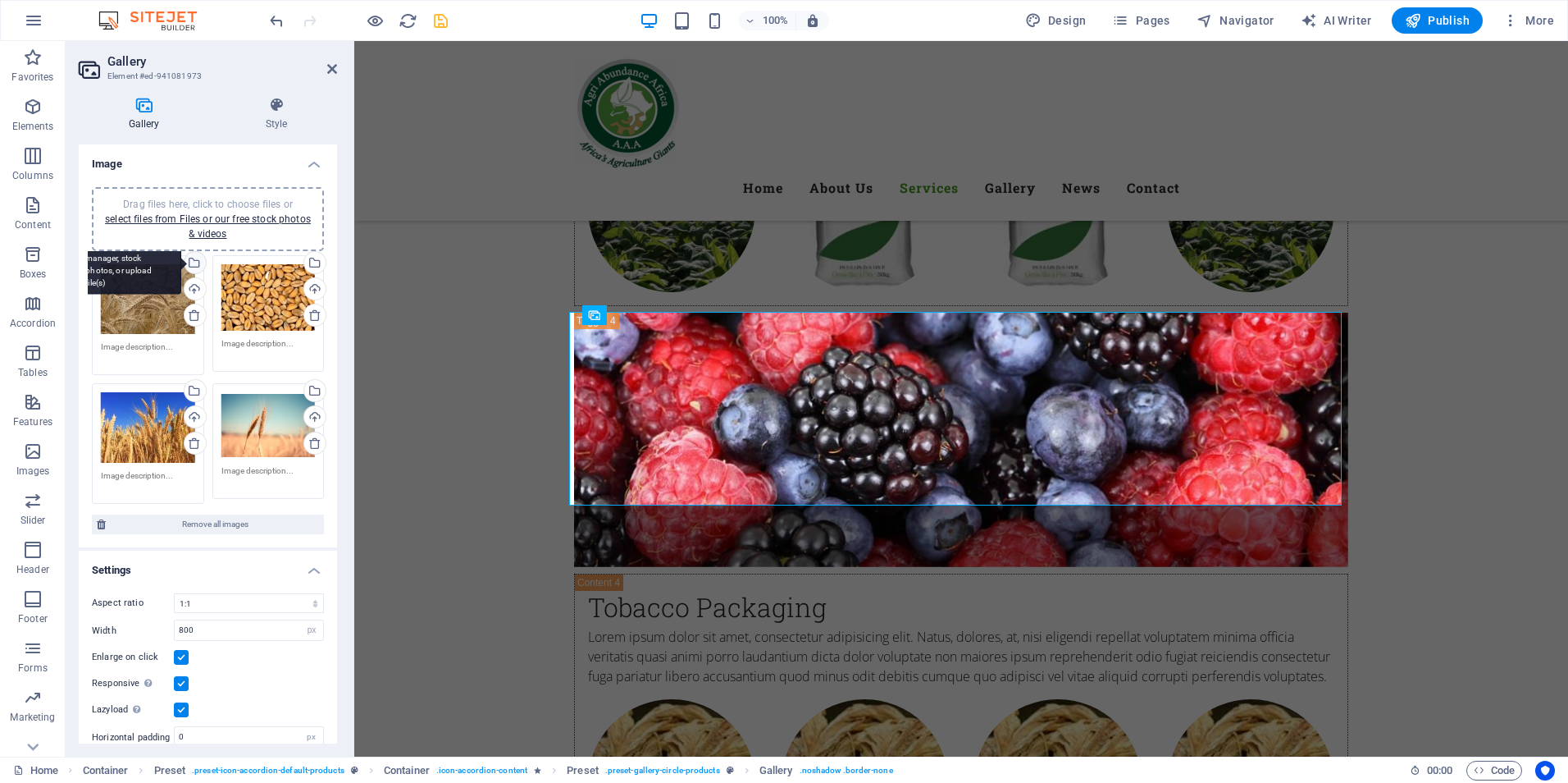
drag, startPoint x: 196, startPoint y: 262, endPoint x: 12, endPoint y: 235, distance: 186.0
click at [196, 262] on div "Select files from the file manager, stock photos, or upload file(s)" at bounding box center [193, 264] width 25 height 25
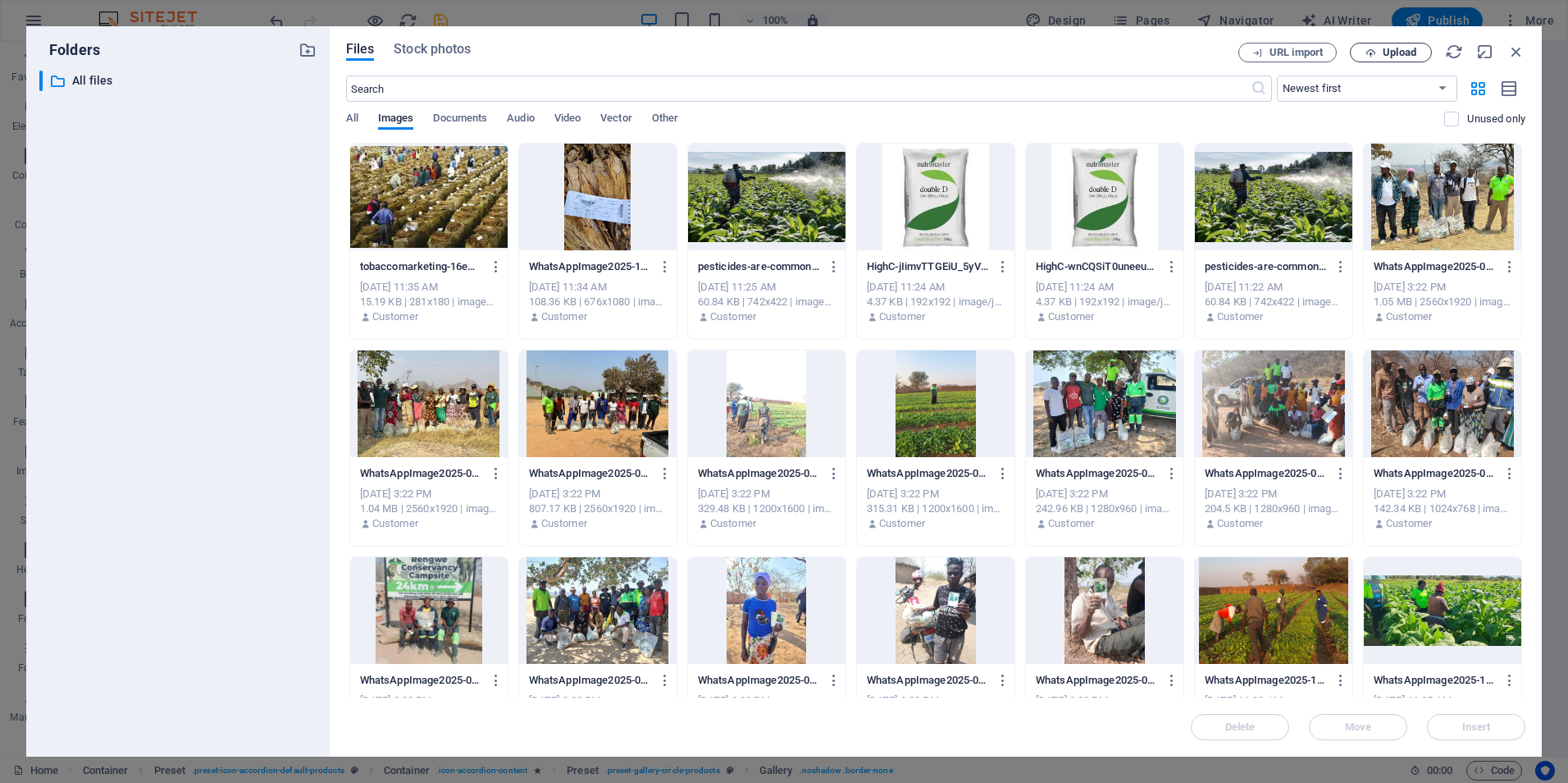
click at [1404, 55] on span "Upload" at bounding box center [1399, 53] width 34 height 10
click at [489, 206] on div at bounding box center [428, 196] width 158 height 106
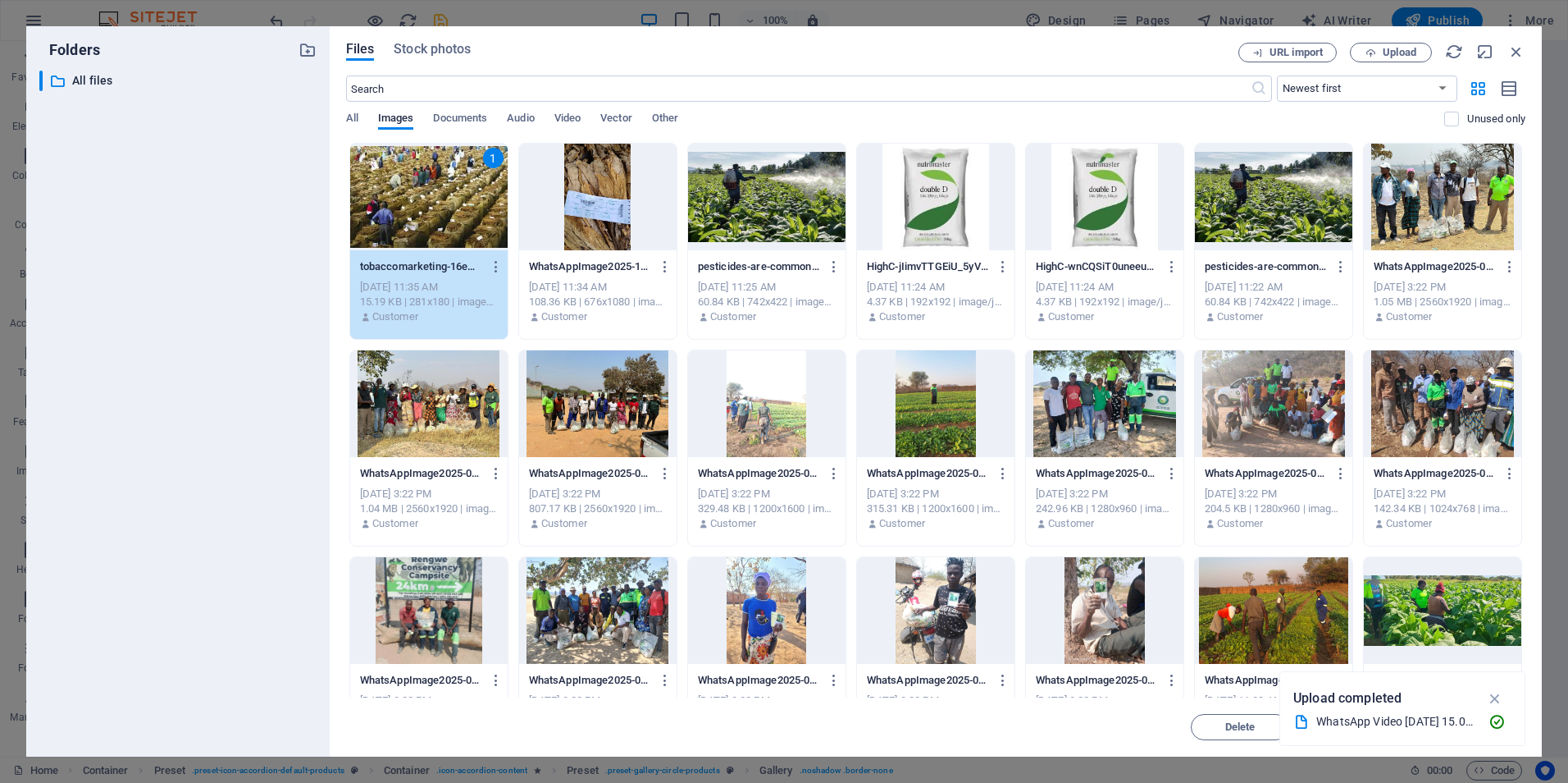
click at [500, 204] on div "1" at bounding box center [428, 196] width 158 height 106
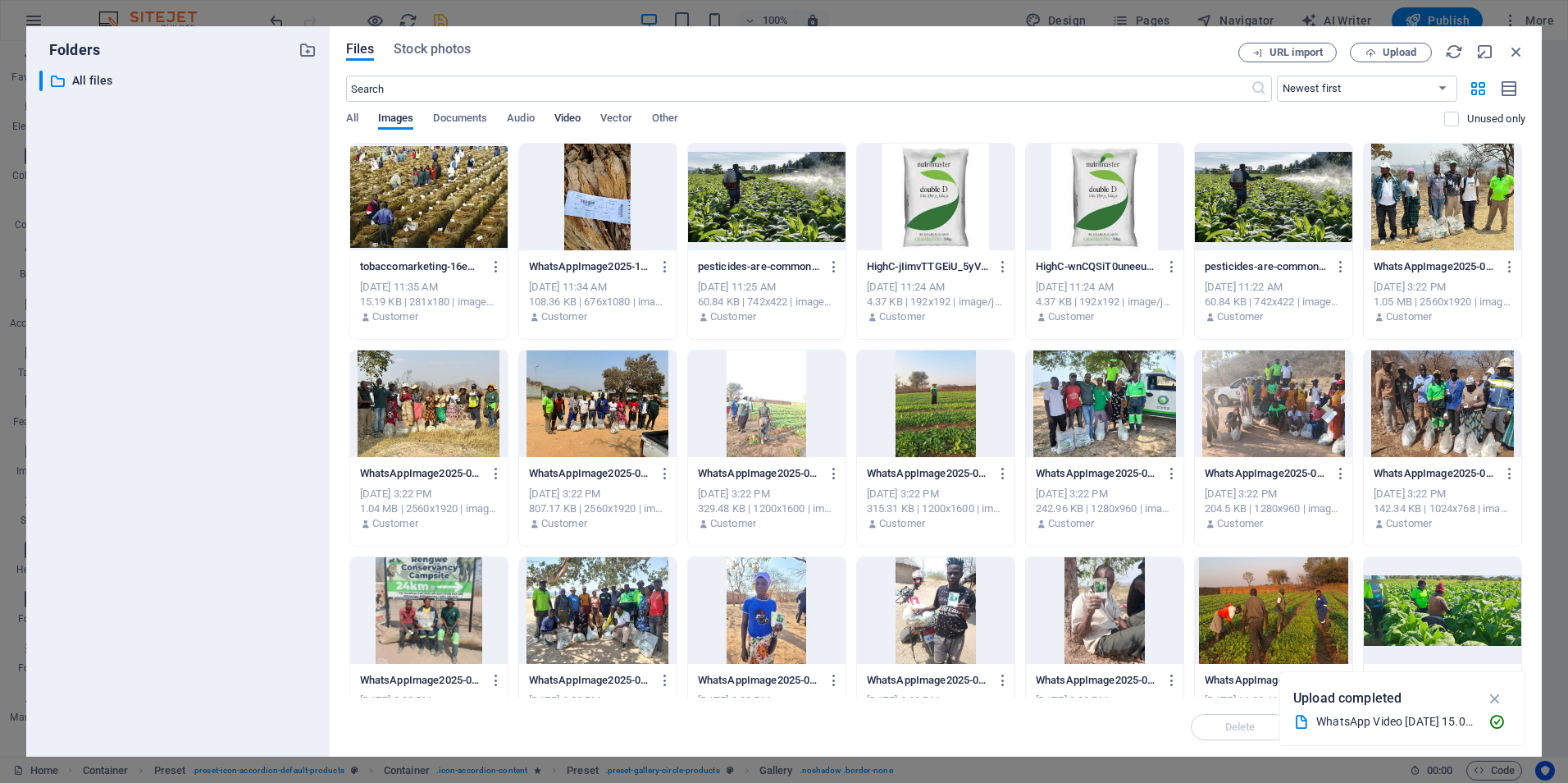
click at [575, 121] on span "Video" at bounding box center [567, 119] width 26 height 23
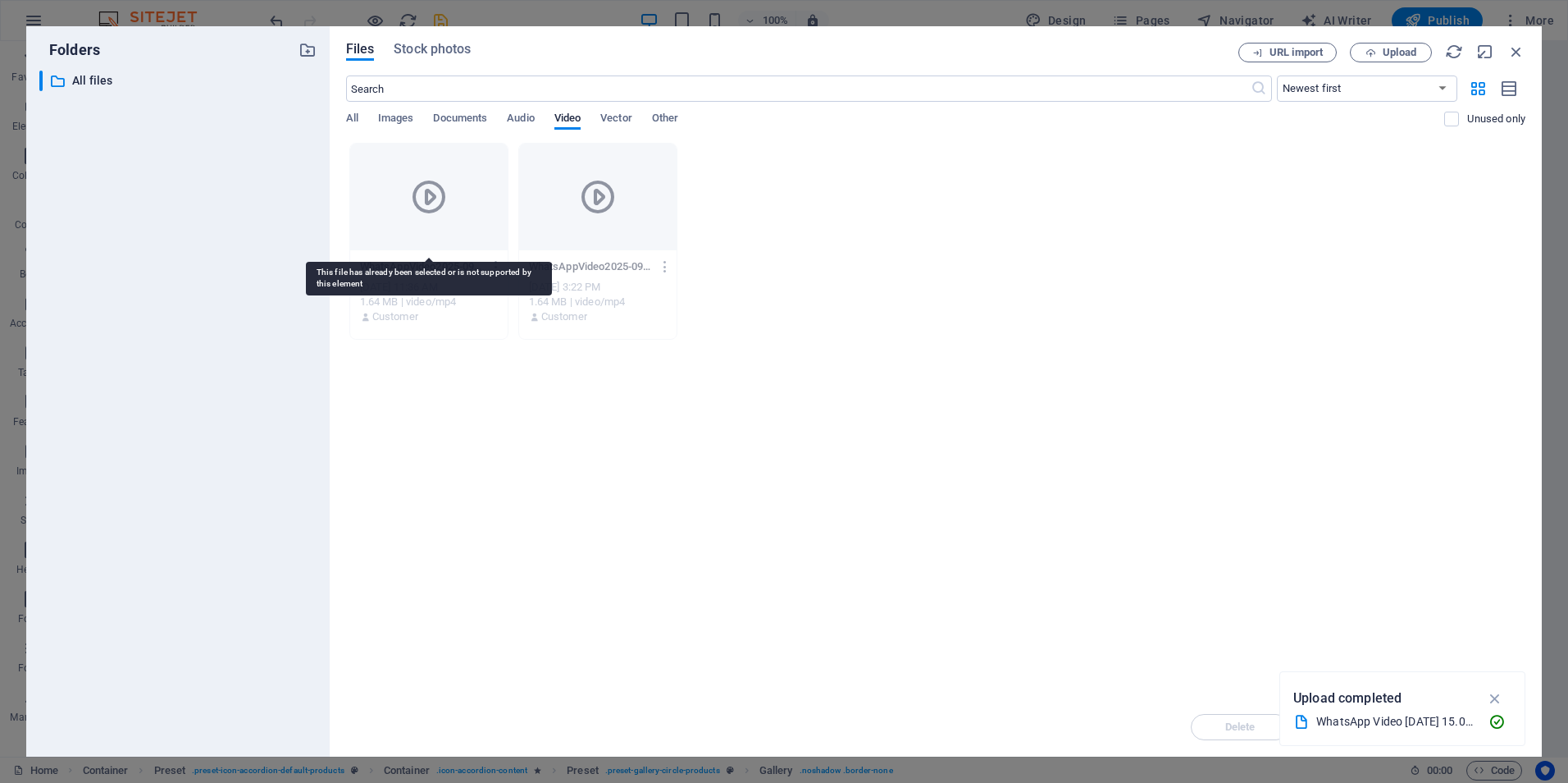
click at [434, 196] on icon at bounding box center [429, 197] width 40 height 40
click at [482, 225] on div at bounding box center [428, 196] width 158 height 106
click at [1494, 699] on icon "button" at bounding box center [1495, 698] width 19 height 18
click at [422, 166] on div at bounding box center [428, 196] width 158 height 106
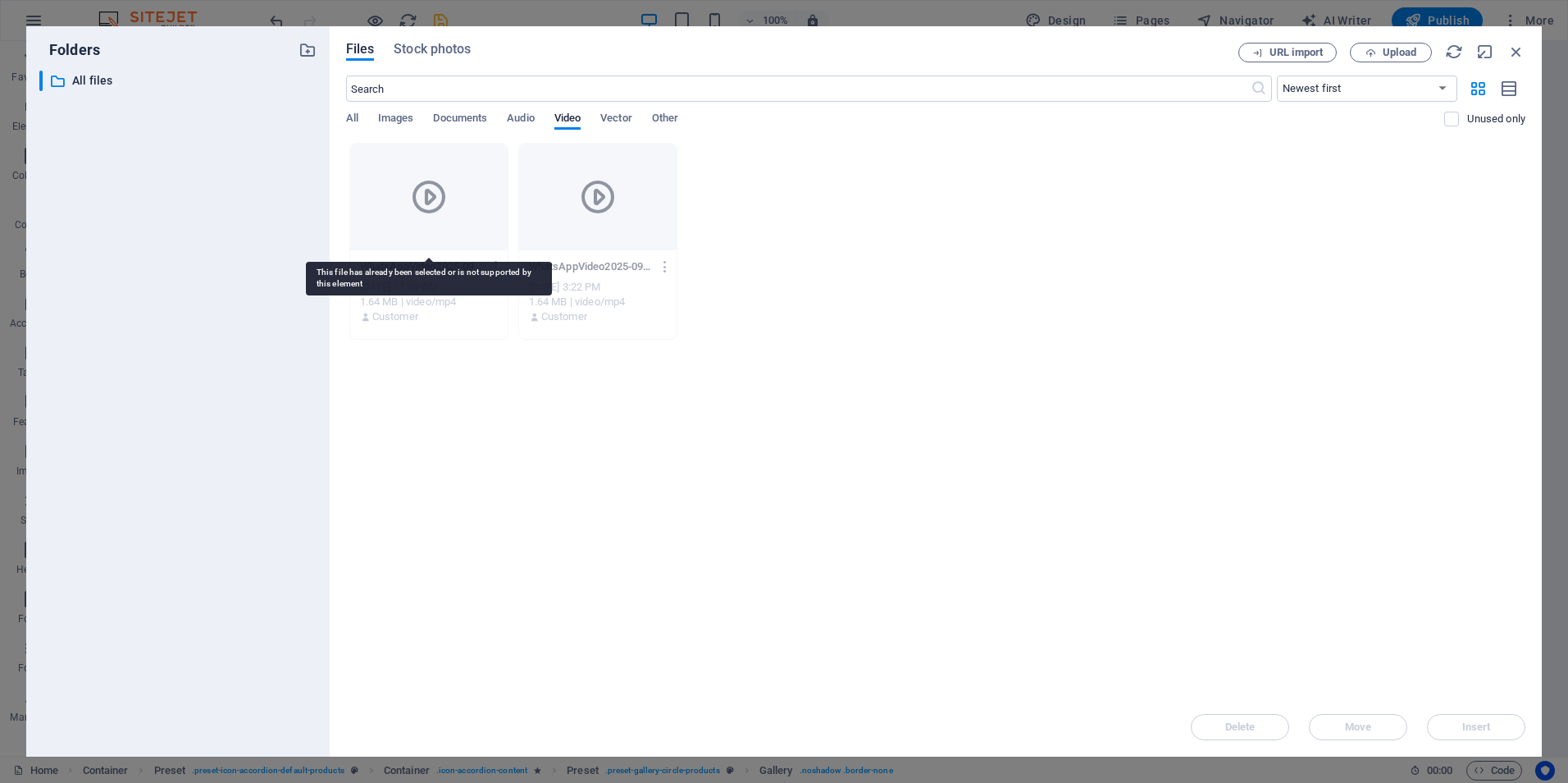
click at [422, 166] on div at bounding box center [428, 196] width 158 height 106
drag, startPoint x: 422, startPoint y: 166, endPoint x: 1099, endPoint y: 383, distance: 710.9
click at [422, 166] on div at bounding box center [428, 196] width 158 height 106
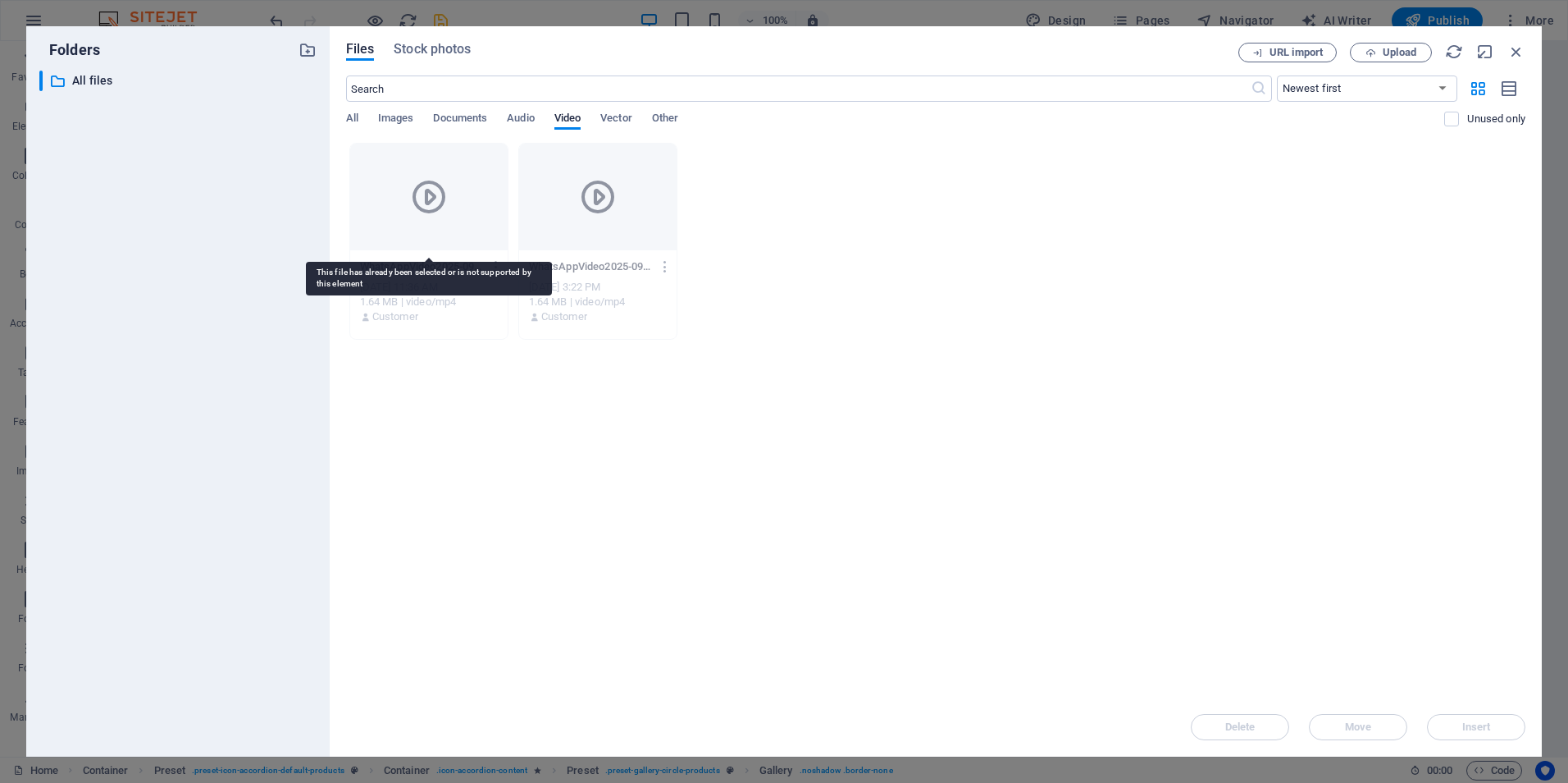
click at [422, 166] on div at bounding box center [428, 196] width 158 height 106
click at [1036, 343] on div "Drop files here to upload them instantly WhatsAppVideo2025-09-26at15.09.56-6cn3…" at bounding box center [935, 420] width 1179 height 555
click at [1403, 60] on button "Upload" at bounding box center [1390, 53] width 82 height 20
click at [1394, 48] on span "Upload" at bounding box center [1399, 53] width 34 height 10
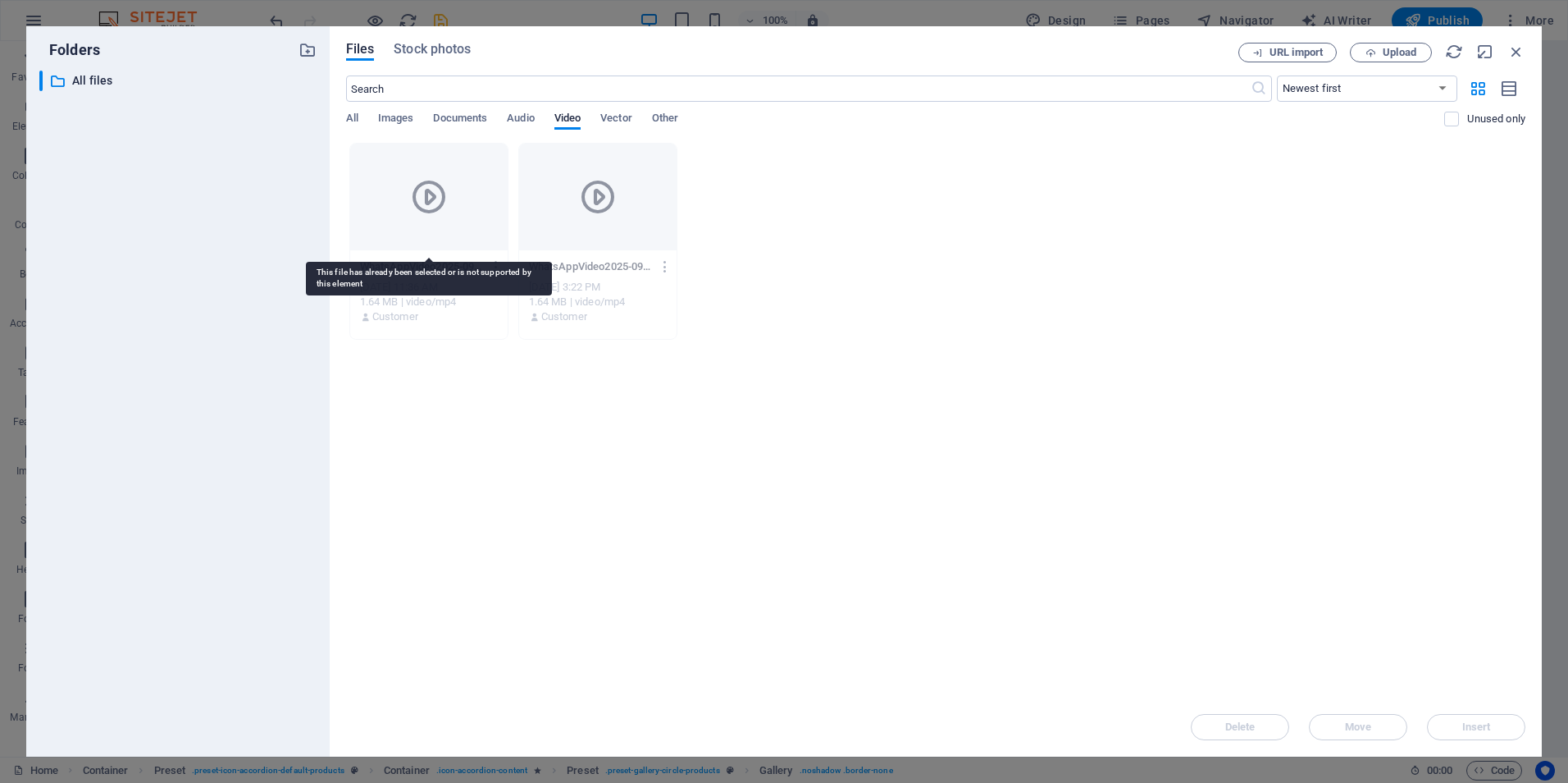
click at [1388, 58] on span "Upload" at bounding box center [1399, 53] width 34 height 10
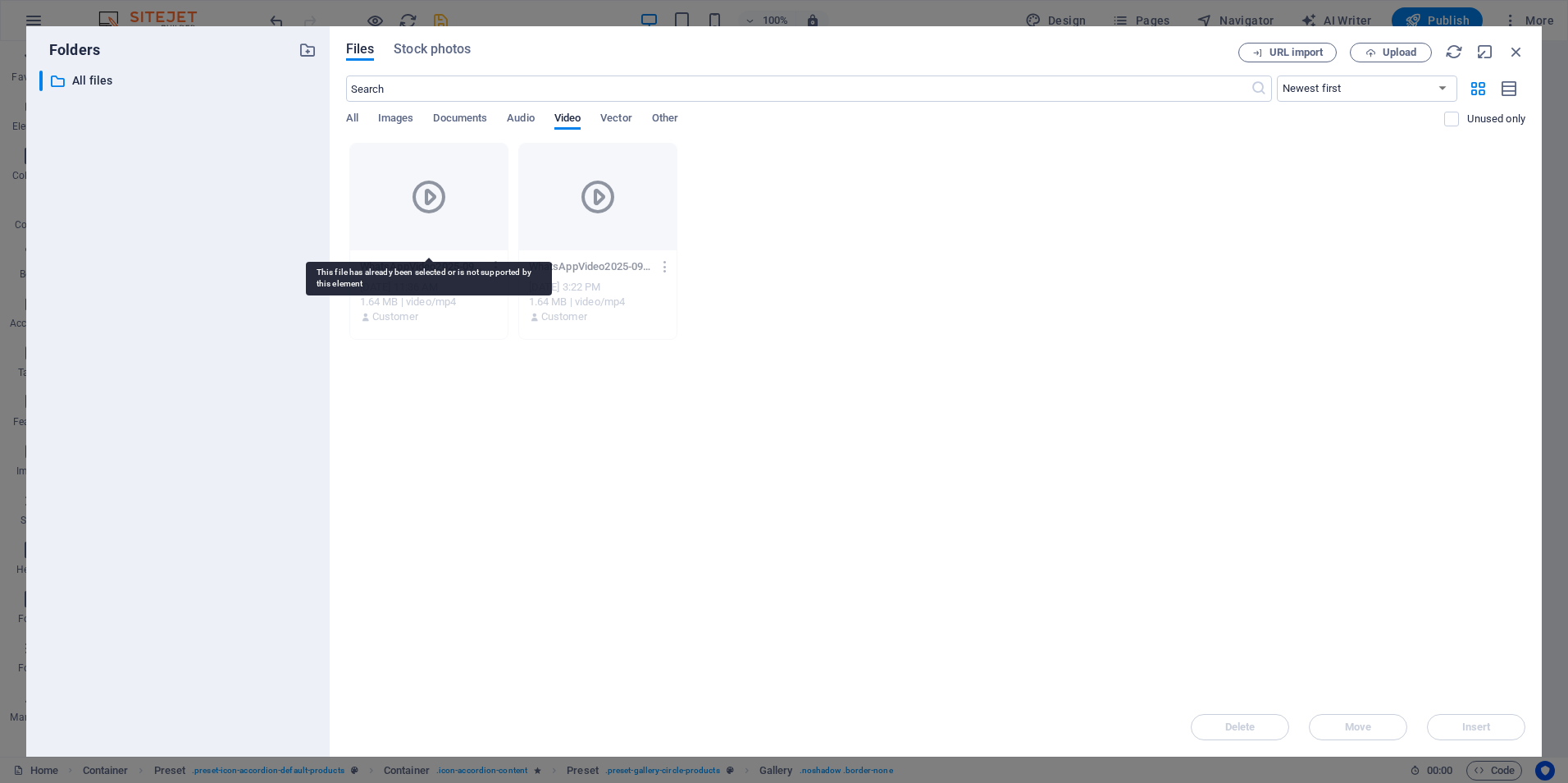
click at [1388, 58] on span "Upload" at bounding box center [1399, 53] width 34 height 10
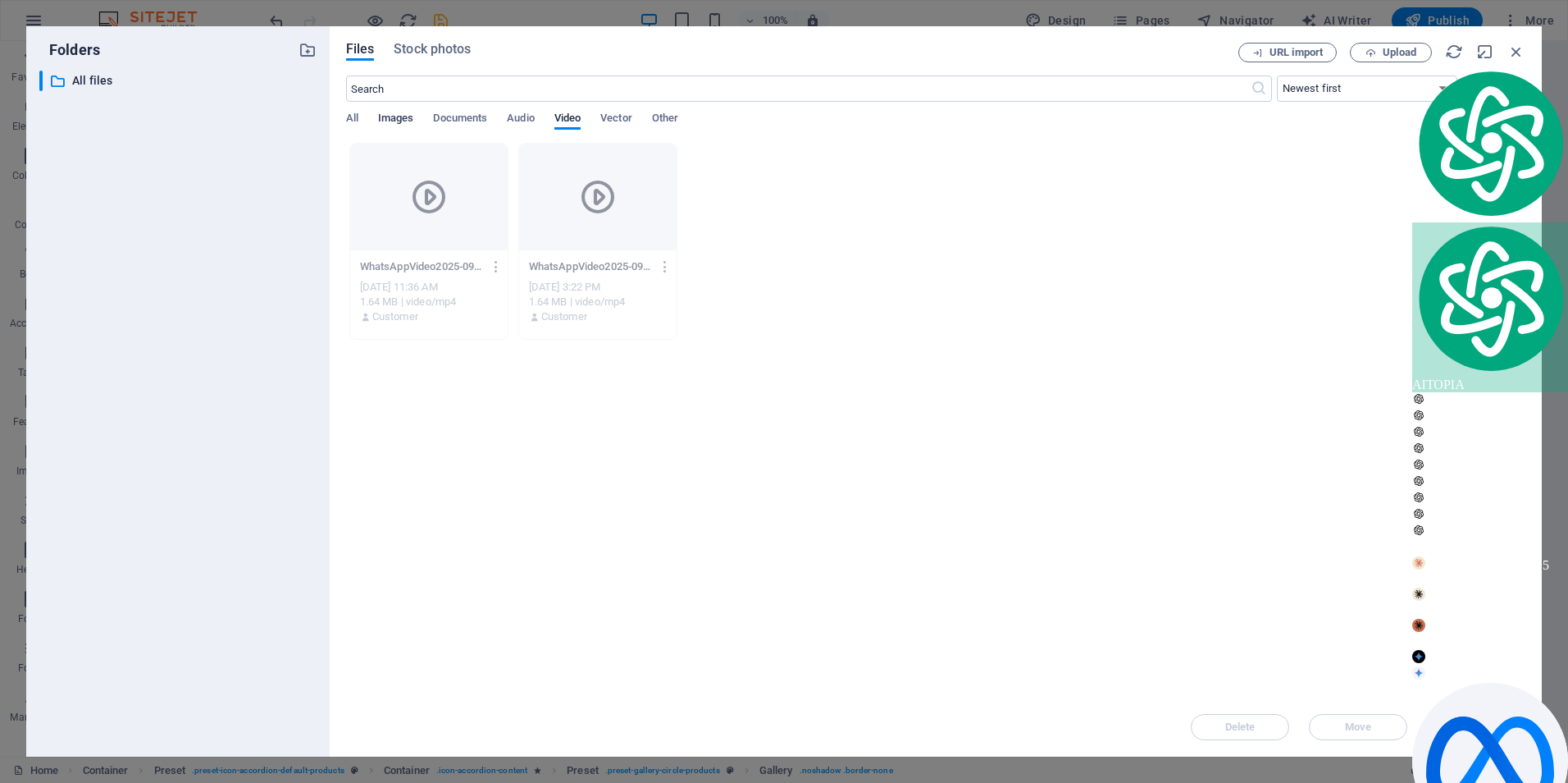
click at [385, 116] on span "Images" at bounding box center [396, 119] width 36 height 23
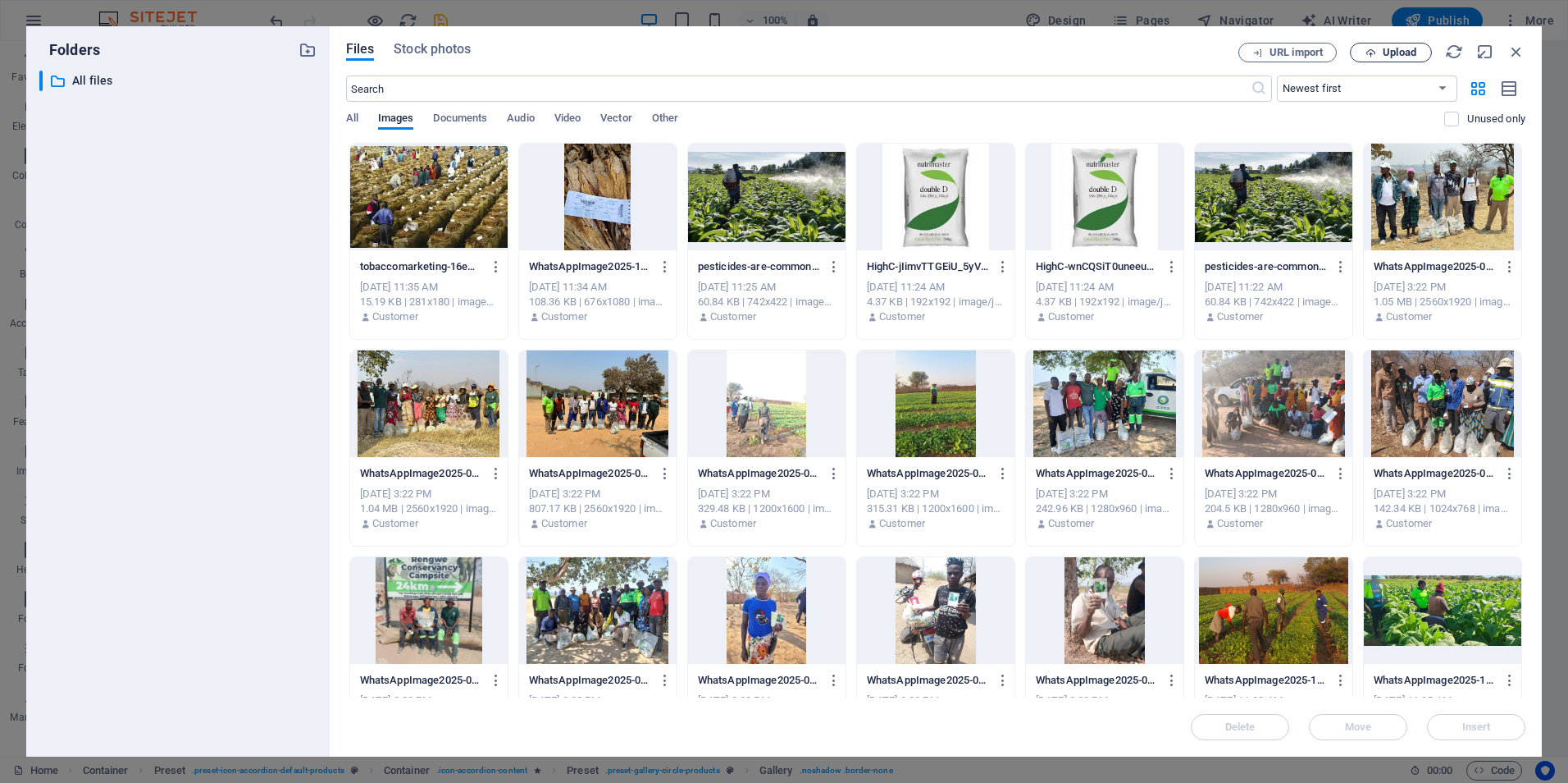
click at [1376, 54] on span "Upload" at bounding box center [1390, 53] width 67 height 11
click at [1398, 45] on button "Upload" at bounding box center [1390, 53] width 82 height 20
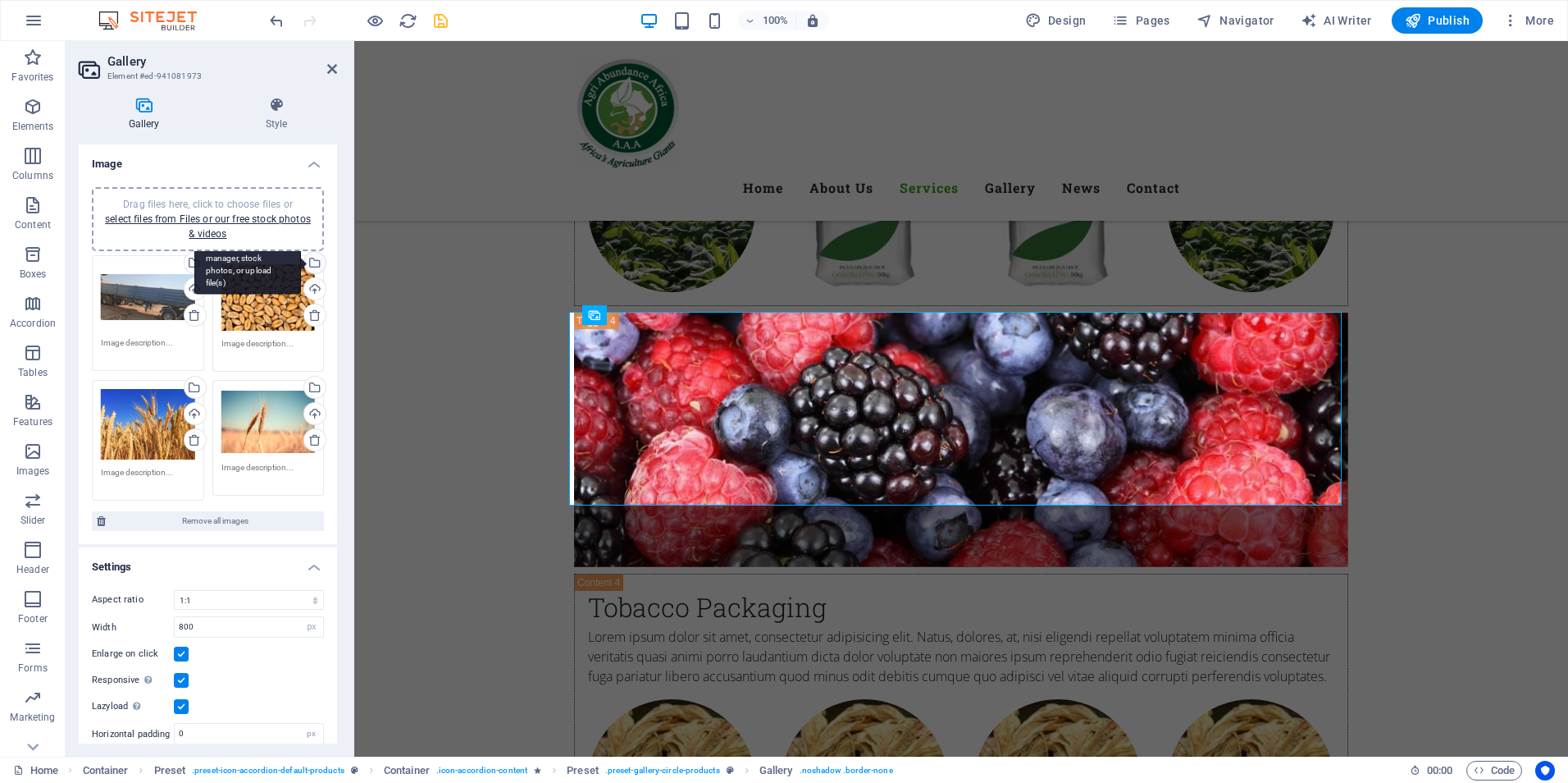
click at [314, 261] on div "Select files from the file manager, stock photos, or upload file(s)" at bounding box center [312, 264] width 25 height 25
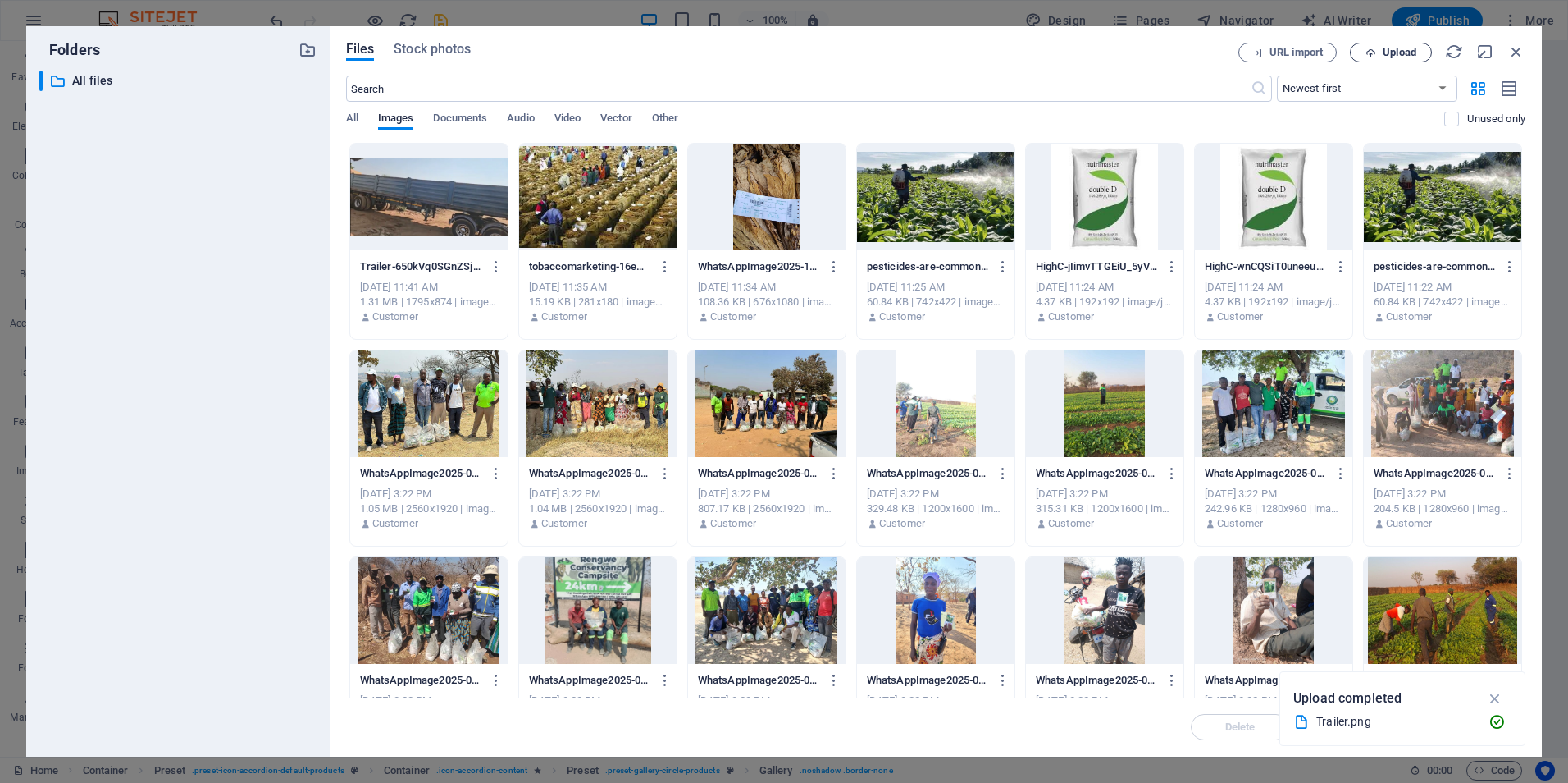
click at [1405, 50] on span "Upload" at bounding box center [1399, 53] width 34 height 10
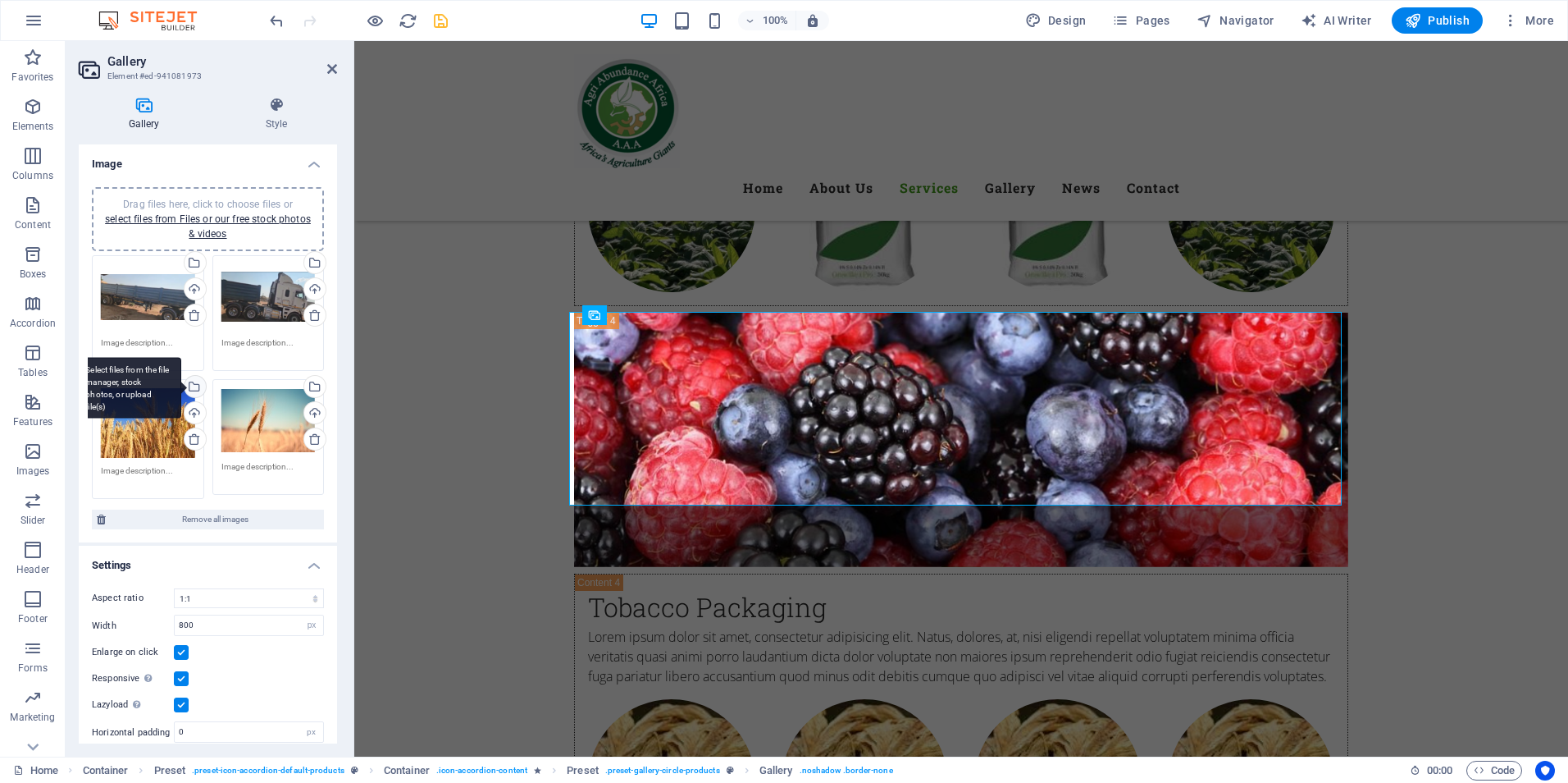
click at [191, 386] on div "Select files from the file manager, stock photos, or upload file(s)" at bounding box center [193, 388] width 25 height 25
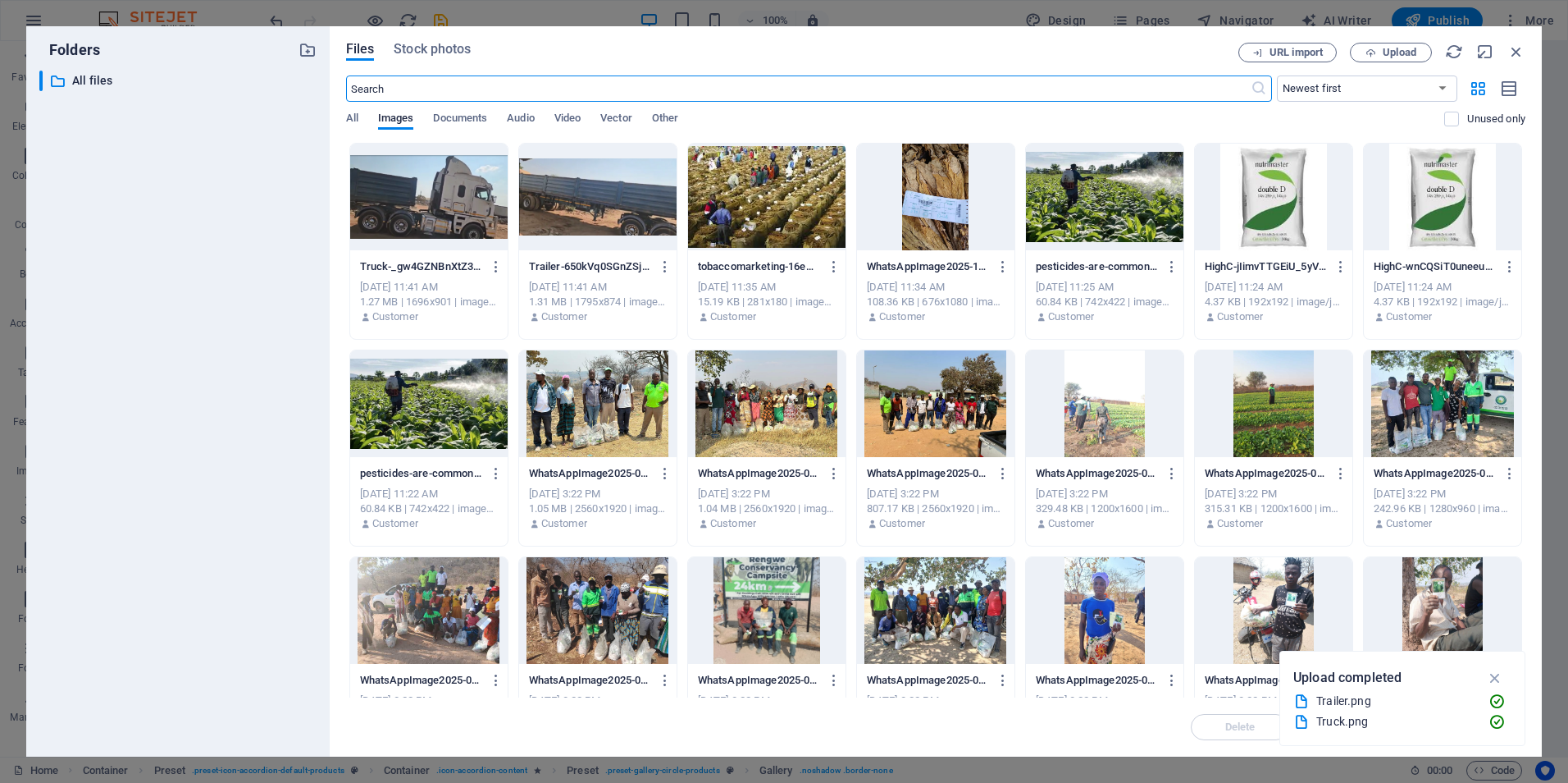
select select "4"
select select "px"
click at [462, 202] on div at bounding box center [428, 196] width 158 height 106
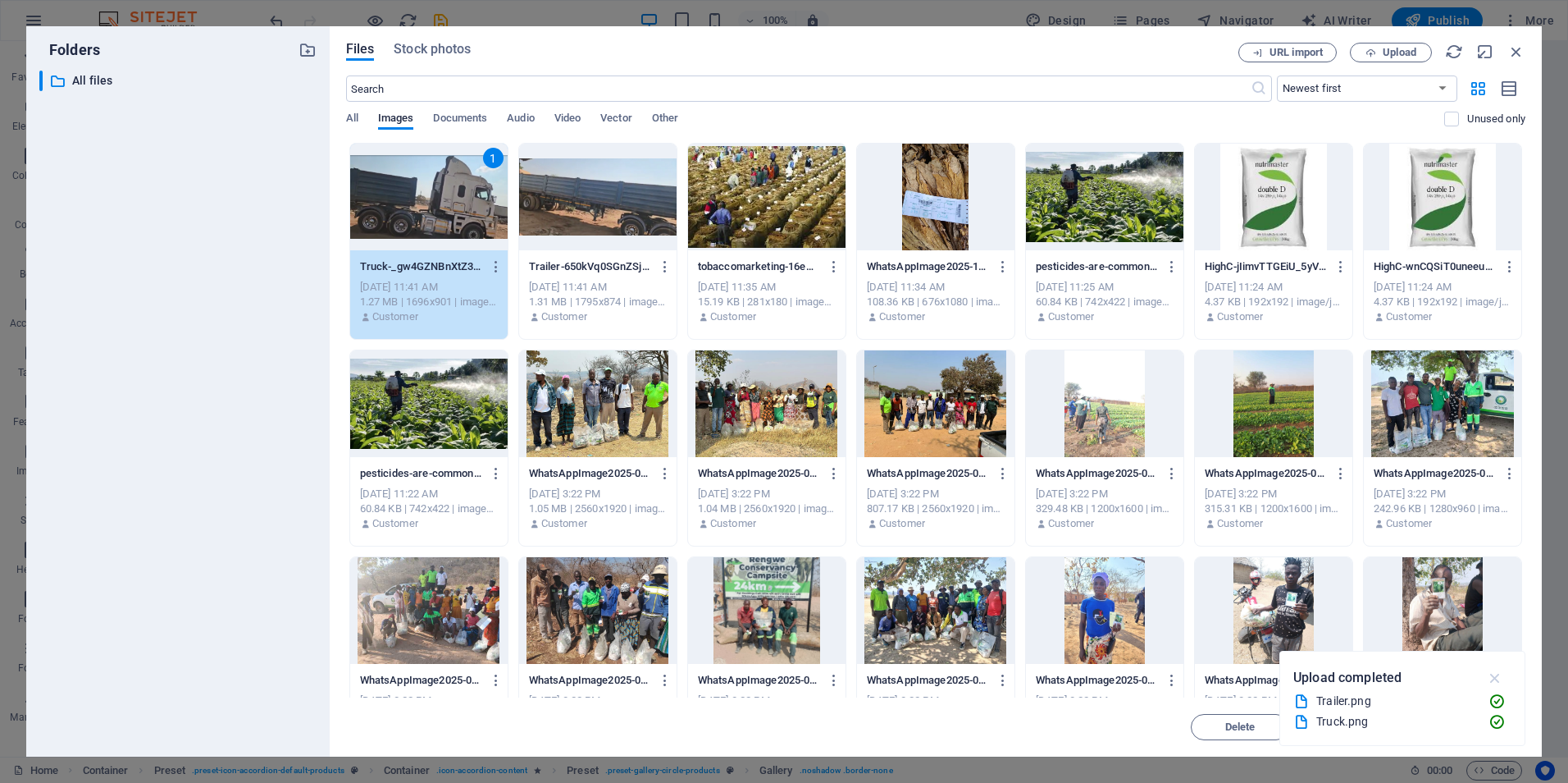
click at [1499, 681] on icon "button" at bounding box center [1495, 678] width 19 height 18
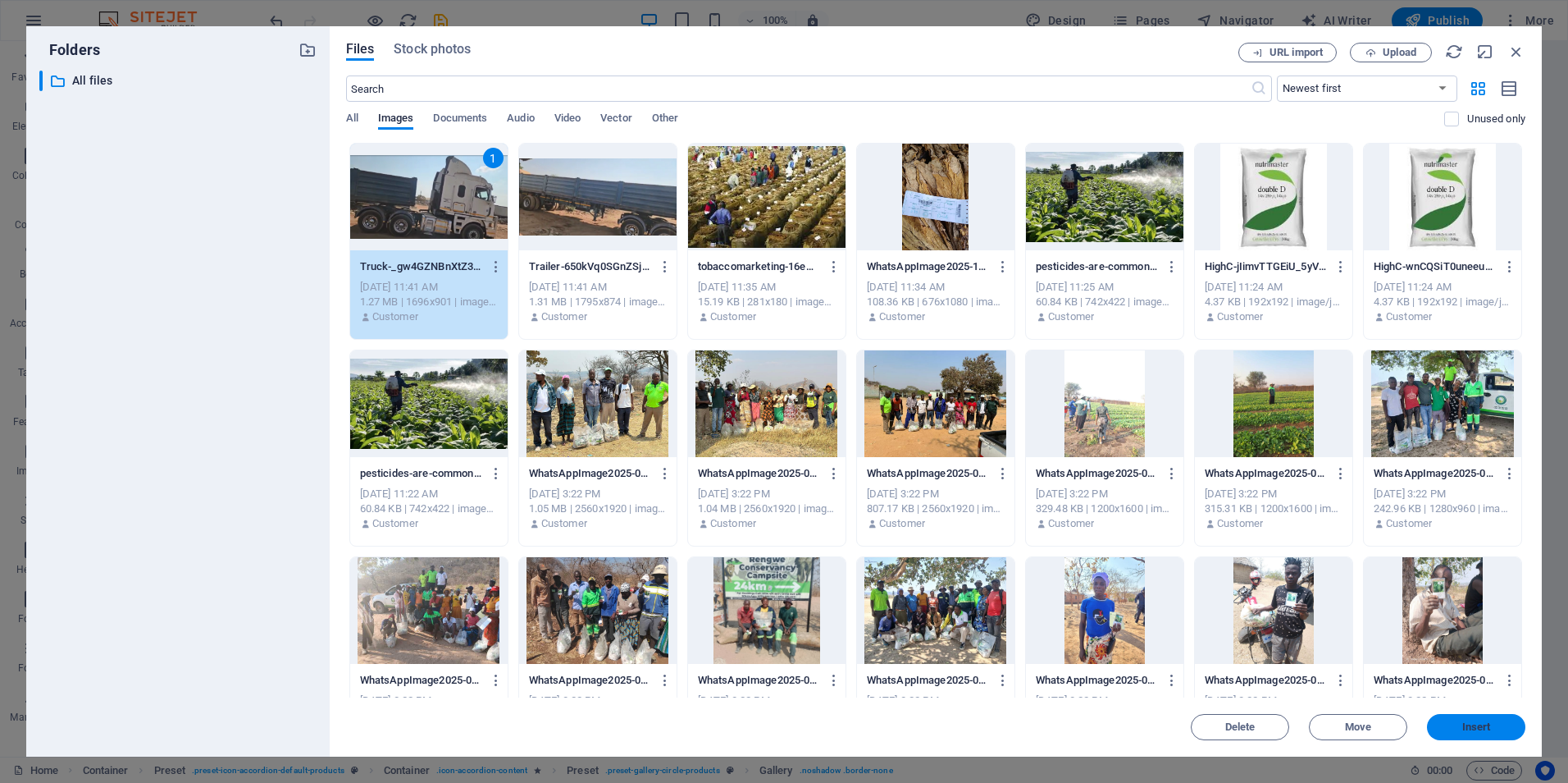
click at [1489, 727] on span "Insert" at bounding box center [1476, 727] width 29 height 10
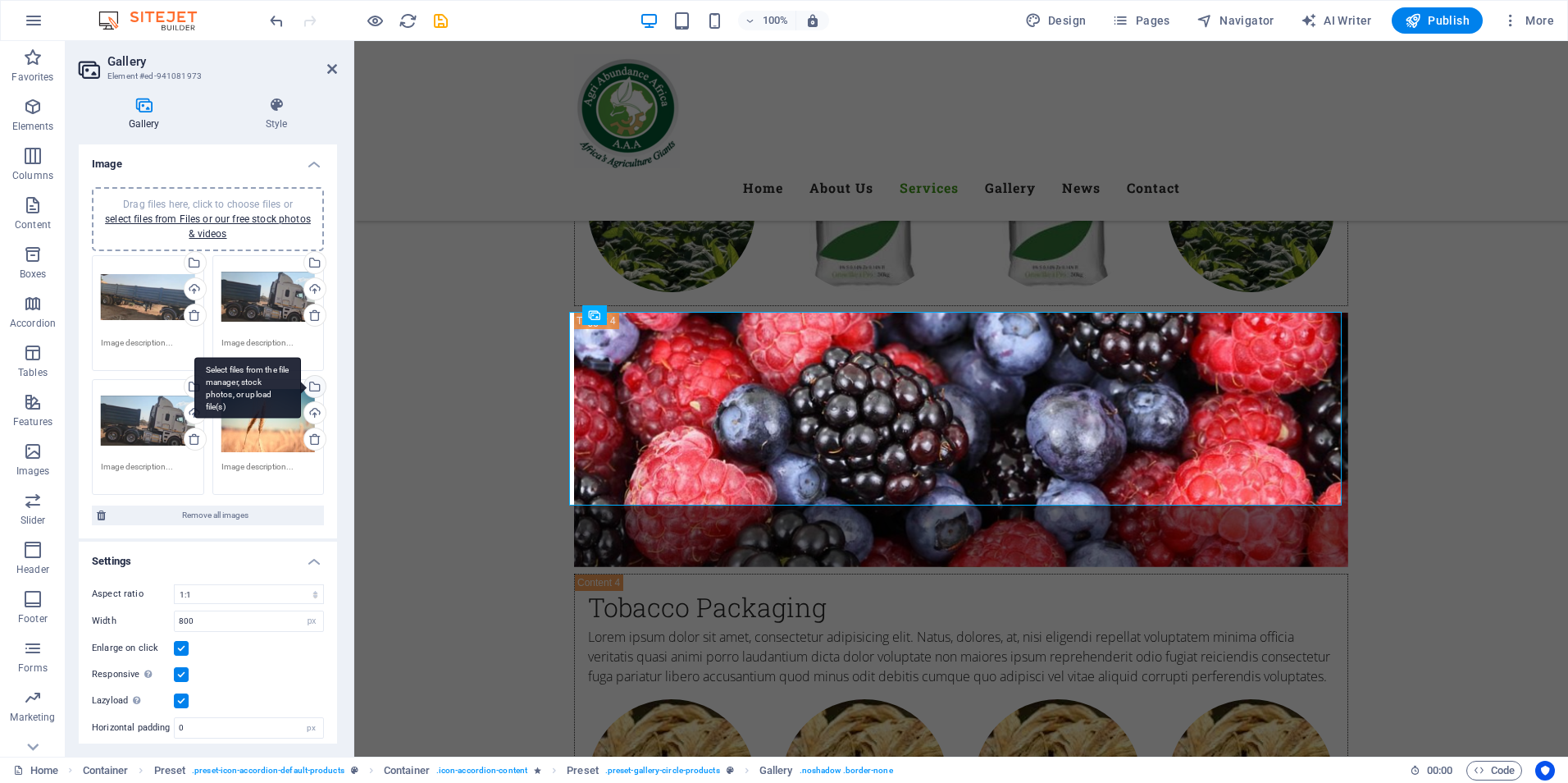
click at [310, 386] on div "Select files from the file manager, stock photos, or upload file(s)" at bounding box center [312, 388] width 25 height 25
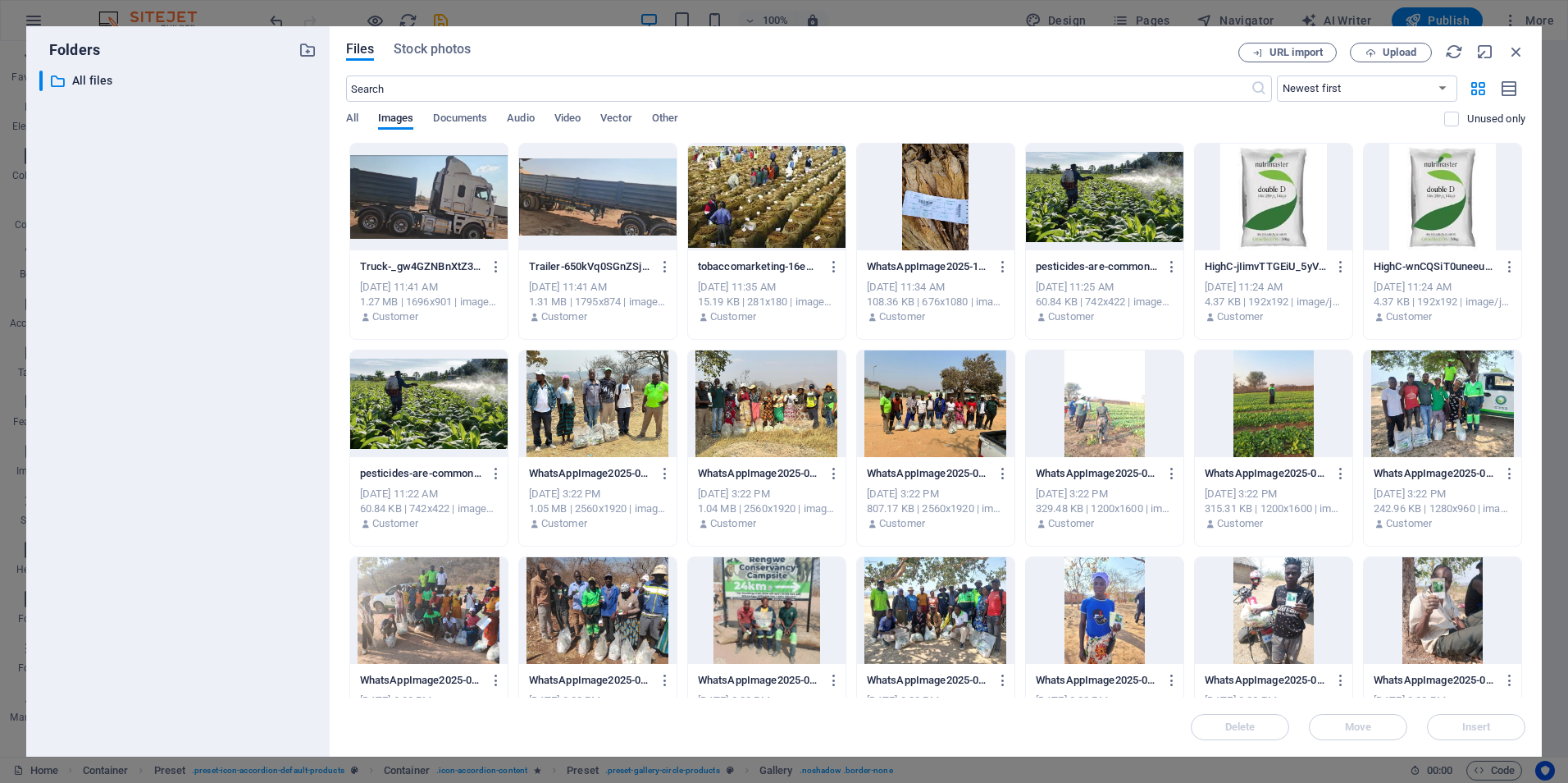
click at [454, 210] on div at bounding box center [428, 196] width 158 height 106
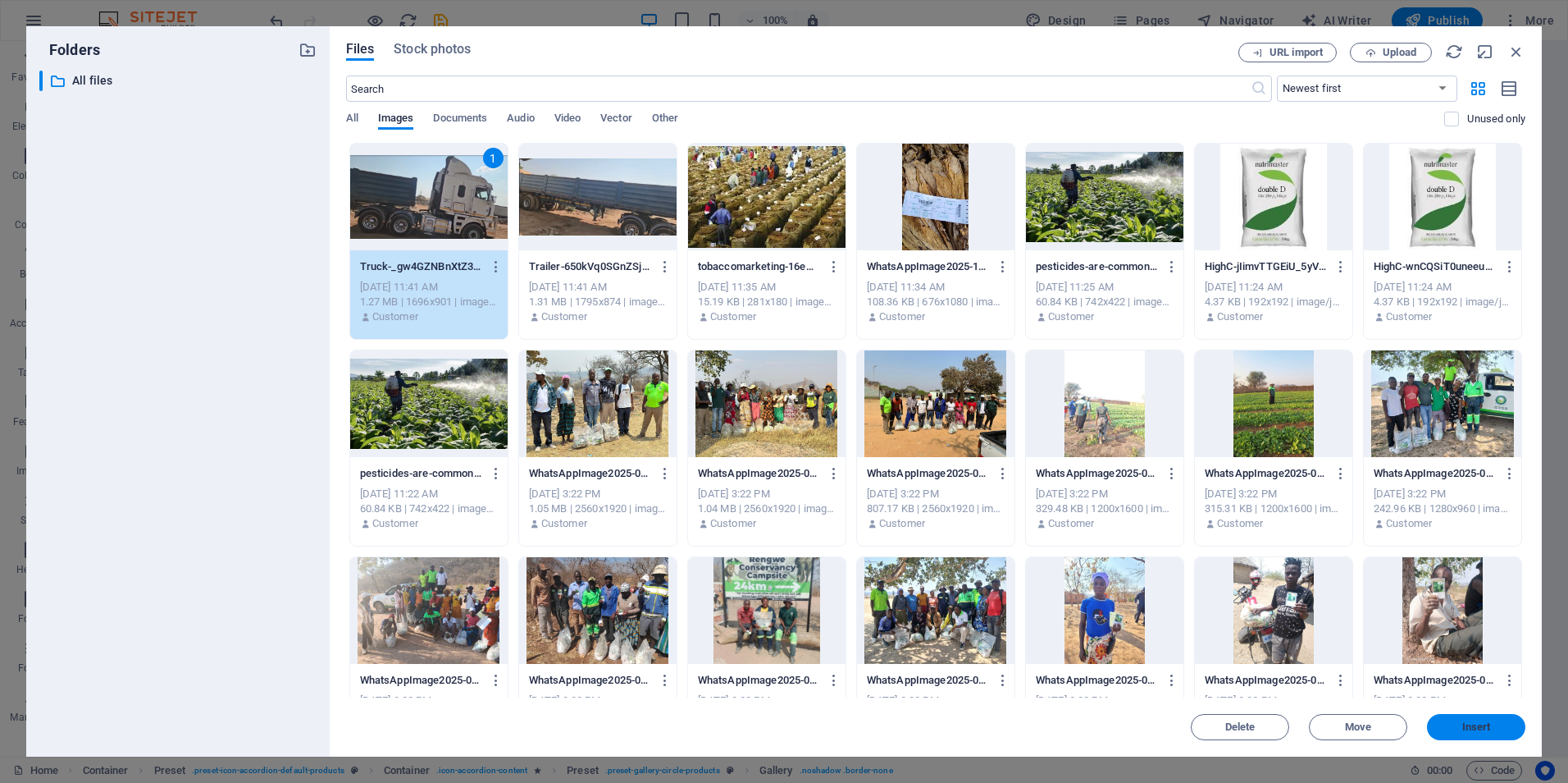
click at [1482, 718] on button "Insert" at bounding box center [1476, 726] width 98 height 26
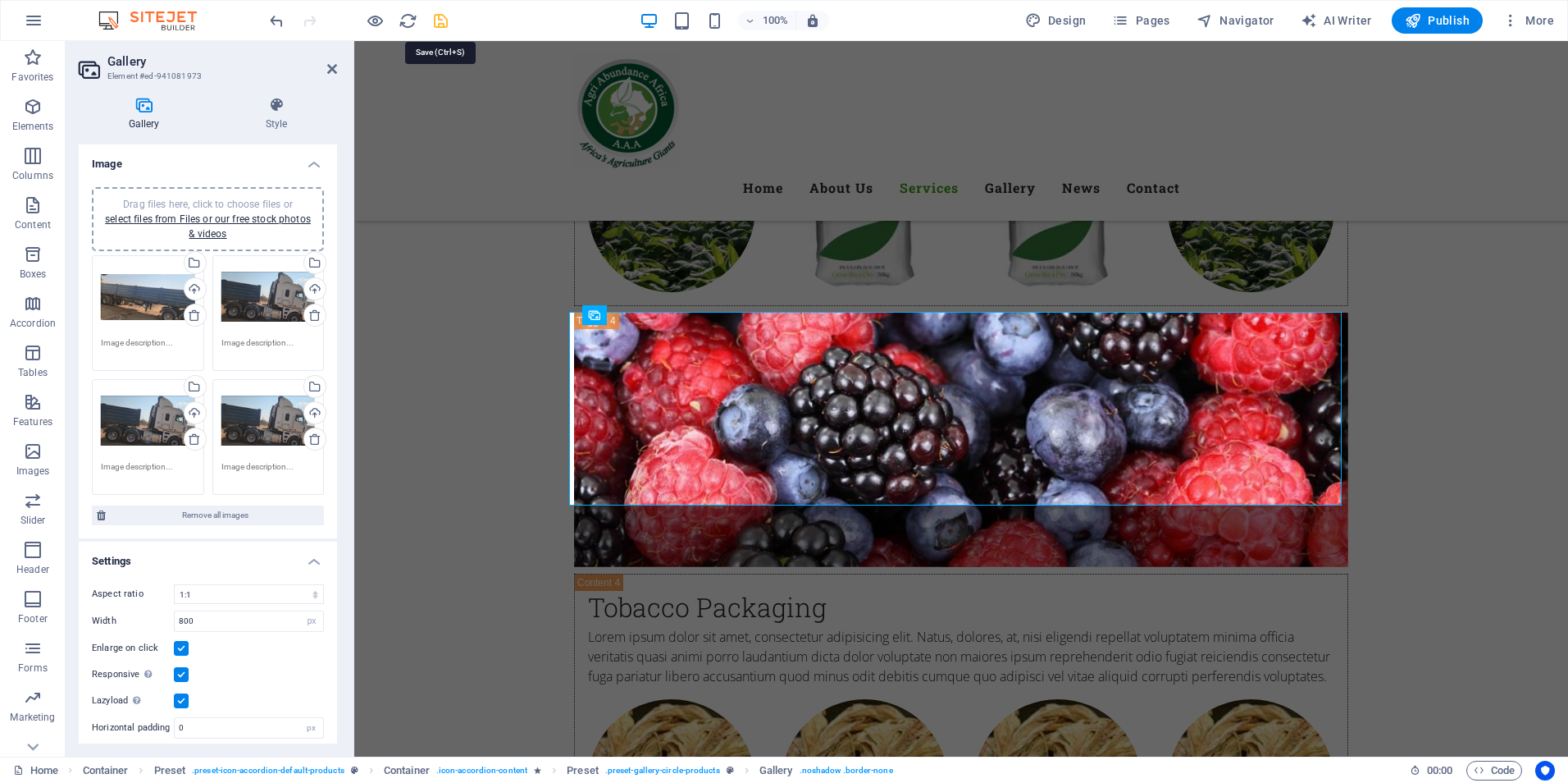
click at [437, 18] on icon "save" at bounding box center [440, 21] width 19 height 19
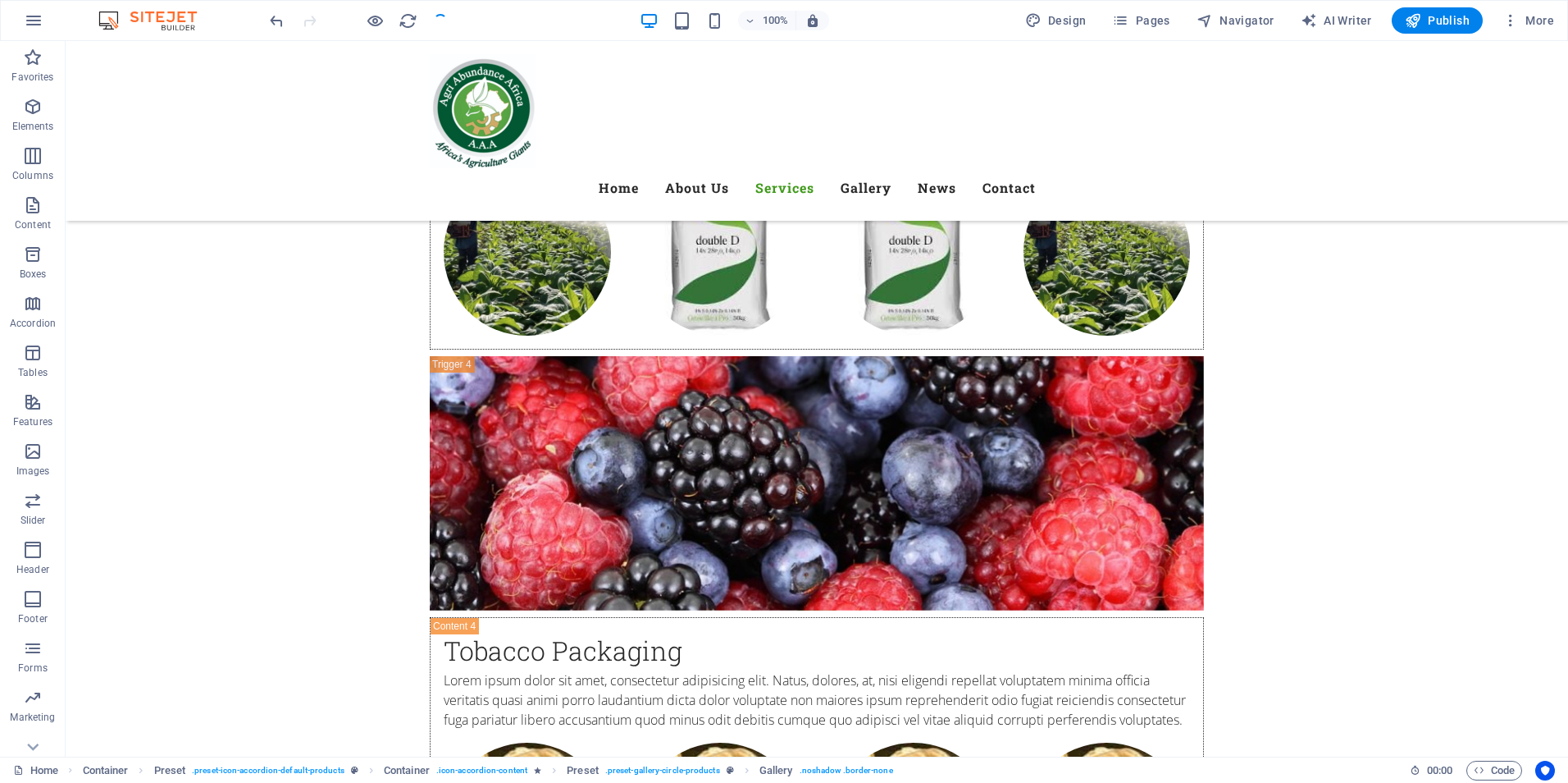
checkbox input "false"
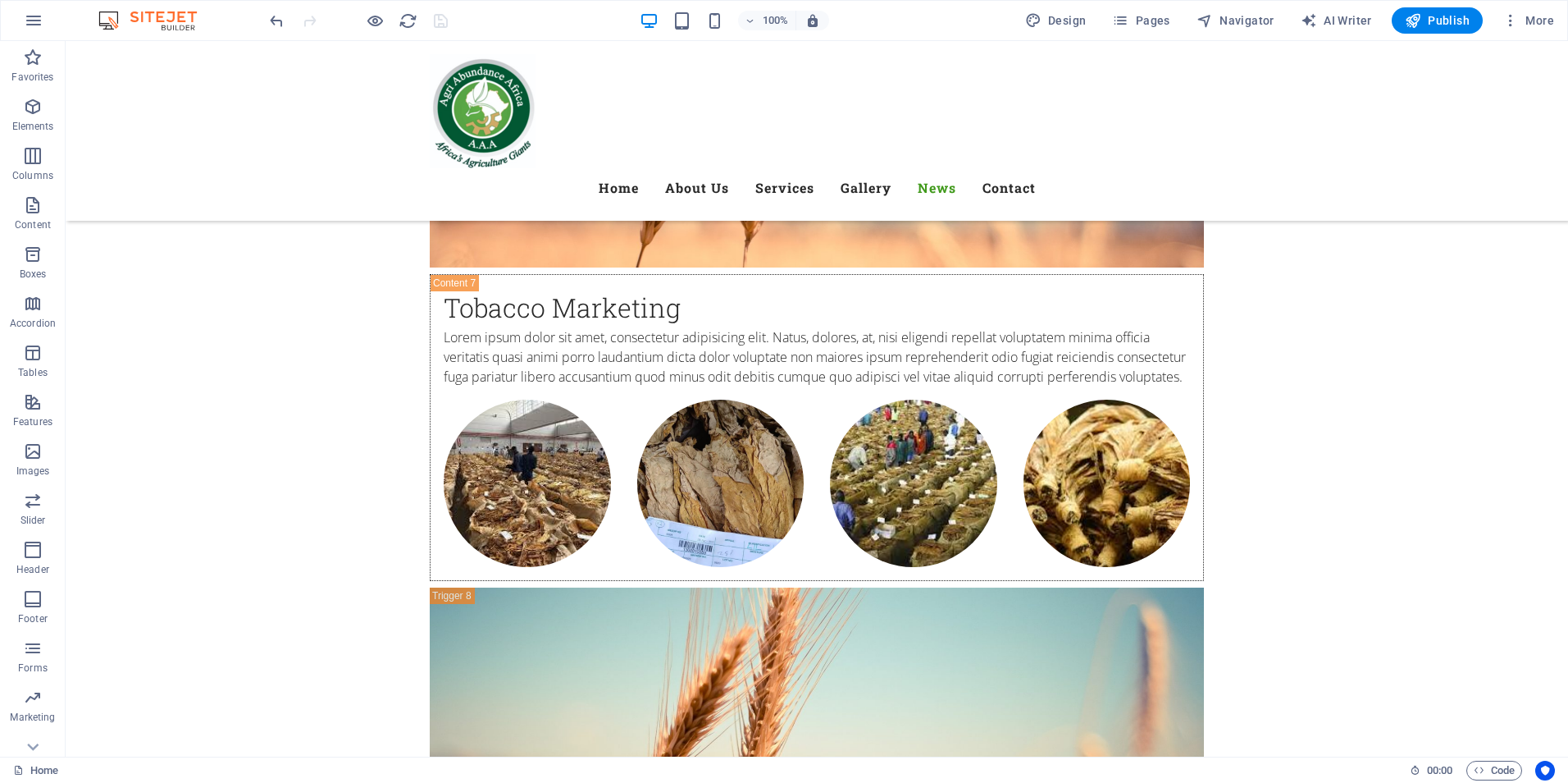
scroll to position [8123, 0]
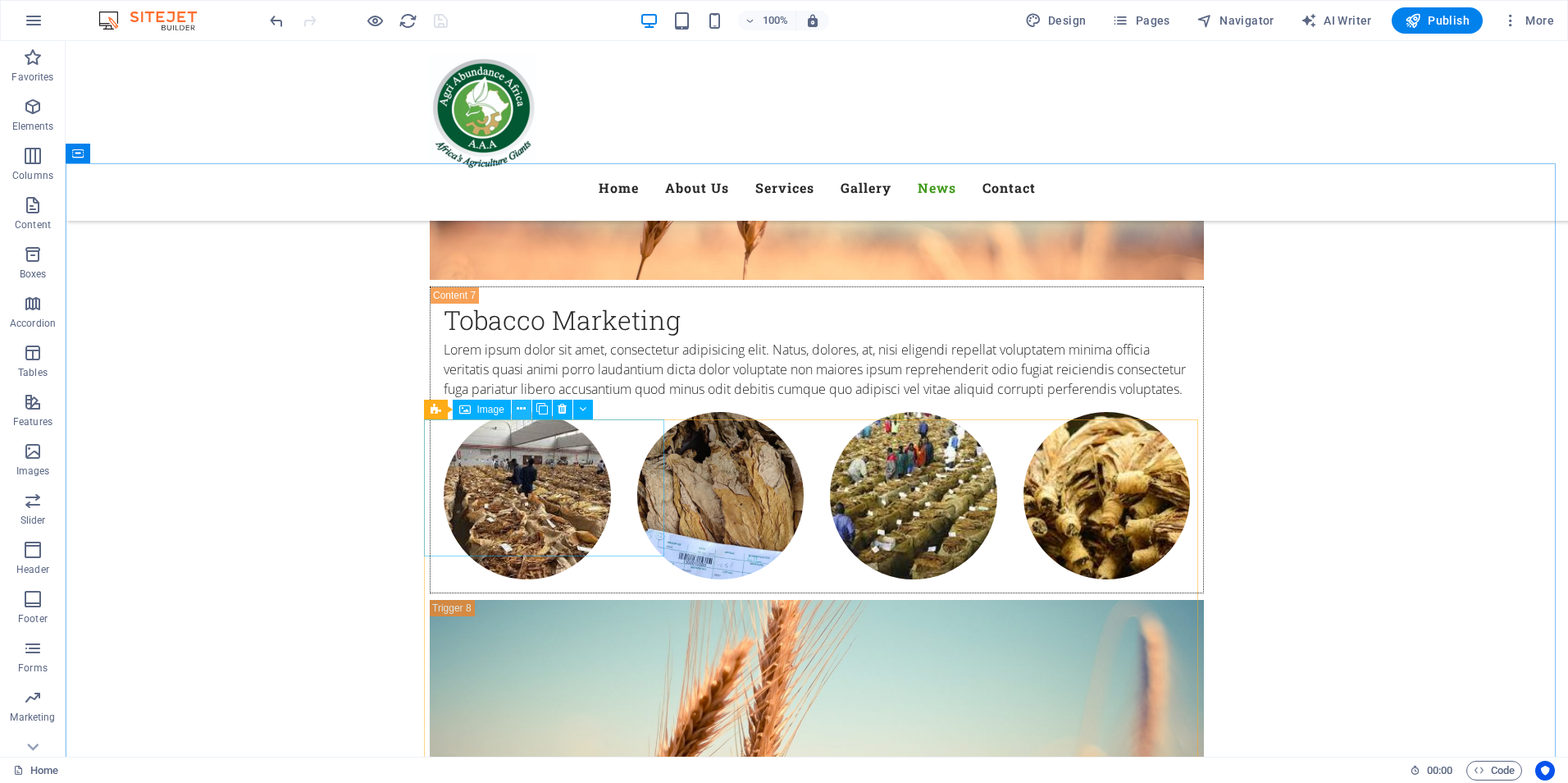
click at [521, 406] on icon at bounding box center [521, 408] width 9 height 17
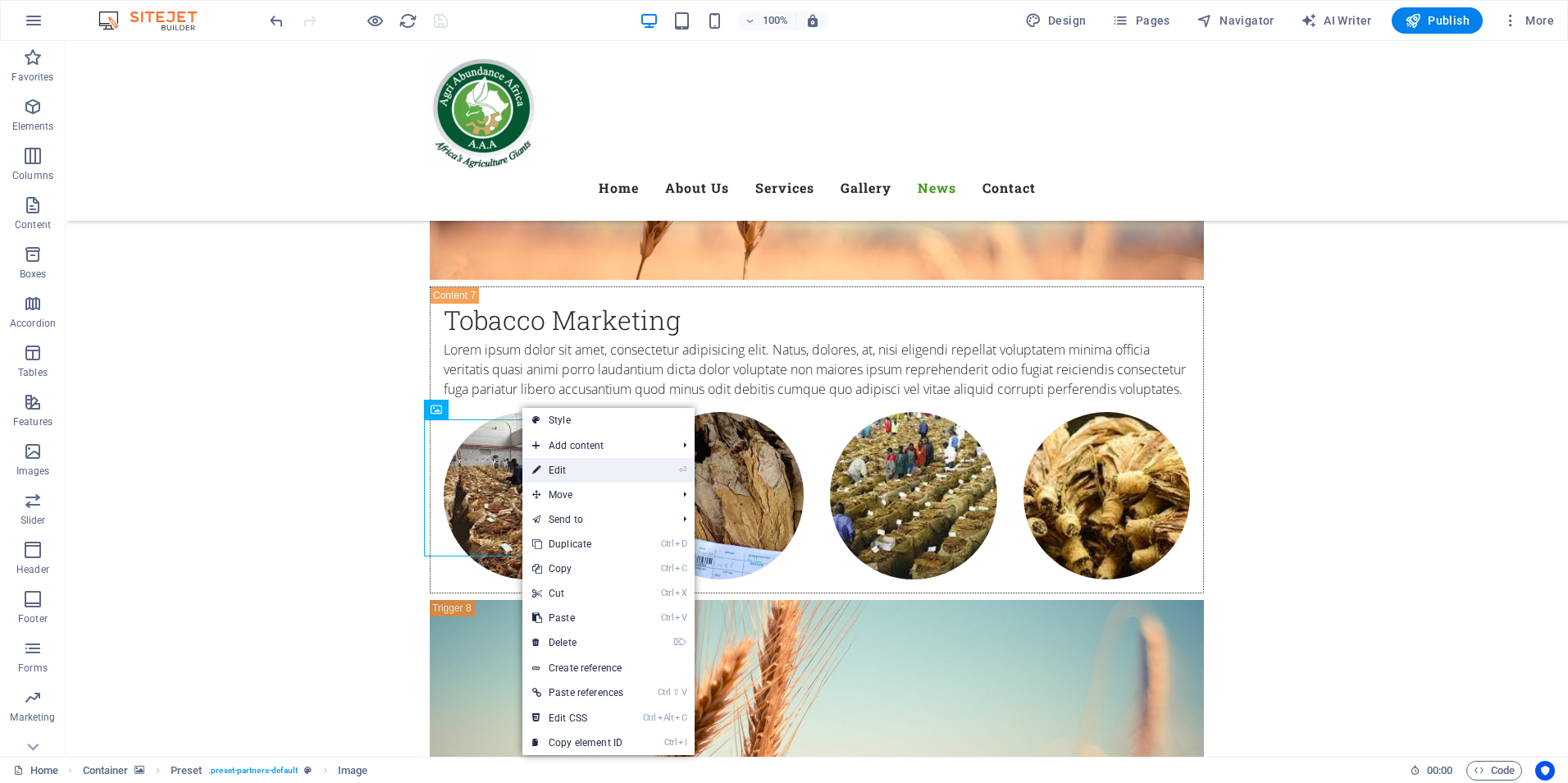
click at [561, 466] on link "⏎ Edit" at bounding box center [578, 469] width 111 height 25
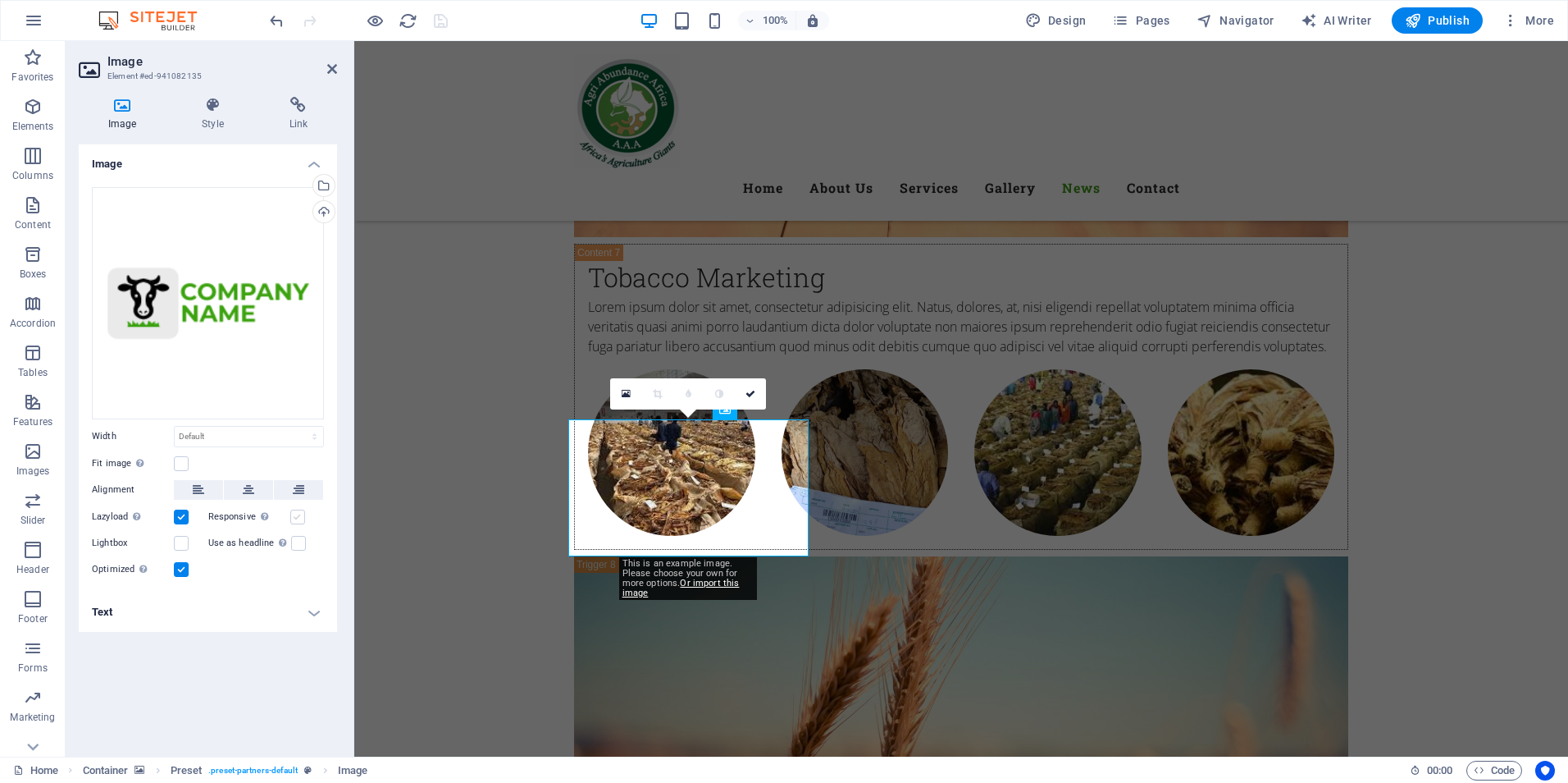
click at [296, 514] on label at bounding box center [298, 516] width 15 height 15
click at [0, 0] on input "Responsive Automatically load retina image and smartphone optimized sizes." at bounding box center [0, 0] width 0 height 0
click at [295, 121] on h4 "Link" at bounding box center [299, 114] width 77 height 35
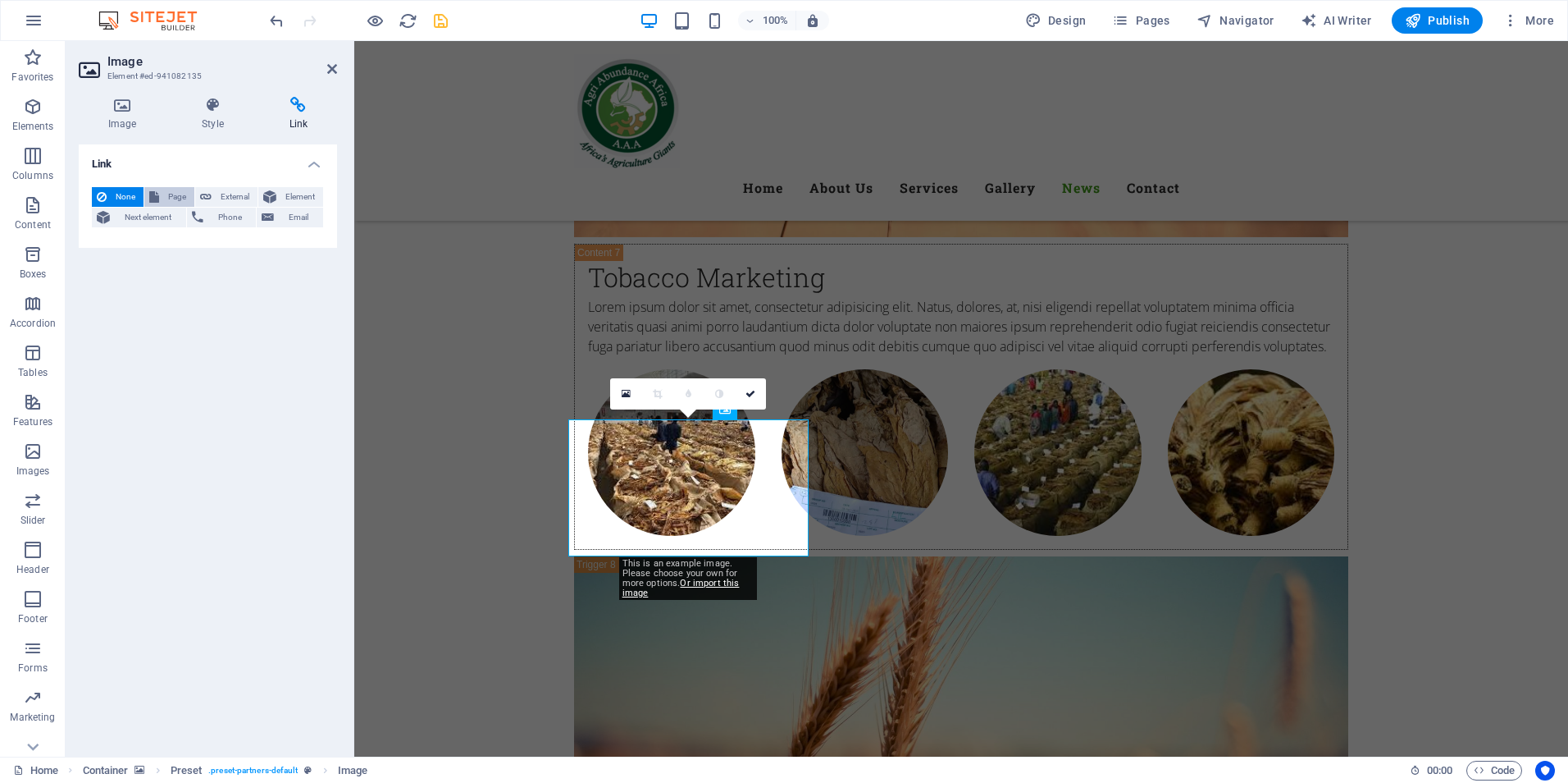
click at [174, 194] on span "Page" at bounding box center [177, 197] width 26 height 20
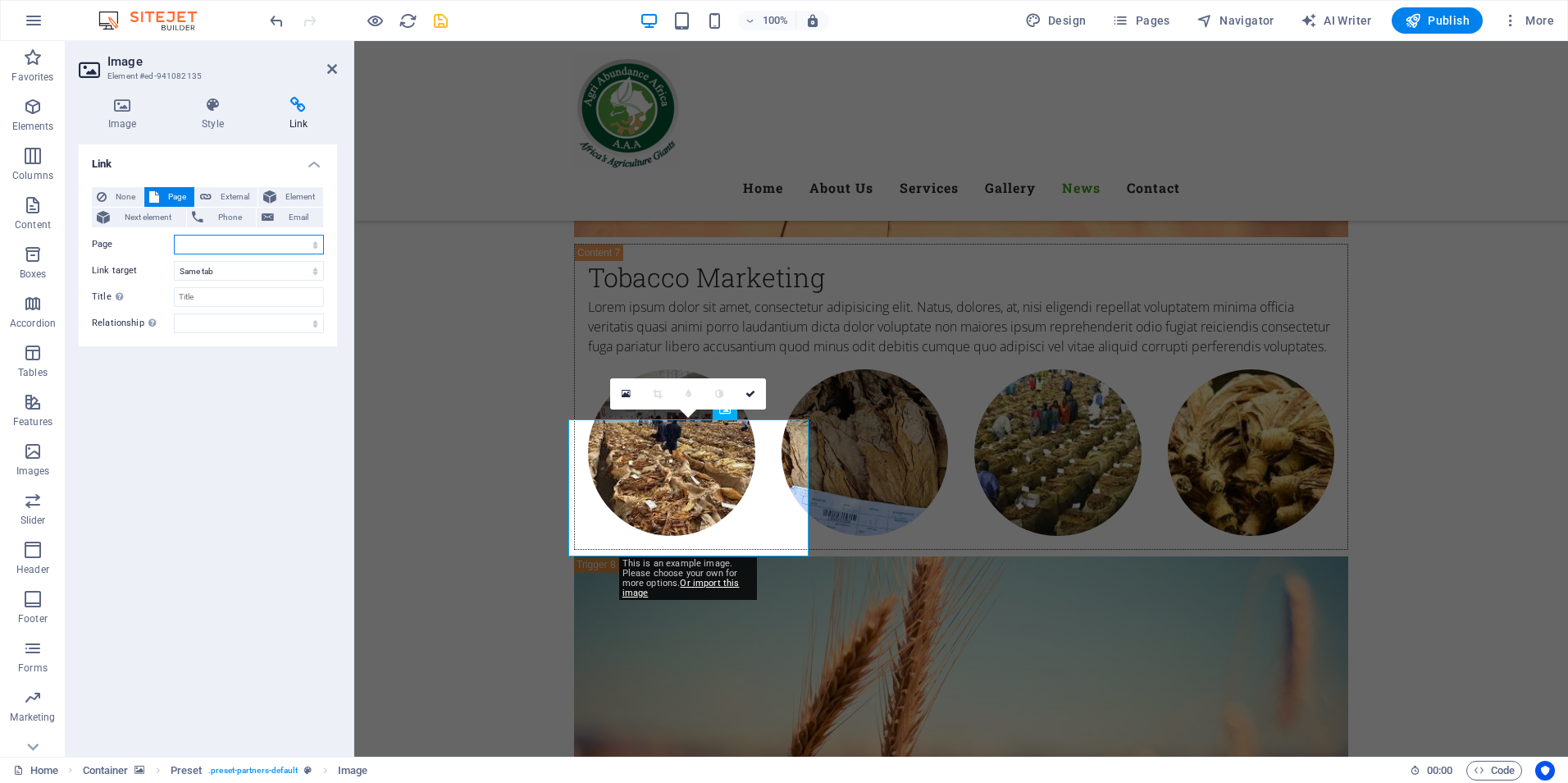
click at [226, 245] on select "Home Subpage Privacy Home Home Home Home Home" at bounding box center [248, 244] width 150 height 20
select select "0"
click at [174, 234] on select "Home Subpage Privacy Home Home Home Home Home" at bounding box center [248, 244] width 150 height 20
click at [312, 321] on select "alternate author bookmark external help license next nofollow noreferrer noopen…" at bounding box center [248, 324] width 150 height 20
select select "external"
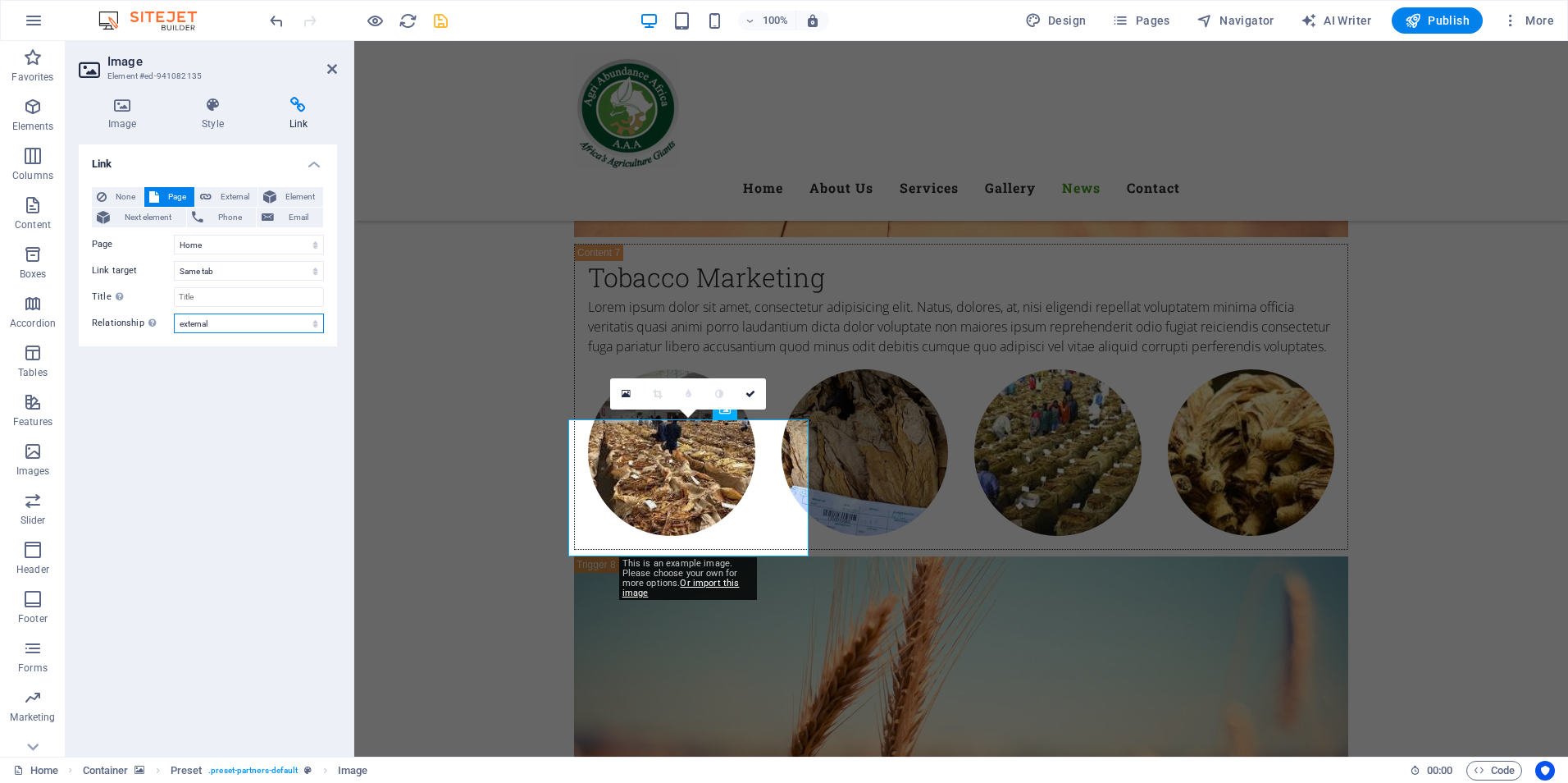
click at [174, 314] on select "alternate author bookmark external help license next nofollow noreferrer noopen…" at bounding box center [248, 324] width 150 height 20
click at [239, 244] on select "Home Subpage Privacy Home Home Home Home Home" at bounding box center [248, 244] width 150 height 20
click at [239, 242] on select "Home Subpage Privacy Home Home Home Home Home" at bounding box center [248, 244] width 150 height 20
click at [245, 299] on input "Title Additional link description, should not be the same as the link text. The…" at bounding box center [248, 297] width 150 height 20
paste input "http://www.timb.co.zw/"
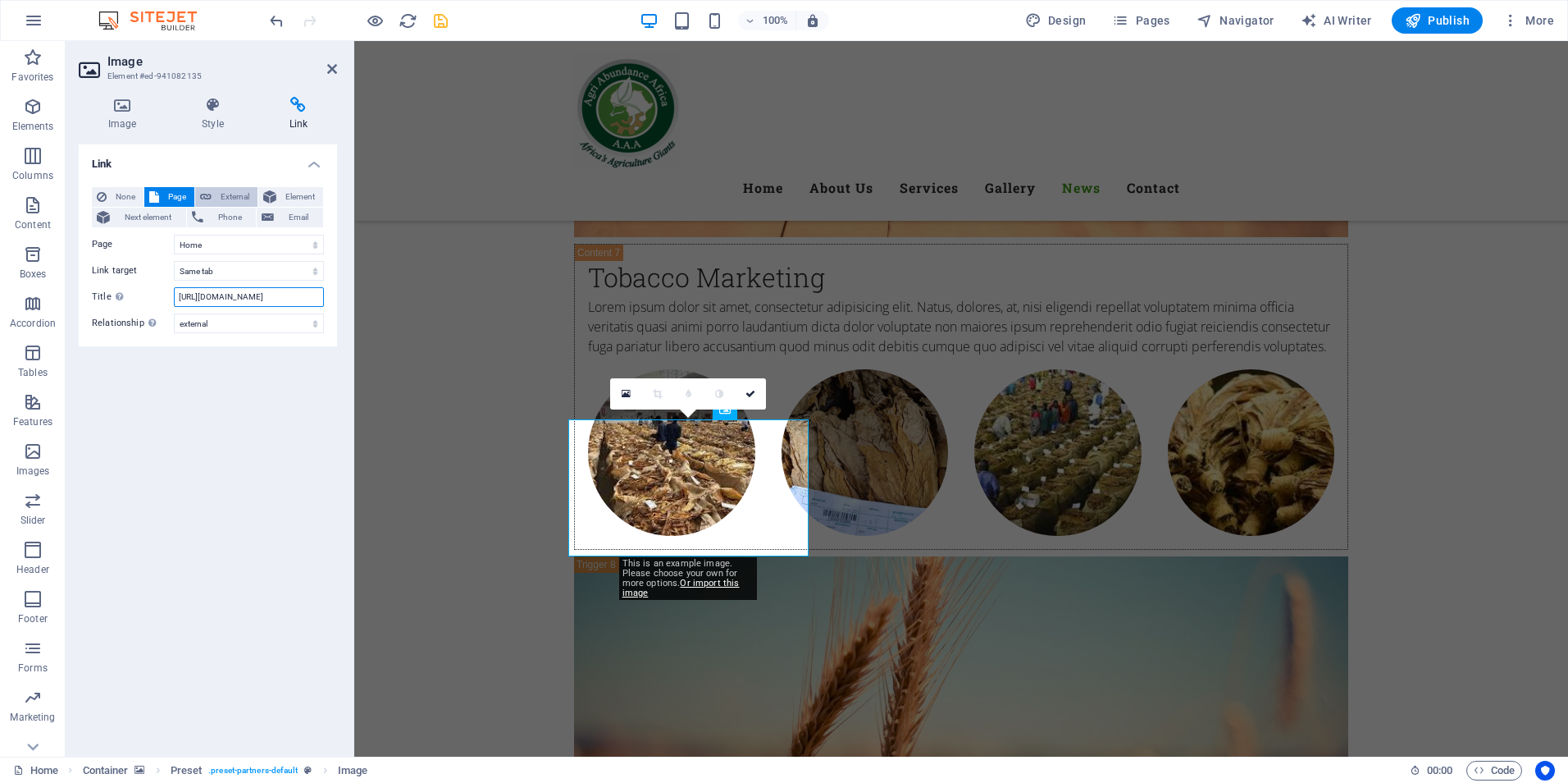
type input "http://www.timb.co.zw/"
click at [228, 196] on span "External" at bounding box center [234, 197] width 36 height 20
select select "blank"
click at [225, 239] on input "URL" at bounding box center [248, 244] width 150 height 20
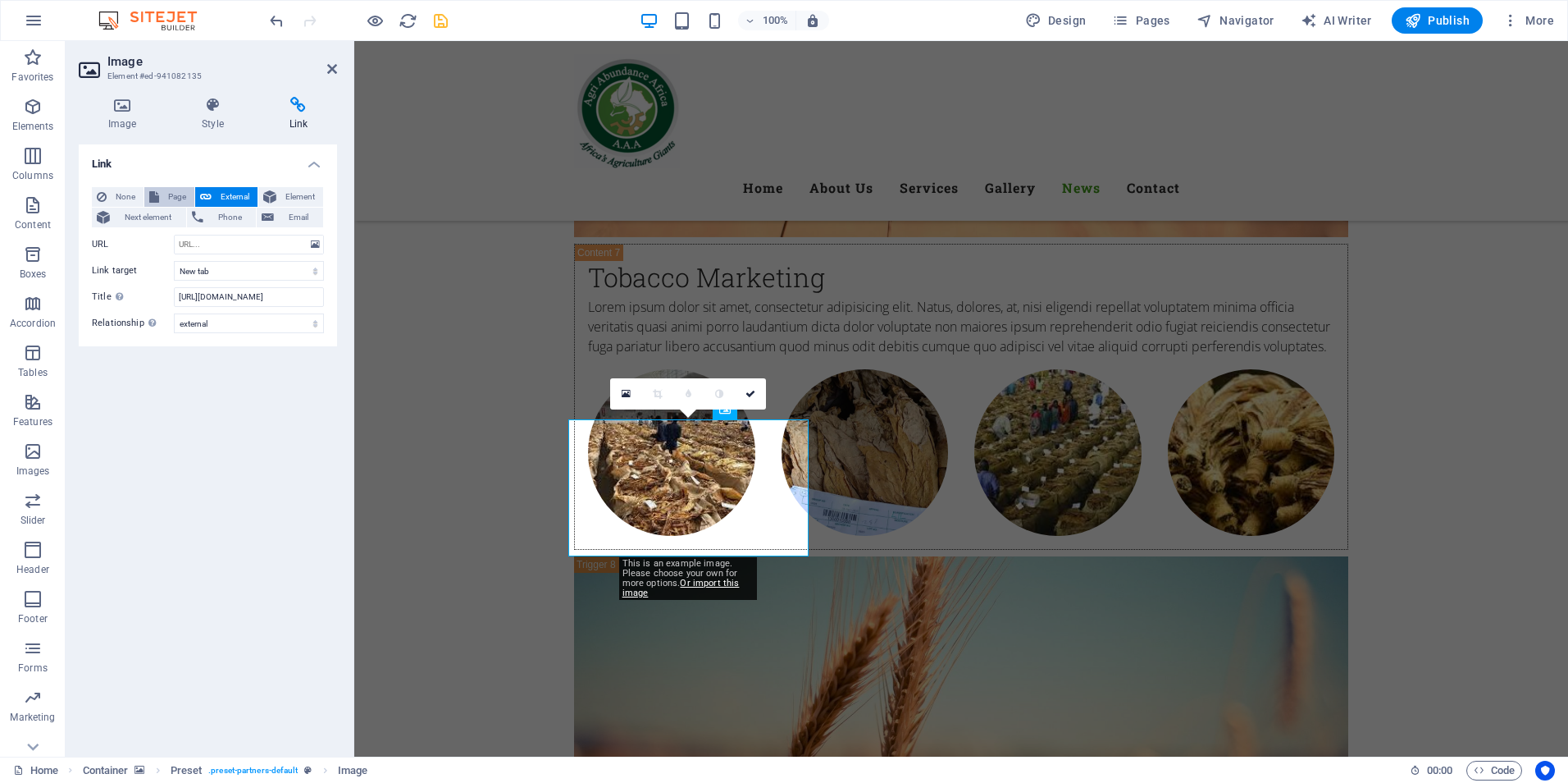
click at [172, 195] on span "Page" at bounding box center [177, 197] width 26 height 20
select select
drag, startPoint x: 280, startPoint y: 296, endPoint x: 109, endPoint y: 296, distance: 171.0
click at [109, 296] on div "Title Additional link description, should not be the same as the link text. The…" at bounding box center [208, 297] width 232 height 20
click at [228, 195] on span "External" at bounding box center [234, 197] width 36 height 20
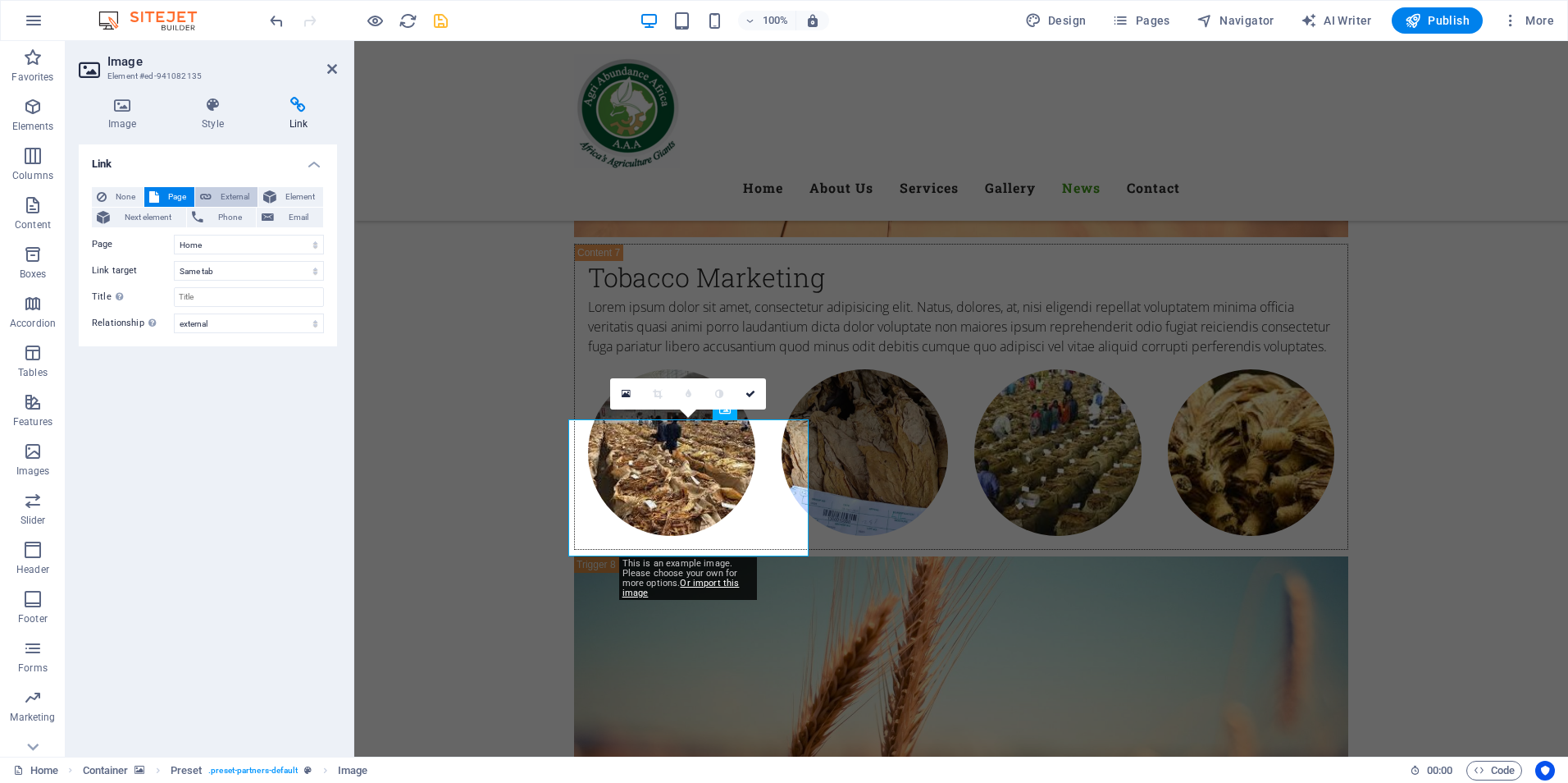
select select "blank"
click at [241, 193] on span "External" at bounding box center [234, 197] width 36 height 20
click at [251, 242] on input "URL" at bounding box center [248, 244] width 150 height 20
paste input "http://www.timb.co.zw/"
type input "http://www.timb.co.zw/"
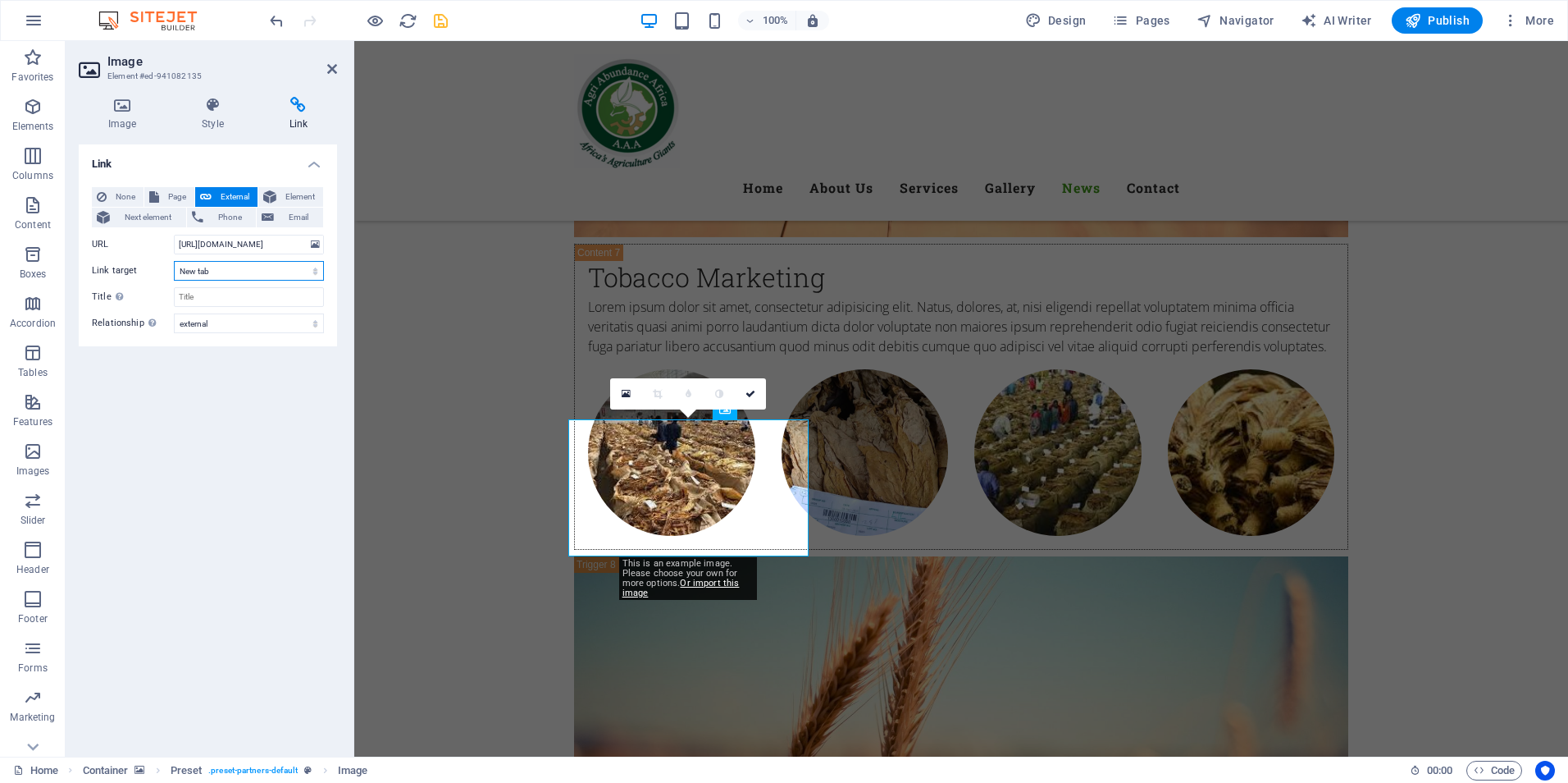
click at [267, 276] on select "New tab Same tab Overlay" at bounding box center [248, 271] width 150 height 20
click at [174, 261] on select "New tab Same tab Overlay" at bounding box center [248, 271] width 150 height 20
click at [244, 300] on input "Title Additional link description, should not be the same as the link text. The…" at bounding box center [248, 297] width 150 height 20
click at [255, 325] on select "alternate author bookmark external help license next nofollow noreferrer noopen…" at bounding box center [248, 324] width 150 height 20
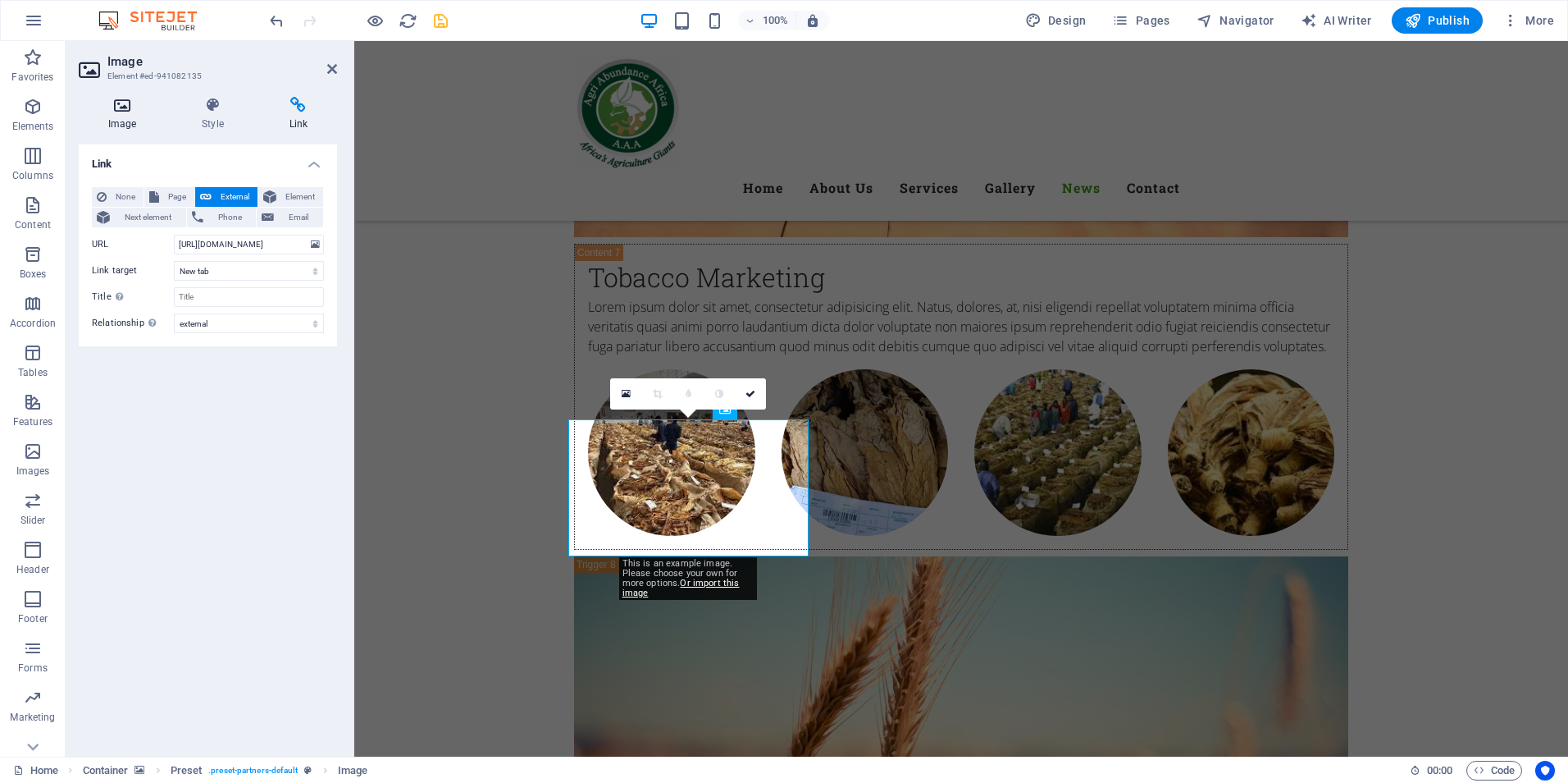
click at [128, 113] on h4 "Image" at bounding box center [125, 114] width 93 height 35
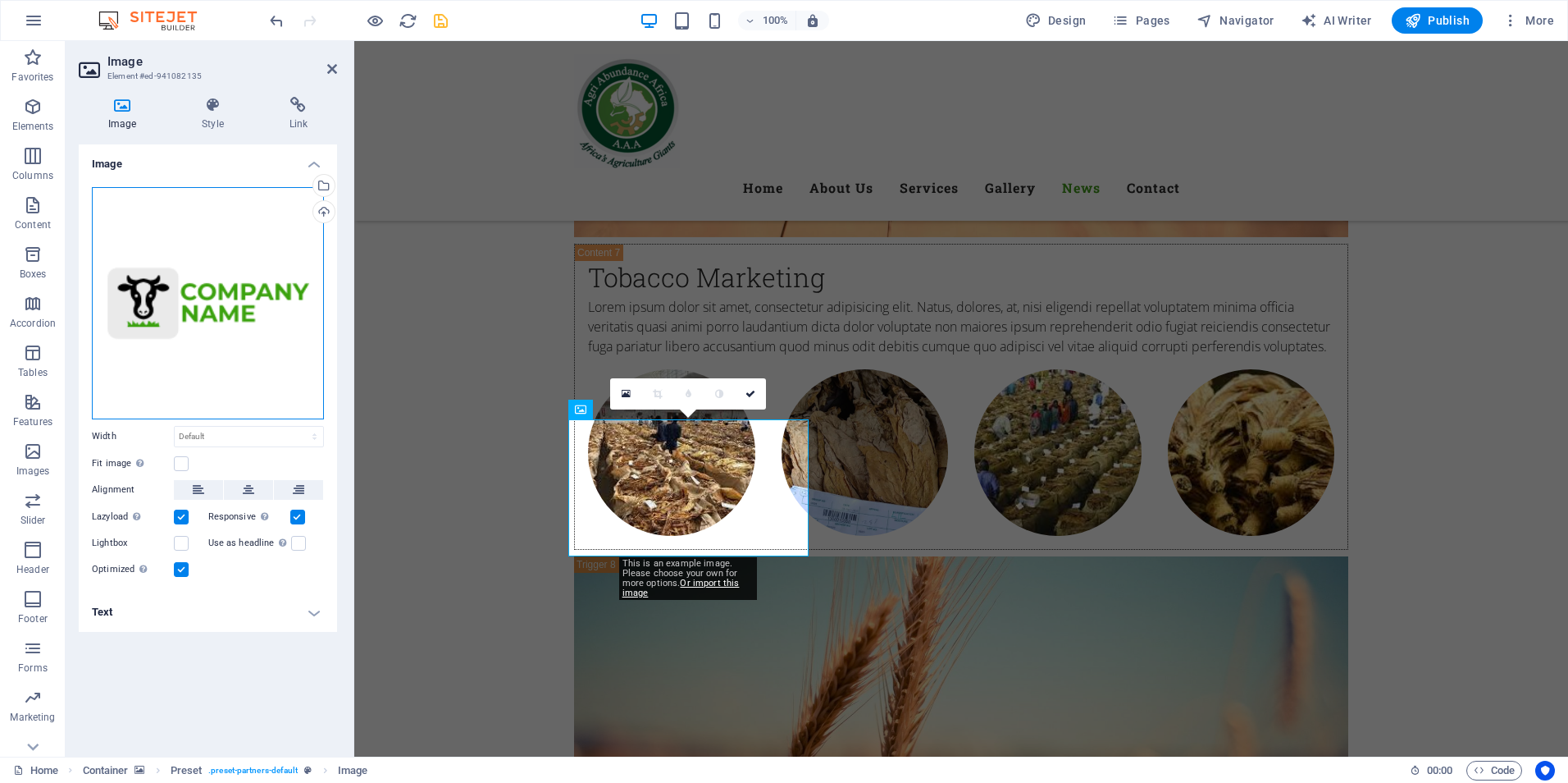
click at [216, 307] on div "Drag files here, click to choose files or select files from Files or our free s…" at bounding box center [208, 304] width 232 height 232
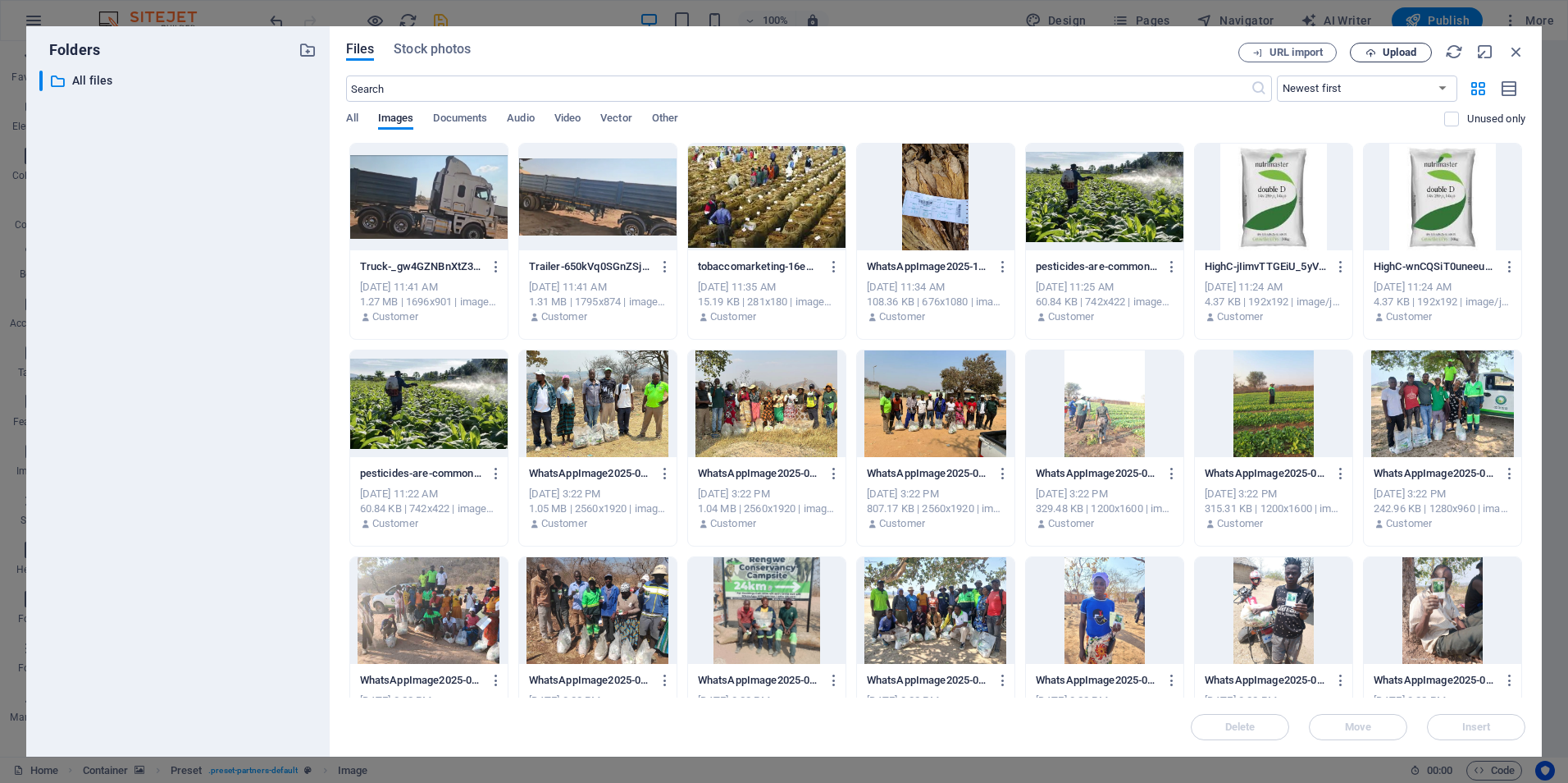
click at [1385, 60] on button "Upload" at bounding box center [1390, 53] width 82 height 20
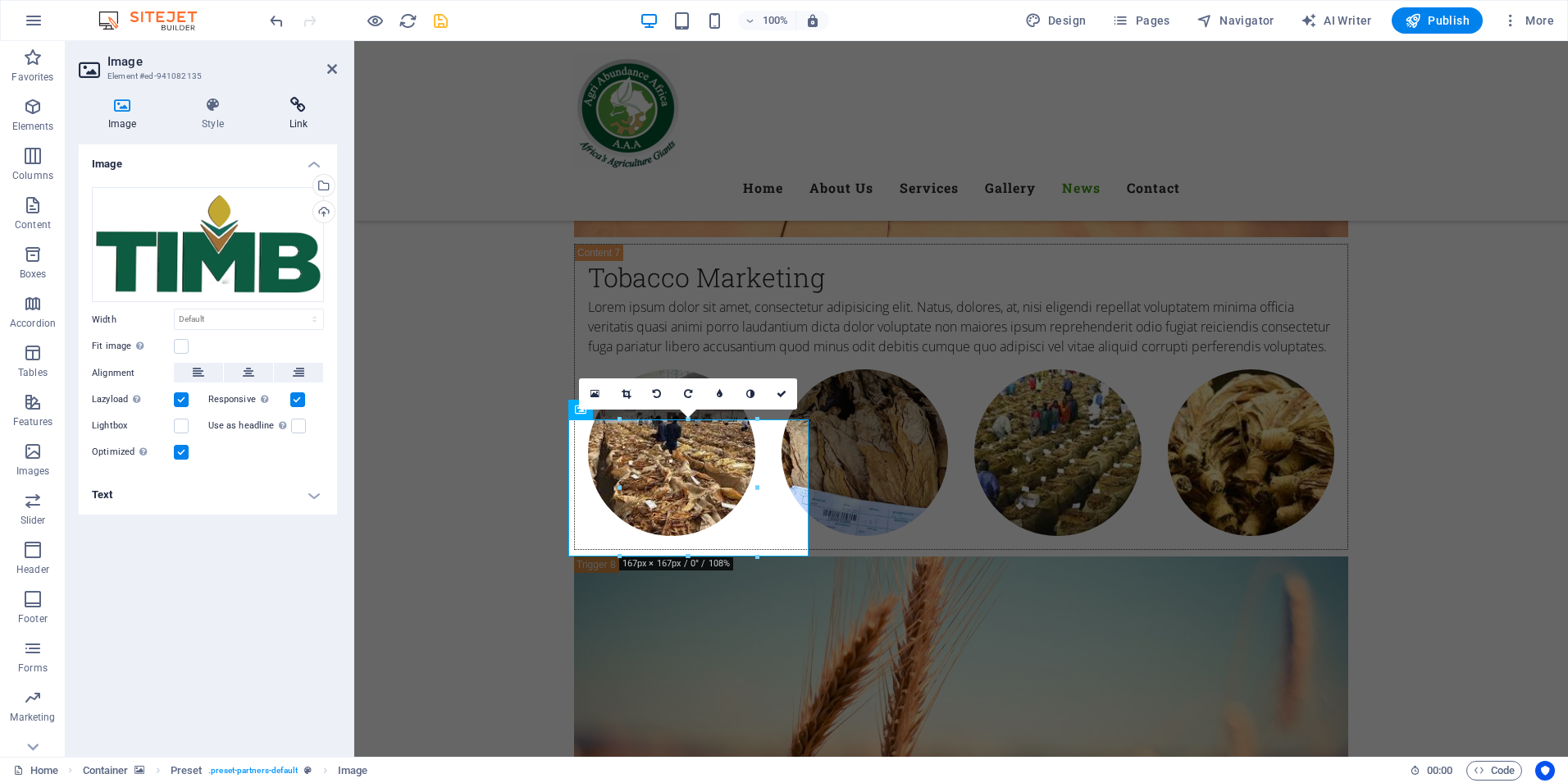
click at [300, 114] on h4 "Link" at bounding box center [299, 114] width 77 height 35
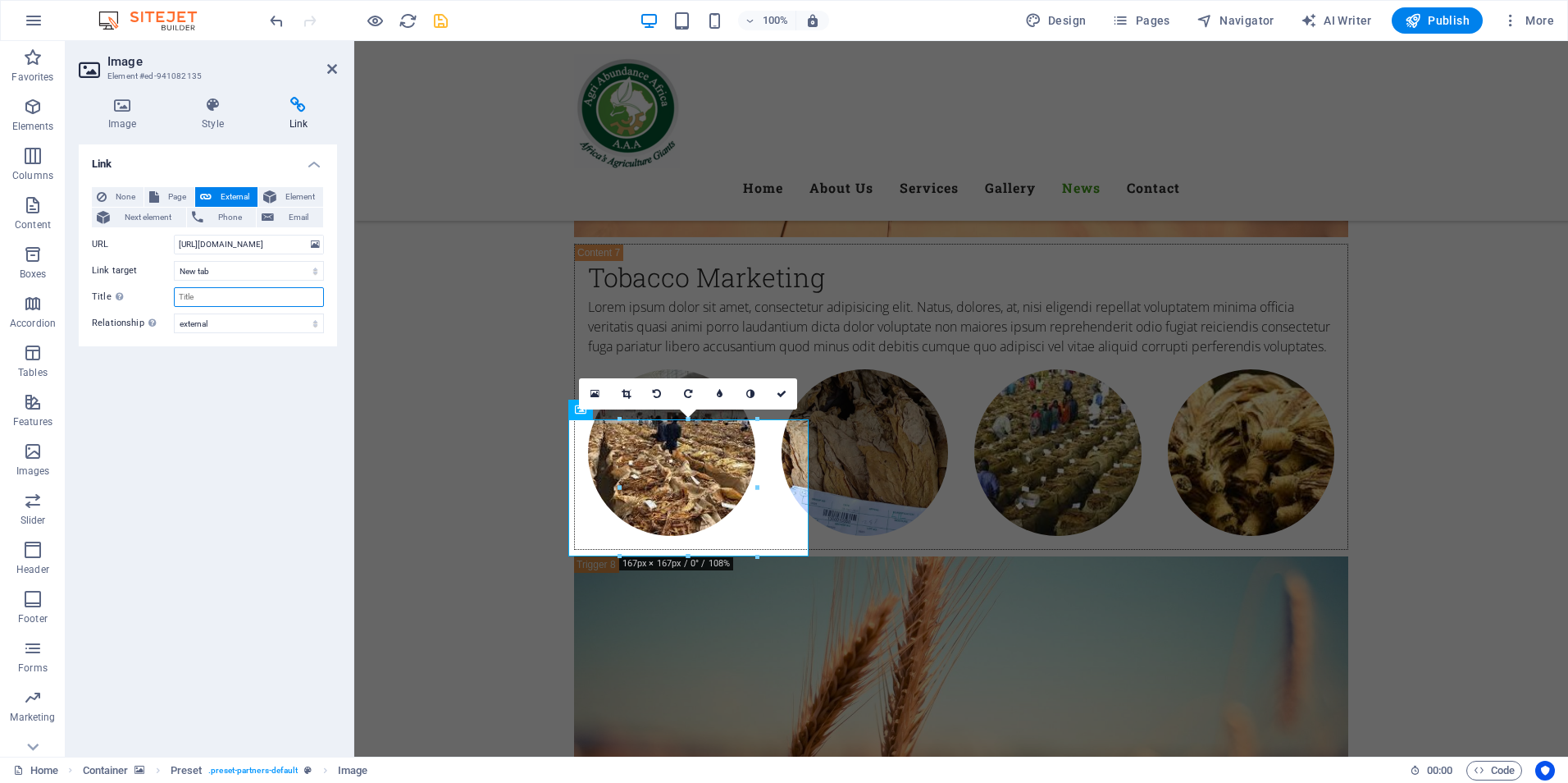
click at [257, 298] on input "Title Additional link description, should not be the same as the link text. The…" at bounding box center [248, 297] width 150 height 20
type input "Tobacco Industry and Marketing Board"
click at [438, 22] on icon "save" at bounding box center [440, 21] width 19 height 19
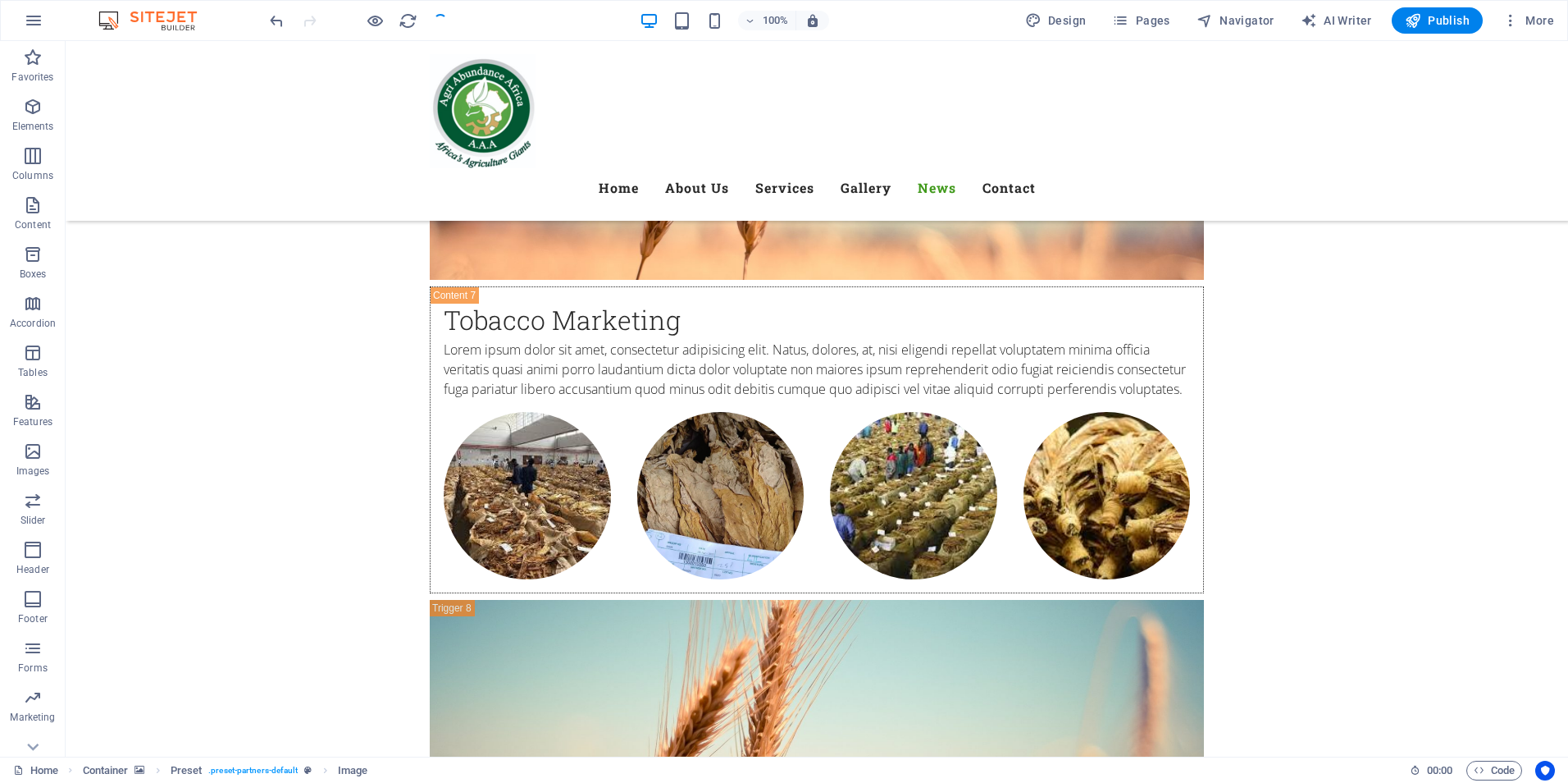
checkbox input "false"
click at [515, 406] on button at bounding box center [522, 410] width 20 height 20
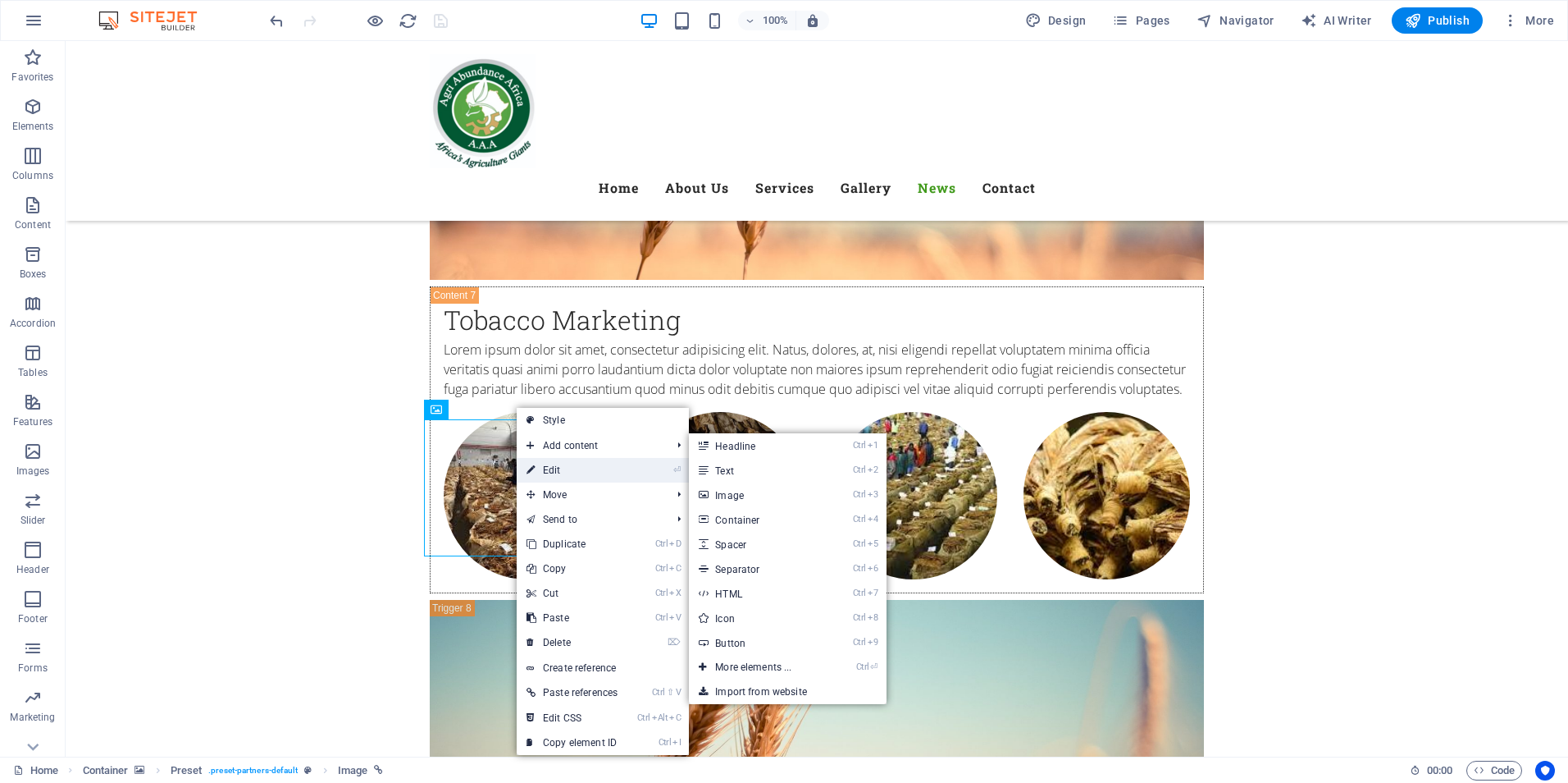
click at [555, 469] on link "⏎ Edit" at bounding box center [572, 469] width 111 height 25
select select "external"
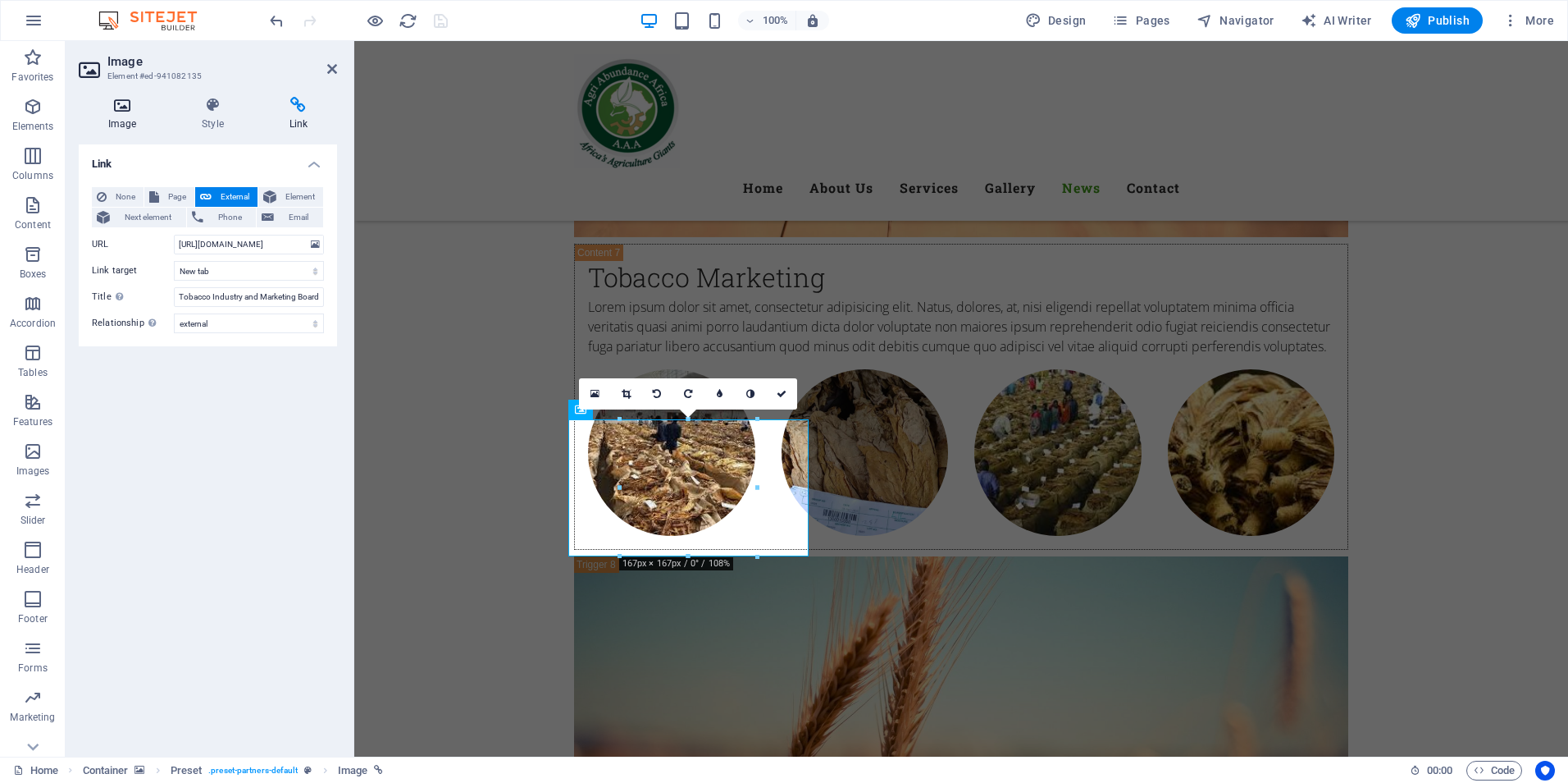
click at [111, 106] on icon at bounding box center [122, 105] width 87 height 17
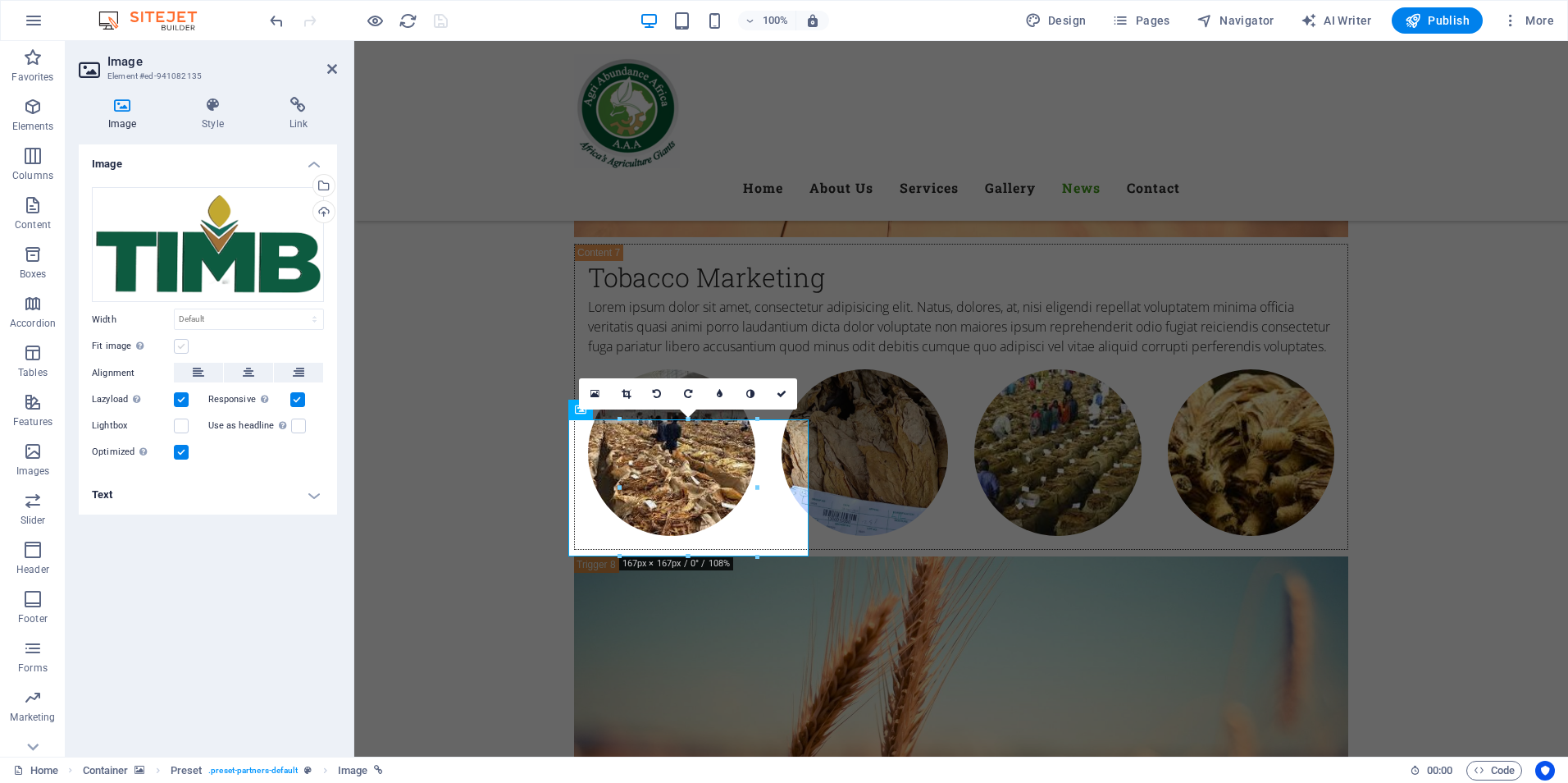
click at [182, 346] on label at bounding box center [181, 345] width 15 height 15
click at [0, 0] on input "Fit image Automatically fit image to a fixed width and height" at bounding box center [0, 0] width 0 height 0
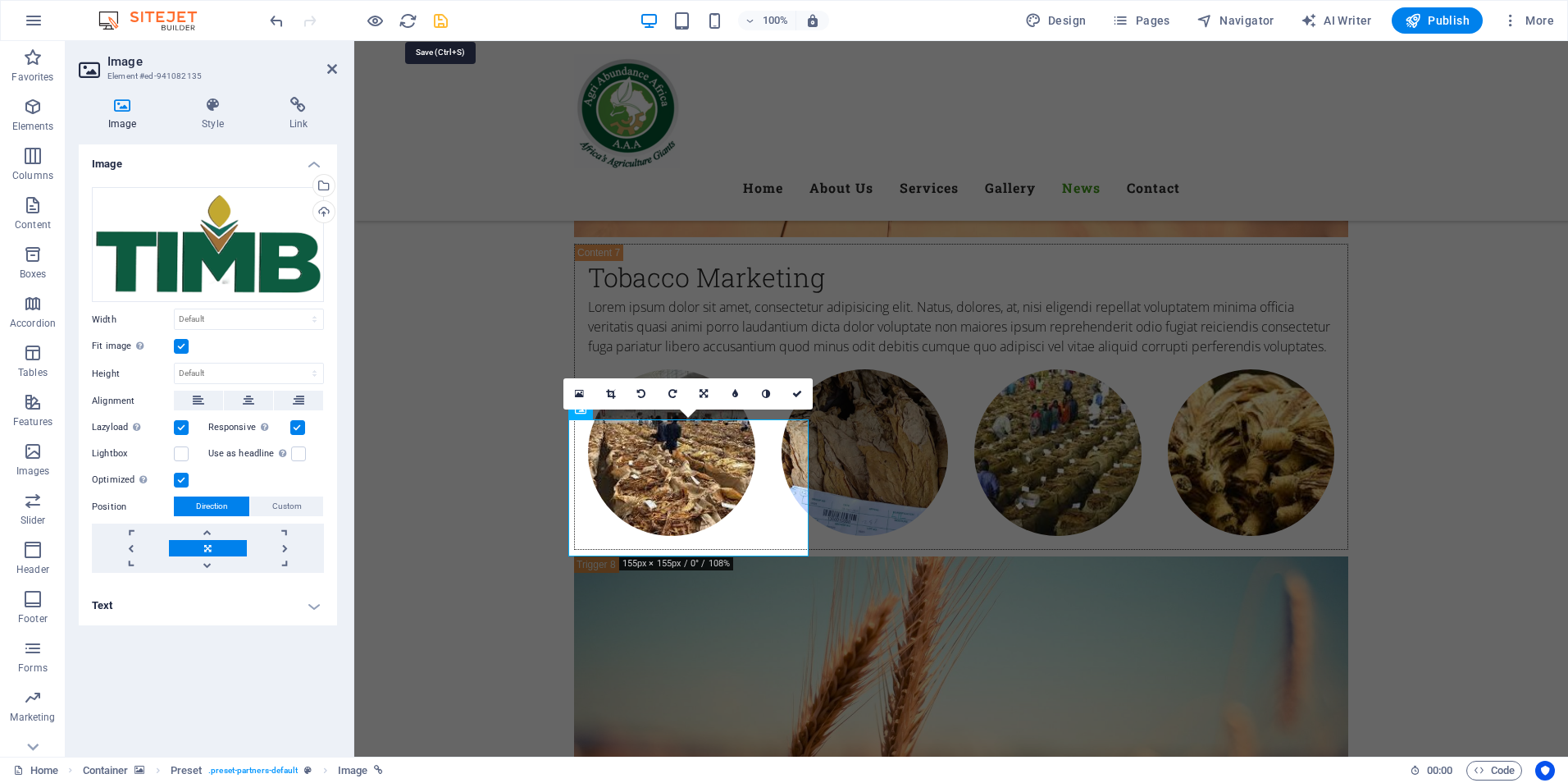
click at [438, 18] on icon "save" at bounding box center [440, 21] width 19 height 19
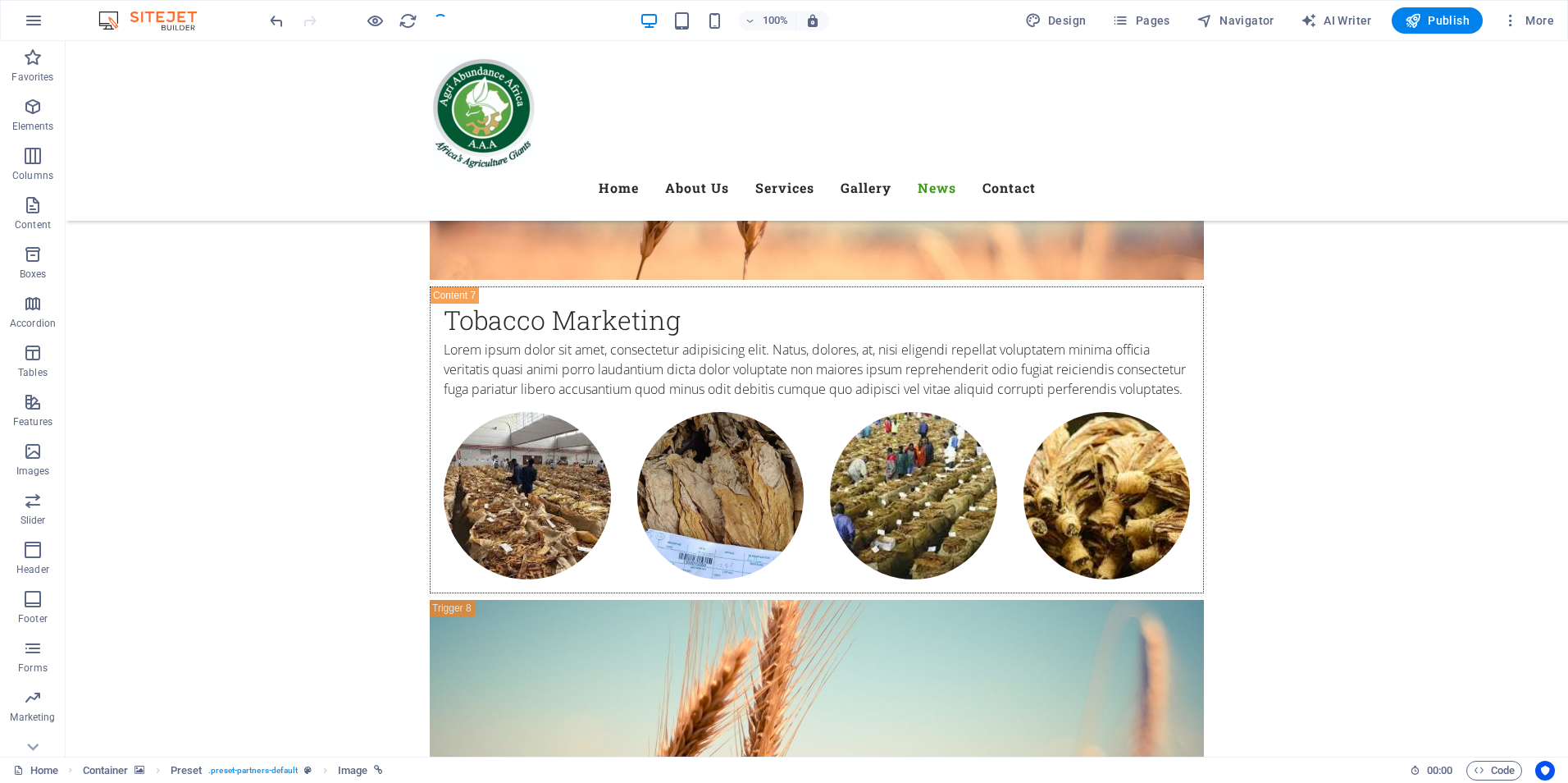
checkbox input "false"
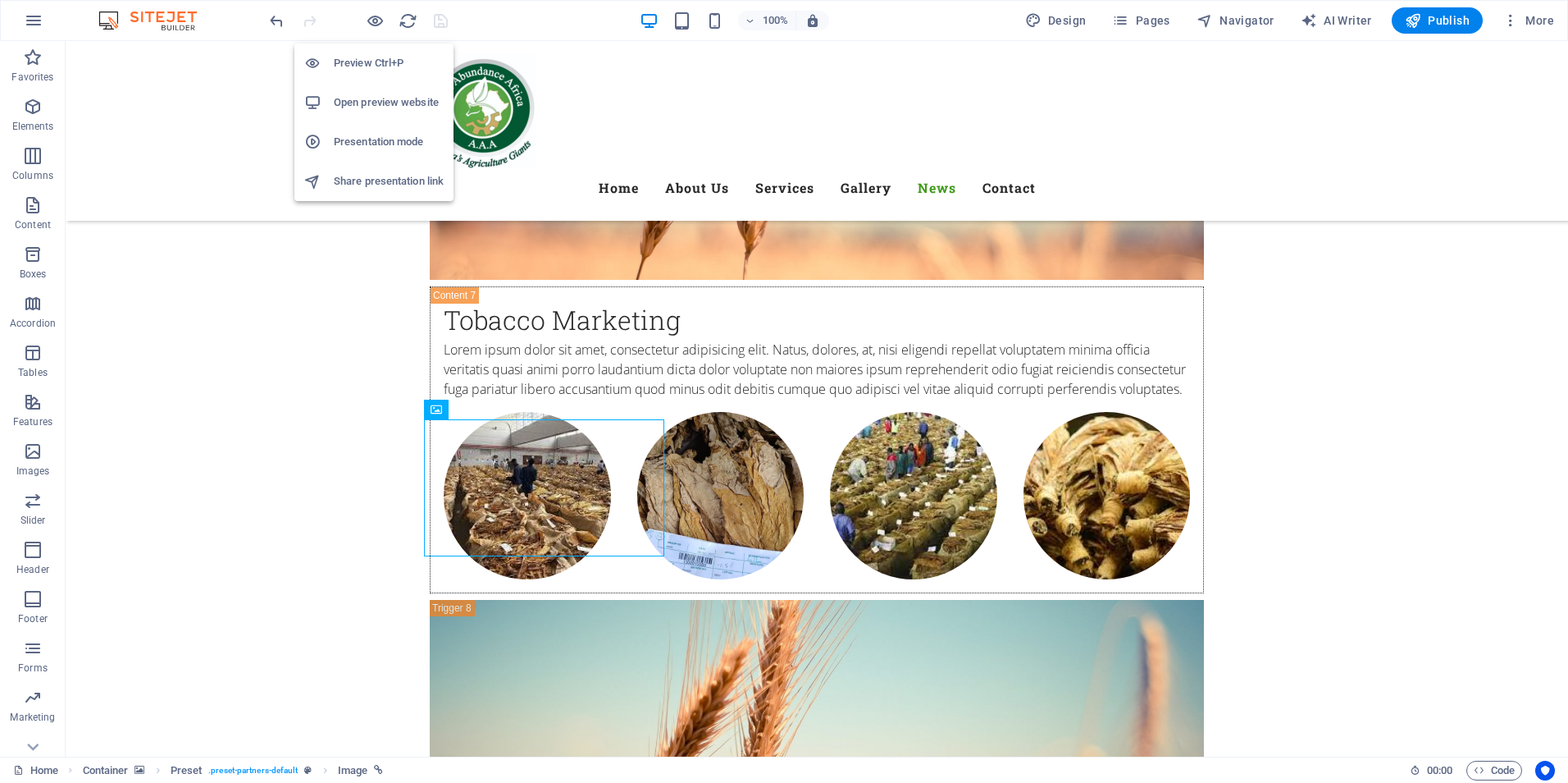
click at [383, 99] on h6 "Open preview website" at bounding box center [388, 102] width 110 height 20
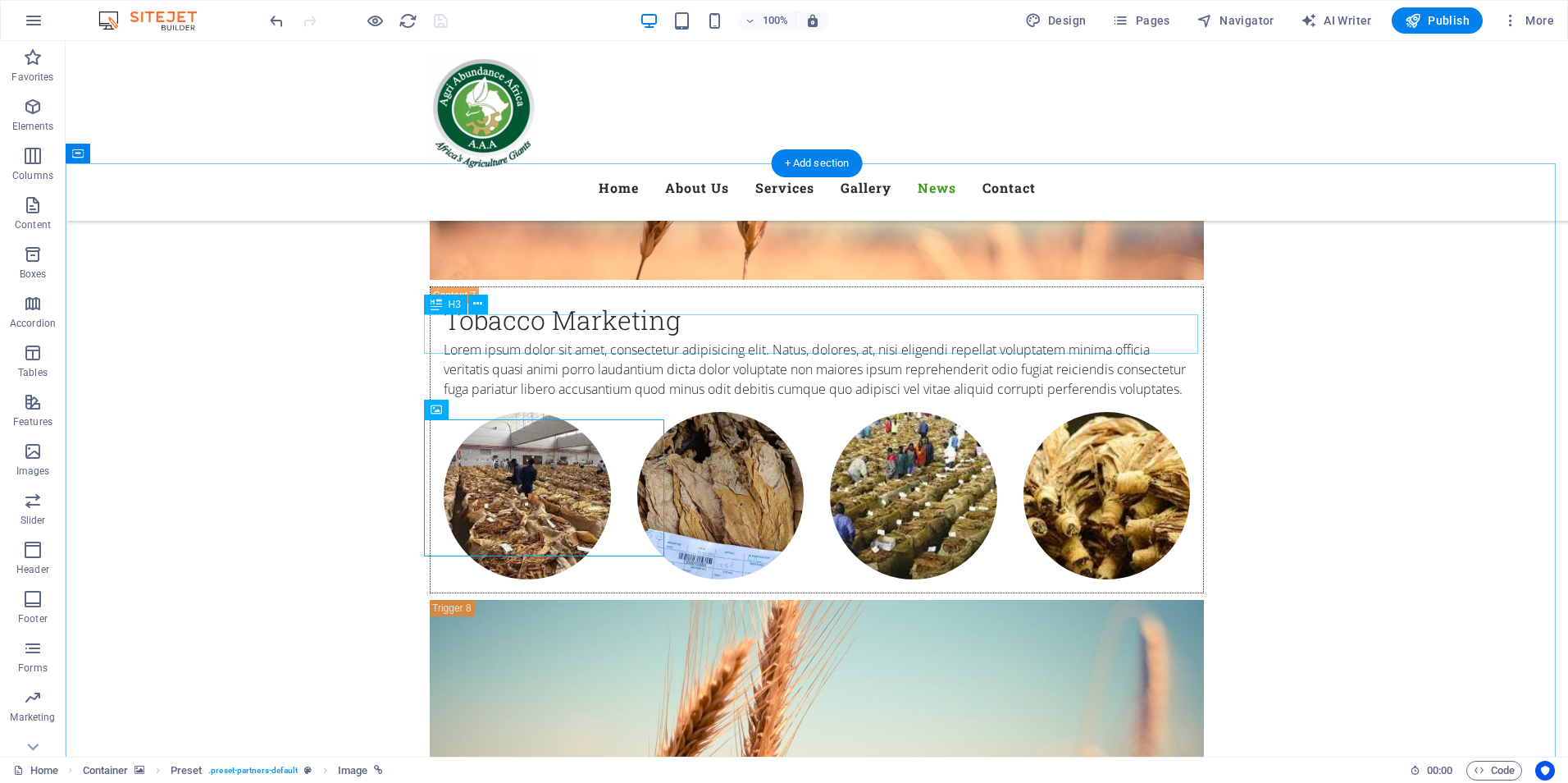
drag, startPoint x: 482, startPoint y: 303, endPoint x: 440, endPoint y: 306, distance: 42.1
click at [482, 303] on icon at bounding box center [477, 304] width 9 height 17
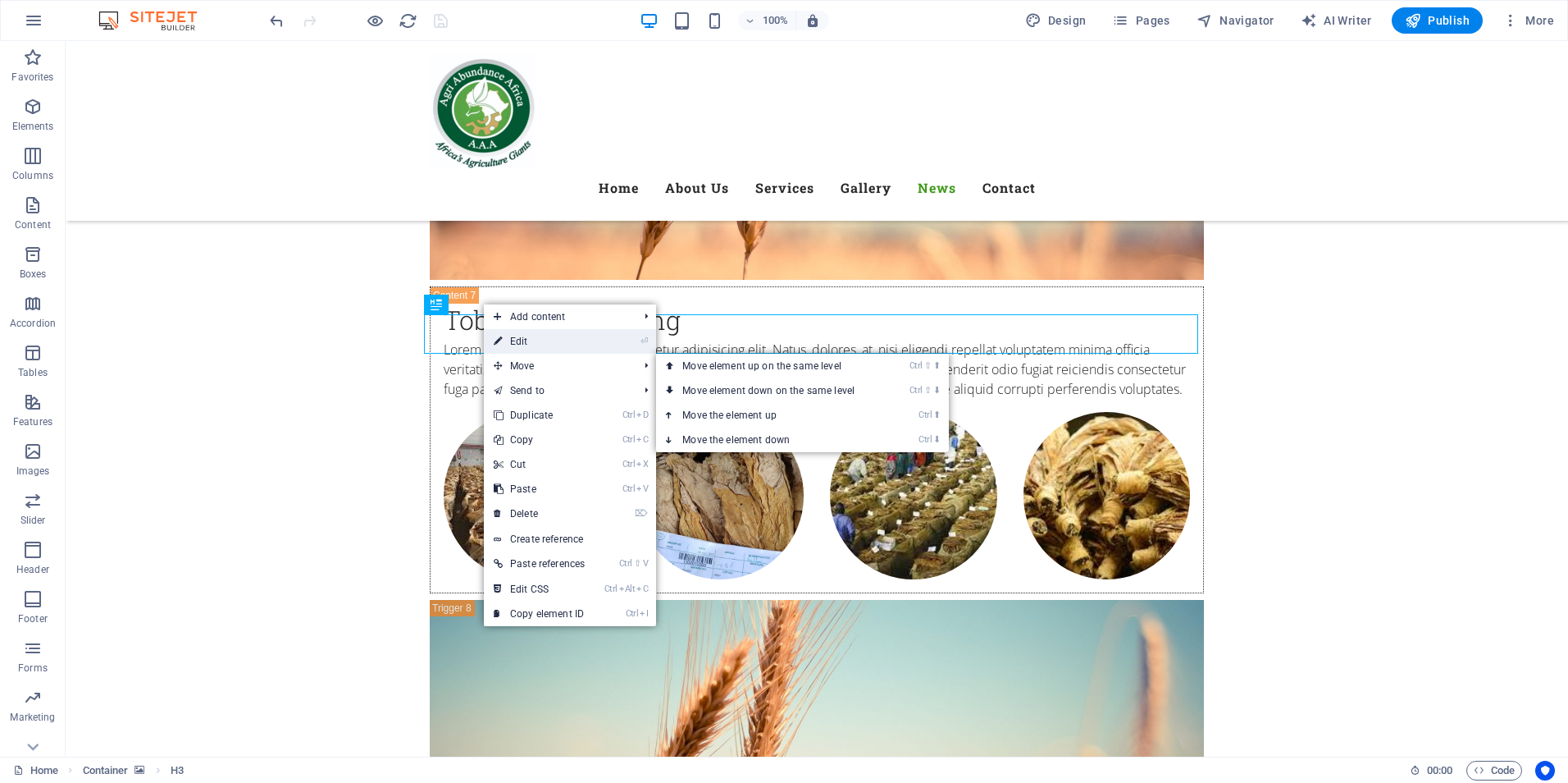
drag, startPoint x: 534, startPoint y: 339, endPoint x: 570, endPoint y: 351, distance: 37.9
click at [534, 339] on link "⏎ Edit" at bounding box center [540, 341] width 111 height 25
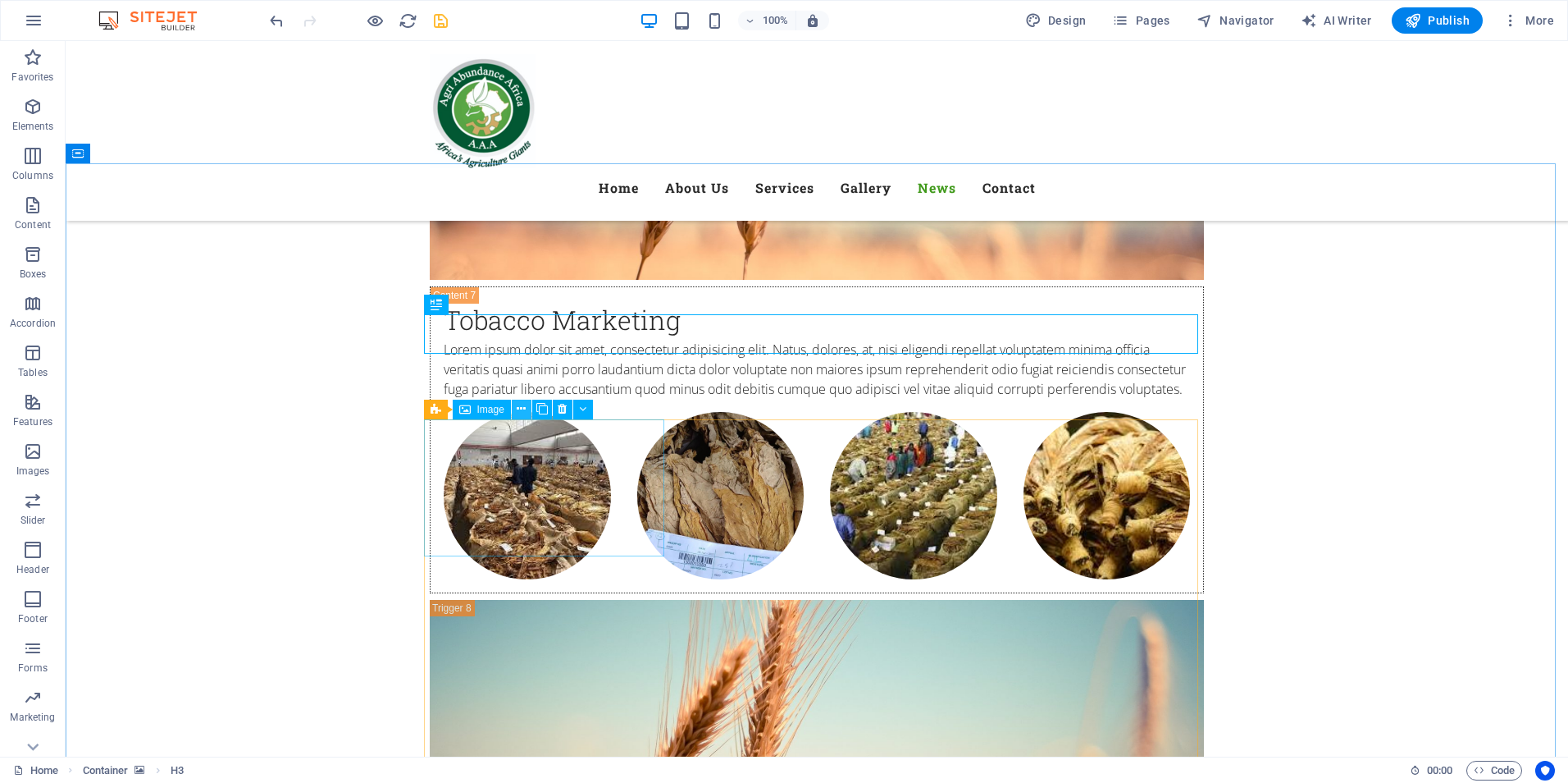
click at [520, 410] on icon at bounding box center [521, 408] width 9 height 17
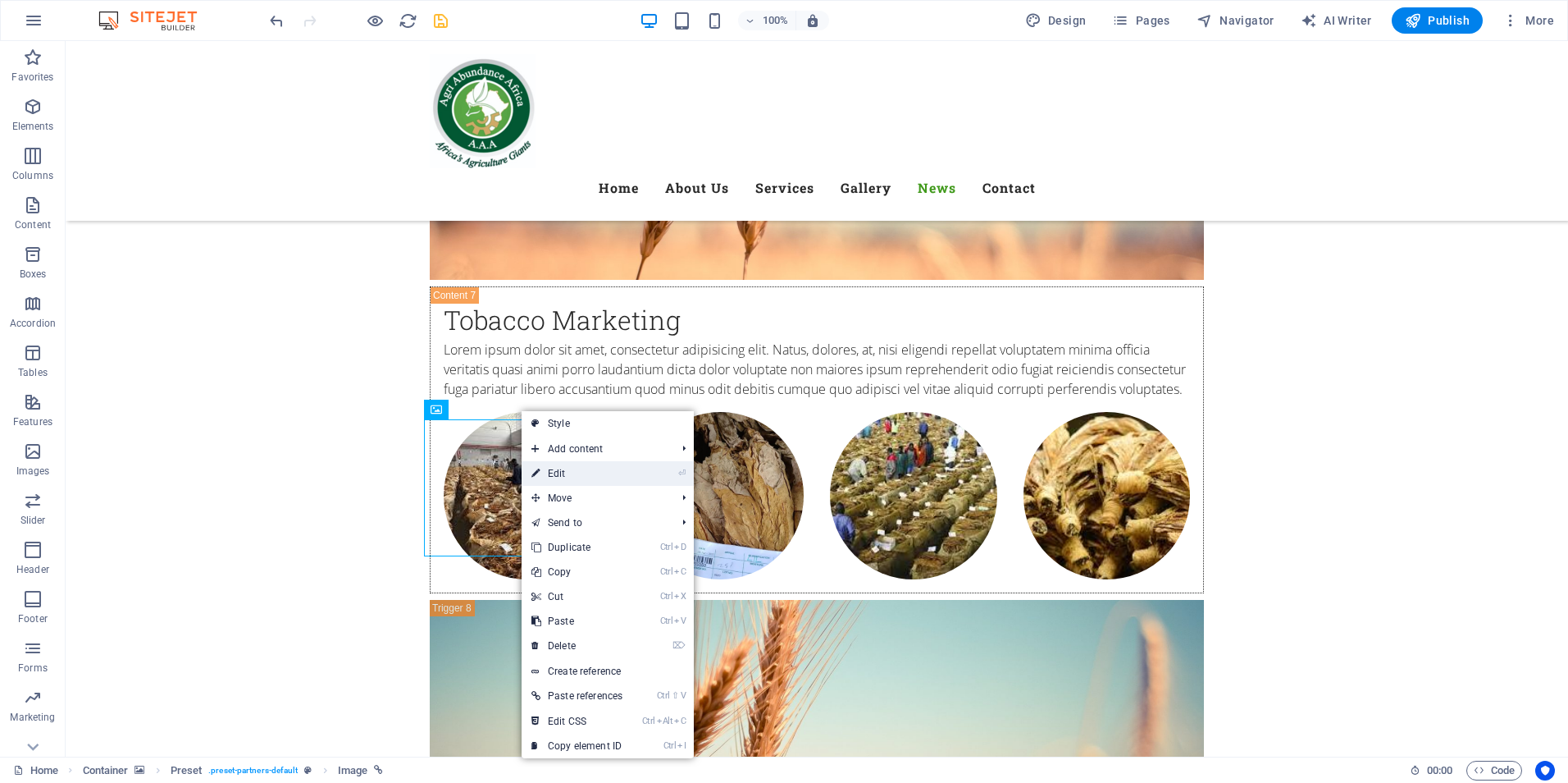
click at [555, 474] on link "⏎ Edit" at bounding box center [577, 473] width 111 height 25
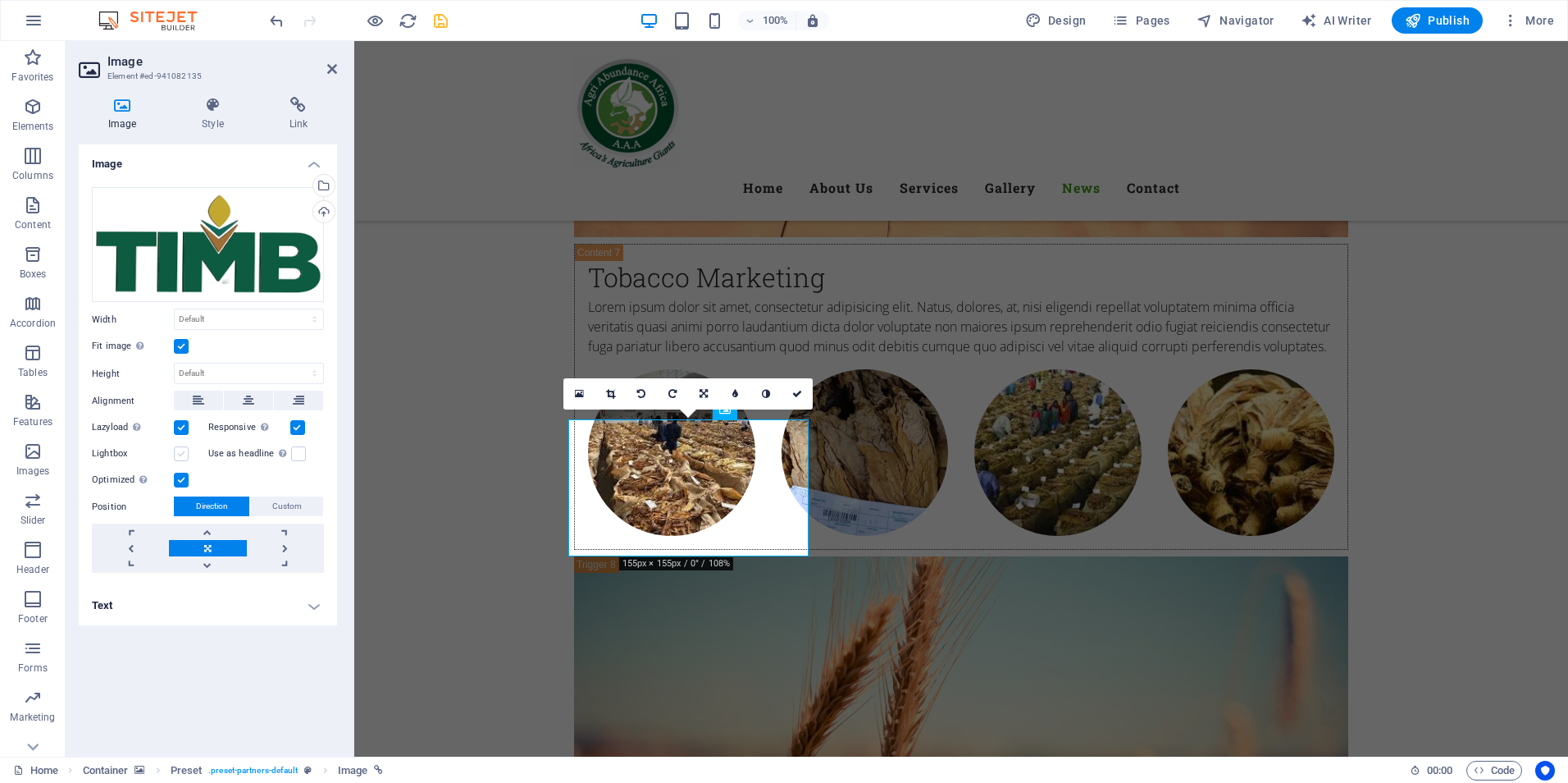
click at [183, 454] on label at bounding box center [181, 454] width 15 height 15
click at [0, 0] on input "Lightbox" at bounding box center [0, 0] width 0 height 0
click at [178, 450] on label at bounding box center [181, 454] width 15 height 15
click at [0, 0] on input "Lightbox" at bounding box center [0, 0] width 0 height 0
drag, startPoint x: 301, startPoint y: 454, endPoint x: 265, endPoint y: 438, distance: 39.4
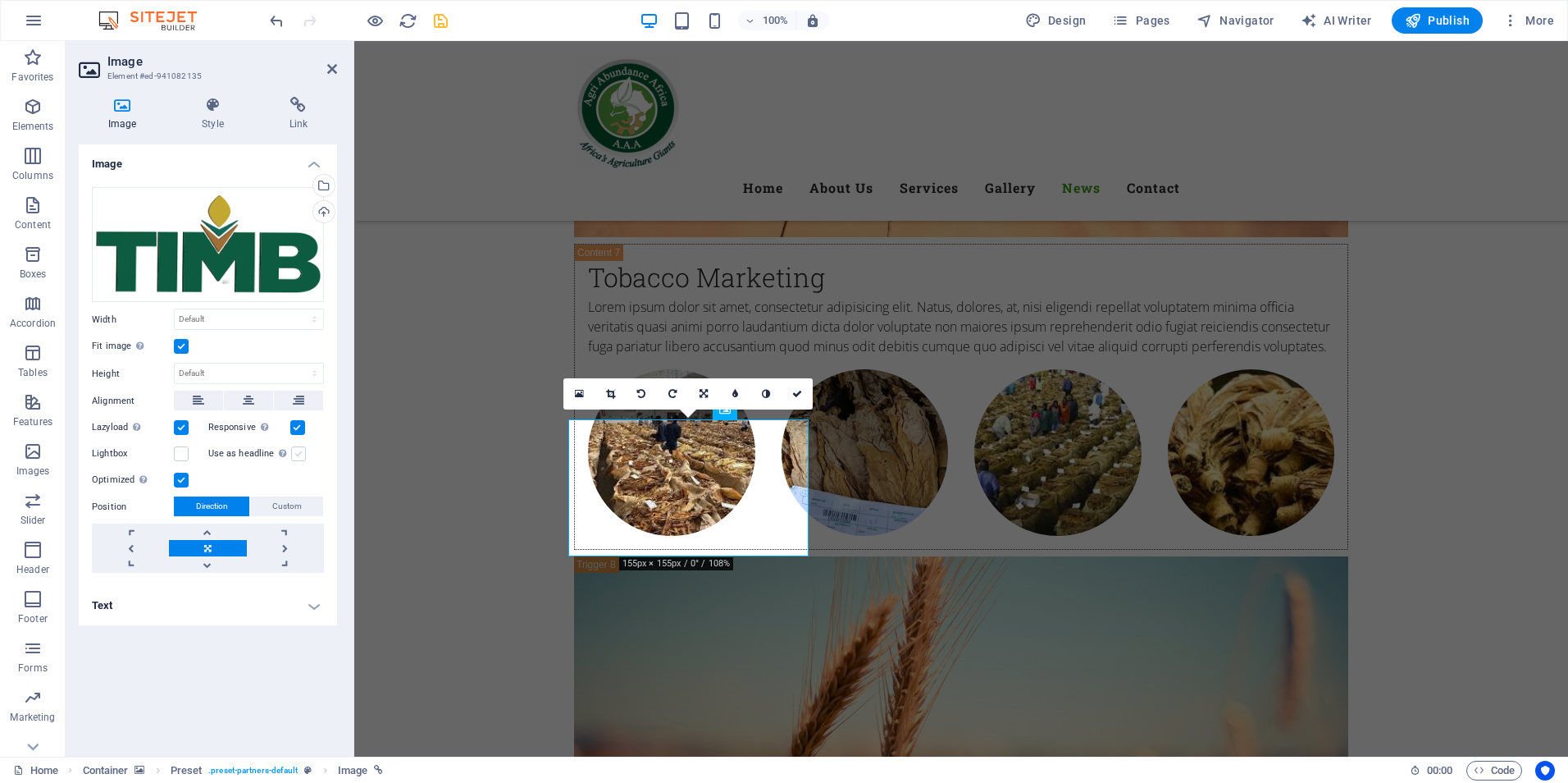
click at [301, 454] on label at bounding box center [299, 454] width 15 height 15
click at [0, 0] on input "Use as headline The image will be wrapped in an H1 headline tag. Useful for giv…" at bounding box center [0, 0] width 0 height 0
click at [301, 454] on label at bounding box center [299, 454] width 15 height 15
click at [0, 0] on input "Use as headline The image will be wrapped in an H1 headline tag. Useful for giv…" at bounding box center [0, 0] width 0 height 0
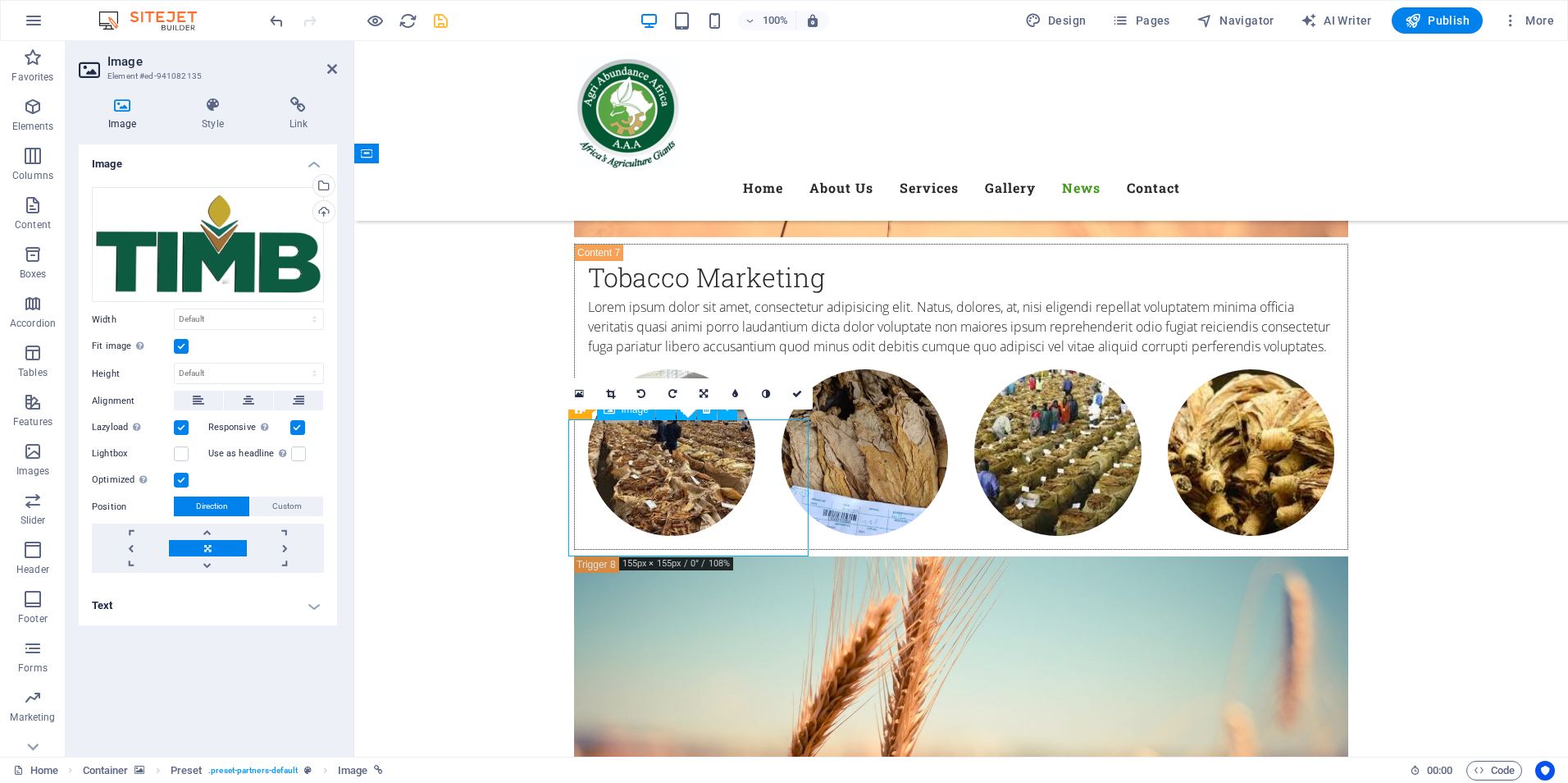
drag, startPoint x: 619, startPoint y: 478, endPoint x: 606, endPoint y: 479, distance: 13.0
click at [698, 394] on link at bounding box center [703, 393] width 31 height 31
click at [674, 392] on icon at bounding box center [672, 394] width 7 height 10
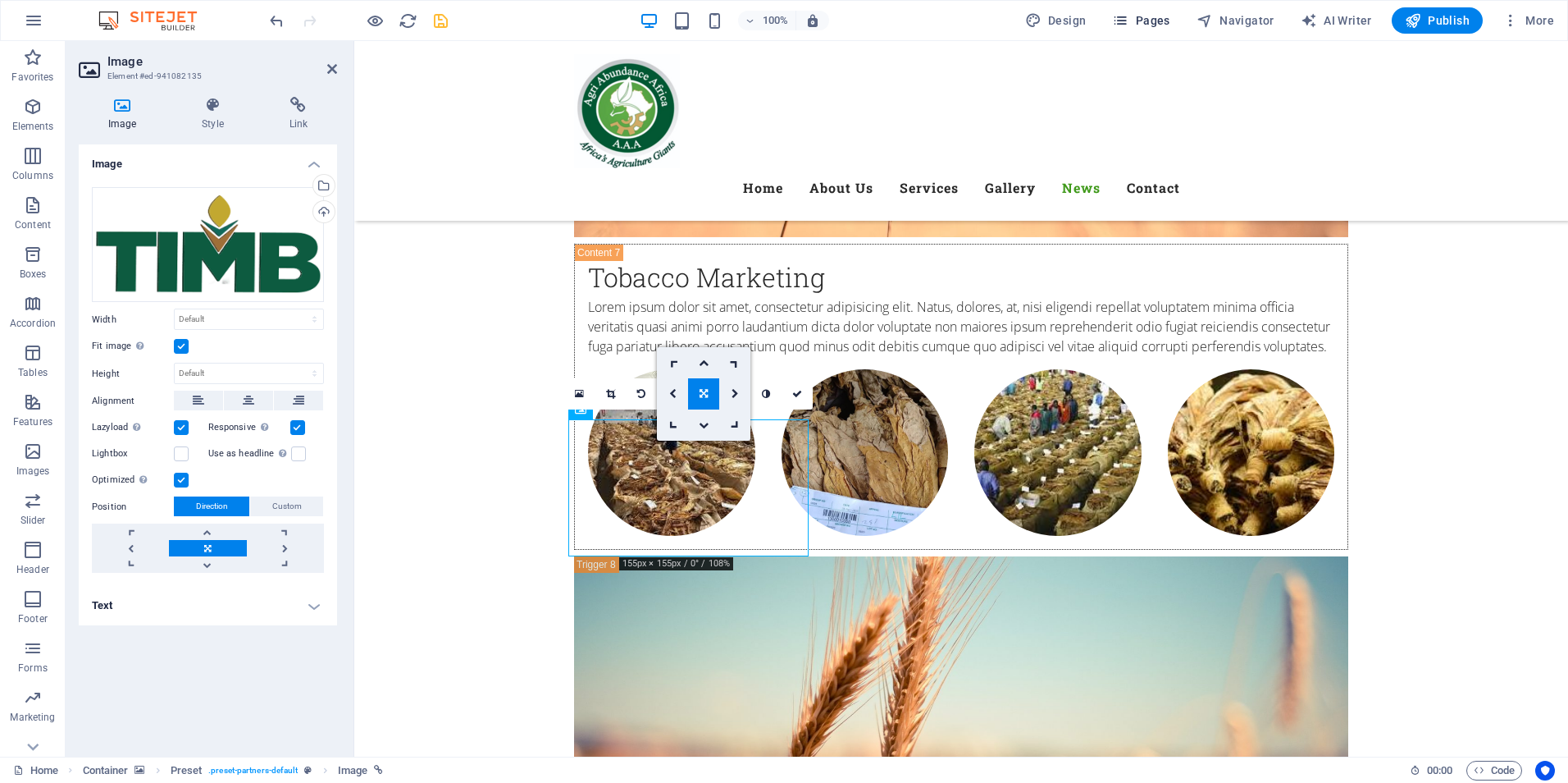
drag, startPoint x: 434, startPoint y: 416, endPoint x: 1148, endPoint y: 8, distance: 822.4
click at [674, 392] on icon at bounding box center [672, 394] width 8 height 10
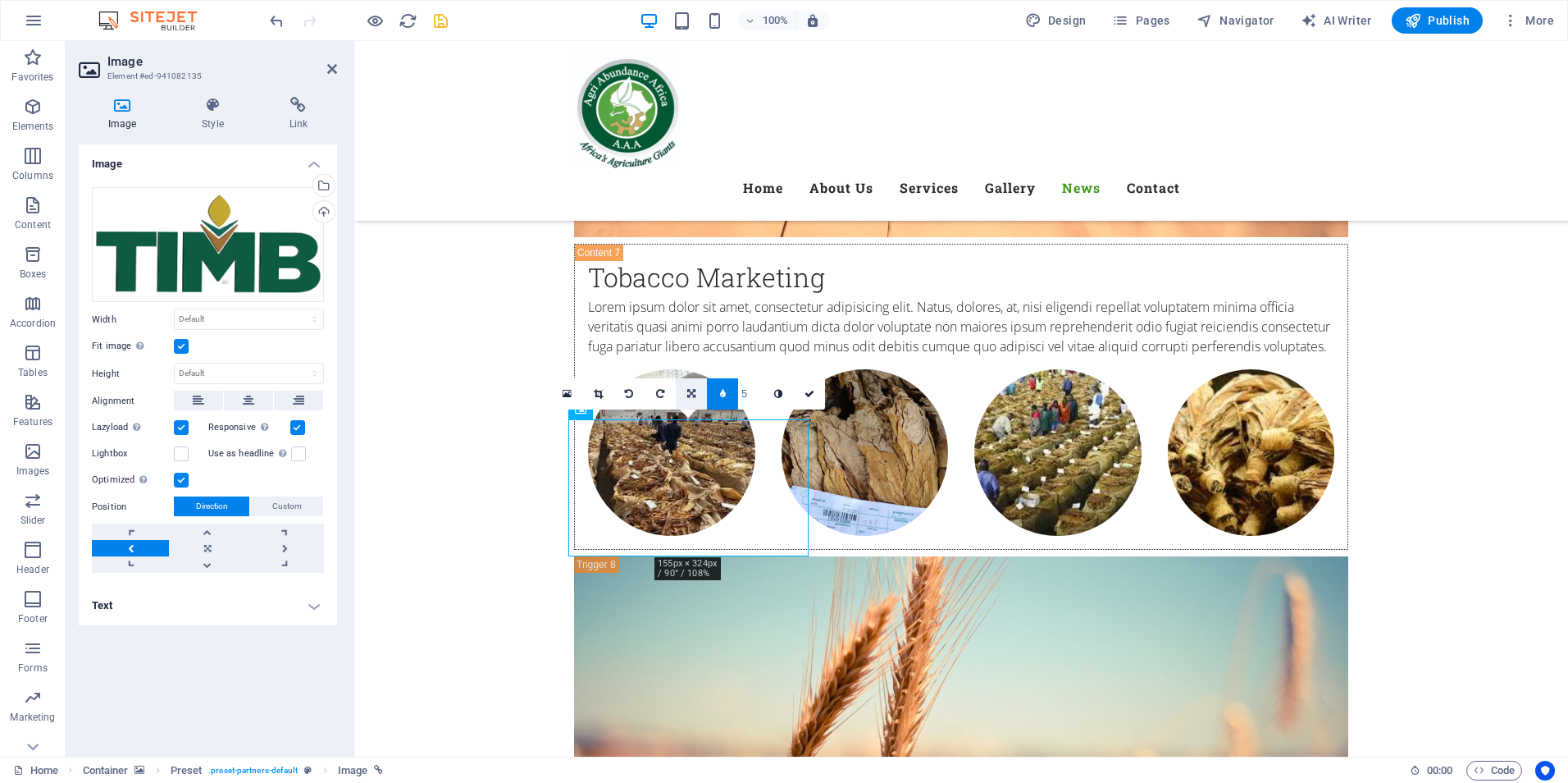
click at [693, 396] on icon at bounding box center [691, 394] width 8 height 10
click at [659, 390] on icon at bounding box center [660, 394] width 7 height 10
click at [630, 391] on icon at bounding box center [629, 394] width 8 height 10
click at [630, 391] on link at bounding box center [628, 404] width 31 height 31
click at [657, 393] on icon at bounding box center [660, 394] width 8 height 10
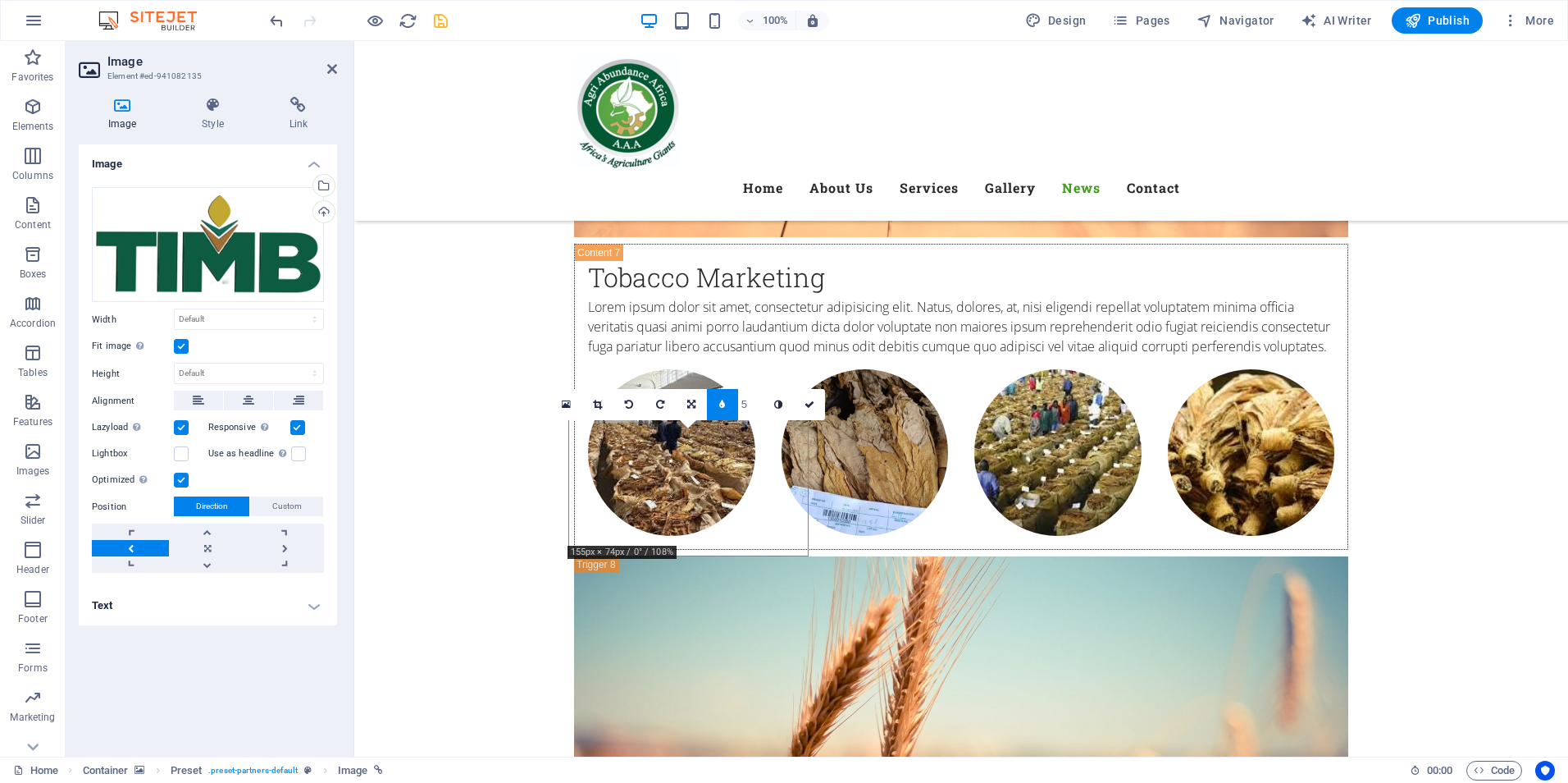
drag, startPoint x: 717, startPoint y: 409, endPoint x: 364, endPoint y: 415, distance: 353.1
click at [717, 409] on link at bounding box center [722, 404] width 31 height 31
drag, startPoint x: 437, startPoint y: 26, endPoint x: 386, endPoint y: 20, distance: 51.4
click at [437, 26] on icon "save" at bounding box center [440, 21] width 19 height 19
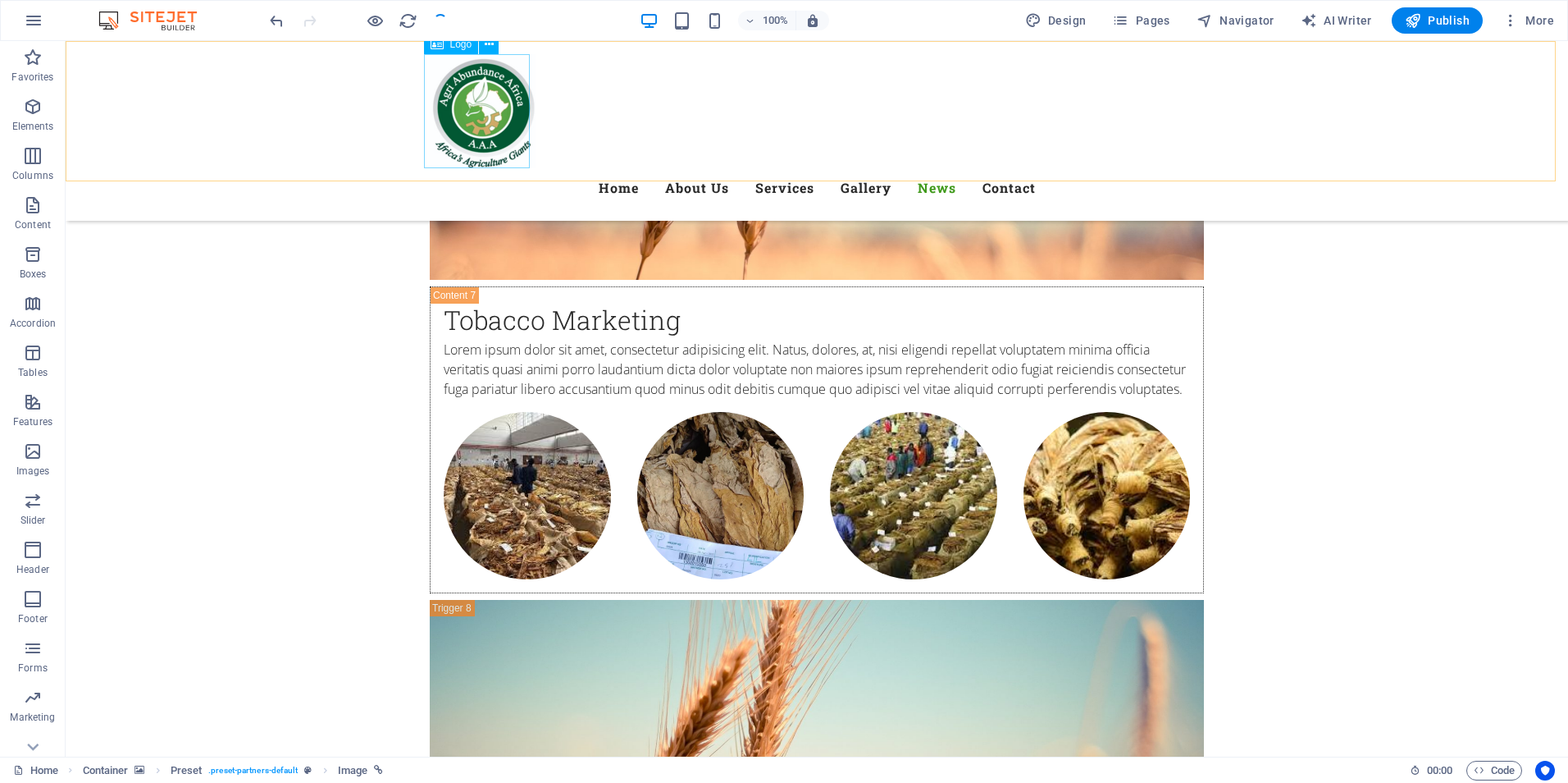
checkbox input "false"
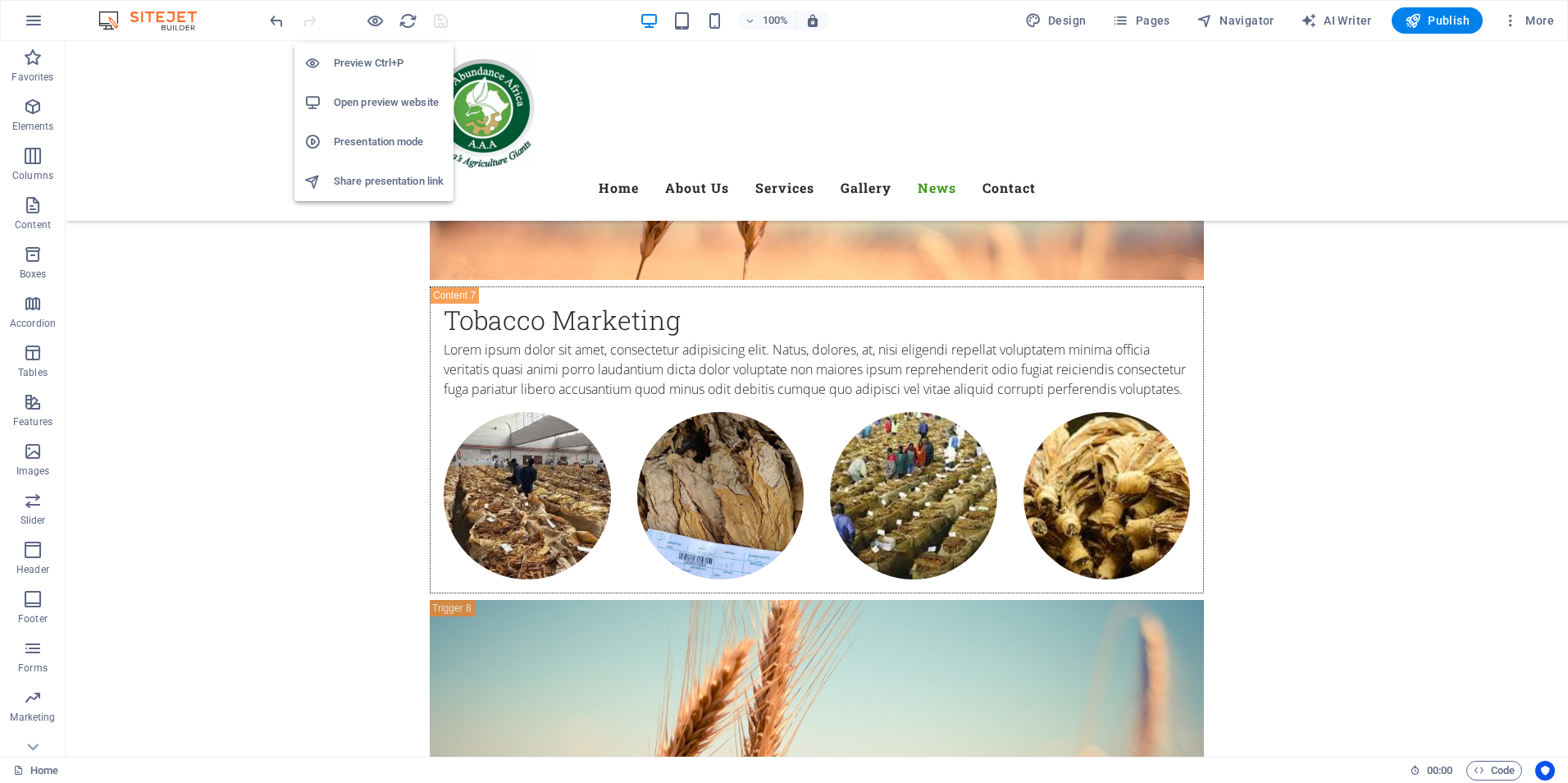
click at [367, 100] on h6 "Open preview website" at bounding box center [388, 102] width 110 height 20
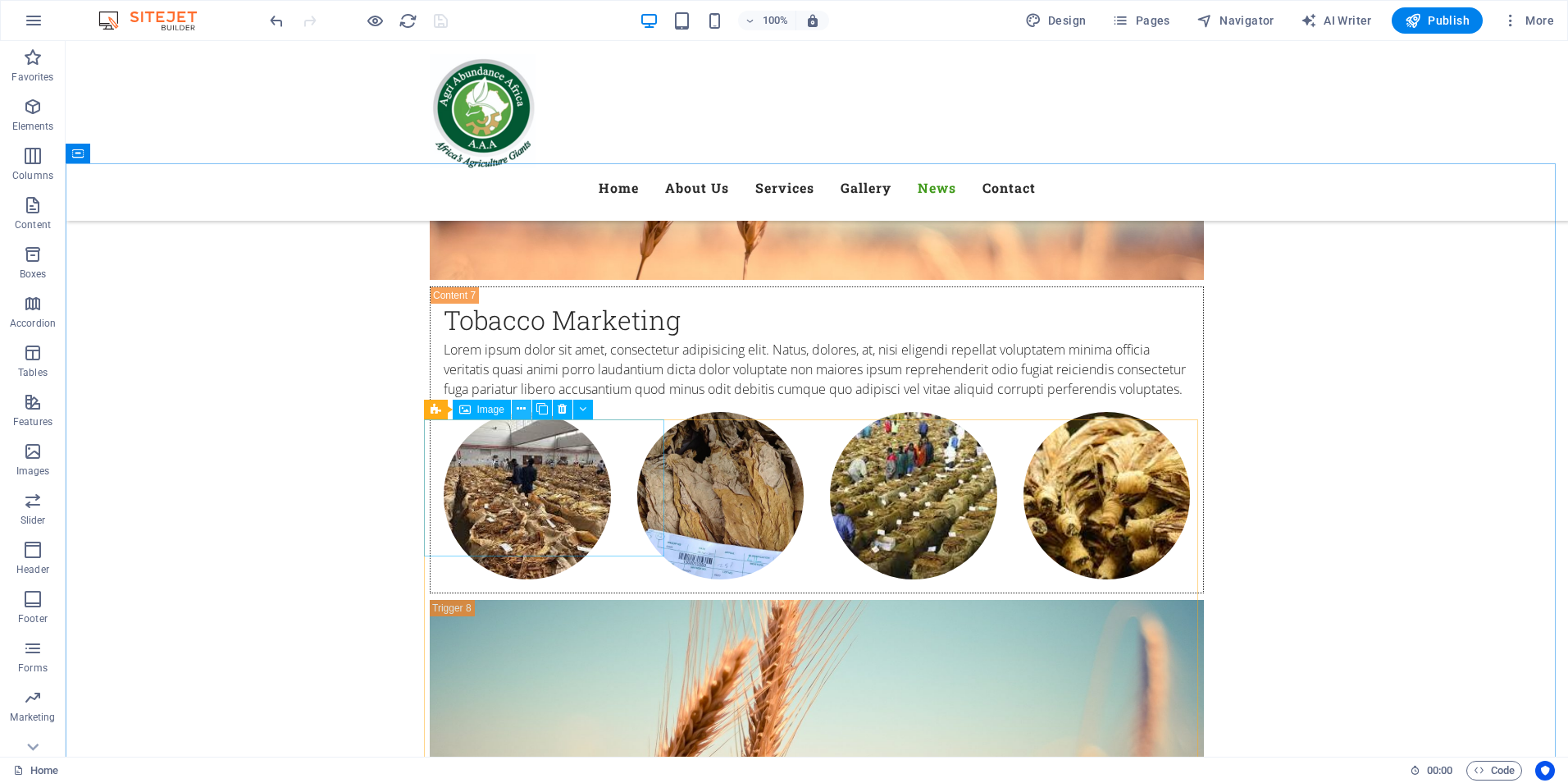
drag, startPoint x: 524, startPoint y: 408, endPoint x: 460, endPoint y: 380, distance: 69.9
click at [524, 408] on icon at bounding box center [521, 408] width 9 height 17
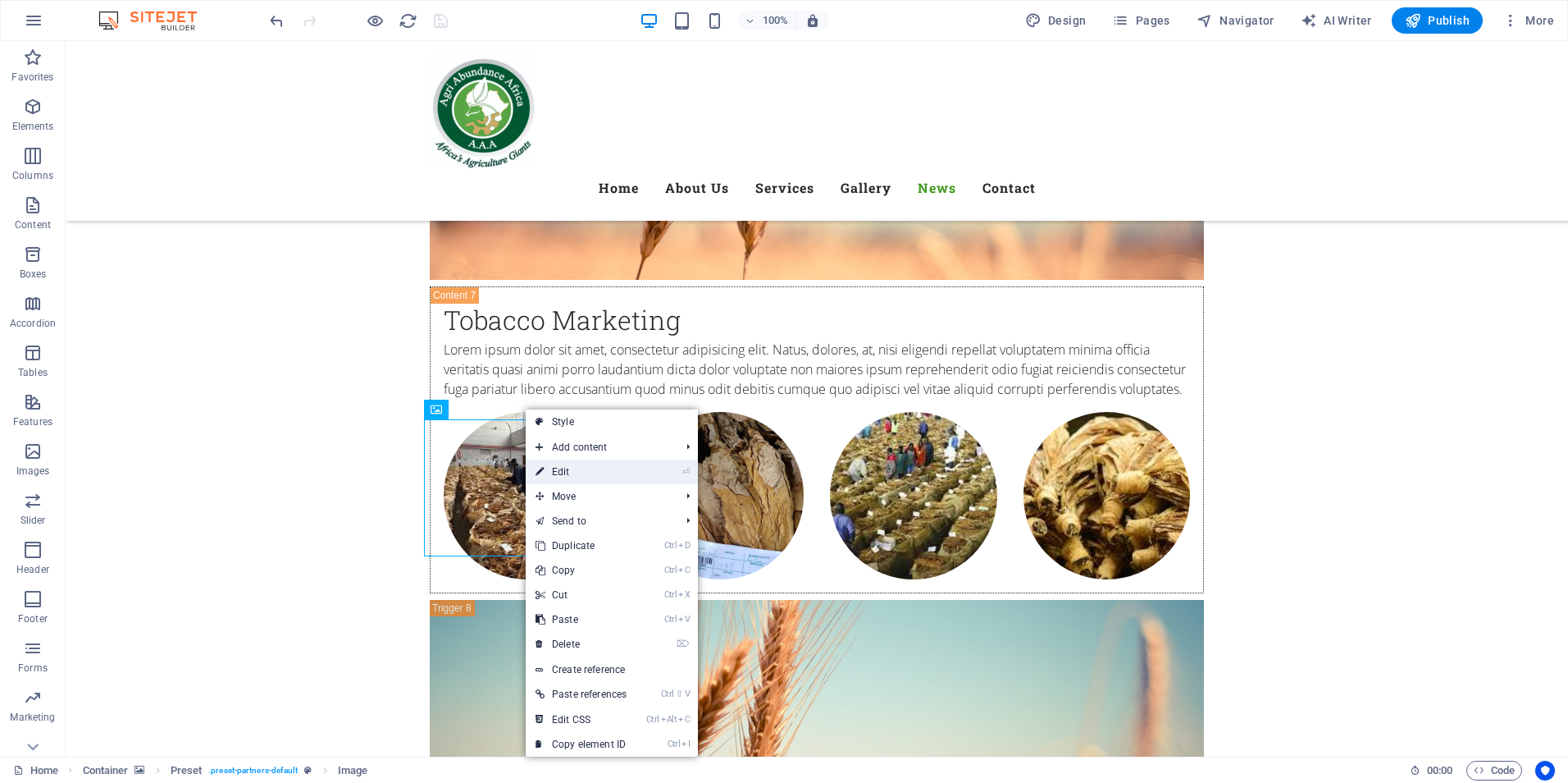
click at [551, 469] on link "⏎ Edit" at bounding box center [581, 471] width 111 height 25
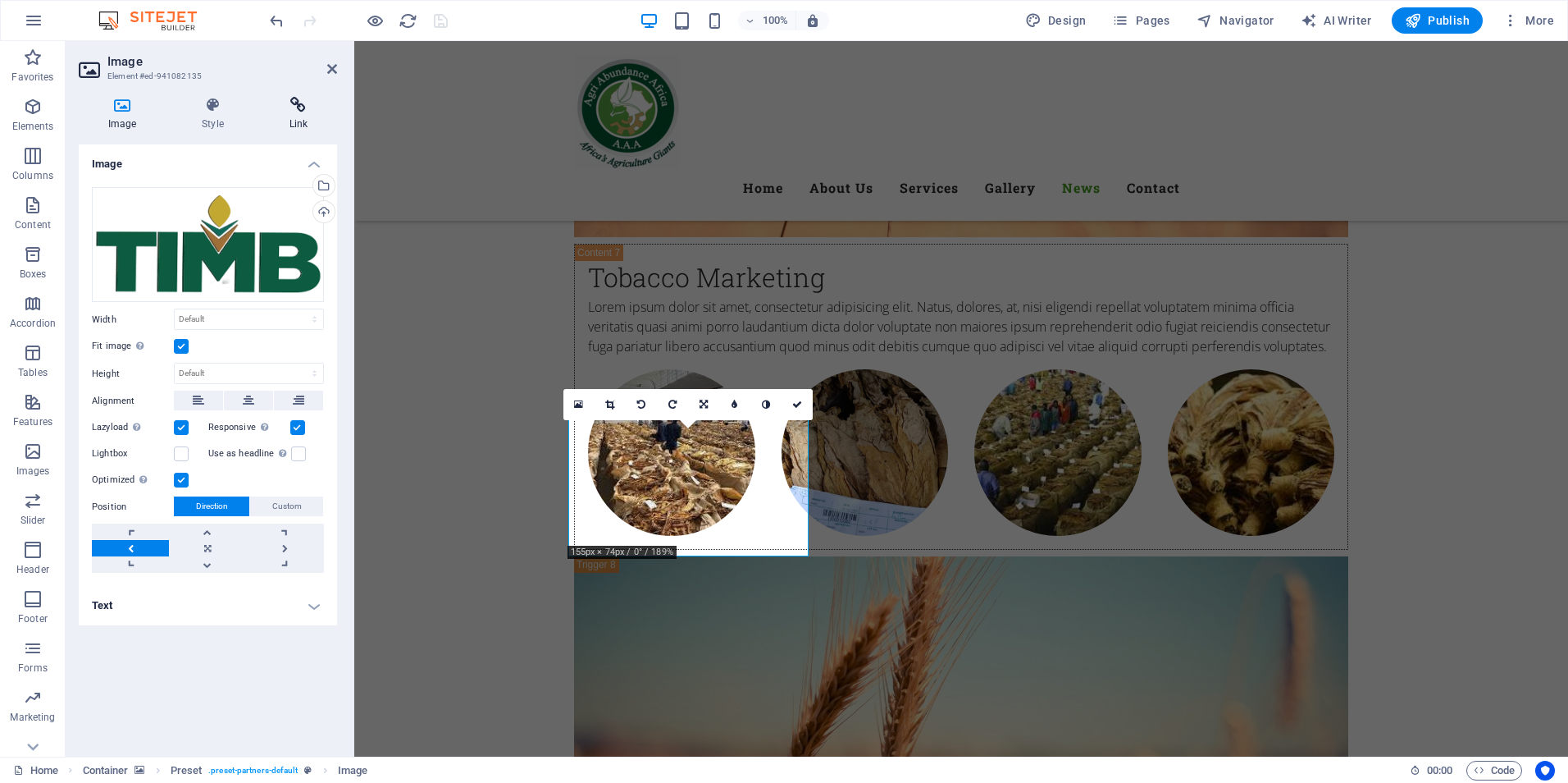
click at [293, 112] on icon at bounding box center [299, 105] width 77 height 17
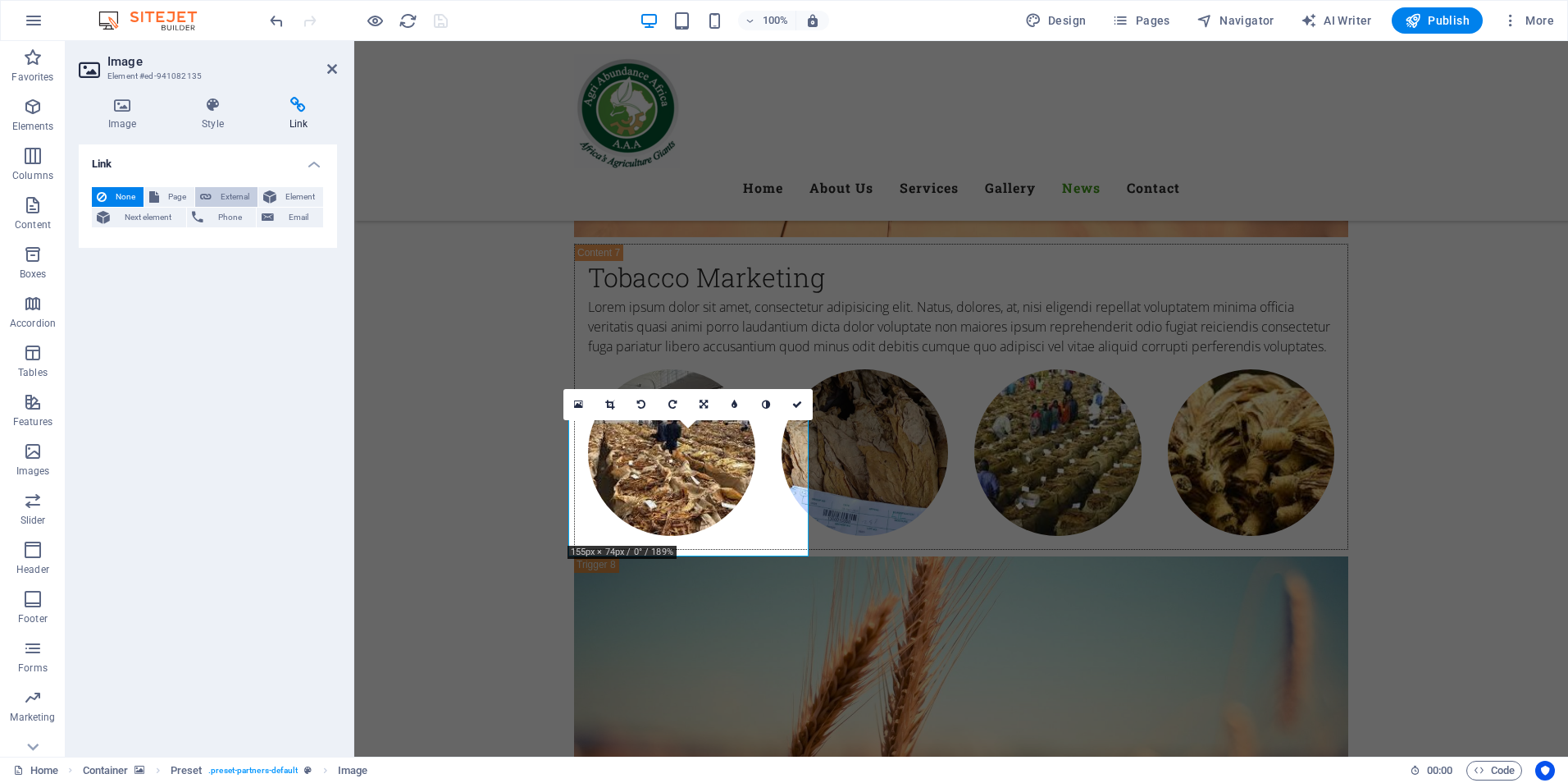
click at [236, 196] on span "External" at bounding box center [234, 197] width 36 height 20
select select "blank"
select select
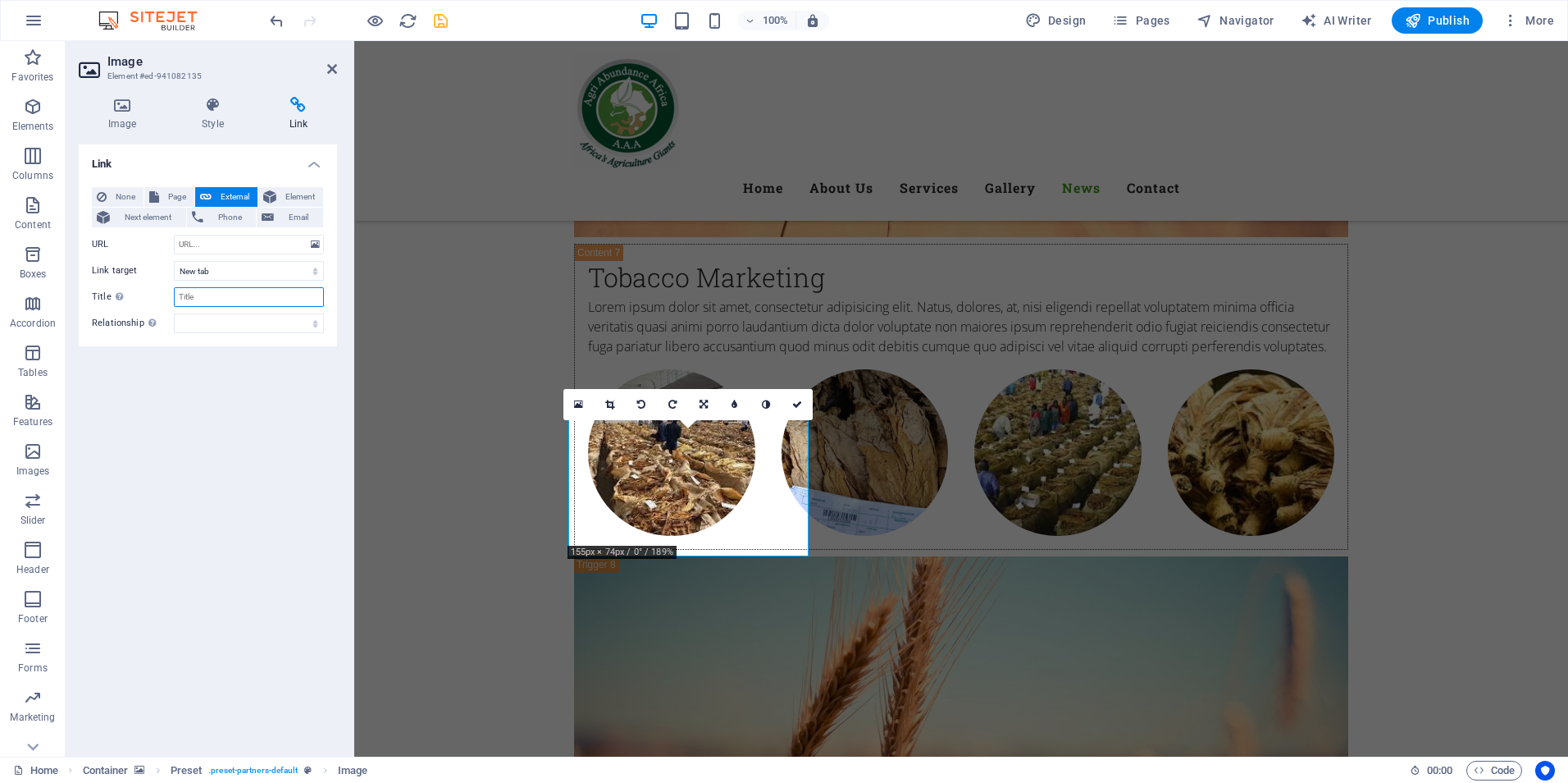
click at [240, 298] on input "Title Additional link description, should not be the same as the link text. The…" at bounding box center [248, 297] width 150 height 20
type input "Tobacco"
select select
type input "Tobacco Indus"
select select
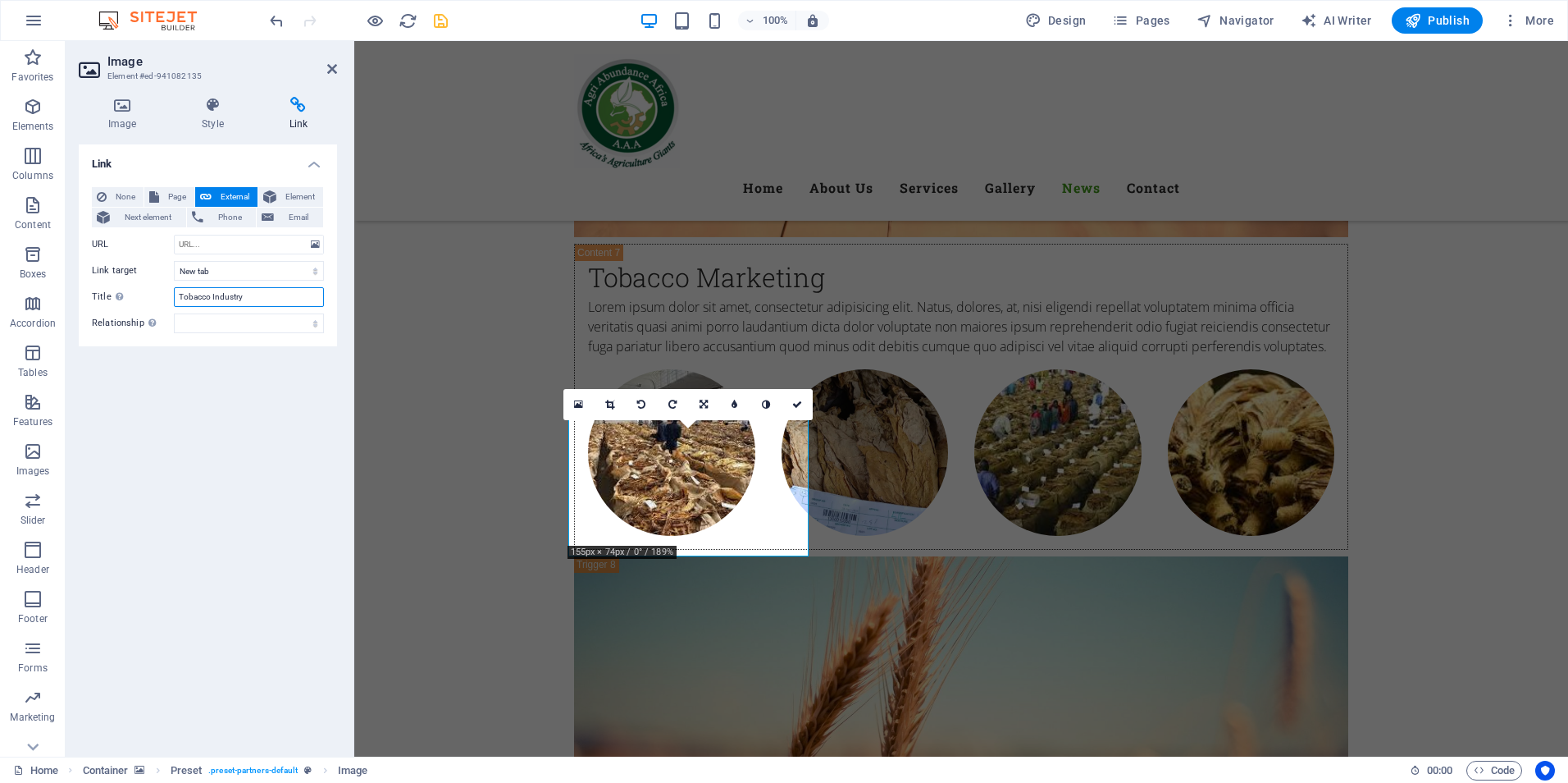
type input "Tobacco Industry"
select select
type input "Tobacco Industry and Ma"
select select
type input "Tobacco Industry and Make"
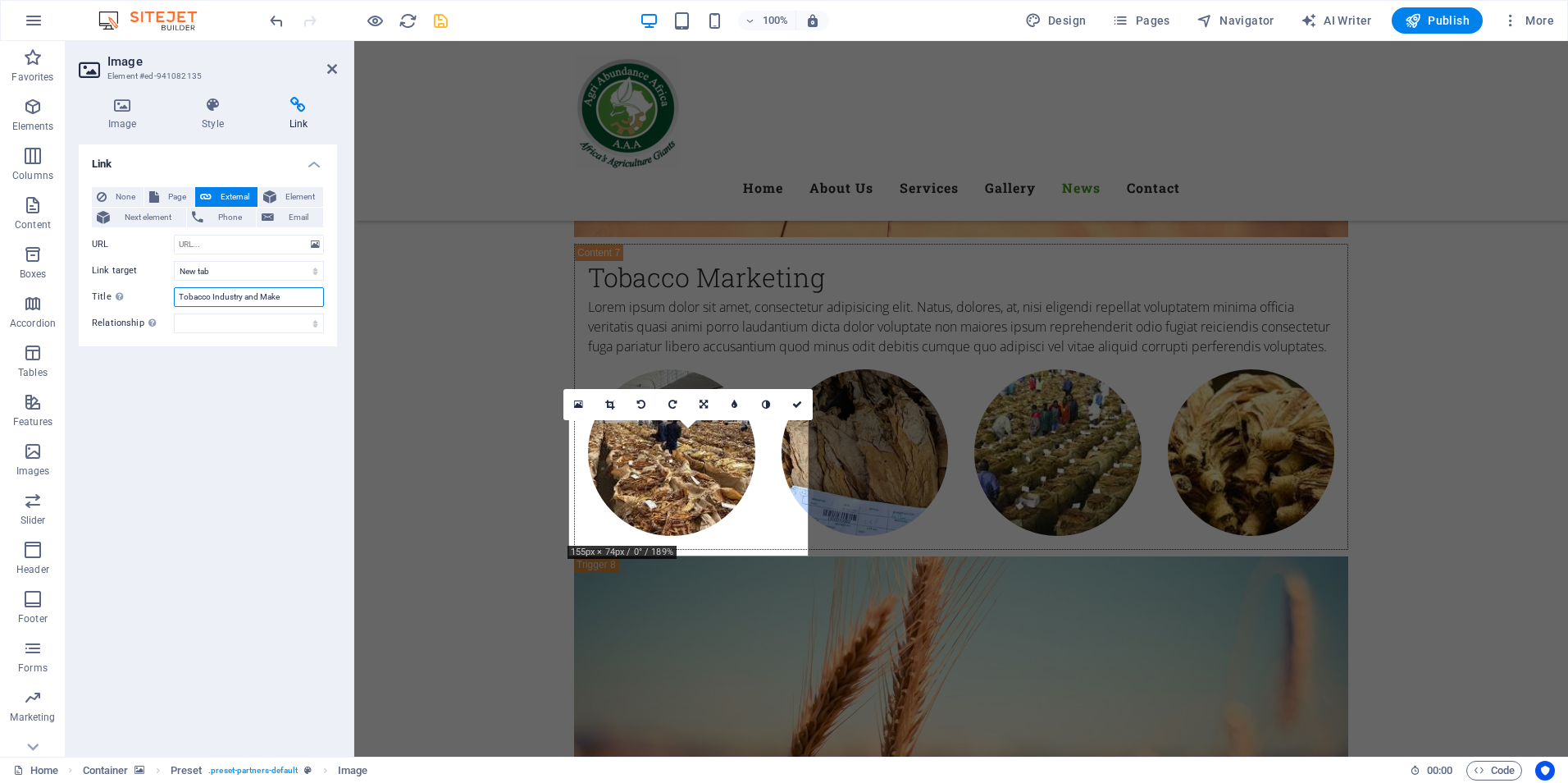
select select
type input "Tobacco Industry and Marketing"
select select
type input "Tobacco Industry and Marketing Board"
select select
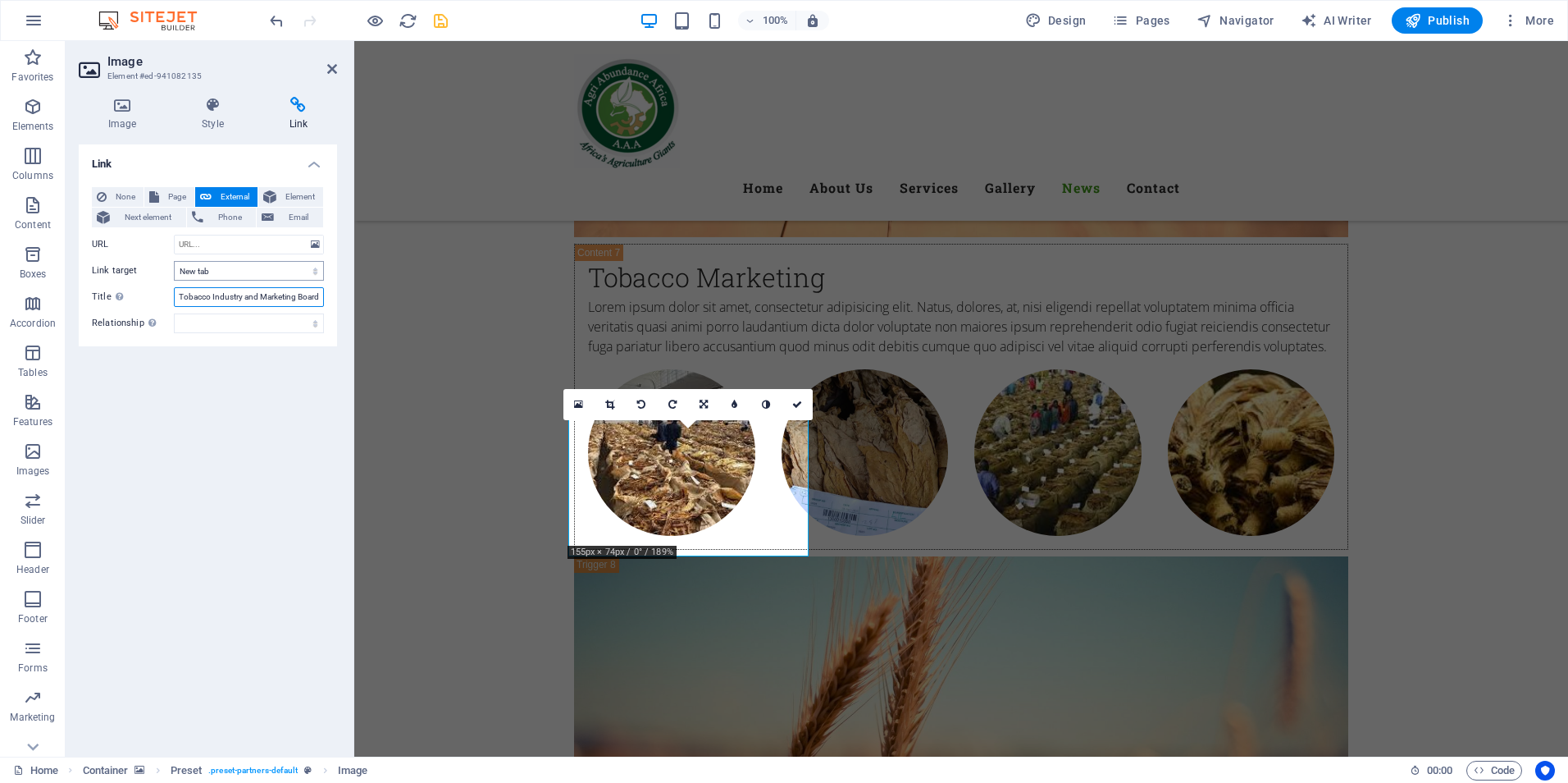
type input "Tobacco Industry and Marketing Board"
click at [230, 270] on select "New tab Same tab Overlay" at bounding box center [248, 271] width 150 height 20
click at [174, 261] on select "New tab Same tab Overlay" at bounding box center [248, 271] width 150 height 20
click at [225, 318] on select "alternate author bookmark external help license next nofollow noreferrer noopen…" at bounding box center [248, 324] width 150 height 20
select select "external"
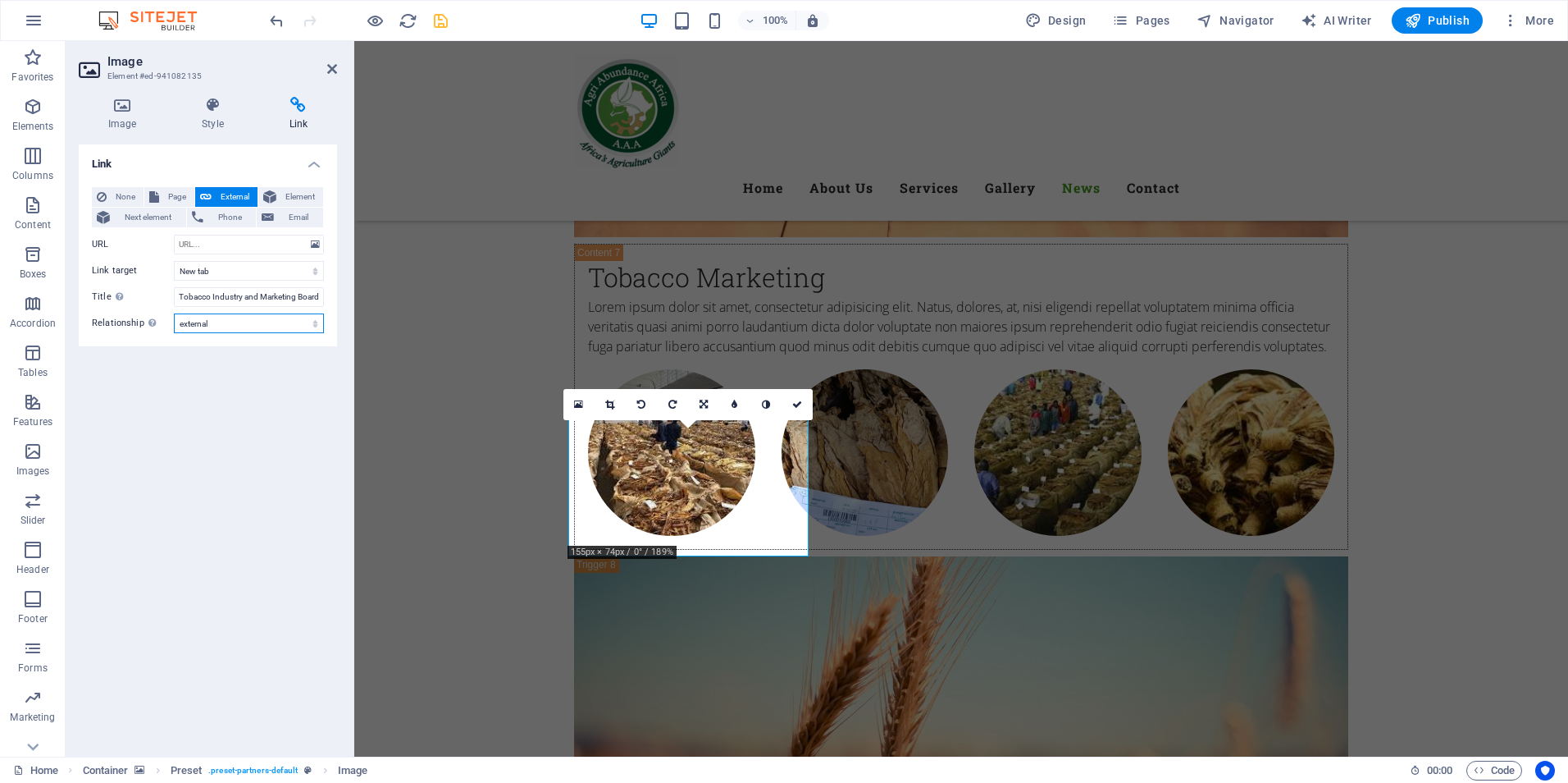
click at [174, 314] on select "alternate author bookmark external help license next nofollow noreferrer noopen…" at bounding box center [248, 324] width 150 height 20
click at [229, 244] on input "URL" at bounding box center [248, 244] width 150 height 20
paste input "https://www.timb.co.zw/"
type input "https://www.timb.co.zw/"
click at [441, 22] on icon "save" at bounding box center [440, 21] width 19 height 19
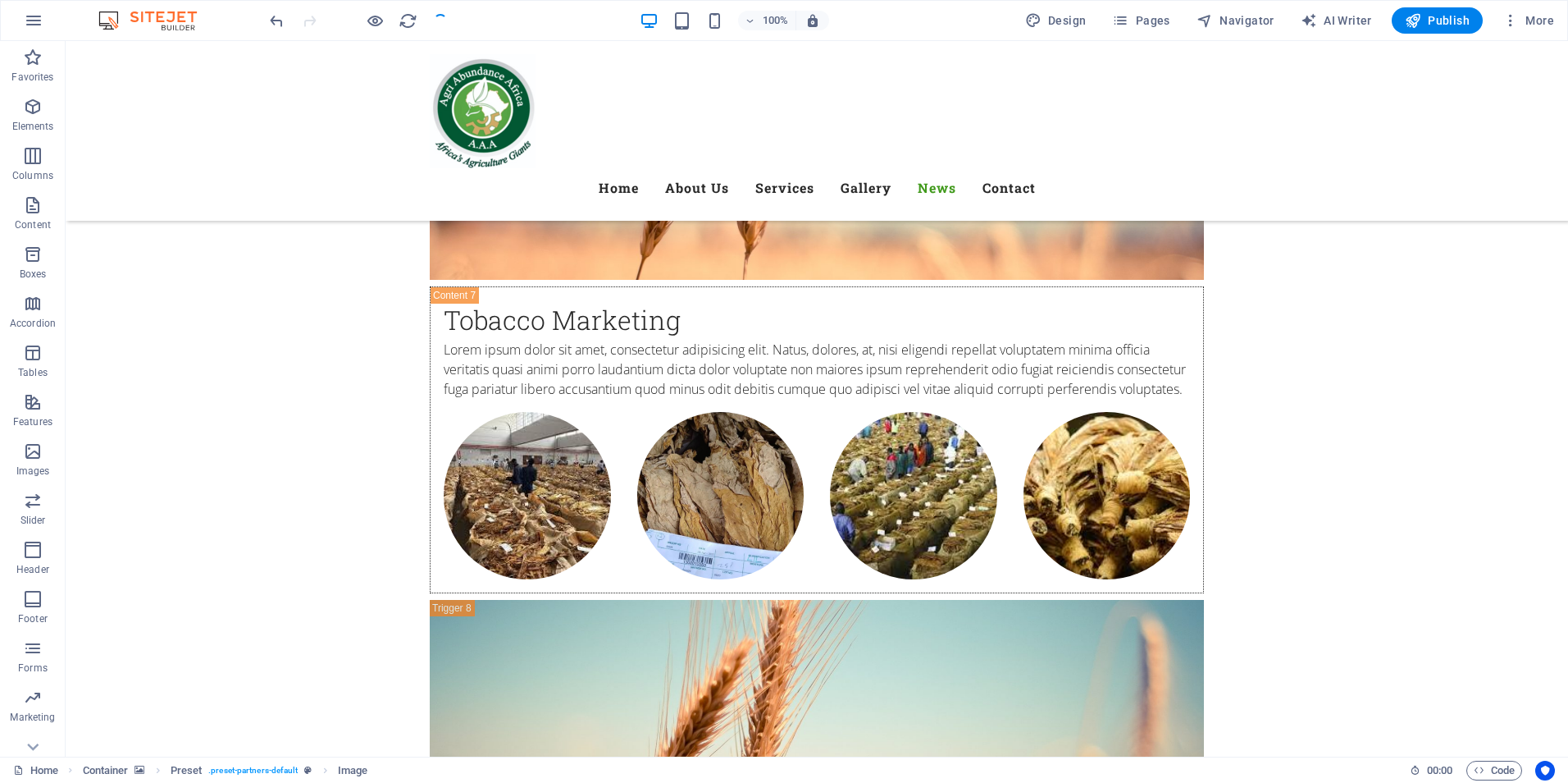
checkbox input "false"
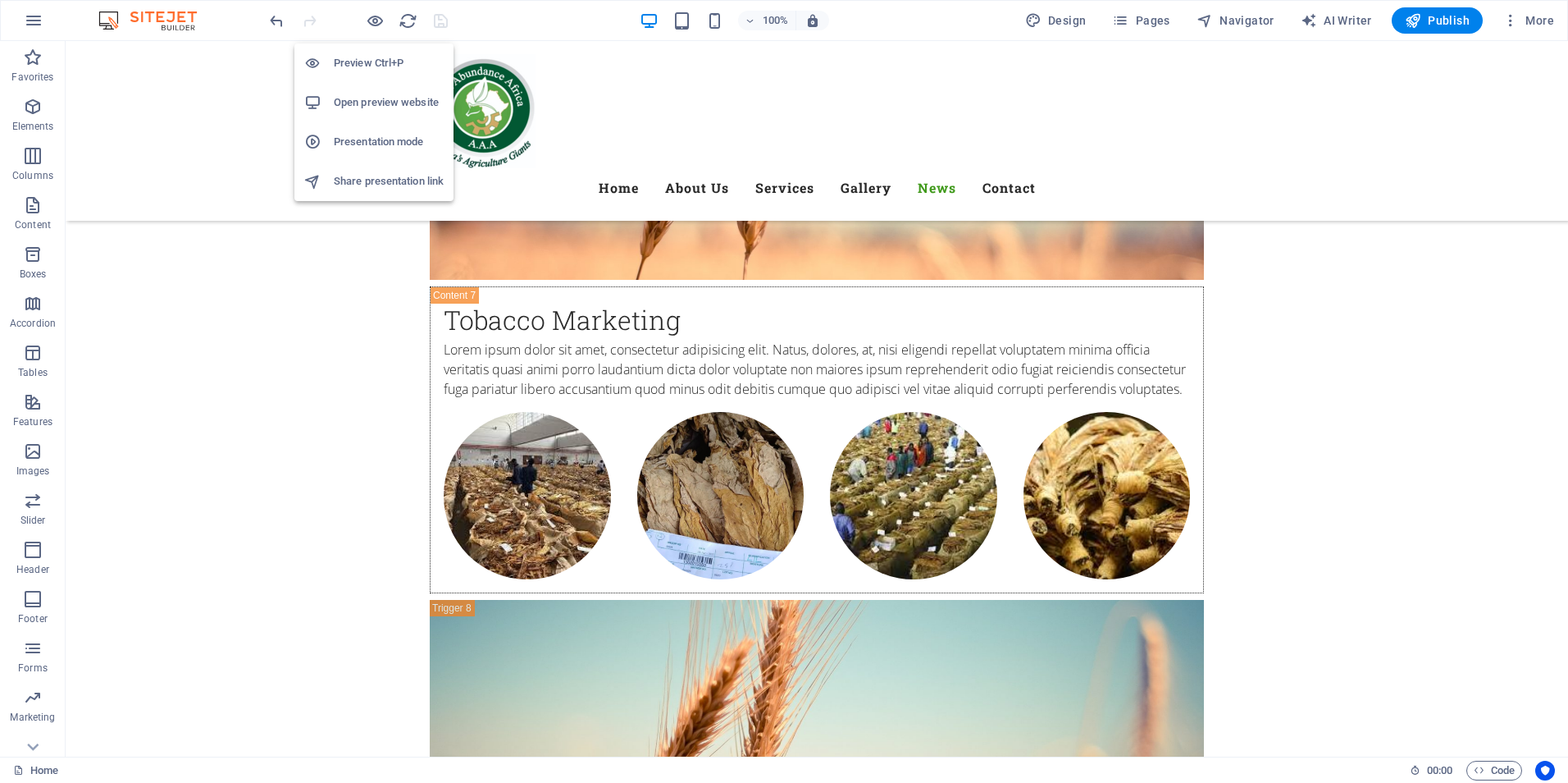
click at [381, 94] on h6 "Open preview website" at bounding box center [388, 102] width 110 height 20
